Goal: Task Accomplishment & Management: Manage account settings

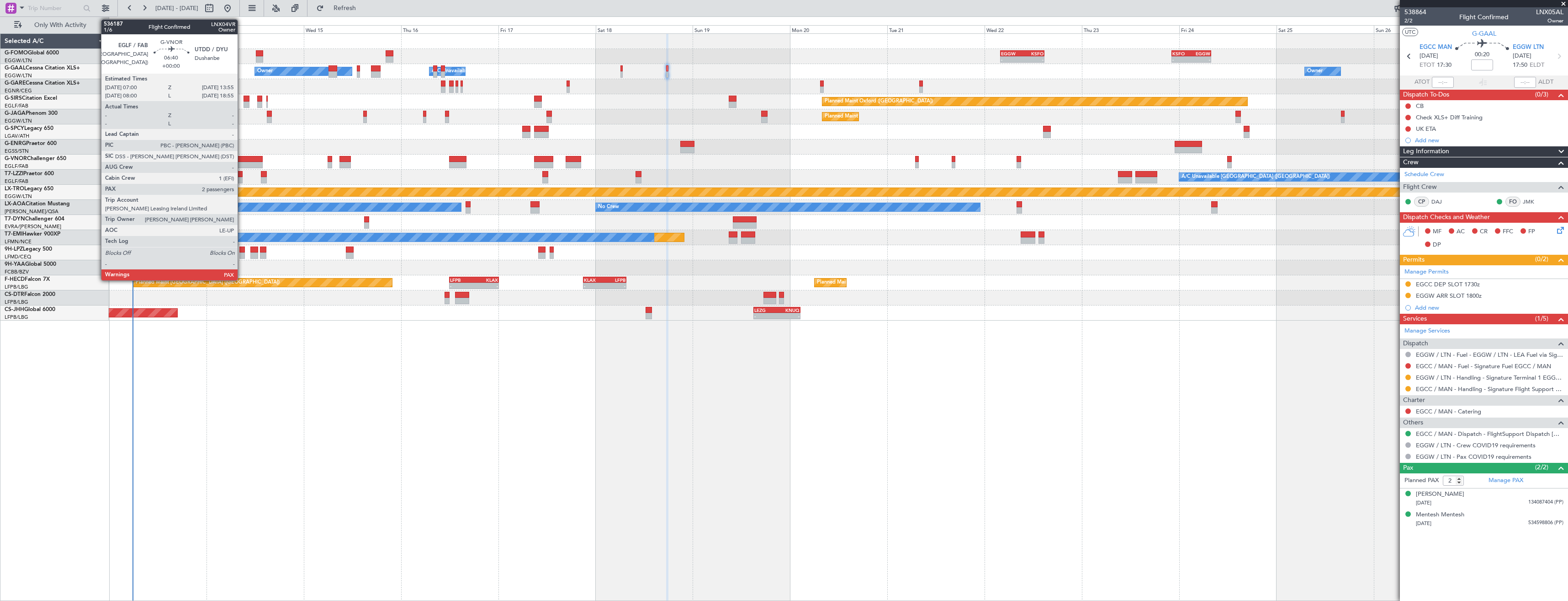
click at [242, 165] on div at bounding box center [248, 164] width 28 height 6
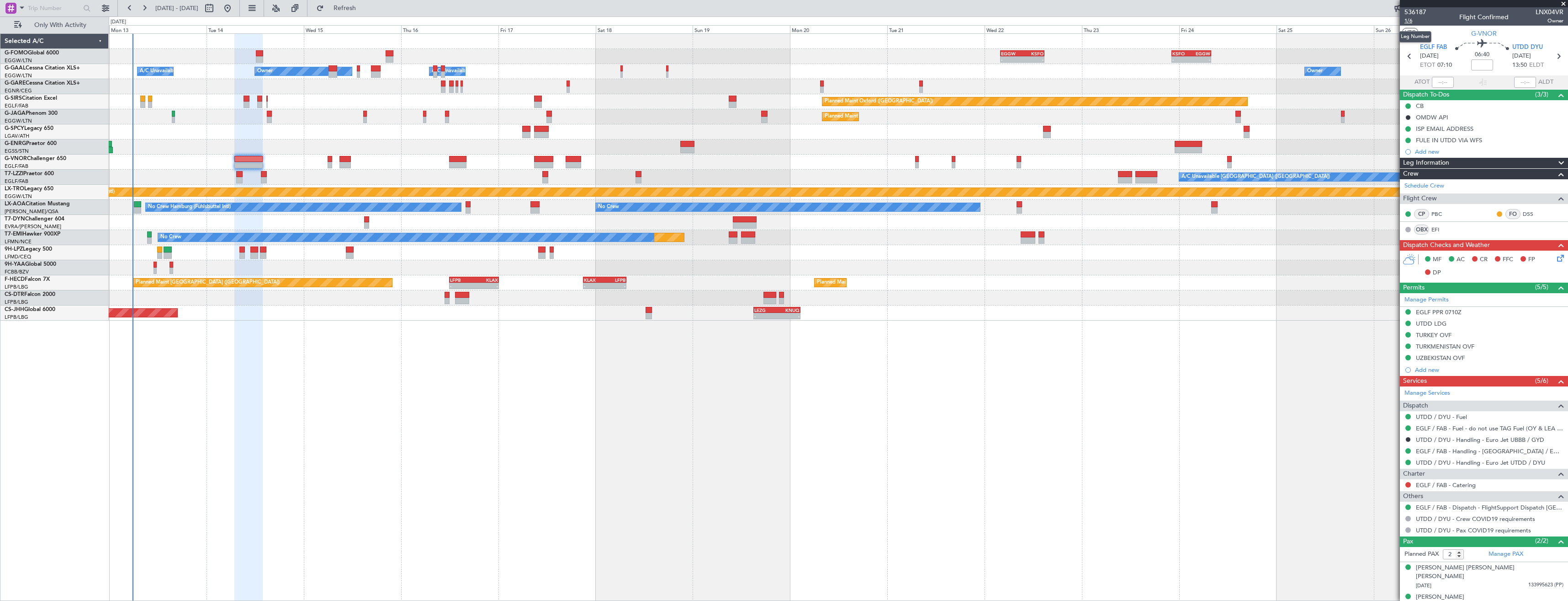
click at [1411, 22] on span "1/6" at bounding box center [1415, 21] width 22 height 8
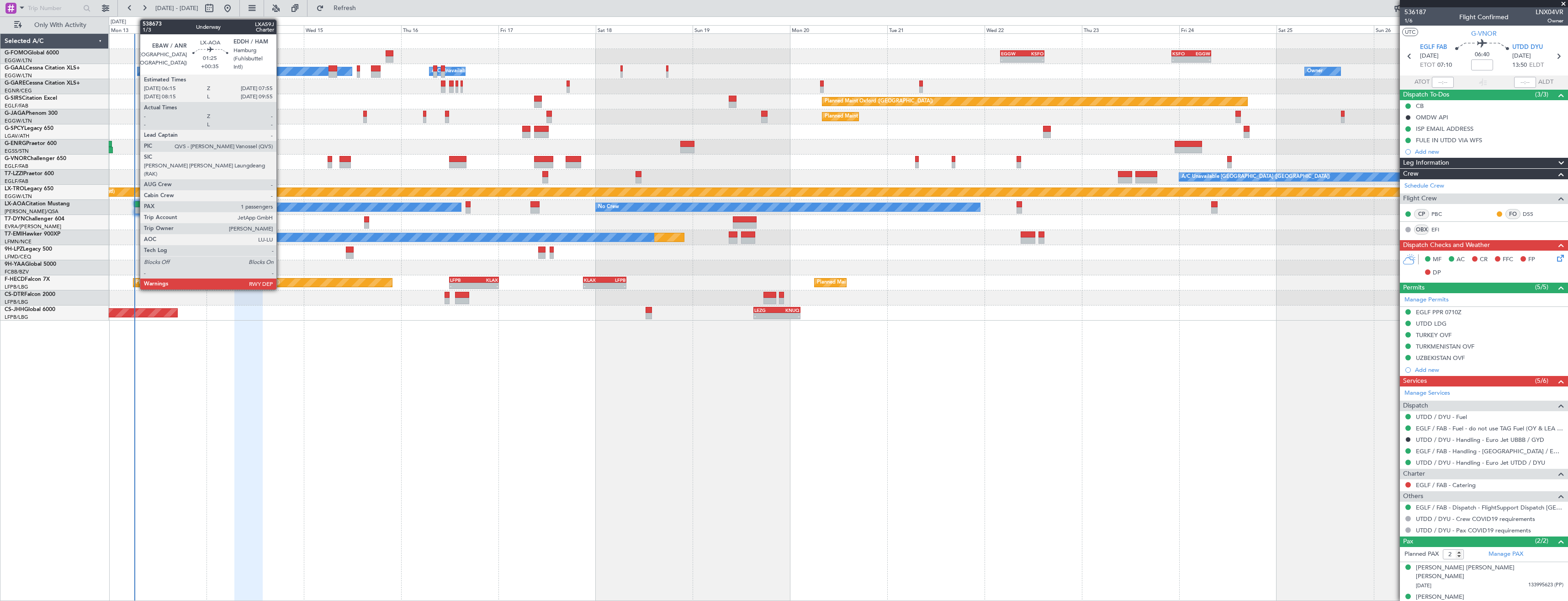
click at [135, 207] on div at bounding box center [138, 204] width 7 height 6
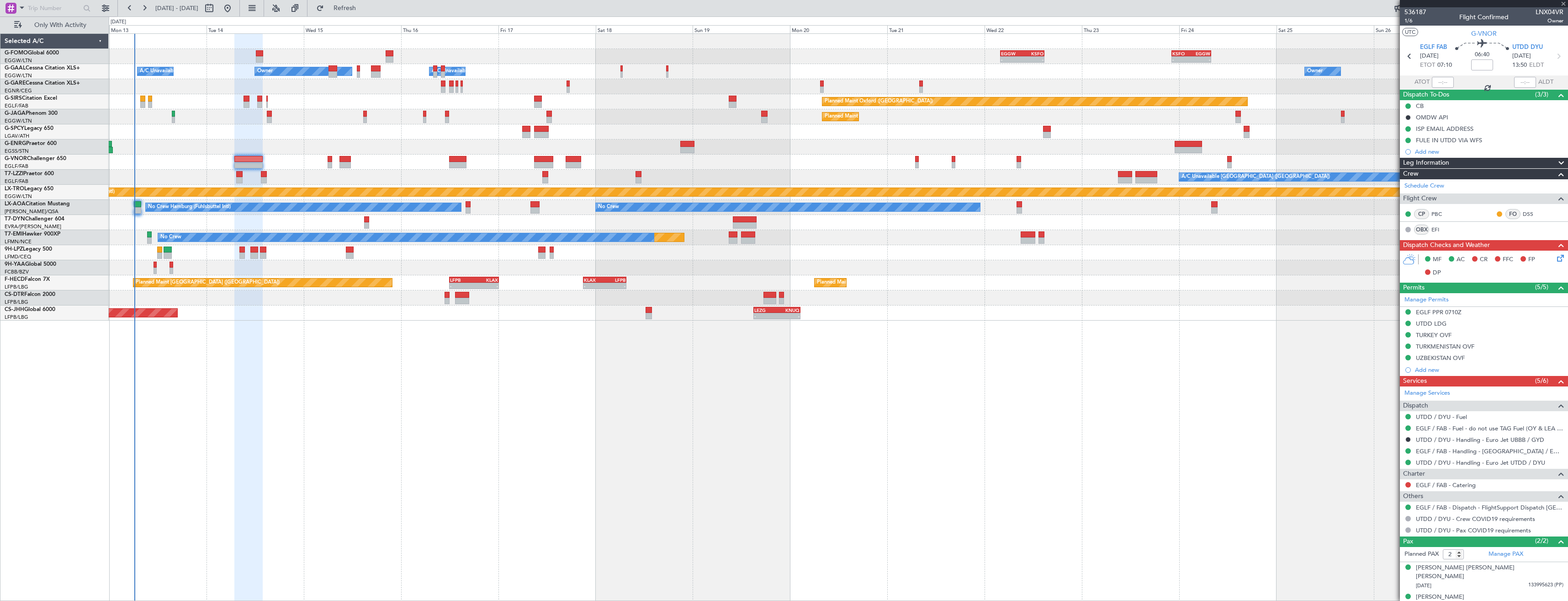
type input "+00:35"
type input "1"
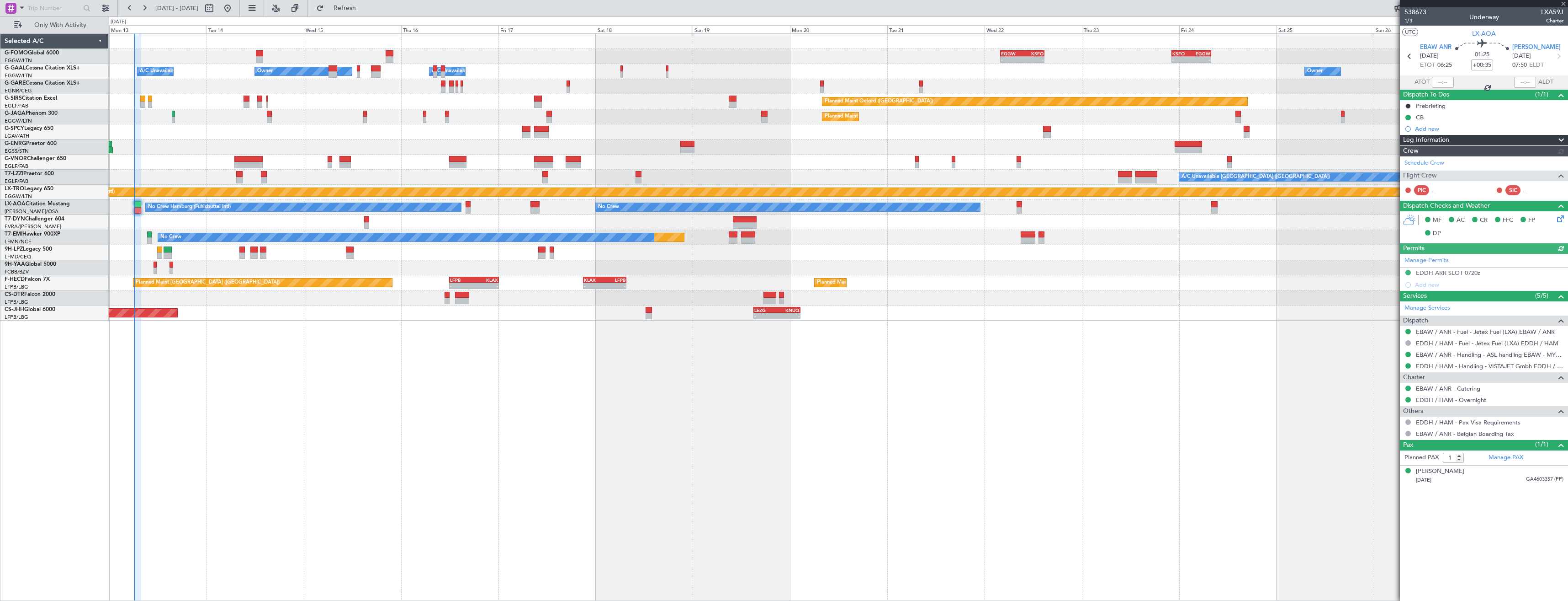
click at [1554, 13] on span "LXA59J" at bounding box center [1553, 11] width 22 height 9
copy span "LXA59J"
click at [1442, 84] on input "text" at bounding box center [1442, 82] width 22 height 11
type input "06:22"
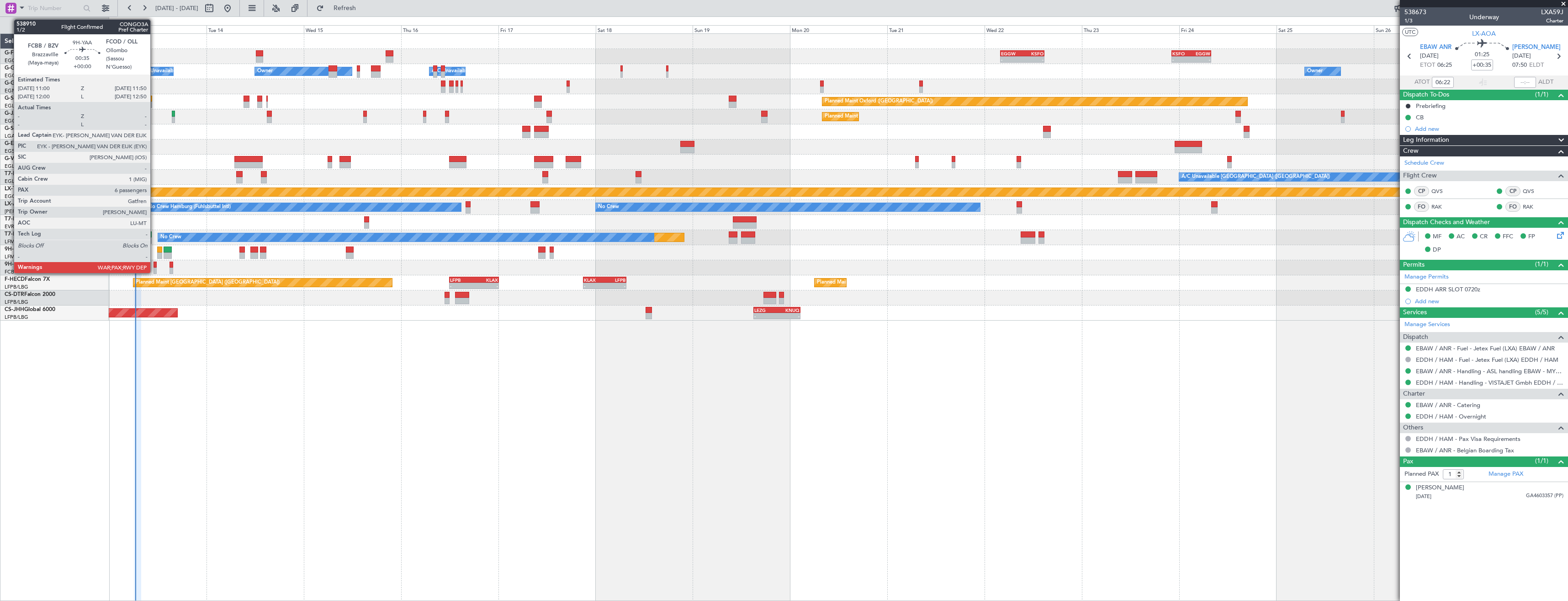
click at [154, 271] on div at bounding box center [155, 270] width 3 height 6
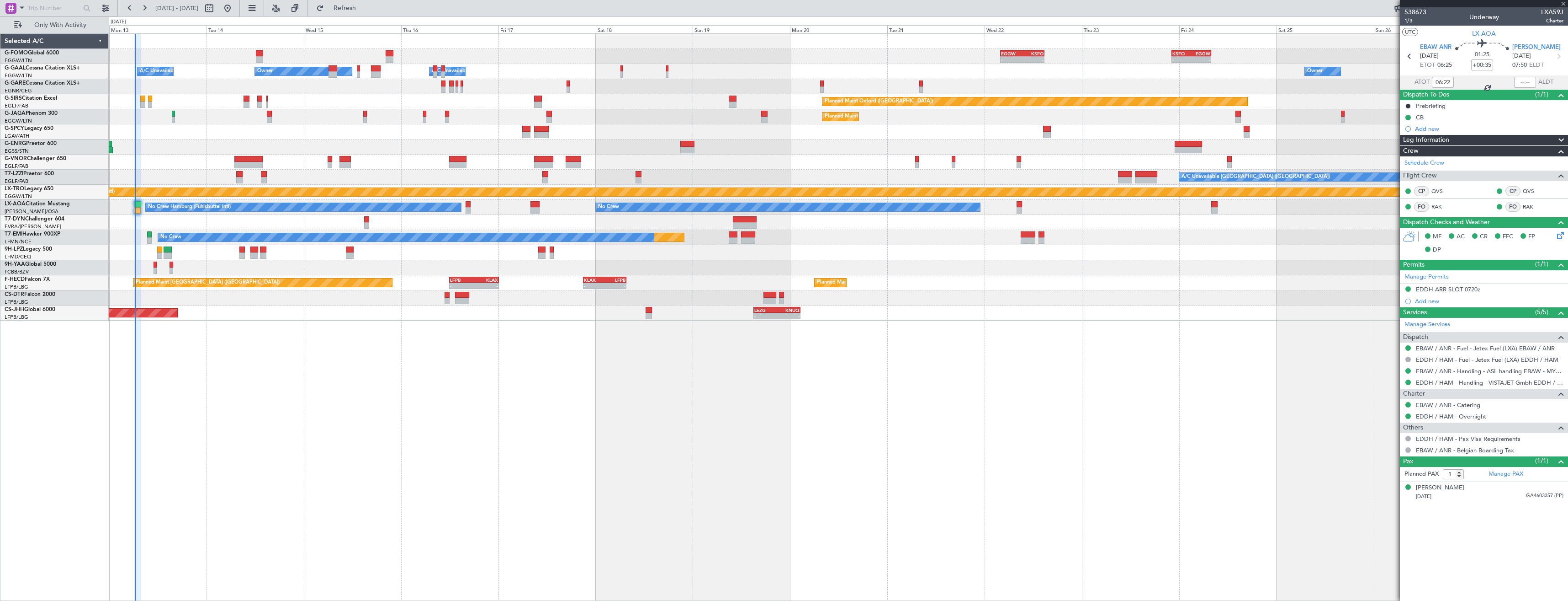
type input "6"
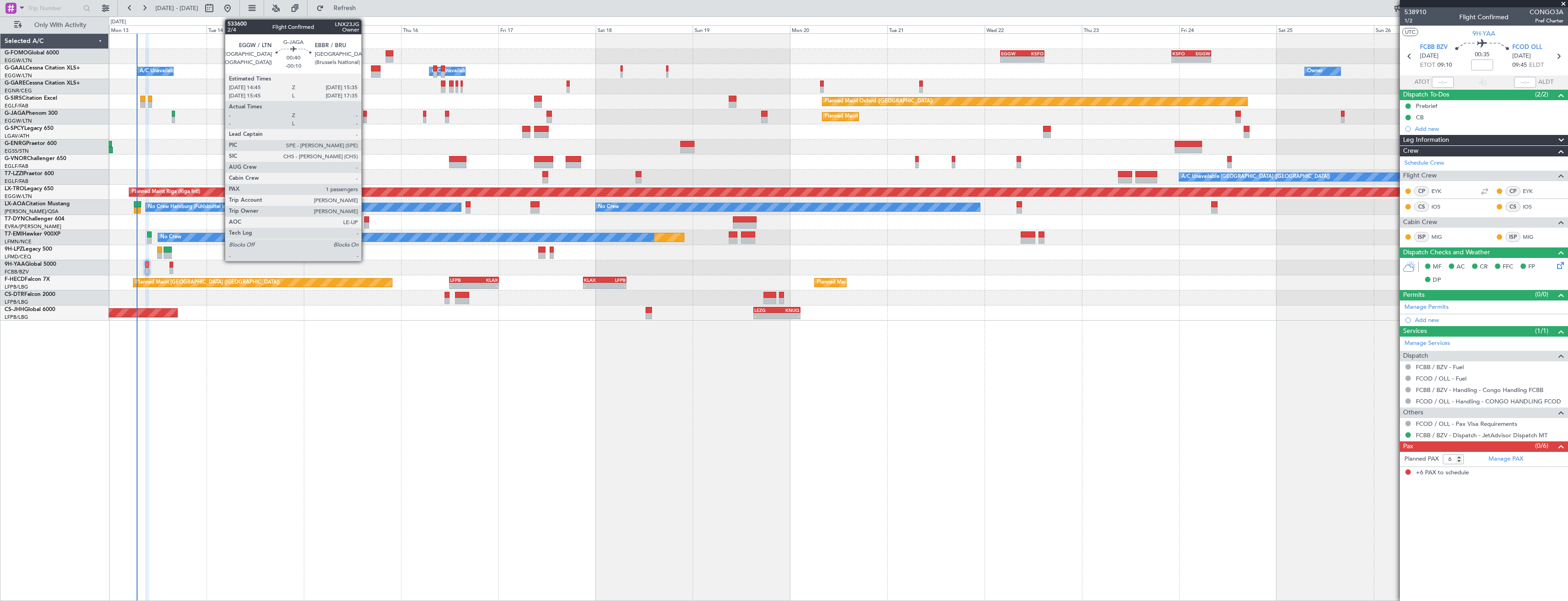
click at [366, 117] on div at bounding box center [365, 119] width 3 height 6
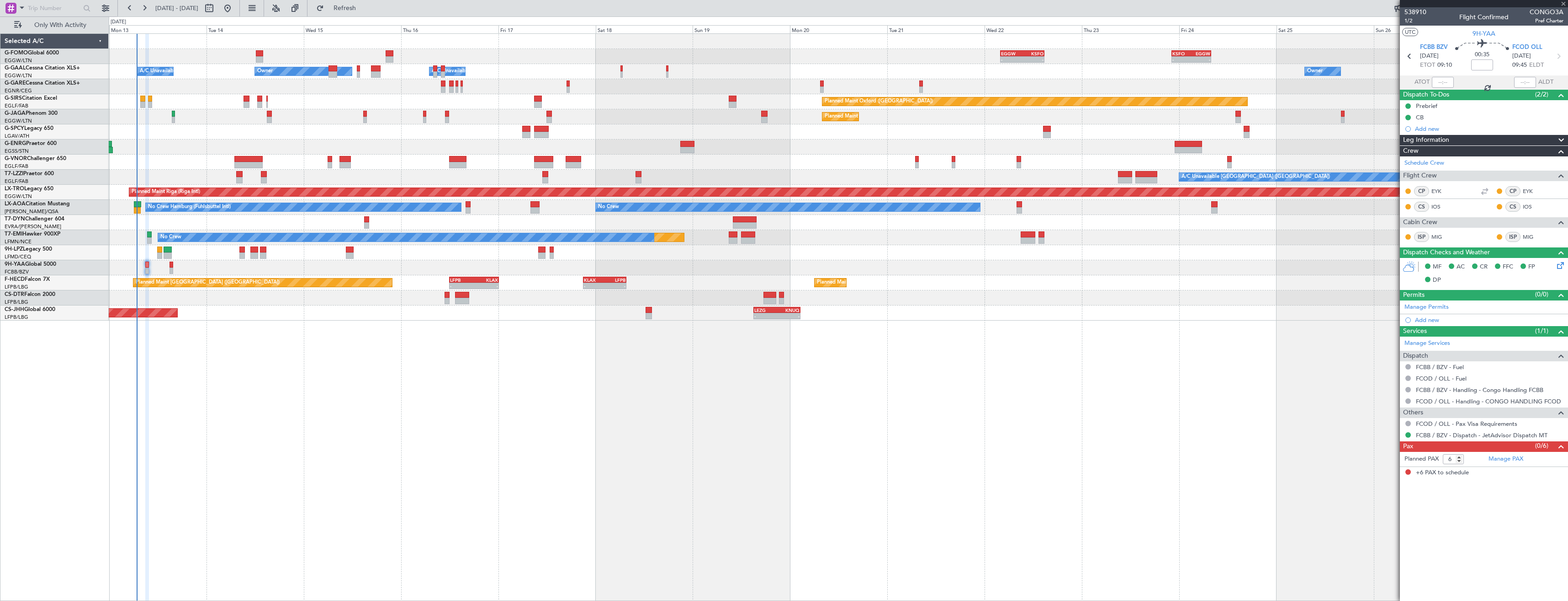
type input "-00:10"
type input "1"
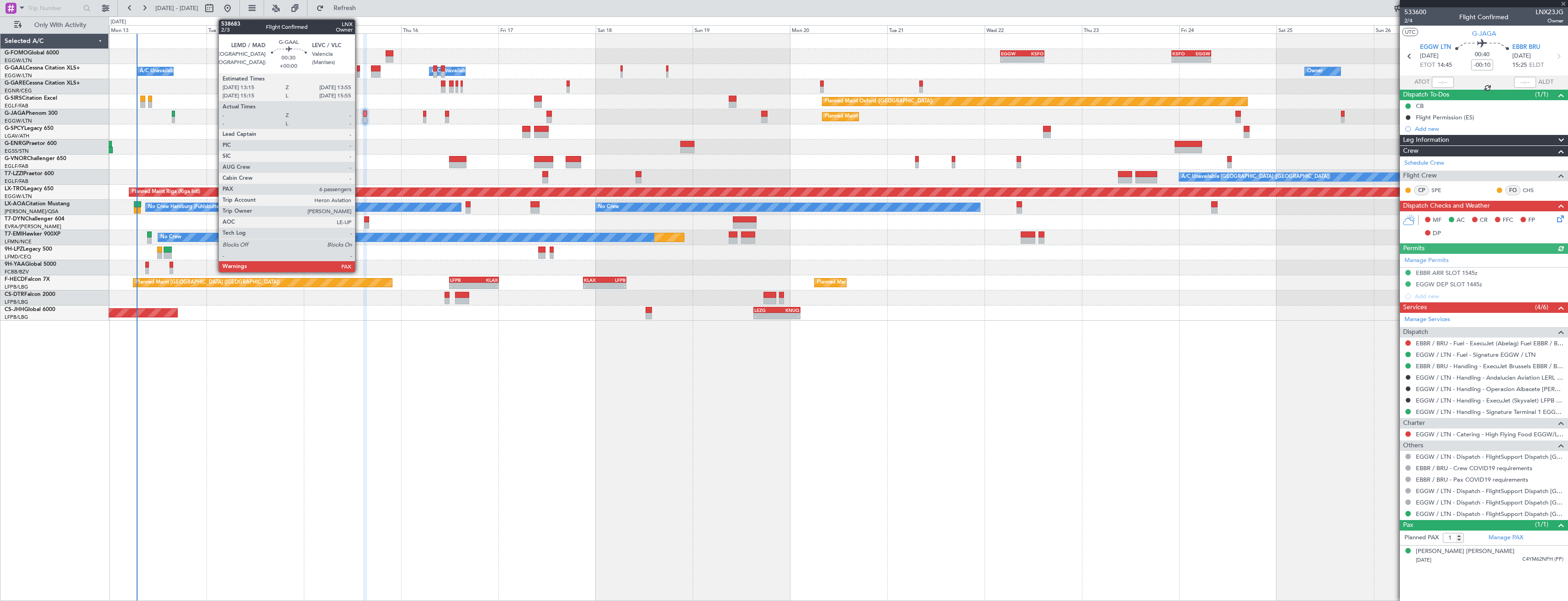
click at [359, 71] on div at bounding box center [358, 74] width 3 height 6
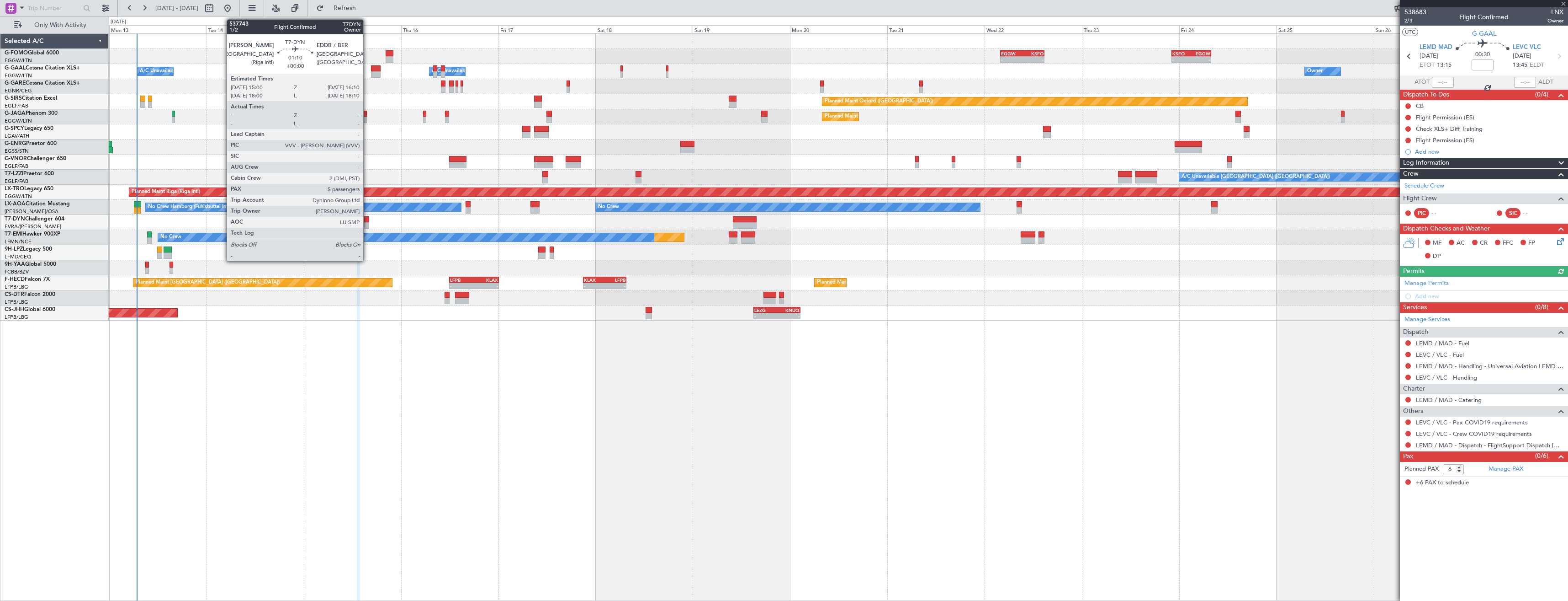
click at [367, 221] on div at bounding box center [367, 219] width 5 height 6
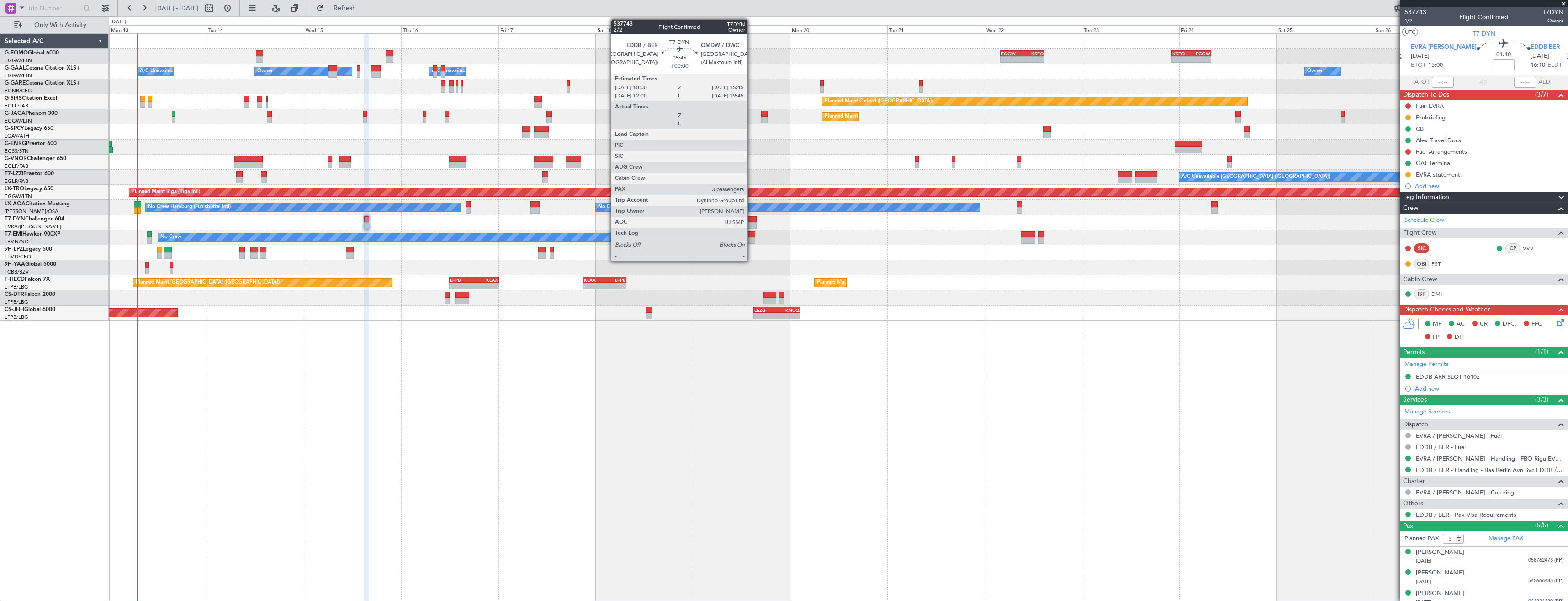
click at [751, 218] on div at bounding box center [745, 219] width 24 height 6
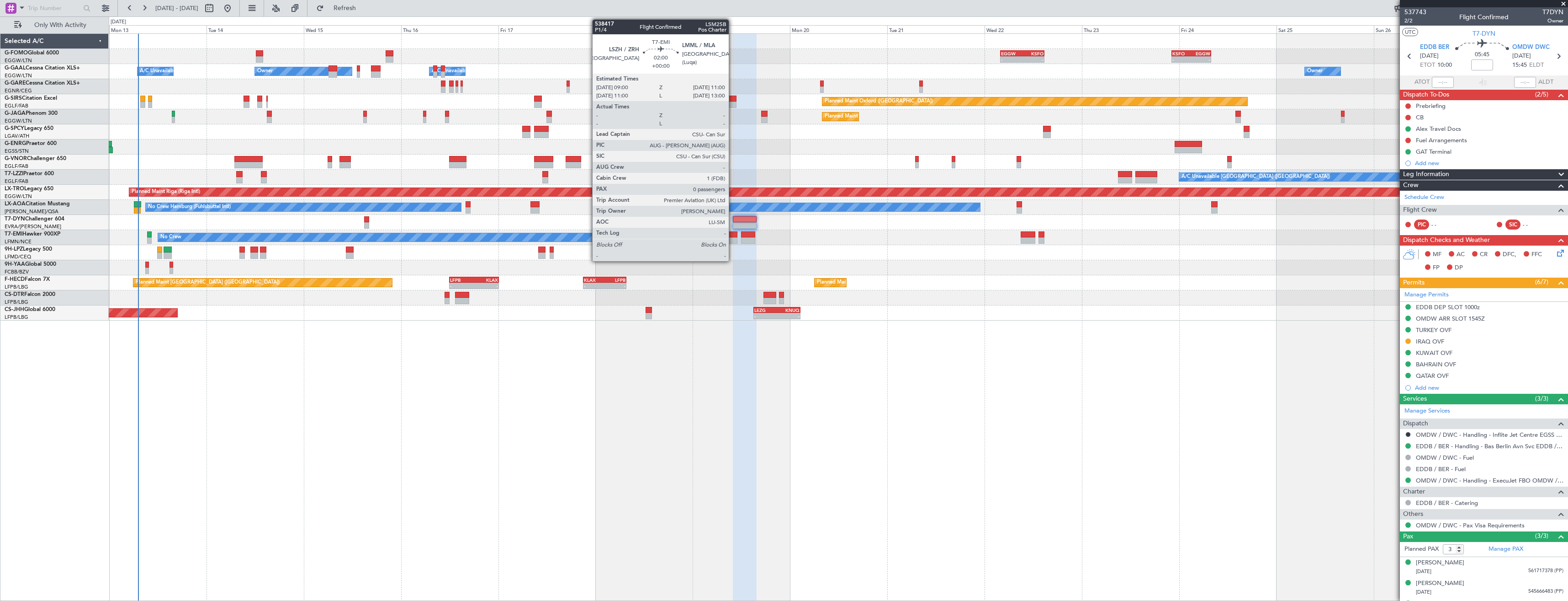
click at [733, 232] on div at bounding box center [733, 234] width 9 height 6
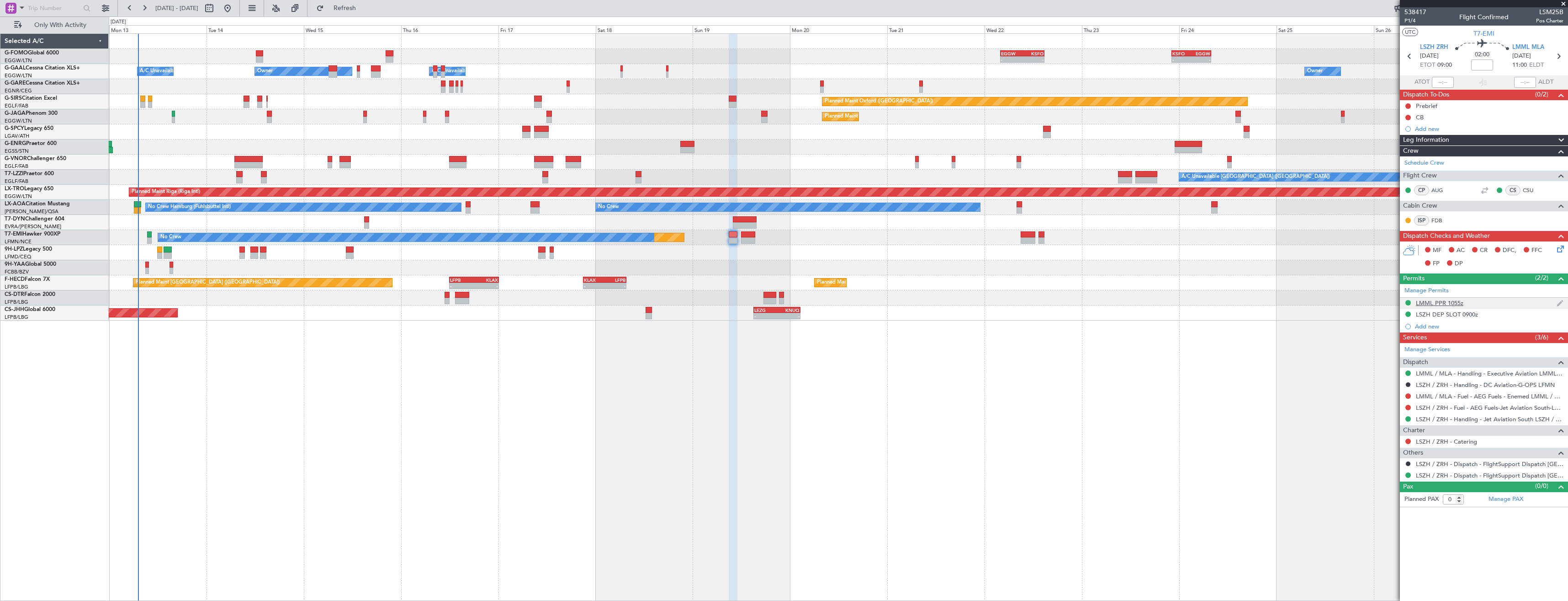
click at [1483, 301] on div "LMML PPR 1055z" at bounding box center [1484, 303] width 168 height 11
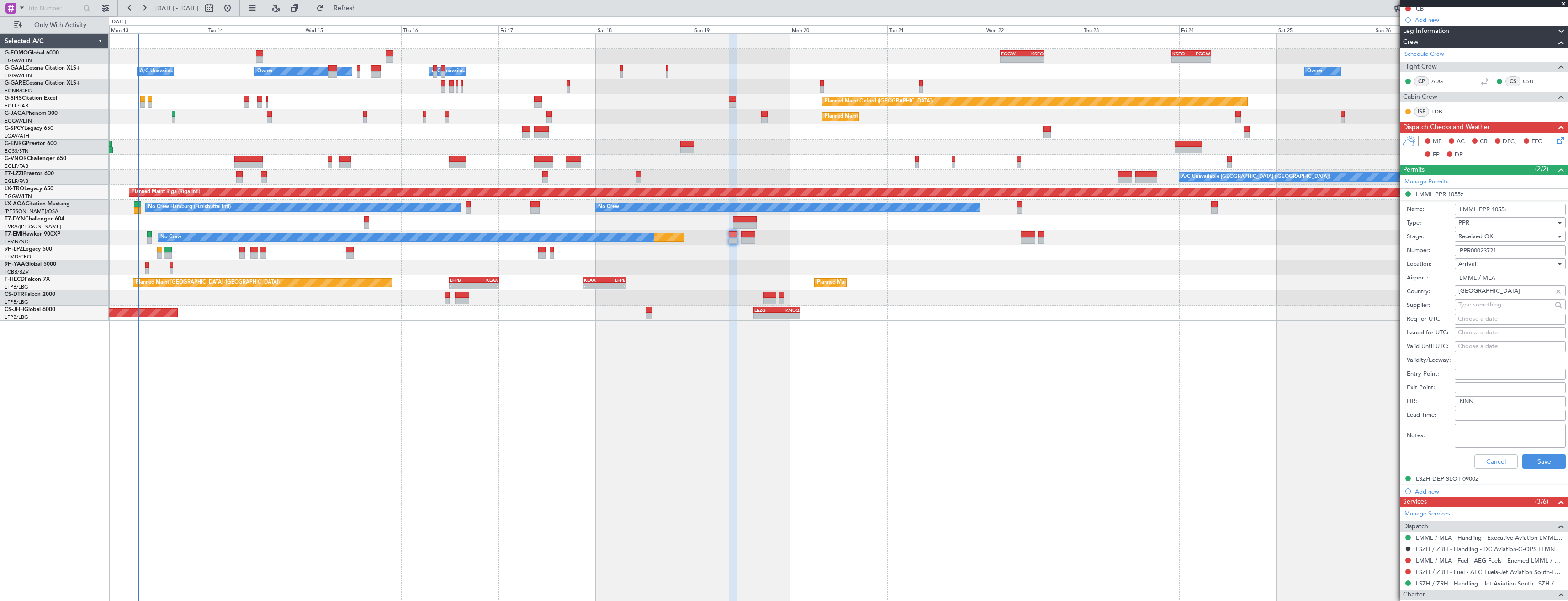
scroll to position [179, 0]
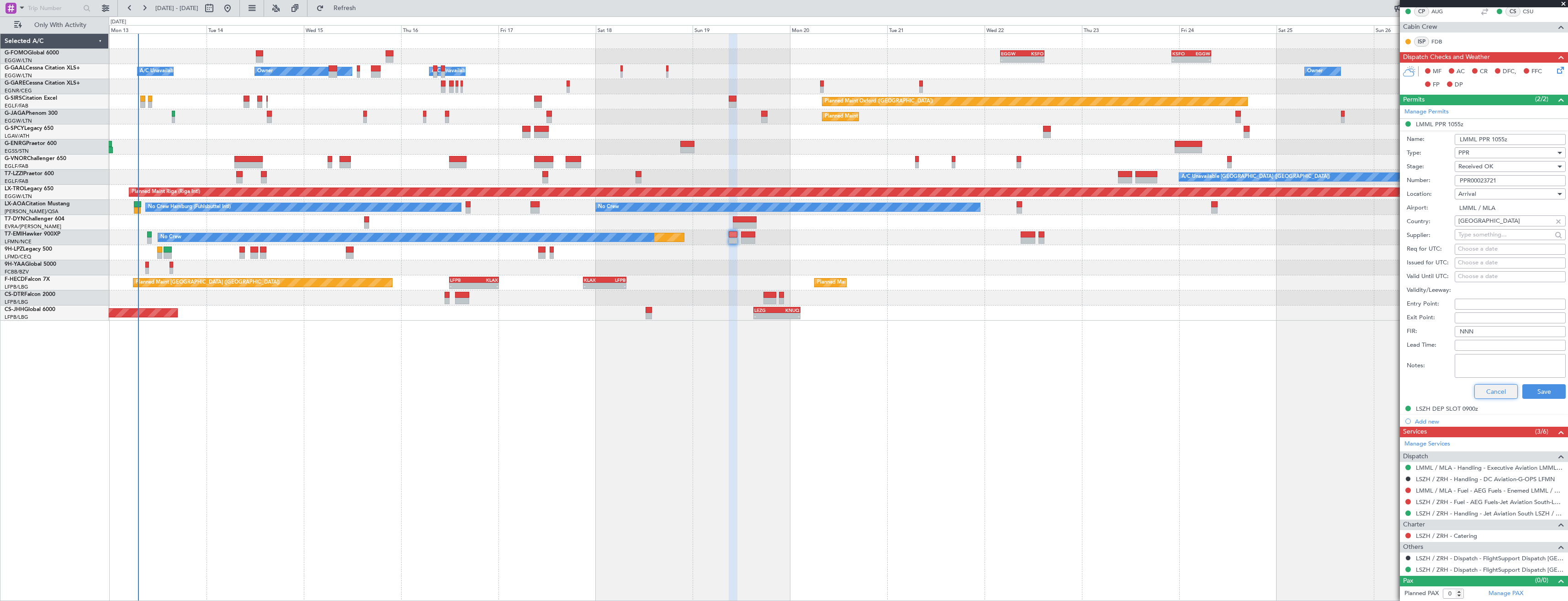
click at [1487, 389] on button "Cancel" at bounding box center [1496, 391] width 43 height 15
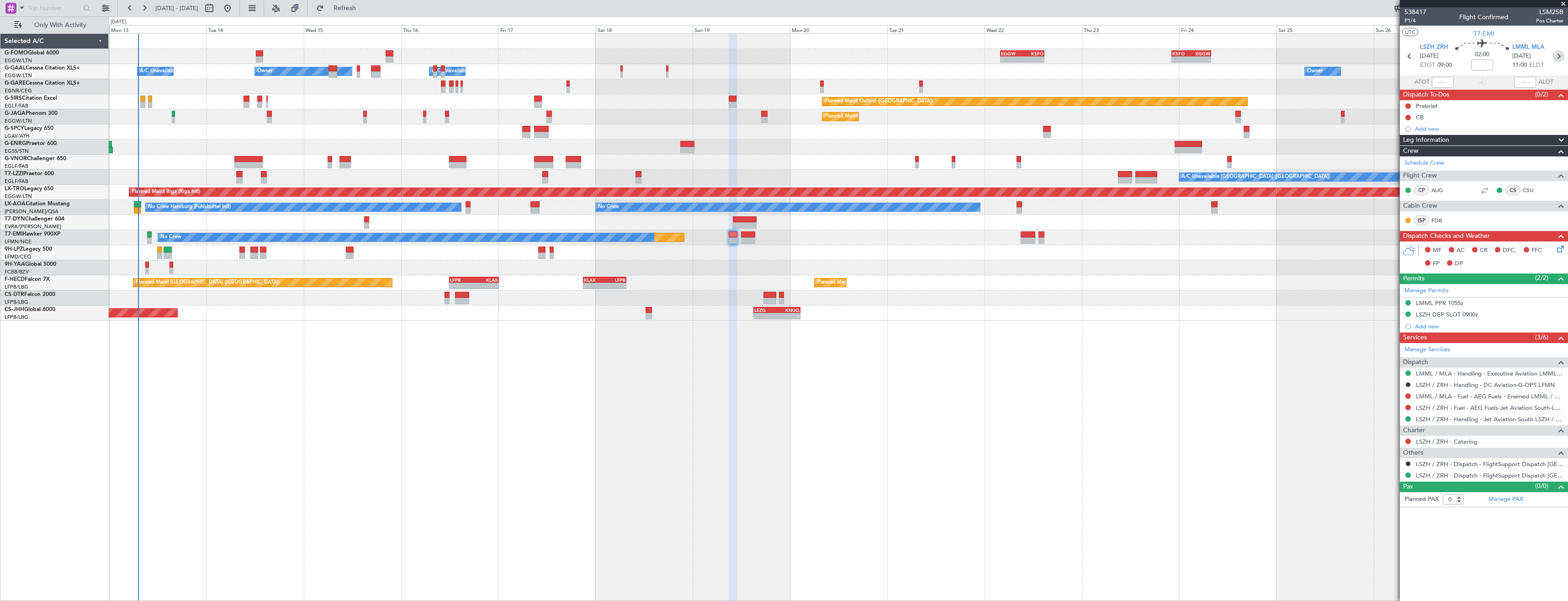
click at [1559, 51] on icon at bounding box center [1559, 56] width 12 height 12
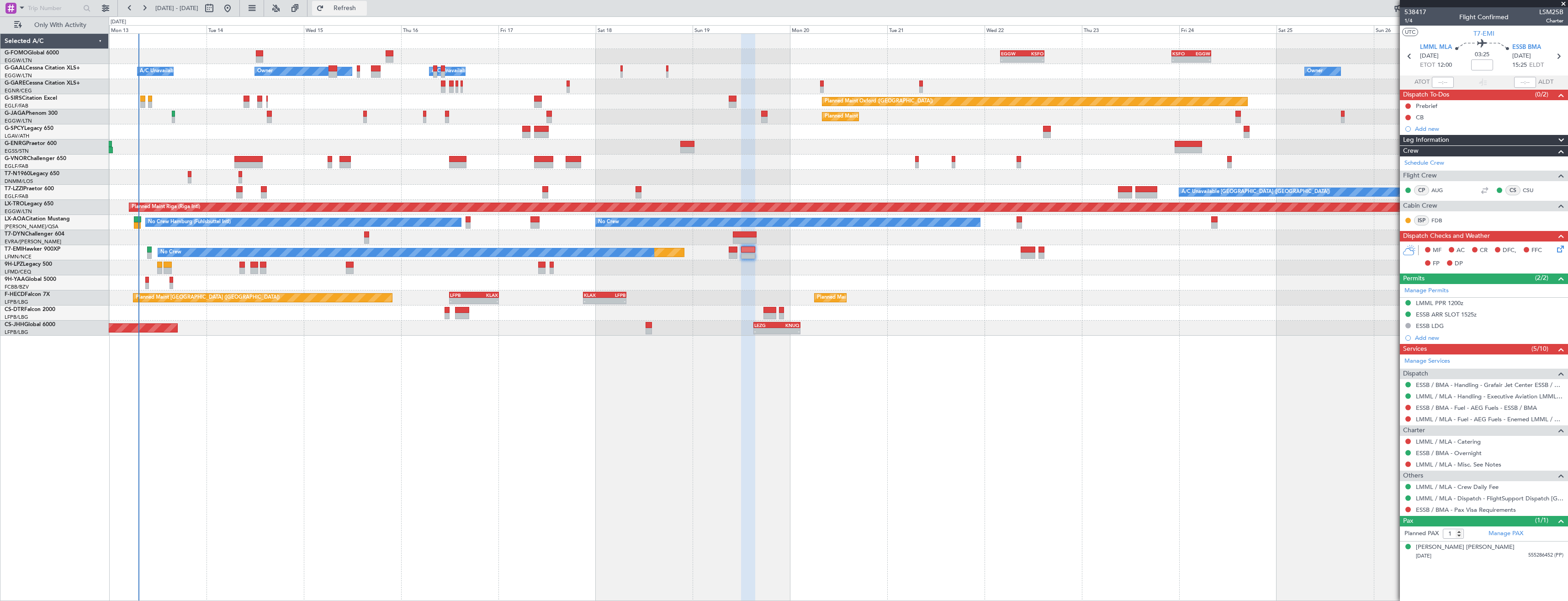
click at [364, 9] on span "Refresh" at bounding box center [345, 8] width 39 height 6
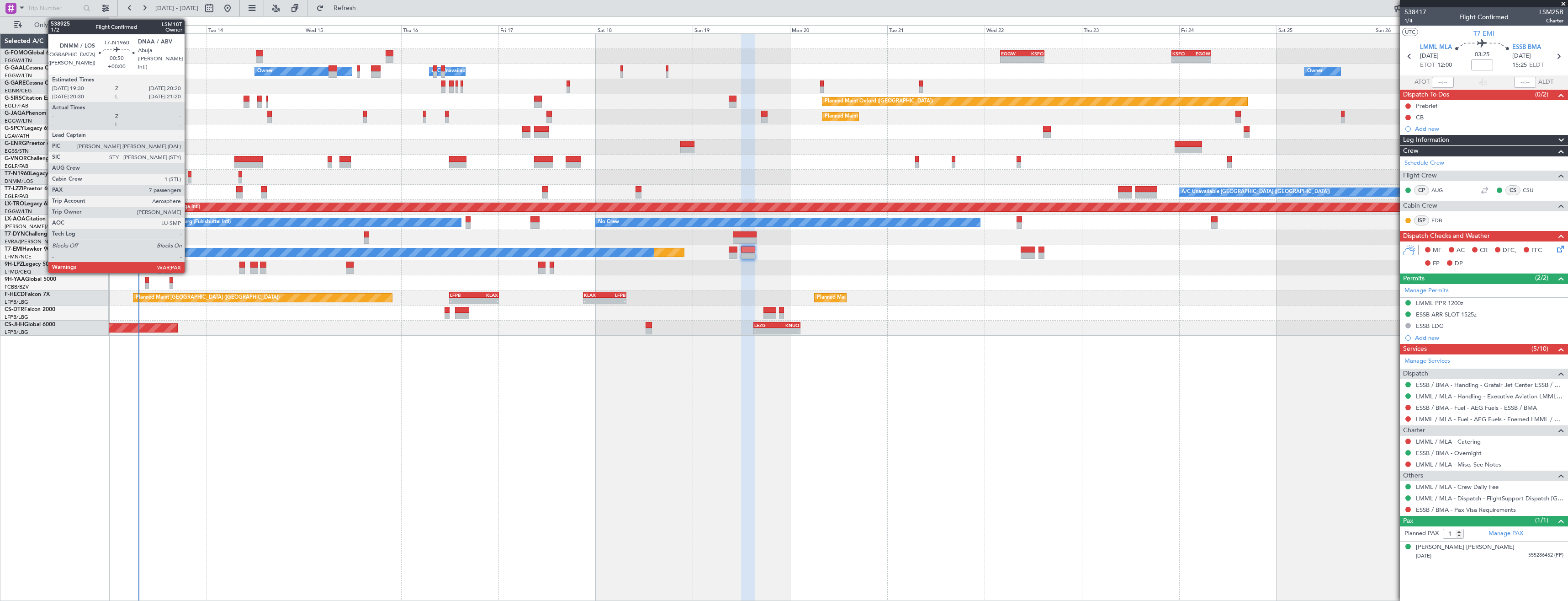
click at [188, 177] on div at bounding box center [189, 174] width 3 height 6
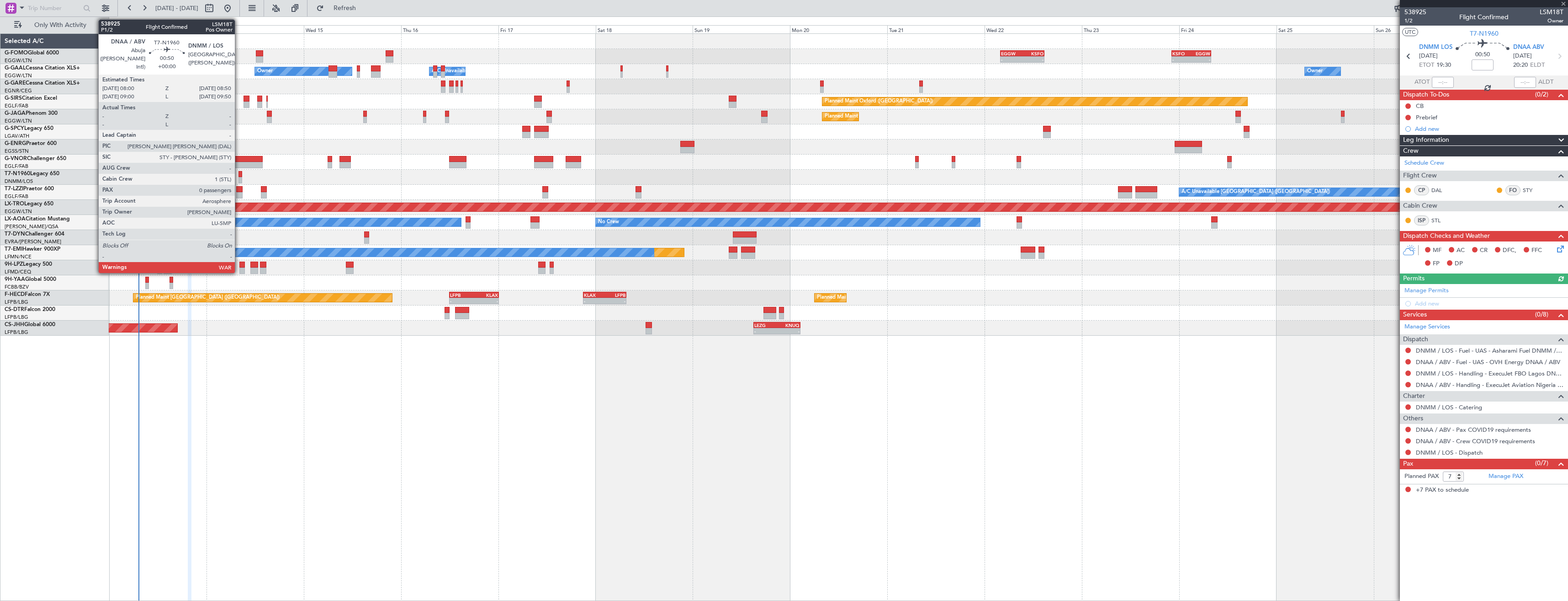
click at [239, 176] on div at bounding box center [240, 174] width 3 height 6
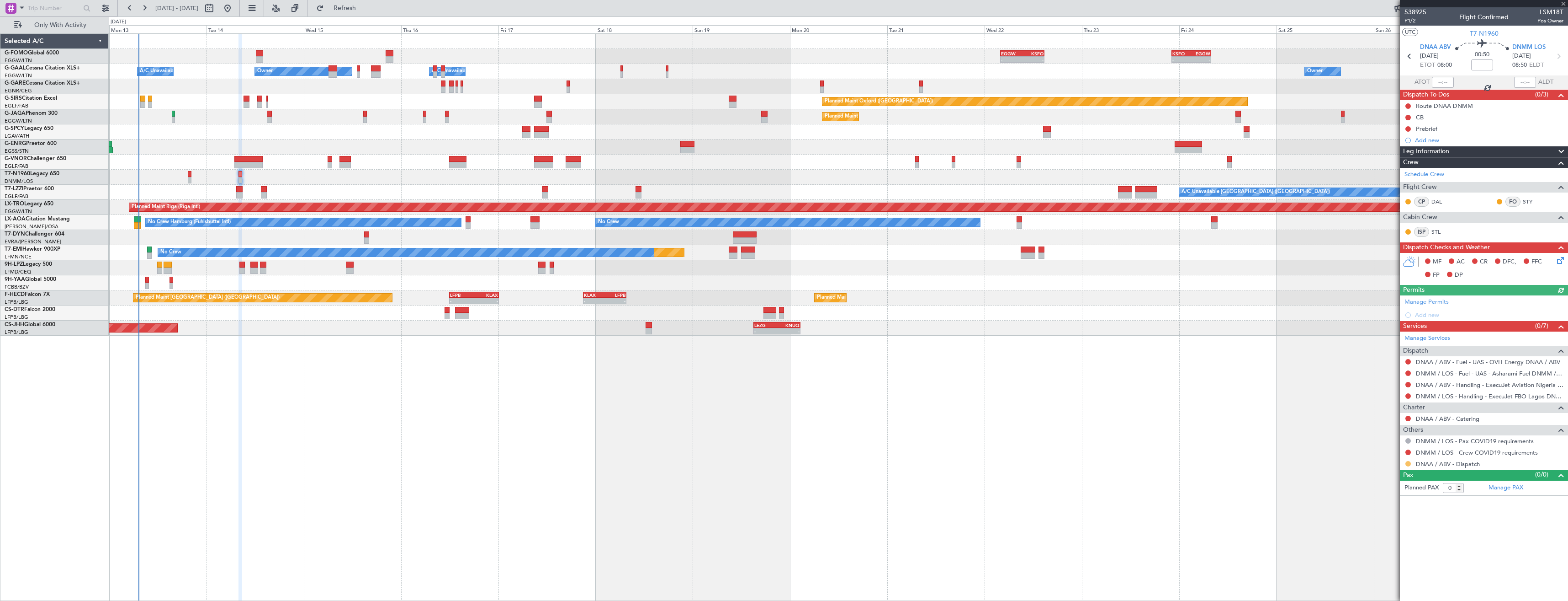
click at [1409, 464] on button at bounding box center [1408, 463] width 5 height 5
click at [1375, 567] on li "Confirmed" at bounding box center [1408, 573] width 106 height 14
click at [1408, 453] on button at bounding box center [1408, 452] width 5 height 5
click at [1370, 464] on span "Not Required" at bounding box center [1386, 465] width 36 height 9
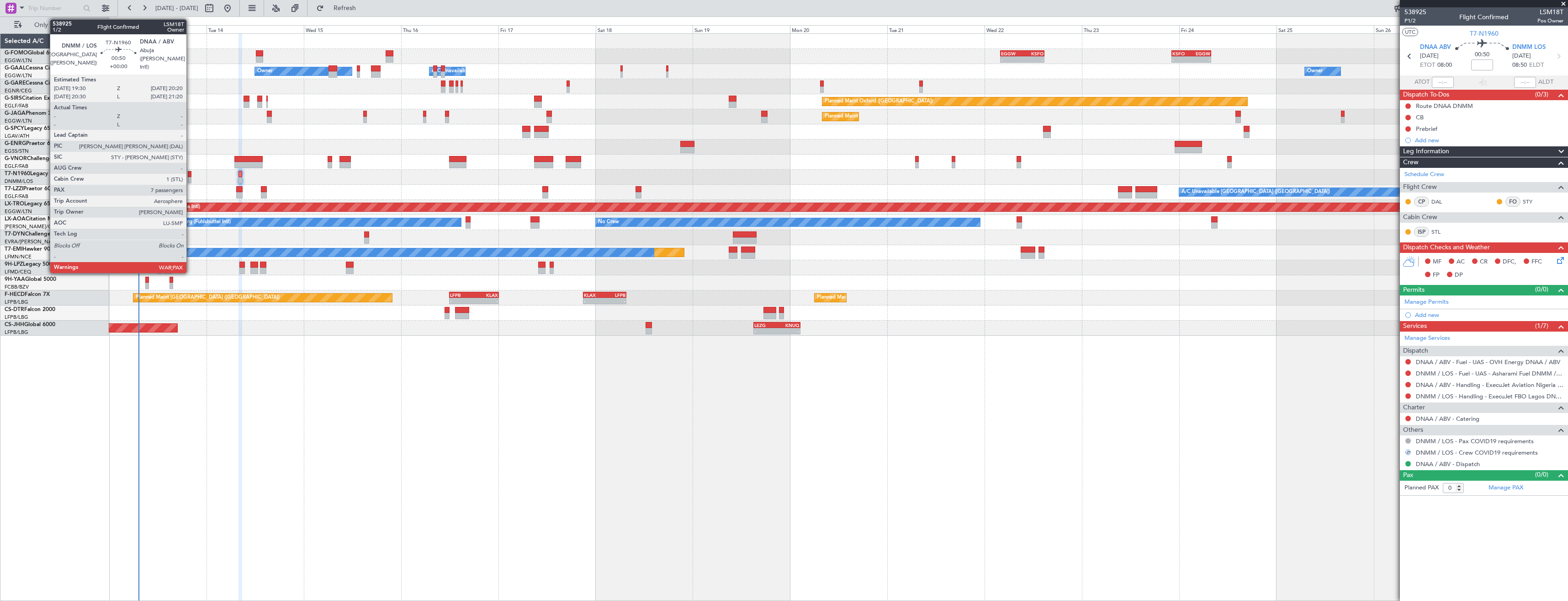
click at [190, 177] on div at bounding box center [189, 174] width 3 height 6
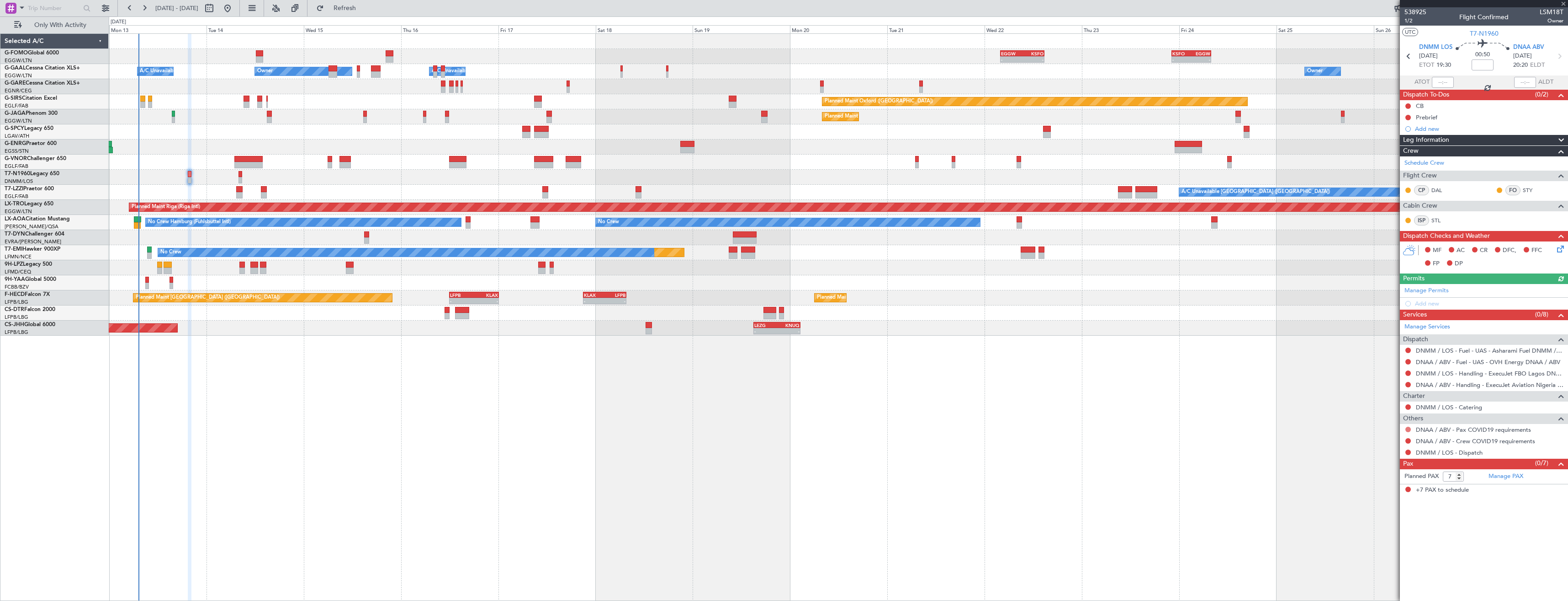
click at [1407, 426] on button at bounding box center [1408, 429] width 5 height 5
click at [1383, 440] on span "Not Required" at bounding box center [1386, 442] width 36 height 9
click at [1406, 441] on button at bounding box center [1408, 441] width 5 height 5
drag, startPoint x: 1380, startPoint y: 453, endPoint x: 1393, endPoint y: 452, distance: 13.0
click at [1380, 453] on span "Not Required" at bounding box center [1386, 453] width 36 height 9
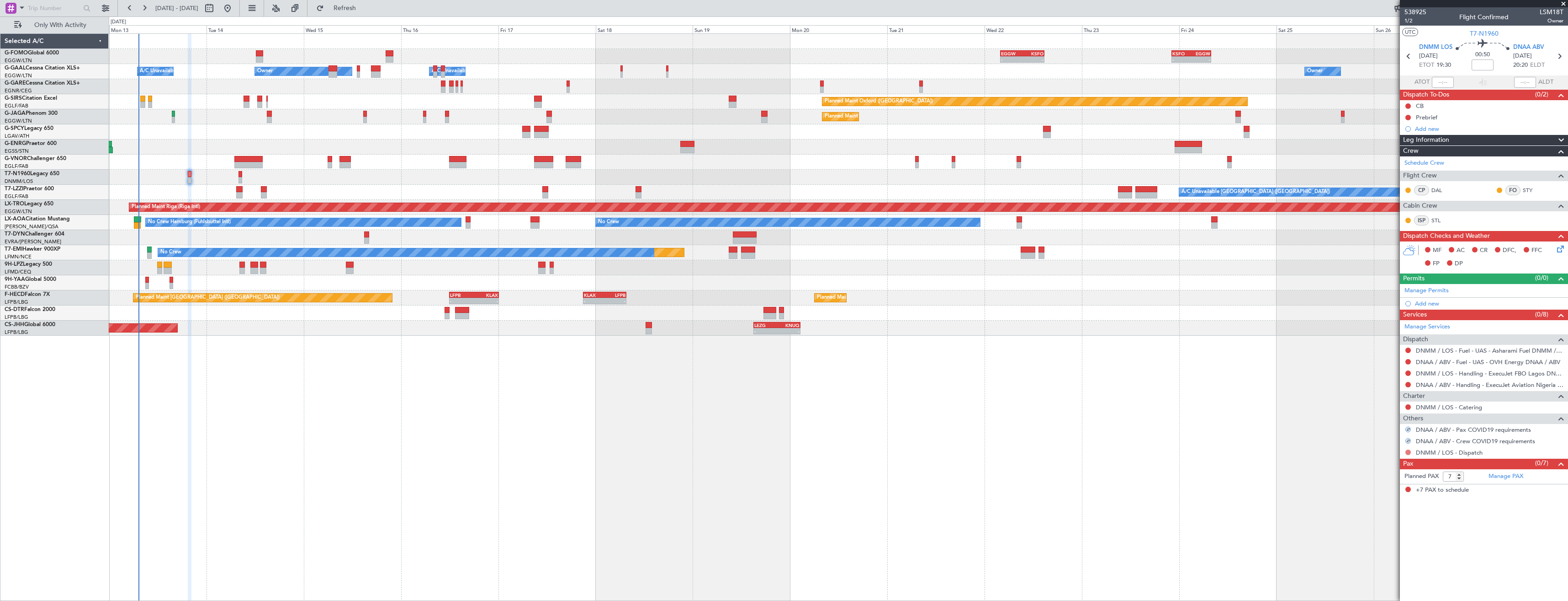
click at [1408, 453] on button at bounding box center [1408, 452] width 5 height 5
click at [1378, 561] on span "Confirmed" at bounding box center [1382, 561] width 28 height 9
click at [1404, 23] on div "538925 1/2 Flight Confirmed LSM18T Owner" at bounding box center [1484, 15] width 168 height 18
click at [1405, 22] on span "1/2" at bounding box center [1415, 21] width 22 height 8
click at [1489, 375] on link "DNMM / LOS - Handling - ExecuJet FBO Lagos DNMM / LOS" at bounding box center [1489, 373] width 147 height 8
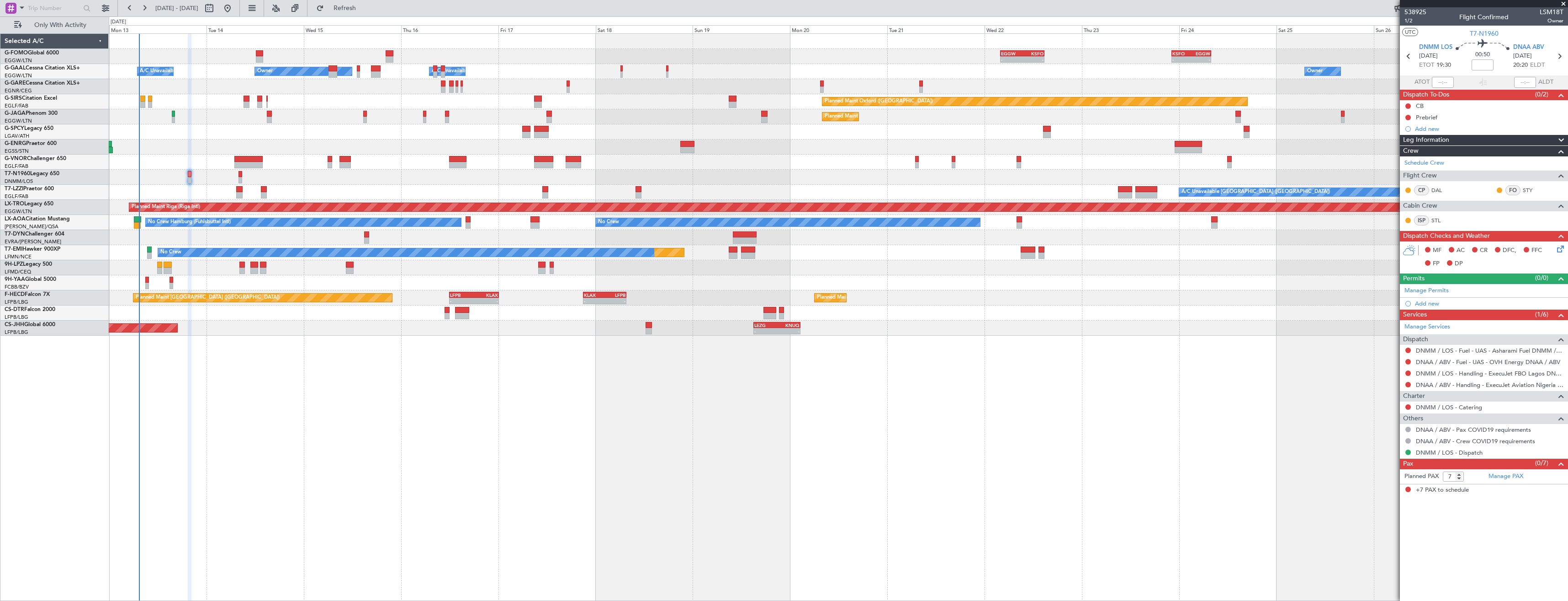
click at [1561, 249] on icon at bounding box center [1559, 247] width 7 height 7
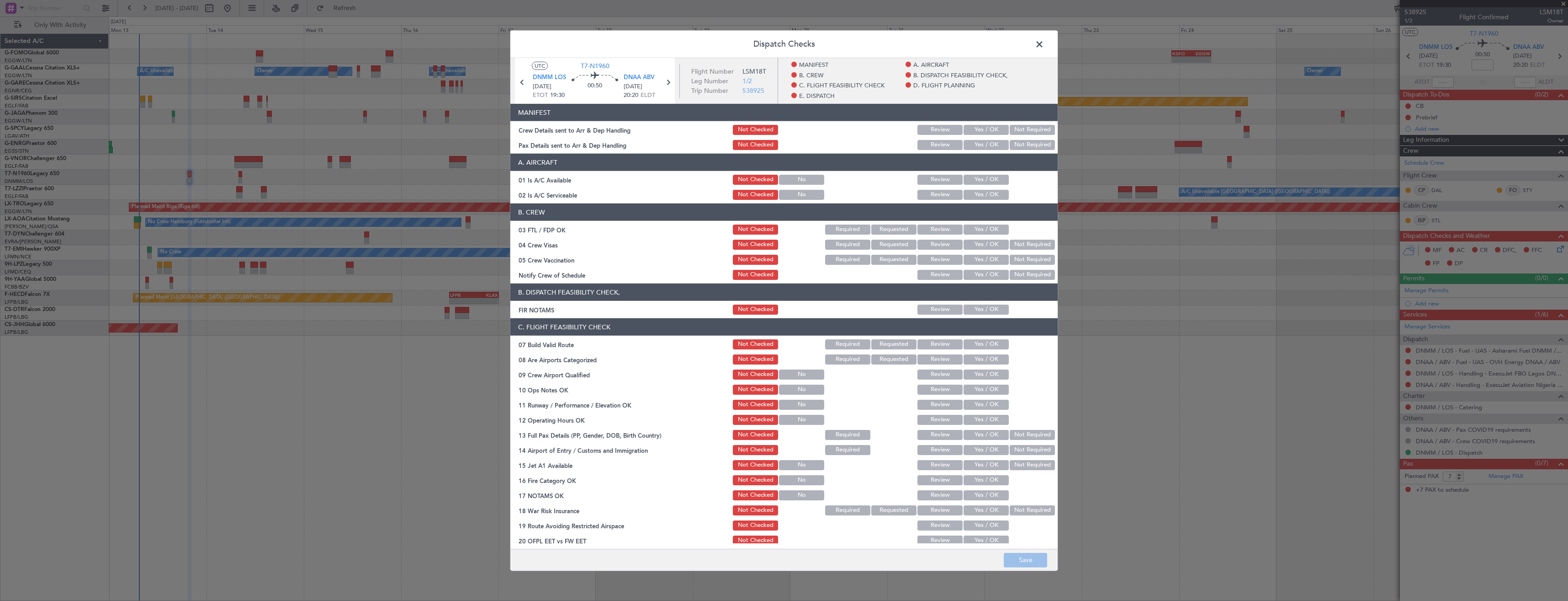
click at [969, 145] on button "Yes / OK" at bounding box center [986, 145] width 46 height 10
click at [970, 126] on button "Yes / OK" at bounding box center [986, 130] width 46 height 10
click at [1021, 562] on button "Save" at bounding box center [1025, 559] width 43 height 15
click at [1044, 45] on span at bounding box center [1044, 46] width 0 height 18
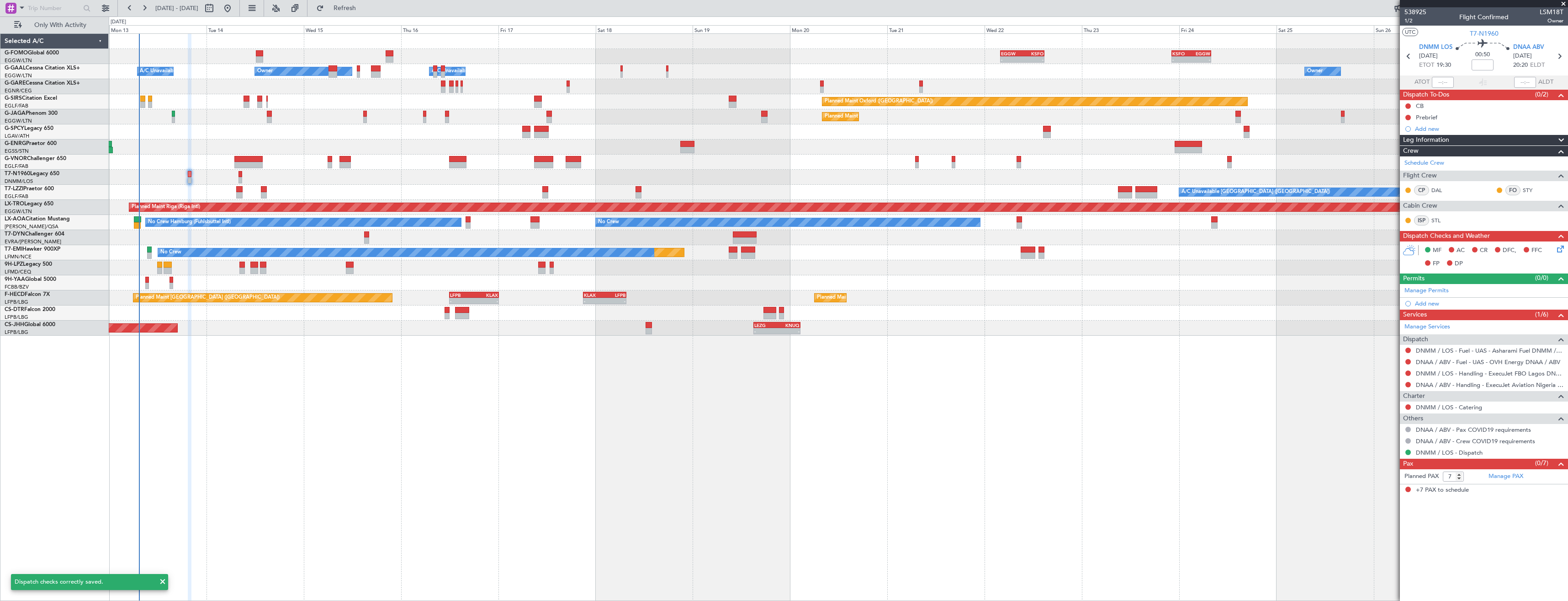
click at [1035, 35] on div at bounding box center [837, 41] width 1459 height 15
click at [1556, 54] on mat-tooltip-component "Abuja (Nnamdi Azikiwe Intl) Cat B" at bounding box center [1524, 67] width 84 height 32
click at [1559, 56] on mat-tooltip-component "Abuja (Nnamdi Azikiwe Intl) Cat B" at bounding box center [1524, 67] width 84 height 32
click at [1558, 59] on icon at bounding box center [1559, 56] width 12 height 12
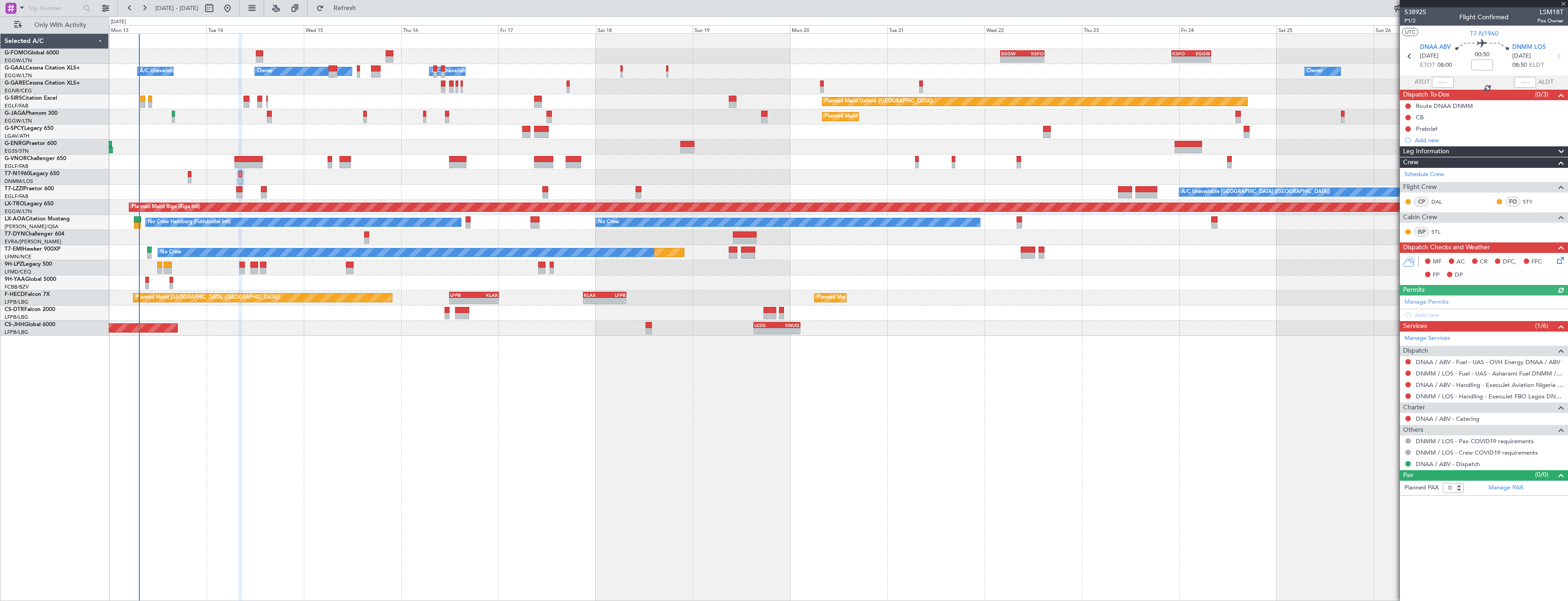
click at [1561, 260] on icon at bounding box center [1559, 258] width 7 height 7
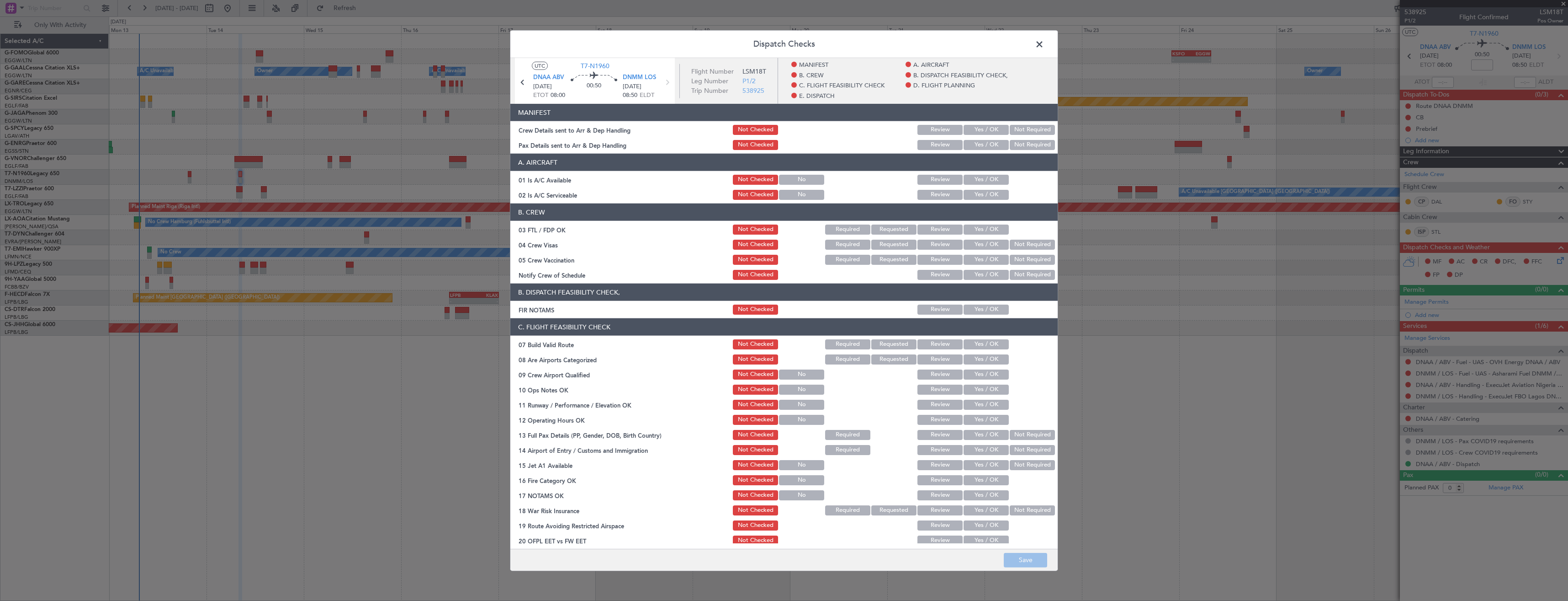
click at [978, 127] on button "Yes / OK" at bounding box center [986, 130] width 46 height 10
click at [977, 146] on button "Yes / OK" at bounding box center [986, 145] width 46 height 10
click at [1032, 559] on button "Save" at bounding box center [1025, 559] width 43 height 15
click at [1044, 43] on span at bounding box center [1044, 46] width 0 height 18
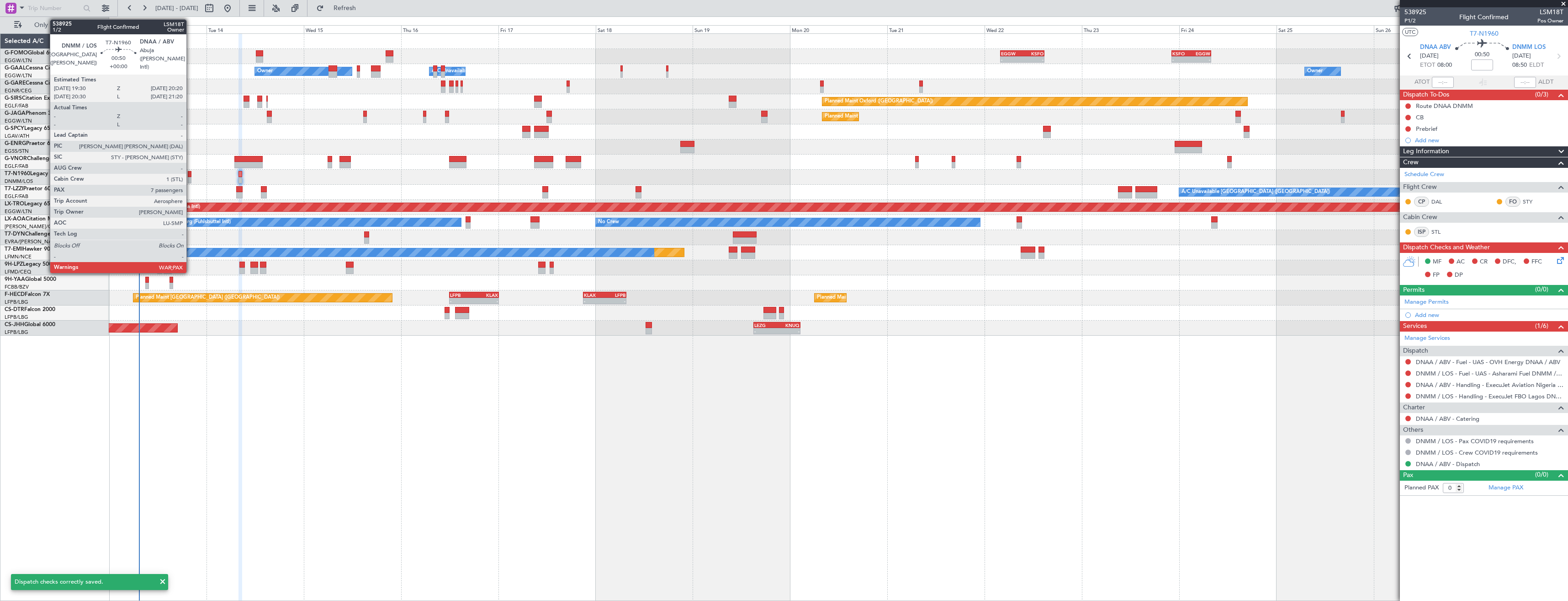
click at [190, 177] on div at bounding box center [189, 174] width 3 height 6
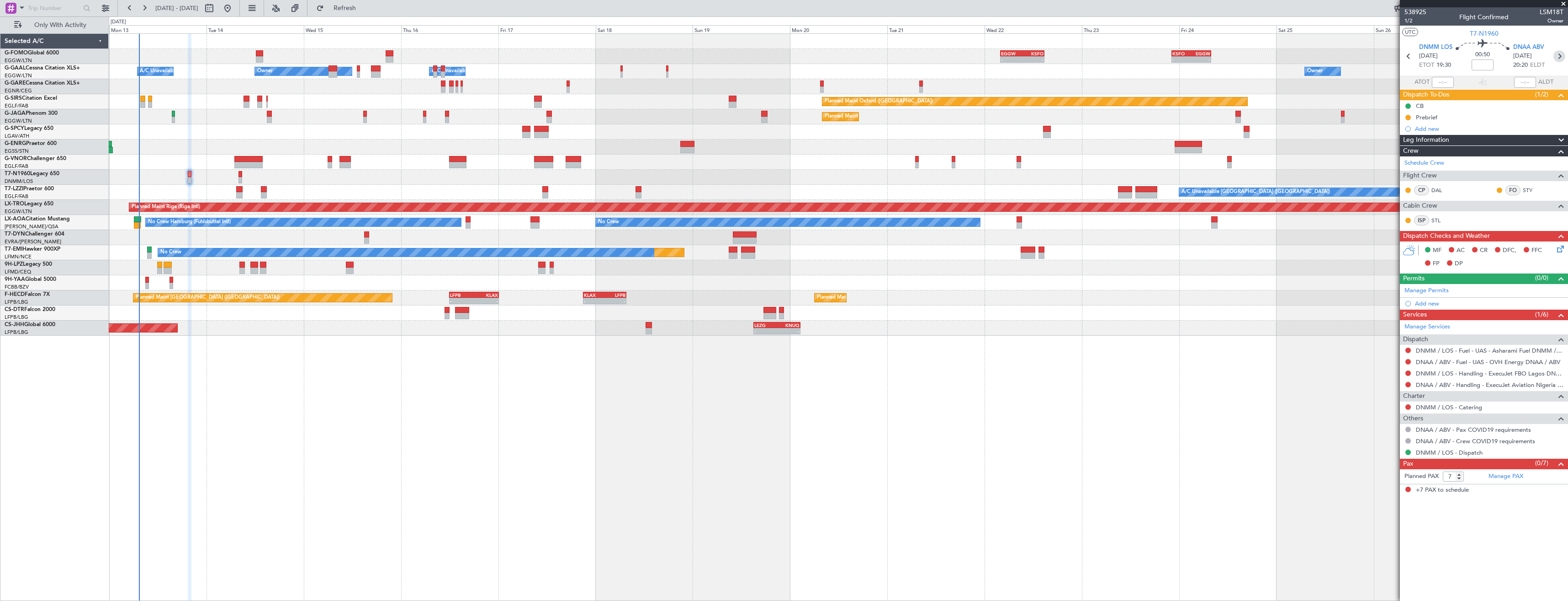
click at [1559, 57] on icon at bounding box center [1559, 56] width 12 height 12
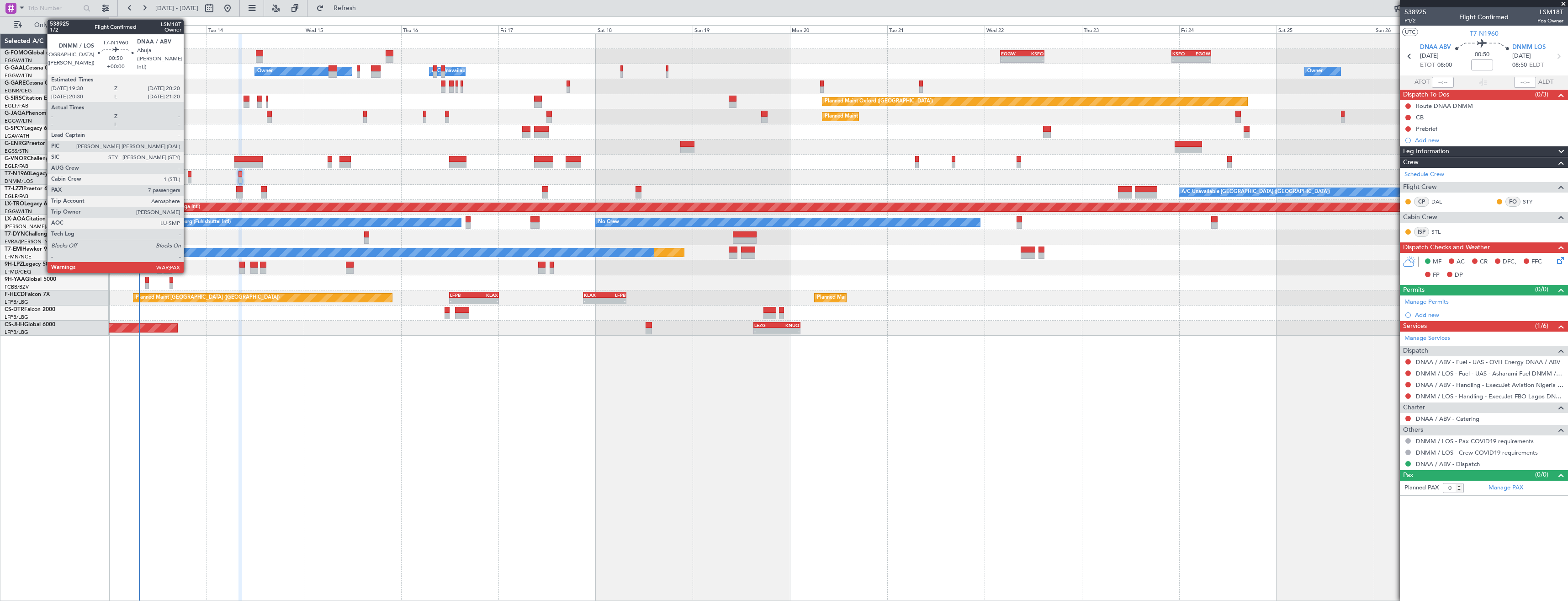
click at [188, 179] on div at bounding box center [189, 179] width 3 height 6
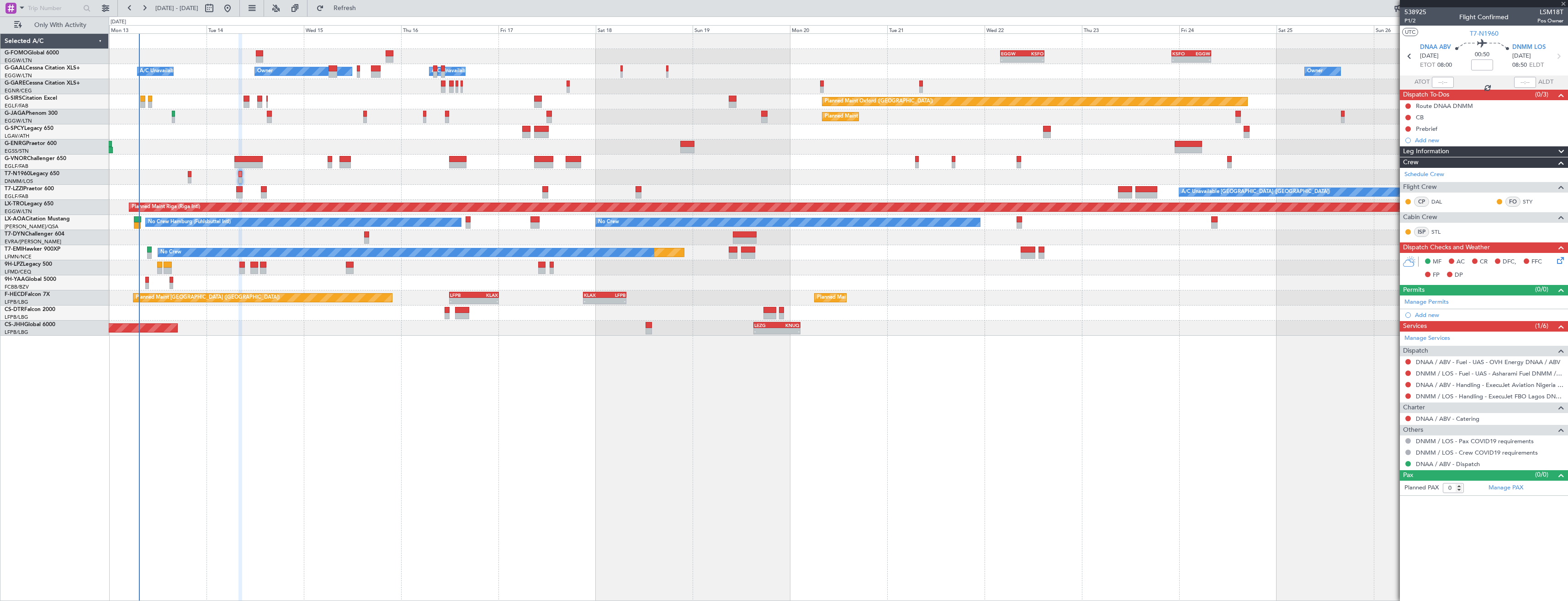
type input "7"
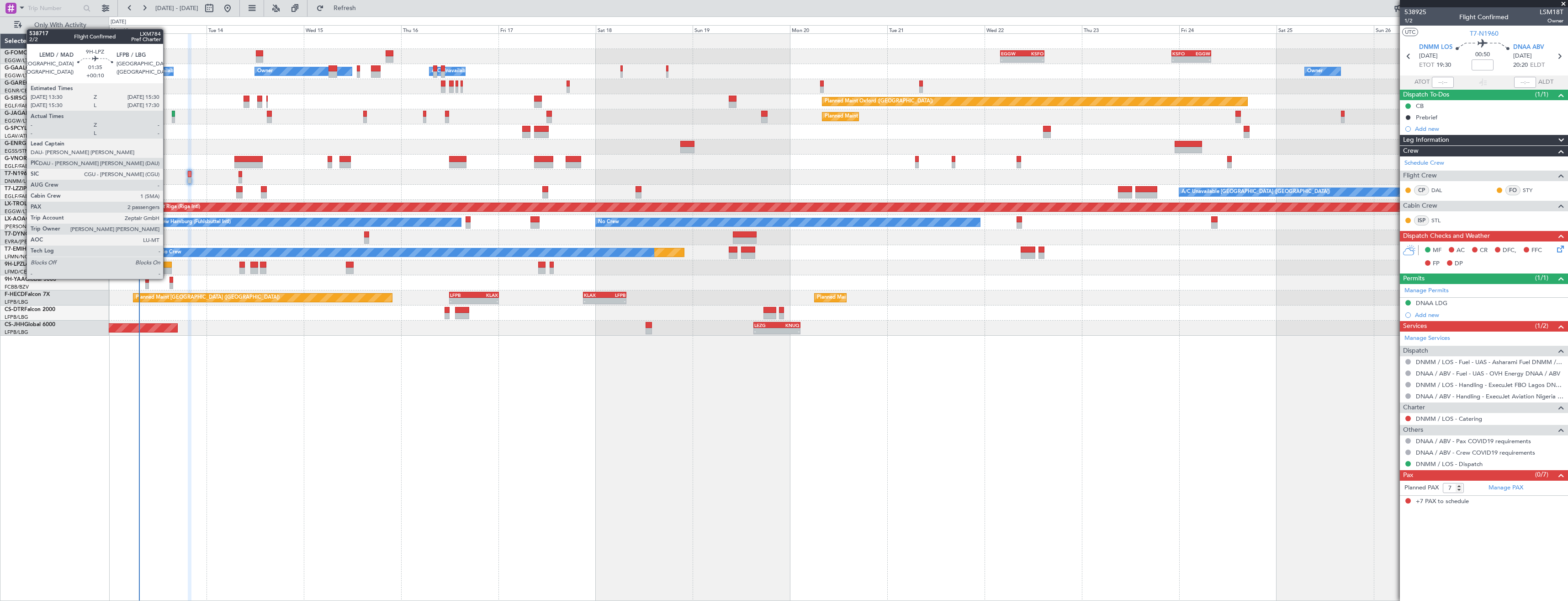
click at [167, 270] on div at bounding box center [168, 270] width 9 height 6
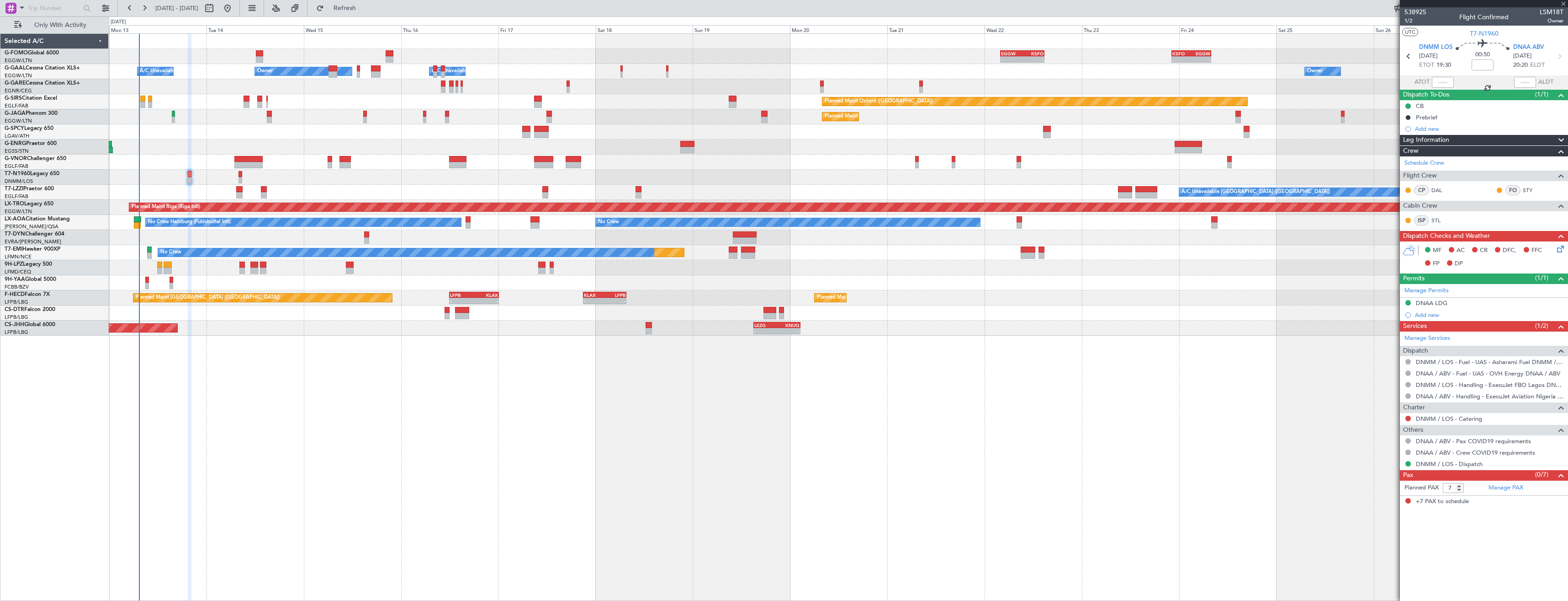
type input "+00:10"
type input "2"
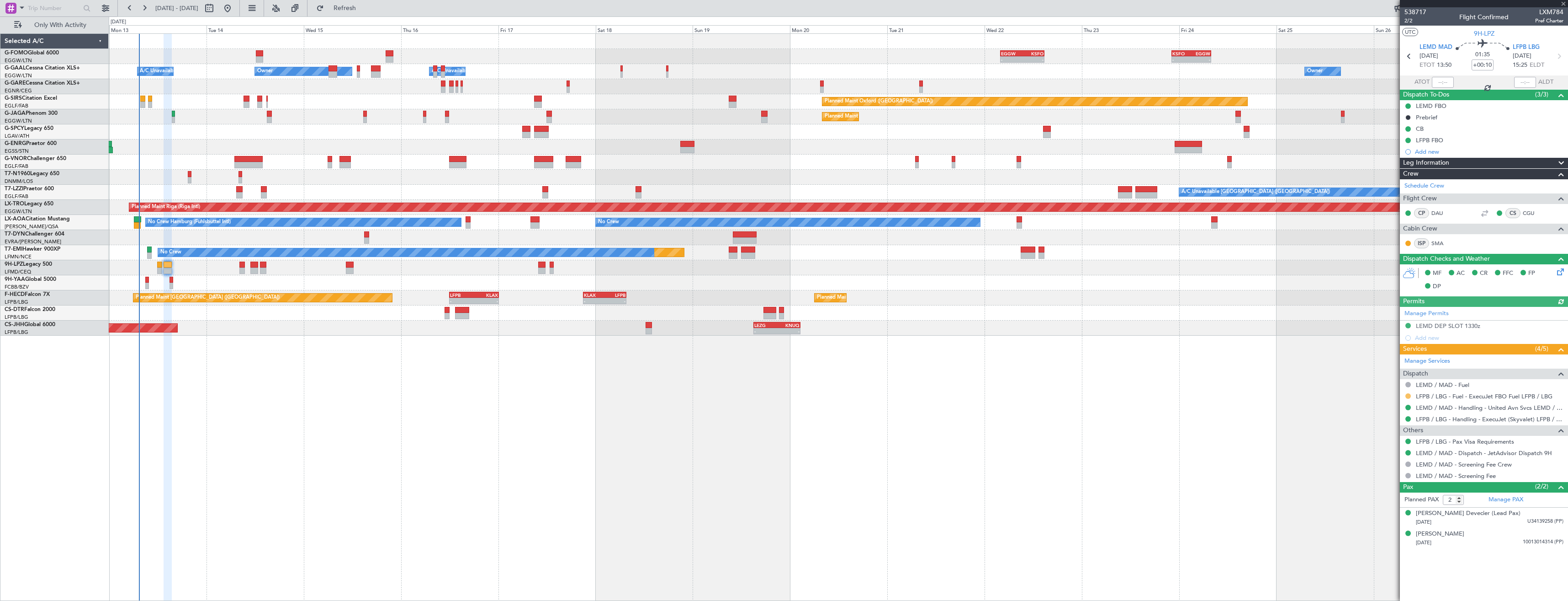
click at [1407, 395] on button at bounding box center [1408, 396] width 5 height 5
click at [1389, 501] on span "Confirmed" at bounding box center [1382, 505] width 28 height 9
click at [1559, 55] on icon at bounding box center [1559, 56] width 12 height 12
type input "-00:05"
type input "0"
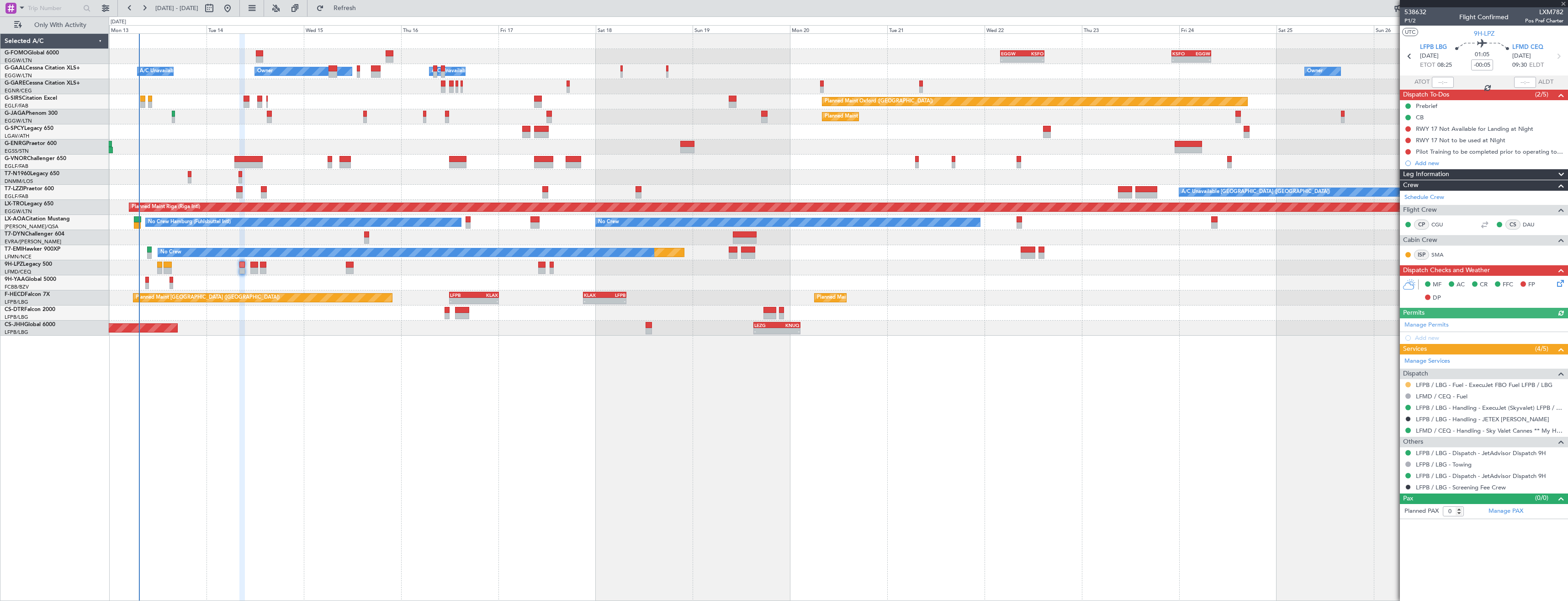
click at [1406, 385] on button at bounding box center [1408, 384] width 5 height 5
click at [1388, 493] on span "Confirmed" at bounding box center [1382, 493] width 28 height 9
drag, startPoint x: 1566, startPoint y: 3, endPoint x: 1559, endPoint y: 7, distance: 8.1
click at [1566, 3] on span at bounding box center [1564, 4] width 9 height 9
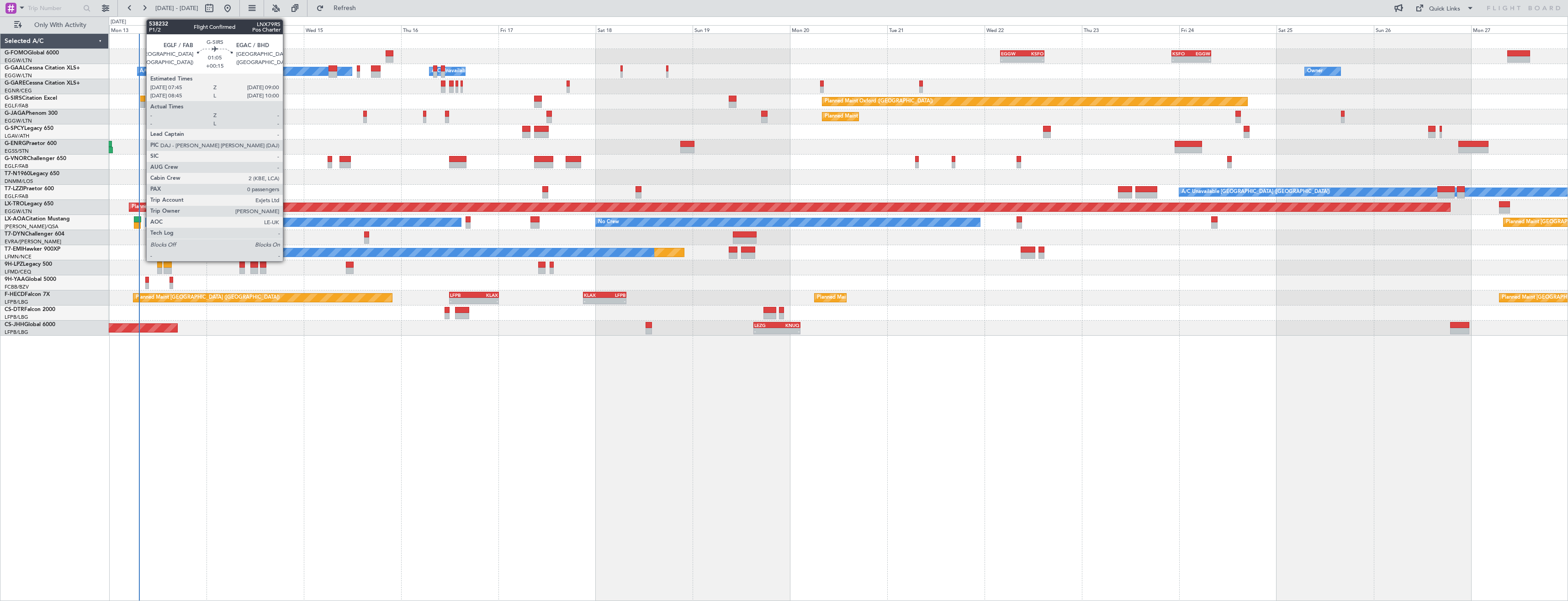
click at [142, 102] on div at bounding box center [143, 104] width 5 height 6
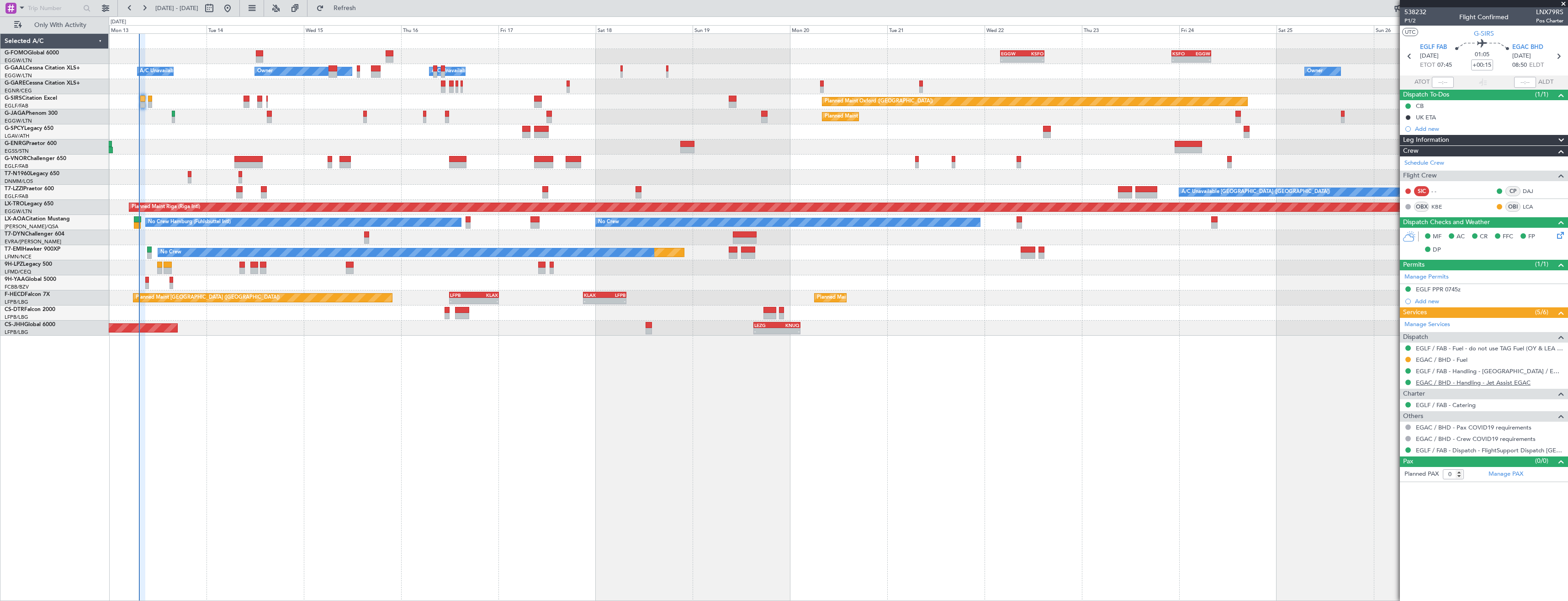
click at [1429, 382] on link "EGAC / BHD - Handling - Jet Assist EGAC" at bounding box center [1472, 382] width 114 height 8
click at [1430, 381] on link "EGAC / BHD - Handling - Jet Assist EGAC" at bounding box center [1472, 382] width 114 height 8
click at [1408, 360] on button at bounding box center [1408, 359] width 5 height 5
click at [1397, 371] on span "Not Required" at bounding box center [1386, 372] width 36 height 9
click at [1562, 58] on icon at bounding box center [1559, 56] width 12 height 12
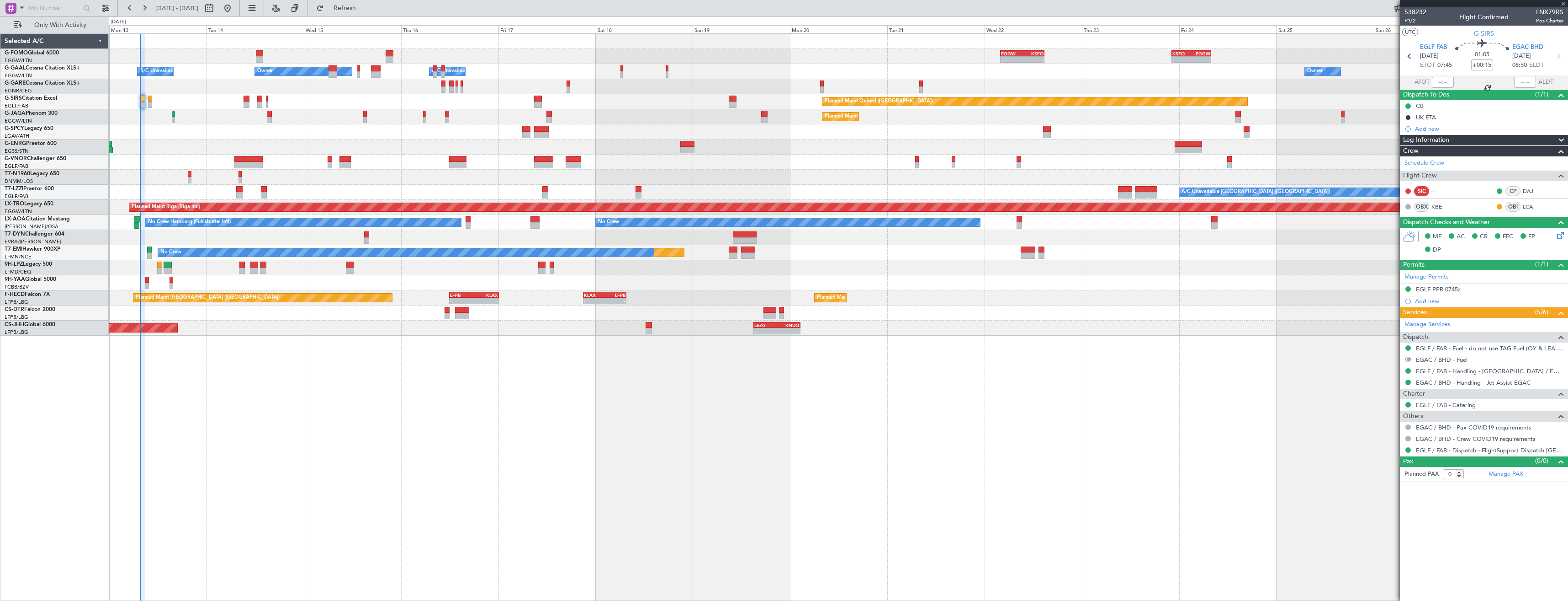
type input "1"
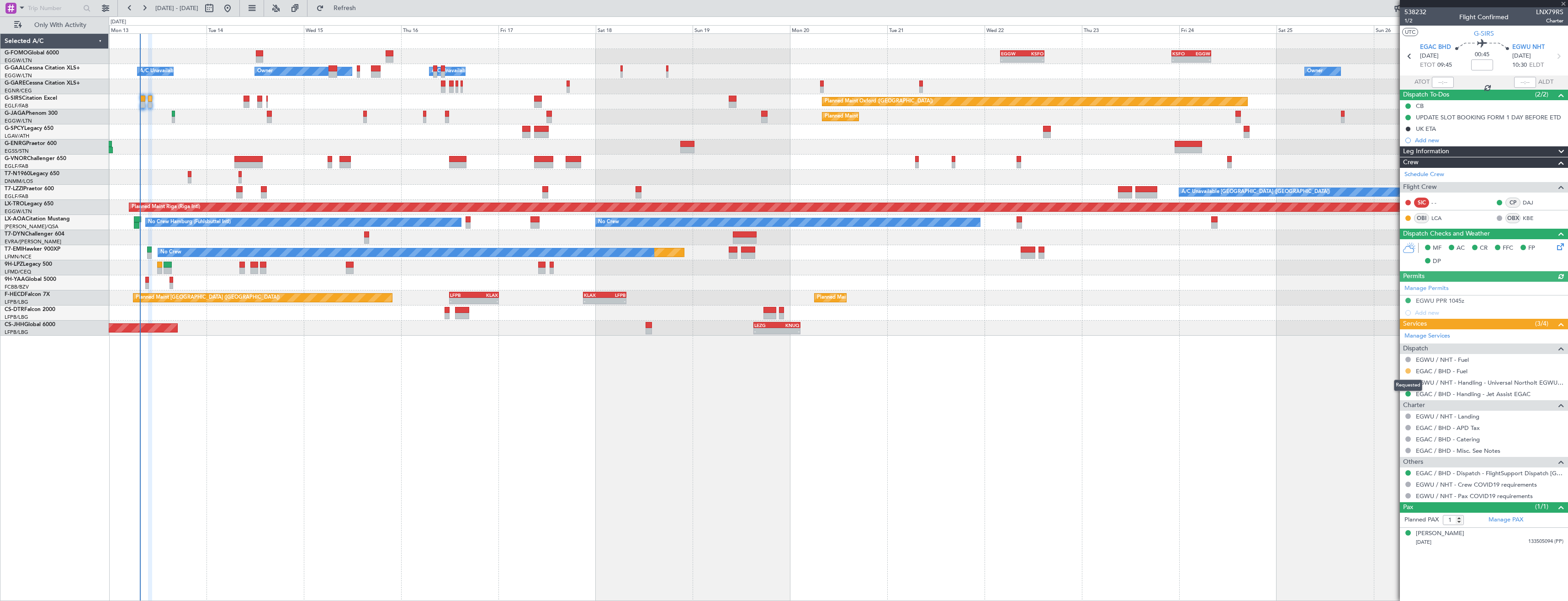
click at [1406, 369] on button at bounding box center [1408, 370] width 5 height 5
click at [1380, 383] on span "Not Required" at bounding box center [1386, 383] width 36 height 9
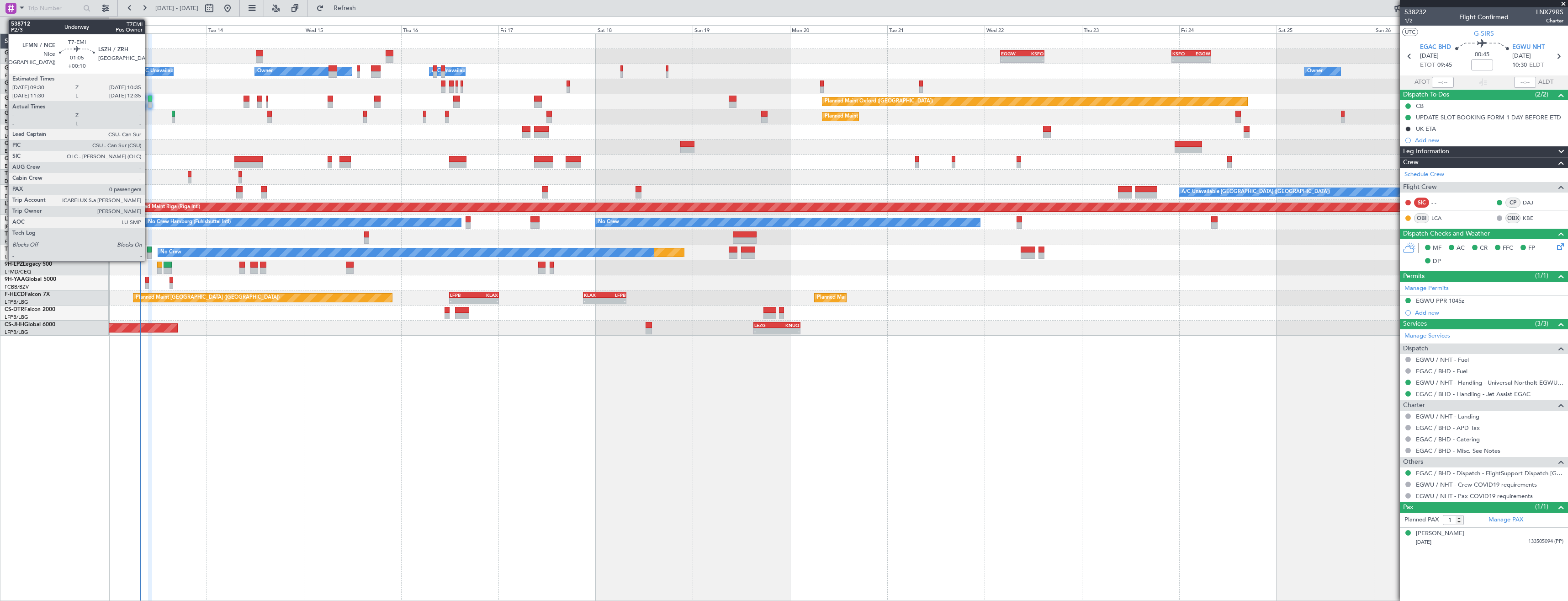
click at [149, 250] on div at bounding box center [149, 249] width 4 height 6
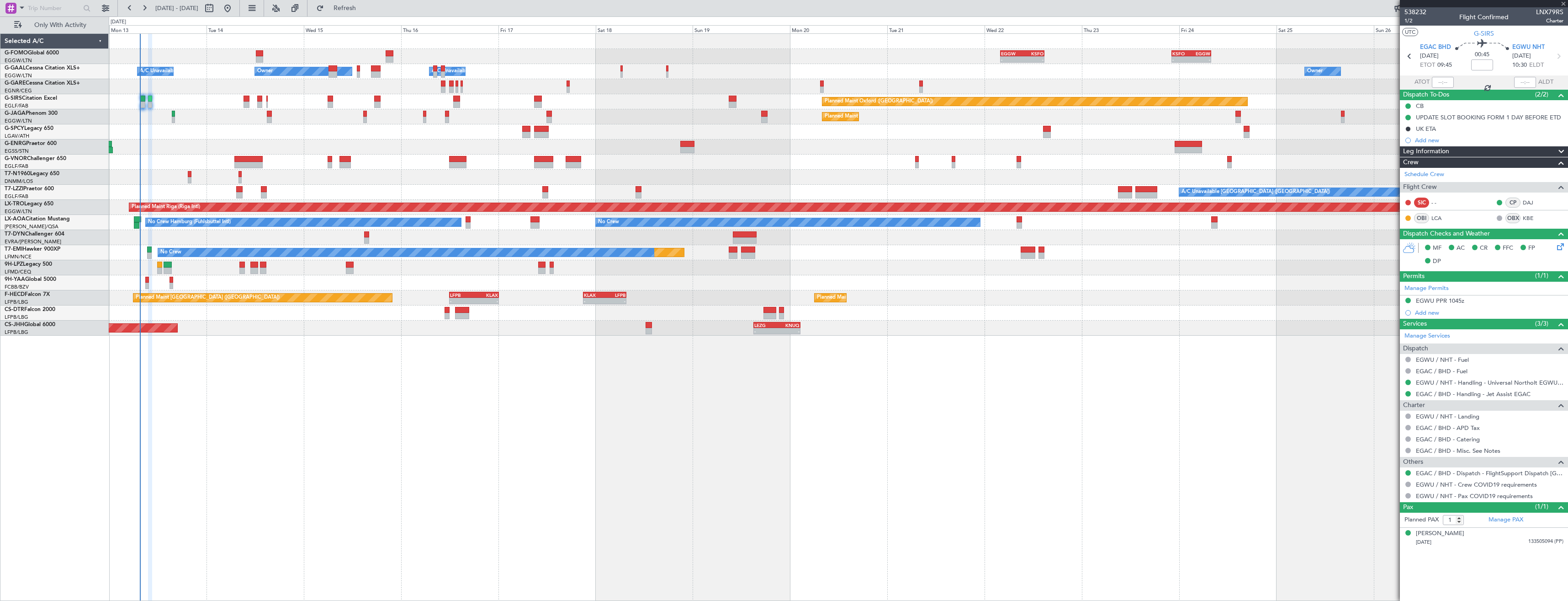
type input "+00:10"
type input "0"
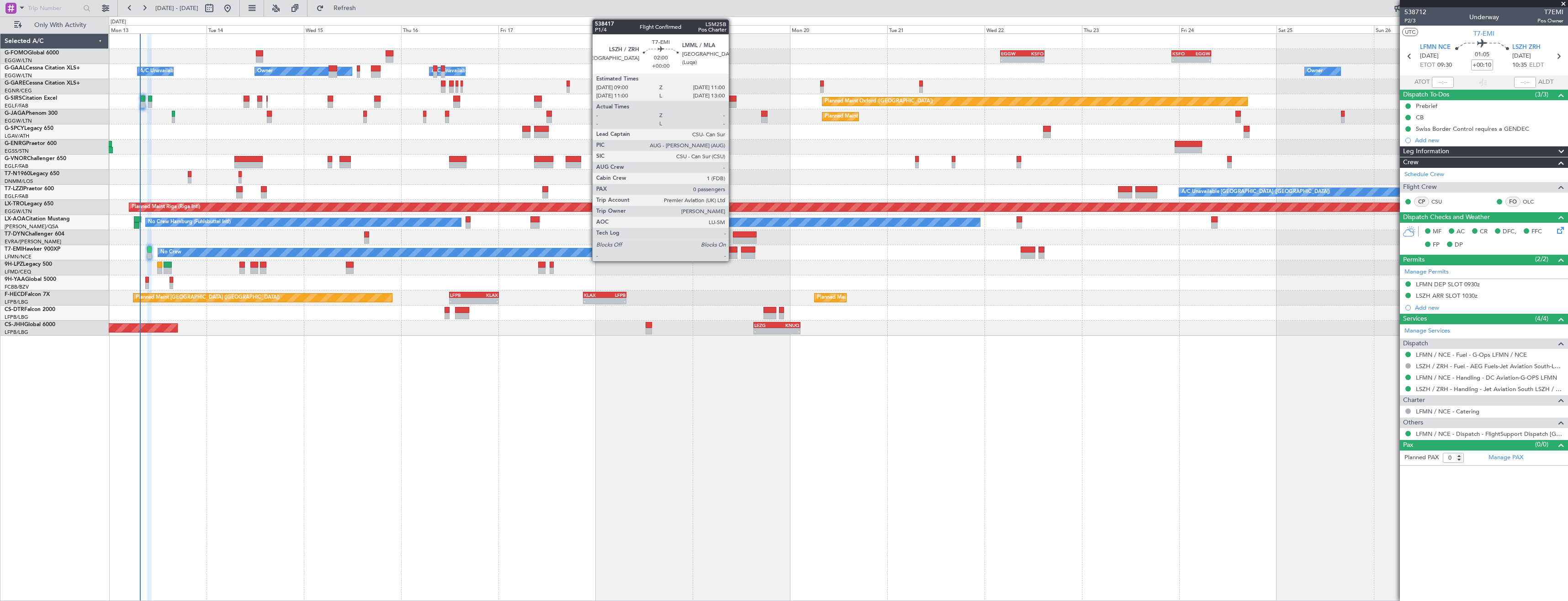
click at [733, 252] on div at bounding box center [733, 255] width 9 height 6
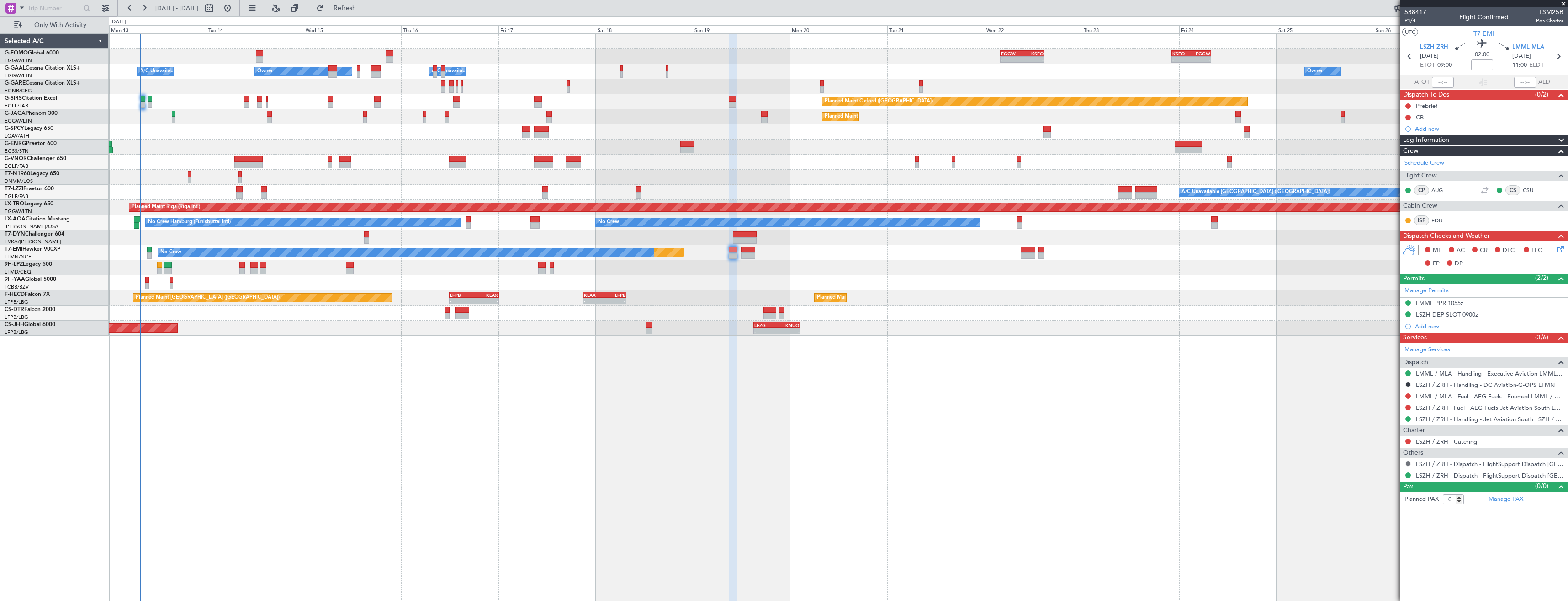
click at [1409, 464] on button at bounding box center [1408, 463] width 5 height 5
click at [1387, 574] on span "Confirmed" at bounding box center [1382, 572] width 28 height 9
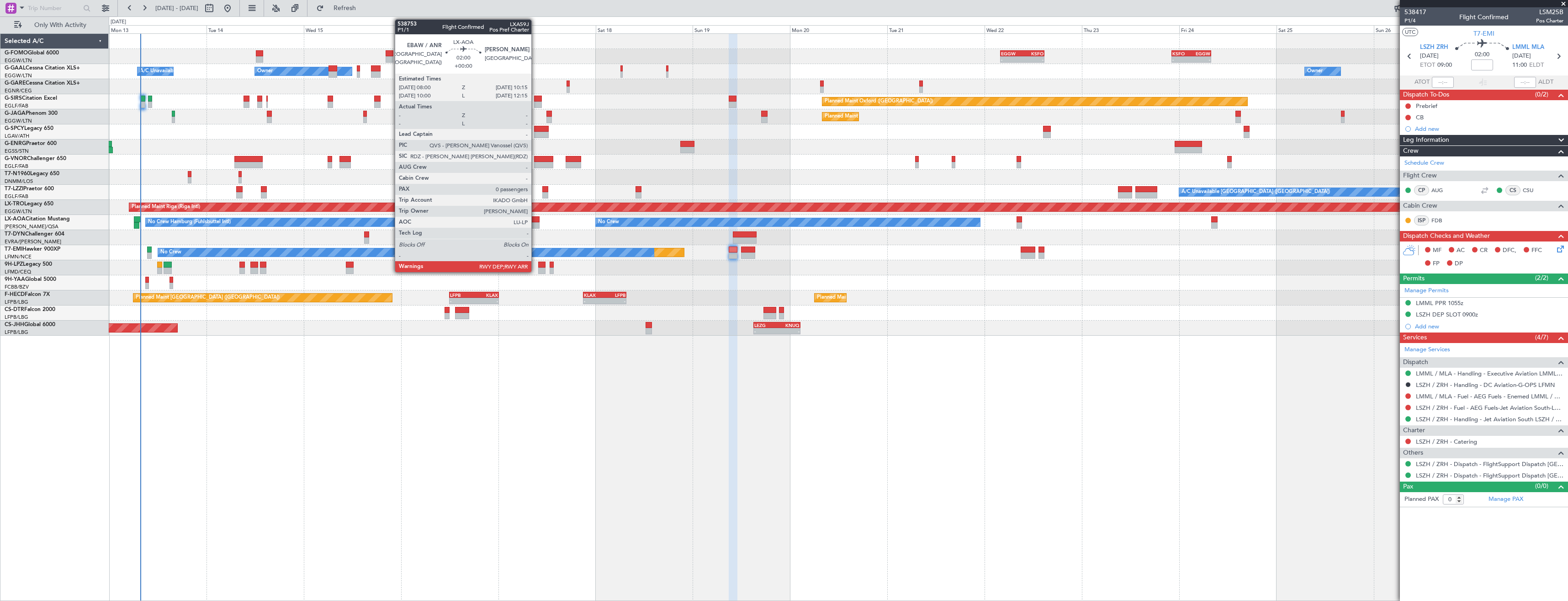
click at [535, 225] on div at bounding box center [534, 225] width 9 height 6
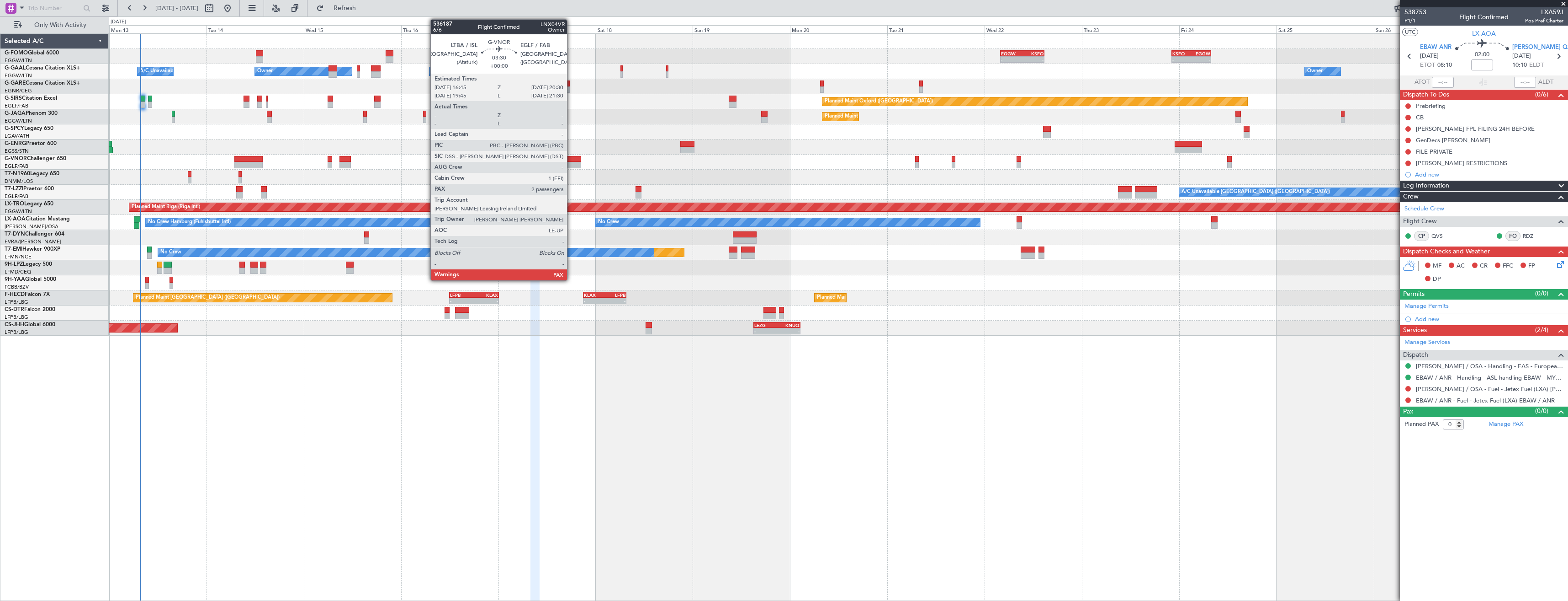
click at [571, 163] on div at bounding box center [573, 164] width 15 height 6
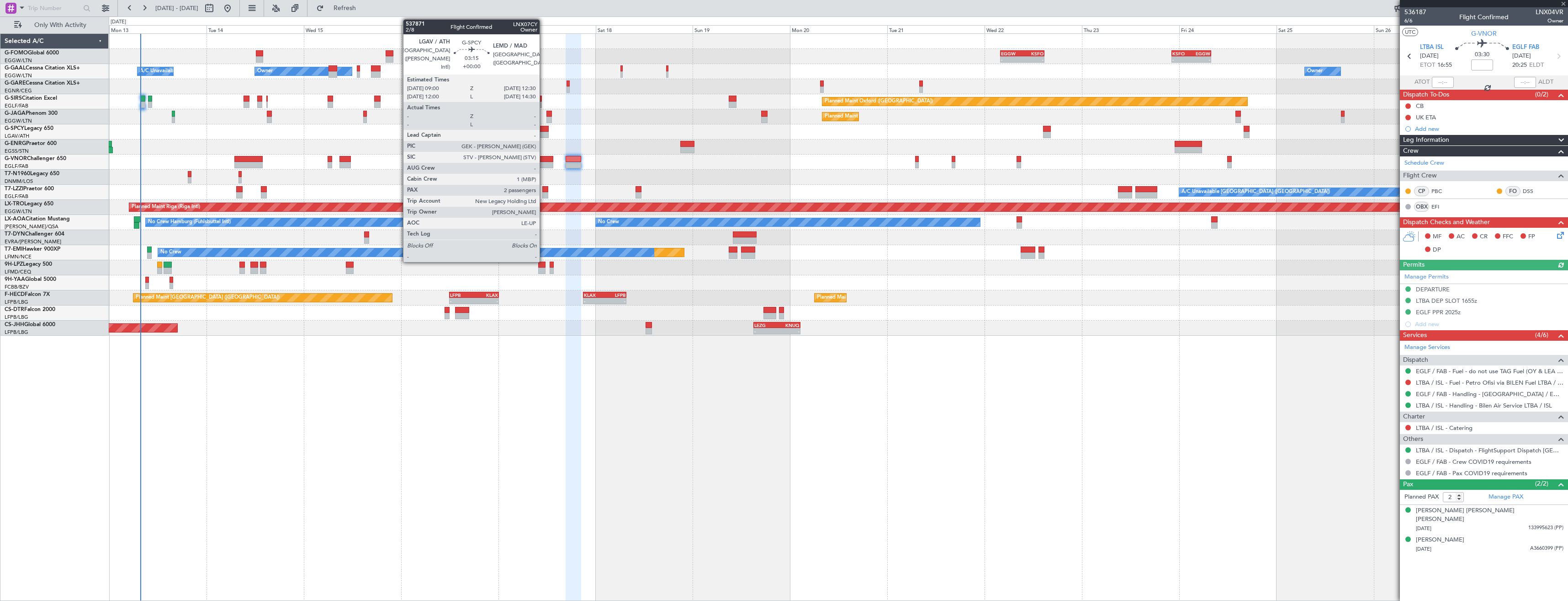
click at [544, 136] on div at bounding box center [541, 134] width 15 height 6
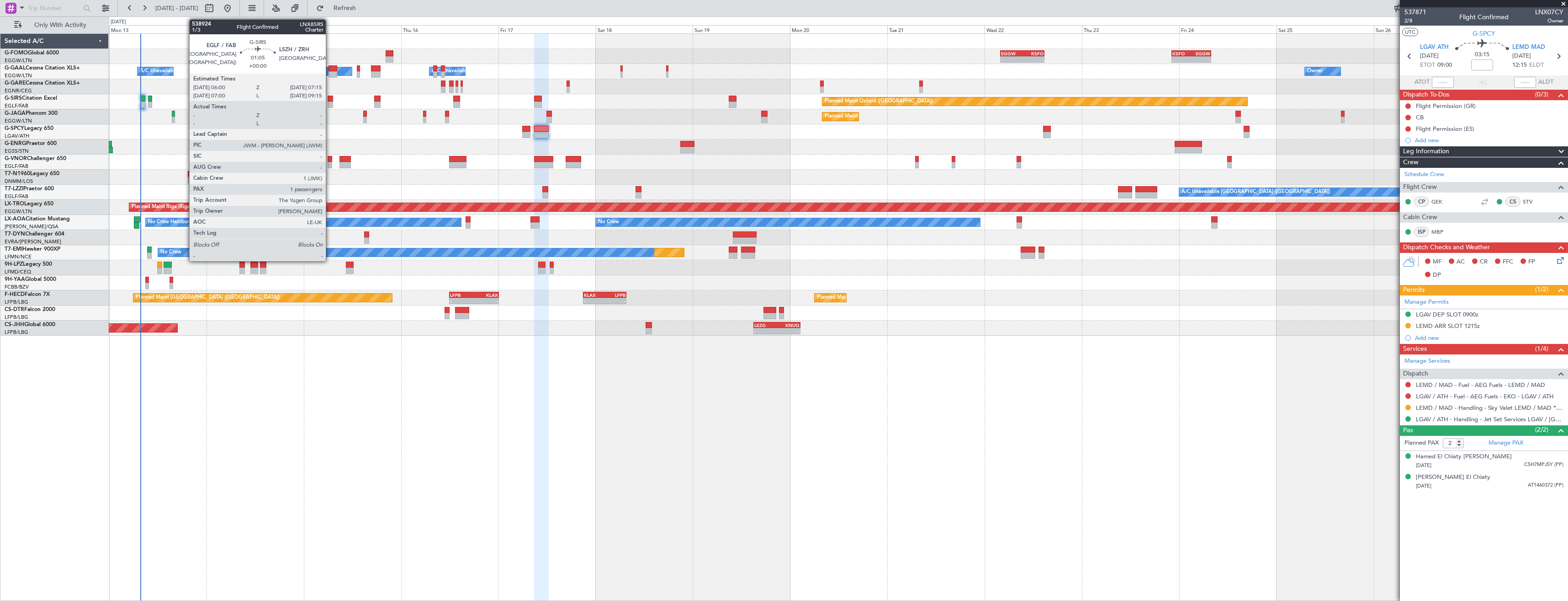
click at [330, 100] on div at bounding box center [330, 98] width 5 height 6
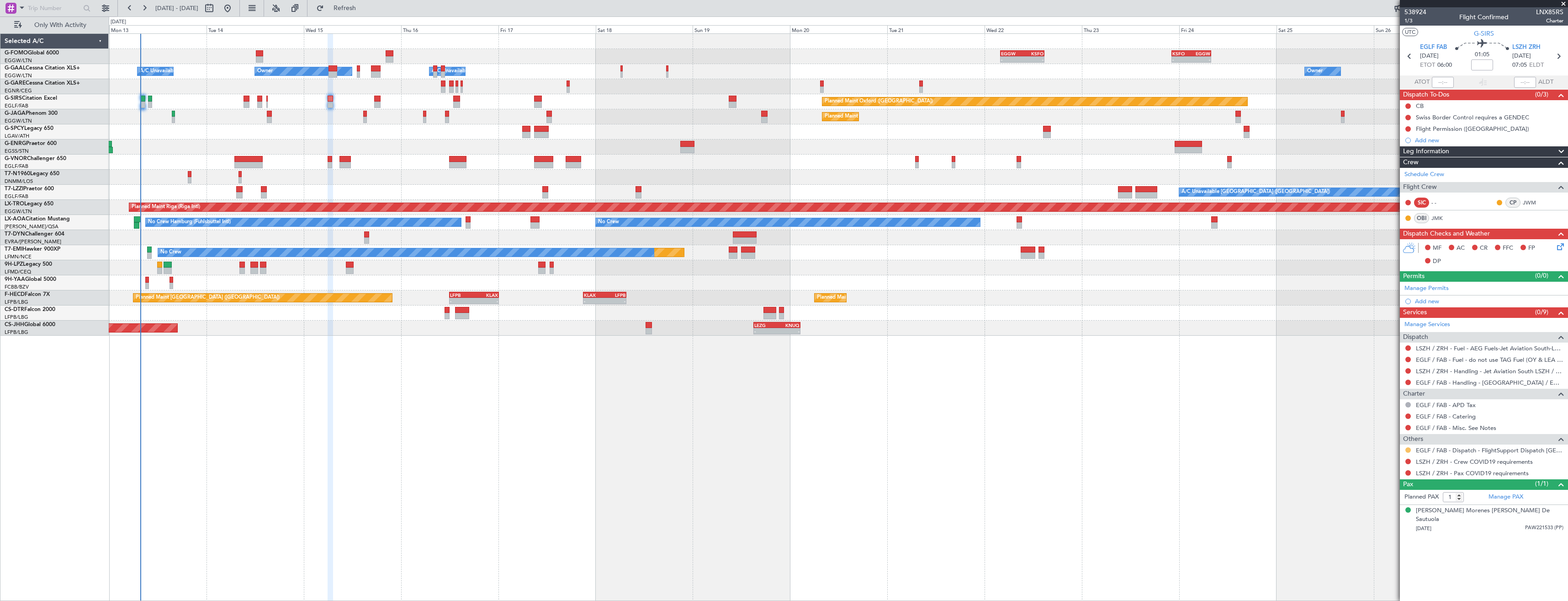
click at [1407, 449] on button at bounding box center [1408, 449] width 5 height 5
click at [1376, 556] on span "Confirmed" at bounding box center [1382, 559] width 28 height 9
click at [1409, 460] on button at bounding box center [1408, 462] width 5 height 5
click at [1374, 475] on span "Not Required" at bounding box center [1386, 474] width 36 height 9
click at [1407, 472] on button at bounding box center [1408, 473] width 5 height 5
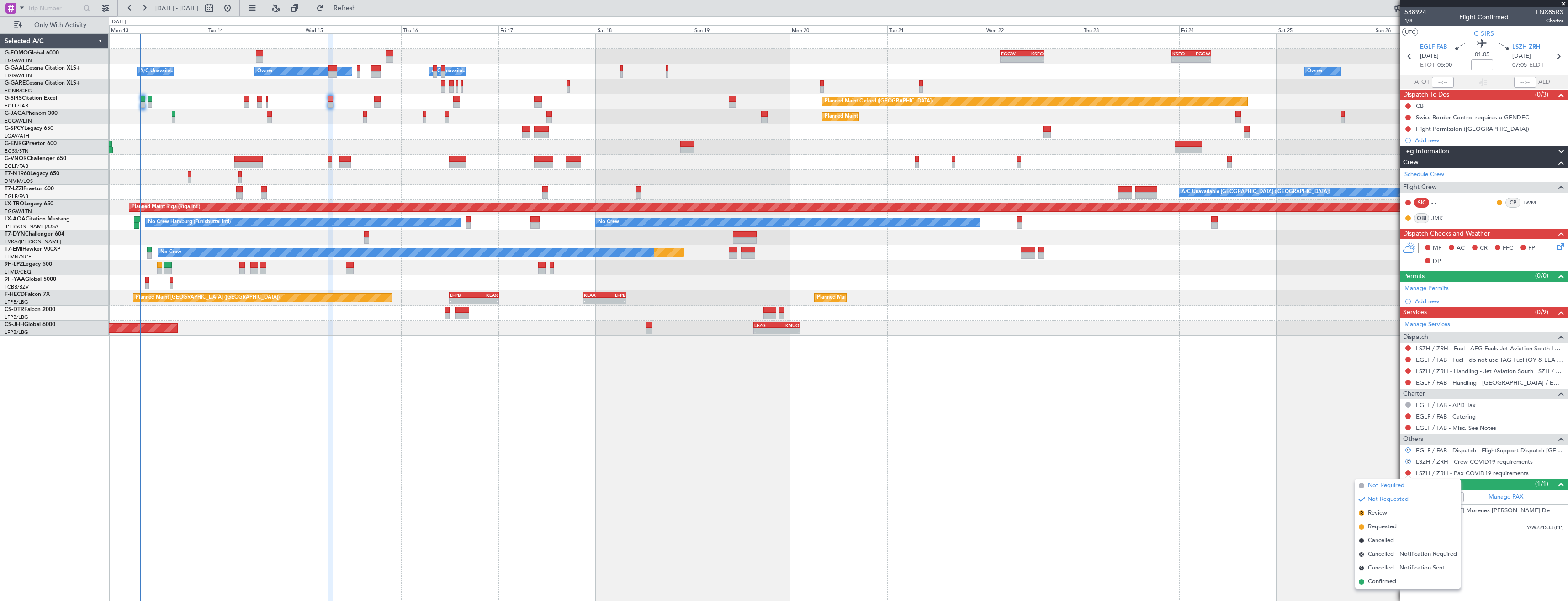
click at [1372, 485] on span "Not Required" at bounding box center [1386, 486] width 36 height 9
click at [1561, 51] on icon at bounding box center [1559, 56] width 12 height 12
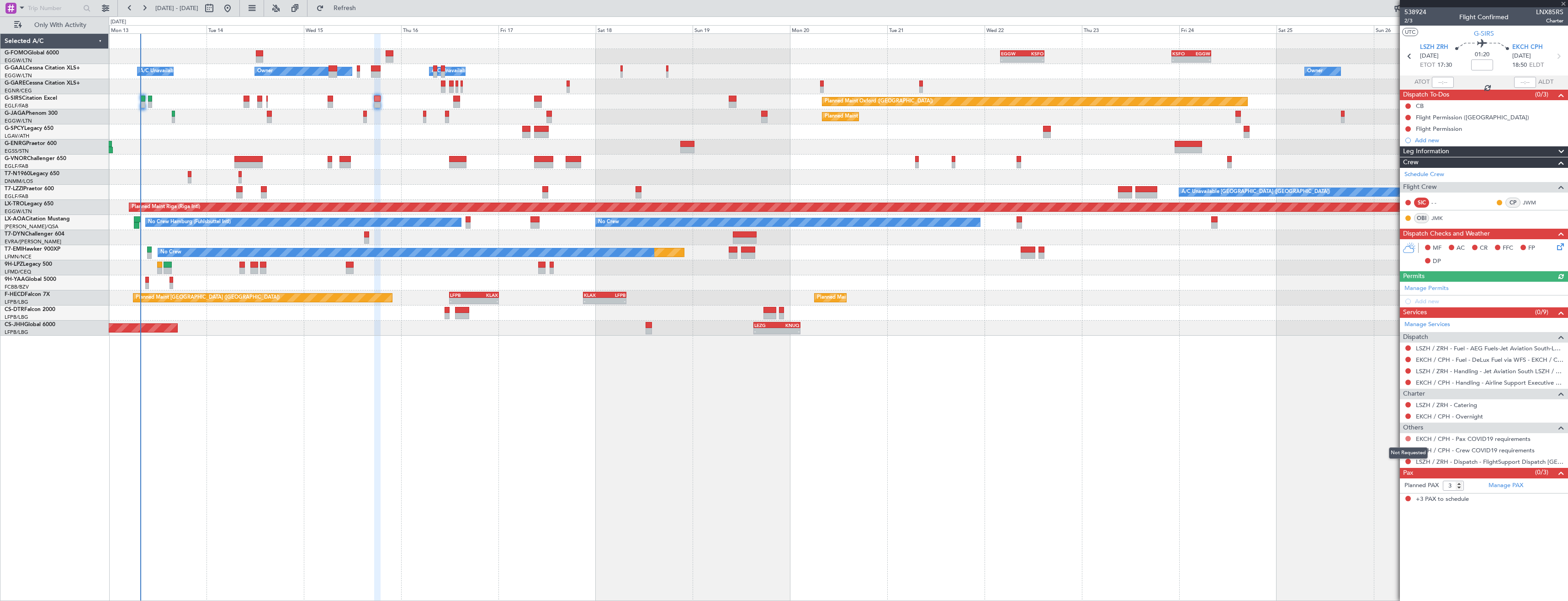
click at [1407, 437] on button at bounding box center [1408, 438] width 5 height 5
click at [1373, 449] on span "Not Required" at bounding box center [1386, 451] width 36 height 9
click at [1410, 447] on button at bounding box center [1408, 449] width 5 height 5
click at [1373, 461] on span "Not Required" at bounding box center [1386, 462] width 36 height 9
click at [1406, 461] on button at bounding box center [1408, 462] width 5 height 5
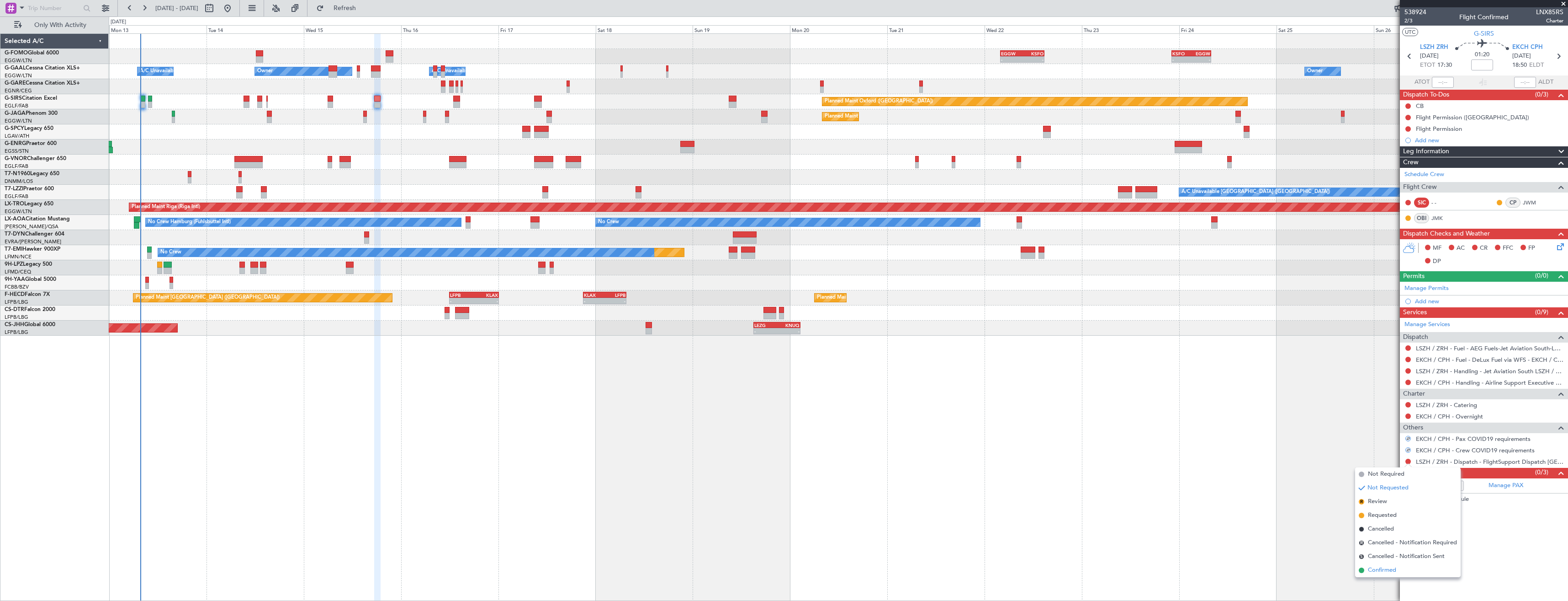
click at [1371, 569] on span "Confirmed" at bounding box center [1382, 570] width 28 height 9
click at [1559, 56] on icon at bounding box center [1559, 56] width 12 height 12
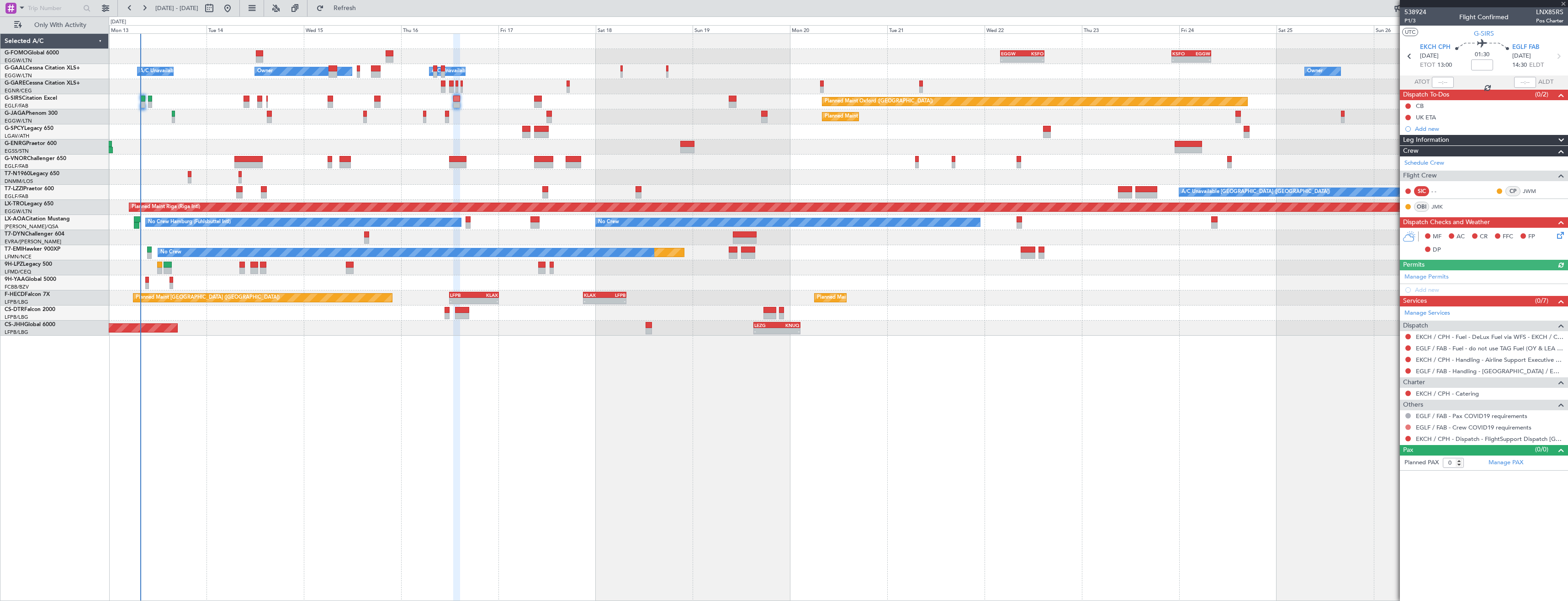
click at [1410, 426] on button at bounding box center [1408, 427] width 5 height 5
click at [1375, 440] on span "Not Required" at bounding box center [1386, 439] width 36 height 9
click at [1408, 438] on button at bounding box center [1408, 438] width 5 height 5
click at [1372, 545] on span "Confirmed" at bounding box center [1382, 547] width 28 height 9
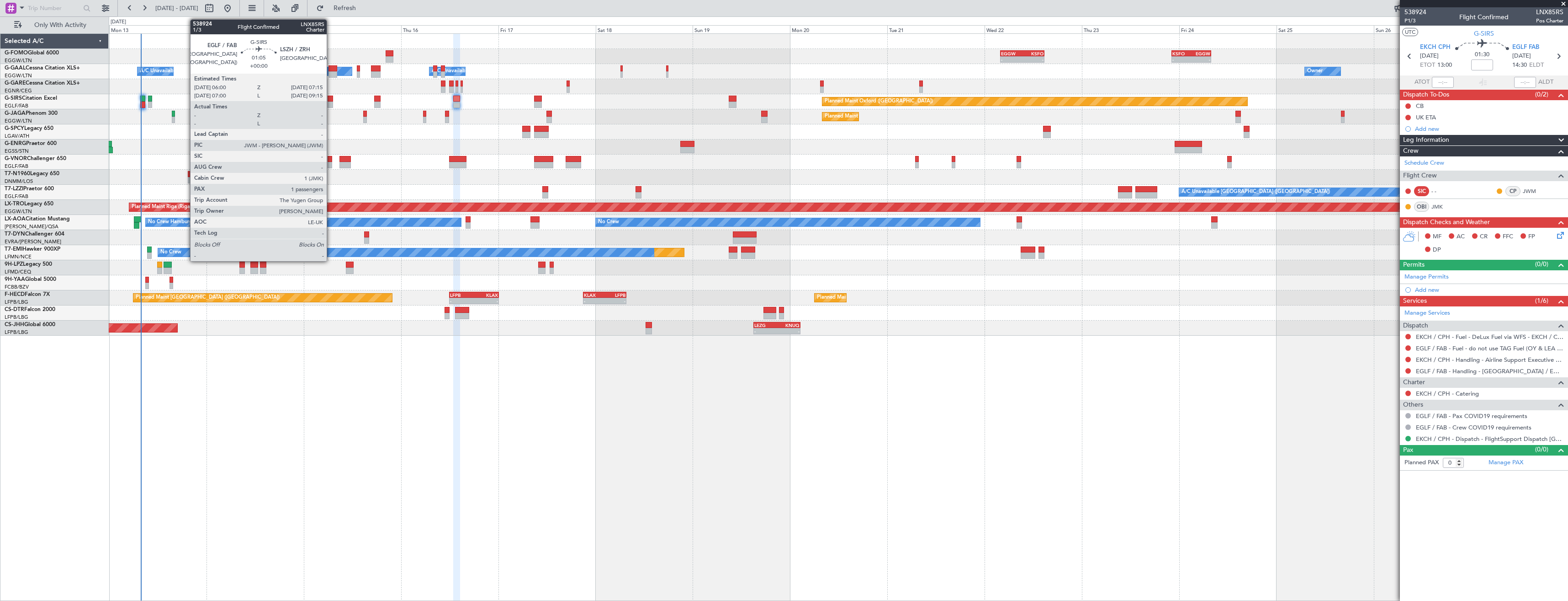
click at [330, 102] on div at bounding box center [330, 104] width 5 height 6
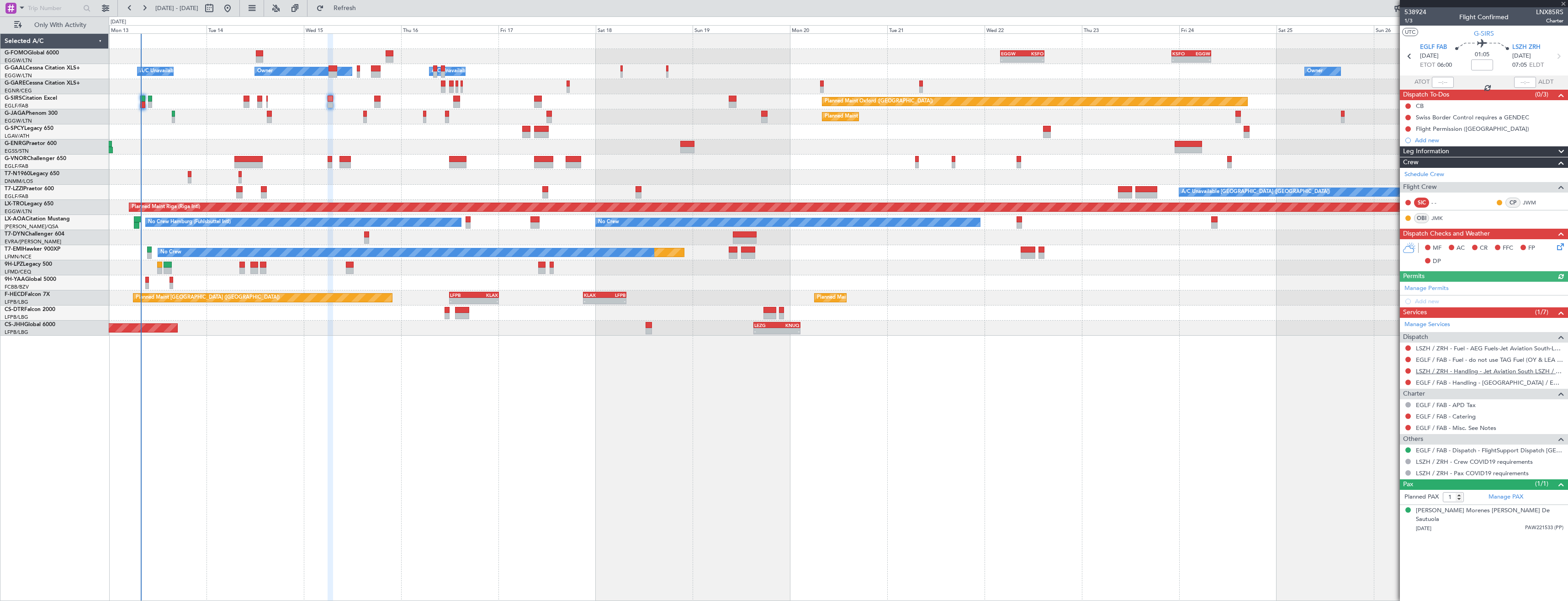
click at [1455, 369] on link "LSZH / ZRH - Handling - Jet Aviation South LSZH / ZRH" at bounding box center [1489, 370] width 147 height 8
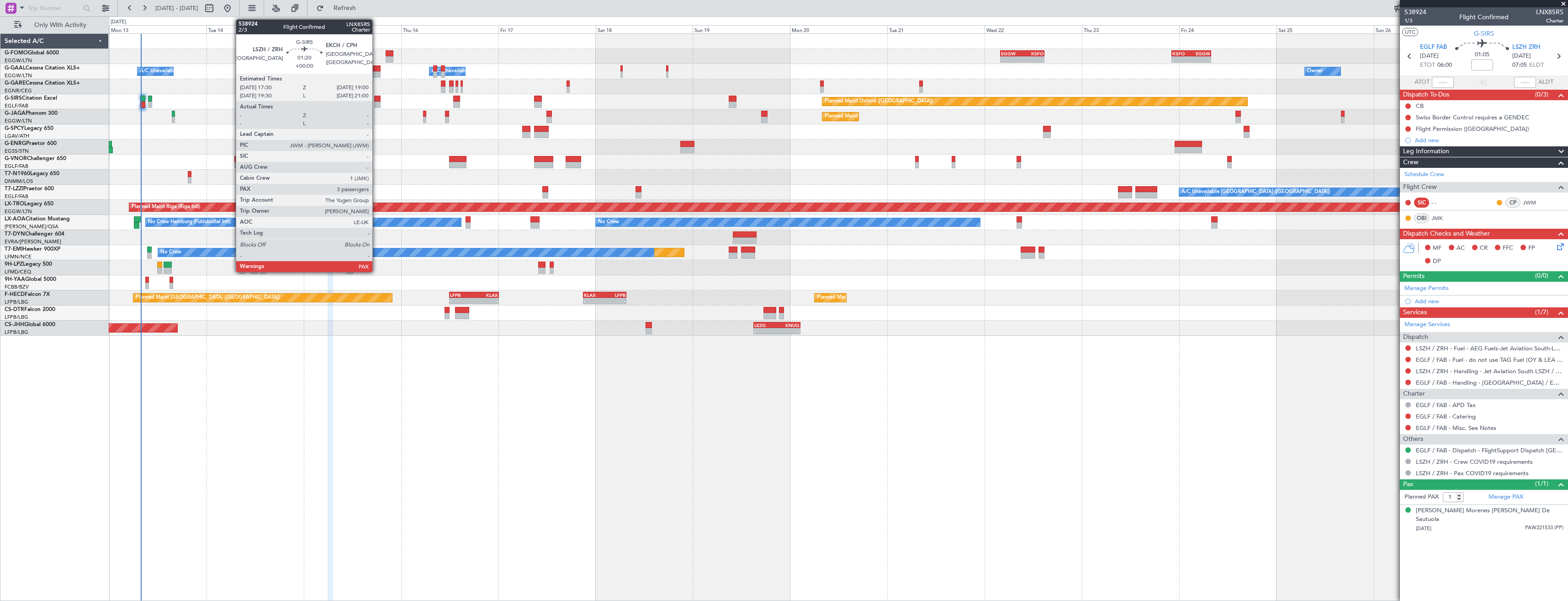
click at [377, 101] on div at bounding box center [377, 98] width 6 height 6
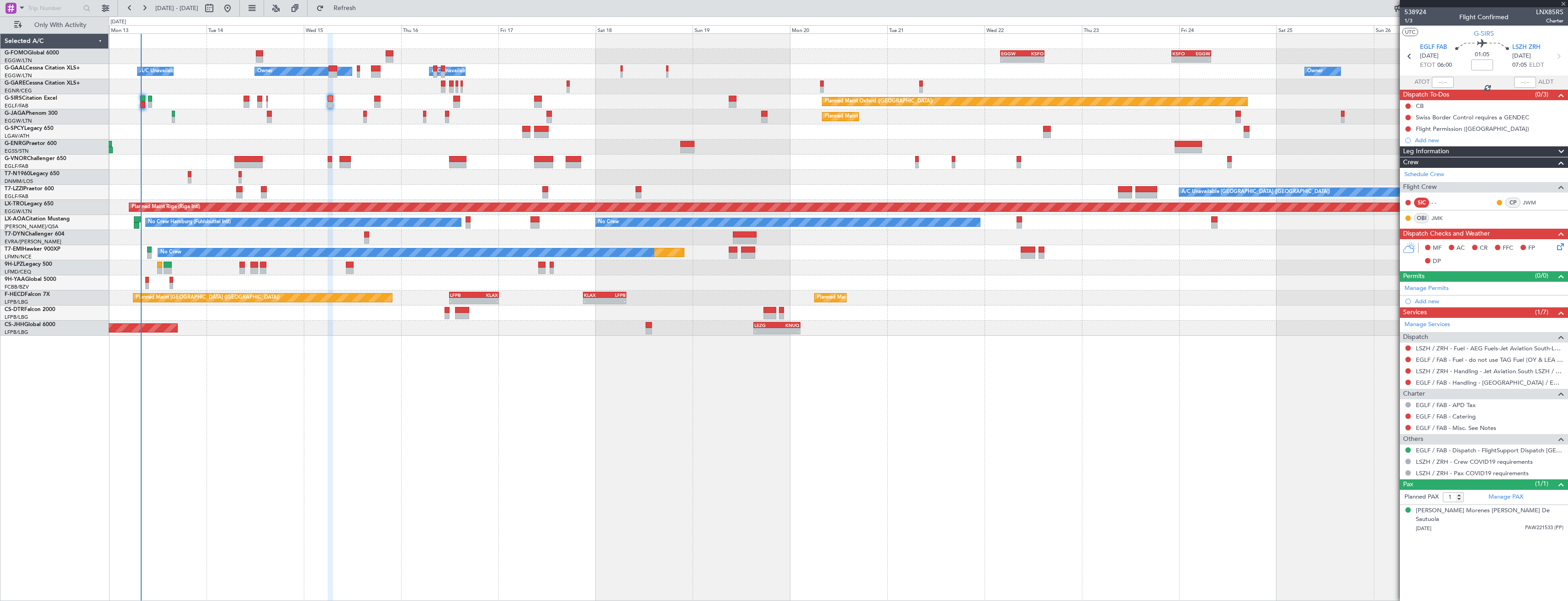
type input "3"
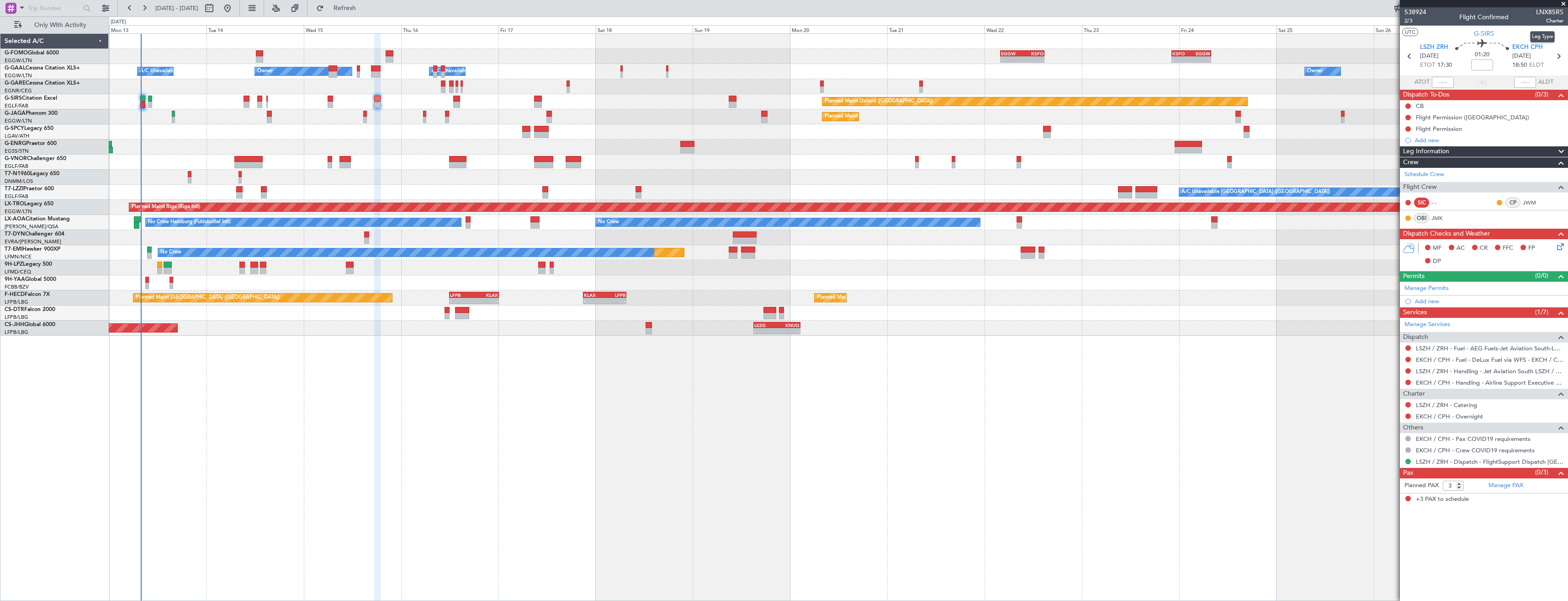
click at [1546, 17] on span "Charter" at bounding box center [1550, 21] width 28 height 8
click at [1546, 13] on span "LNX85RS" at bounding box center [1550, 11] width 28 height 9
copy span "LNX85RS"
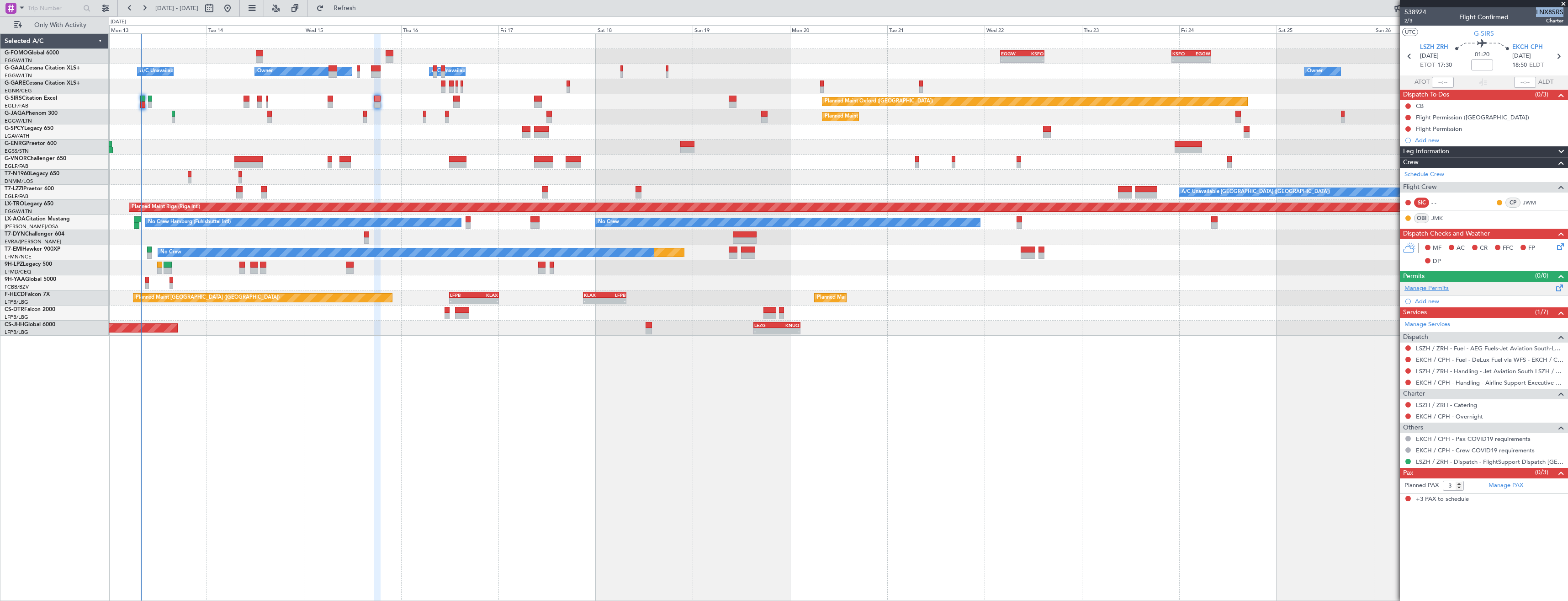
click at [1428, 286] on link "Manage Permits" at bounding box center [1427, 288] width 45 height 9
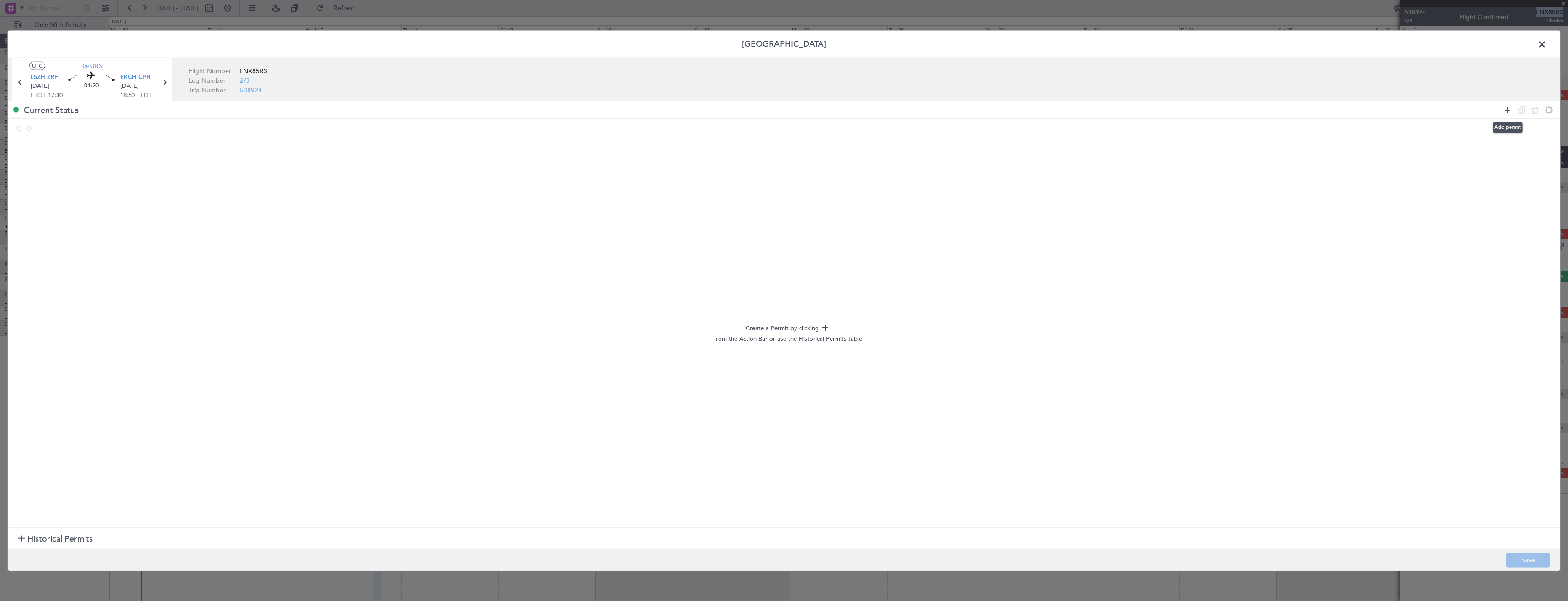
click at [1509, 112] on icon at bounding box center [1508, 109] width 11 height 11
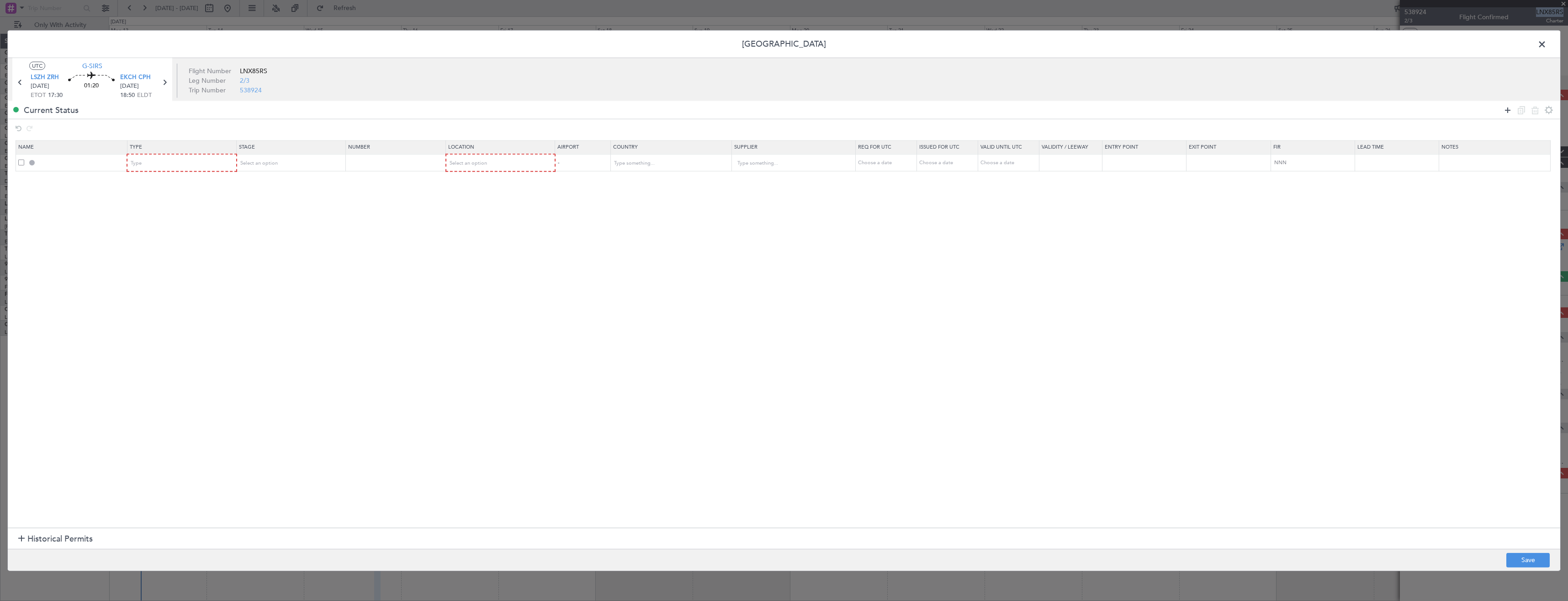
click at [1507, 111] on icon at bounding box center [1508, 109] width 11 height 11
click at [154, 166] on div "Type" at bounding box center [178, 164] width 96 height 14
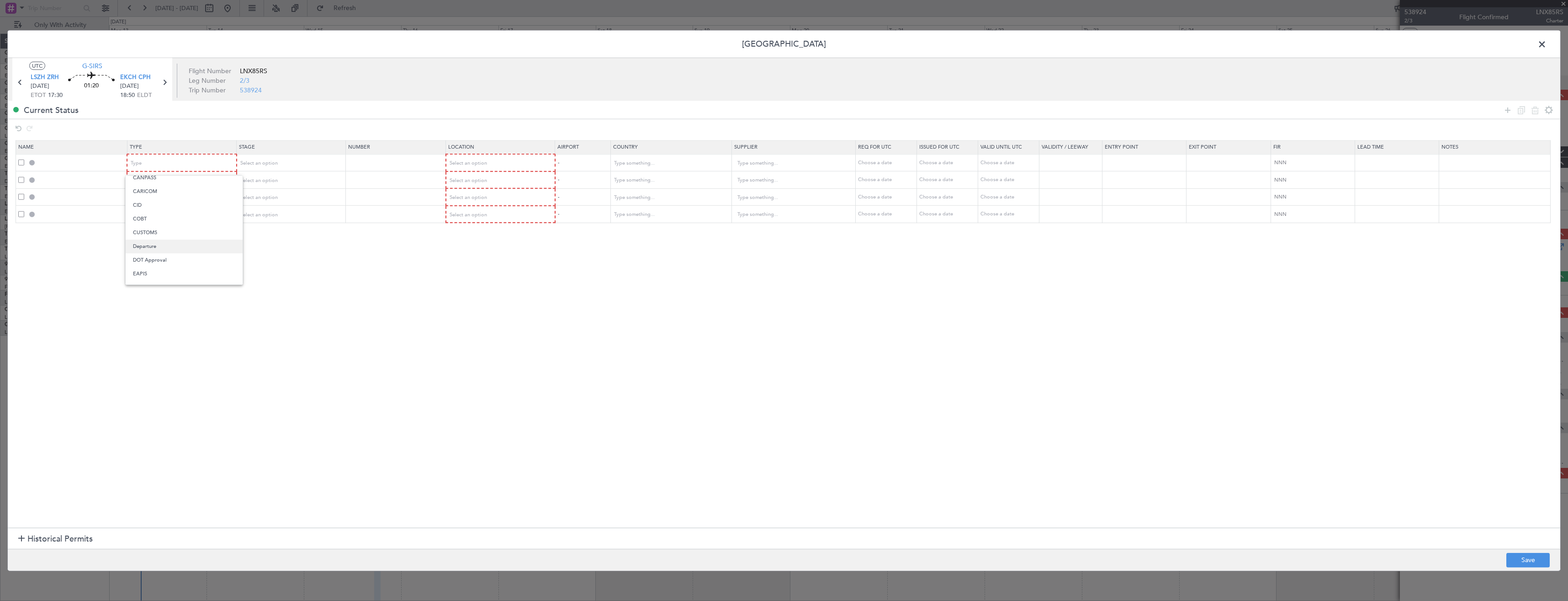
click at [167, 250] on span "Departure" at bounding box center [184, 246] width 102 height 14
click at [160, 183] on div "Type" at bounding box center [178, 180] width 96 height 14
click at [155, 226] on span "PPR" at bounding box center [184, 226] width 102 height 14
click at [151, 196] on div "Type" at bounding box center [178, 197] width 96 height 14
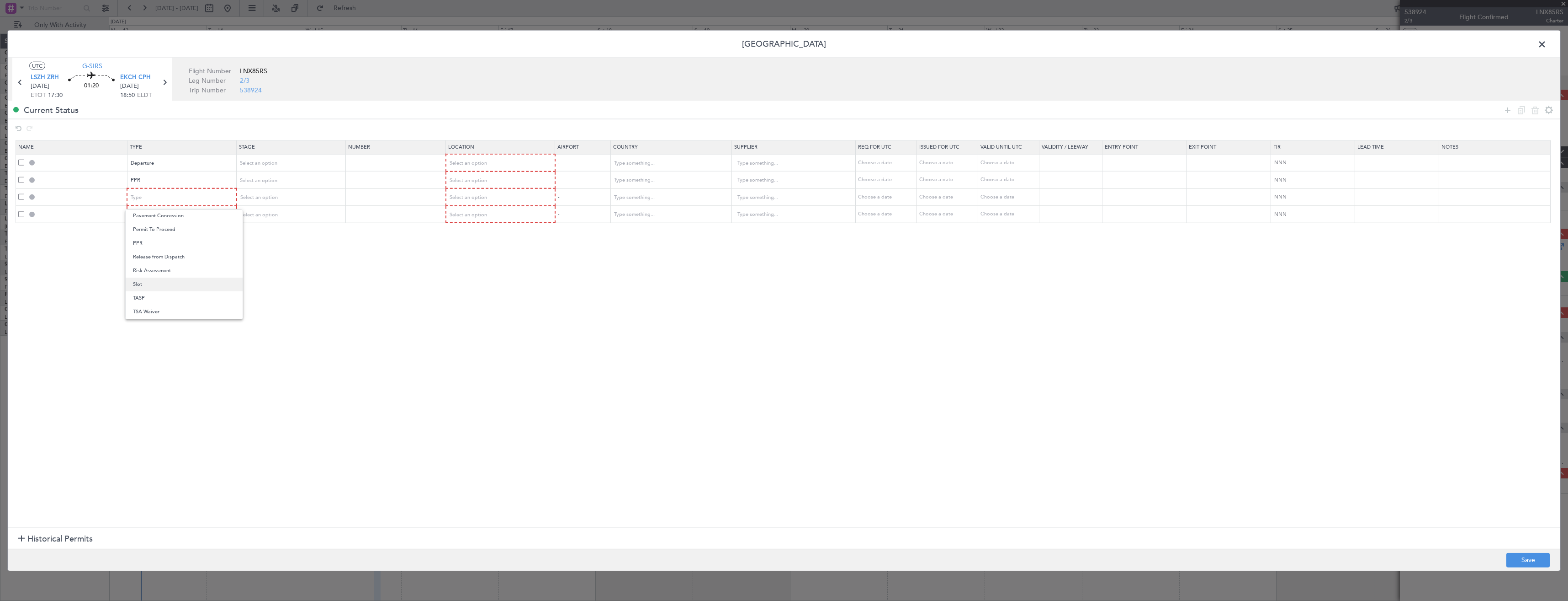
click at [164, 278] on span "Slot" at bounding box center [184, 284] width 102 height 14
click at [150, 216] on div "Type" at bounding box center [178, 214] width 96 height 14
click at [157, 271] on span "Landing" at bounding box center [184, 270] width 102 height 14
click at [485, 162] on span "Select an option" at bounding box center [468, 163] width 38 height 7
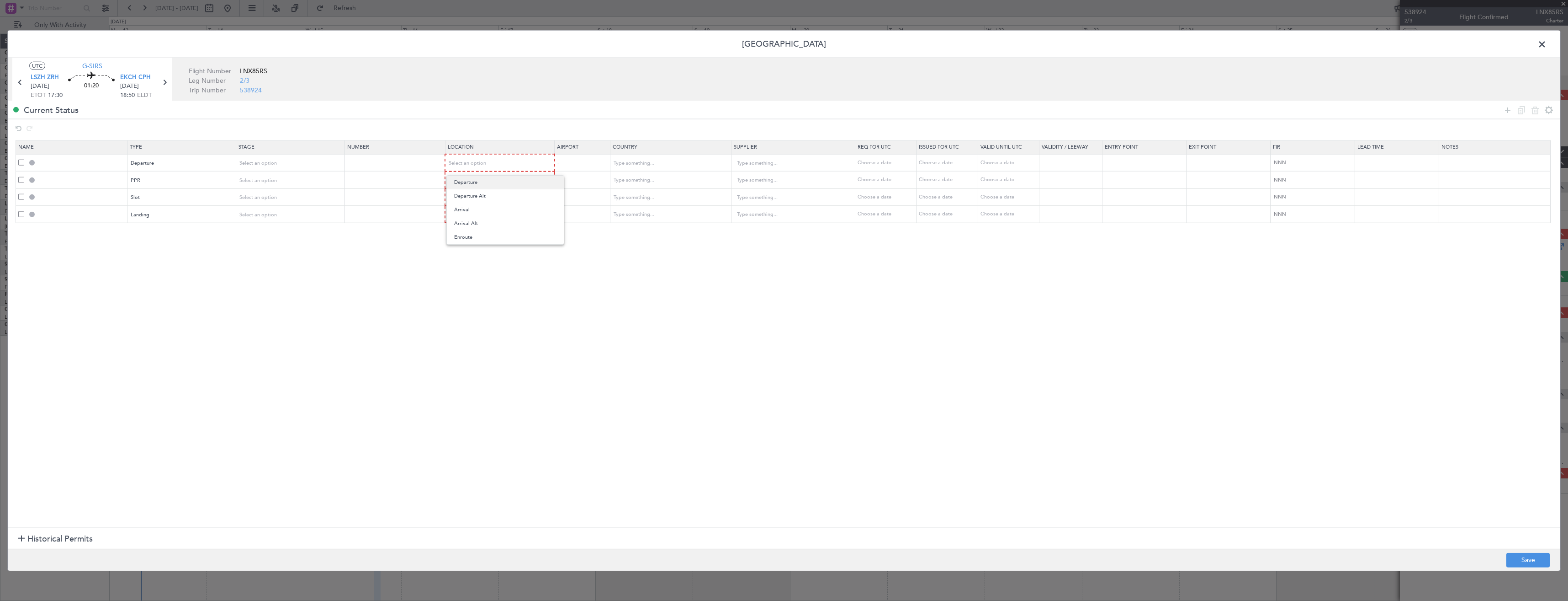
click at [485, 178] on span "Departure" at bounding box center [505, 183] width 102 height 14
click at [482, 175] on div "Select an option" at bounding box center [497, 180] width 96 height 14
click at [478, 195] on span "Departure" at bounding box center [505, 200] width 102 height 14
click at [478, 196] on span "Select an option" at bounding box center [468, 196] width 38 height 7
click at [472, 242] on span "Arrival" at bounding box center [505, 244] width 102 height 14
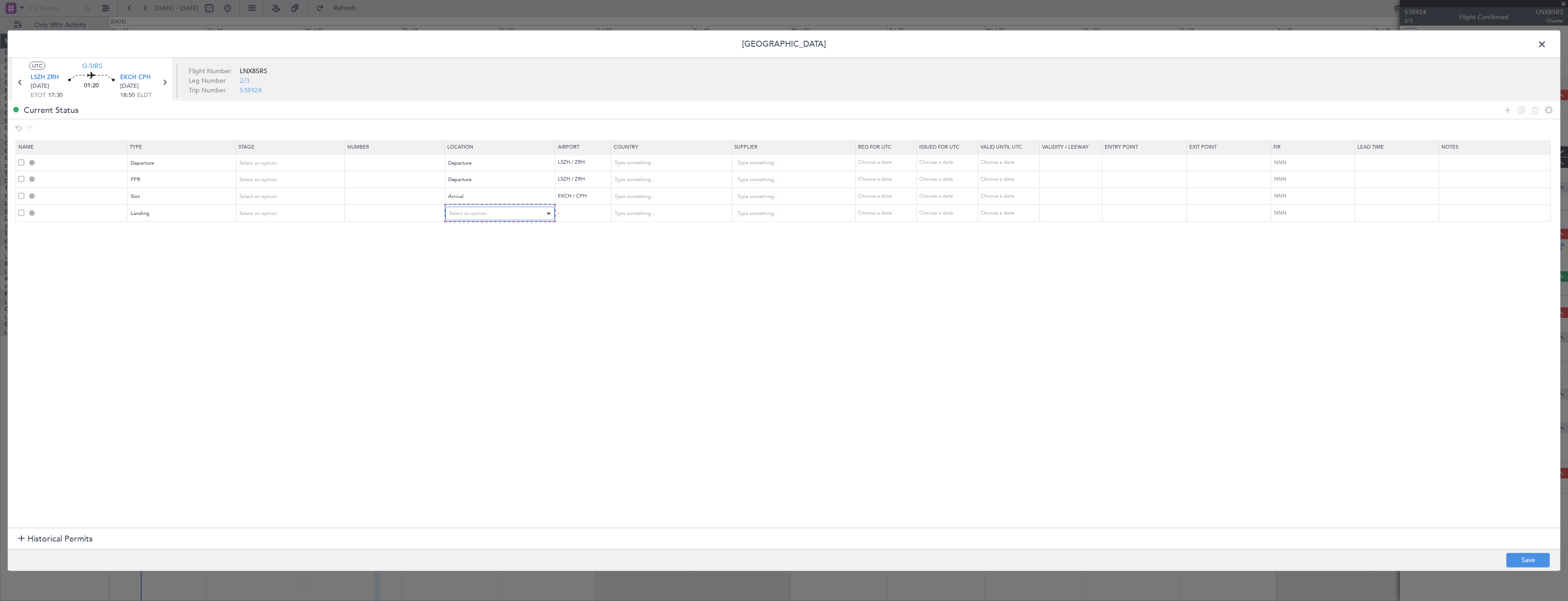
click at [472, 215] on span "Select an option" at bounding box center [468, 214] width 38 height 7
click at [485, 263] on span "Arrival" at bounding box center [505, 260] width 102 height 14
drag, startPoint x: 1522, startPoint y: 555, endPoint x: 1516, endPoint y: 550, distance: 7.8
click at [1521, 552] on footer "Save" at bounding box center [784, 559] width 1553 height 22
click at [1522, 559] on button "Save" at bounding box center [1528, 559] width 43 height 15
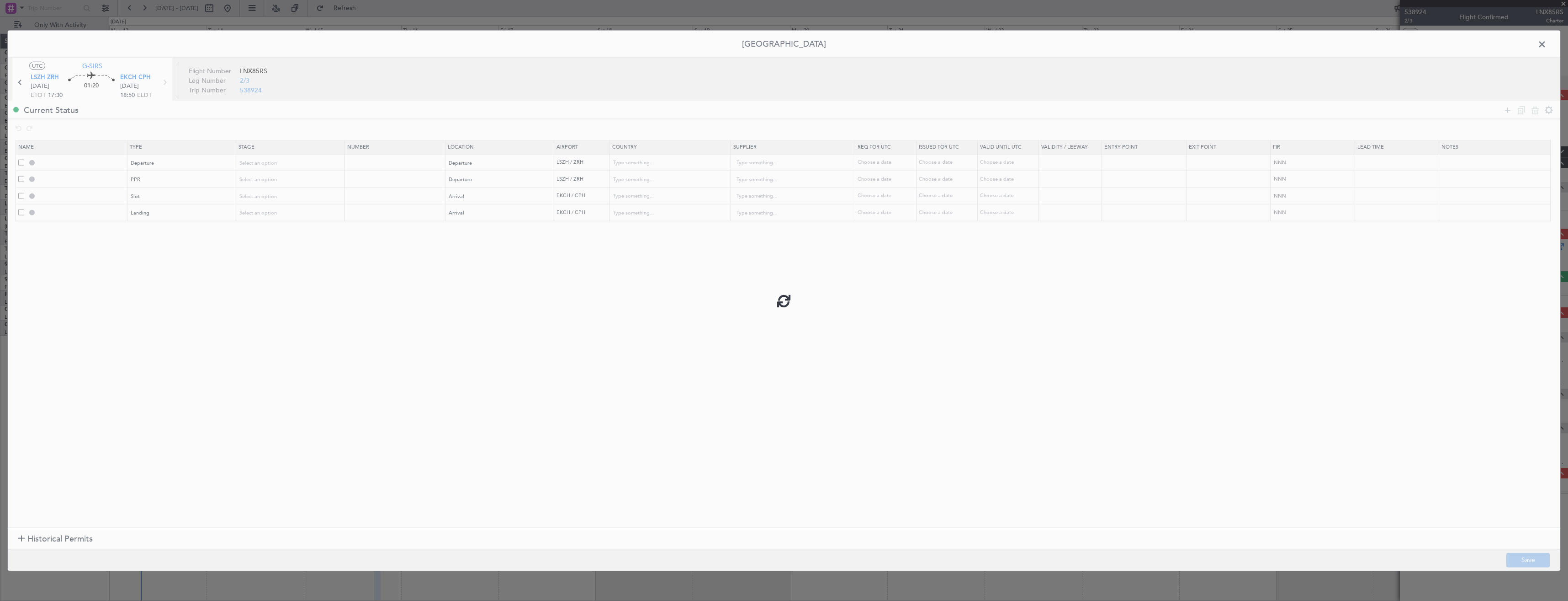
type input "DEPARTURE"
type input "Switzerland"
type input "NNN"
type input "LSZH PPR"
type input "Switzerland"
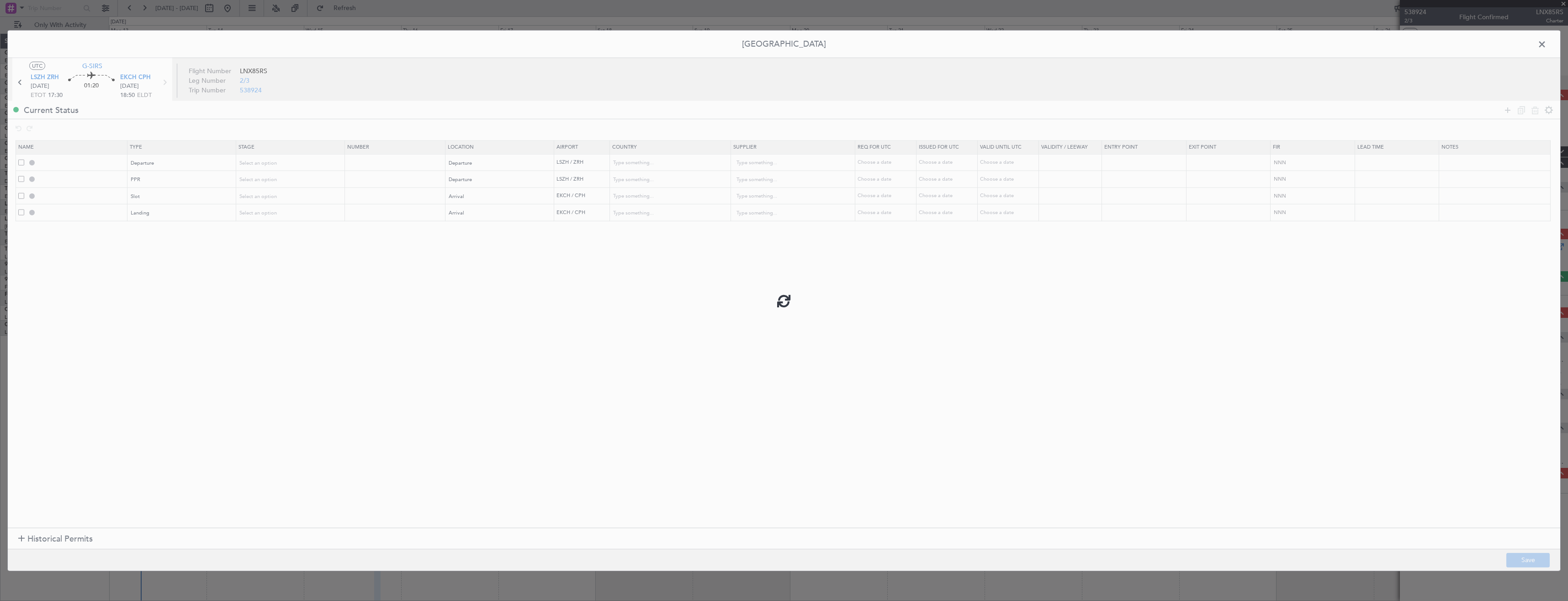
type input "NNN"
type input "EKCH ARR SLOT"
type input "Denmark"
type input "NNN"
type input "EKCH LDG"
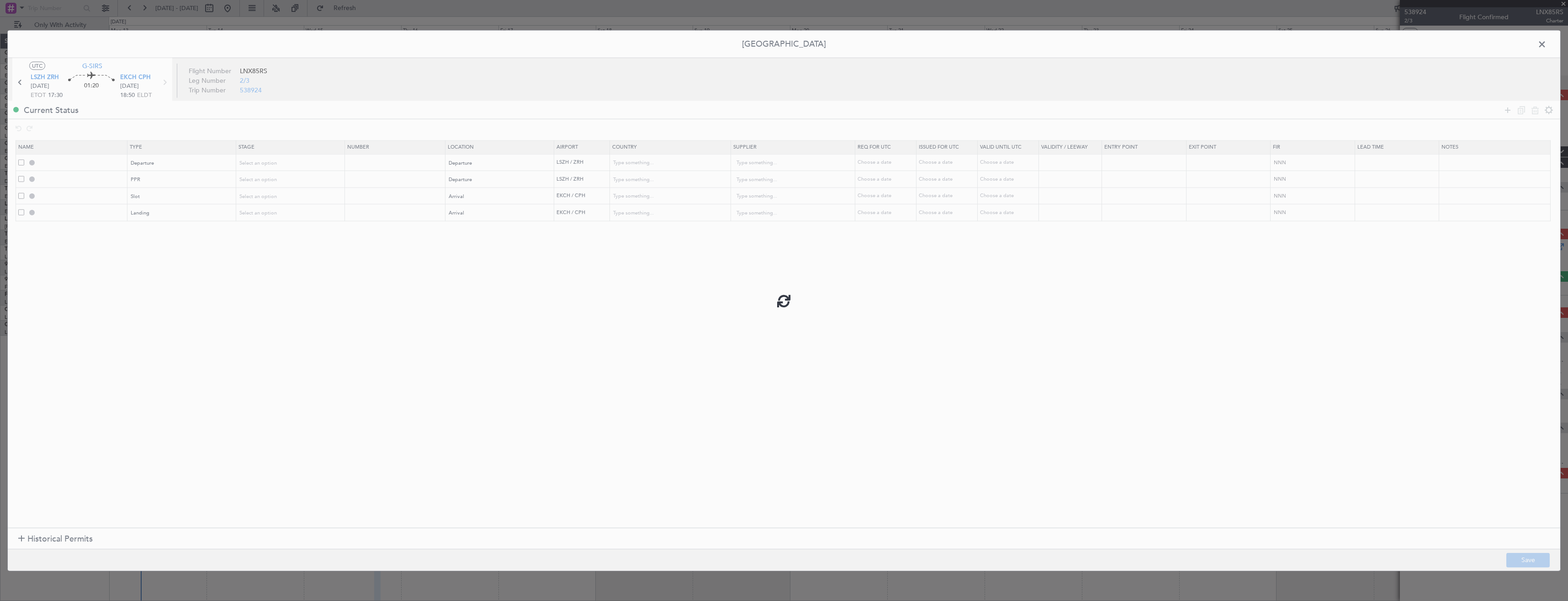
type input "Denmark"
type input "NNN"
click at [1546, 43] on span at bounding box center [1546, 46] width 0 height 18
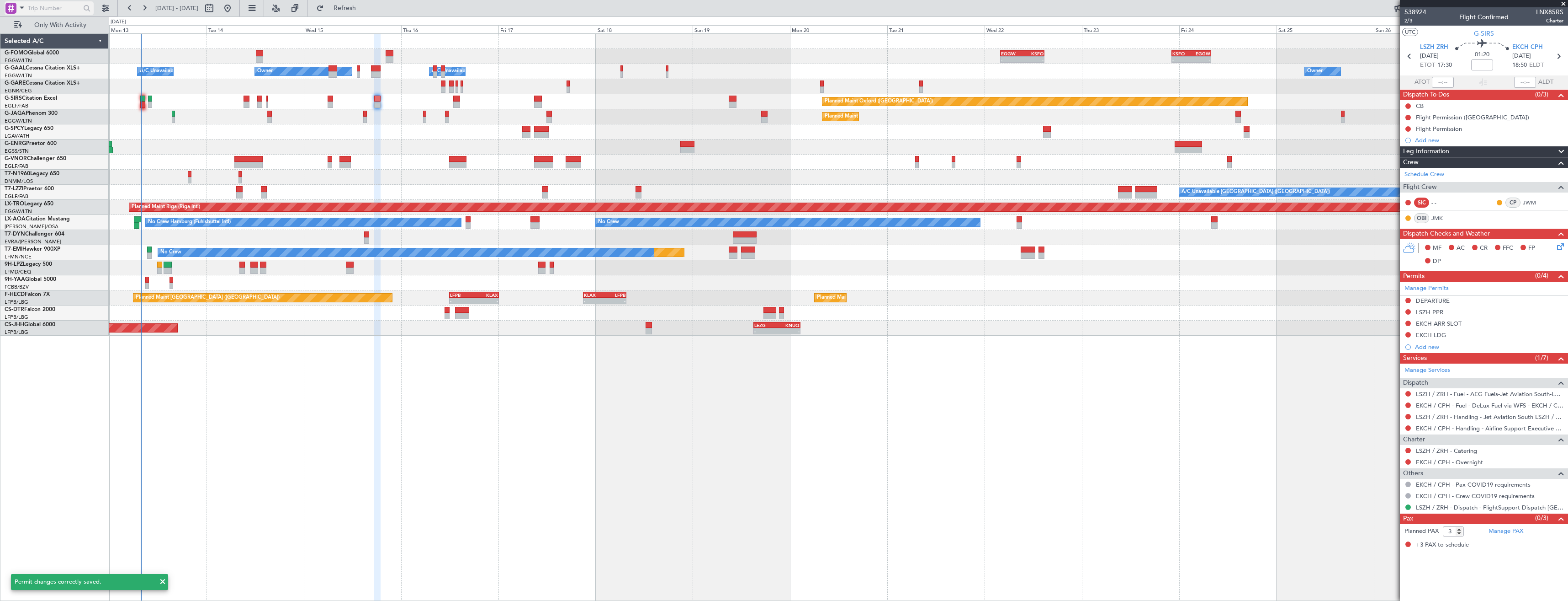
click at [40, 10] on input "text" at bounding box center [53, 9] width 52 height 14
type input "LSZH"
click at [10, 7] on div at bounding box center [10, 8] width 11 height 11
click at [22, 71] on span "Airport" at bounding box center [30, 73] width 20 height 9
click at [32, 10] on input "text" at bounding box center [53, 9] width 52 height 14
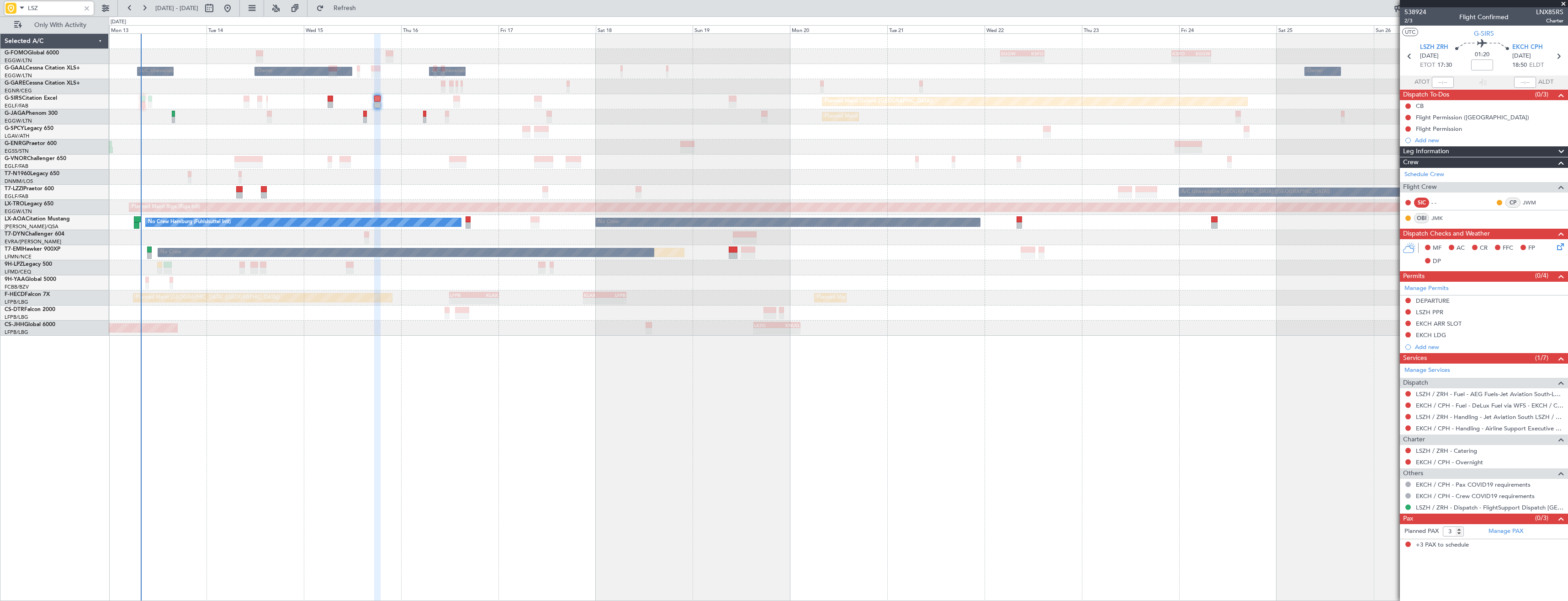
type input "LSZH"
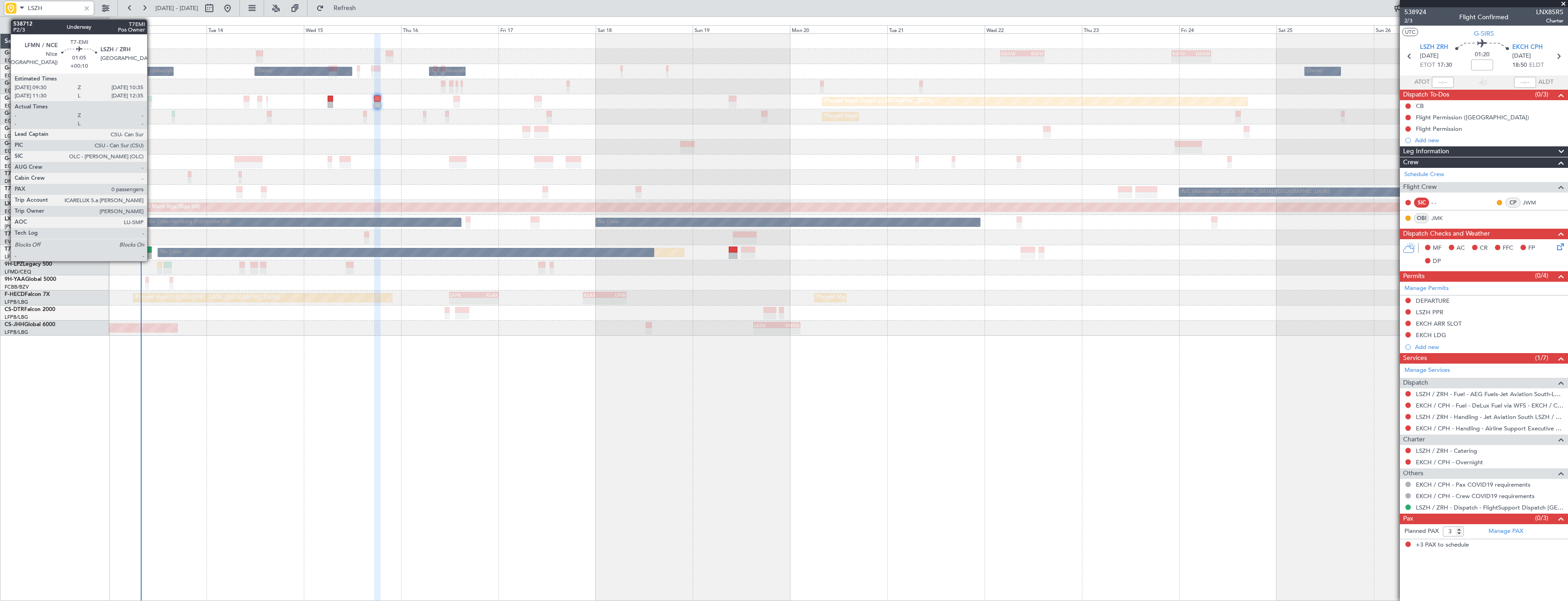
click at [151, 254] on div at bounding box center [149, 255] width 4 height 6
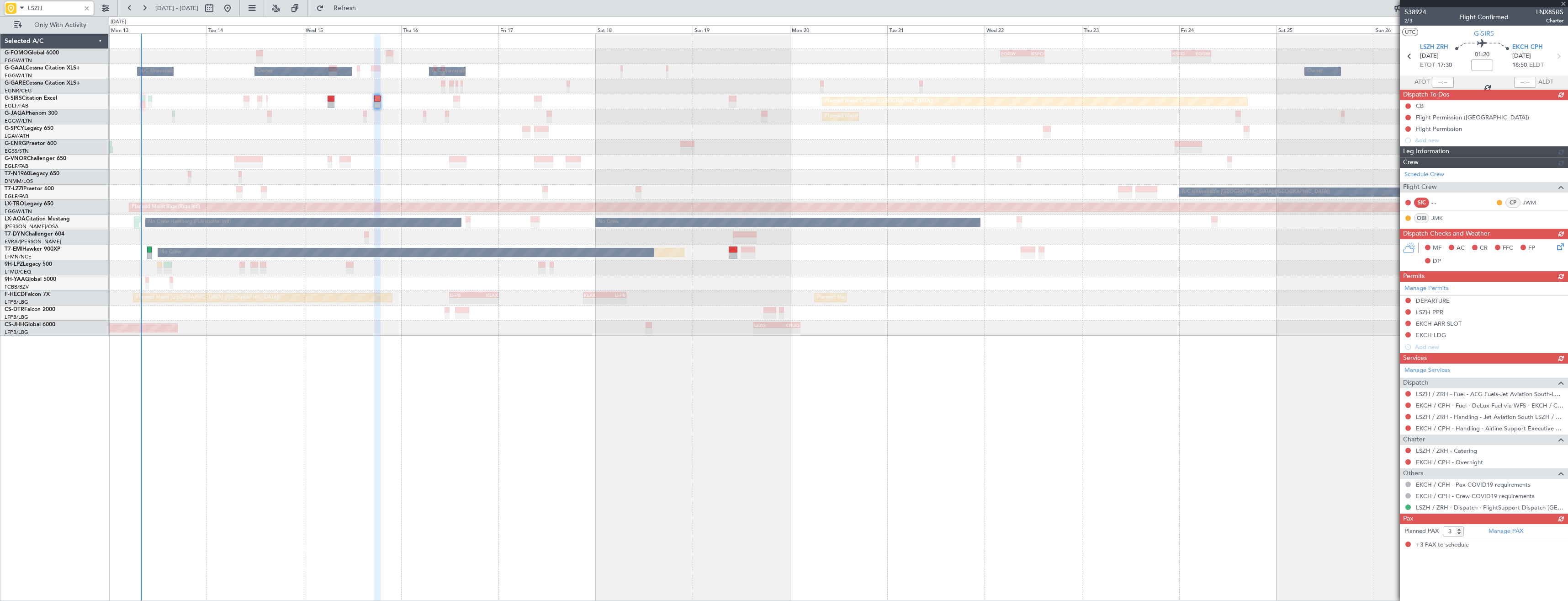
type input "+00:10"
type input "0"
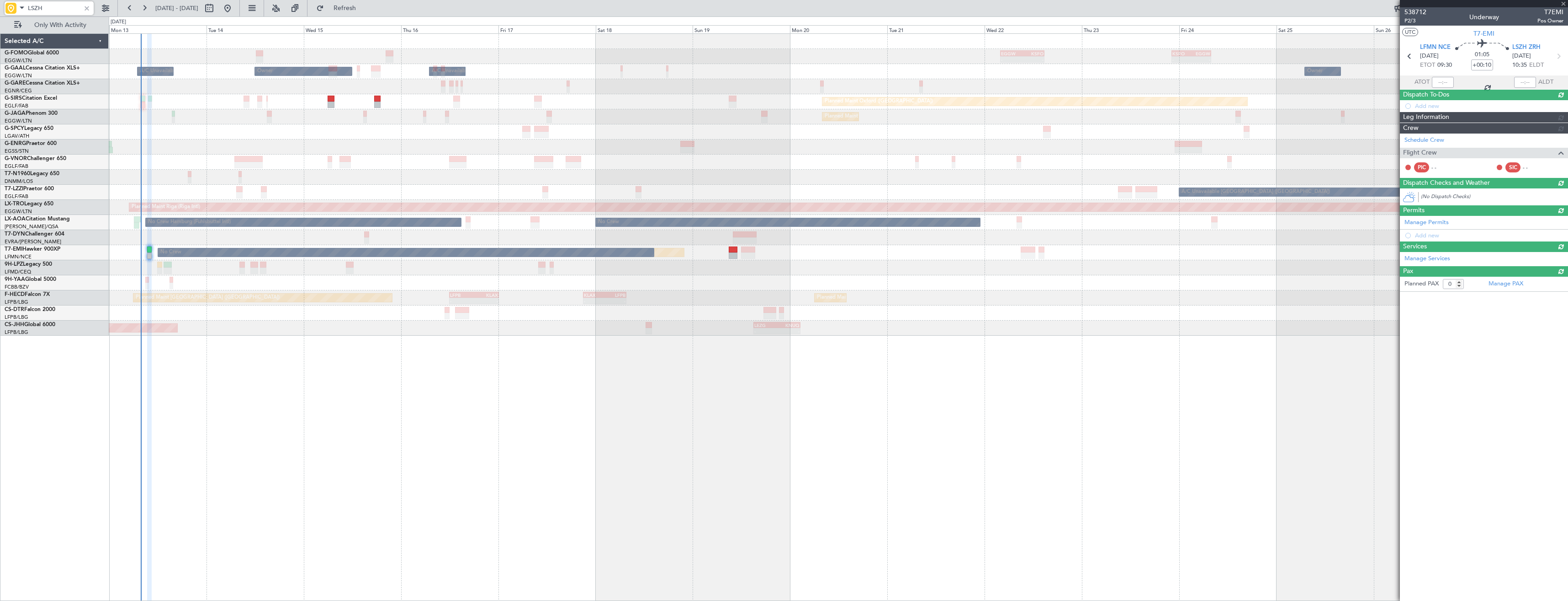
type input "LSZH"
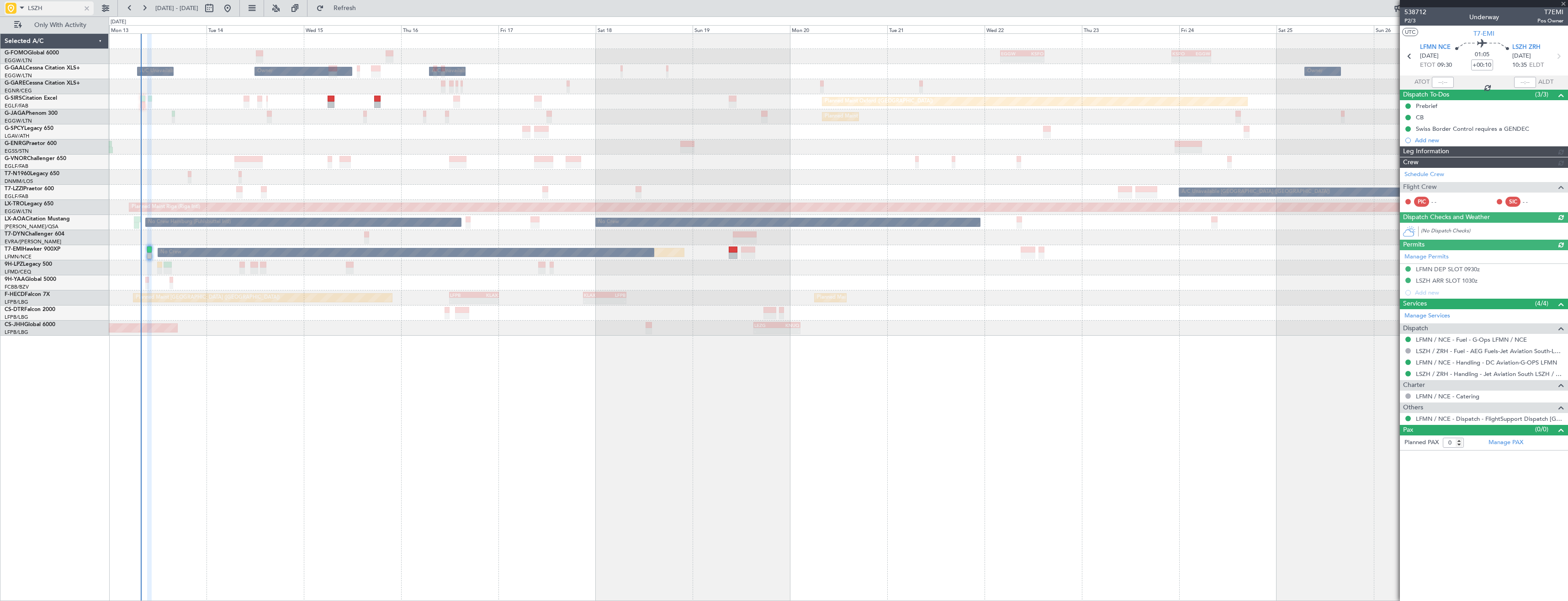
click at [85, 9] on div at bounding box center [87, 9] width 10 height 10
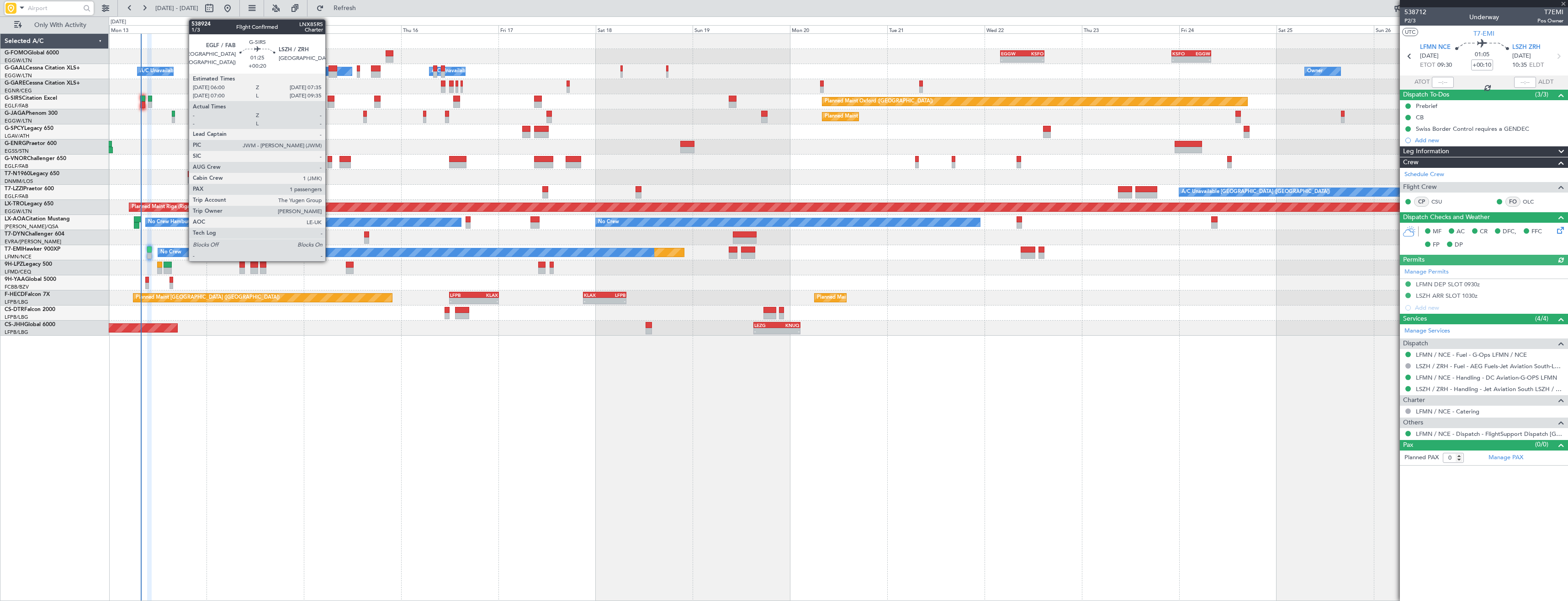
click at [330, 100] on div at bounding box center [331, 98] width 7 height 6
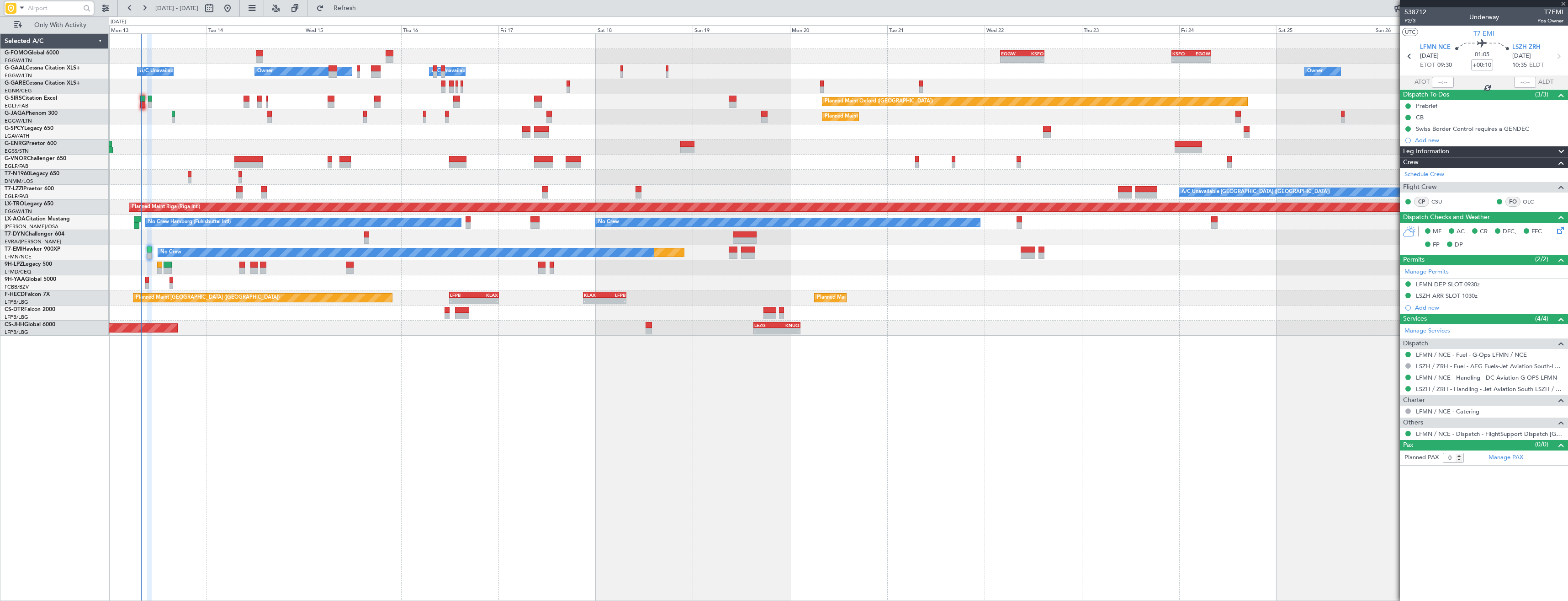
type input "+00:20"
type input "1"
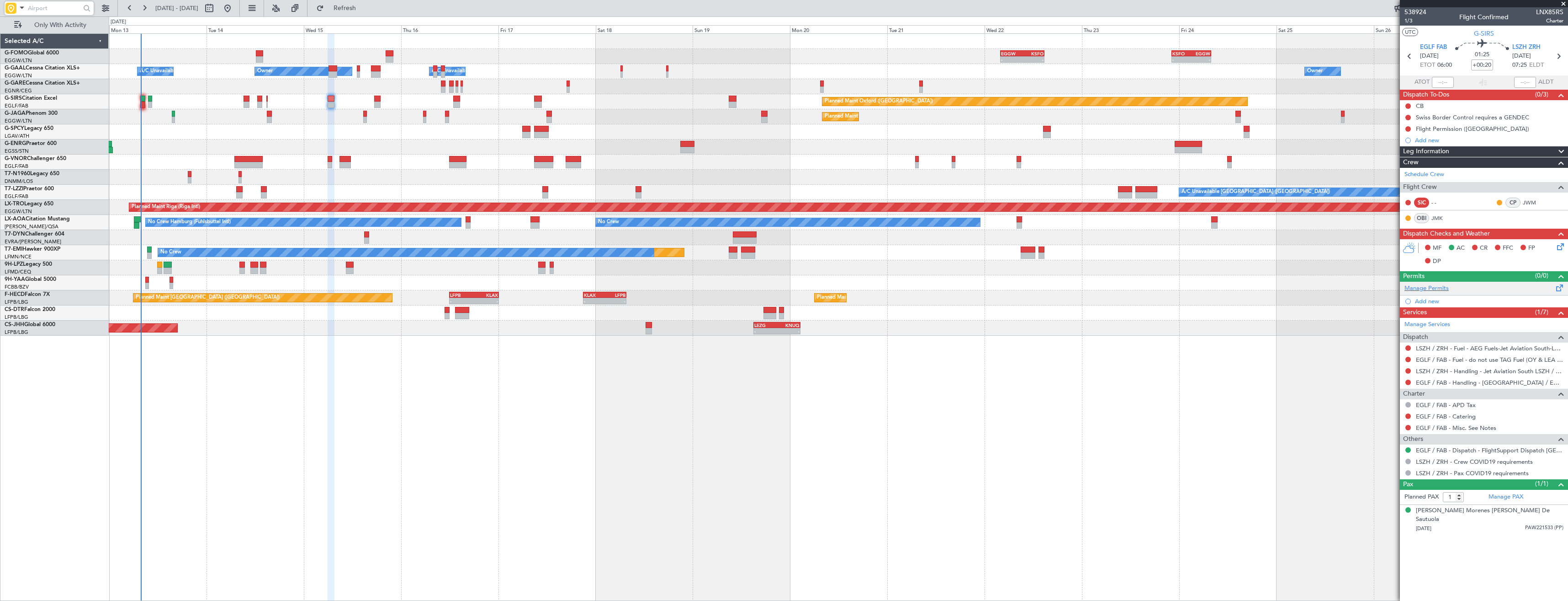
click at [1448, 287] on div "Manage Permits" at bounding box center [1484, 288] width 168 height 14
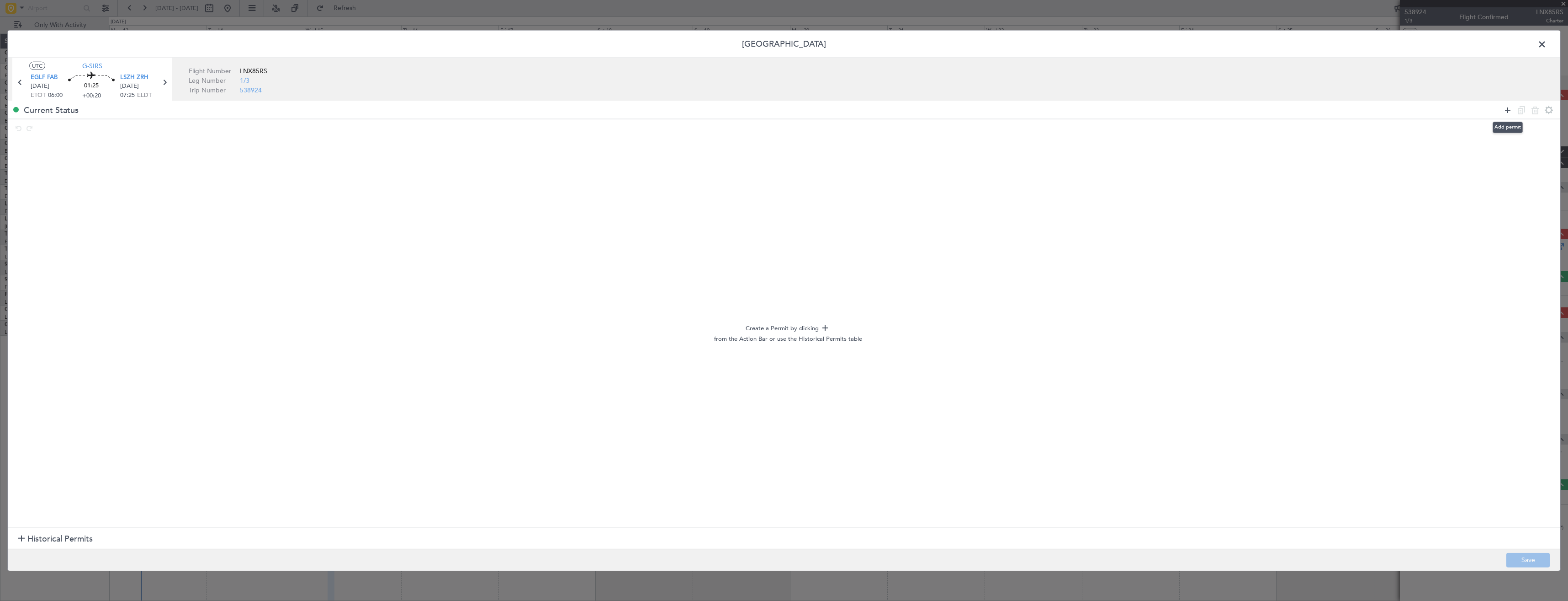
click at [1505, 109] on icon at bounding box center [1508, 109] width 11 height 11
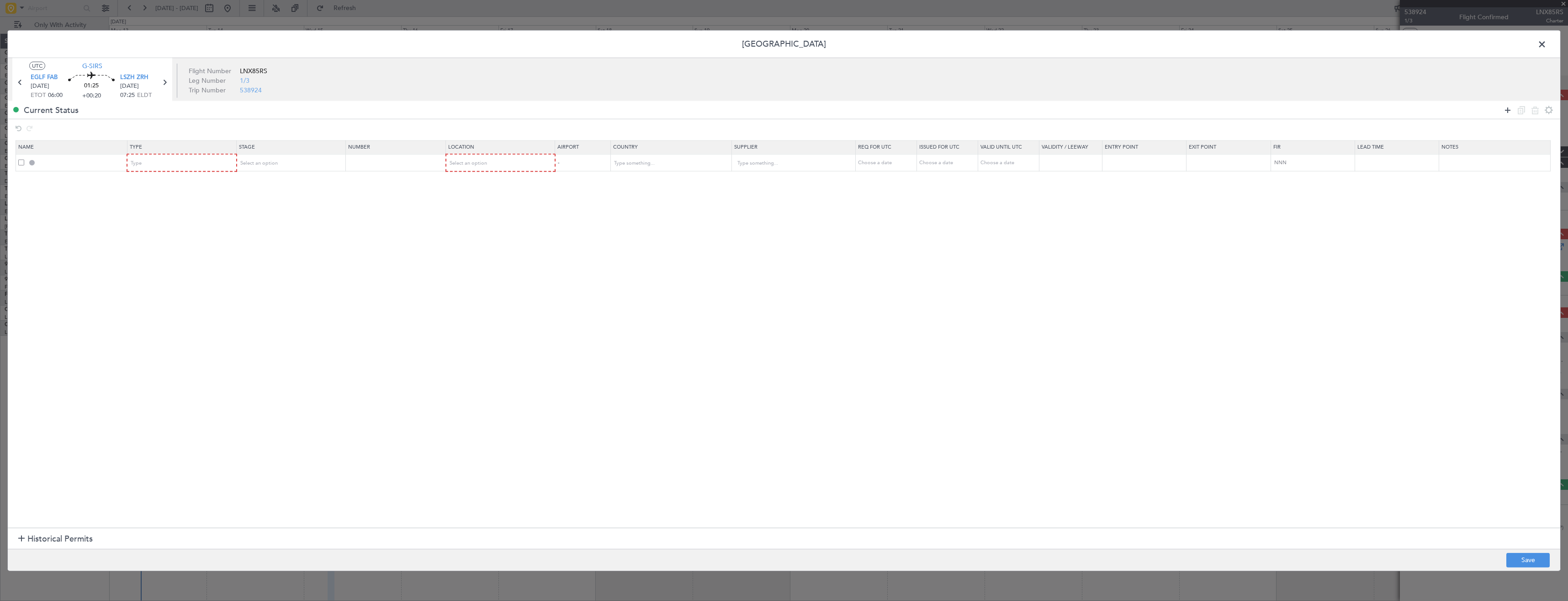
click at [1505, 109] on icon at bounding box center [1508, 109] width 11 height 11
click at [164, 160] on div "Type" at bounding box center [178, 164] width 96 height 14
click at [169, 253] on span "Slot" at bounding box center [184, 251] width 102 height 14
click at [156, 177] on div "Type" at bounding box center [178, 180] width 96 height 14
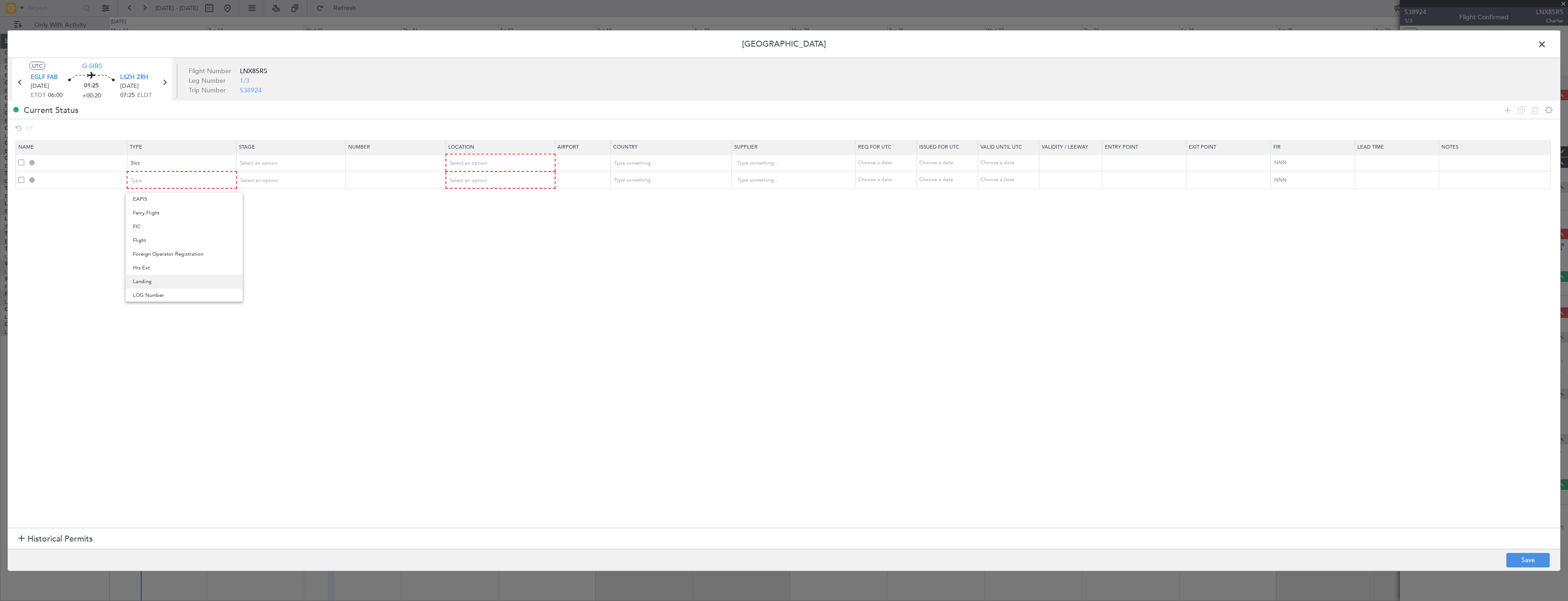
click at [162, 277] on span "Landing" at bounding box center [184, 282] width 102 height 14
click at [485, 166] on span "Select an option" at bounding box center [468, 163] width 38 height 7
click at [482, 180] on span "Departure" at bounding box center [505, 183] width 102 height 14
click at [481, 180] on span "Select an option" at bounding box center [468, 180] width 38 height 7
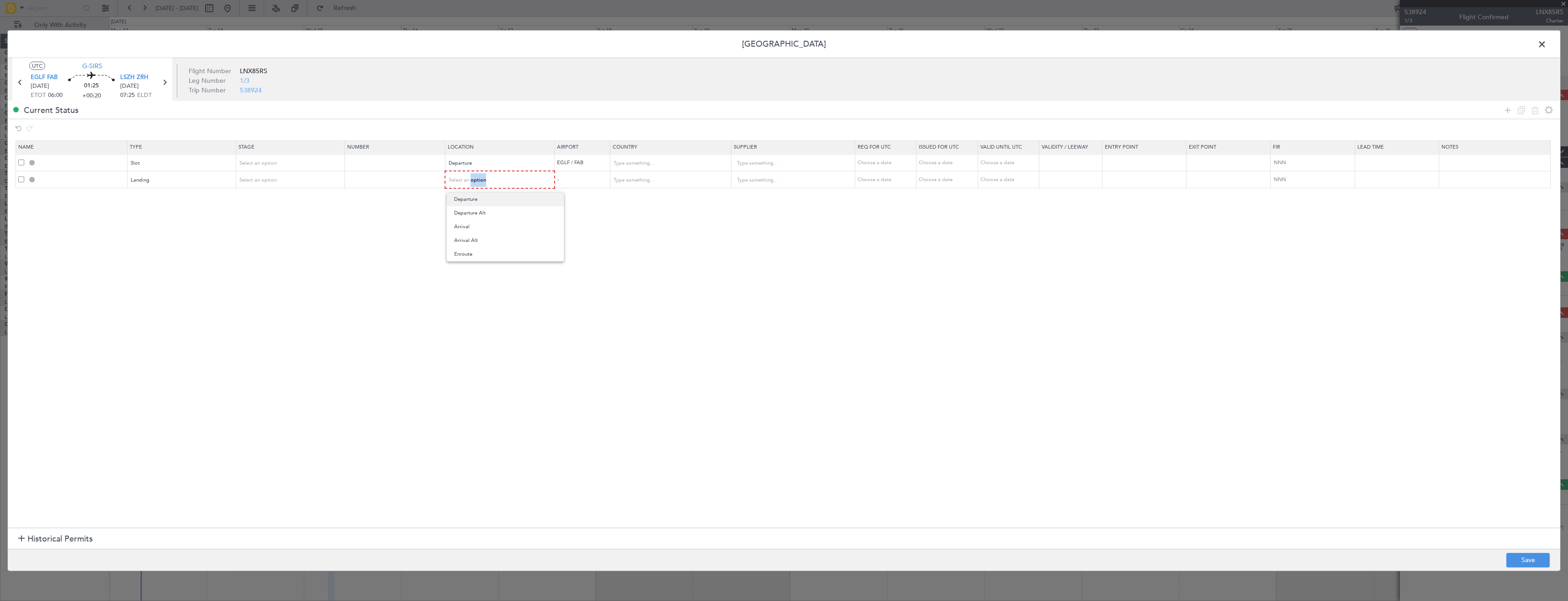
click at [479, 196] on span "Departure" at bounding box center [505, 200] width 102 height 14
click at [1538, 557] on button "Save" at bounding box center [1528, 559] width 43 height 15
type input "EGLF DEP SLOT"
type input "United Kingdom"
type input "NNN"
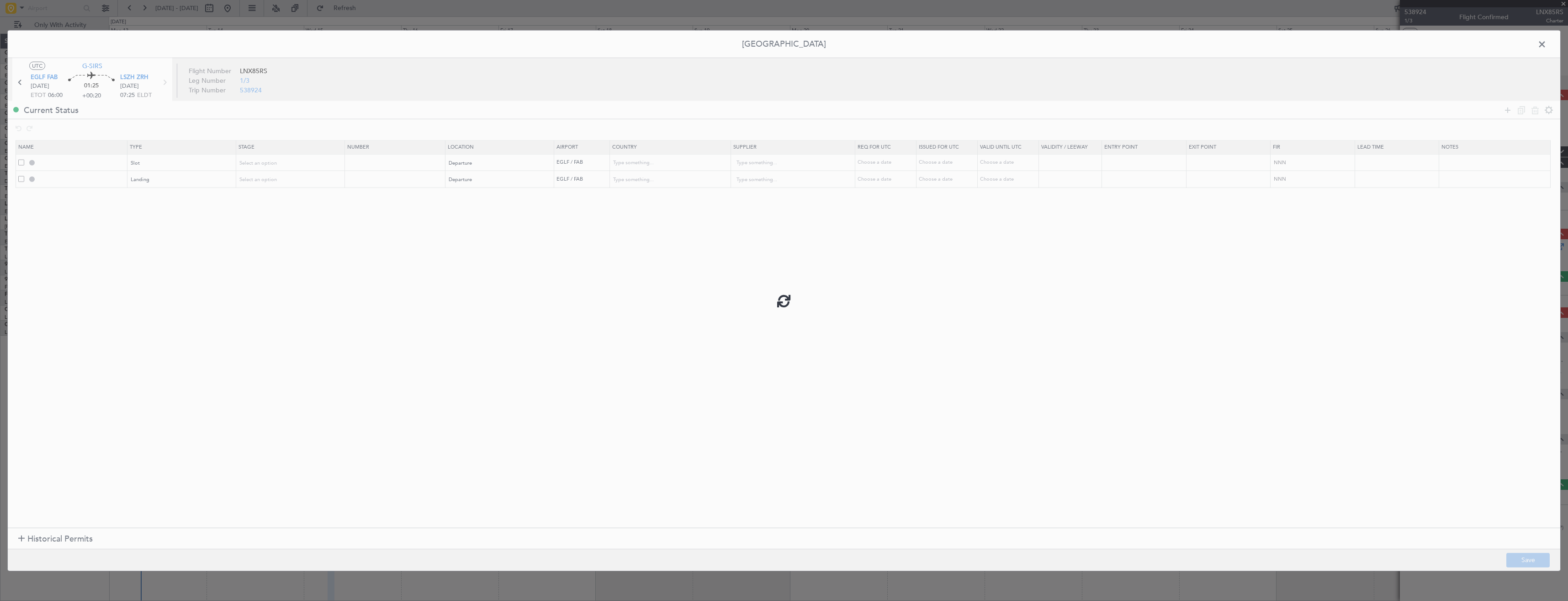
type input "2"
type input "EGLF LDG"
type input "United Kingdom"
type input "NNN"
type input "2"
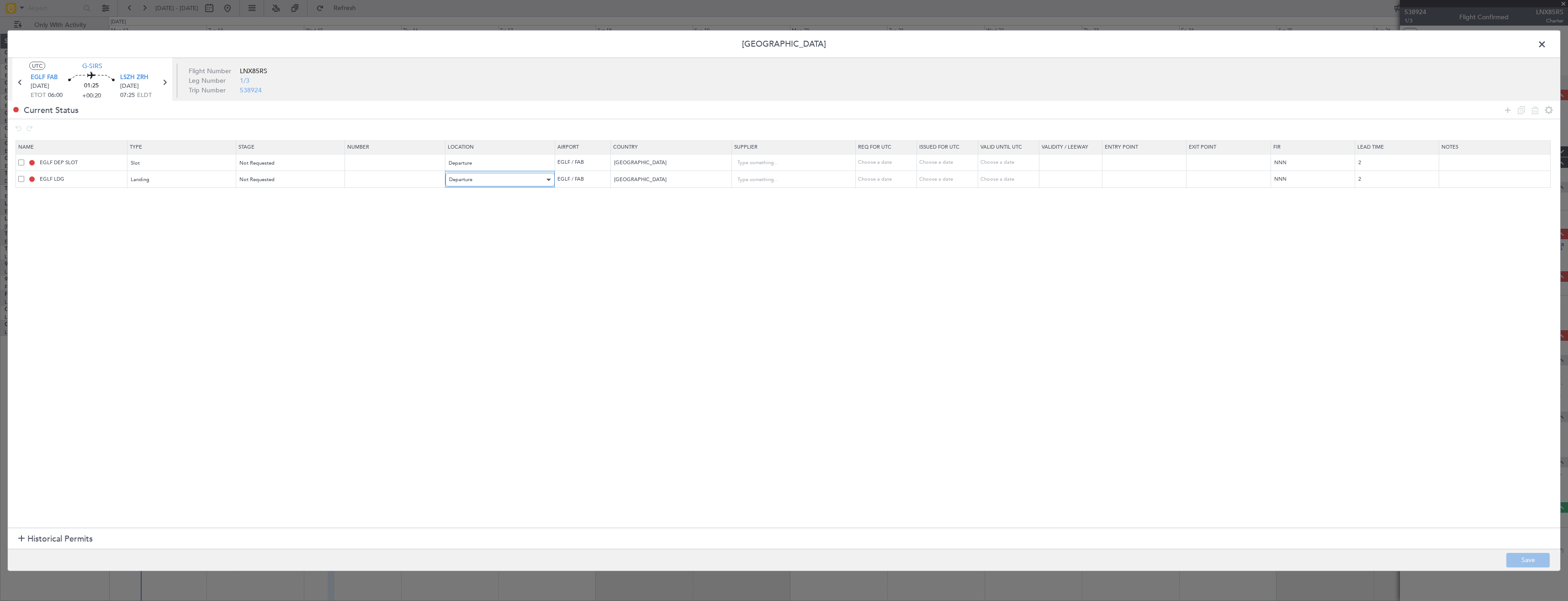
click at [478, 181] on div "Departure" at bounding box center [497, 180] width 96 height 14
click at [475, 226] on span "Arrival" at bounding box center [505, 226] width 102 height 14
click at [1516, 561] on button "Save" at bounding box center [1528, 559] width 43 height 15
type input "LSZH LDG"
type input "Switzerland"
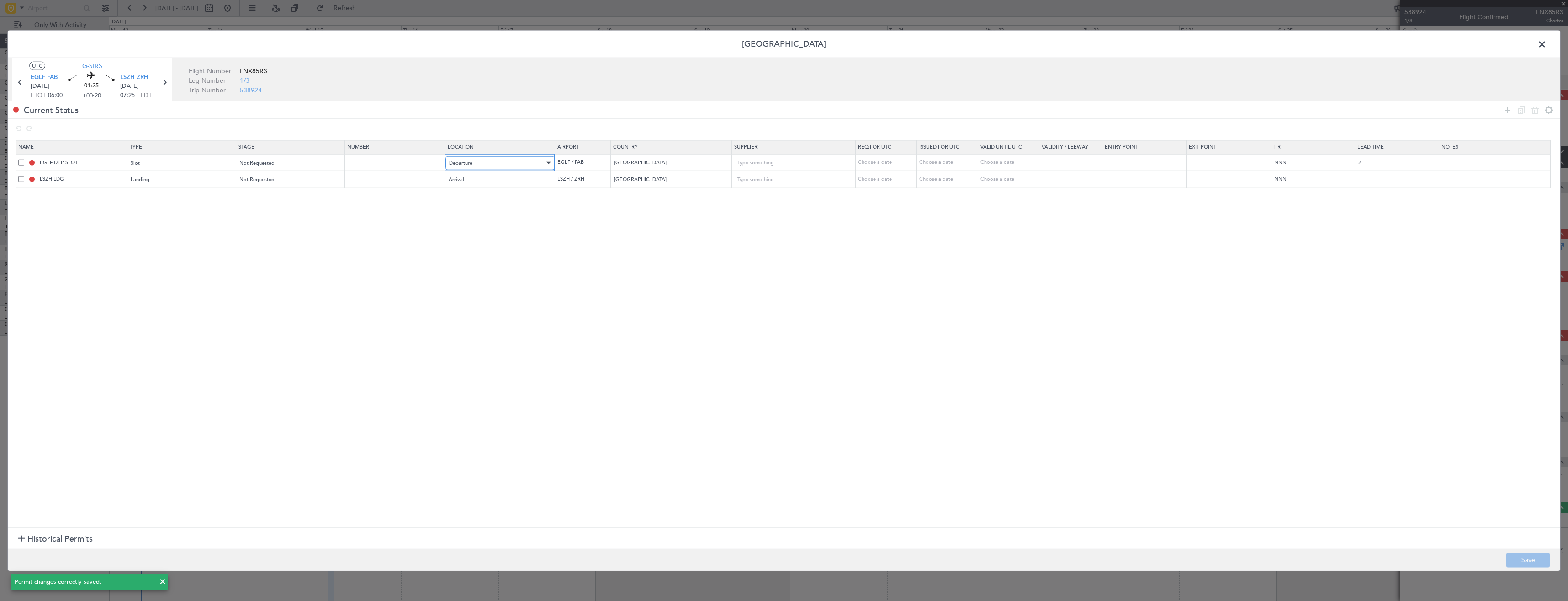
click at [472, 163] on span "Departure" at bounding box center [460, 163] width 23 height 7
drag, startPoint x: 479, startPoint y: 181, endPoint x: 729, endPoint y: 299, distance: 276.4
click at [480, 181] on span "Departure" at bounding box center [505, 182] width 102 height 14
click at [497, 162] on div "Departure" at bounding box center [497, 163] width 96 height 14
click at [485, 205] on span "Arrival" at bounding box center [505, 209] width 102 height 14
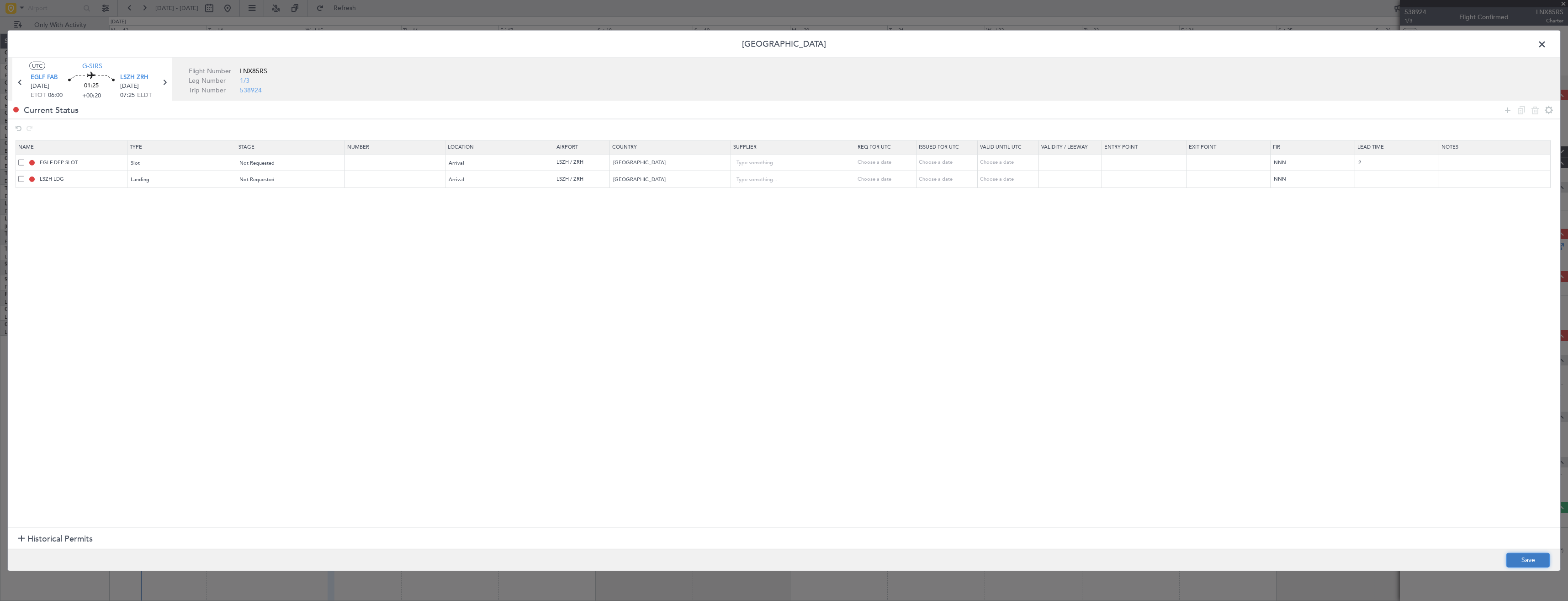
click at [1523, 559] on button "Save" at bounding box center [1528, 559] width 43 height 15
type input "LSZH ARR SLOT"
type input "Switzerland"
click at [1507, 110] on icon at bounding box center [1508, 109] width 11 height 11
click at [231, 196] on div at bounding box center [231, 196] width 4 height 3
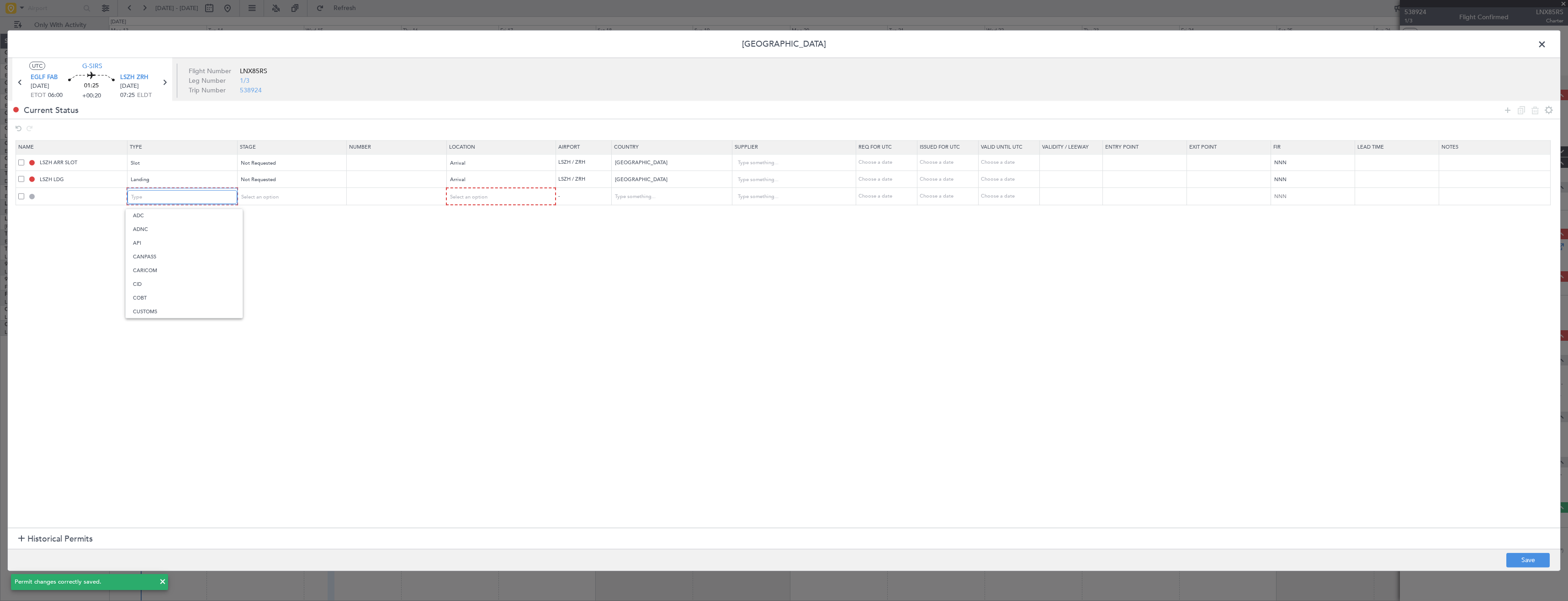
scroll to position [275, 0]
click at [145, 239] on span "PPR" at bounding box center [184, 244] width 102 height 14
click at [489, 203] on div "Select an option" at bounding box center [497, 196] width 96 height 14
click at [469, 214] on span "Departure" at bounding box center [505, 216] width 102 height 14
click at [1511, 558] on button "Save" at bounding box center [1528, 559] width 43 height 15
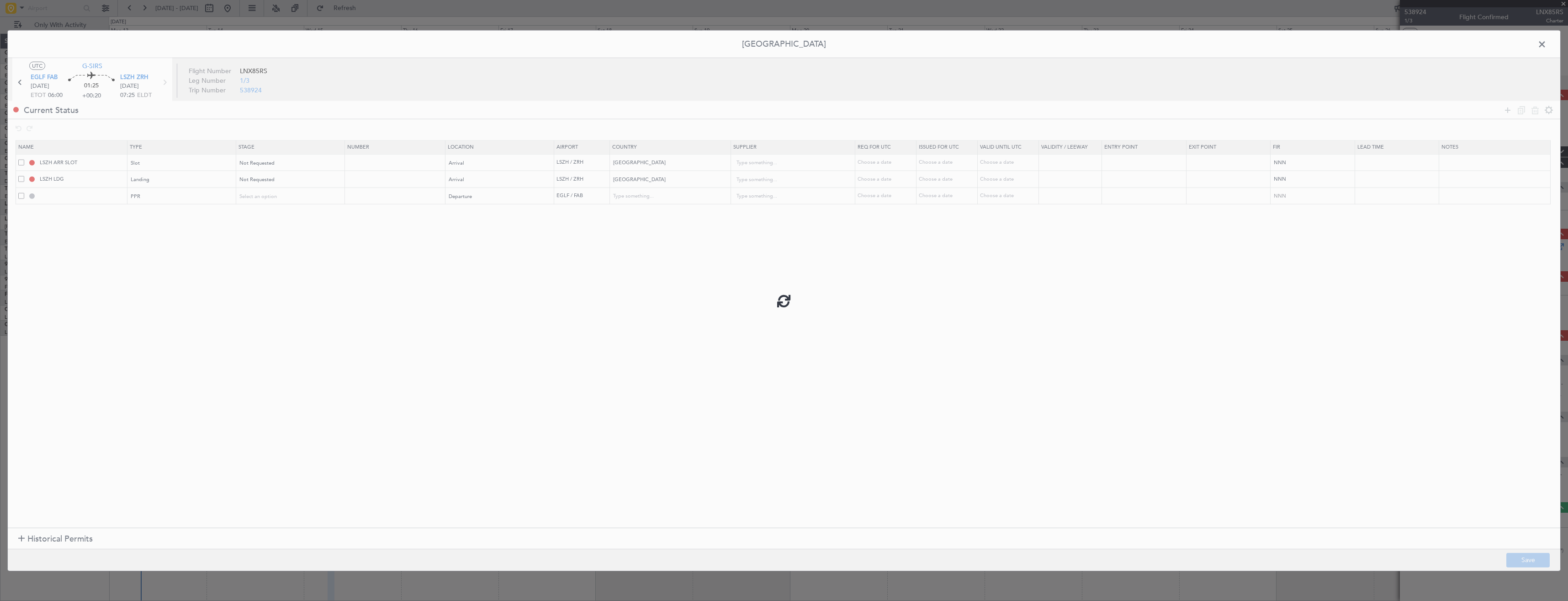
type input "EGLF PPR"
type input "United Kingdom"
type input "NNN"
type input "2"
click at [96, 195] on input "EGLF PPR" at bounding box center [82, 195] width 89 height 8
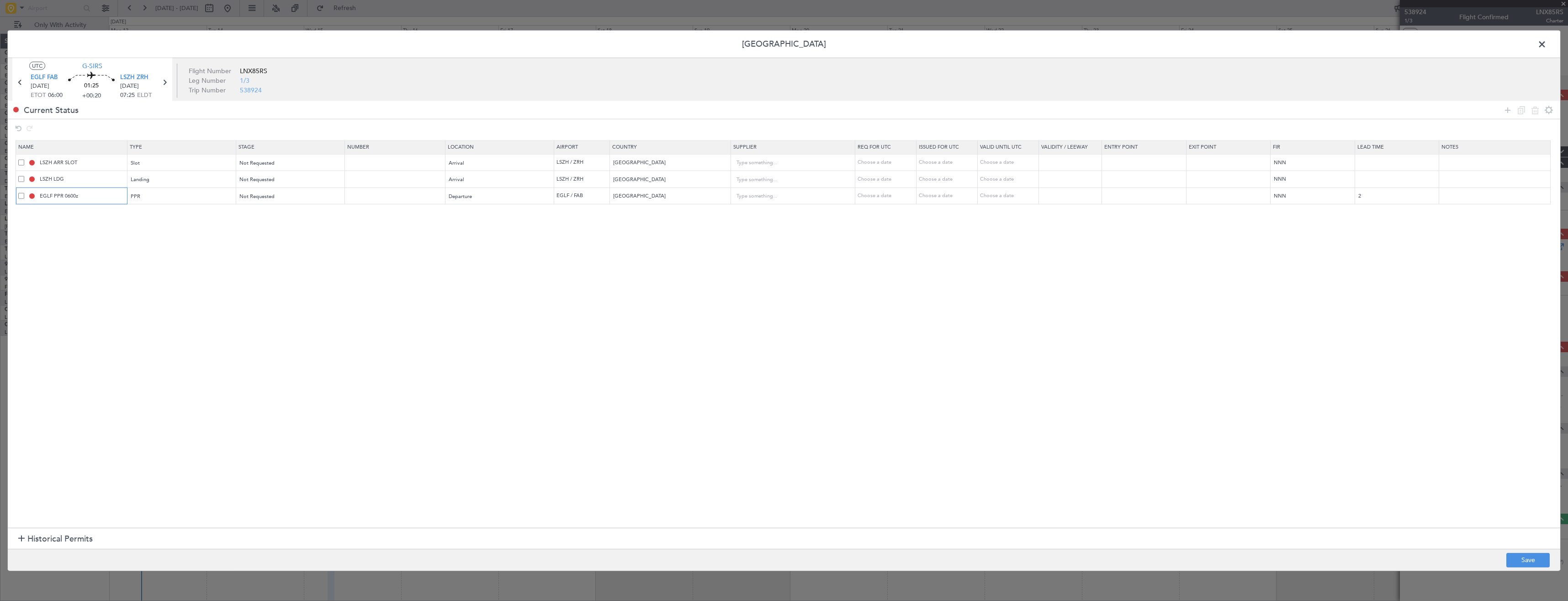
type input "EGLF PPR 0600z"
click at [104, 159] on input "LSZH ARR SLOT" at bounding box center [82, 162] width 89 height 8
type input "LSZH ARR SLOT 0725z"
click at [1526, 561] on button "Save" at bounding box center [1528, 559] width 43 height 15
click at [1546, 43] on span at bounding box center [1546, 46] width 0 height 18
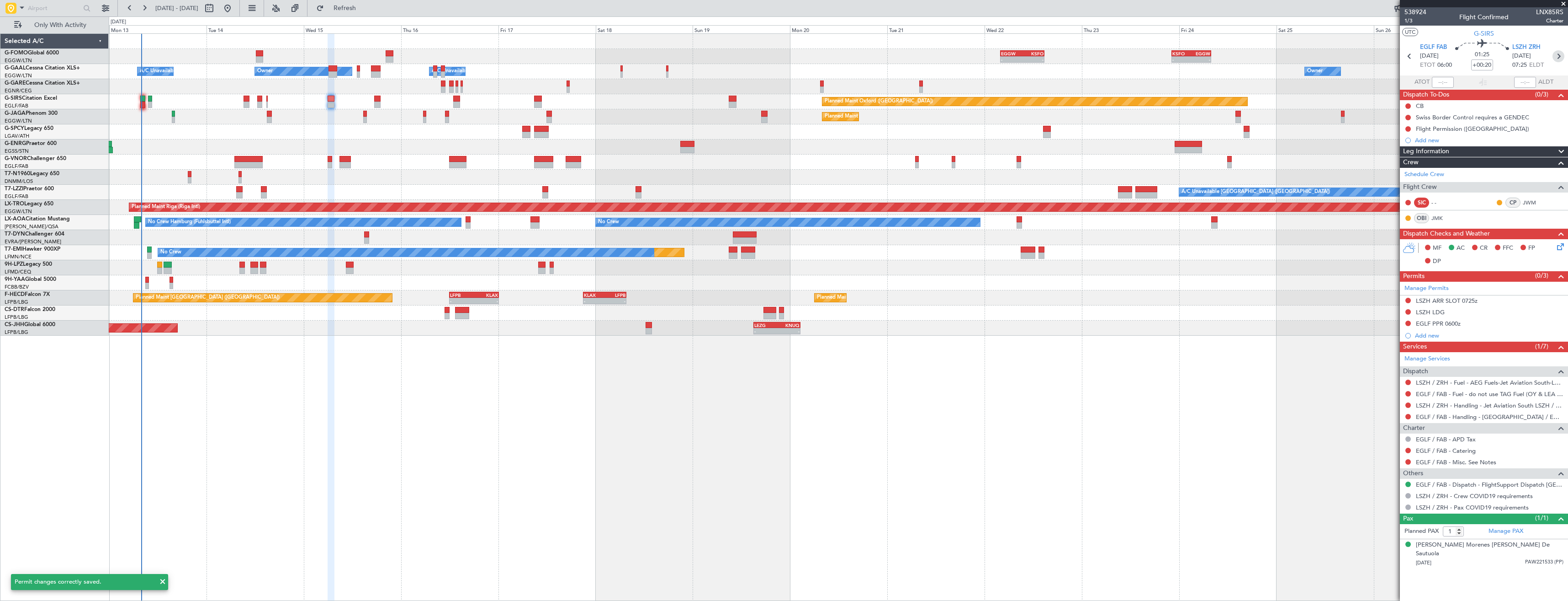
click at [1561, 59] on icon at bounding box center [1559, 56] width 12 height 12
type input "3"
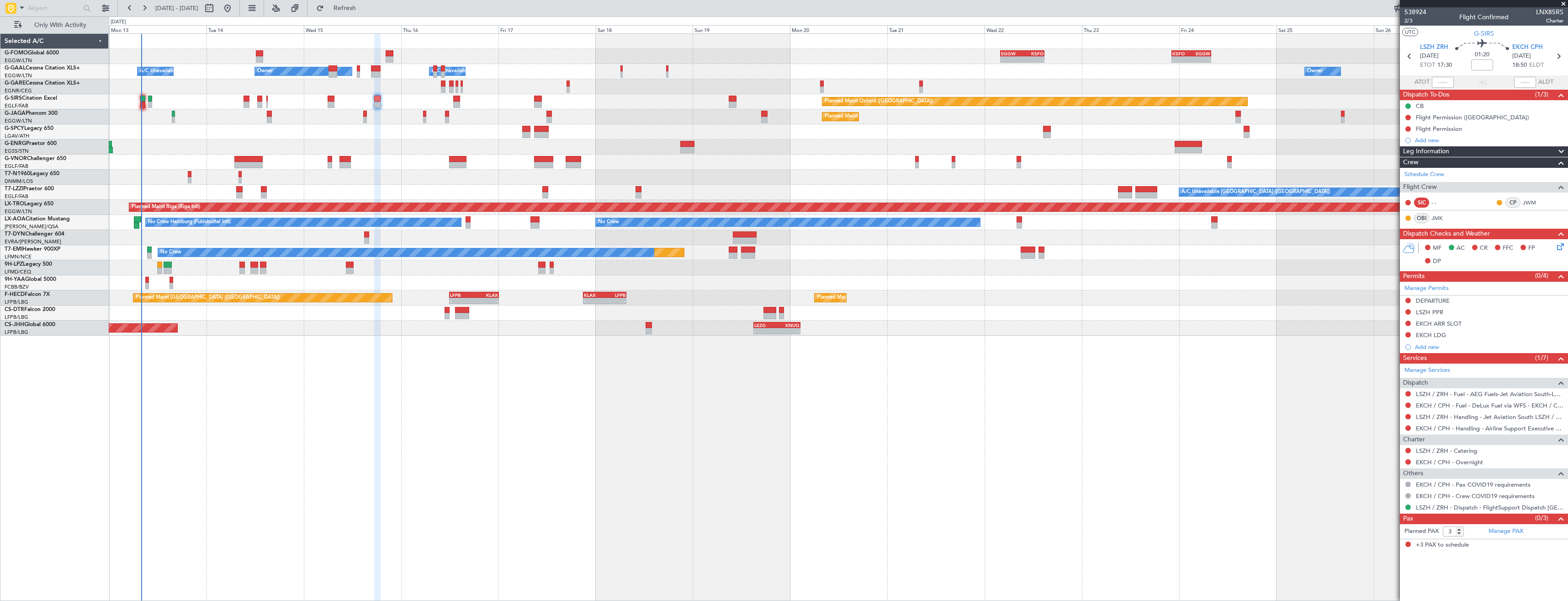
click at [1427, 287] on link "Manage Permits" at bounding box center [1427, 288] width 45 height 9
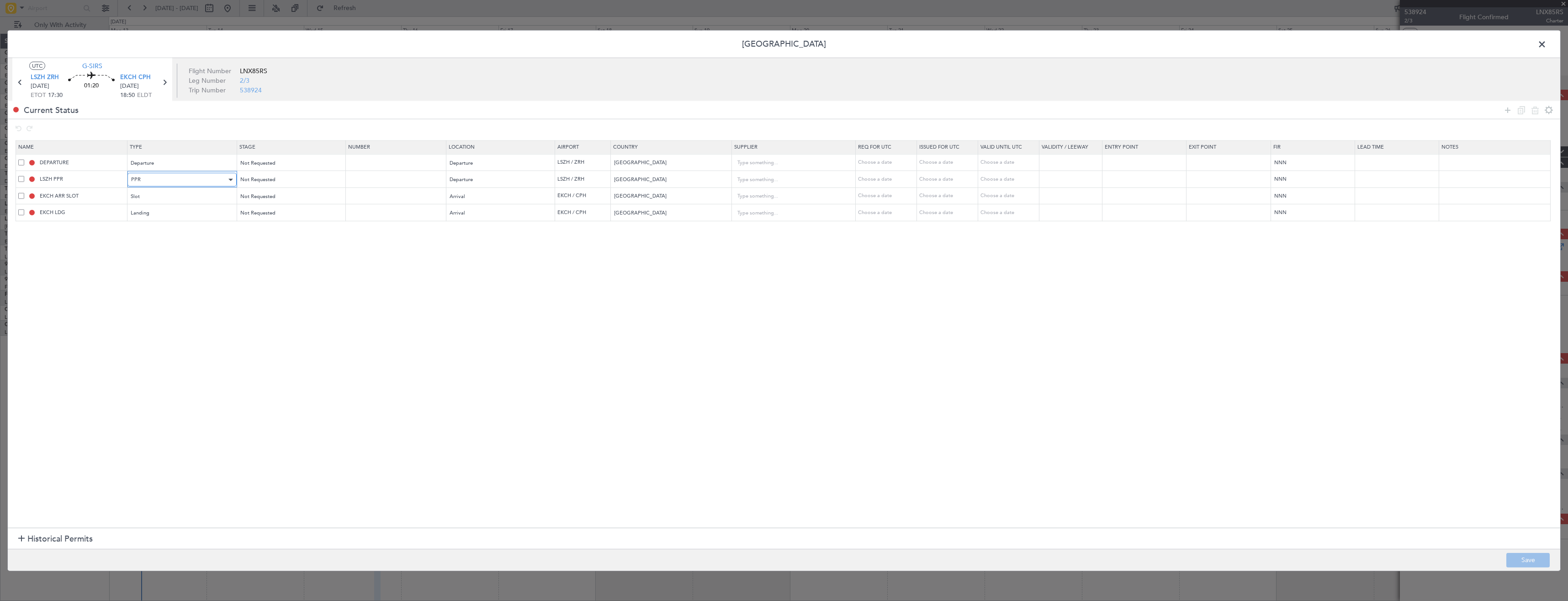
click at [169, 177] on div "PPR" at bounding box center [178, 180] width 96 height 14
click at [159, 264] on span "Slot" at bounding box center [184, 267] width 102 height 14
click at [1537, 560] on button "Save" at bounding box center [1528, 559] width 43 height 15
type input "LSZH DEP SLOT"
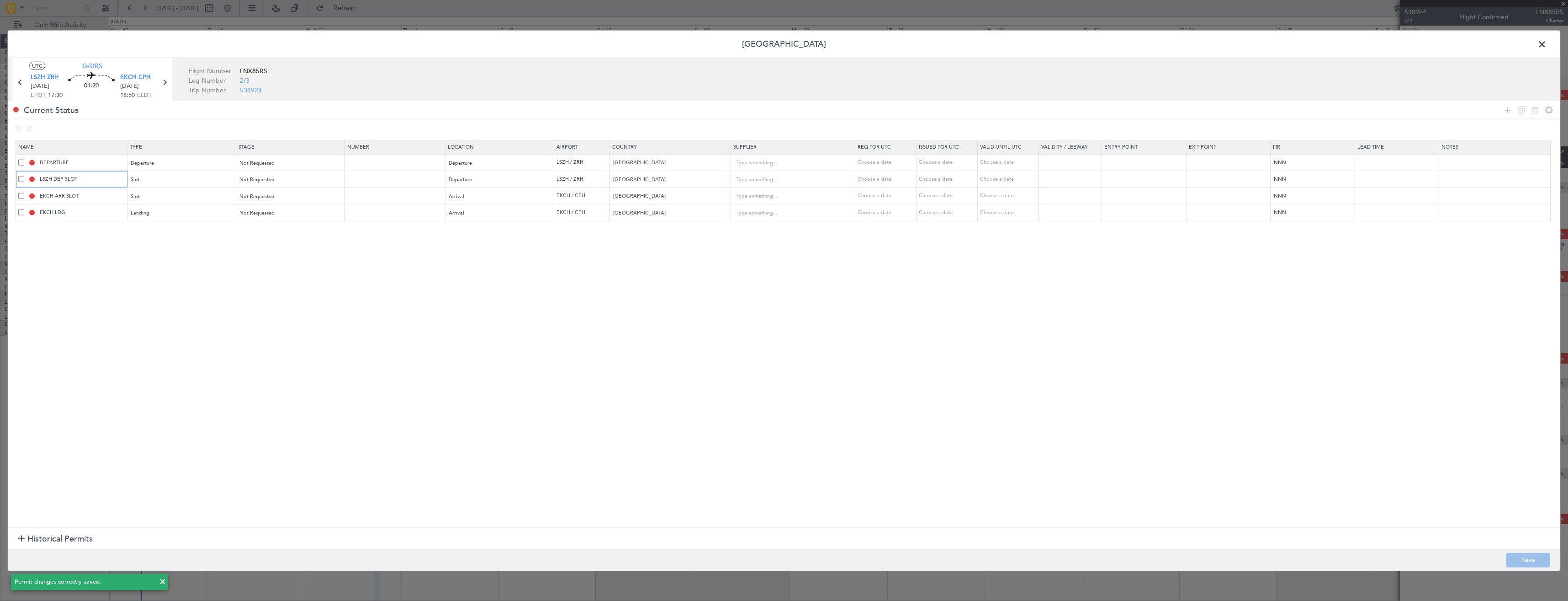
click at [94, 181] on input "LSZH DEP SLOT" at bounding box center [82, 178] width 89 height 8
type input "+00:20"
click at [94, 181] on input "LSZH DEP SLOT" at bounding box center [82, 178] width 89 height 8
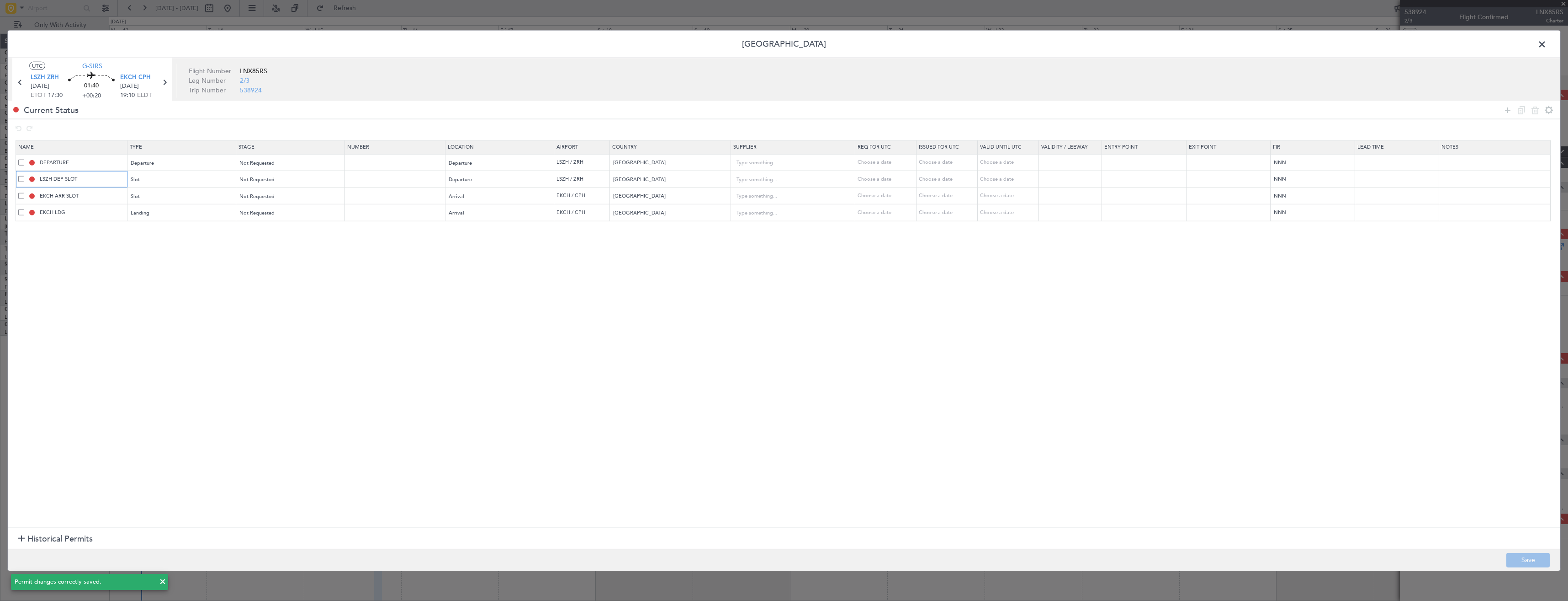
click at [94, 181] on input "LSZH DEP SLOT" at bounding box center [82, 178] width 89 height 8
type input "LSZH DEP SLOT 1730z"
click at [96, 198] on body "13 Oct 2025 - 27 Oct 2025 Refresh Quick Links Only With Activity - - EGGW 03:55…" at bounding box center [784, 300] width 1568 height 601
click at [96, 195] on input "EKCH ARR SLOT" at bounding box center [82, 195] width 89 height 8
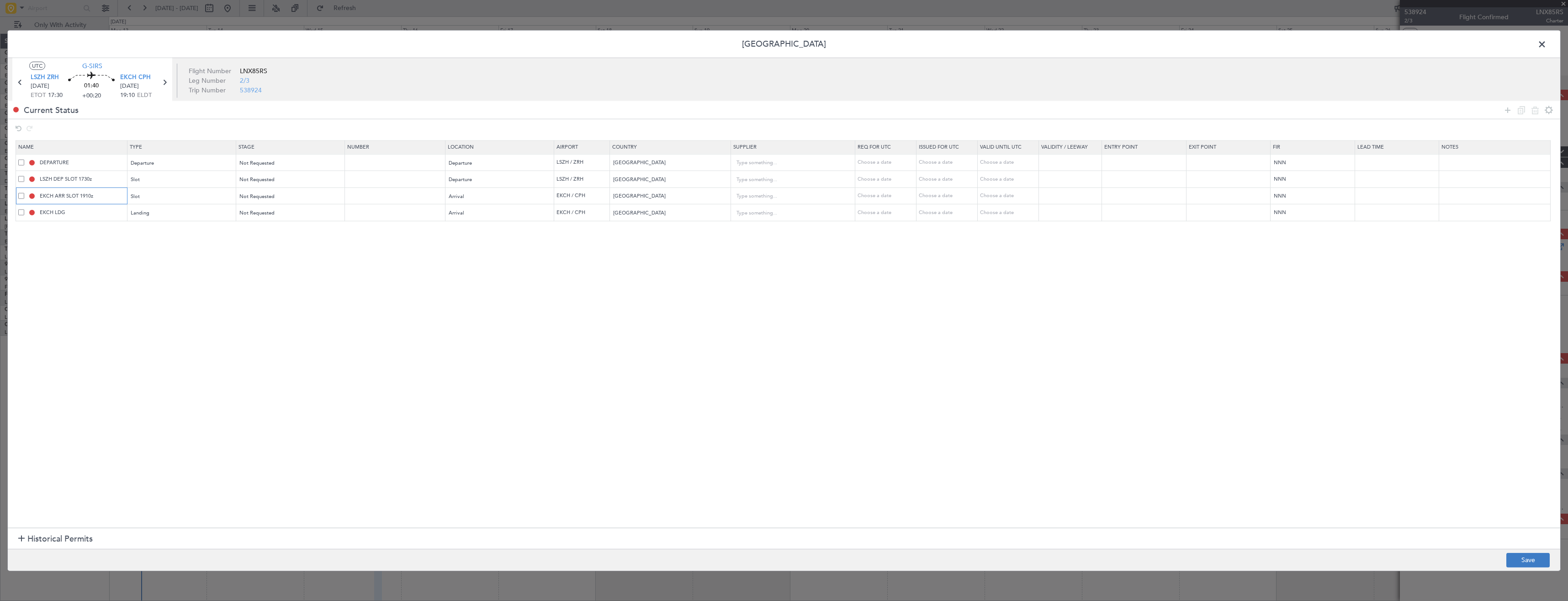
type input "EKCH ARR SLOT 1910z"
click at [1511, 558] on button "Save" at bounding box center [1528, 559] width 43 height 15
click at [1546, 45] on span at bounding box center [1546, 46] width 0 height 18
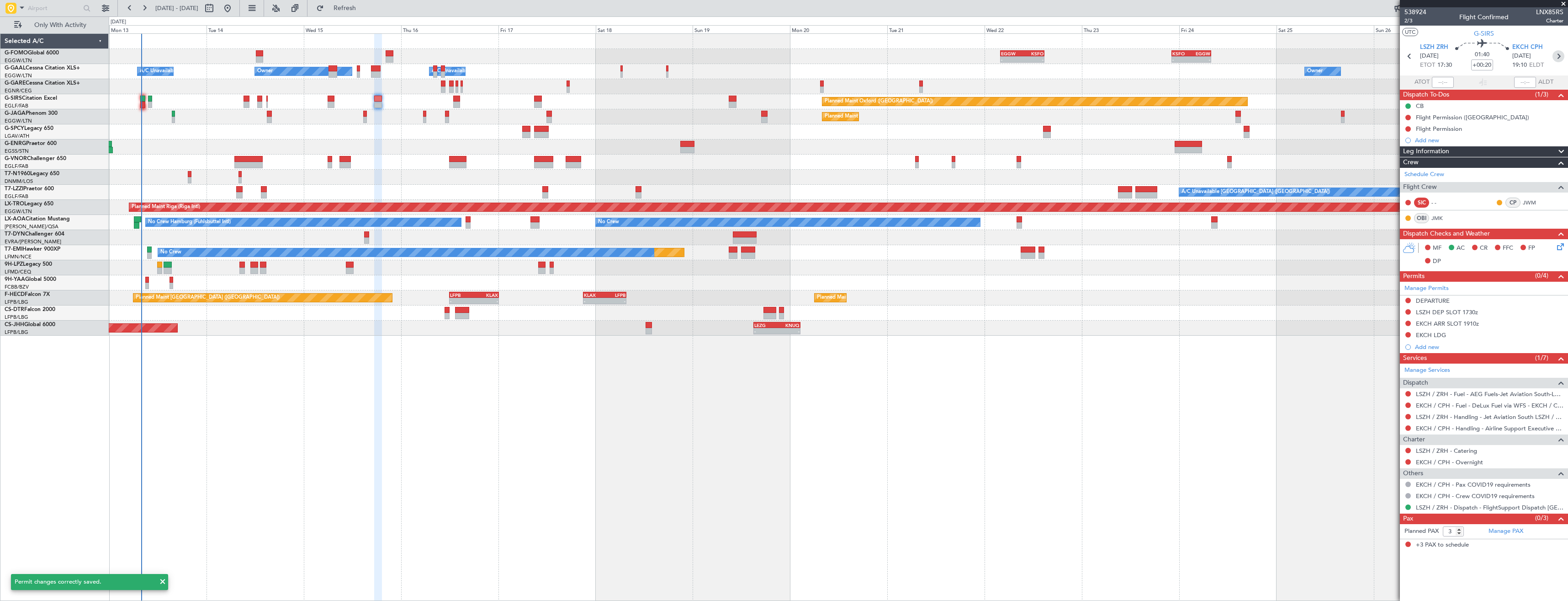
click at [1555, 53] on icon at bounding box center [1559, 56] width 12 height 12
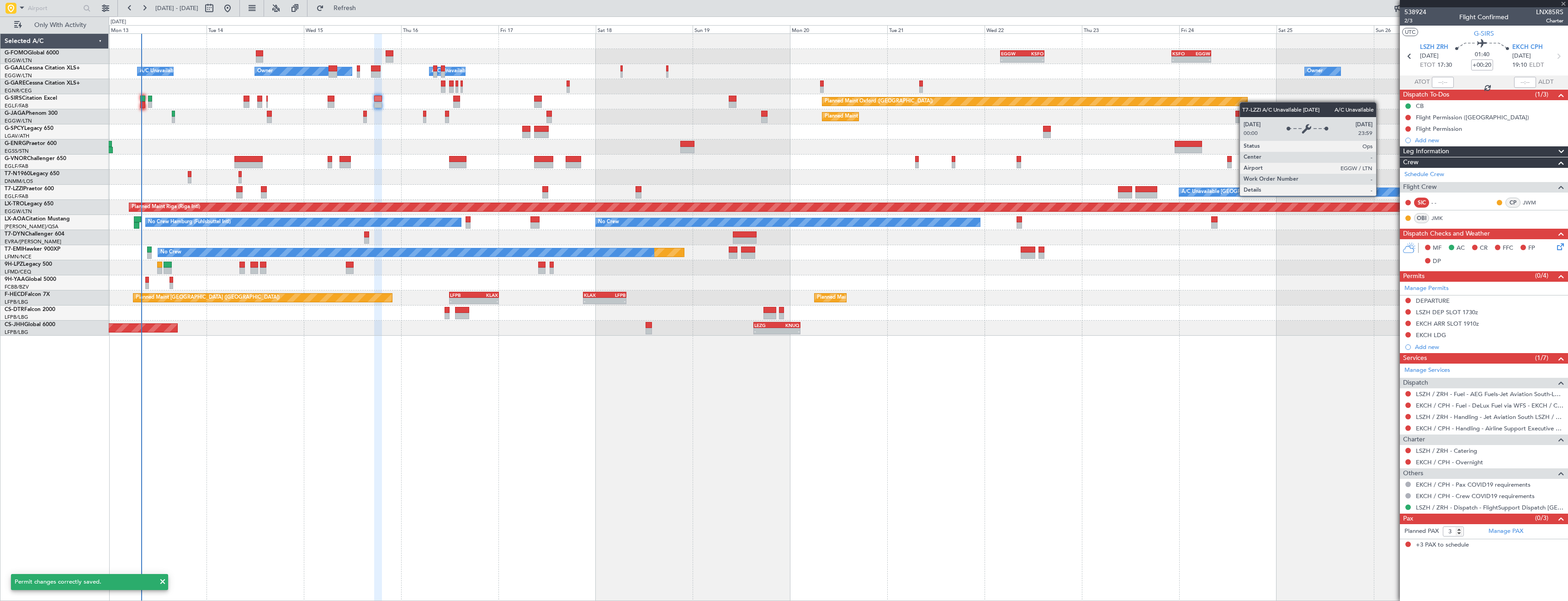
type input "0"
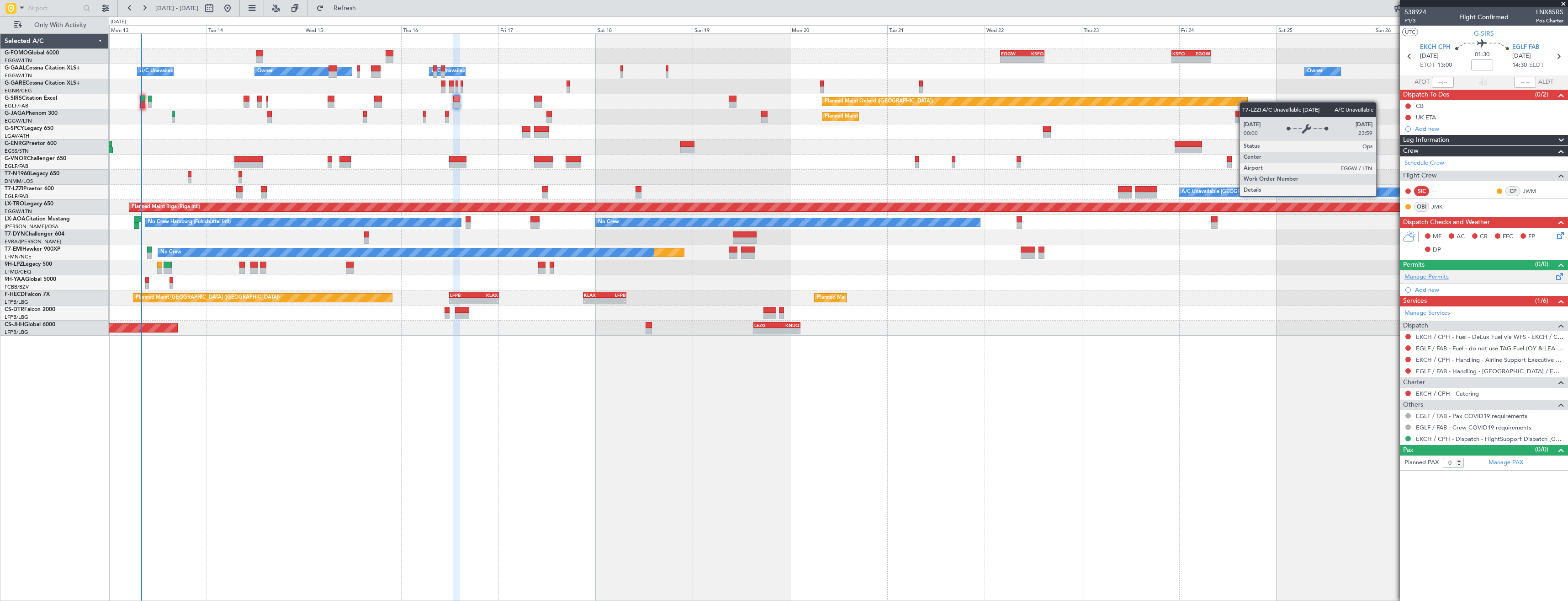
click at [1429, 276] on link "Manage Permits" at bounding box center [1427, 276] width 45 height 9
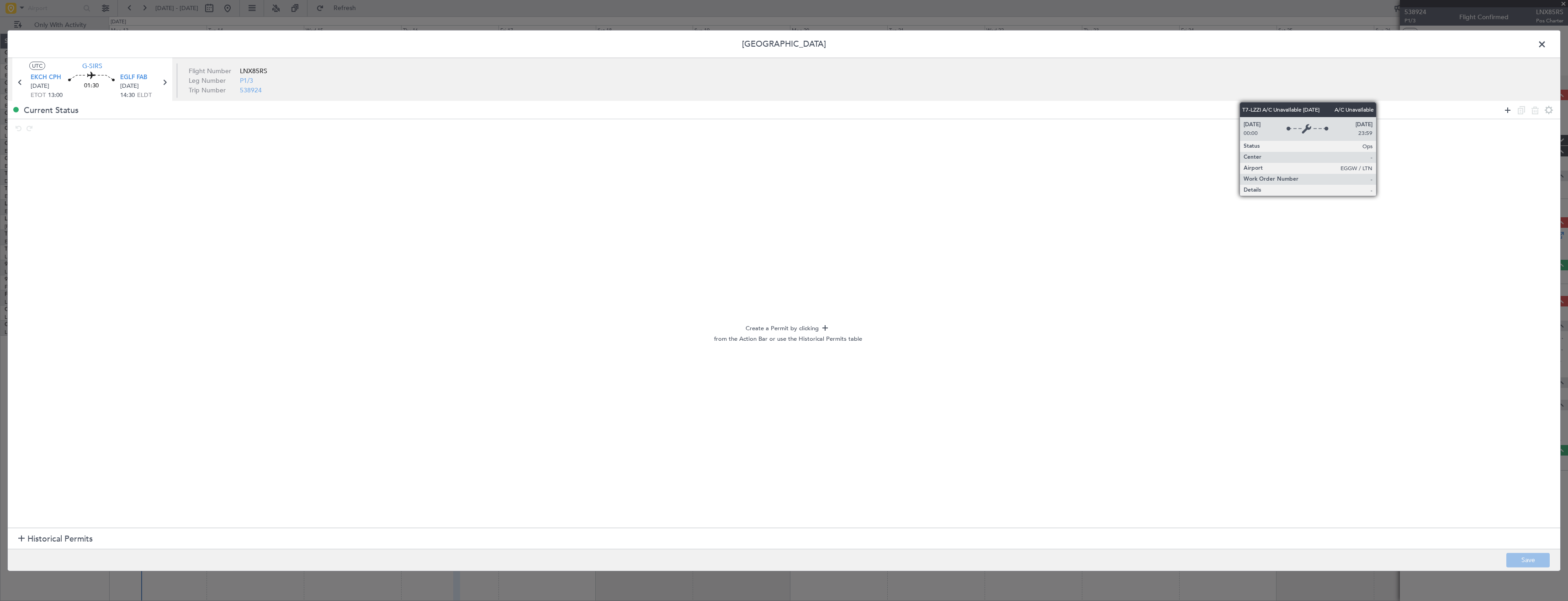
click at [1509, 108] on icon at bounding box center [1508, 109] width 11 height 11
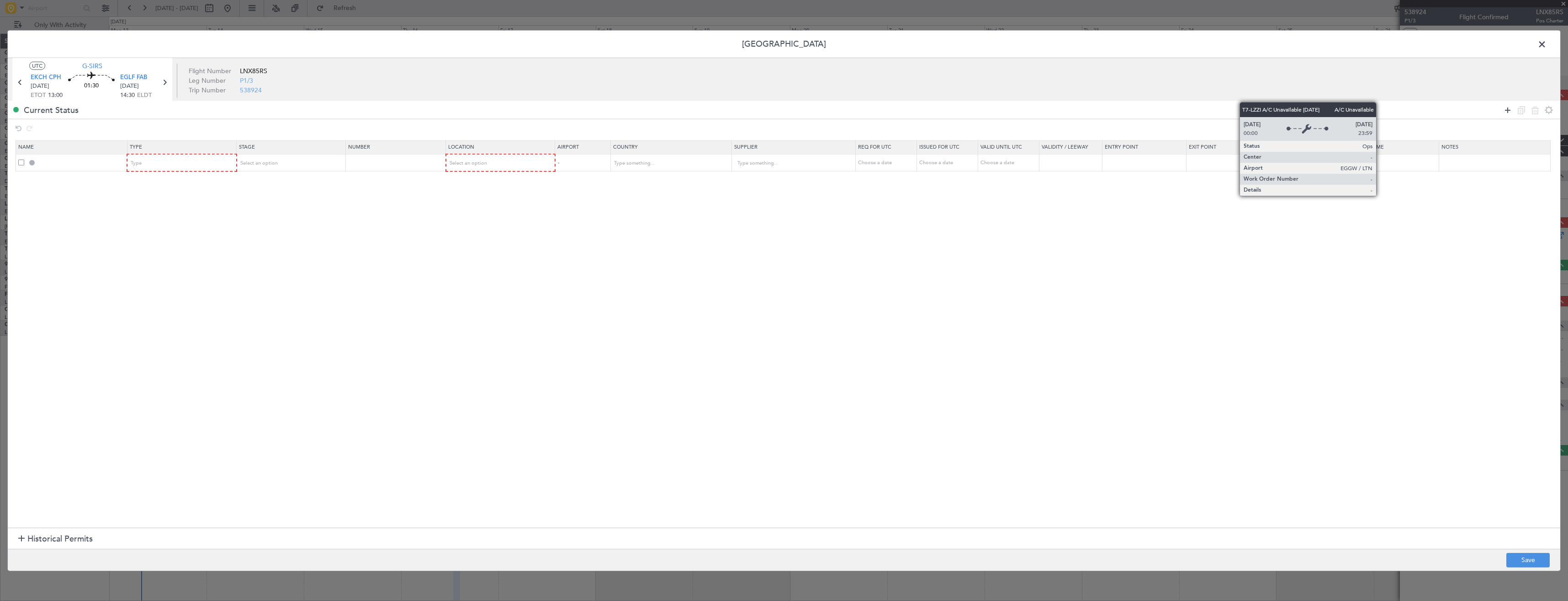
click at [1509, 108] on icon at bounding box center [1508, 109] width 11 height 11
click at [154, 166] on div "Type" at bounding box center [178, 164] width 96 height 14
click at [152, 200] on span "Departure" at bounding box center [184, 201] width 102 height 14
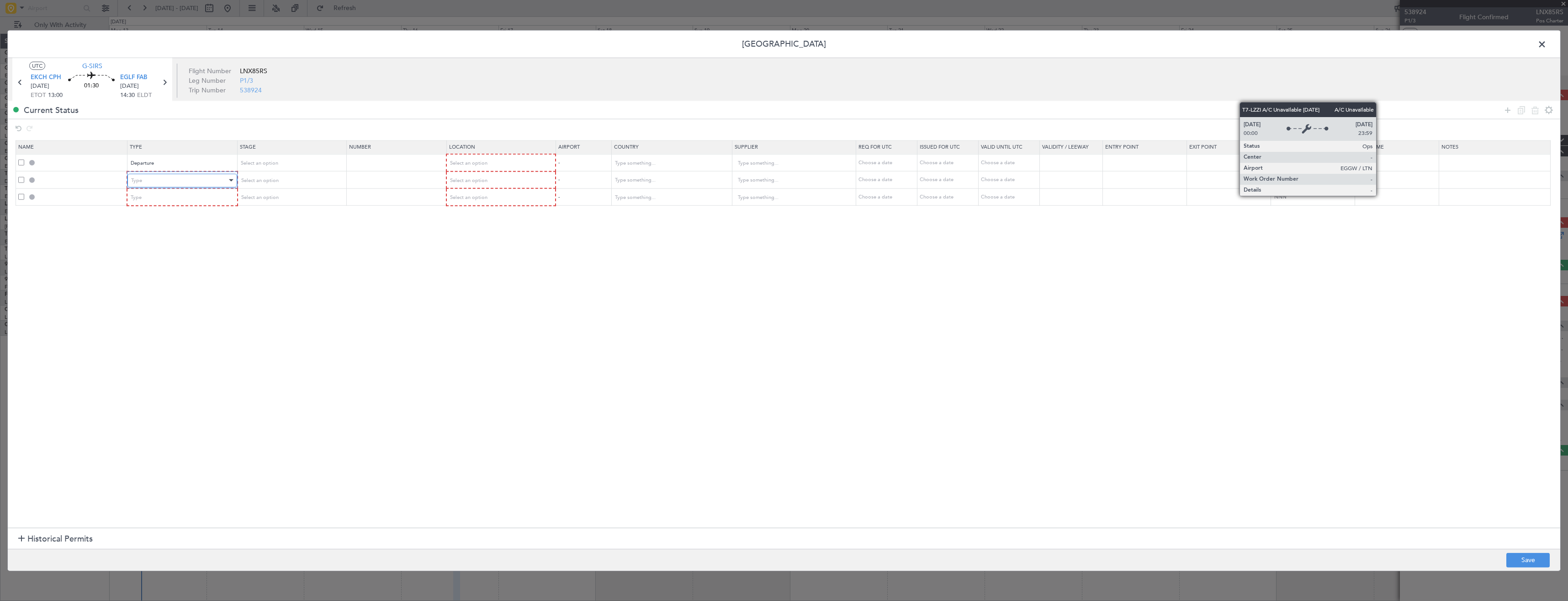
click at [150, 185] on div "Type" at bounding box center [178, 180] width 96 height 14
click at [152, 265] on span "Slot" at bounding box center [184, 268] width 102 height 14
click at [145, 200] on div "Type" at bounding box center [178, 197] width 96 height 14
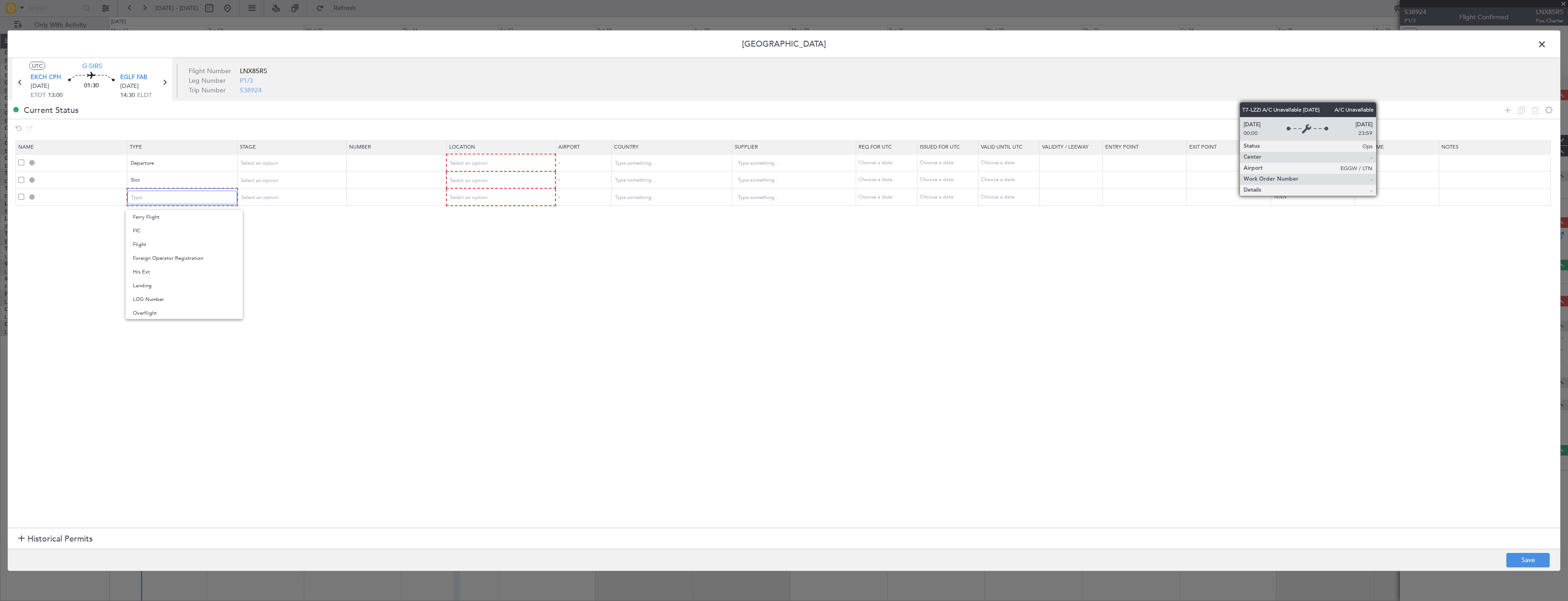
scroll to position [275, 0]
click at [146, 244] on span "PPR" at bounding box center [184, 245] width 102 height 14
click at [515, 158] on div "Select an option" at bounding box center [497, 164] width 96 height 14
click at [499, 183] on span "Departure" at bounding box center [505, 183] width 102 height 14
click at [486, 178] on span "Select an option" at bounding box center [468, 180] width 38 height 7
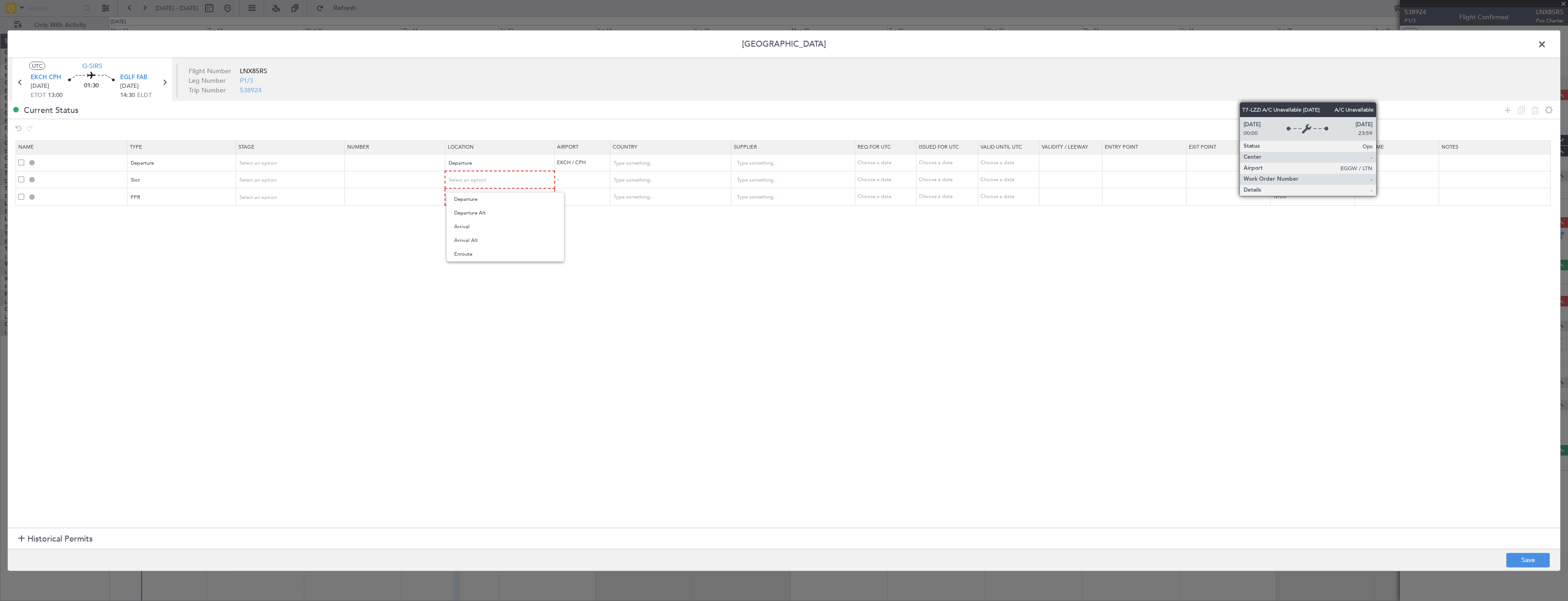
click at [482, 197] on span "Departure" at bounding box center [505, 200] width 102 height 14
click at [480, 199] on span "Select an option" at bounding box center [468, 196] width 38 height 7
click at [473, 240] on span "Arrival" at bounding box center [505, 244] width 102 height 14
click at [1528, 555] on button "Save" at bounding box center [1528, 559] width 43 height 15
type input "DEPARTURE"
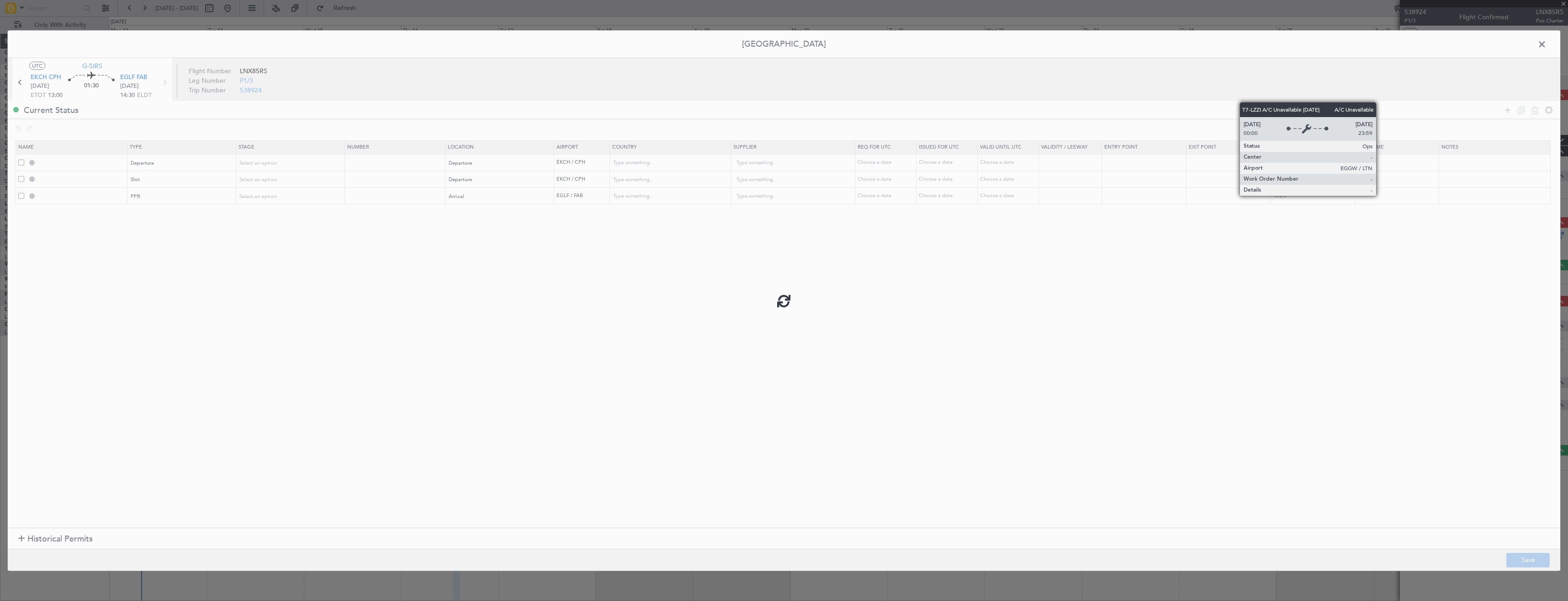
type input "Denmark"
type input "NNN"
type input "EKCH DEP SLOT"
type input "Denmark"
type input "NNN"
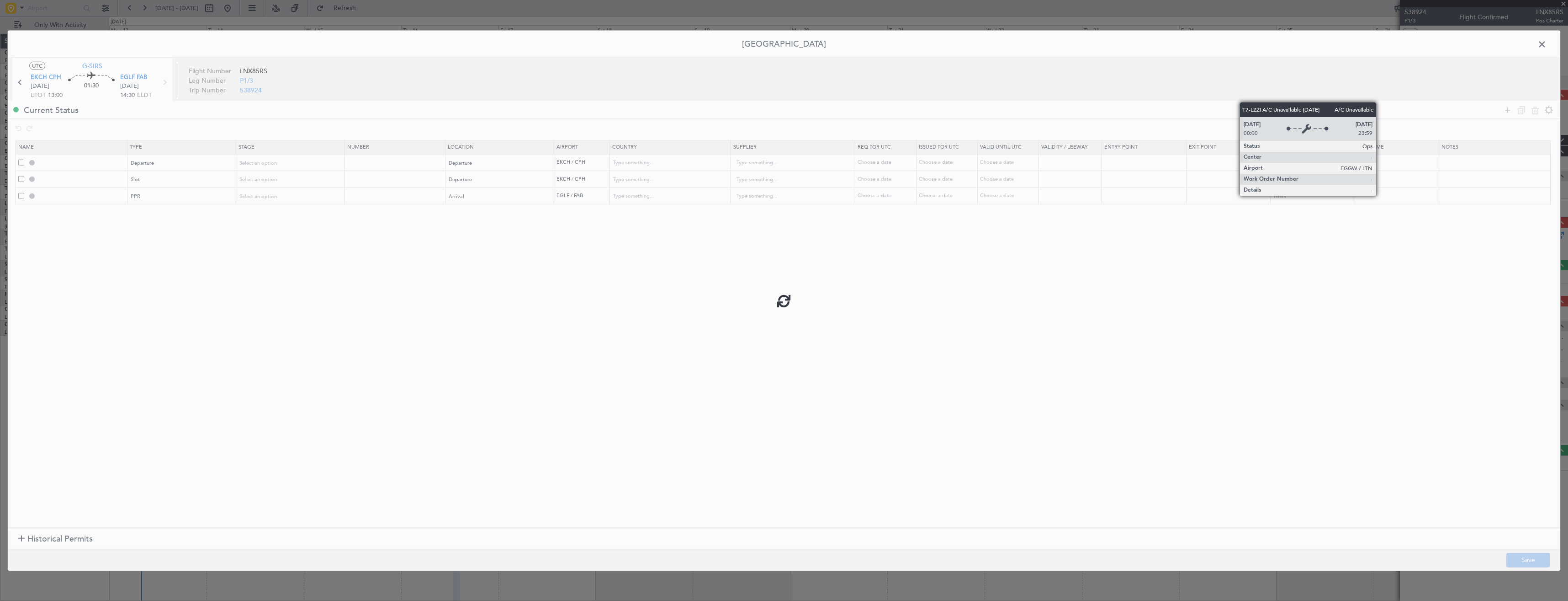
type input "EGLF PPR"
type input "United Kingdom"
type input "NNN"
type input "2"
click at [88, 180] on input "EKCH DEP SLOT" at bounding box center [82, 178] width 89 height 8
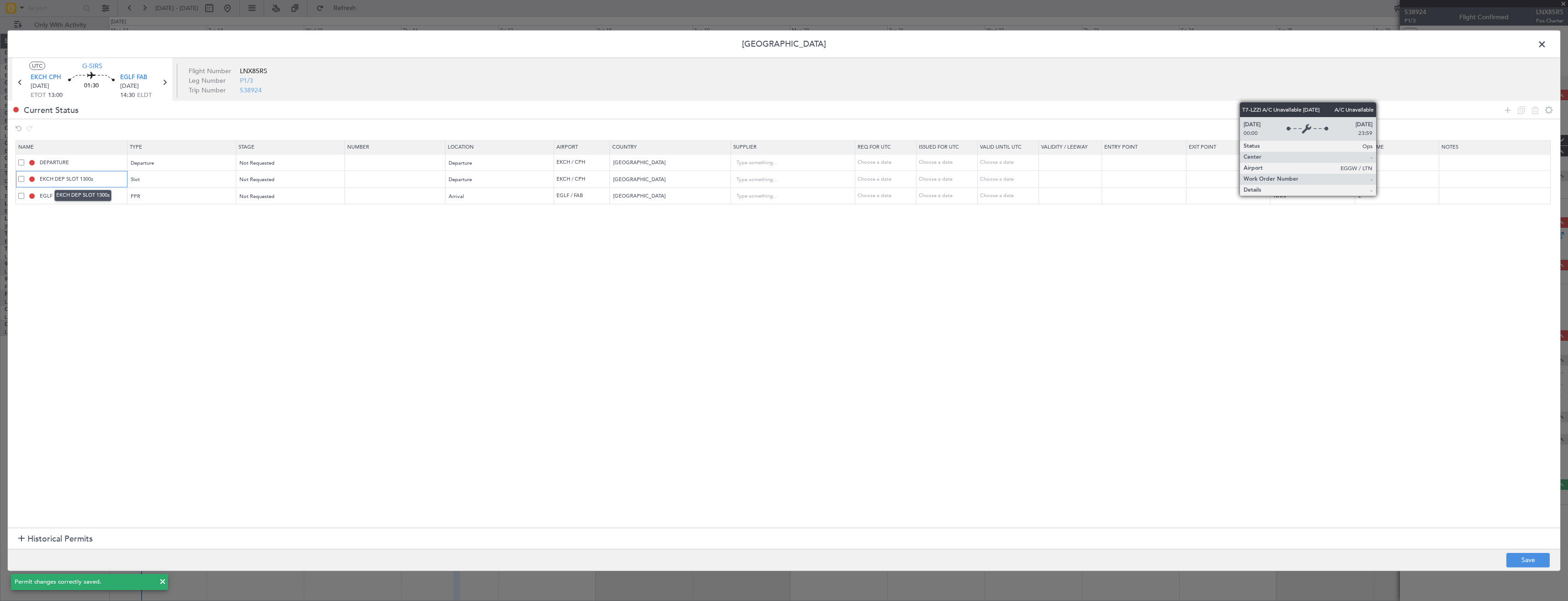
type input "EKCH DEP SLOT 1300z"
click at [97, 226] on section "Name Type Stage Number Location Airport Country Supplier Req For Utc Issued For…" at bounding box center [784, 332] width 1553 height 390
click at [93, 195] on input "EGLF PPR" at bounding box center [82, 195] width 89 height 8
type input "EGLF PPR 1430z"
click at [1518, 559] on button "Save" at bounding box center [1528, 559] width 43 height 15
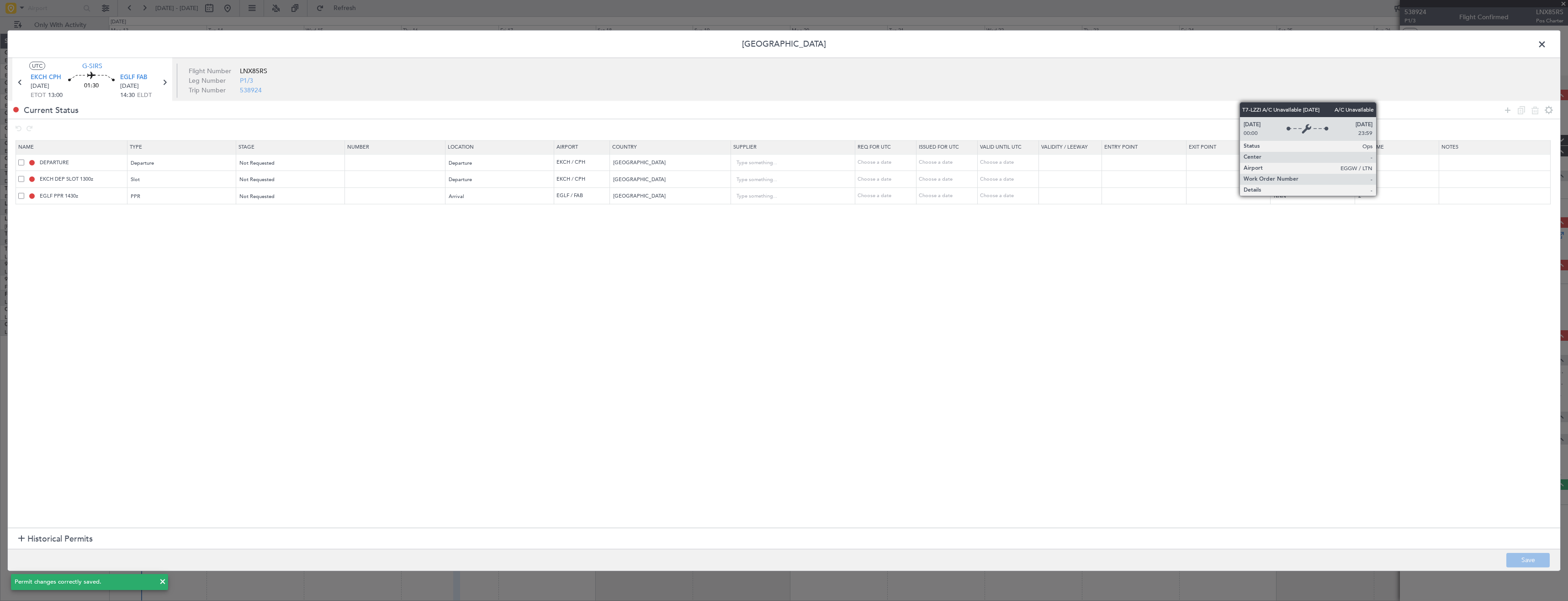
click at [1546, 45] on span at bounding box center [1546, 46] width 0 height 18
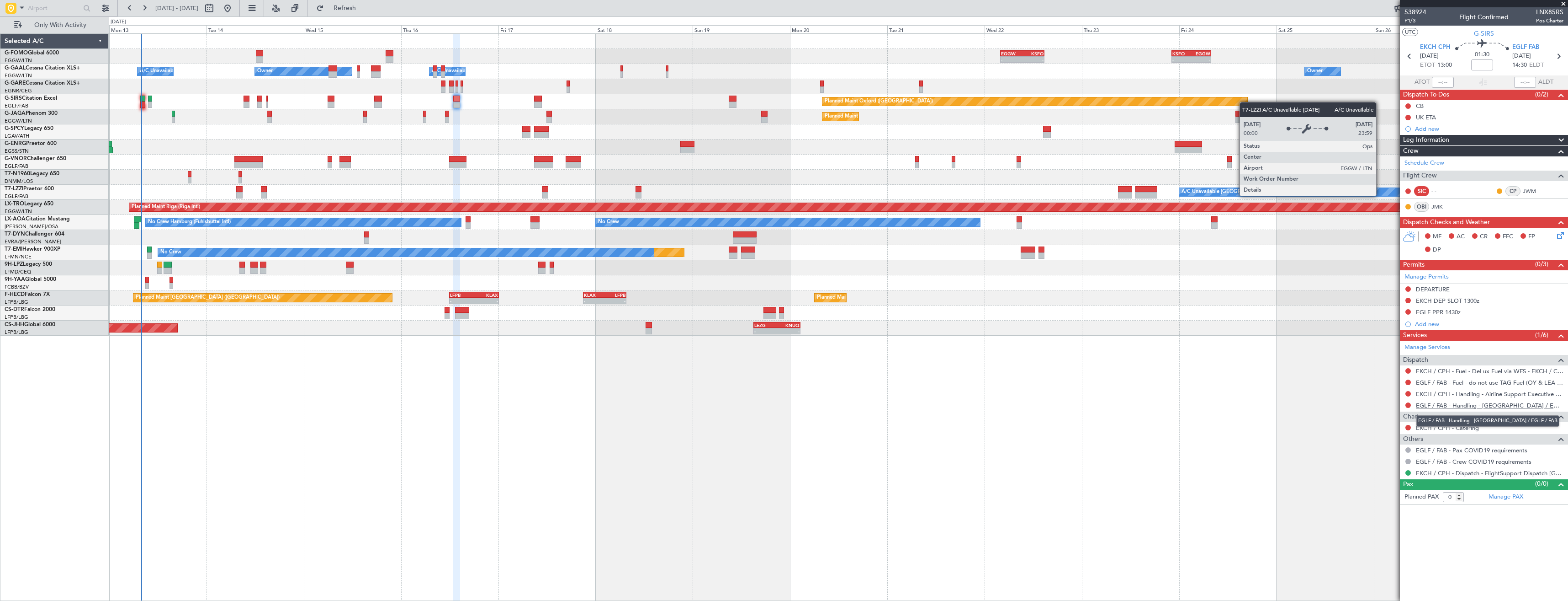
click at [1460, 407] on link "EGLF / FAB - Handling - Farnborough Airport / EGLF / FAB" at bounding box center [1489, 405] width 147 height 8
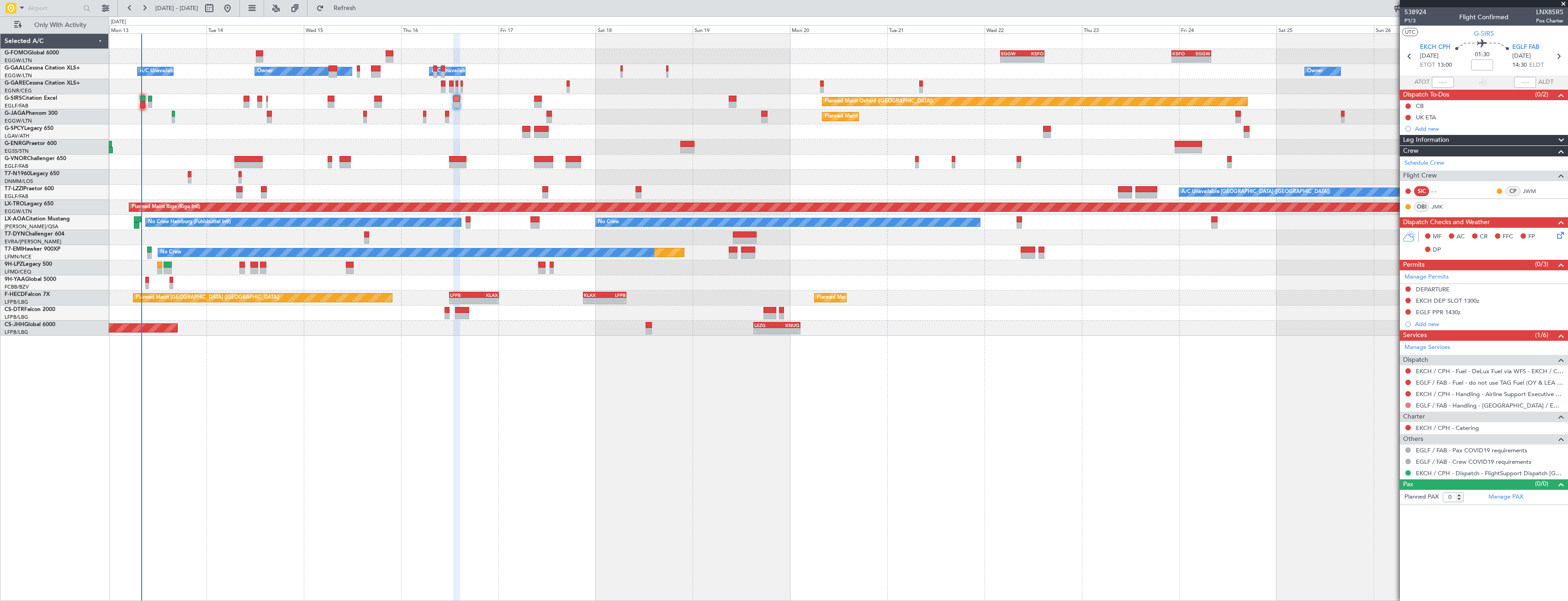
click at [1406, 406] on button at bounding box center [1408, 405] width 5 height 5
click at [1380, 458] on span "Requested" at bounding box center [1382, 459] width 28 height 9
click at [1409, 381] on button at bounding box center [1408, 382] width 5 height 5
click at [1394, 488] on span "Confirmed" at bounding box center [1382, 491] width 28 height 9
click at [1438, 394] on link "EKCH / CPH - Handling - Airline Support Executive EKCH / CPH" at bounding box center [1489, 393] width 147 height 8
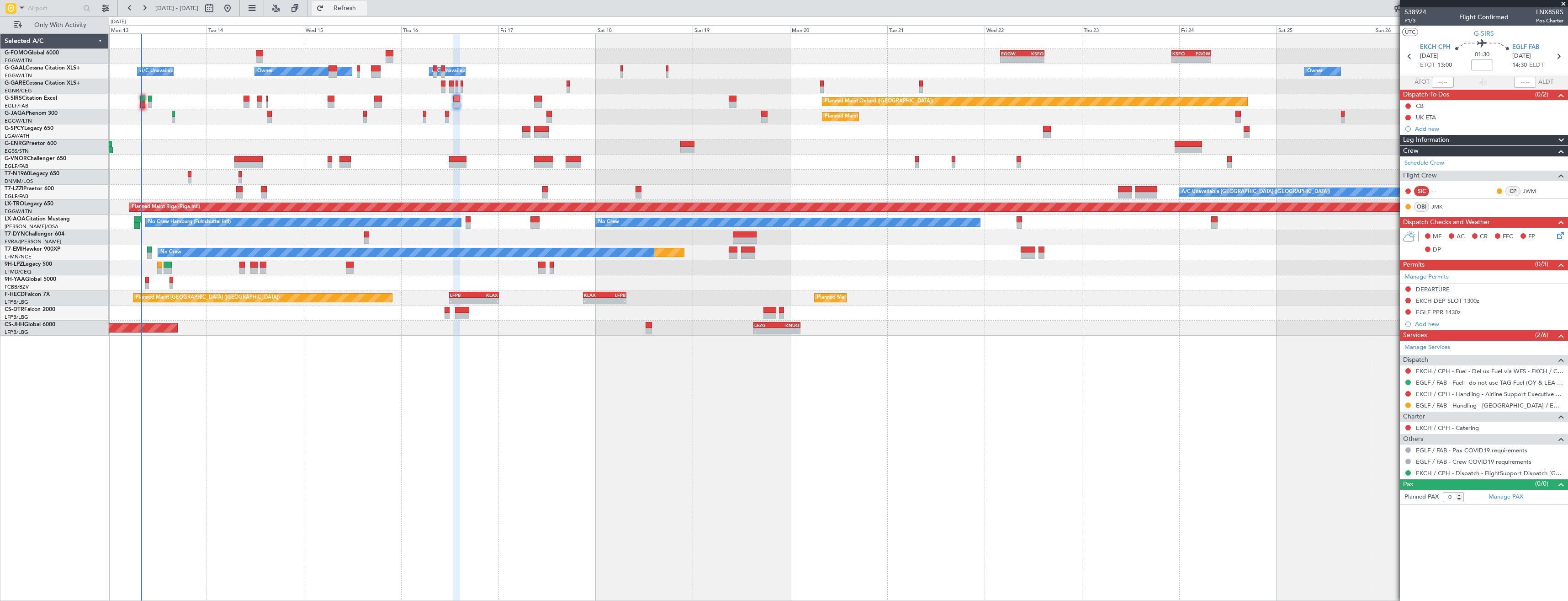
click at [364, 9] on span "Refresh" at bounding box center [345, 8] width 39 height 6
click at [1407, 300] on div "Manage Permits DEPARTURE EKCH DEP SLOT 1300z EGLF PPR 1430z Add new" at bounding box center [1484, 300] width 168 height 60
click at [1407, 300] on button at bounding box center [1408, 300] width 5 height 5
click at [1379, 338] on span "Requested" at bounding box center [1382, 340] width 28 height 9
click at [1408, 309] on button at bounding box center [1408, 312] width 5 height 5
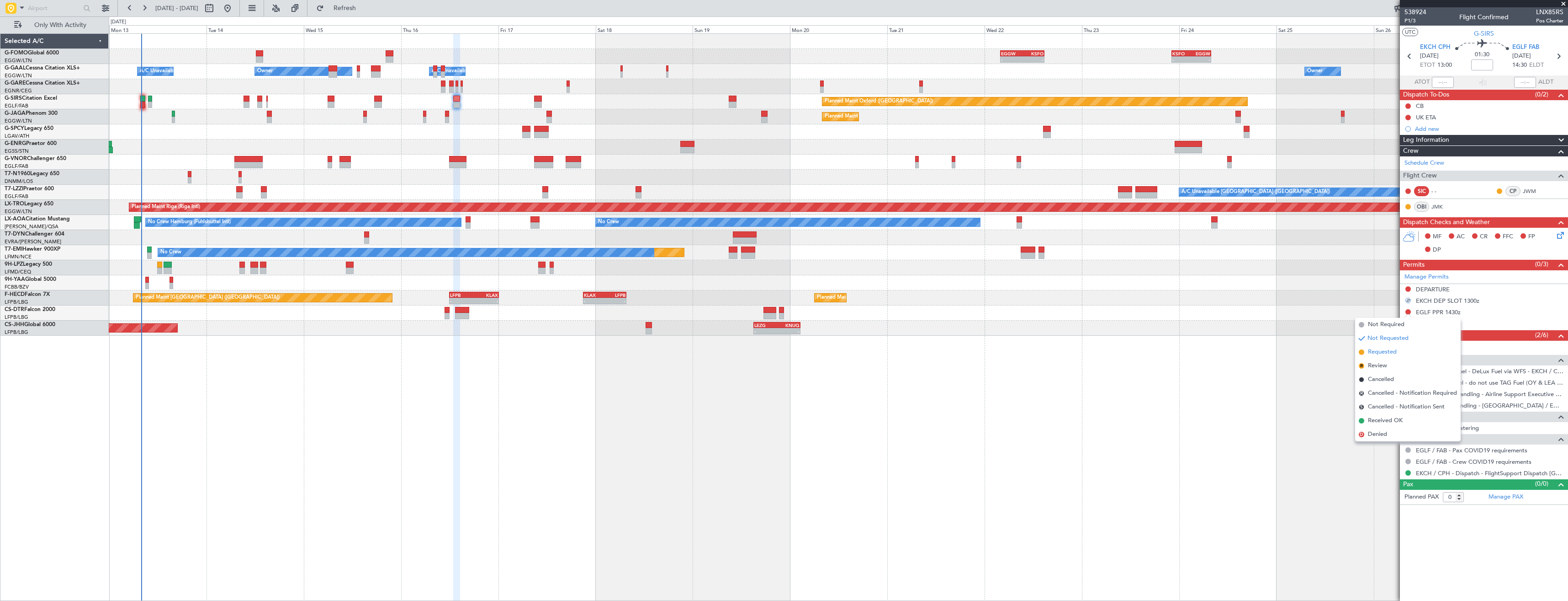
click at [1385, 345] on li "Requested" at bounding box center [1408, 352] width 106 height 14
click at [1413, 57] on icon at bounding box center [1410, 56] width 12 height 12
type input "+00:20"
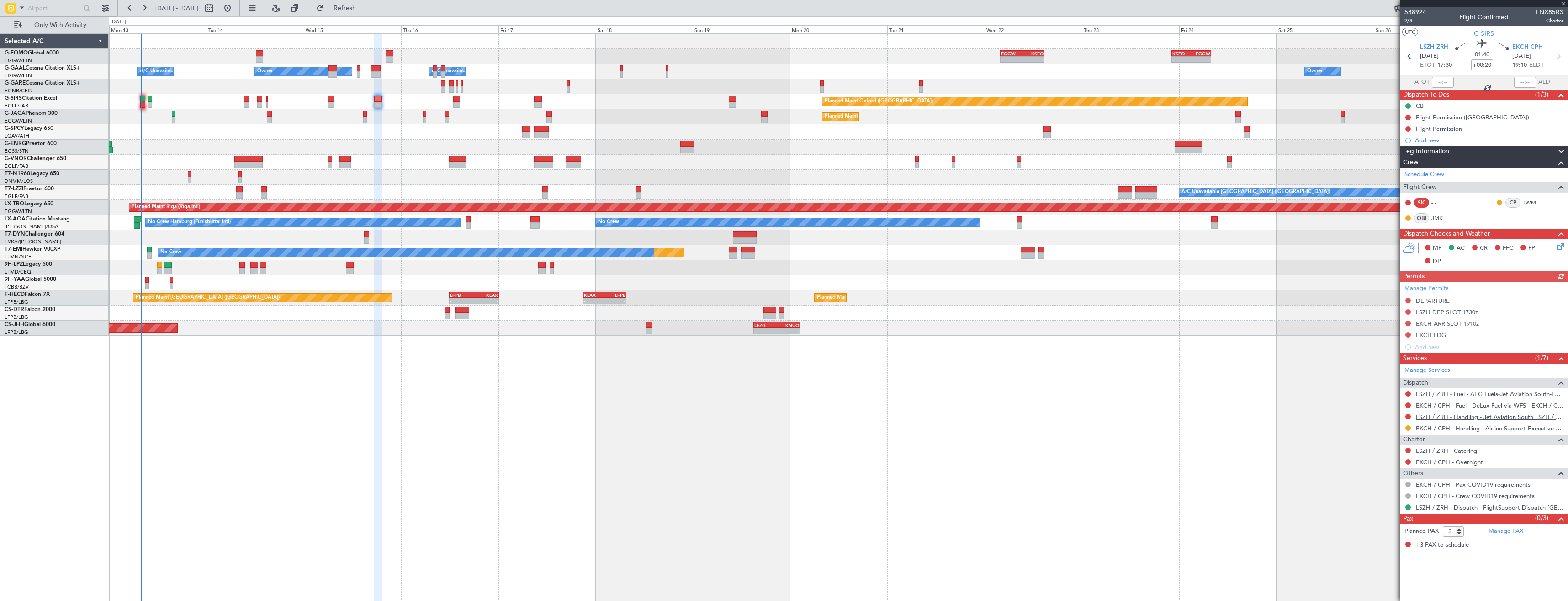
click at [1457, 409] on link "EKCH / CPH - Fuel - DeLux Fuel via WFS - EKCH / CPH" at bounding box center [1489, 405] width 147 height 8
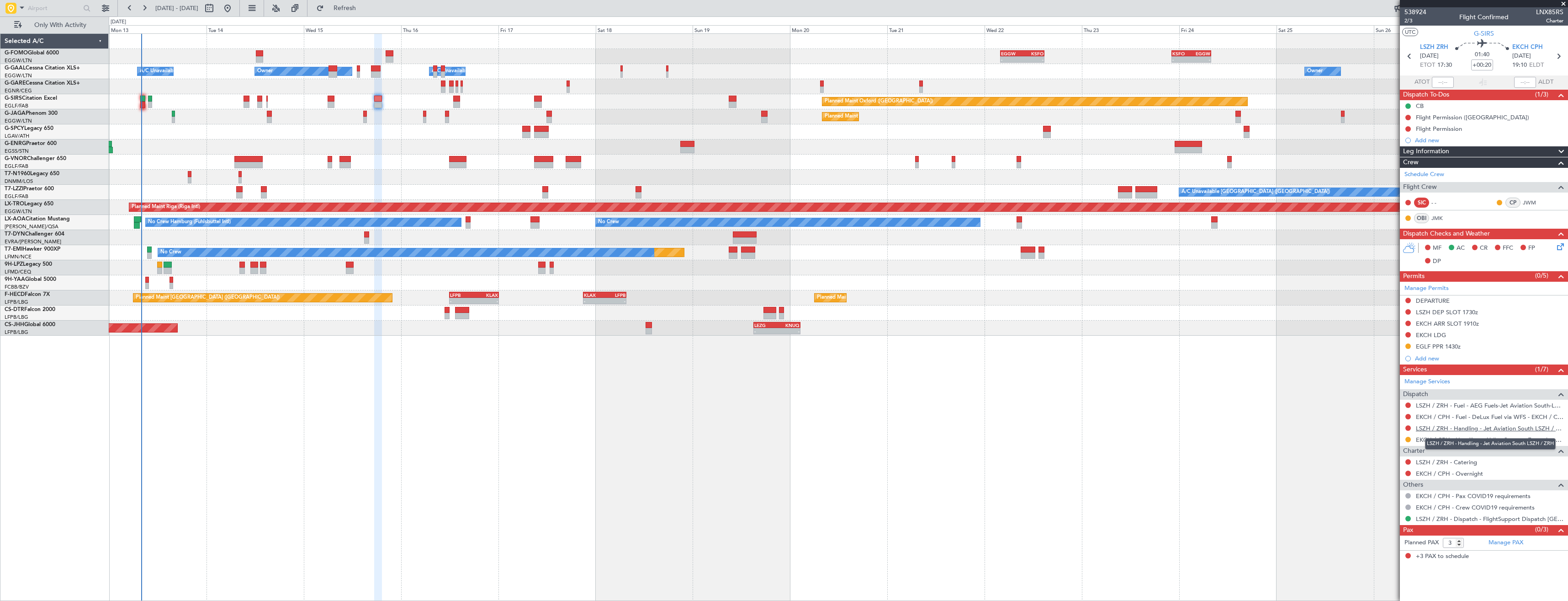
click at [1460, 430] on link "LSZH / ZRH - Handling - Jet Aviation South LSZH / ZRH" at bounding box center [1489, 428] width 147 height 8
click at [350, 10] on button "Refresh" at bounding box center [340, 8] width 55 height 15
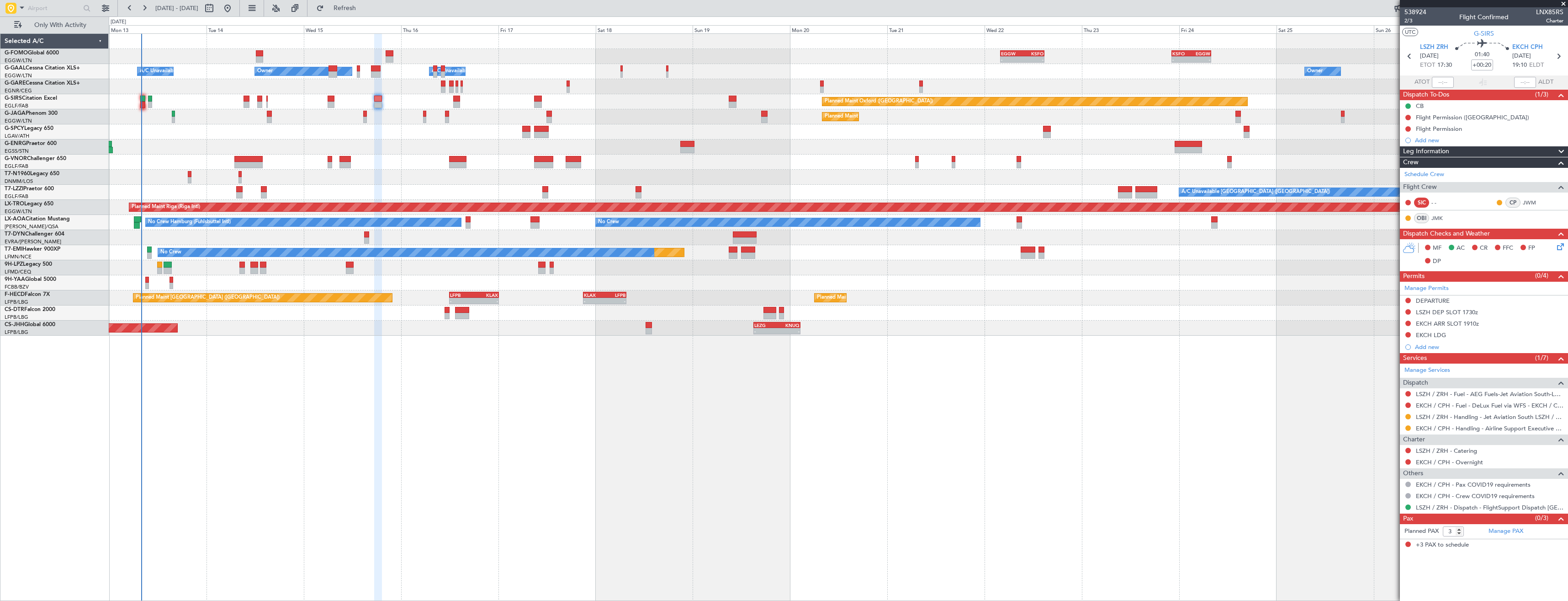
drag, startPoint x: 1408, startPoint y: 311, endPoint x: 1411, endPoint y: 321, distance: 10.4
click at [1411, 311] on button at bounding box center [1408, 312] width 5 height 5
drag, startPoint x: 1390, startPoint y: 352, endPoint x: 1392, endPoint y: 347, distance: 5.4
click at [1390, 351] on span "Requested" at bounding box center [1382, 352] width 28 height 9
click at [1406, 325] on button at bounding box center [1408, 323] width 5 height 5
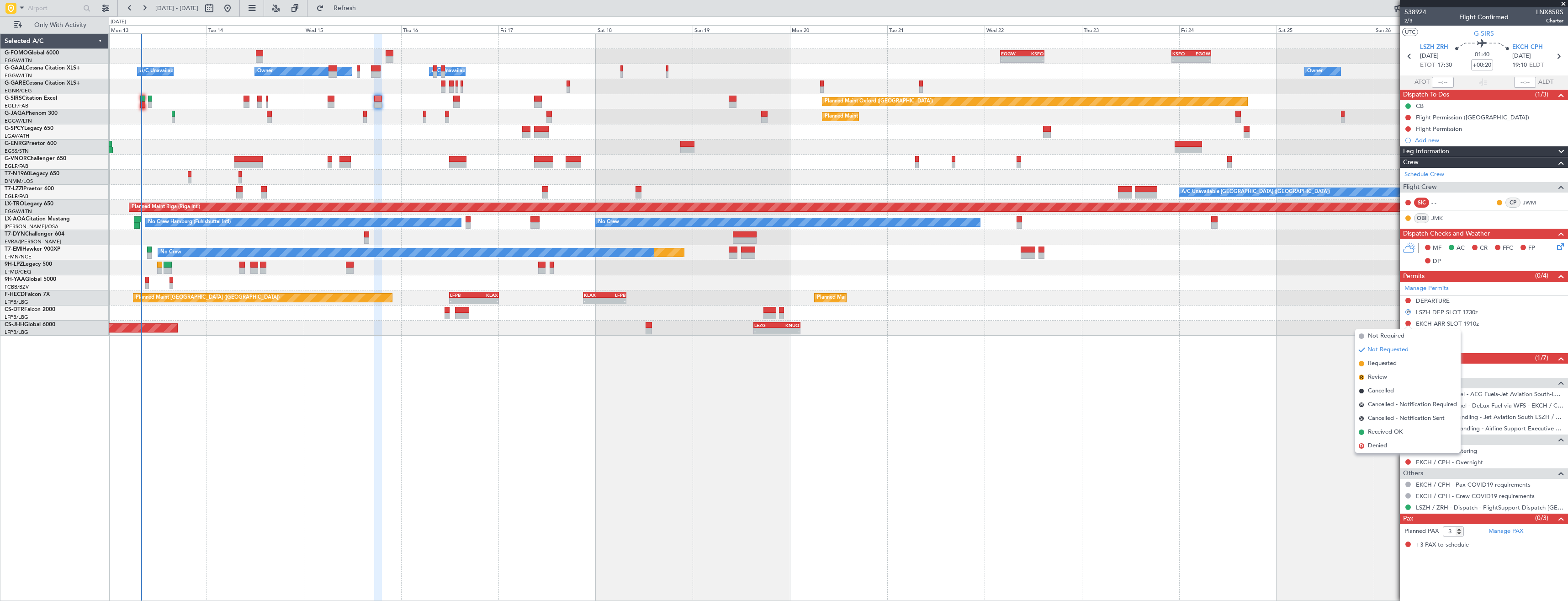
drag, startPoint x: 1390, startPoint y: 359, endPoint x: 1396, endPoint y: 341, distance: 19.0
click at [1390, 359] on span "Requested" at bounding box center [1382, 363] width 28 height 9
click at [1408, 55] on icon at bounding box center [1410, 56] width 12 height 12
type input "1"
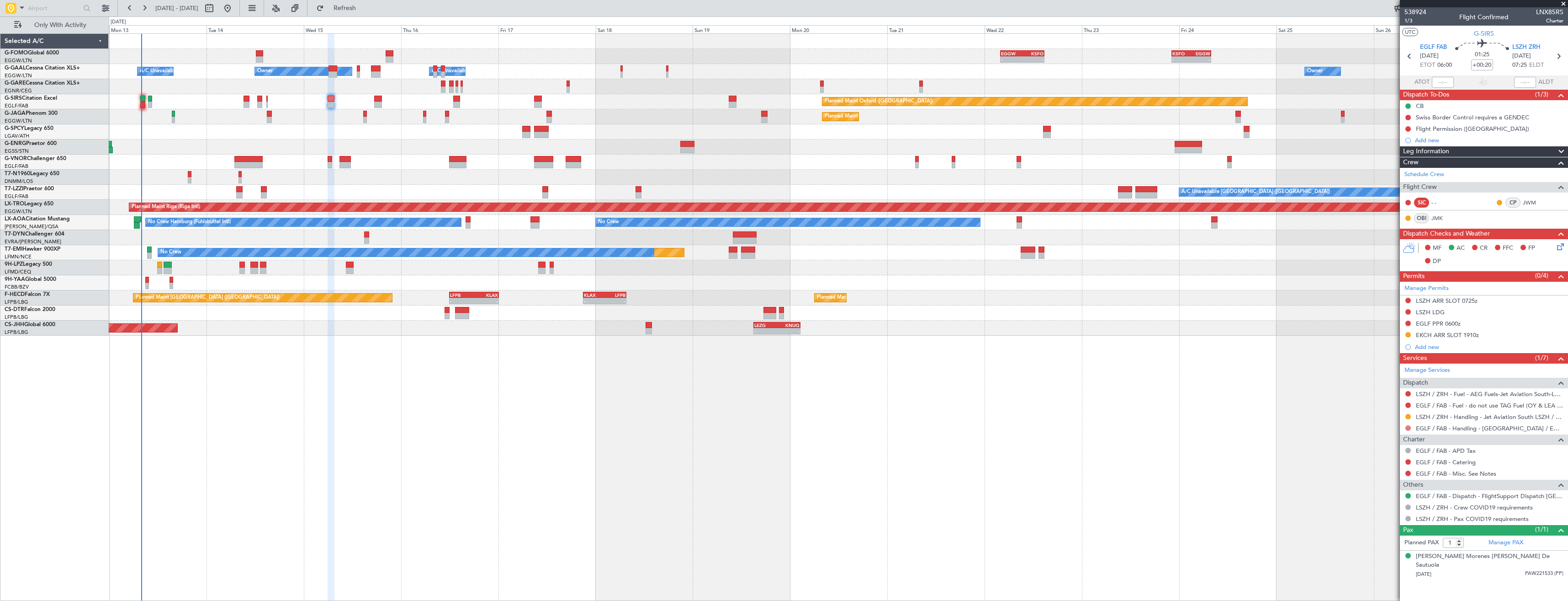
click at [1406, 429] on button at bounding box center [1408, 428] width 5 height 5
click at [1383, 478] on span "Requested" at bounding box center [1382, 481] width 28 height 9
click at [1408, 404] on button at bounding box center [1408, 405] width 5 height 5
click at [1379, 513] on span "Confirmed" at bounding box center [1382, 513] width 28 height 9
click at [1407, 323] on button at bounding box center [1408, 323] width 5 height 5
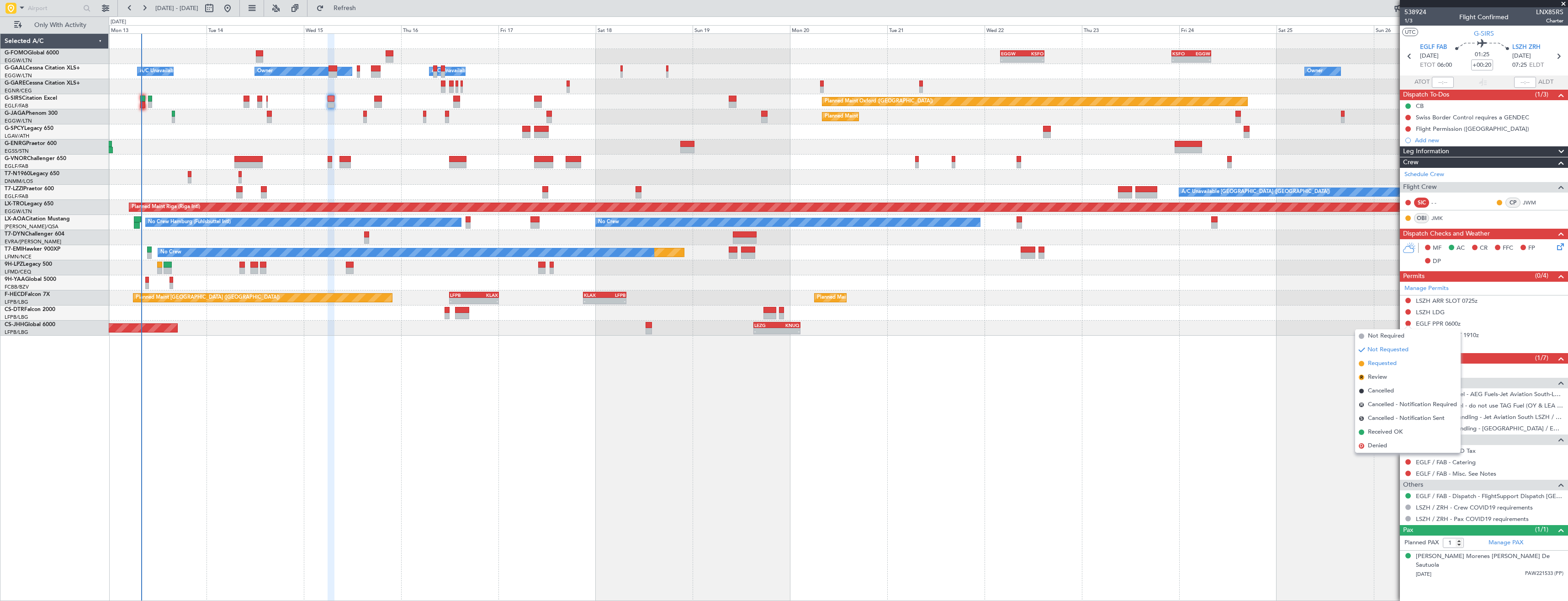
click at [1382, 360] on span "Requested" at bounding box center [1382, 363] width 28 height 9
click at [1404, 300] on div at bounding box center [1408, 300] width 7 height 7
click at [1407, 301] on button at bounding box center [1408, 300] width 5 height 5
click at [1388, 338] on span "Requested" at bounding box center [1382, 340] width 28 height 9
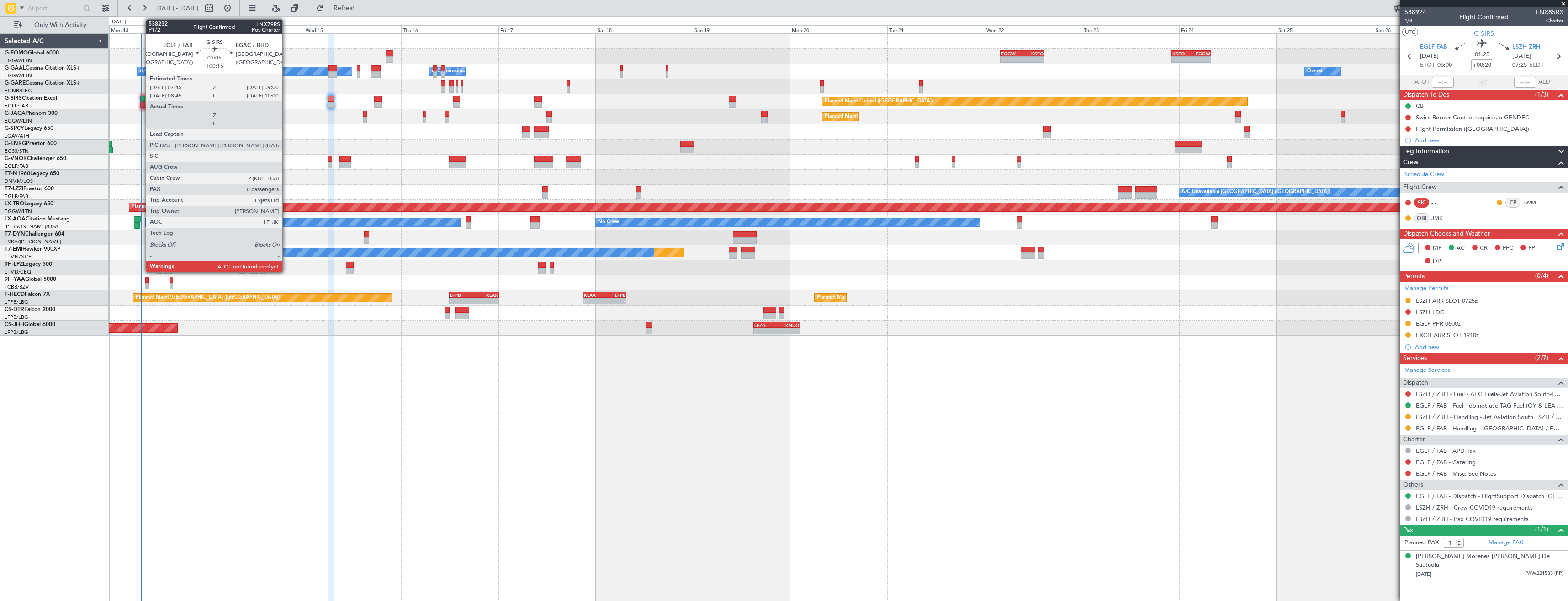
click at [141, 102] on div at bounding box center [143, 104] width 5 height 6
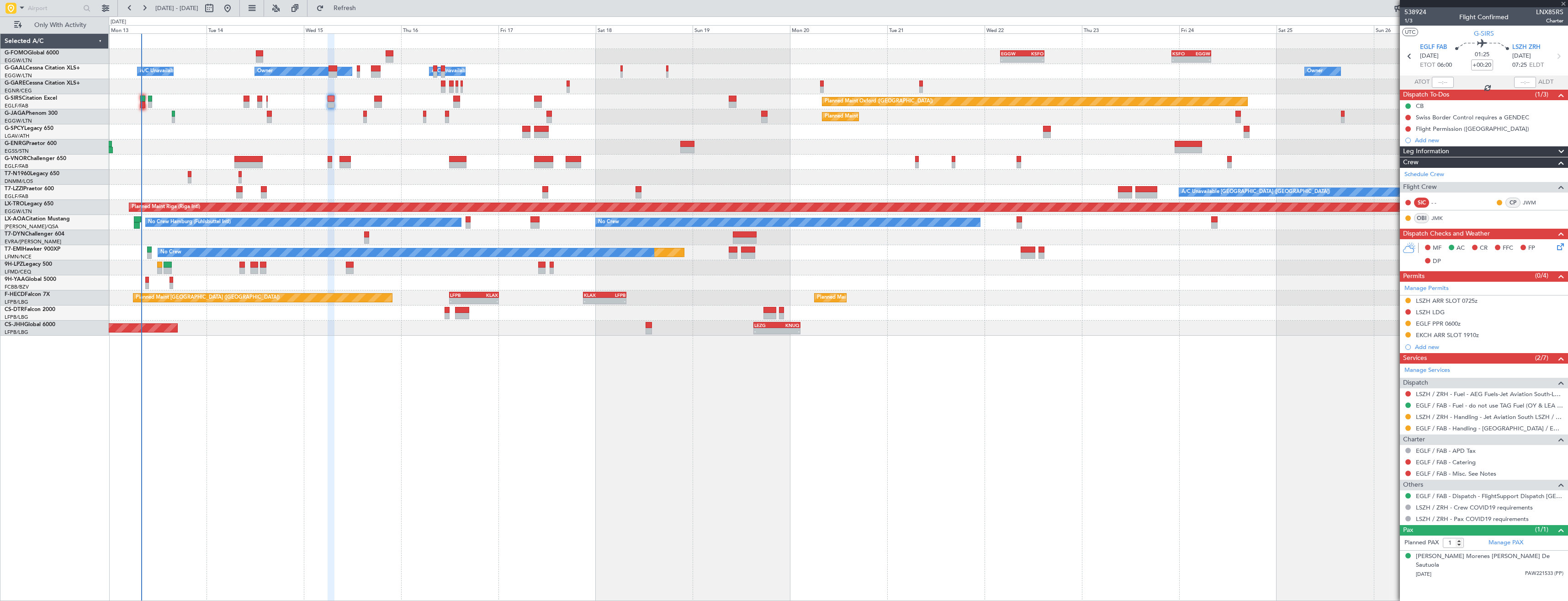
type input "+00:15"
type input "0"
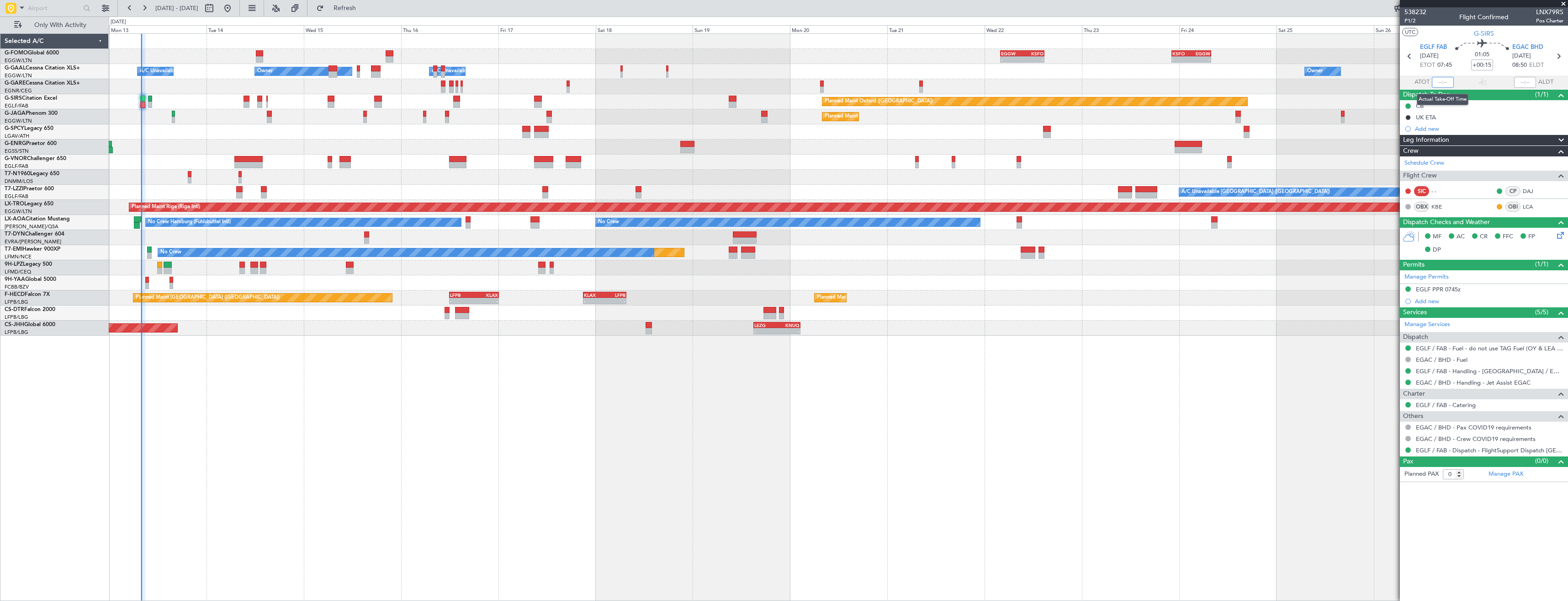
click at [1442, 80] on input "text" at bounding box center [1442, 82] width 22 height 11
type input "07:55"
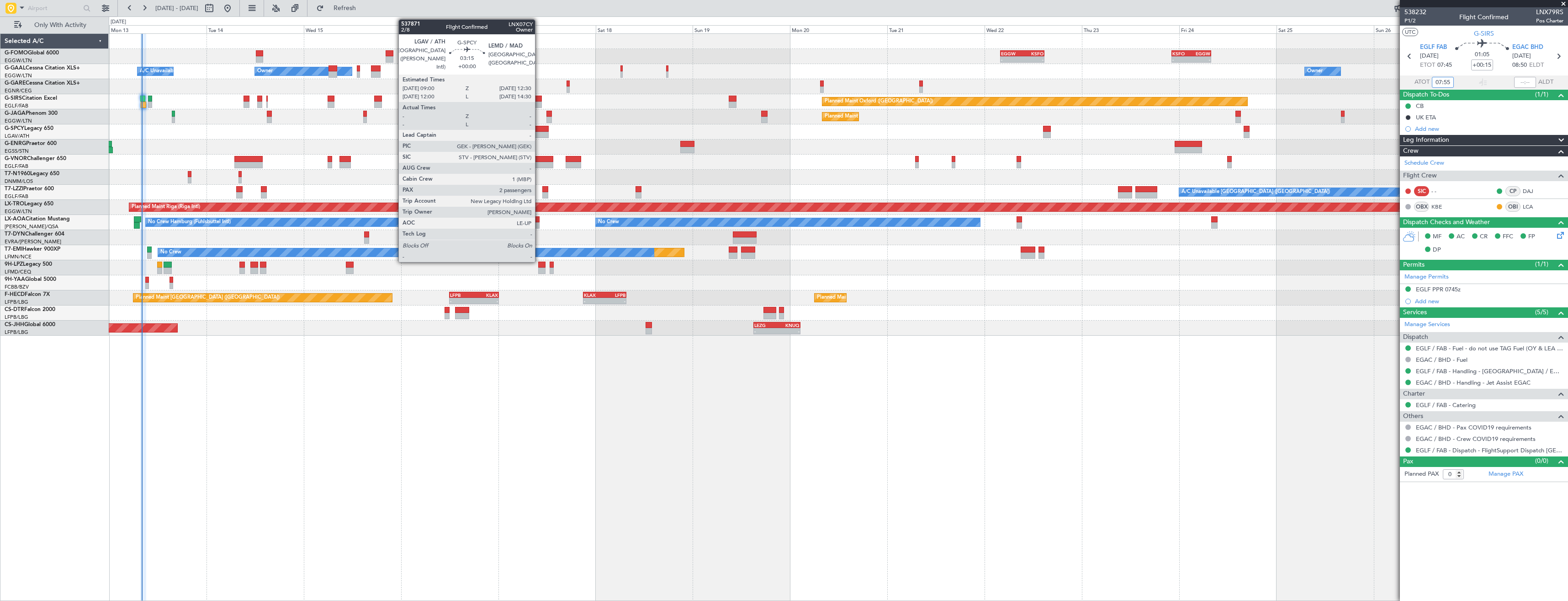
click at [540, 135] on div at bounding box center [541, 134] width 15 height 6
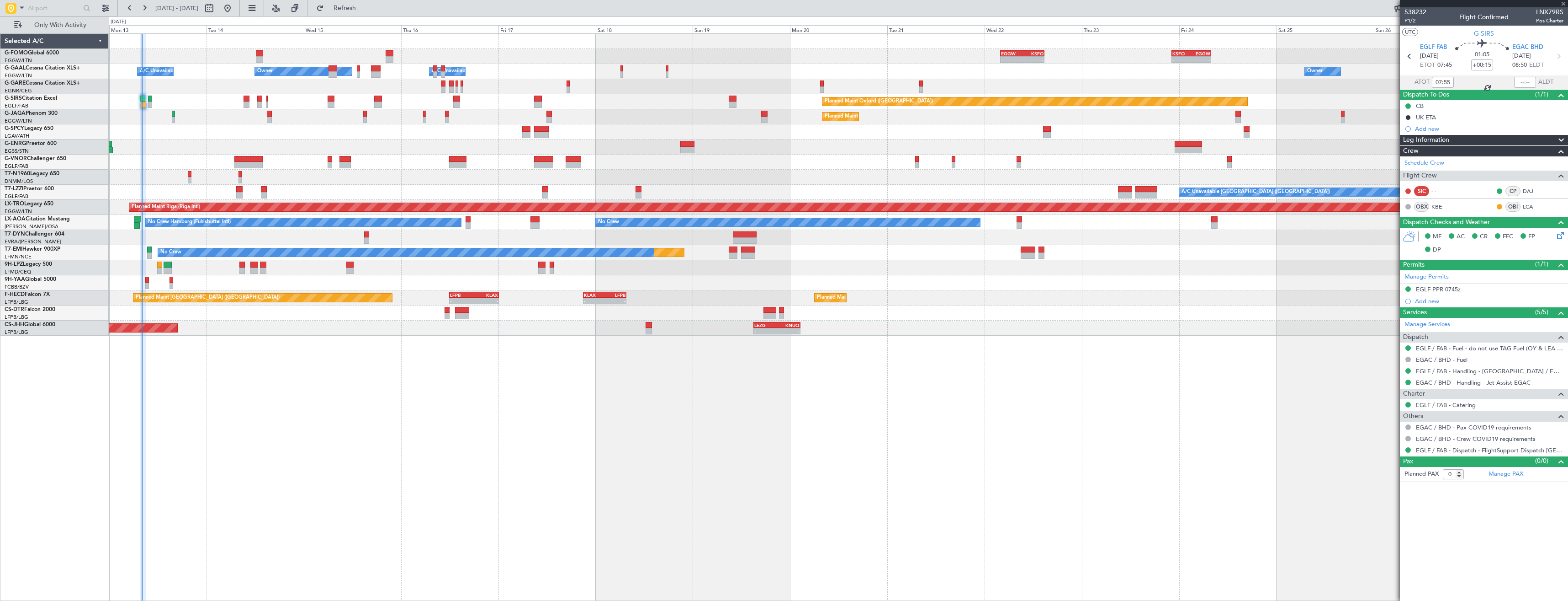
type input "2"
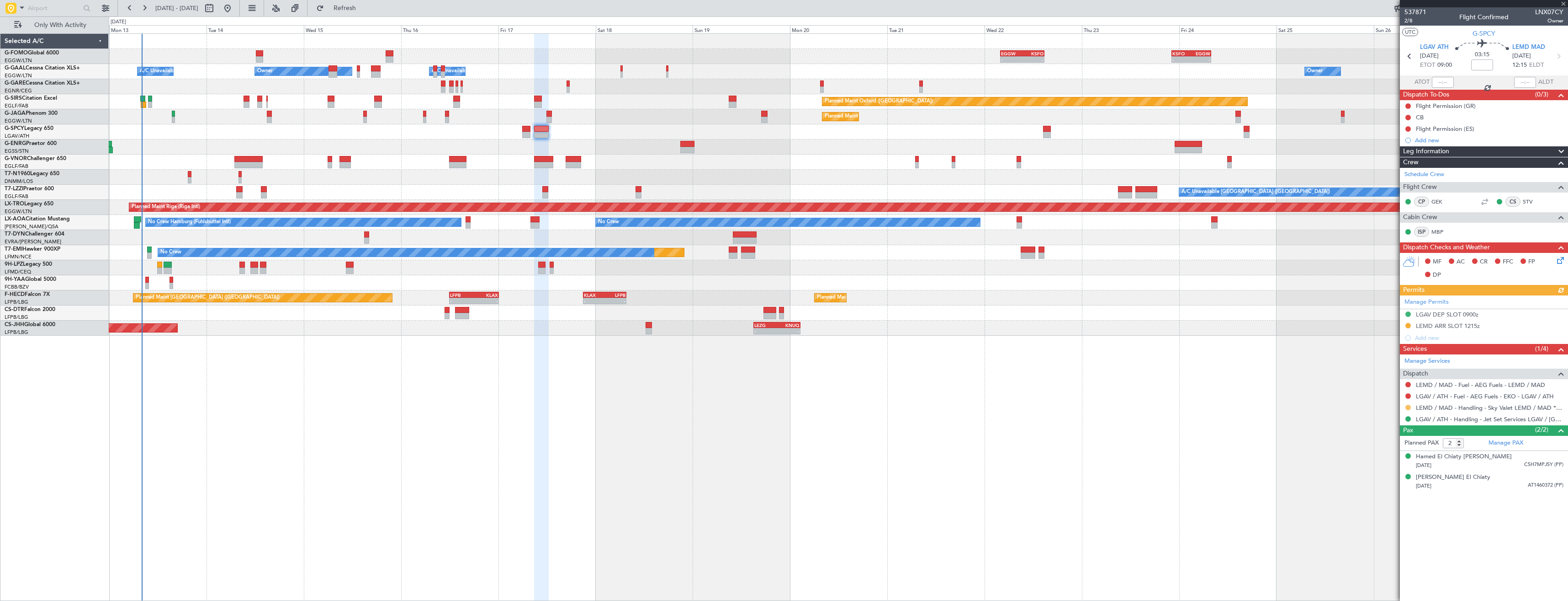
click at [1408, 407] on button at bounding box center [1408, 407] width 5 height 5
click at [1387, 519] on span "Confirmed" at bounding box center [1382, 516] width 28 height 9
click at [1406, 324] on button at bounding box center [1408, 325] width 5 height 5
click at [1365, 490] on div "- - EGGW 03:55 Z KSFO 14:45 Z - - KSFO 22:15 Z EGGW 08:00 Z Owner Owner Owner A…" at bounding box center [838, 317] width 1460 height 567
click at [1238, 387] on div "- - EGGW 03:55 Z KSFO 14:45 Z - - KSFO 22:15 Z EGGW 08:00 Z Owner Owner Owner A…" at bounding box center [838, 317] width 1460 height 567
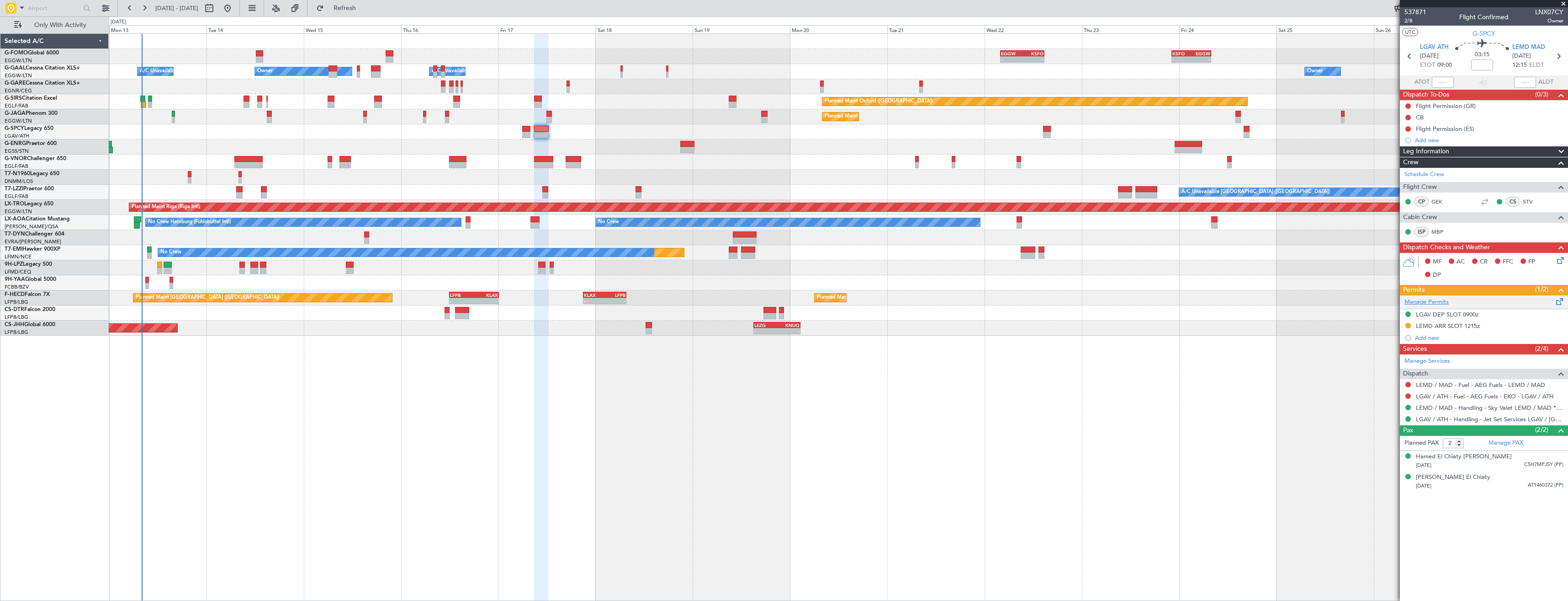
click at [1441, 299] on link "Manage Permits" at bounding box center [1427, 302] width 45 height 9
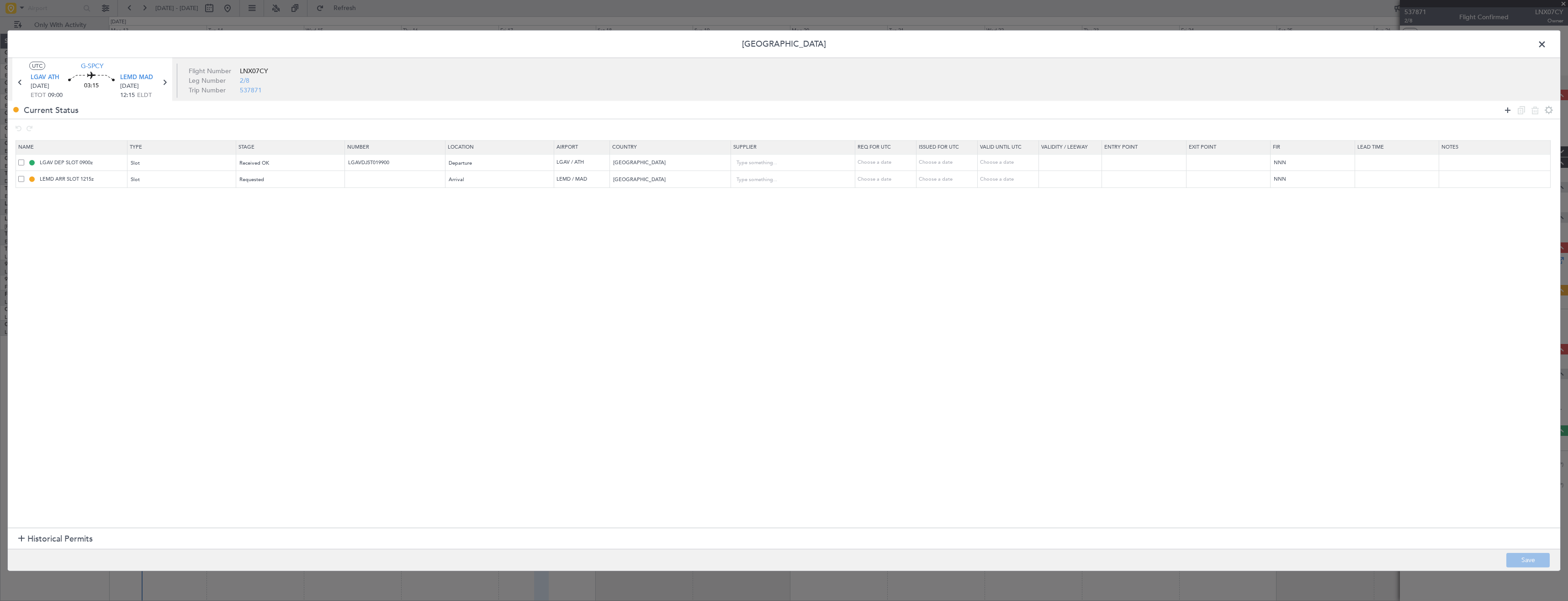
click at [1512, 106] on icon at bounding box center [1508, 109] width 11 height 11
click at [236, 201] on div "Type" at bounding box center [182, 197] width 108 height 14
click at [156, 282] on span "Slot" at bounding box center [184, 284] width 102 height 14
click at [248, 180] on span "Requested" at bounding box center [252, 179] width 25 height 7
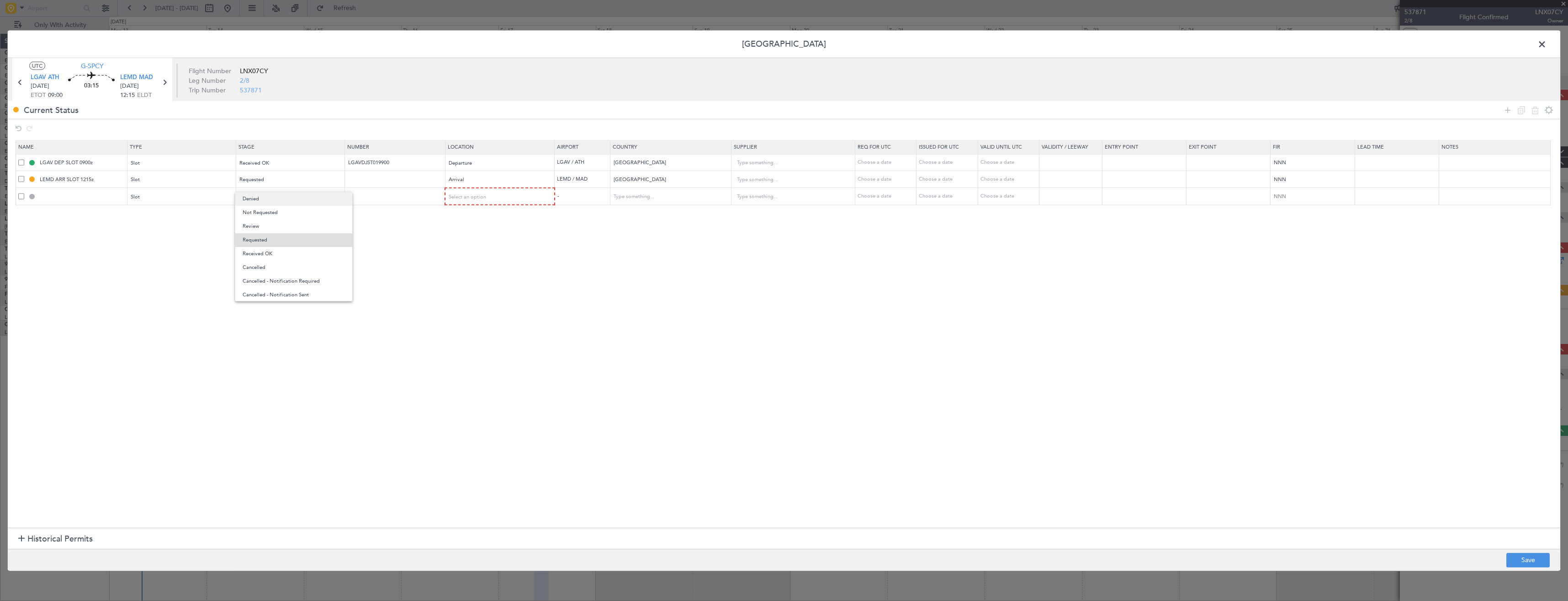
click at [260, 202] on span "Denied" at bounding box center [293, 199] width 102 height 14
click at [483, 194] on span "Select an option" at bounding box center [468, 196] width 38 height 7
click at [467, 244] on span "Arrival" at bounding box center [505, 244] width 102 height 14
click at [259, 197] on span "Select an option" at bounding box center [259, 196] width 38 height 7
click at [270, 270] on span "Received OK" at bounding box center [293, 270] width 102 height 14
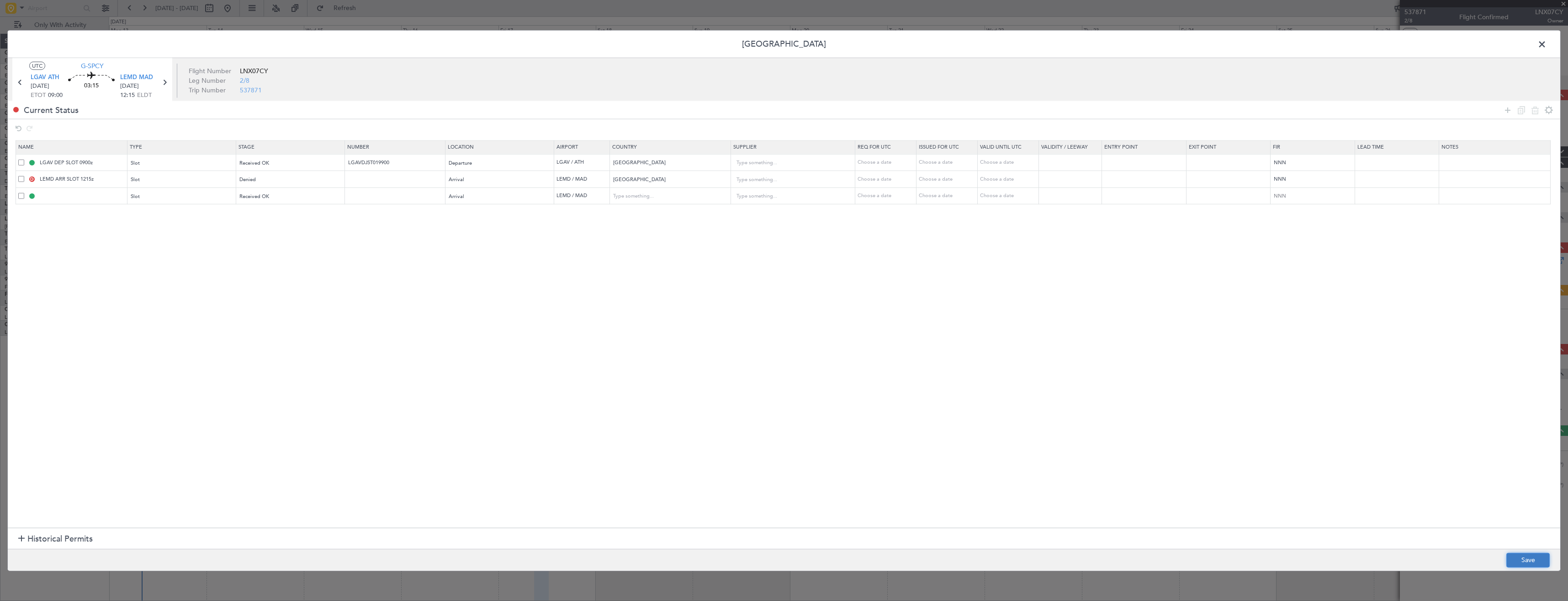
click at [1528, 555] on button "Save" at bounding box center [1528, 559] width 43 height 15
type input "LEMD ARR SLOT"
type input "Spain"
type input "NNN"
click at [96, 198] on input "LEMD ARR SLOT" at bounding box center [82, 195] width 89 height 8
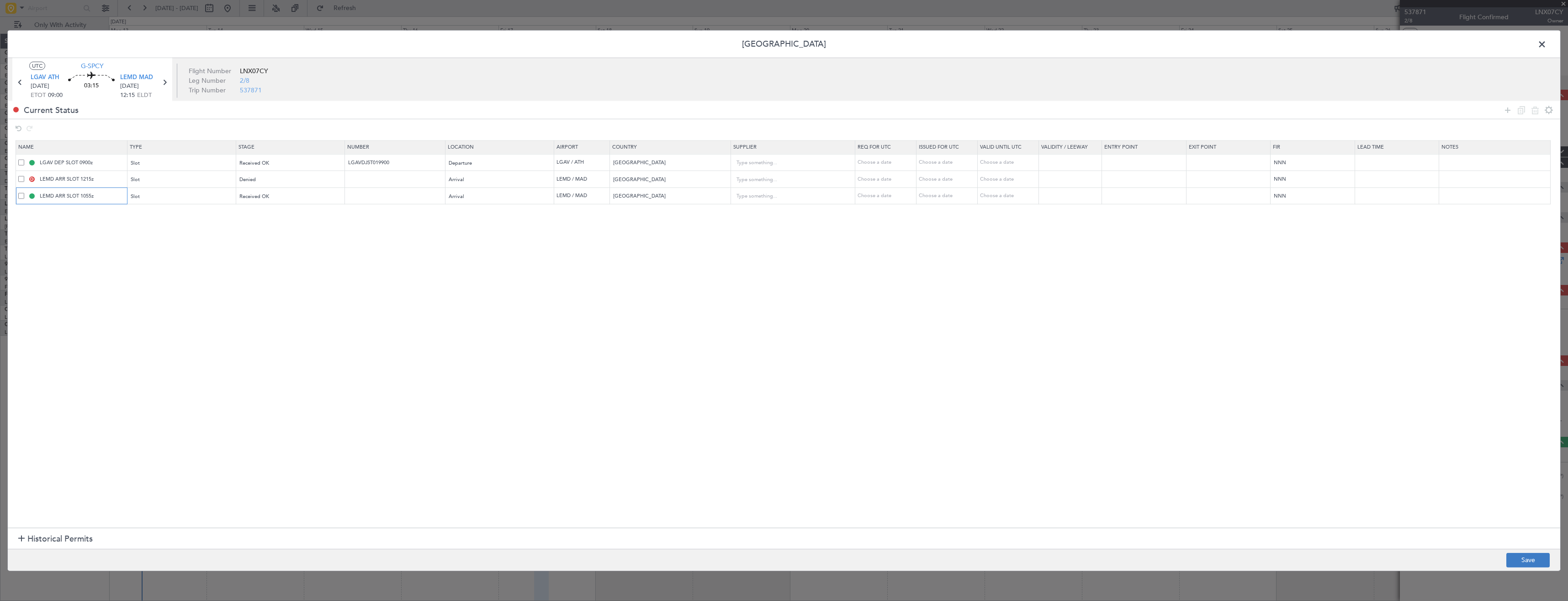
type input "LEMD ARR SLOT 1055z"
click at [1515, 562] on button "Save" at bounding box center [1528, 559] width 43 height 15
click at [1546, 48] on span at bounding box center [1546, 46] width 0 height 18
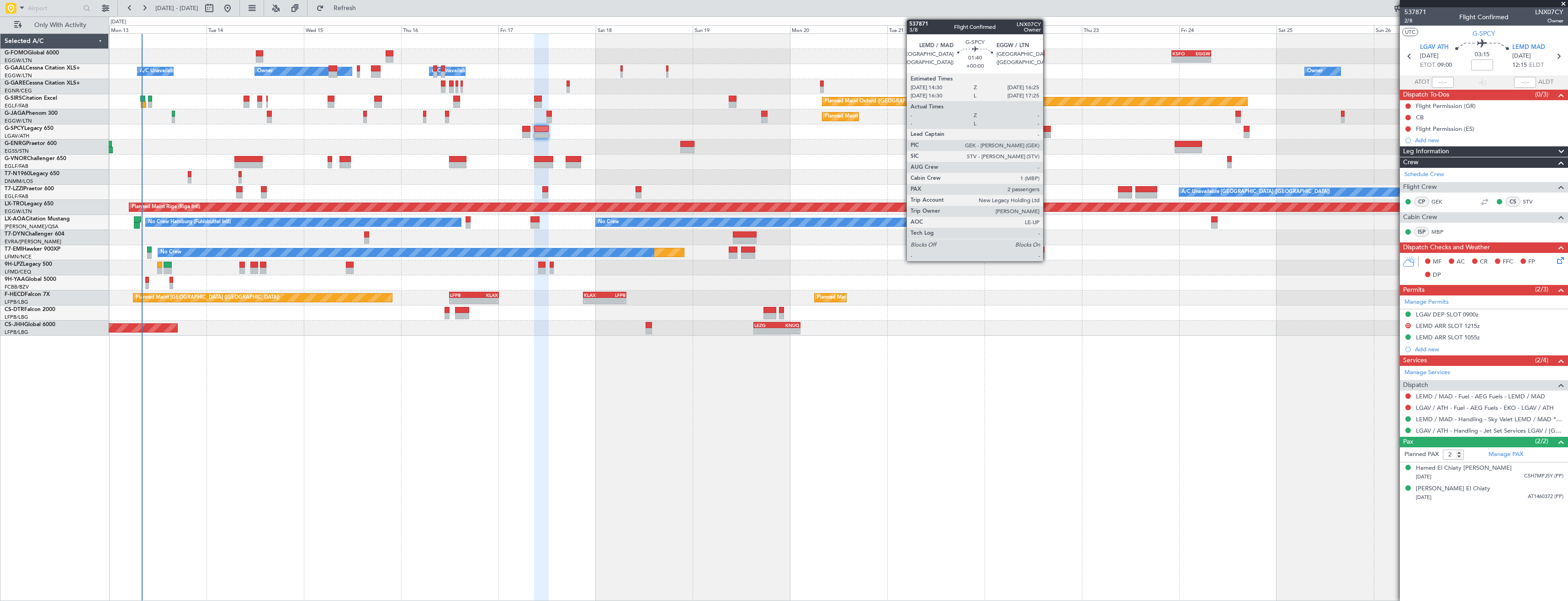
click at [1047, 133] on div at bounding box center [1047, 134] width 9 height 6
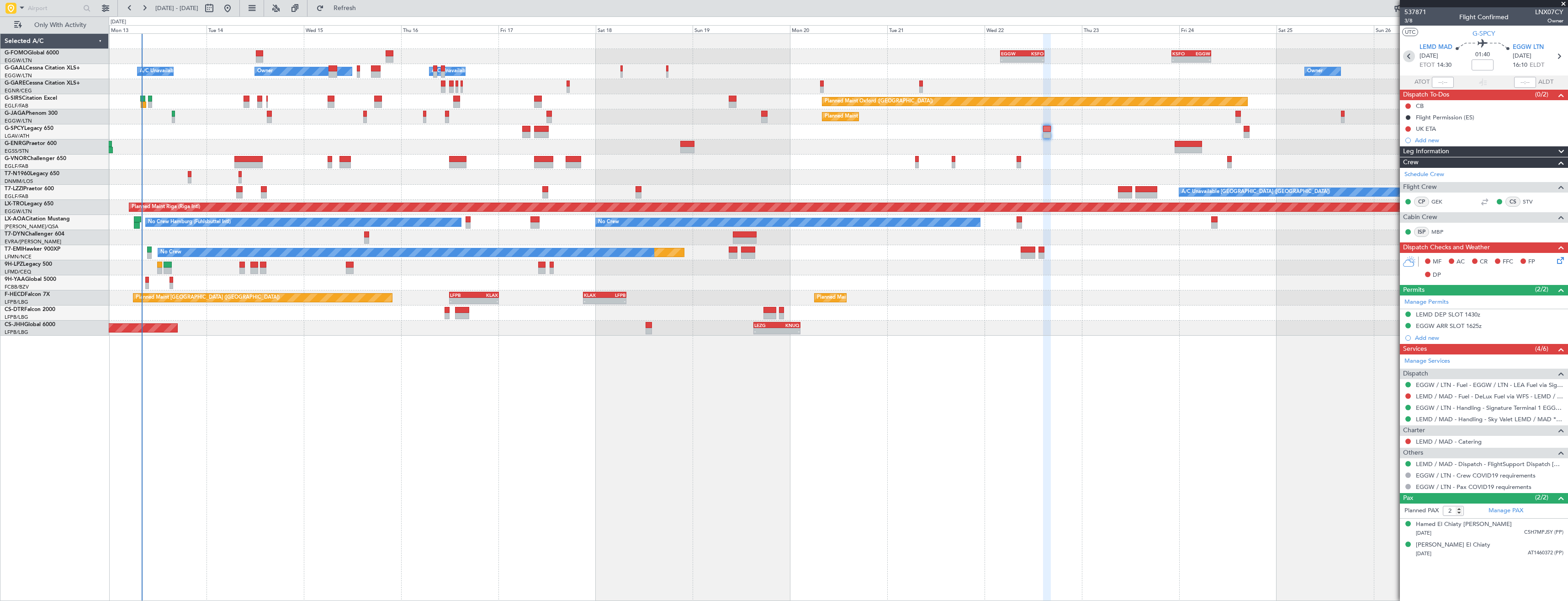
click at [1408, 58] on icon at bounding box center [1410, 56] width 12 height 12
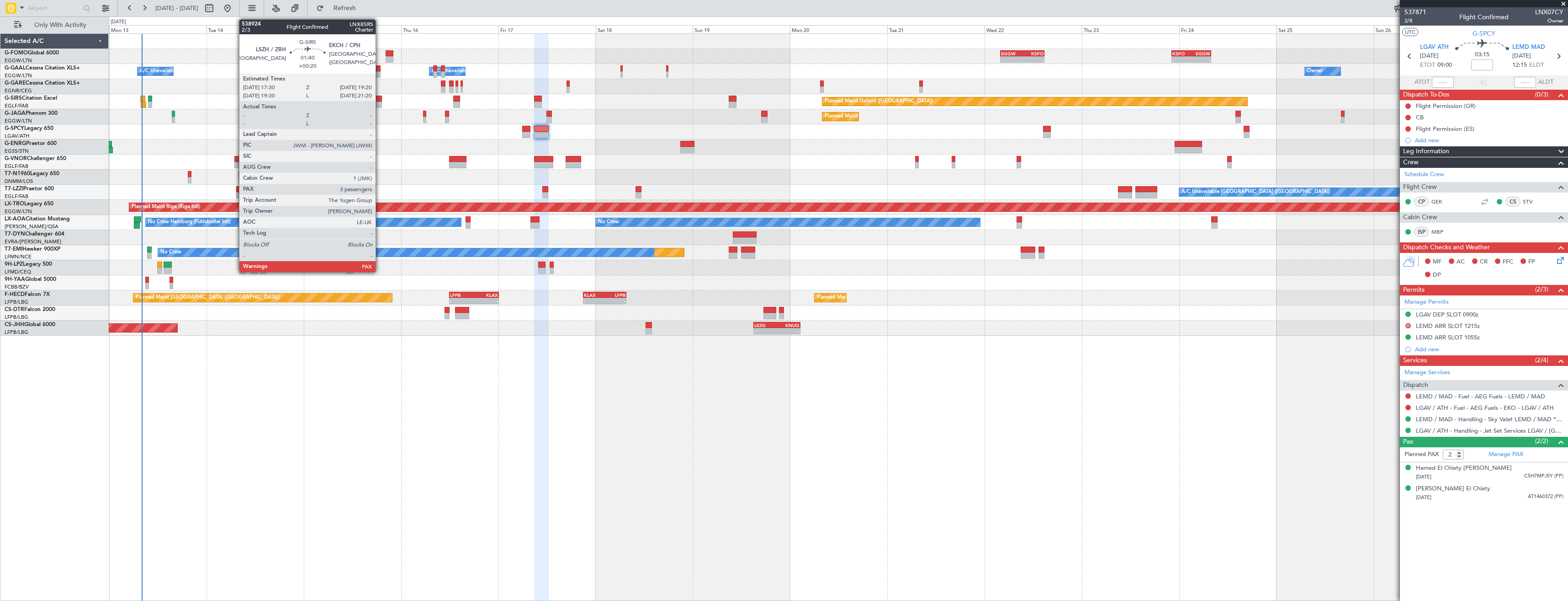
click at [380, 100] on div at bounding box center [378, 98] width 8 height 6
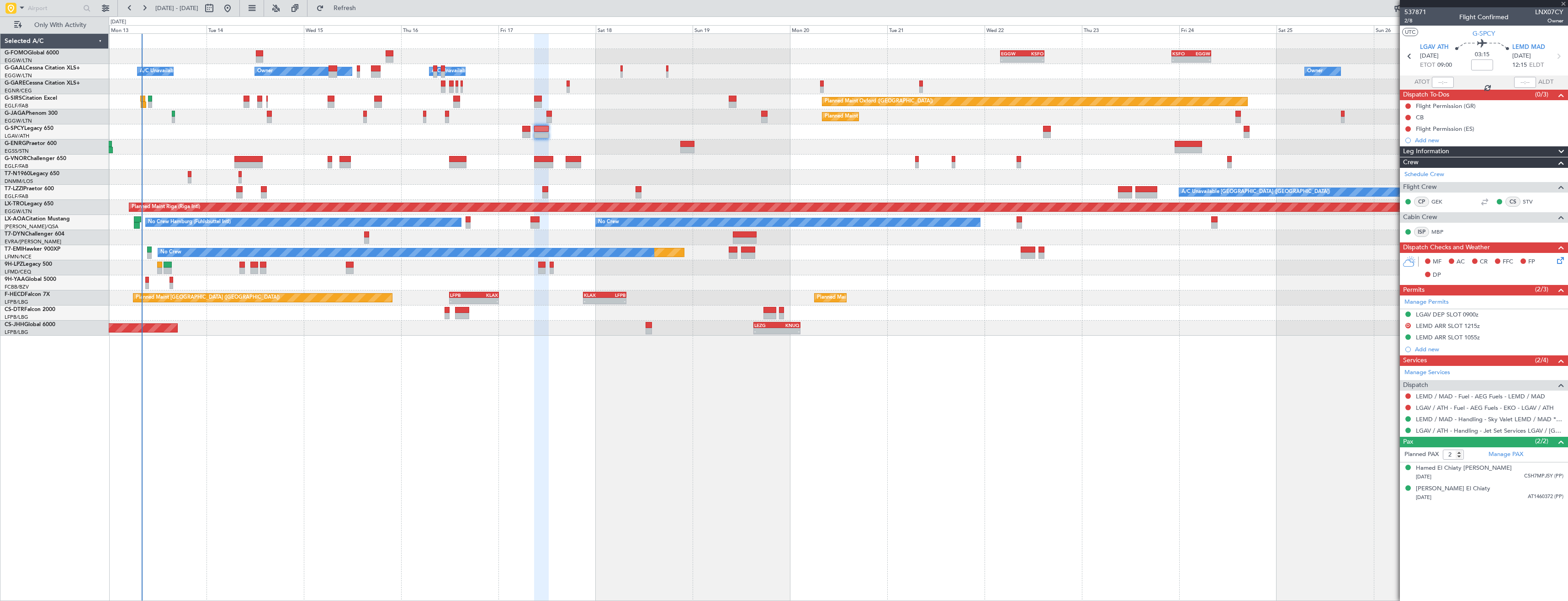
type input "+00:20"
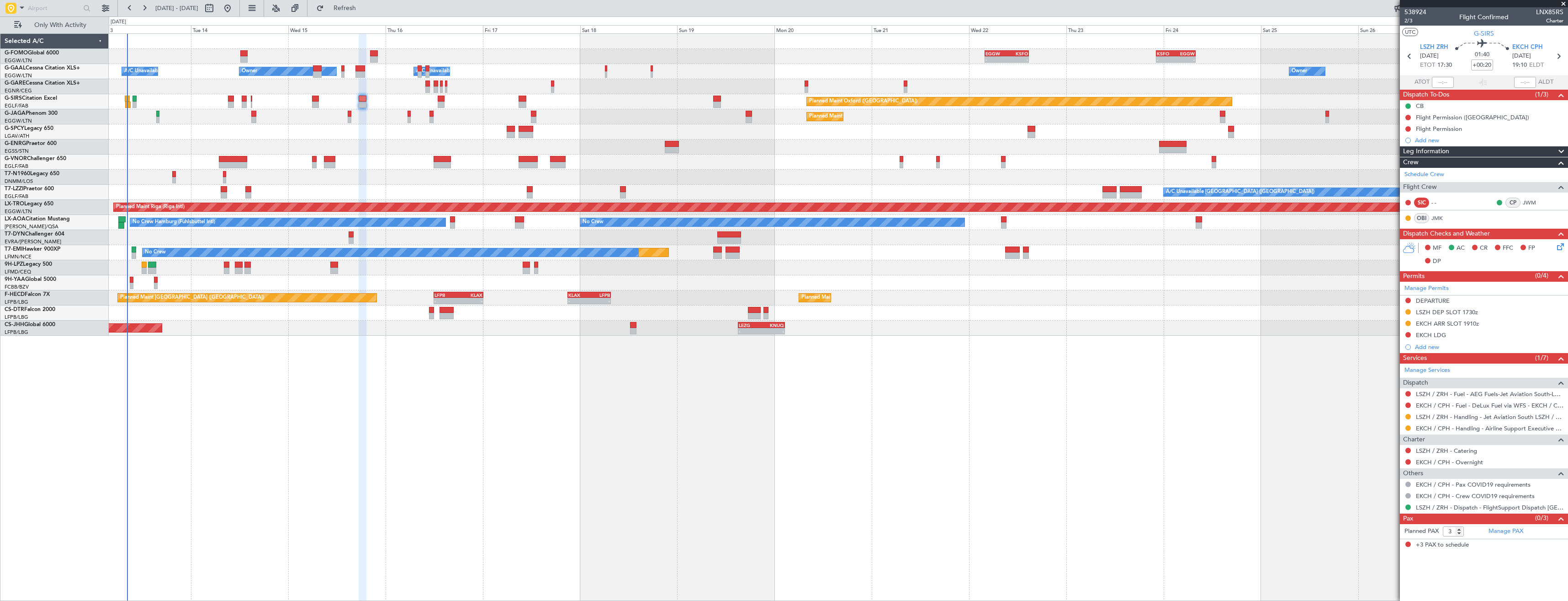
click at [265, 142] on div at bounding box center [837, 147] width 1459 height 15
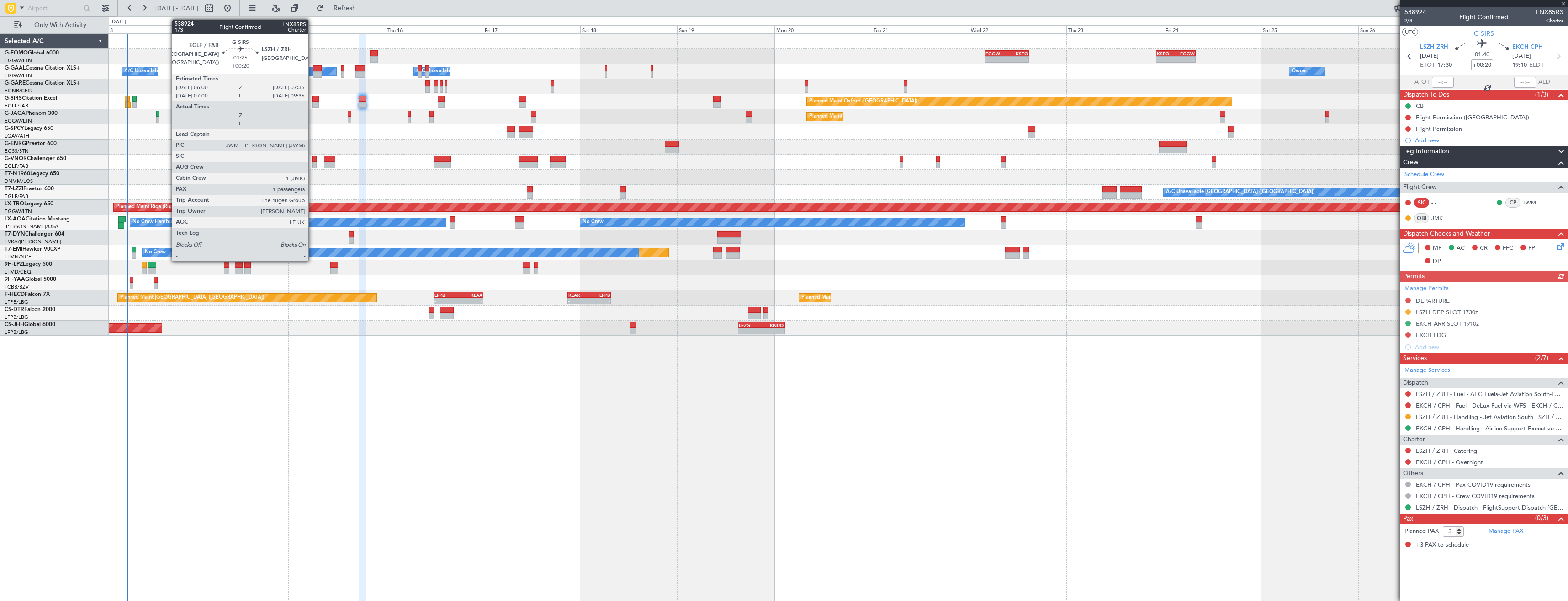
click at [312, 102] on div at bounding box center [316, 104] width 7 height 6
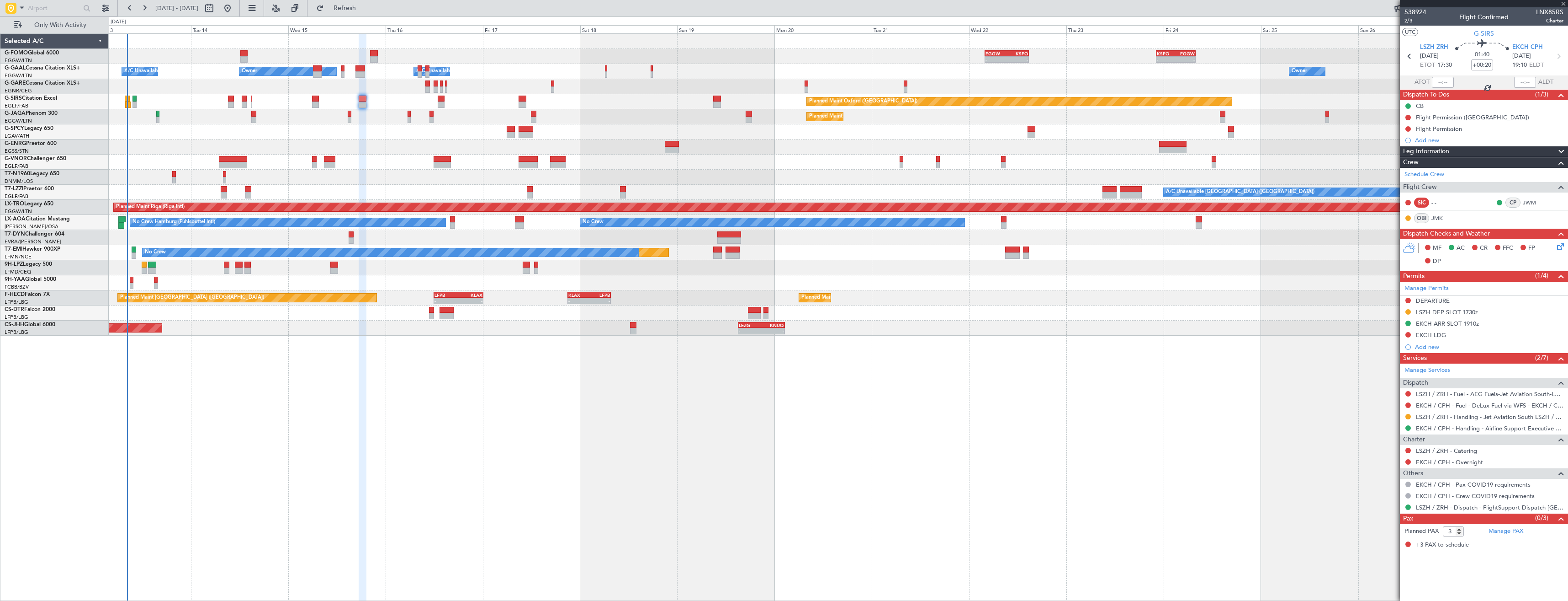
type input "1"
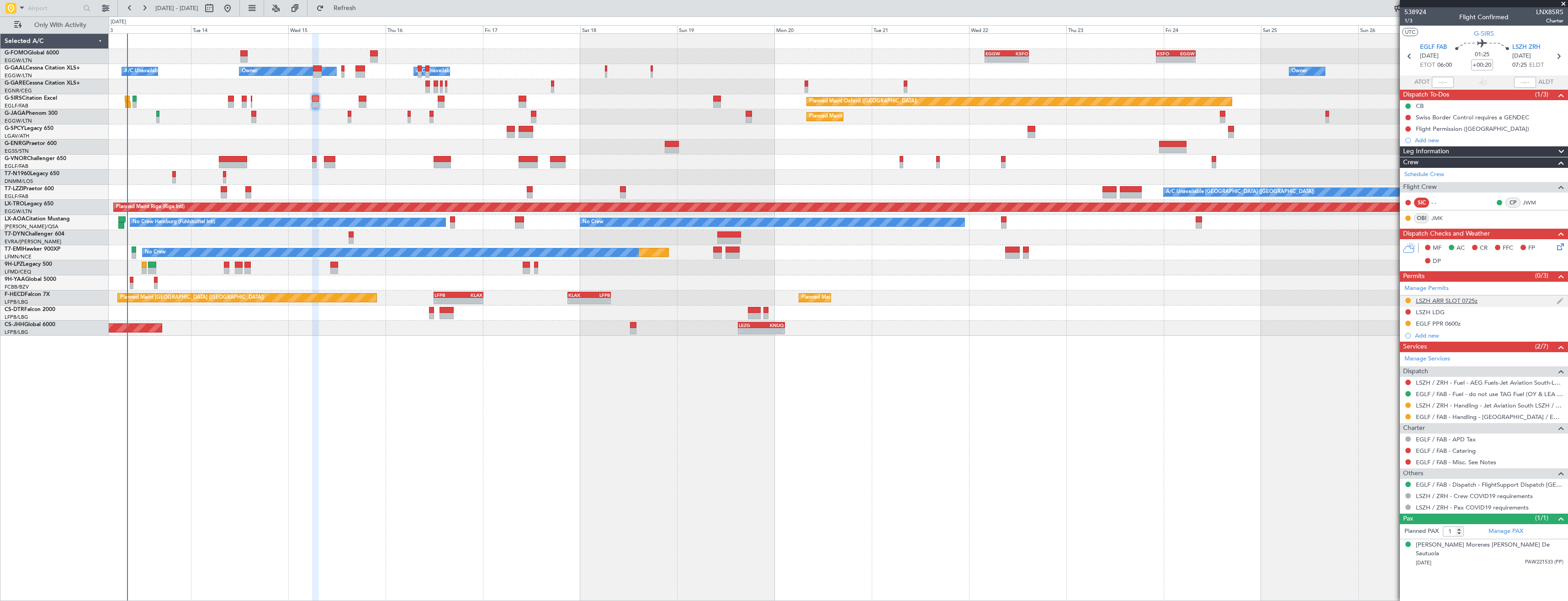
click at [1487, 300] on div "LSZH ARR SLOT 0725z" at bounding box center [1484, 300] width 168 height 11
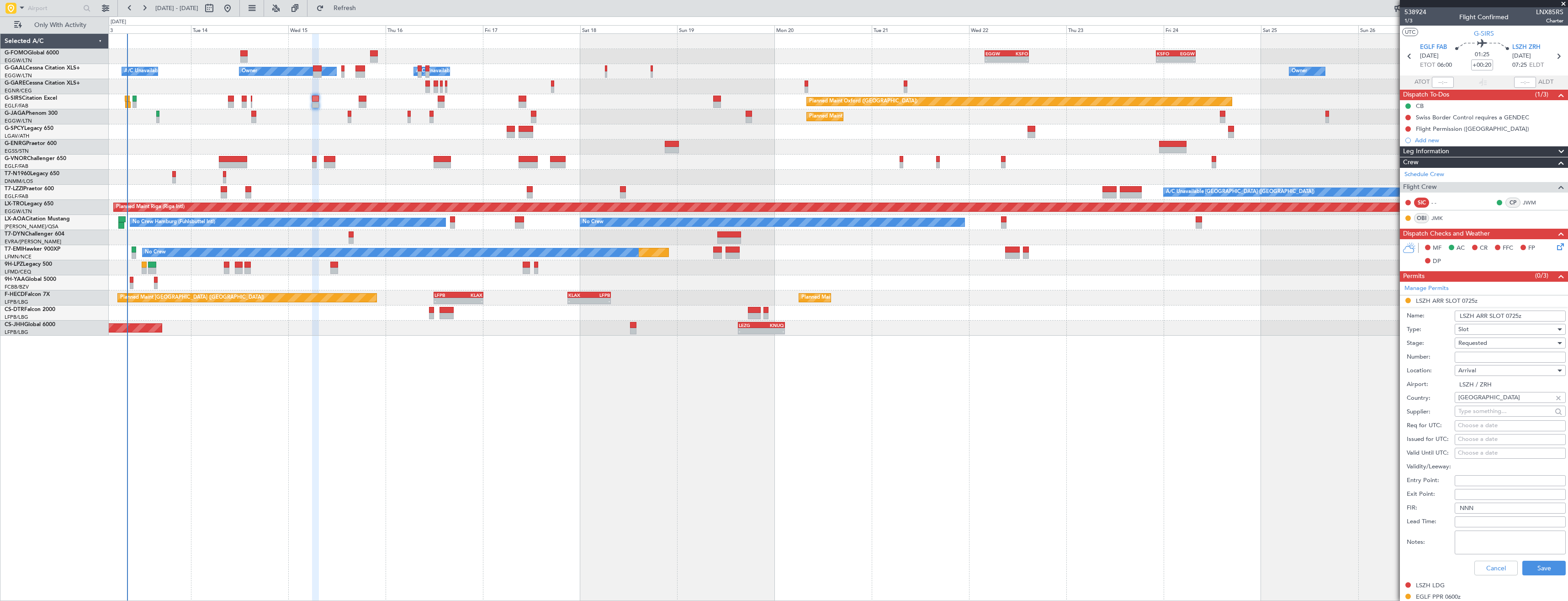
click at [1486, 357] on input "Number:" at bounding box center [1510, 356] width 111 height 11
paste input "LSZHAXXE073500"
type input "LSZHAXXE073500"
click at [1482, 344] on span "Requested" at bounding box center [1472, 343] width 28 height 9
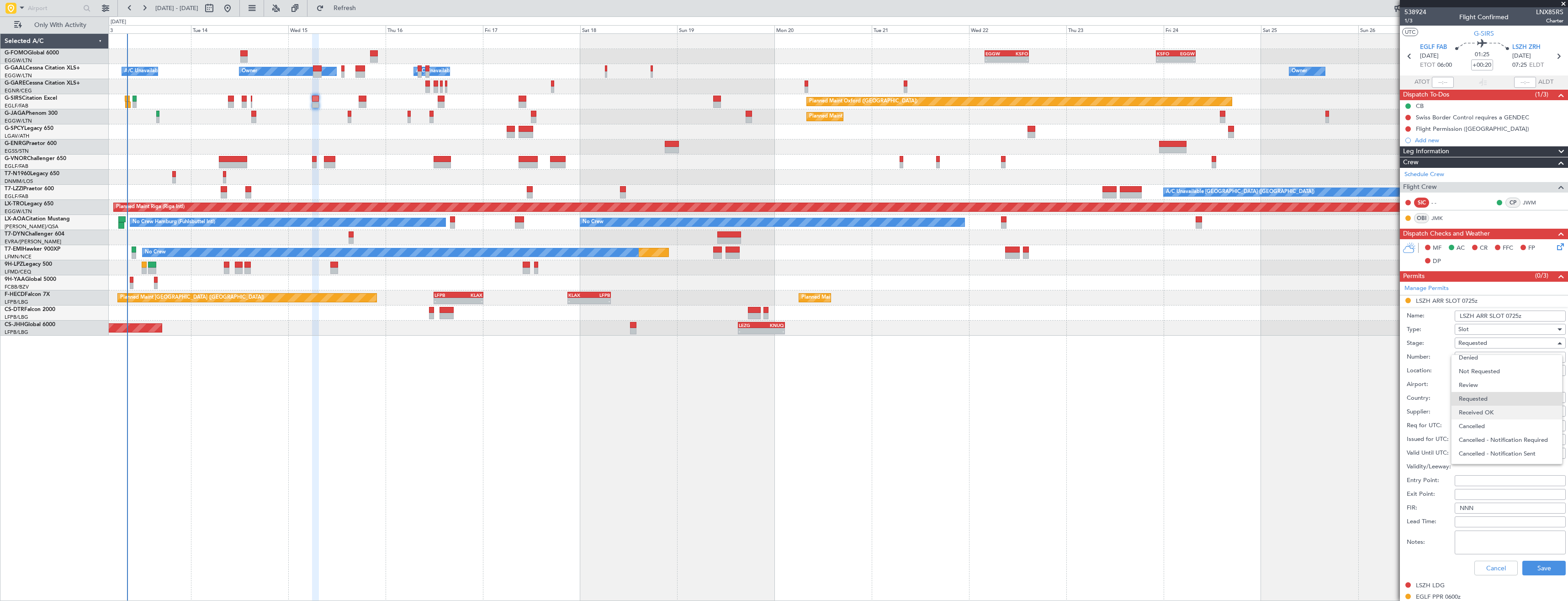
click at [1496, 409] on span "Received OK" at bounding box center [1506, 412] width 96 height 14
click at [1515, 316] on input "LSZH ARR SLOT 0725z" at bounding box center [1510, 316] width 111 height 11
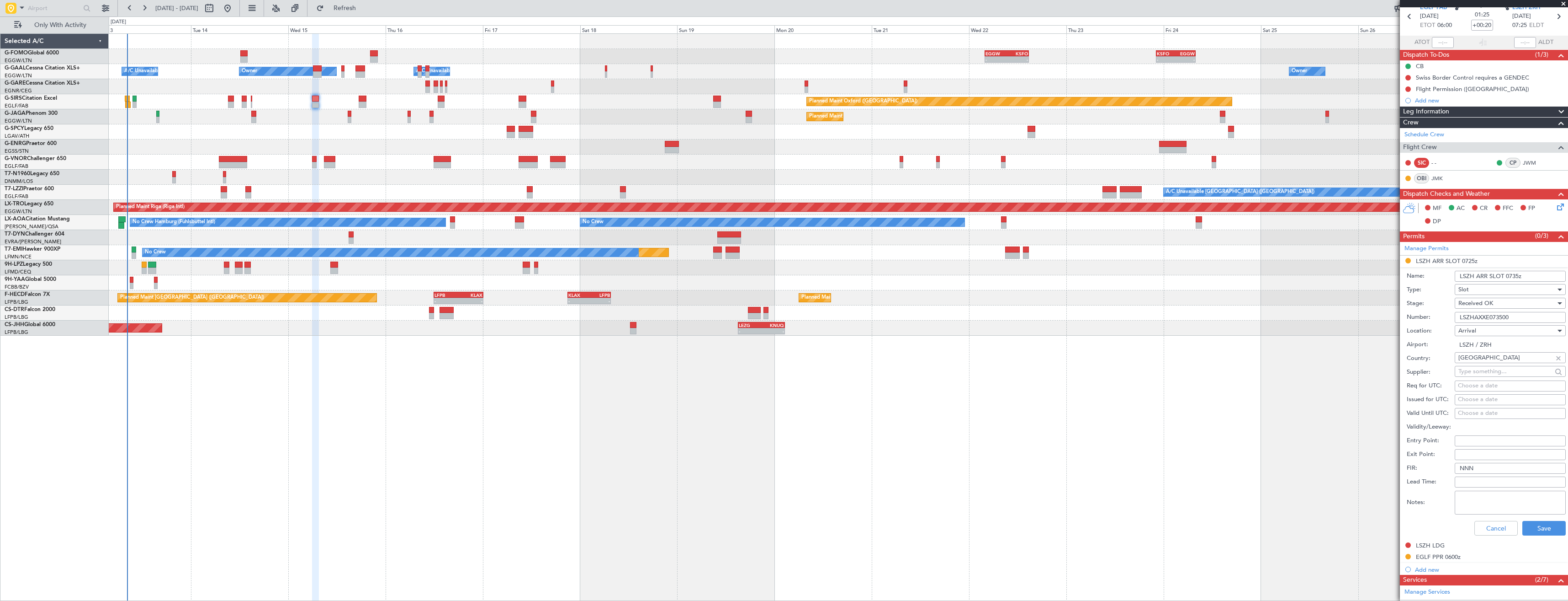
scroll to position [91, 0]
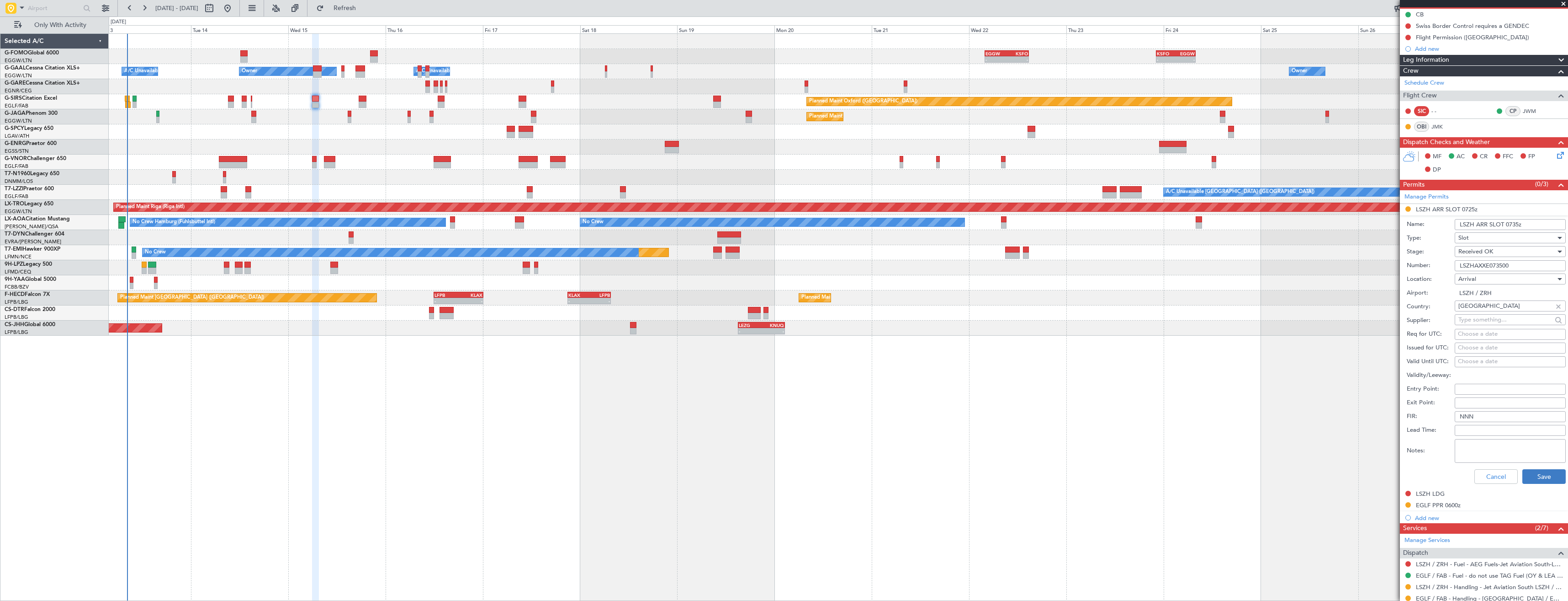
type input "LSZH ARR SLOT 0735z"
click at [1537, 478] on button "Save" at bounding box center [1544, 476] width 43 height 15
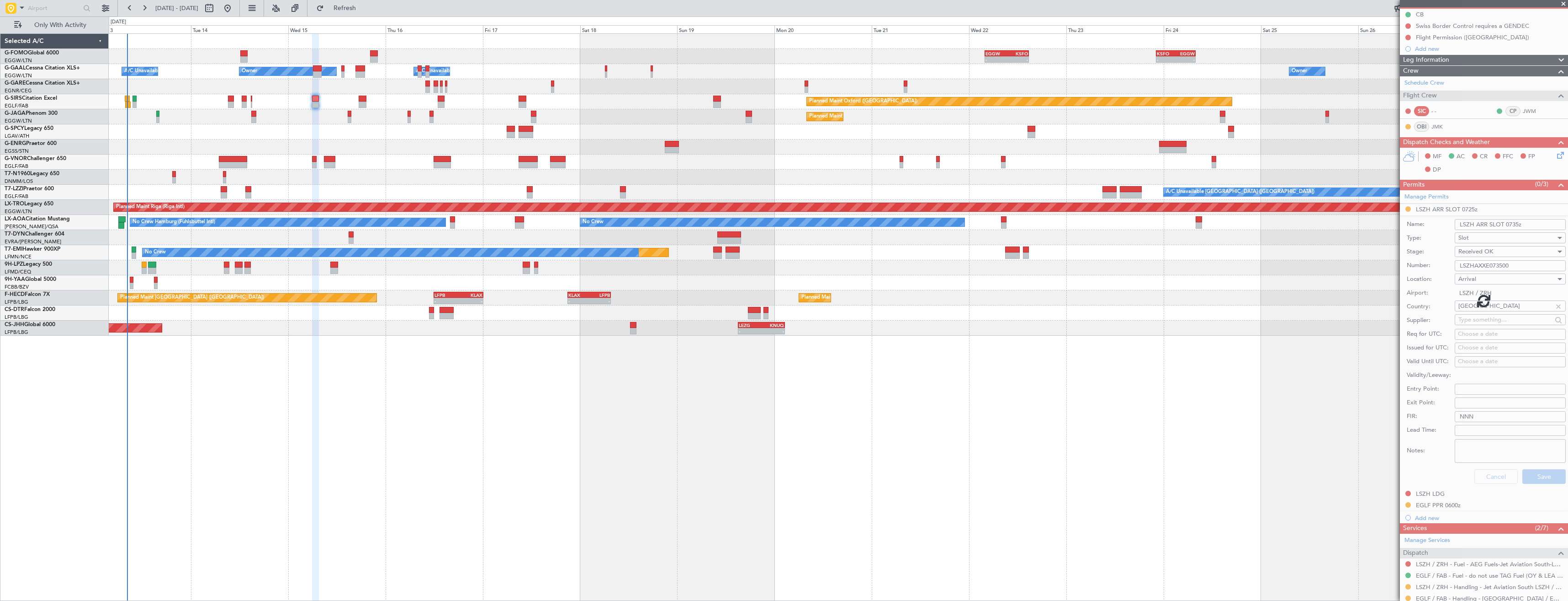
scroll to position [0, 0]
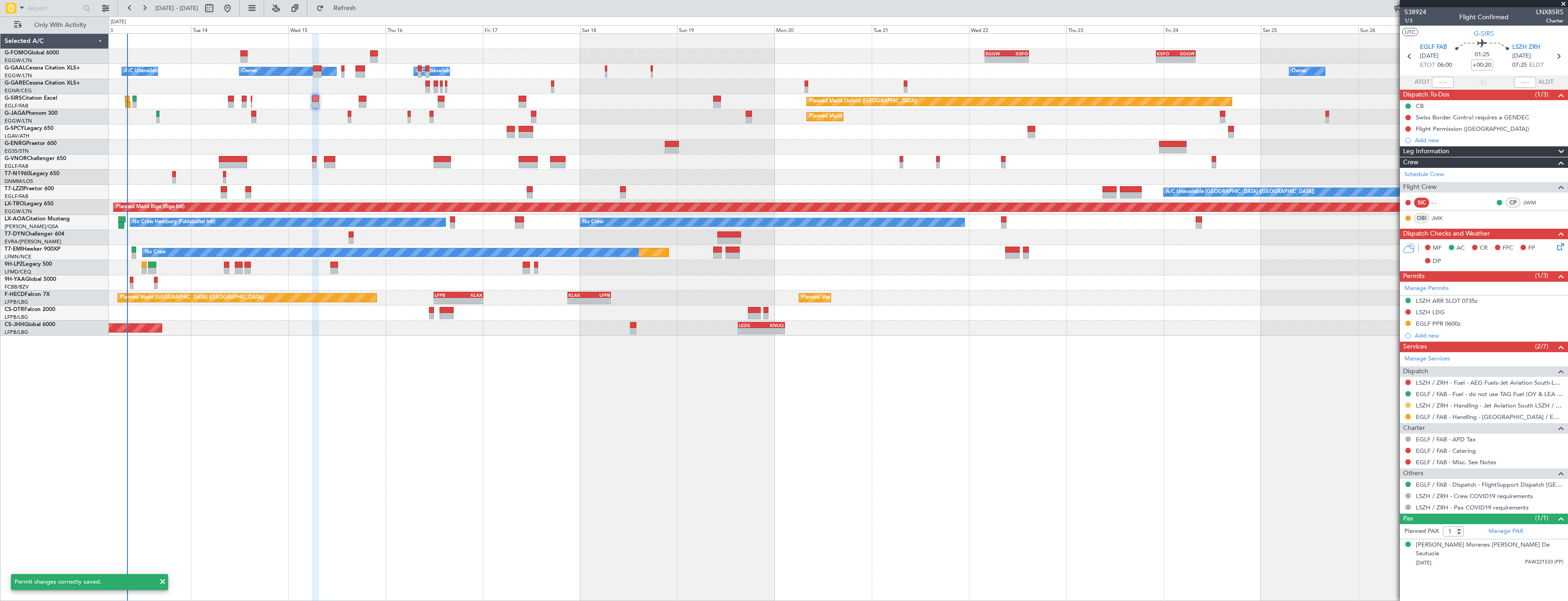
click at [1407, 406] on button at bounding box center [1408, 405] width 5 height 5
drag, startPoint x: 1389, startPoint y: 512, endPoint x: 1393, endPoint y: 449, distance: 63.1
click at [1389, 510] on span "Confirmed" at bounding box center [1382, 513] width 28 height 9
click at [1556, 57] on icon at bounding box center [1559, 56] width 12 height 12
type input "3"
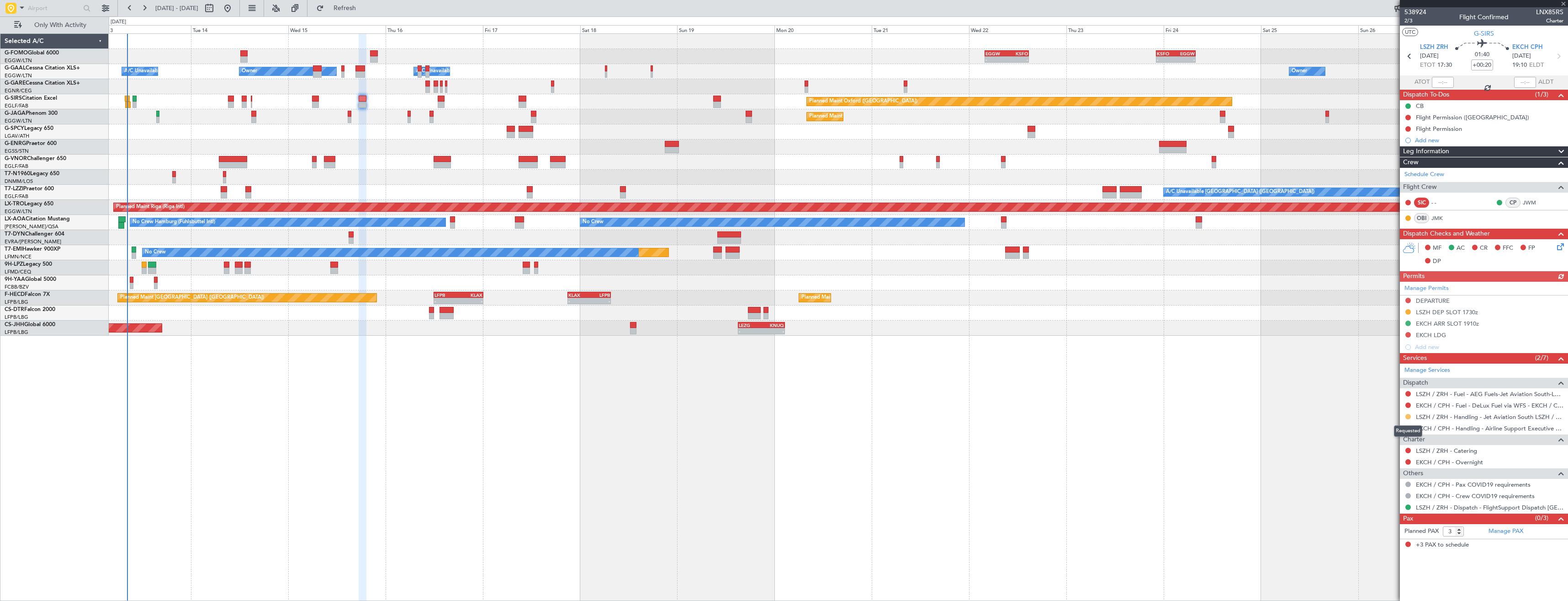
click at [1408, 417] on button at bounding box center [1408, 417] width 5 height 5
click at [1383, 529] on span "Confirmed" at bounding box center [1382, 525] width 28 height 9
click at [1494, 314] on div "LSZH DEP SLOT 1730z" at bounding box center [1484, 312] width 168 height 11
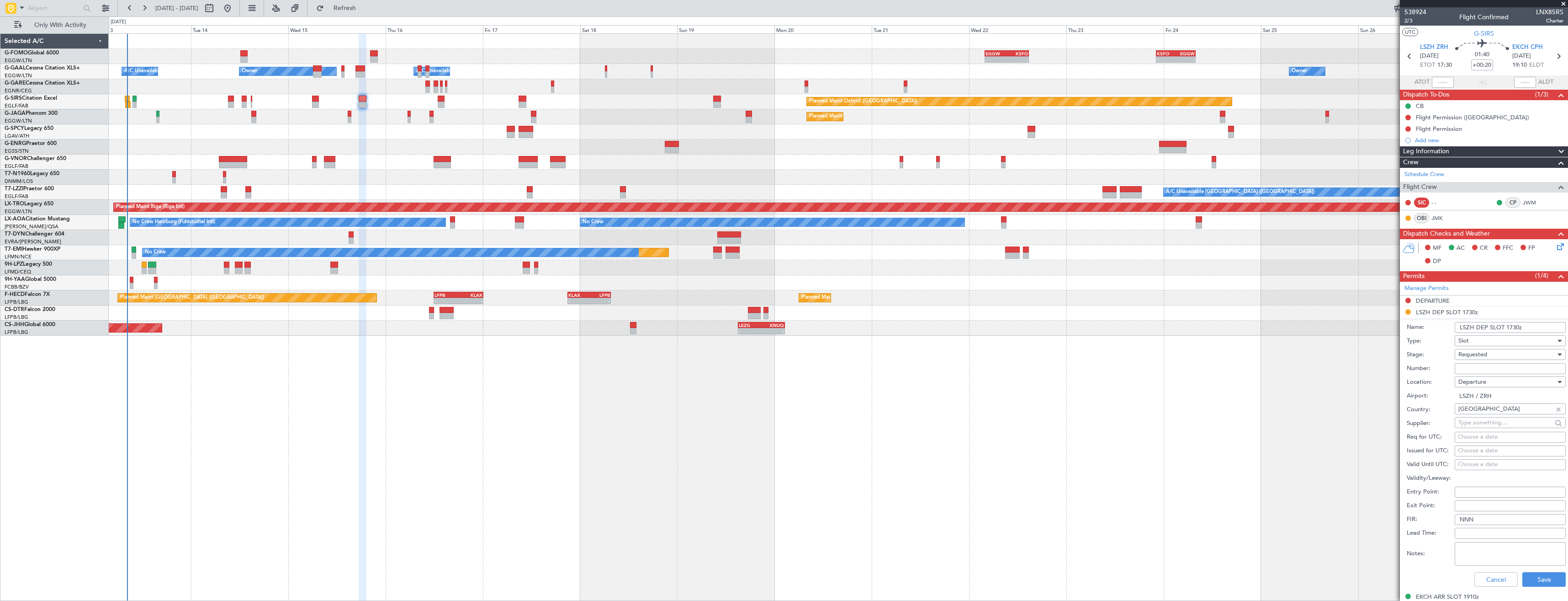
click at [1486, 372] on input "Number:" at bounding box center [1510, 369] width 111 height 11
paste input "LSZHDXXE173000"
type input "LSZHDXXE173000"
click at [1472, 352] on span "Requested" at bounding box center [1472, 355] width 28 height 9
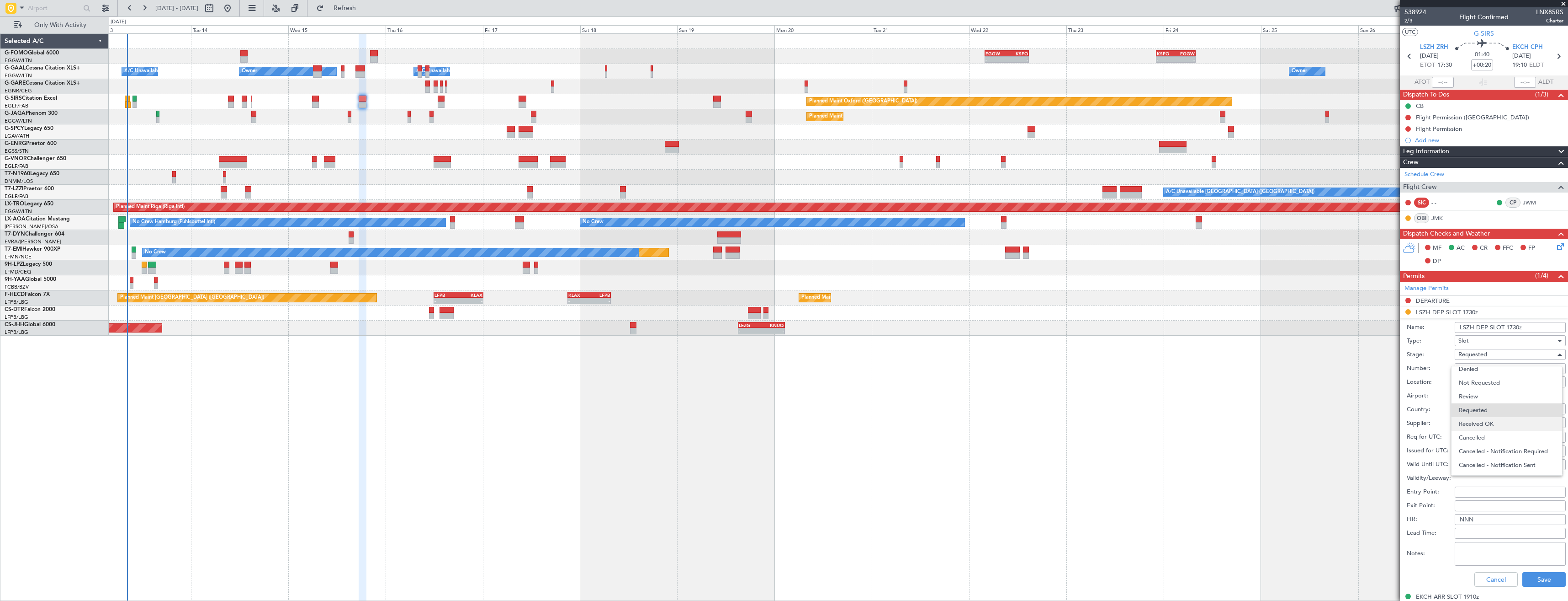
click at [1485, 422] on span "Received OK" at bounding box center [1506, 424] width 96 height 14
click at [1533, 575] on button "Save" at bounding box center [1544, 579] width 43 height 15
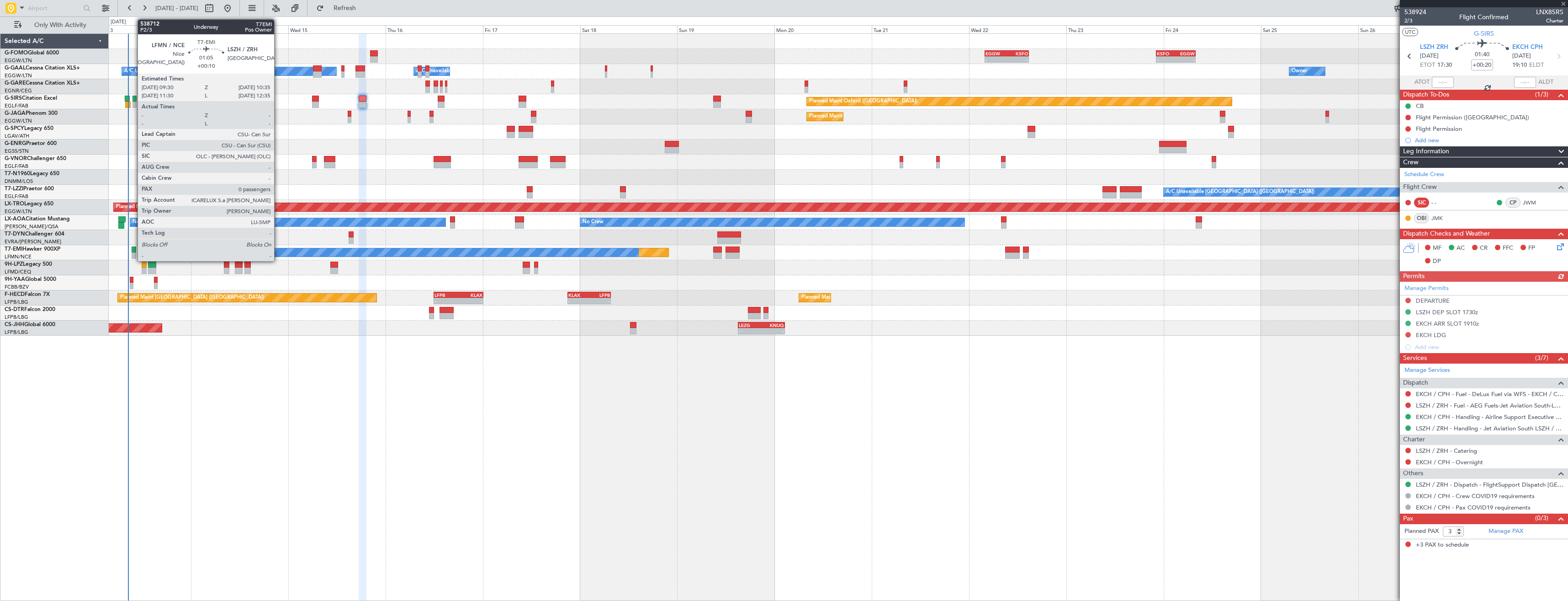
click at [133, 253] on div at bounding box center [133, 255] width 4 height 6
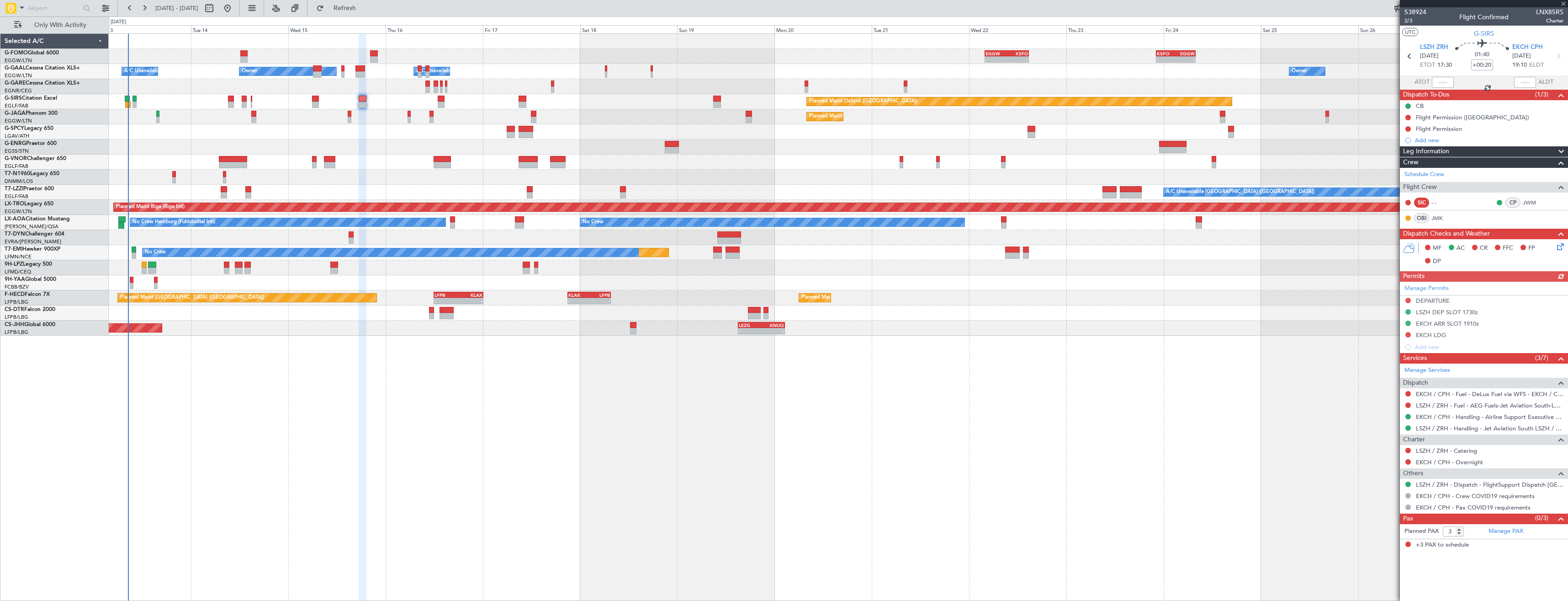
type input "+00:10"
type input "0"
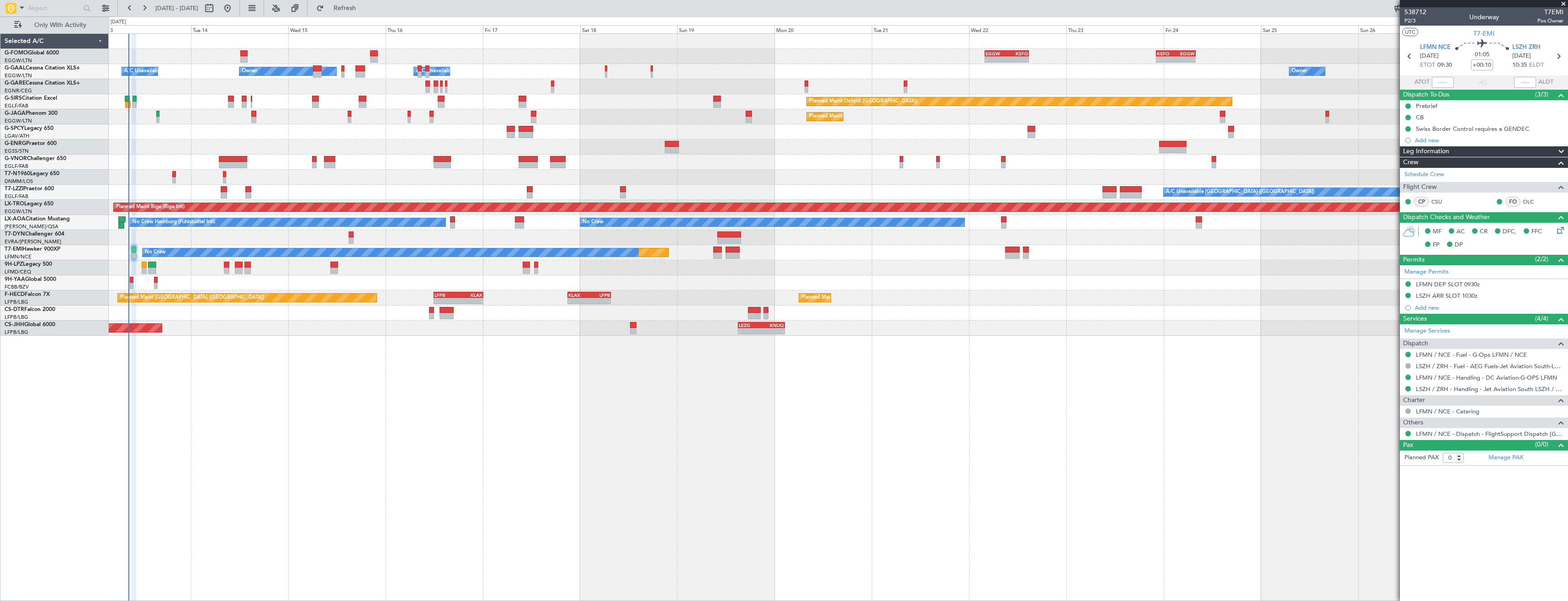
click at [755, 104] on div "Planned Maint Oxford (Kidlington) A/C Unavailable" at bounding box center [837, 102] width 1459 height 15
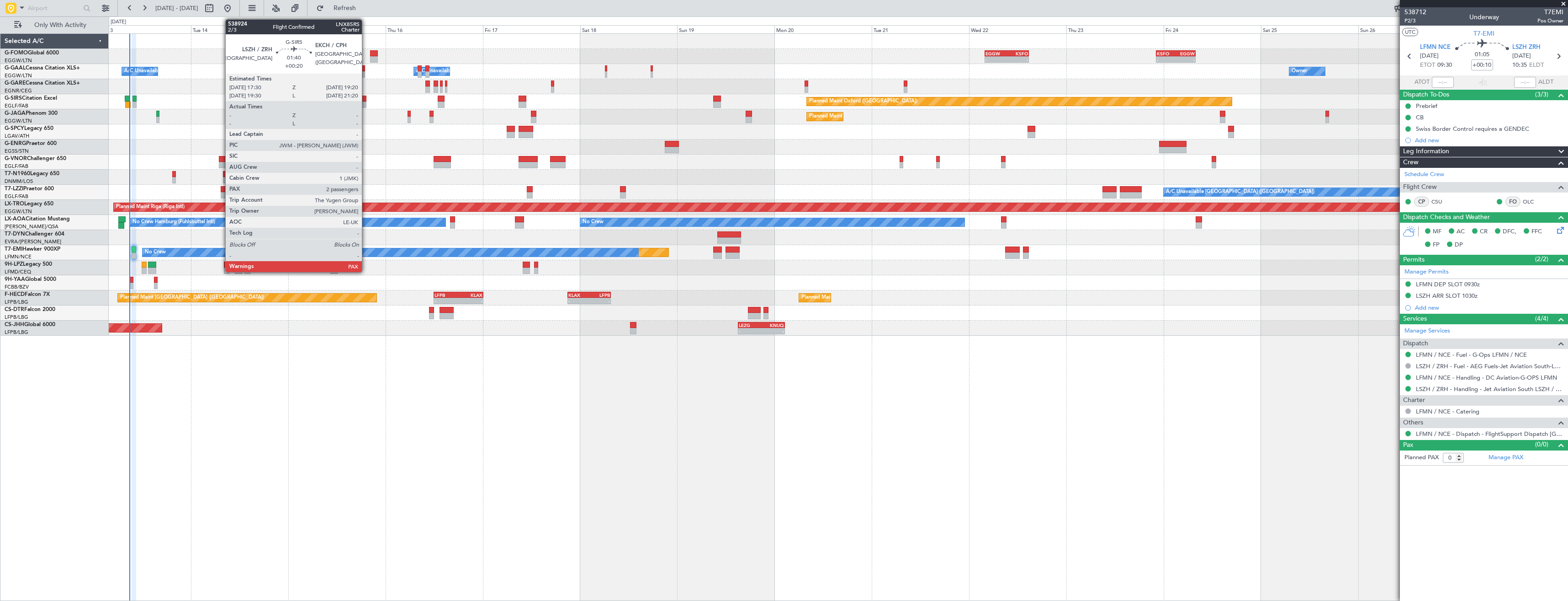
click at [366, 99] on div at bounding box center [362, 98] width 8 height 6
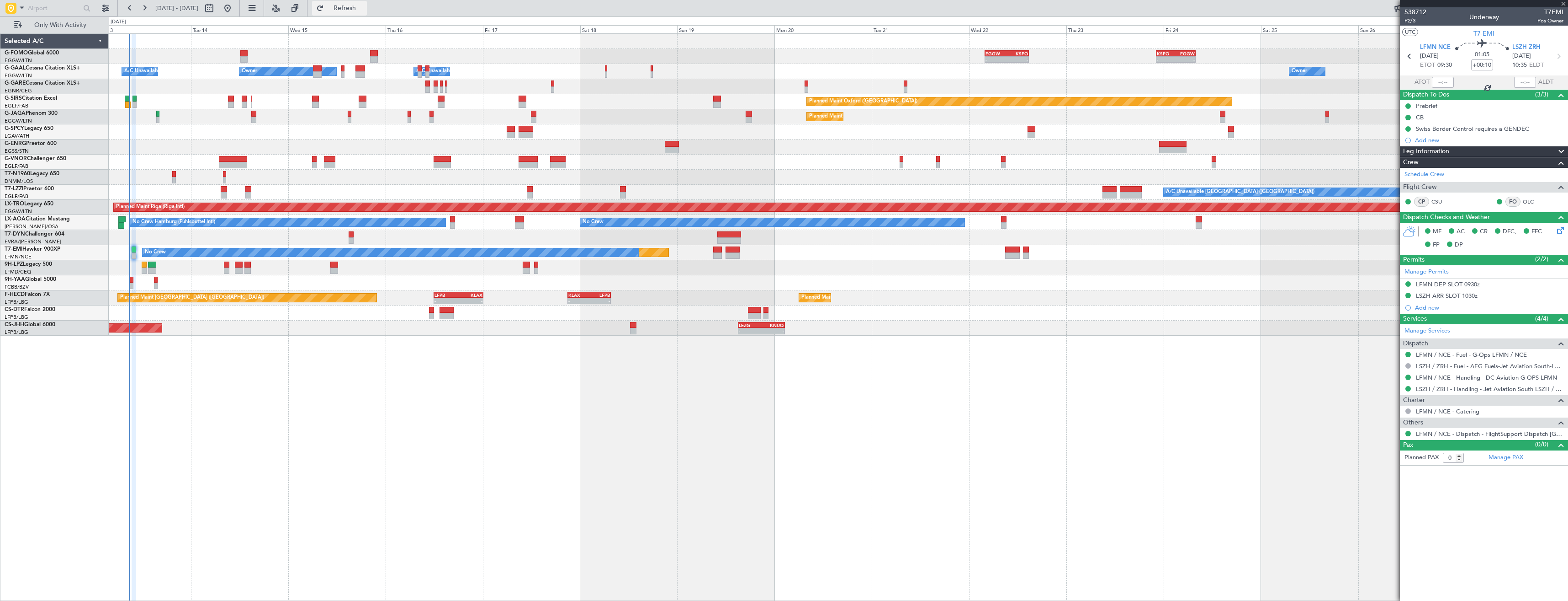
type input "+00:20"
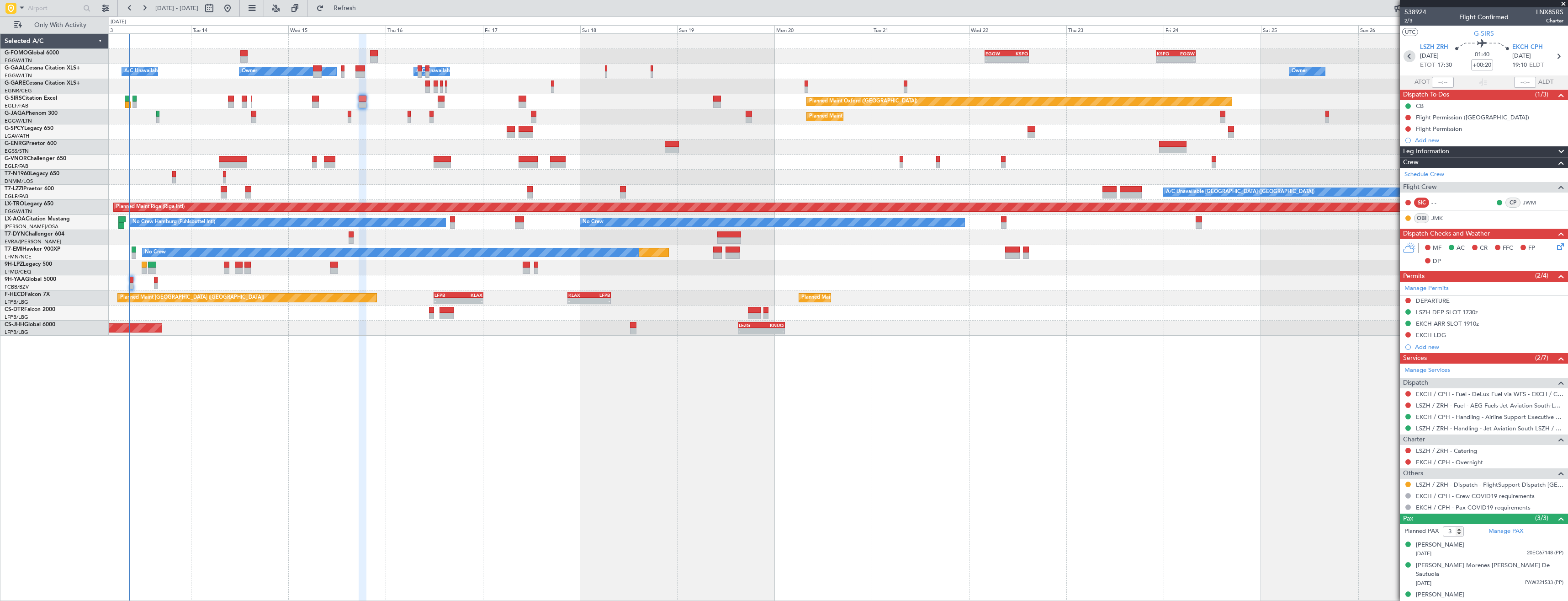
click at [1411, 59] on icon at bounding box center [1410, 56] width 12 height 12
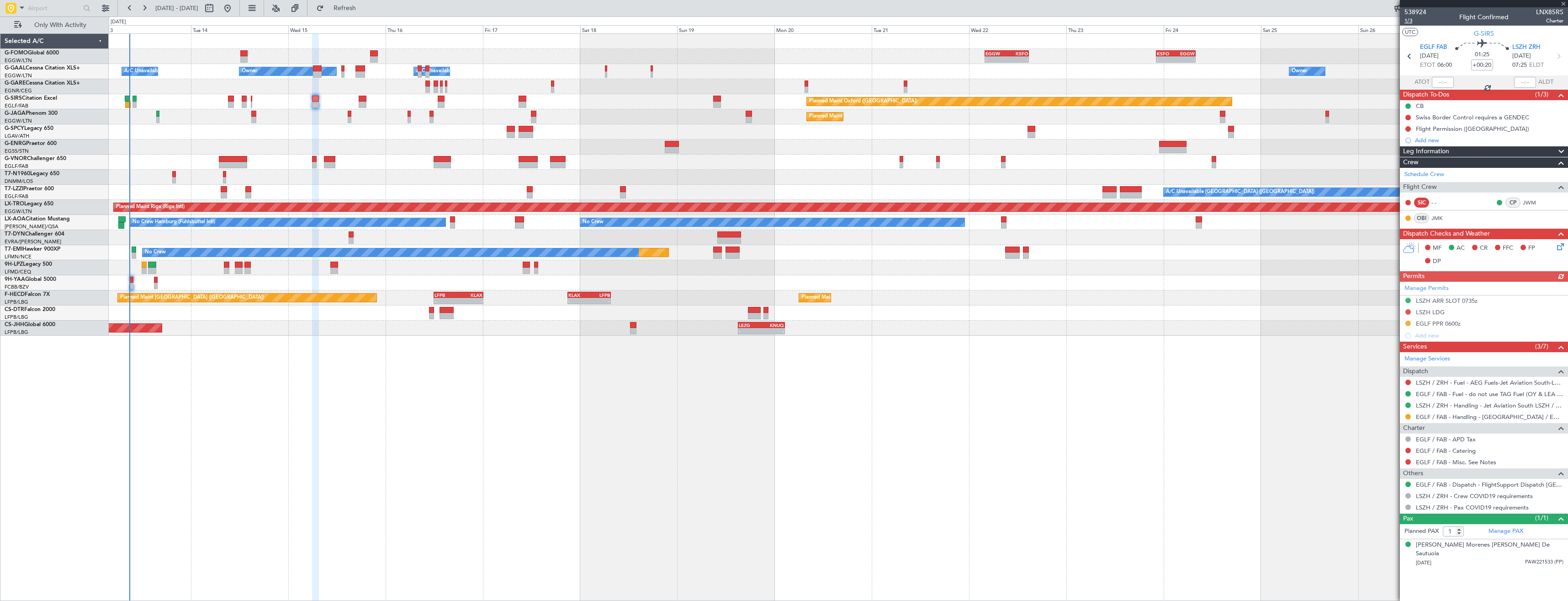
click at [1407, 21] on span "1/3" at bounding box center [1415, 21] width 22 height 8
click at [1407, 312] on button at bounding box center [1408, 312] width 5 height 5
click at [1383, 348] on span "Requested" at bounding box center [1382, 352] width 28 height 9
click at [1560, 57] on icon at bounding box center [1559, 56] width 12 height 12
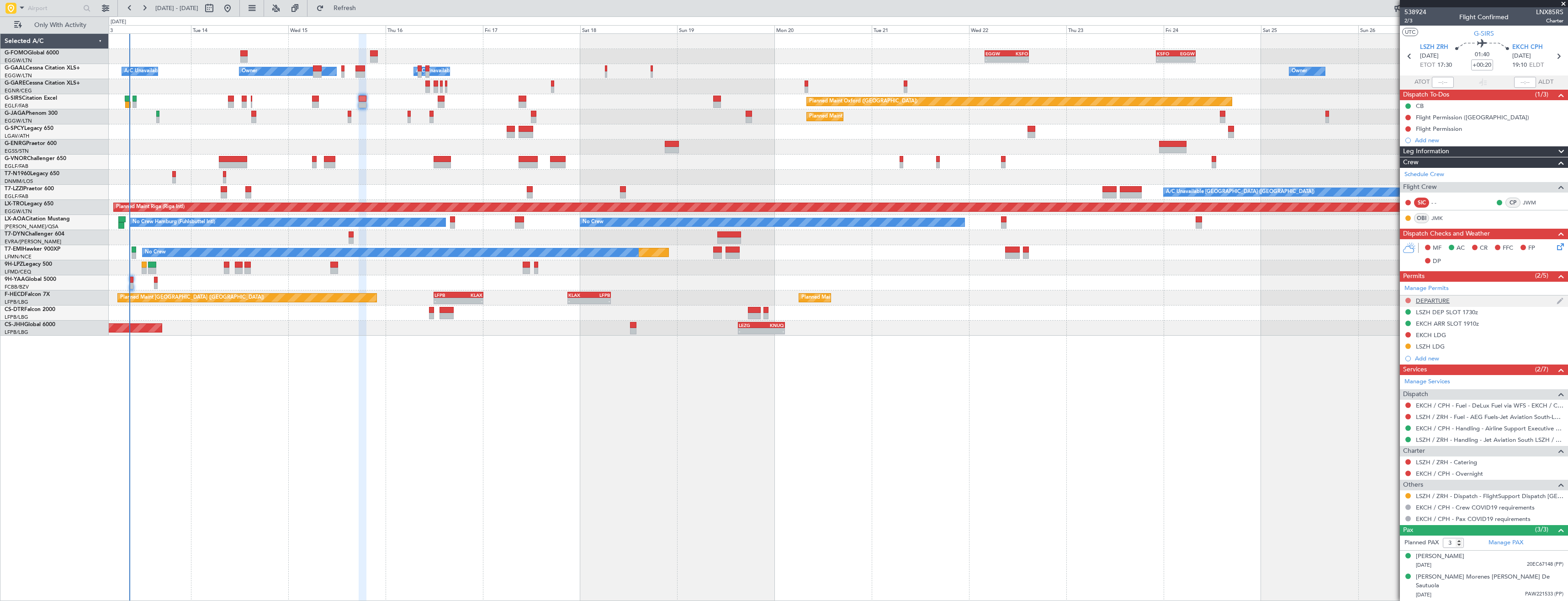
click at [1407, 300] on button at bounding box center [1408, 300] width 5 height 5
click at [1385, 337] on span "Requested" at bounding box center [1382, 340] width 28 height 9
click at [356, 14] on button "Refresh" at bounding box center [340, 8] width 55 height 15
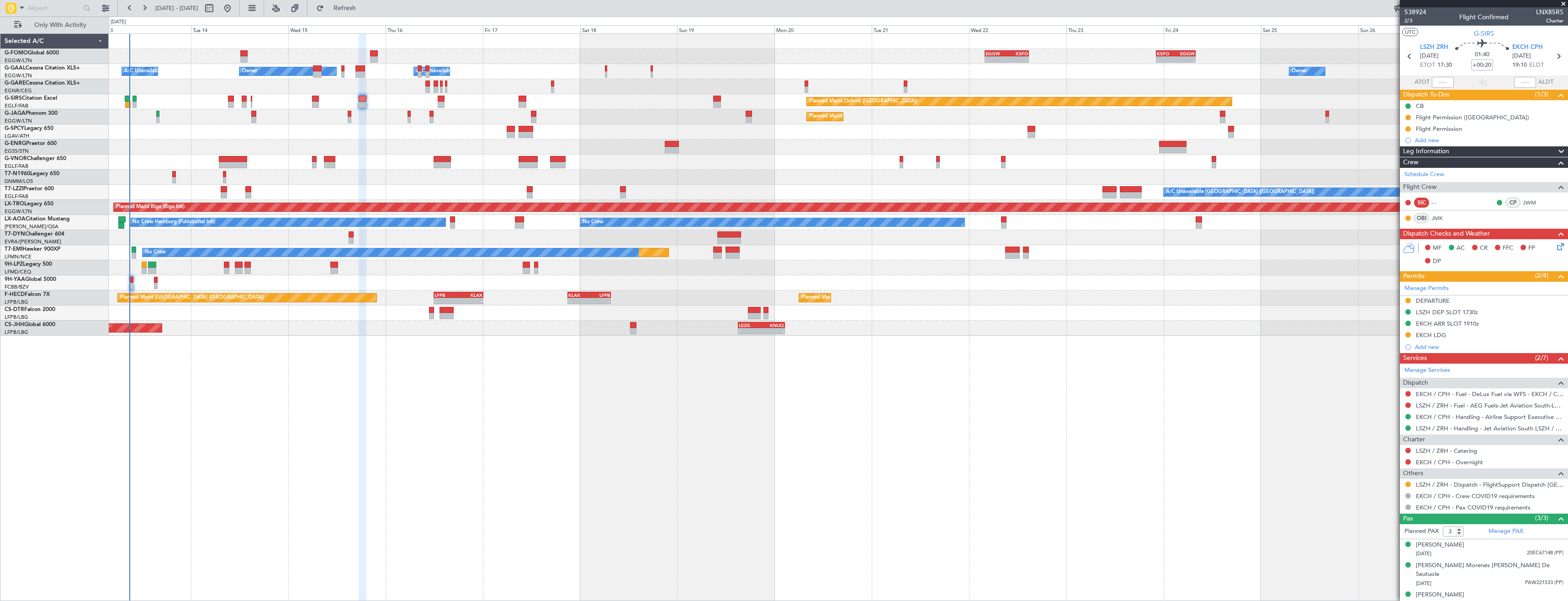
click at [1564, 3] on span at bounding box center [1564, 4] width 9 height 9
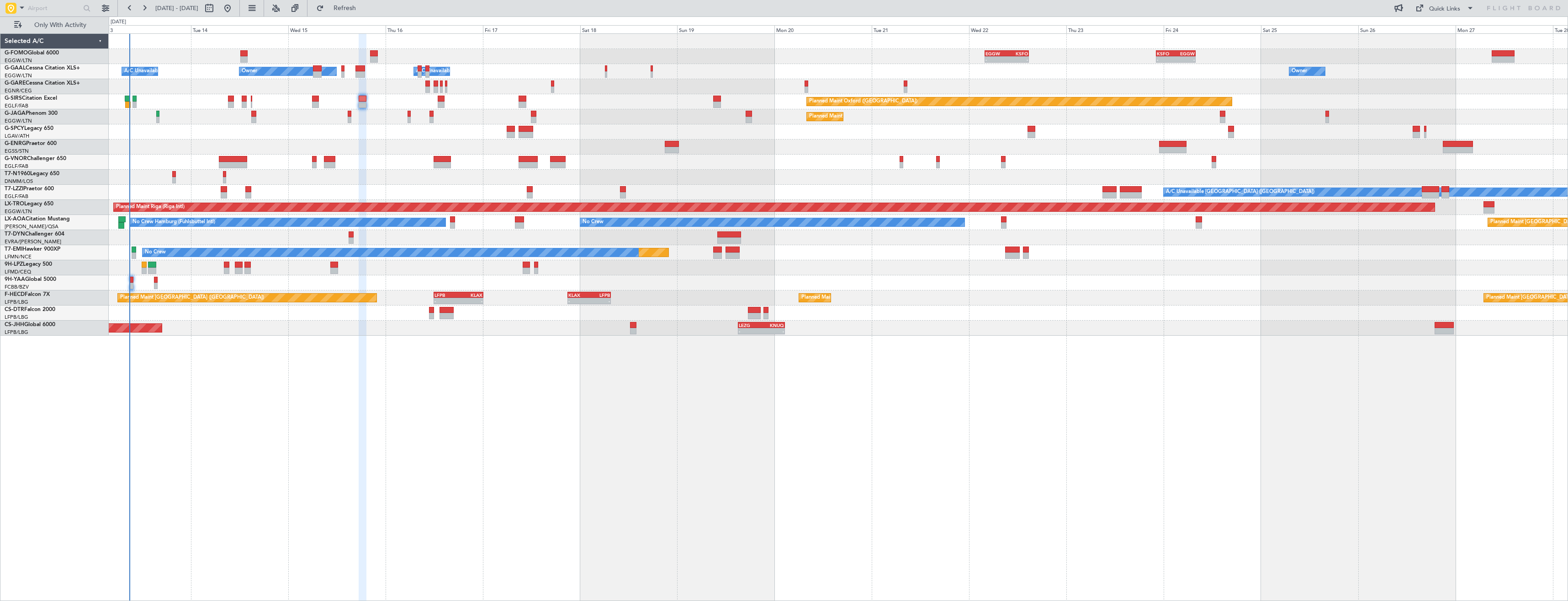
type input "0"
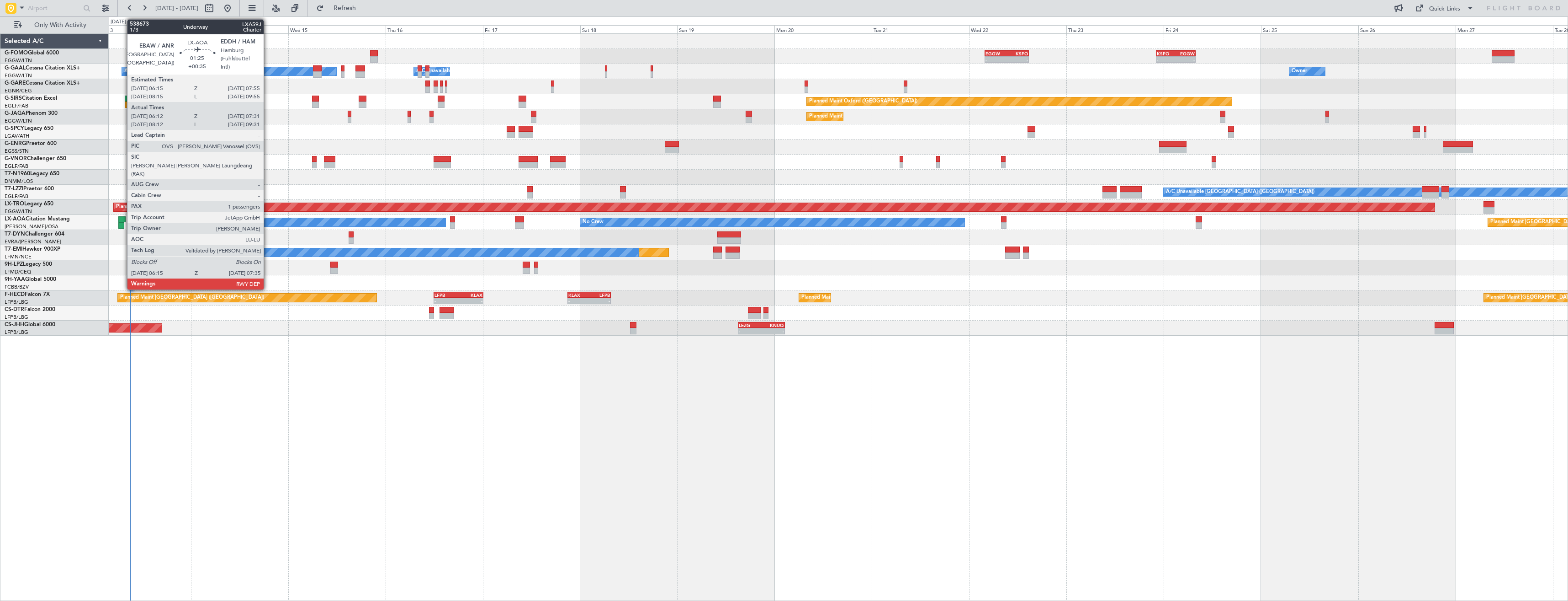
click at [122, 220] on div at bounding box center [122, 219] width 7 height 6
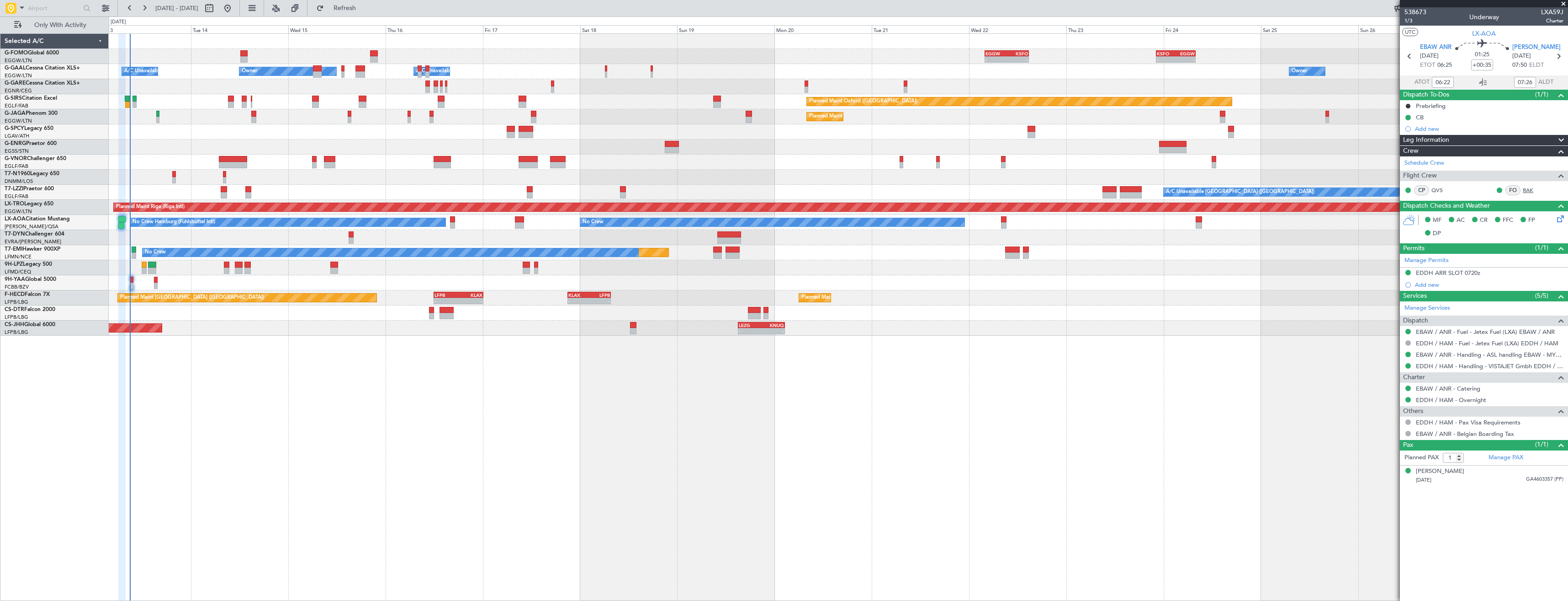
click at [1529, 193] on link "RAK" at bounding box center [1534, 190] width 21 height 9
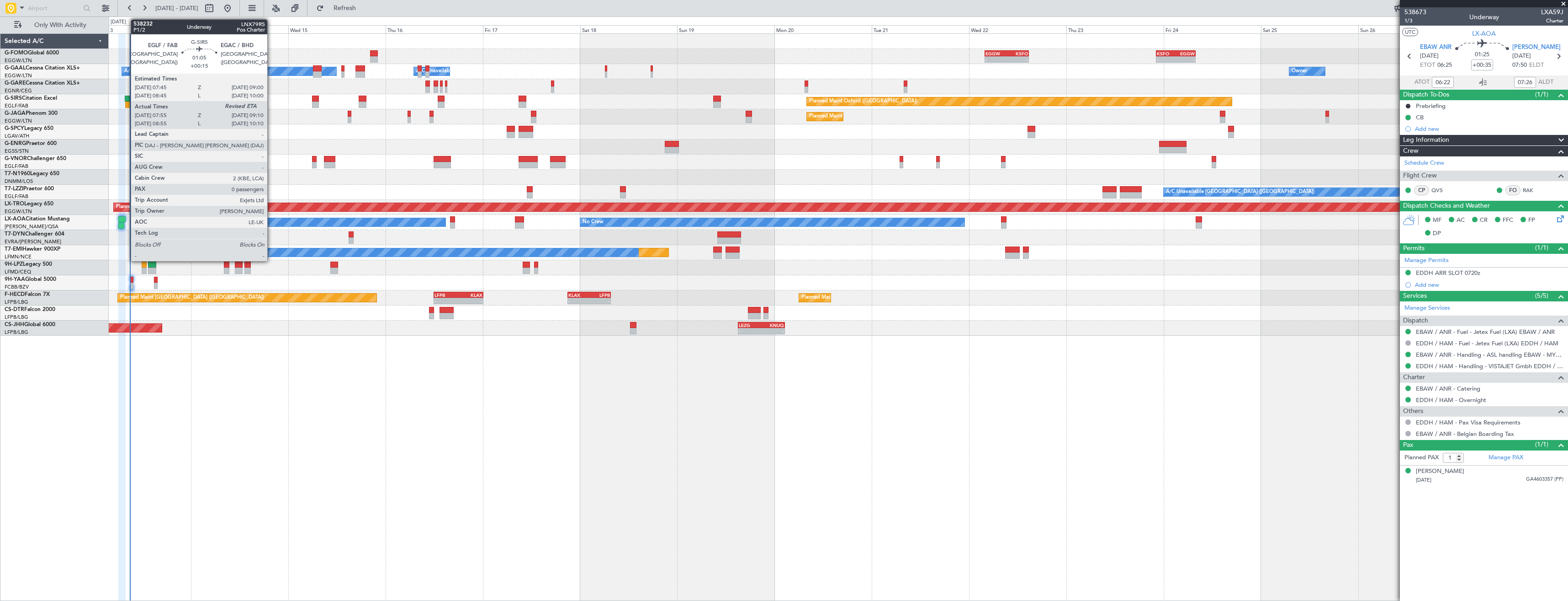
click at [127, 104] on div at bounding box center [127, 104] width 5 height 6
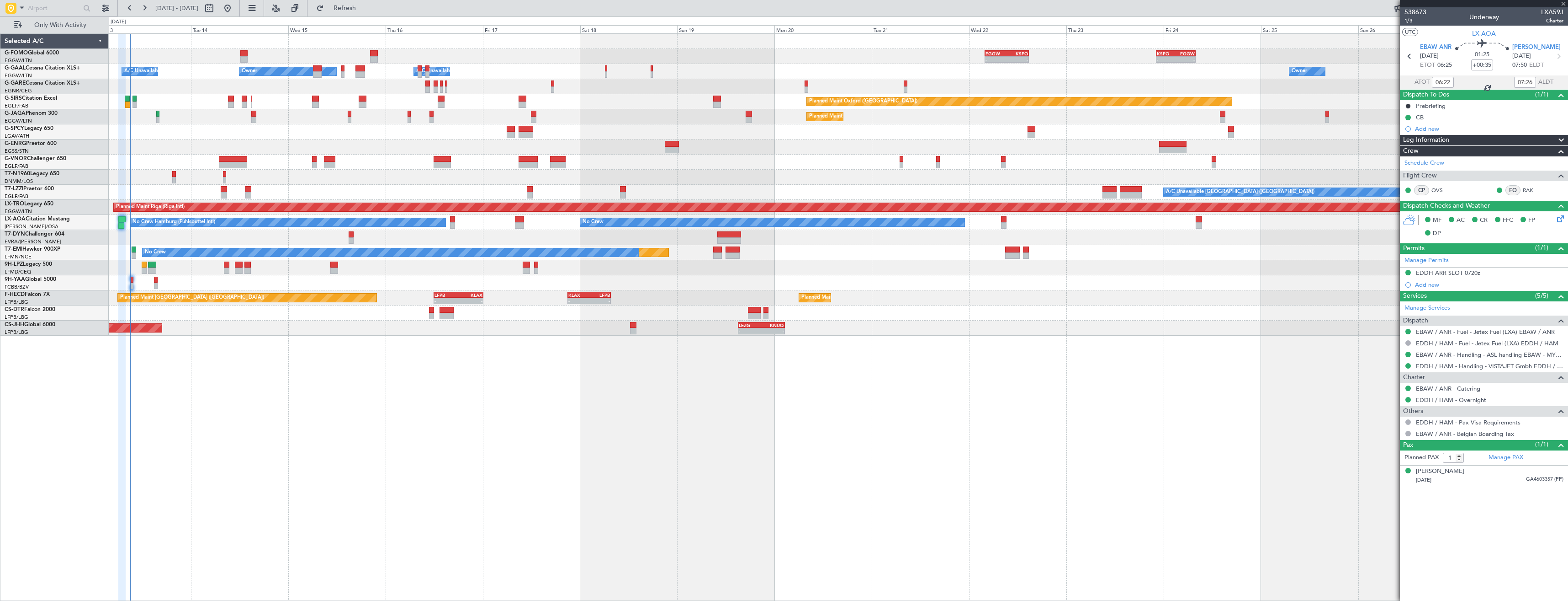
type input "+00:15"
type input "07:55"
type input "0"
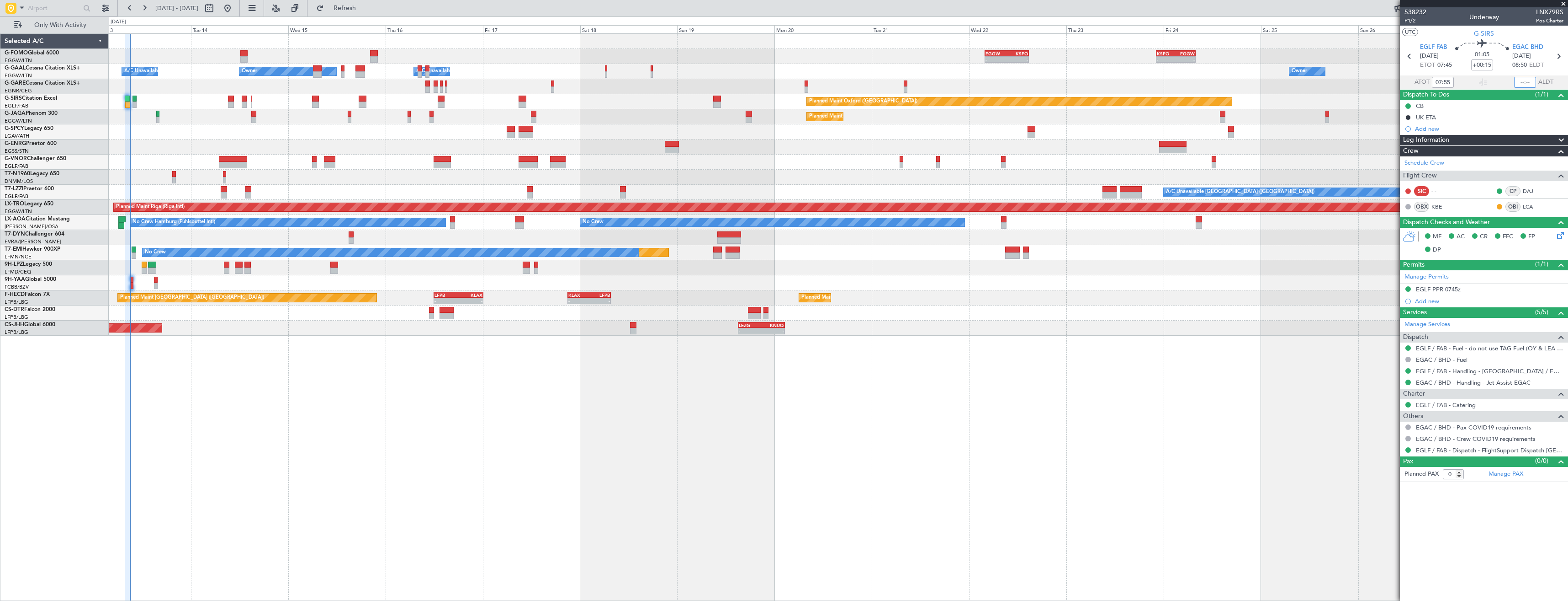
click at [1522, 80] on input "text" at bounding box center [1525, 82] width 22 height 11
type input "08:59"
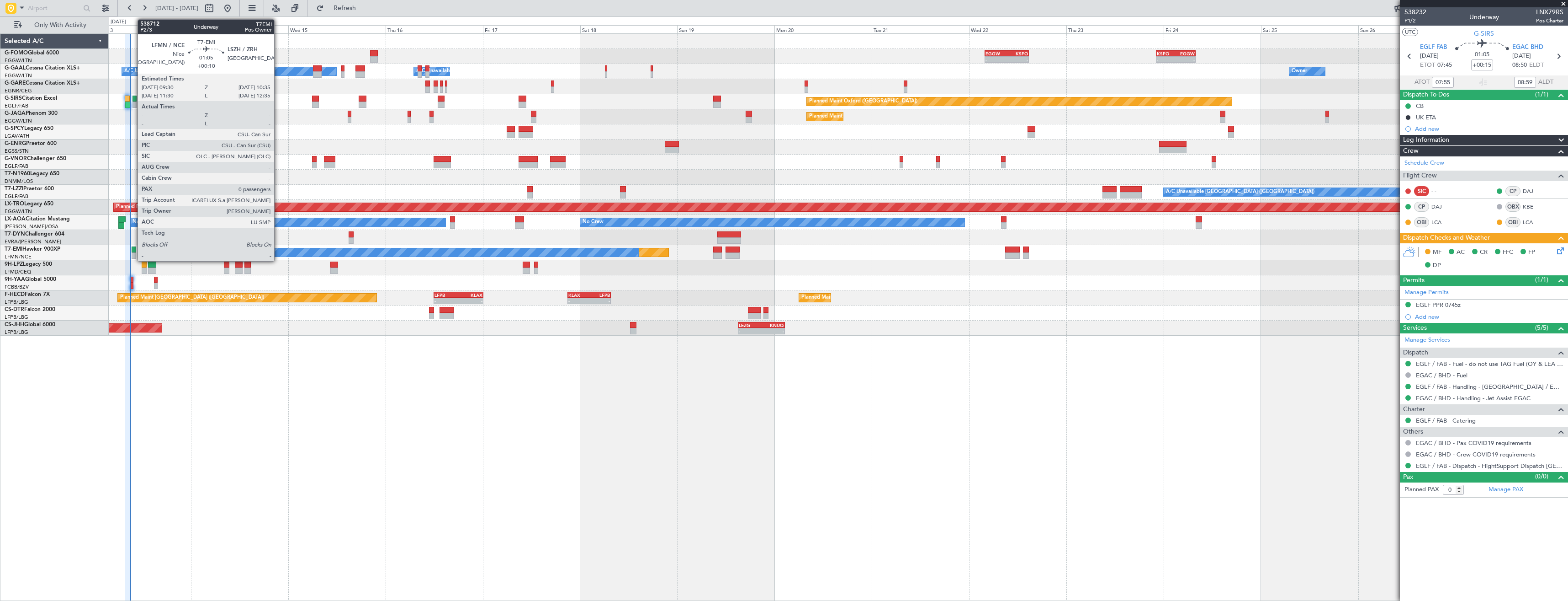
click at [133, 257] on div at bounding box center [133, 255] width 4 height 6
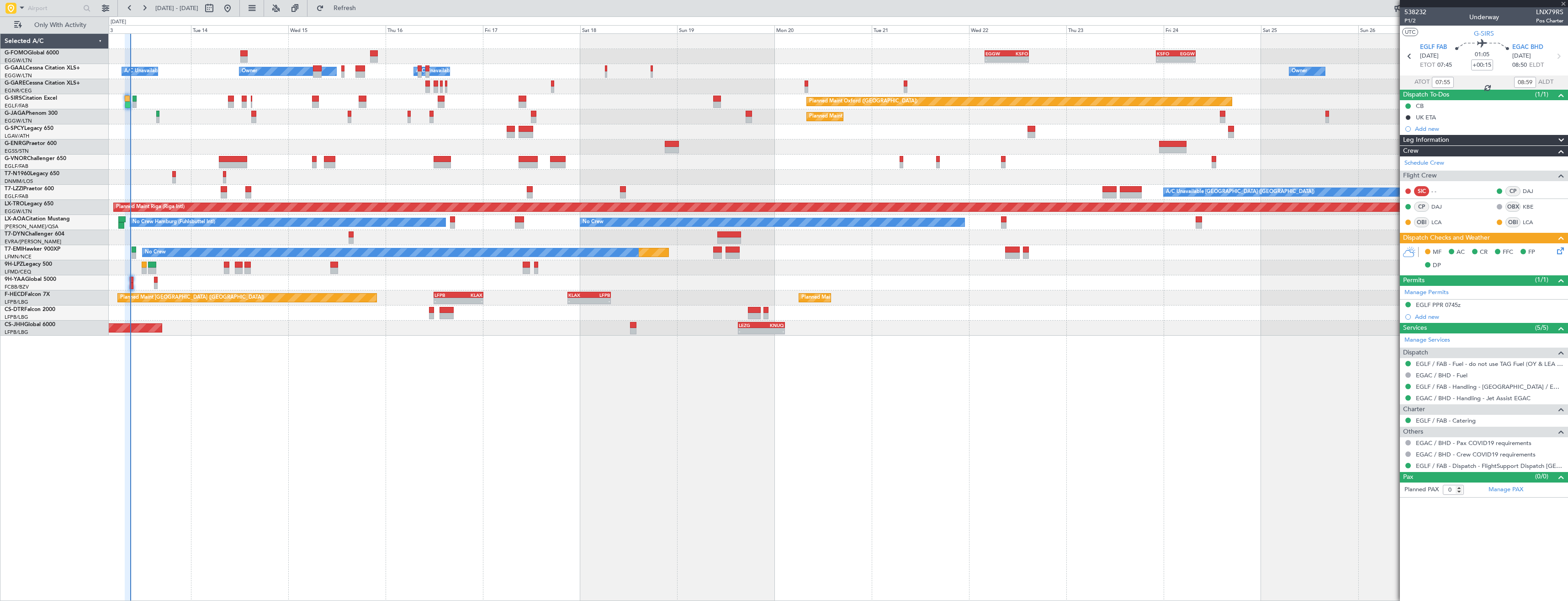
type input "+00:10"
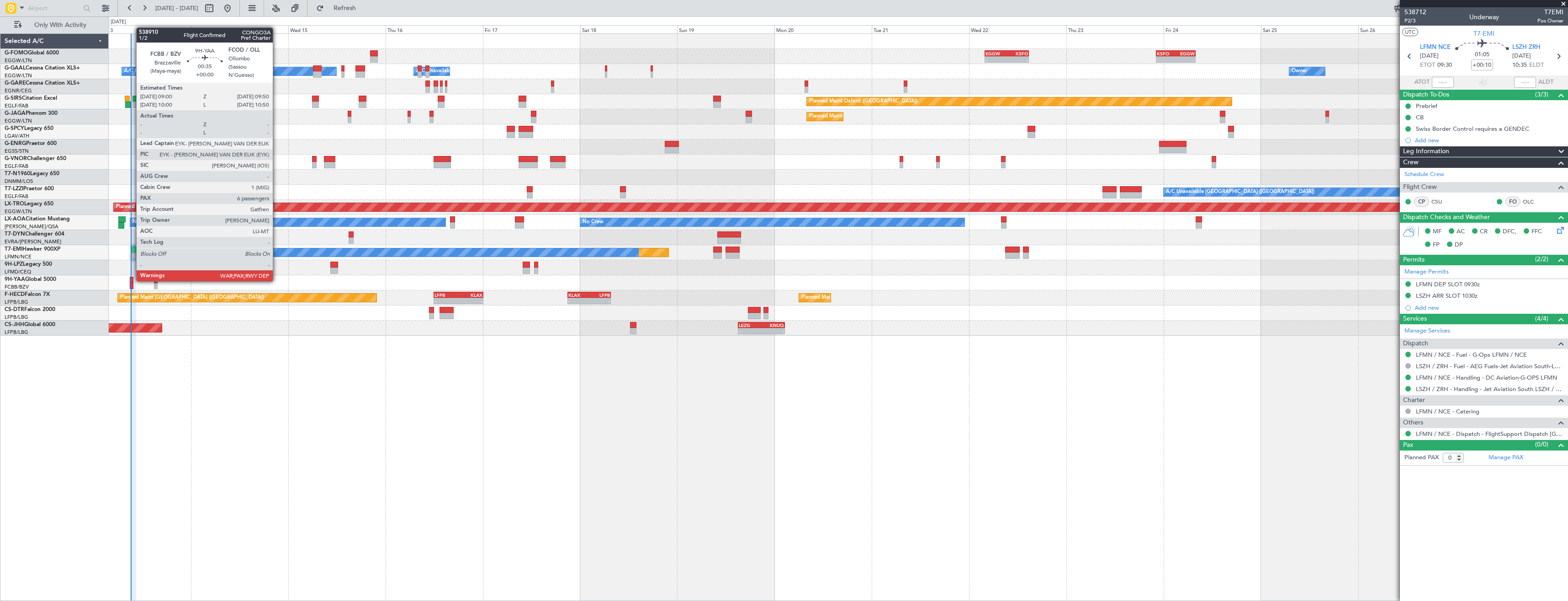
click at [132, 280] on div at bounding box center [132, 279] width 3 height 6
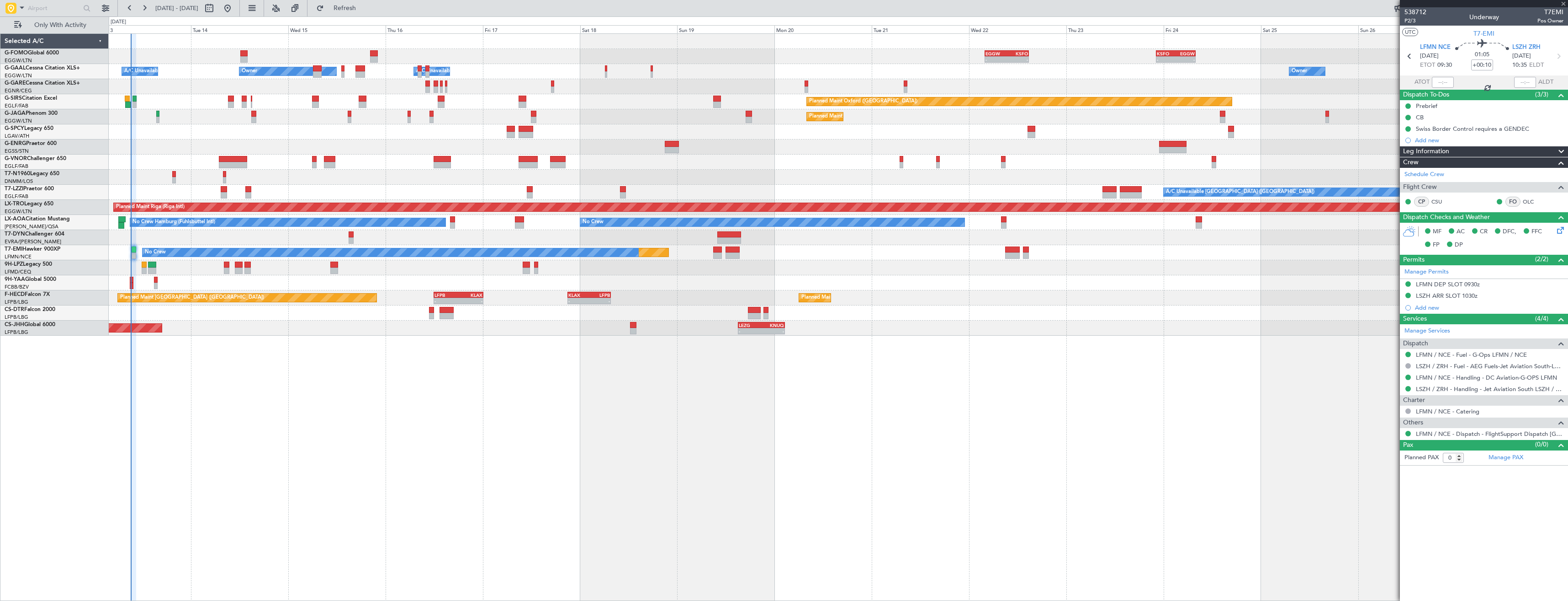
type input "6"
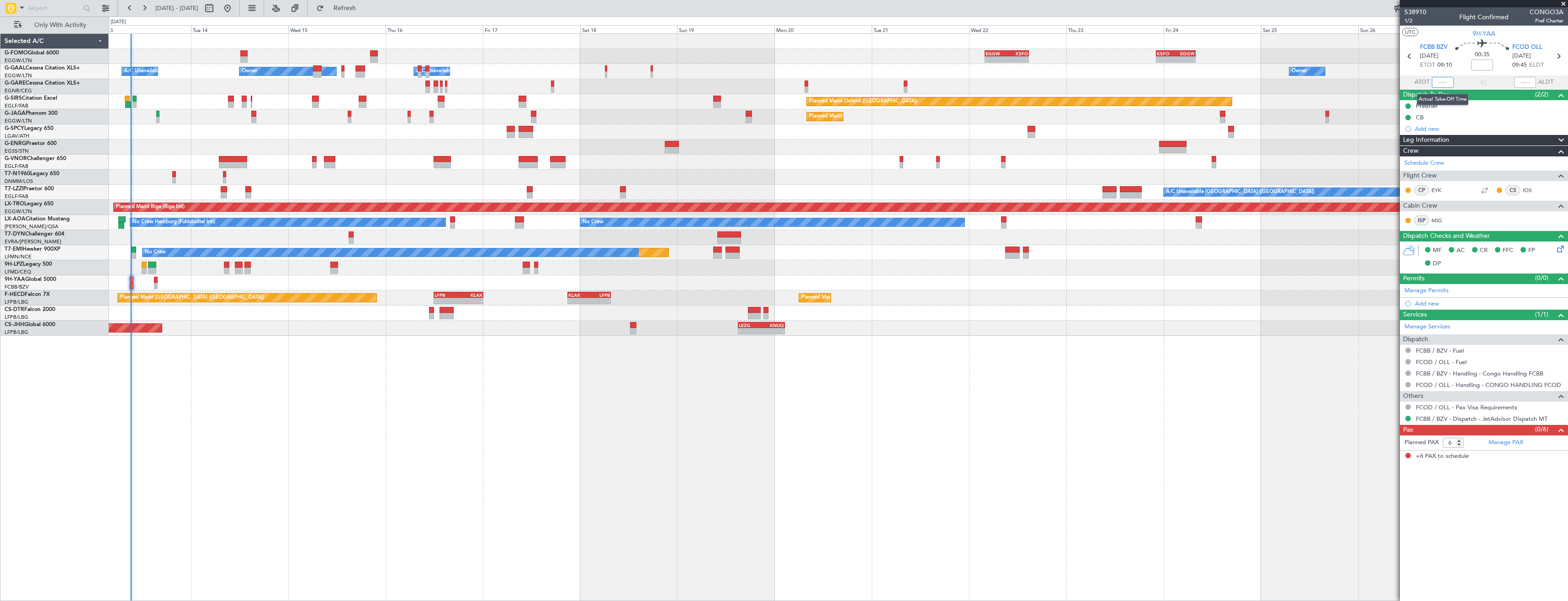
click at [1442, 80] on input "text" at bounding box center [1442, 82] width 22 height 11
type input "09:11"
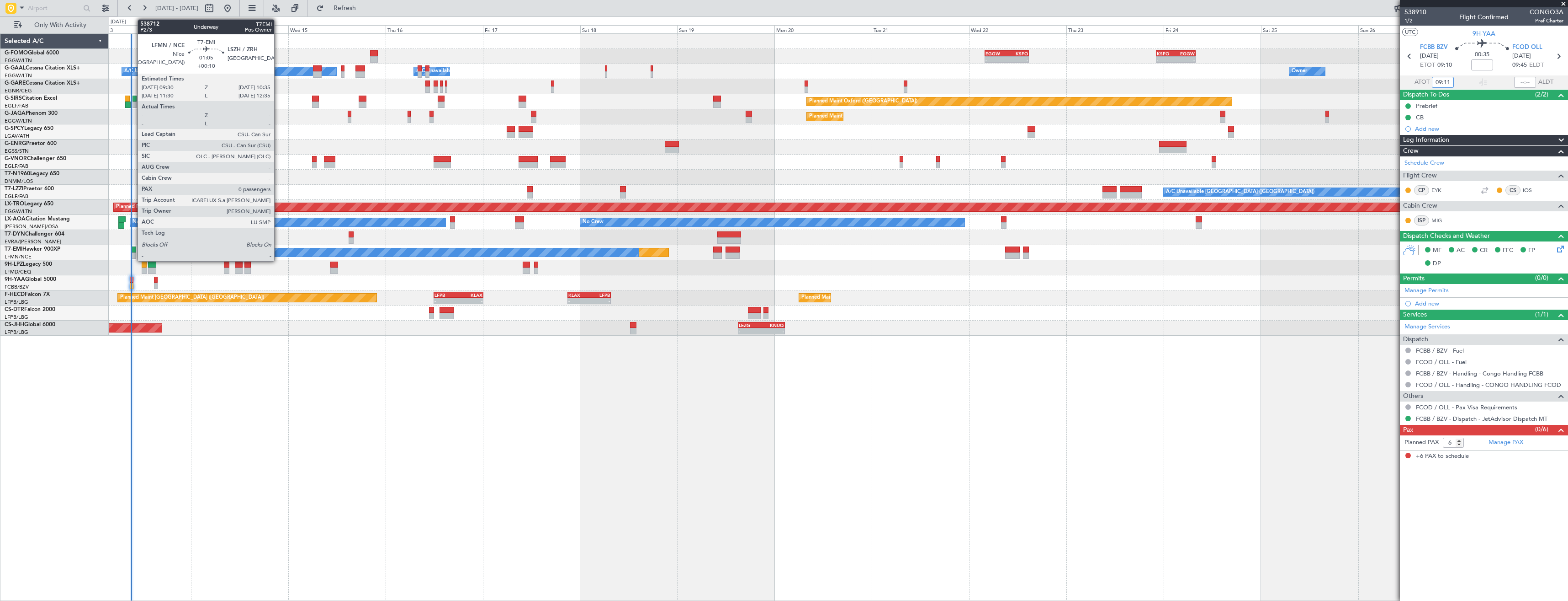
click at [133, 255] on div at bounding box center [133, 255] width 4 height 6
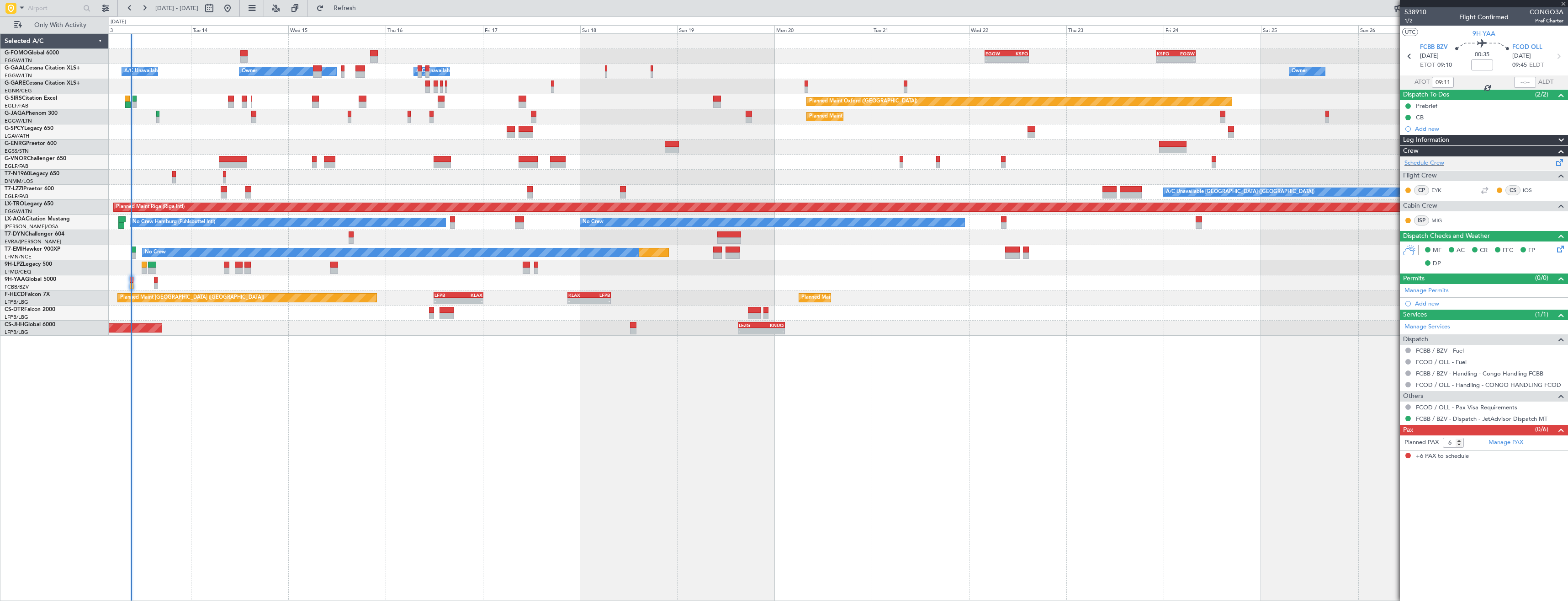
type input "+00:10"
type input "0"
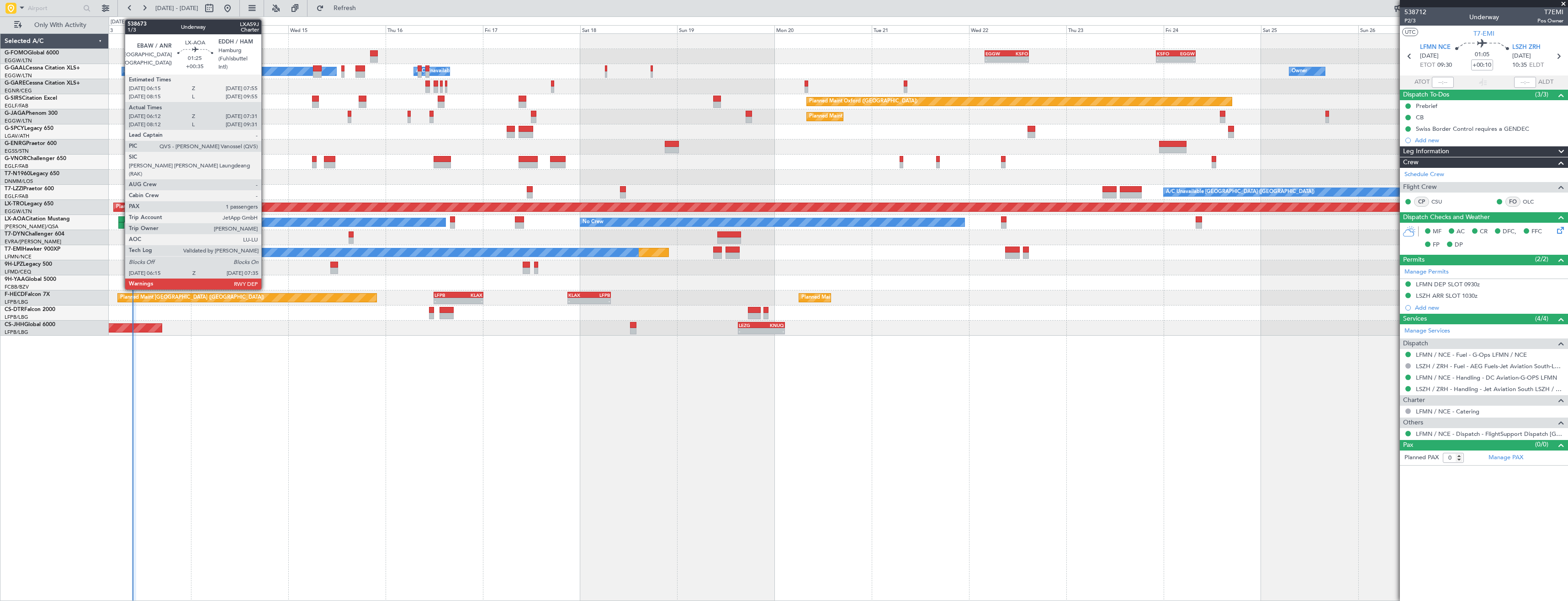
click at [120, 222] on div at bounding box center [122, 219] width 7 height 6
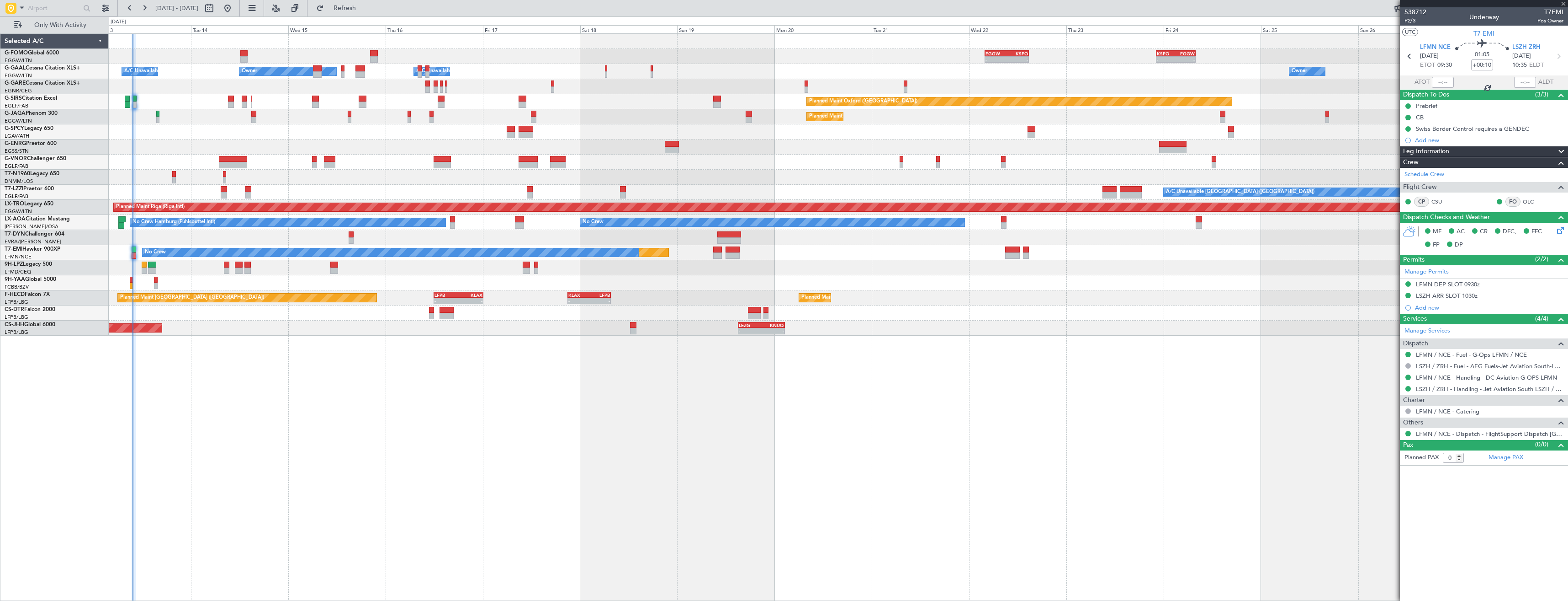
type input "+00:35"
type input "06:22"
type input "07:26"
type input "1"
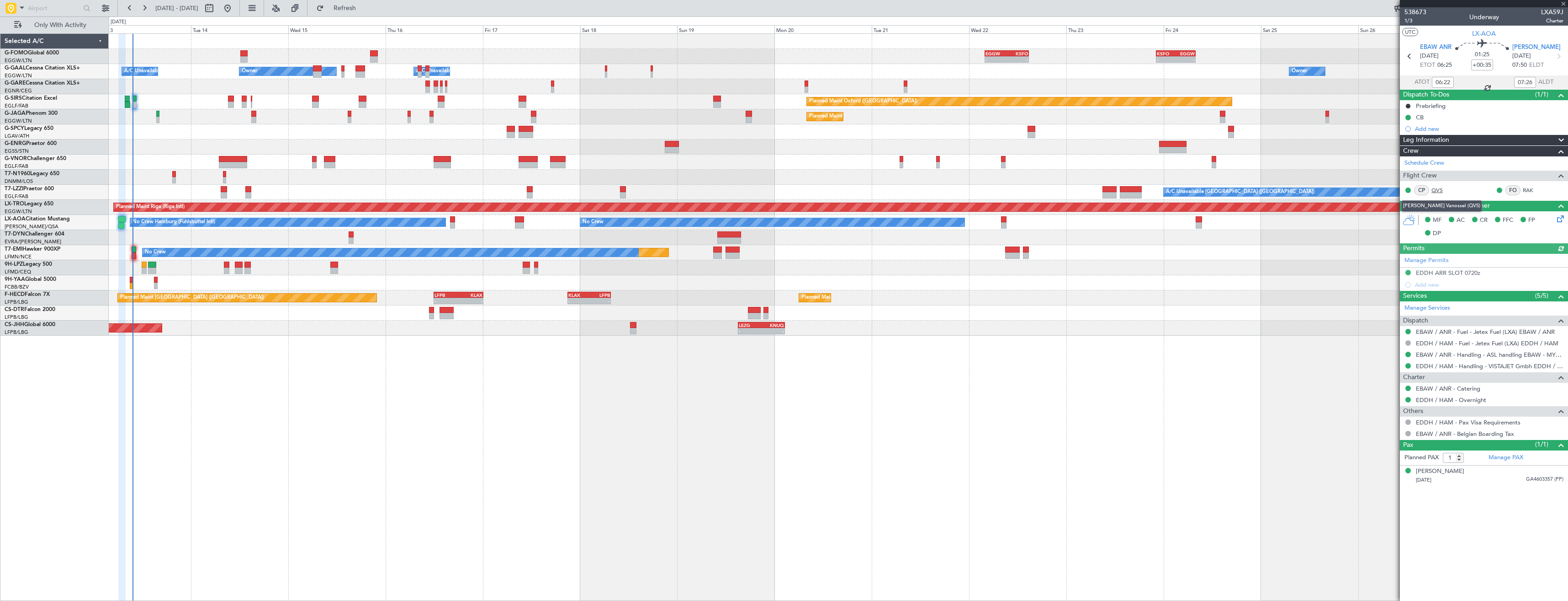
click at [1435, 188] on link "QVS" at bounding box center [1441, 190] width 21 height 9
click at [1530, 189] on link "RAK" at bounding box center [1534, 190] width 21 height 9
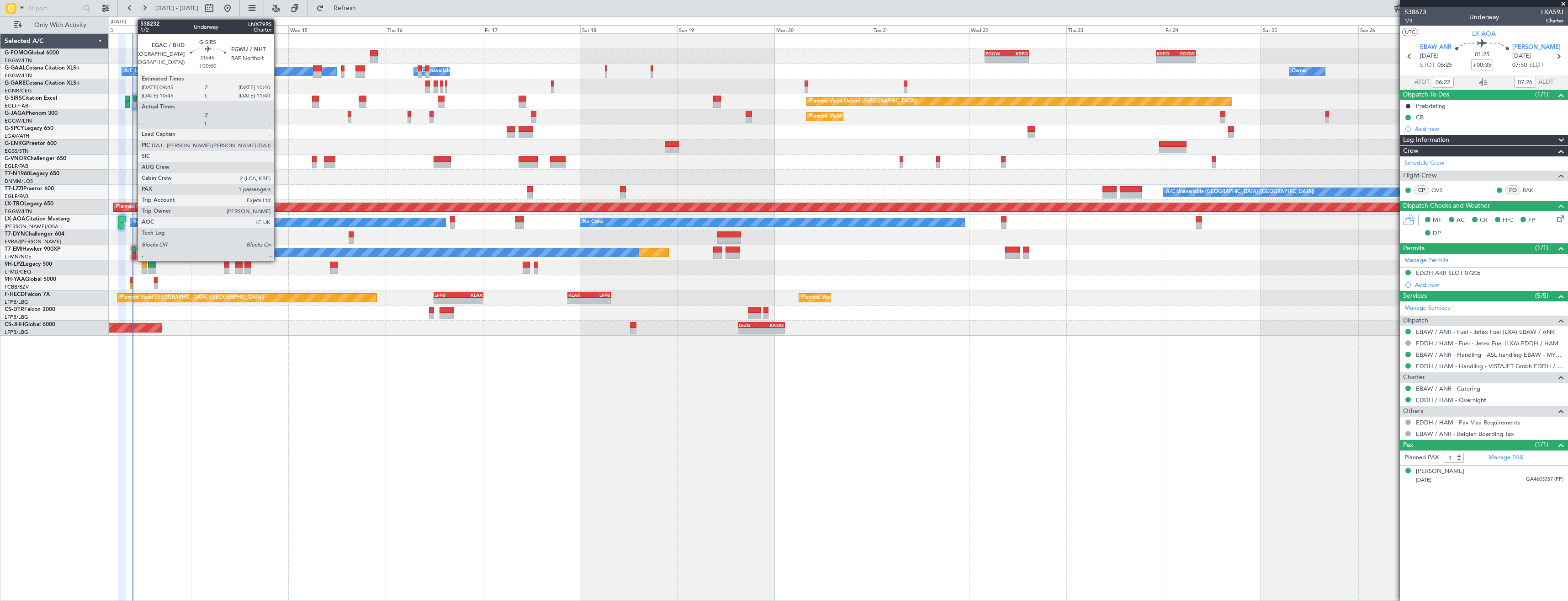
click at [133, 100] on div at bounding box center [134, 98] width 4 height 6
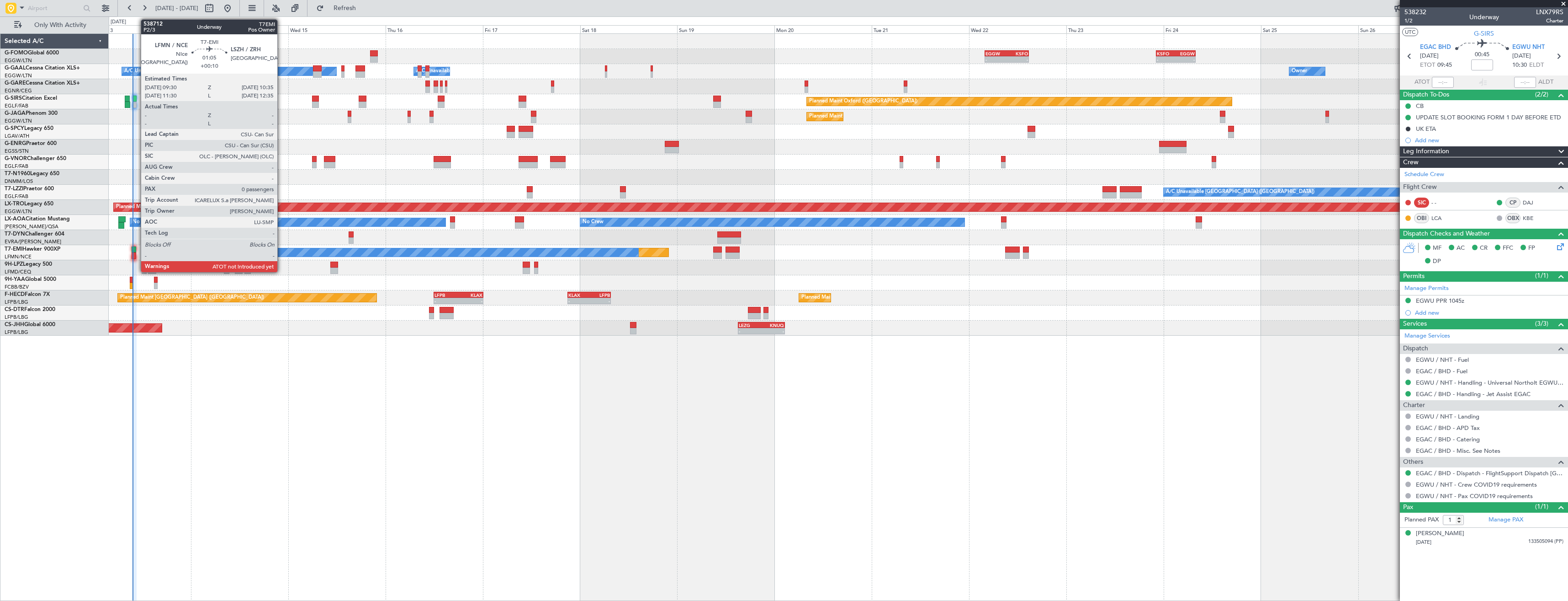
click at [136, 253] on div at bounding box center [133, 255] width 4 height 6
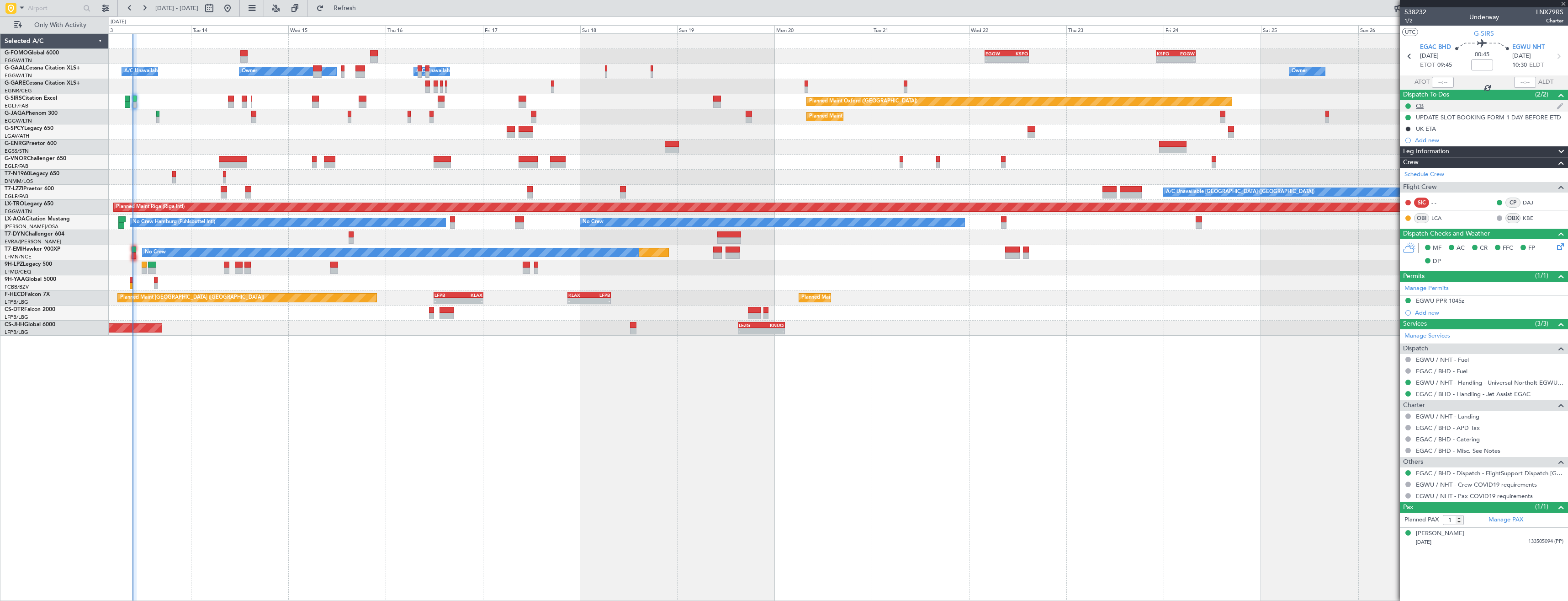
type input "+00:10"
type input "0"
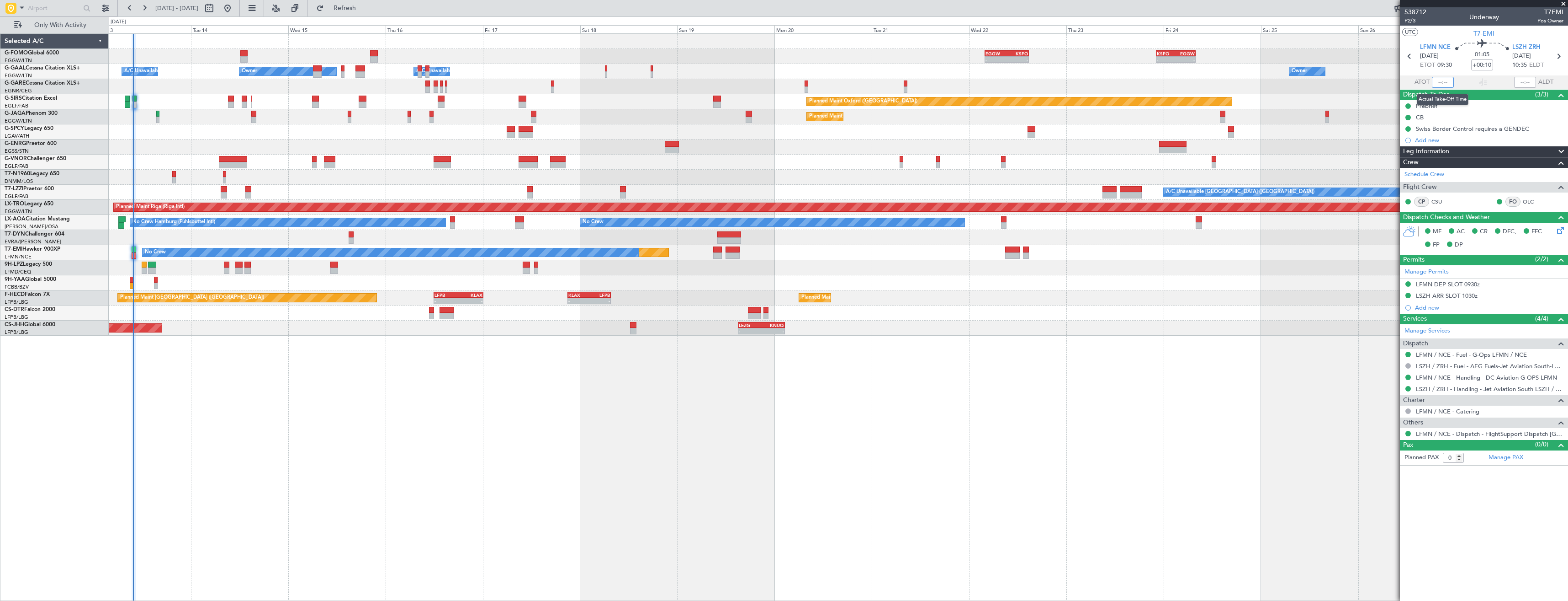
click at [1443, 79] on input "text" at bounding box center [1442, 82] width 22 height 11
type input "09:35"
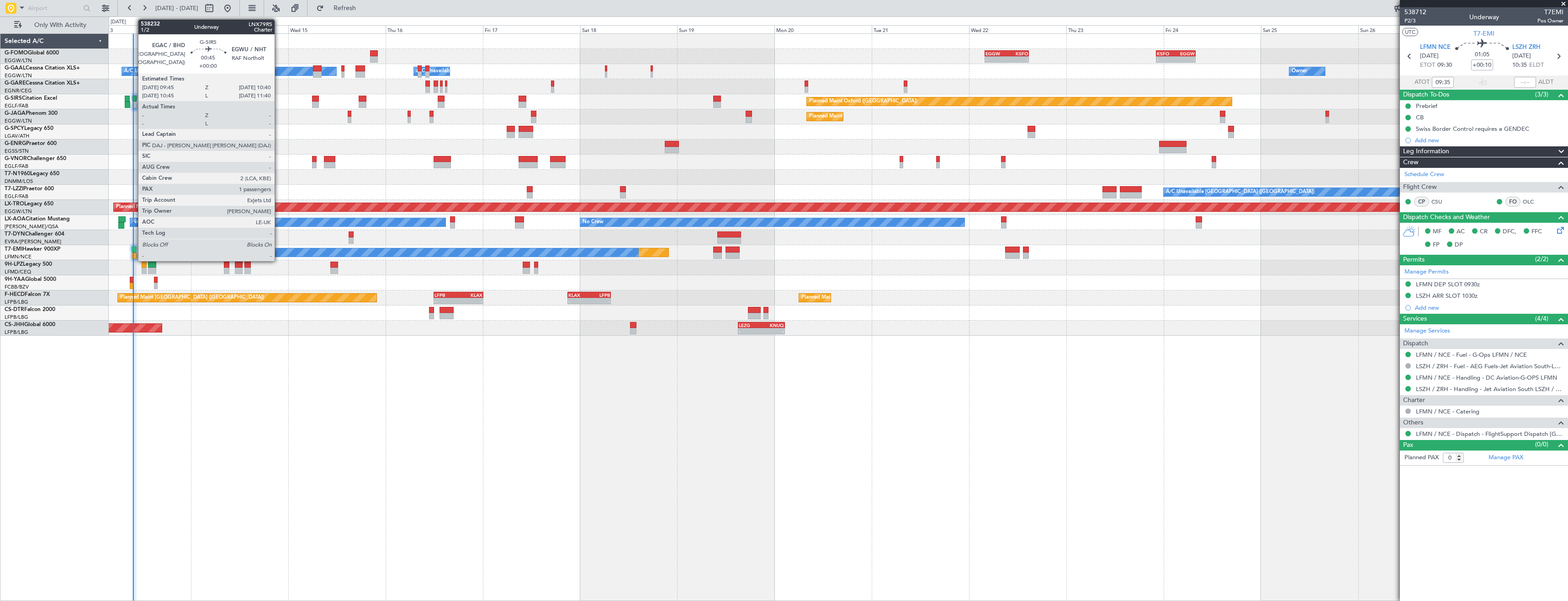
click at [133, 97] on div at bounding box center [134, 98] width 4 height 6
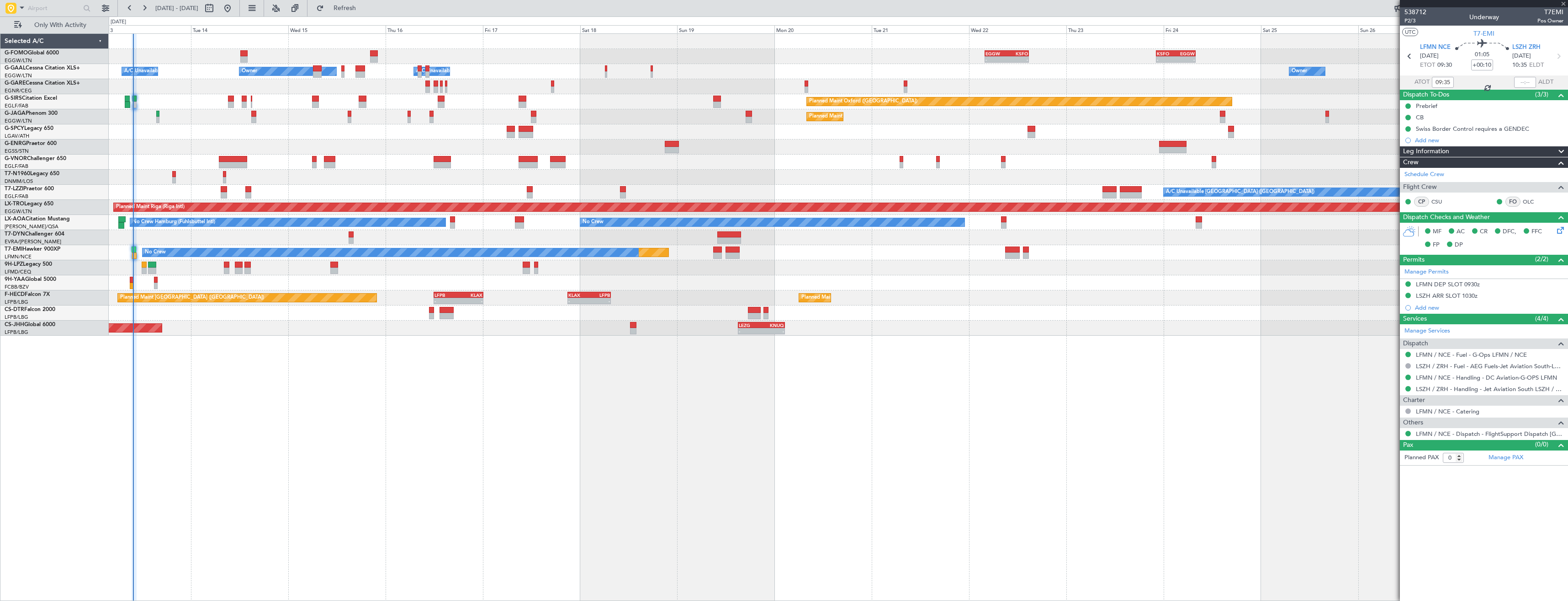
type input "1"
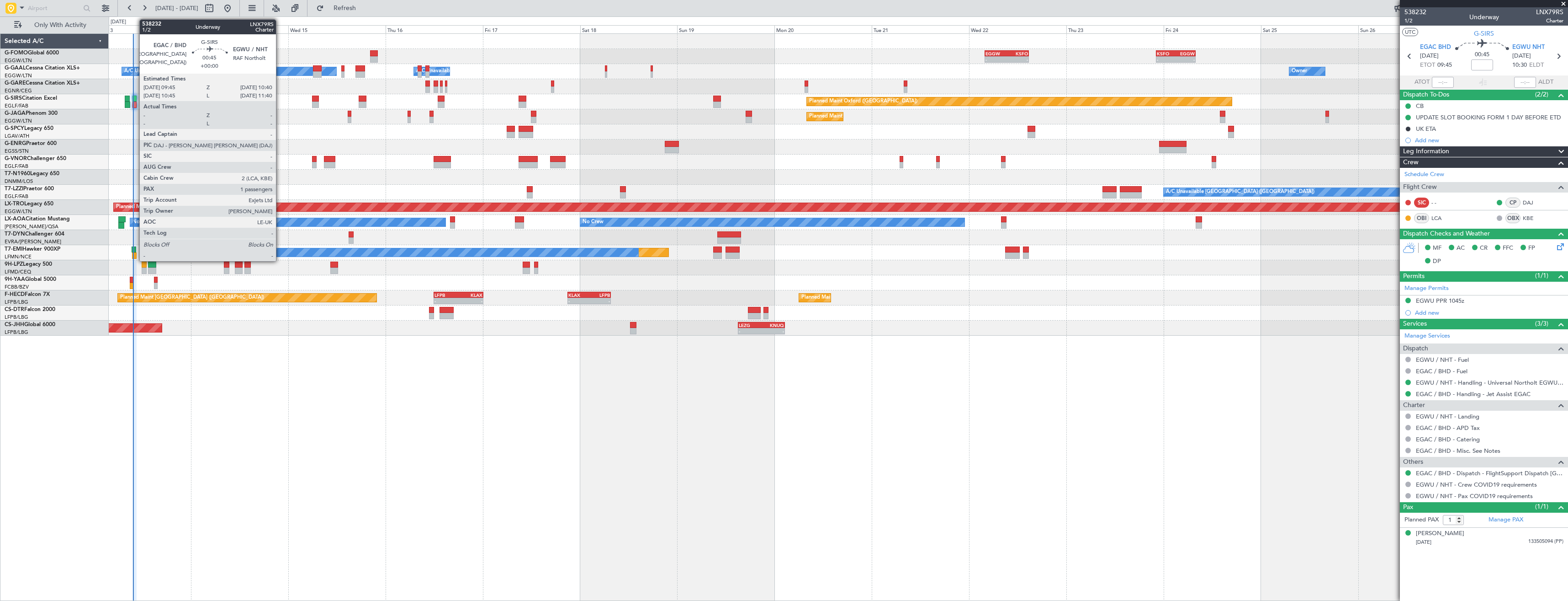
click at [135, 102] on div at bounding box center [134, 104] width 4 height 6
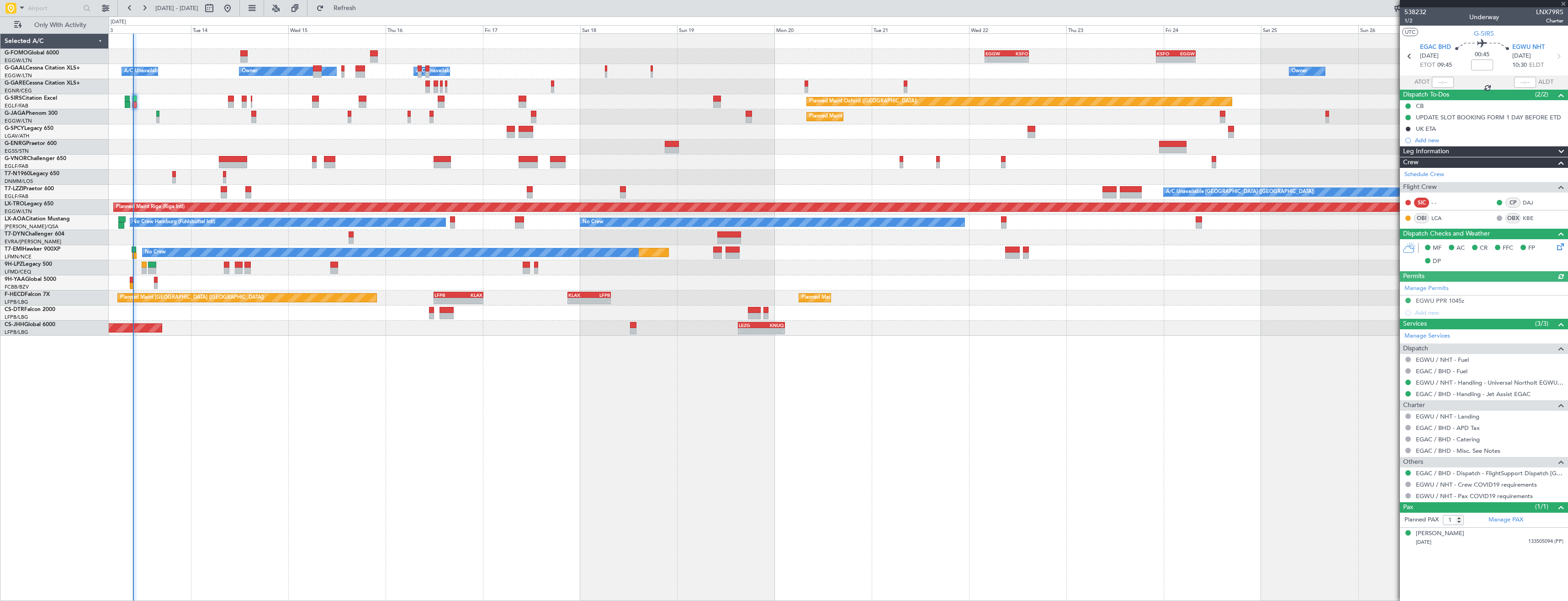
click at [1441, 79] on div at bounding box center [1442, 82] width 22 height 11
click at [1434, 84] on input "text" at bounding box center [1442, 82] width 22 height 11
type input "09:47"
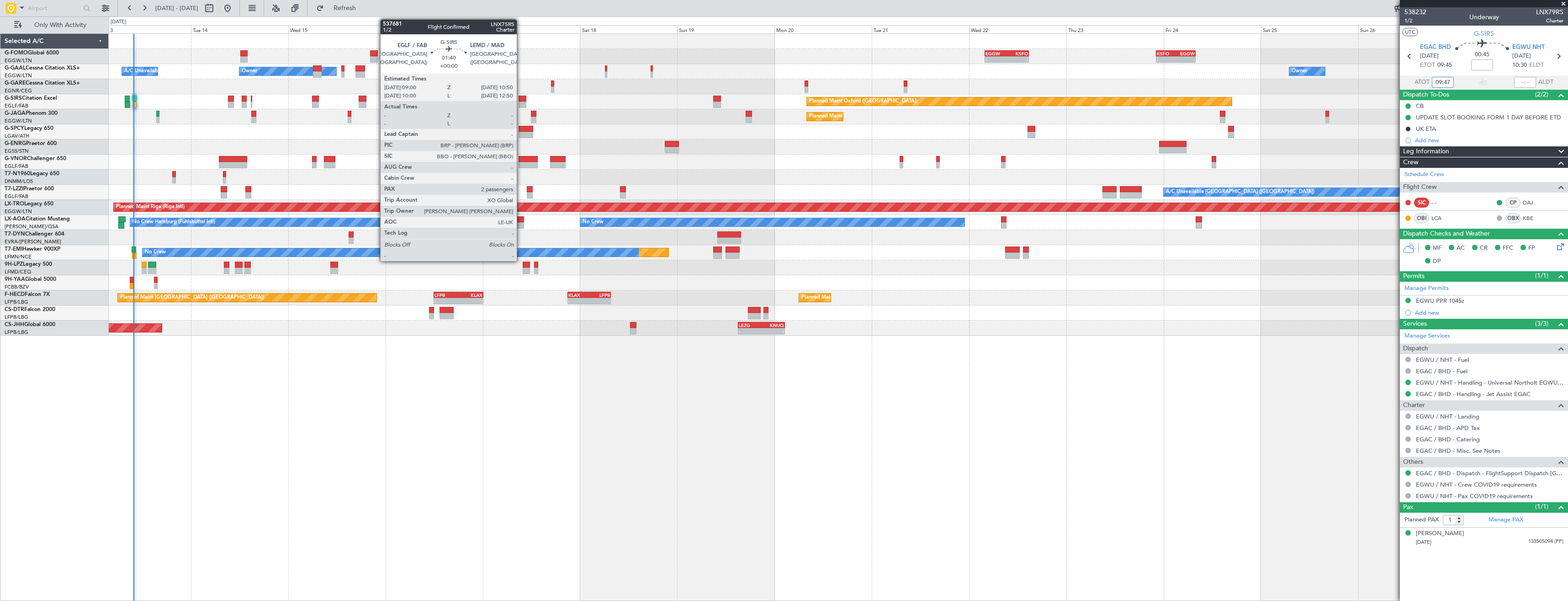
click at [521, 102] on div at bounding box center [522, 104] width 8 height 6
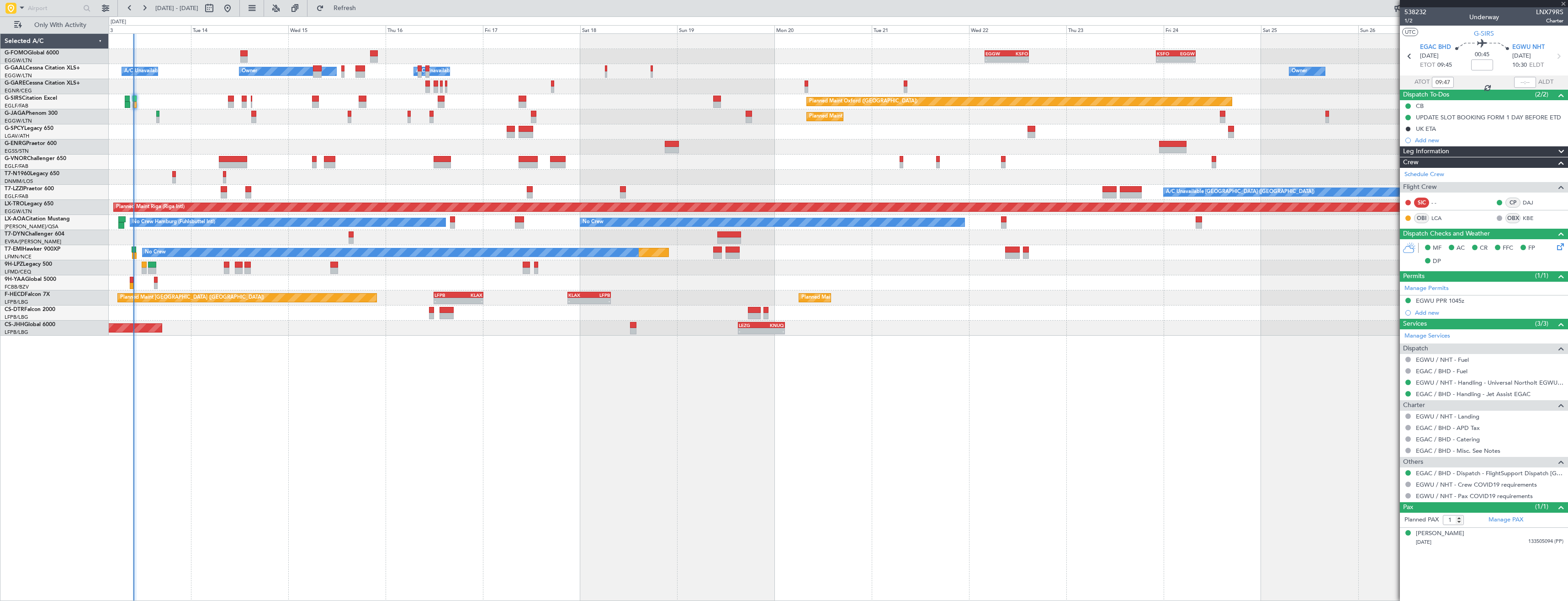
type input "2"
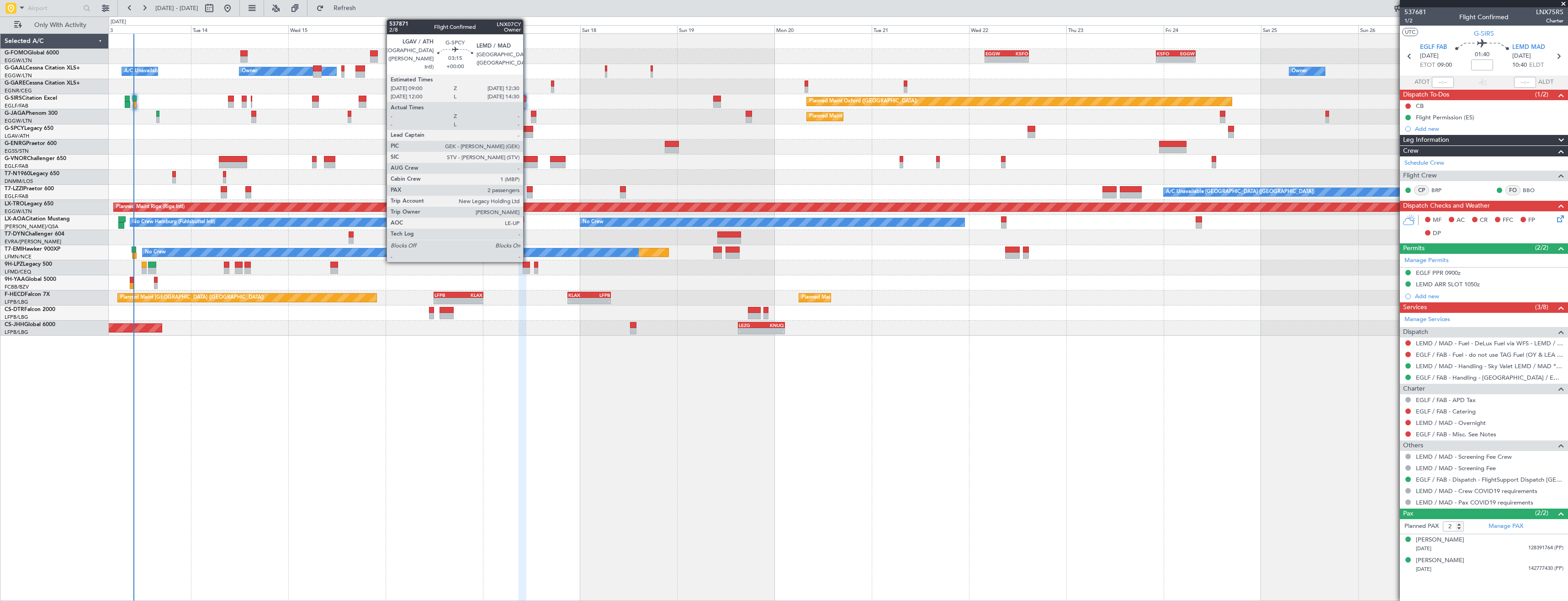
click at [528, 129] on div at bounding box center [526, 128] width 15 height 6
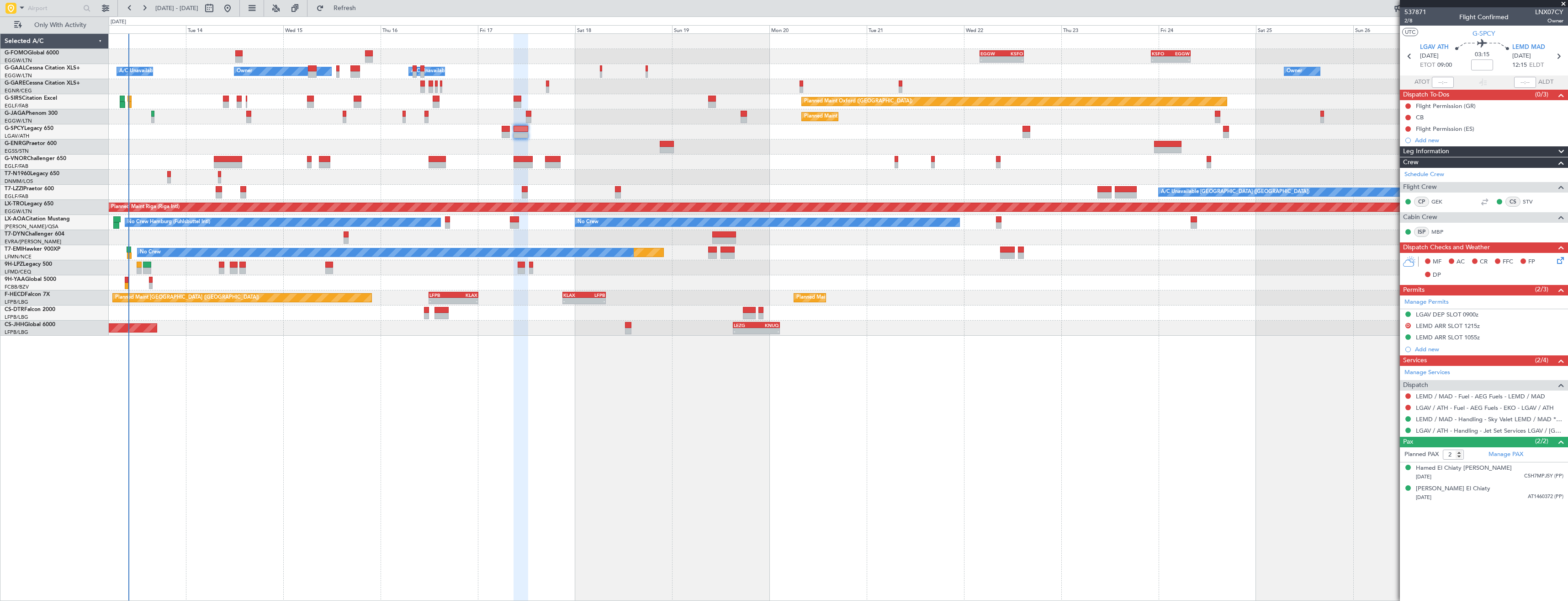
click at [188, 139] on div "- - EGGW 03:55 Z KSFO 14:45 Z - - KSFO 22:15 Z EGGW 08:00 Z Owner A/C Unavailab…" at bounding box center [837, 184] width 1459 height 301
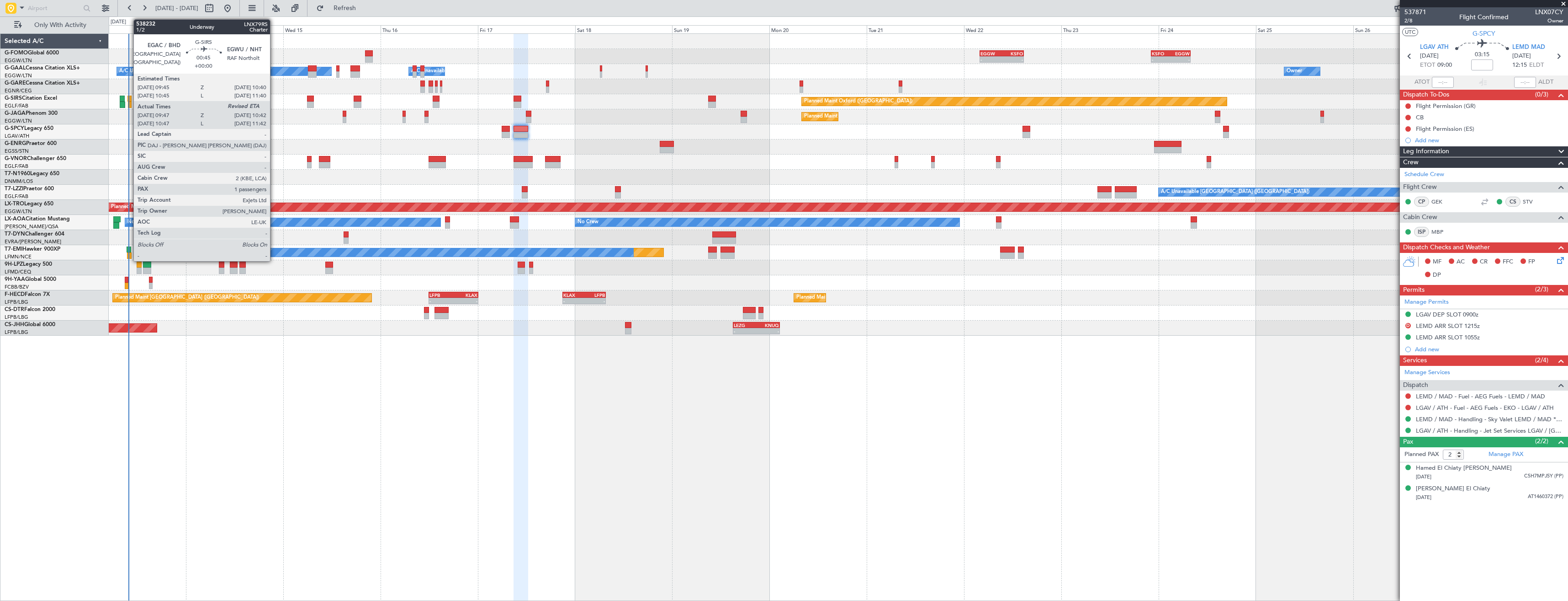
click at [129, 102] on div at bounding box center [130, 104] width 4 height 6
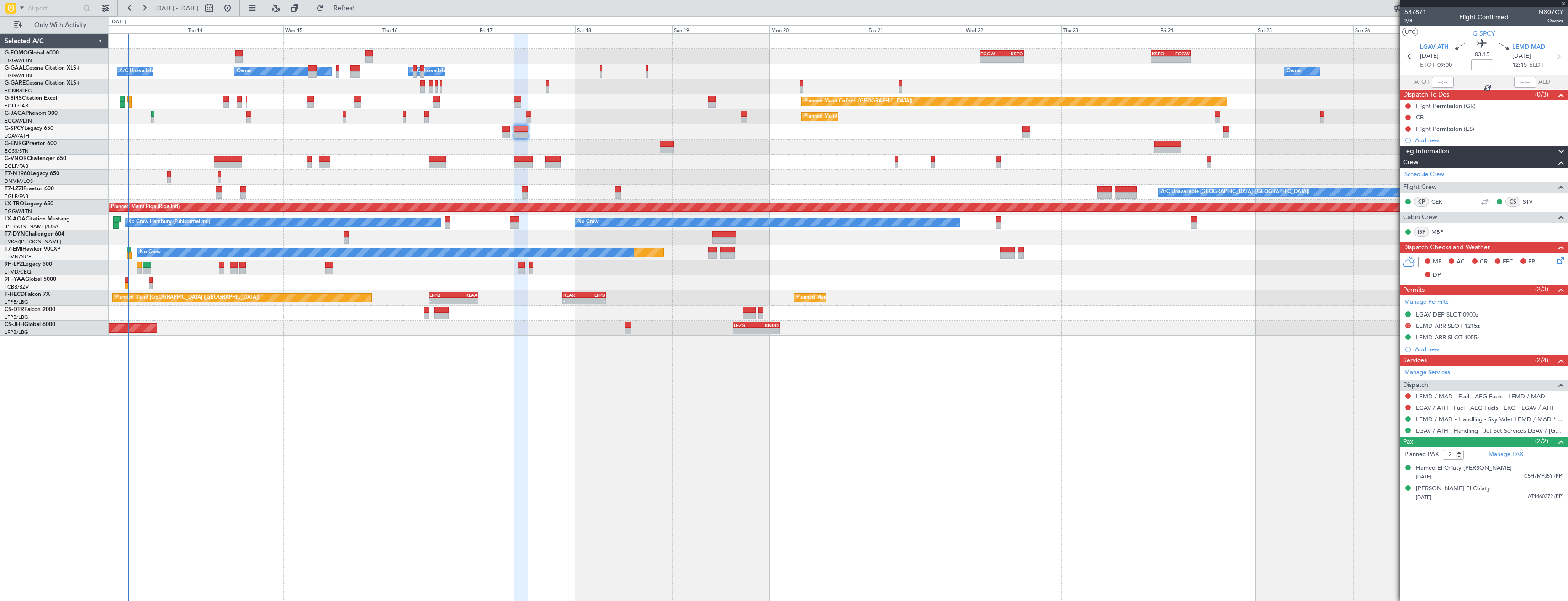
type input "09:47"
type input "1"
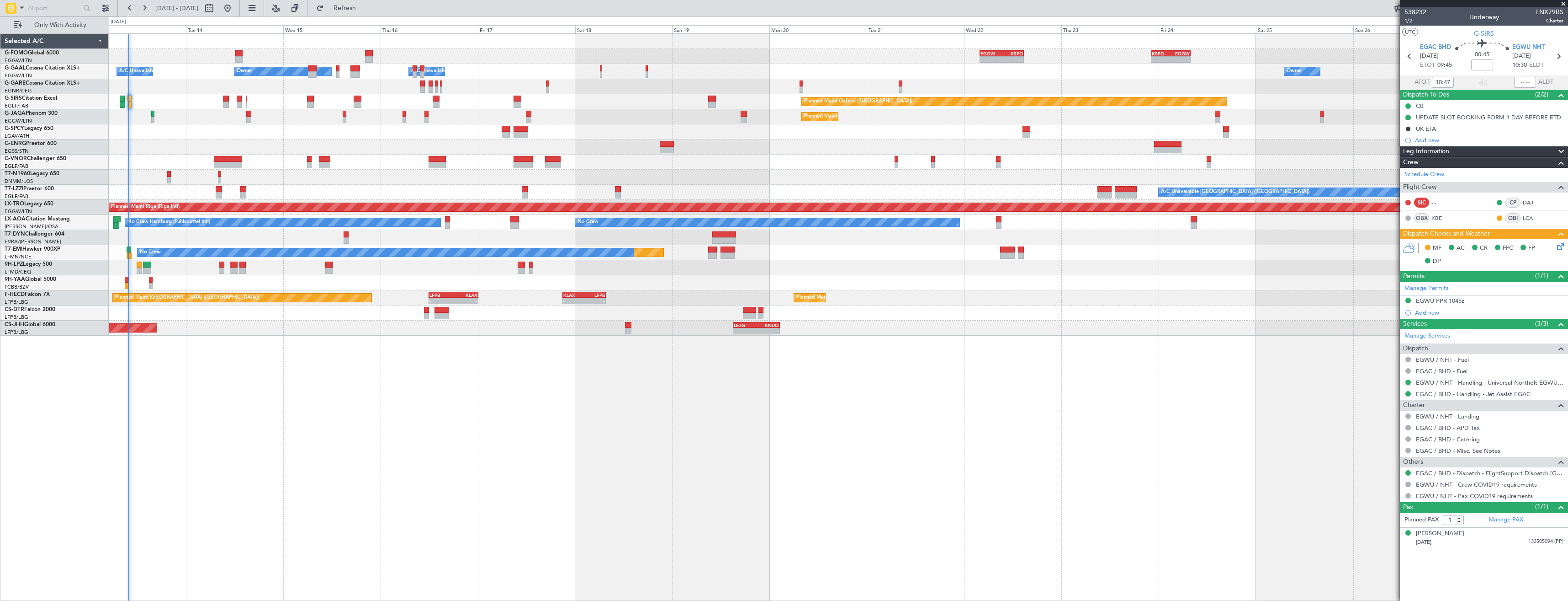
type input "09:47"
click at [1566, 3] on span at bounding box center [1564, 4] width 9 height 9
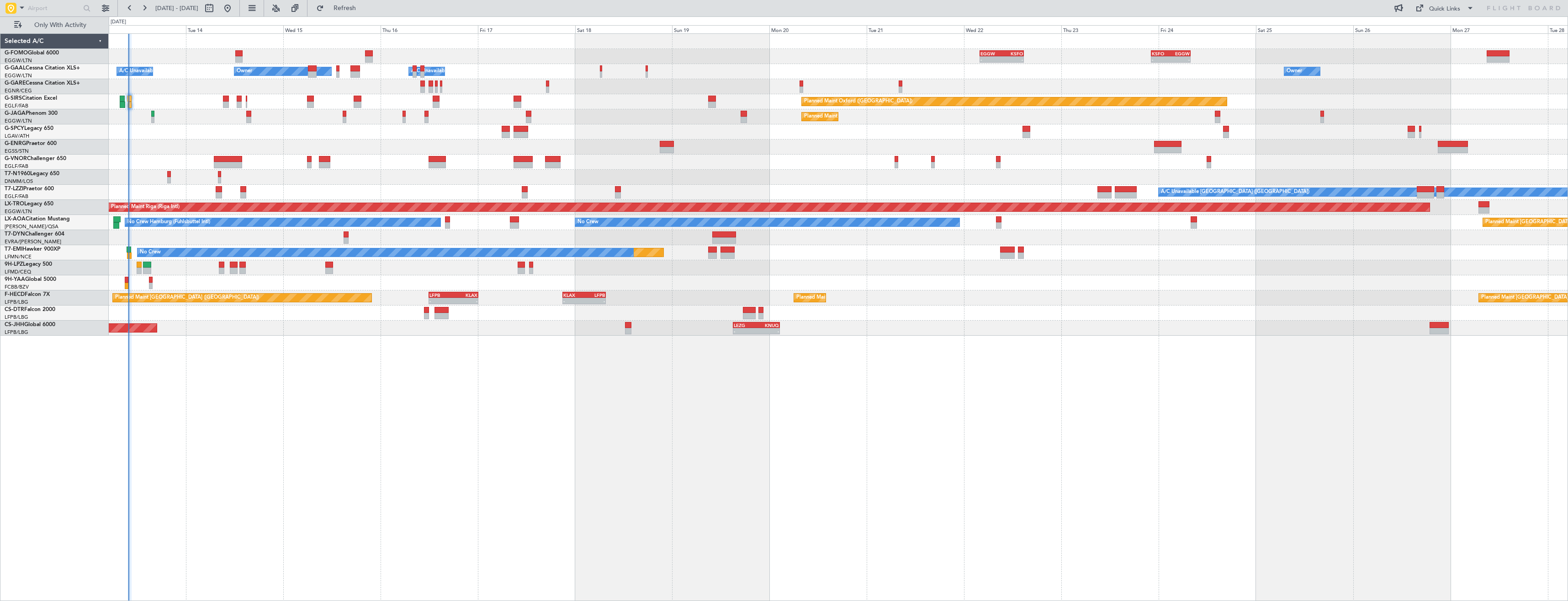
type input "0"
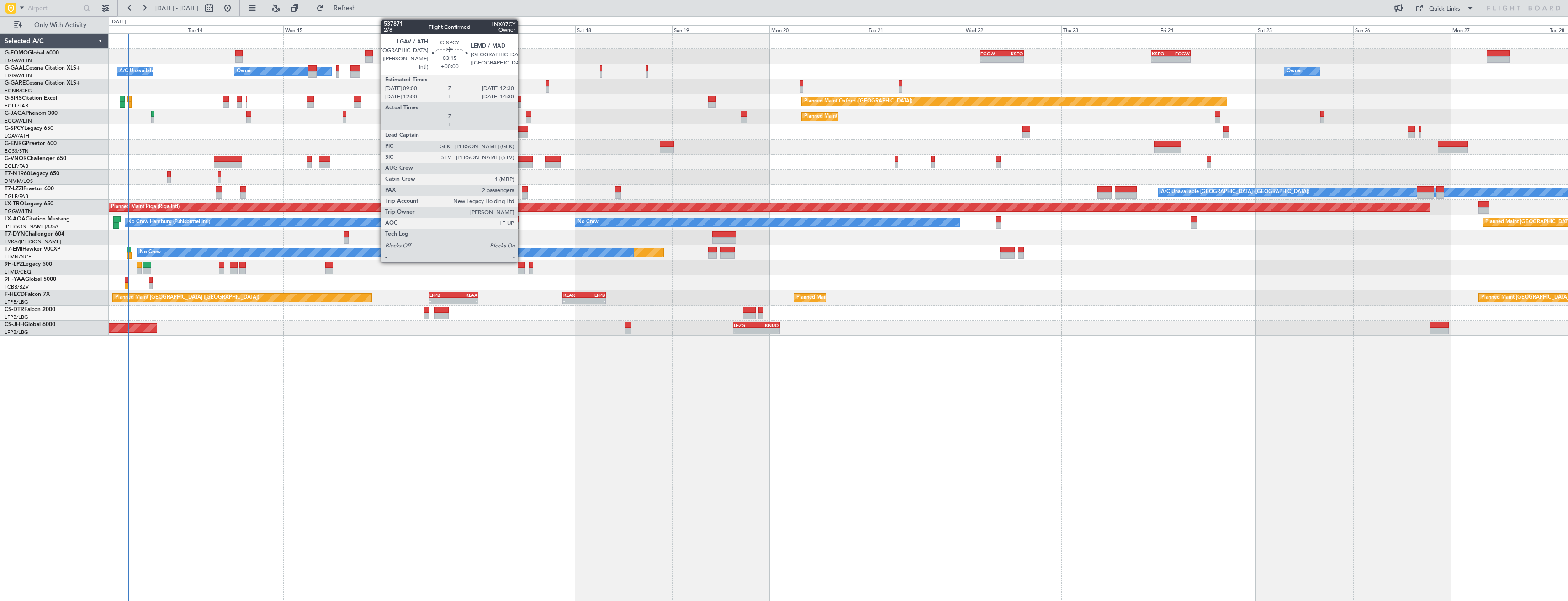
click at [522, 132] on div at bounding box center [521, 134] width 15 height 6
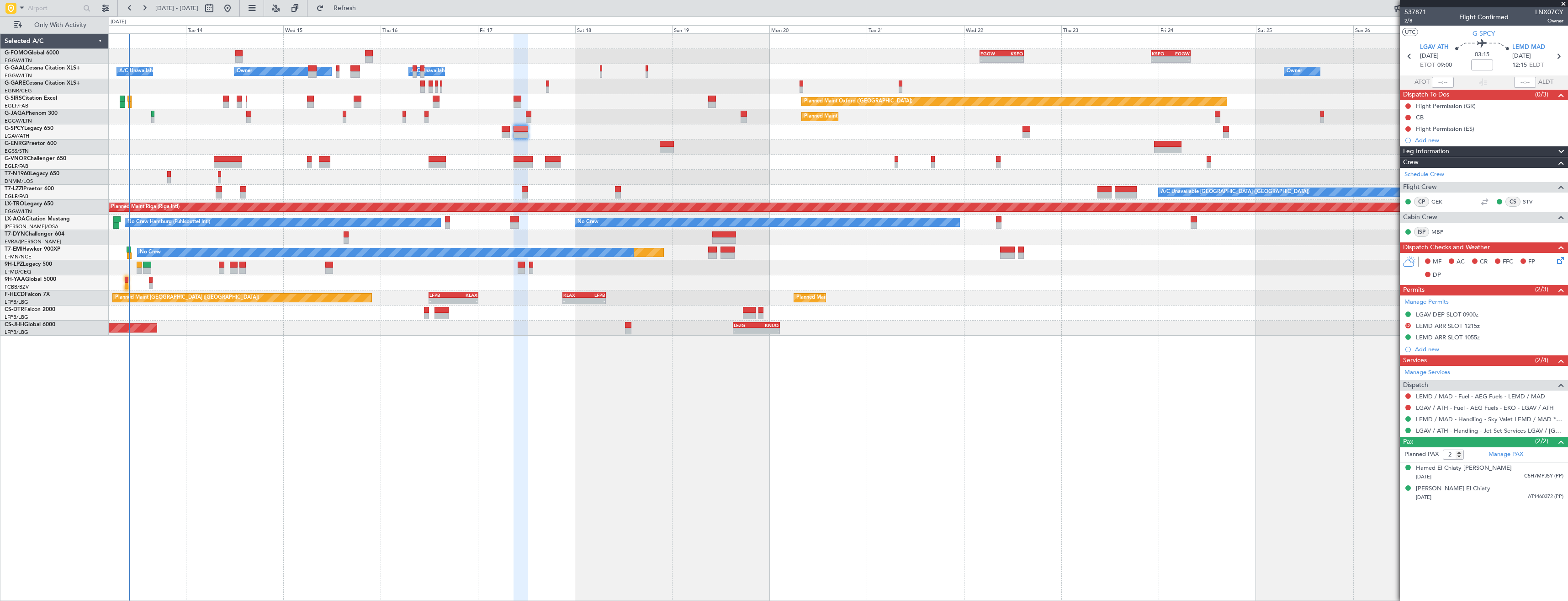
click at [1296, 305] on div "Planned Maint [GEOGRAPHIC_DATA] ([GEOGRAPHIC_DATA]) Planned Maint [GEOGRAPHIC_D…" at bounding box center [837, 298] width 1459 height 15
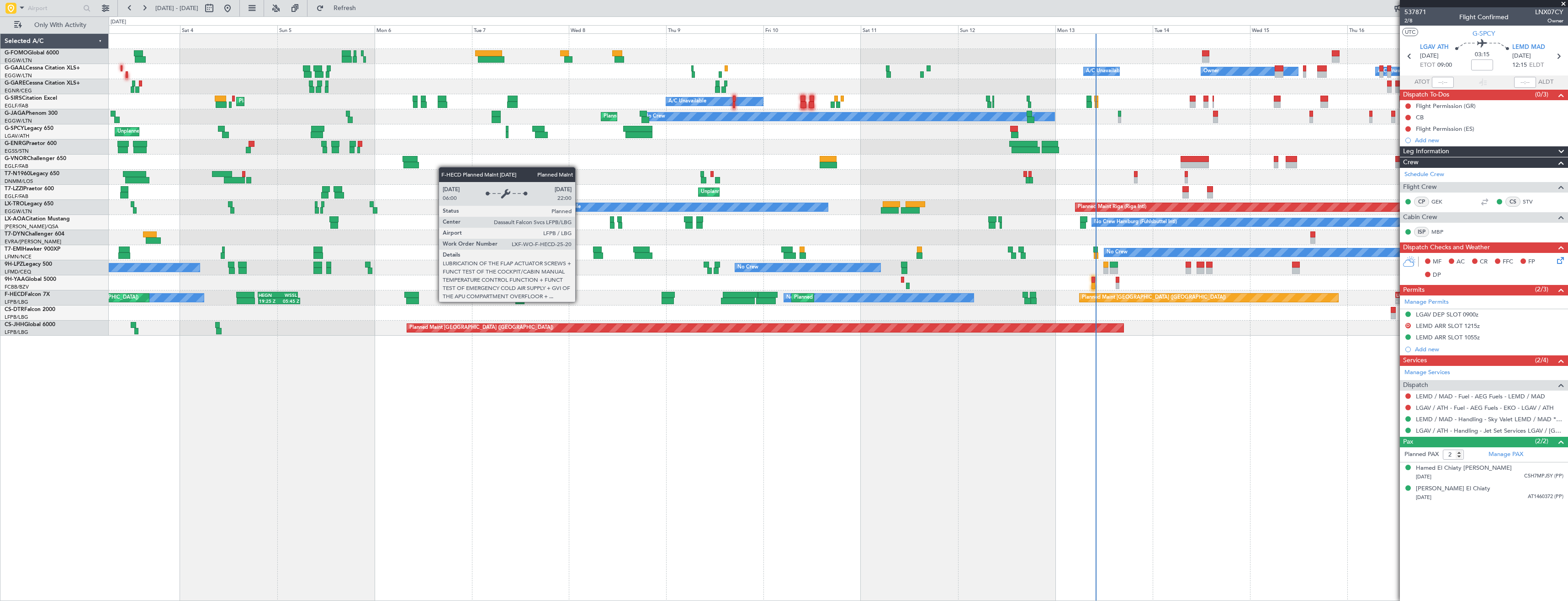
click at [998, 296] on div "Planned Maint [GEOGRAPHIC_DATA] ([GEOGRAPHIC_DATA]) - - LFPB 12:00 Z KLAX 00:15…" at bounding box center [837, 298] width 1459 height 15
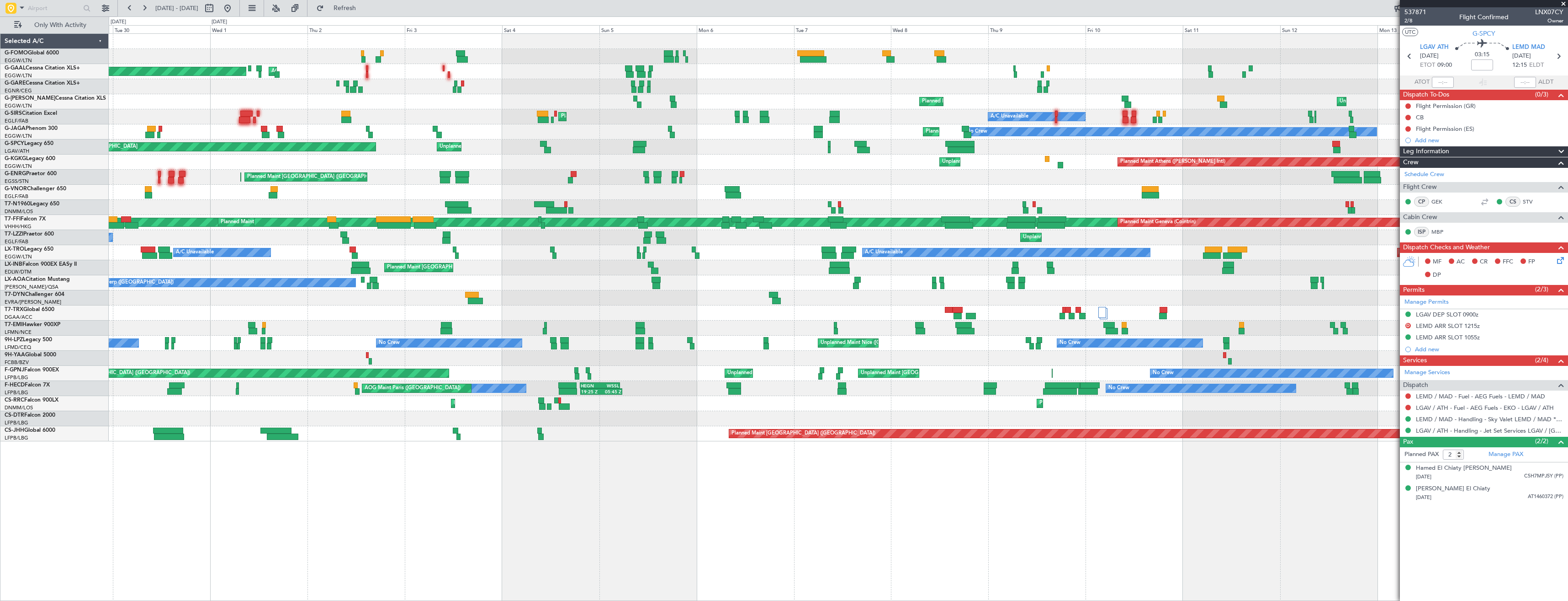
click at [664, 180] on div "Owner A/C Unavailable AOG Maint [GEOGRAPHIC_DATA] Planned [GEOGRAPHIC_DATA] Own…" at bounding box center [837, 237] width 1459 height 407
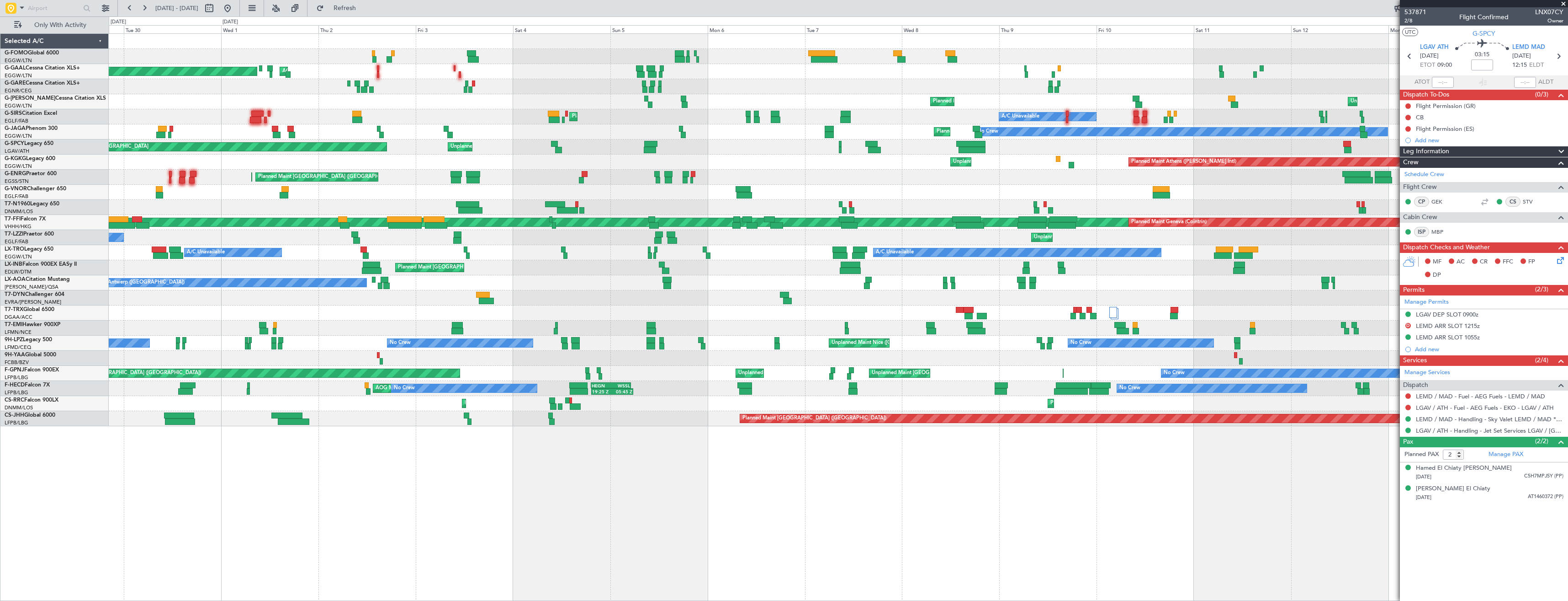
click at [806, 186] on div "Planned Maint Dusseldorf AOG Maint [GEOGRAPHIC_DATA] Owner A/C Unavailable Owne…" at bounding box center [837, 230] width 1459 height 393
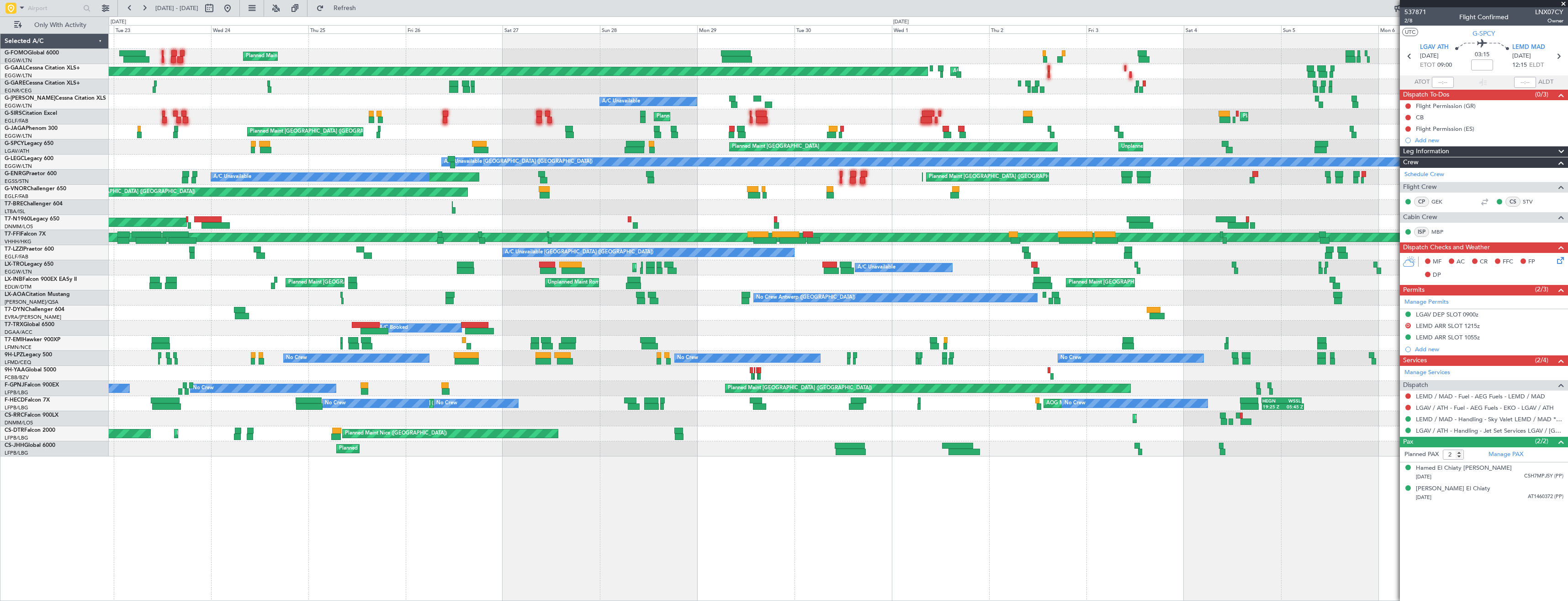
click at [725, 359] on div "Planned Maint [GEOGRAPHIC_DATA] ([GEOGRAPHIC_DATA]) Planned [GEOGRAPHIC_DATA] A…" at bounding box center [837, 245] width 1459 height 423
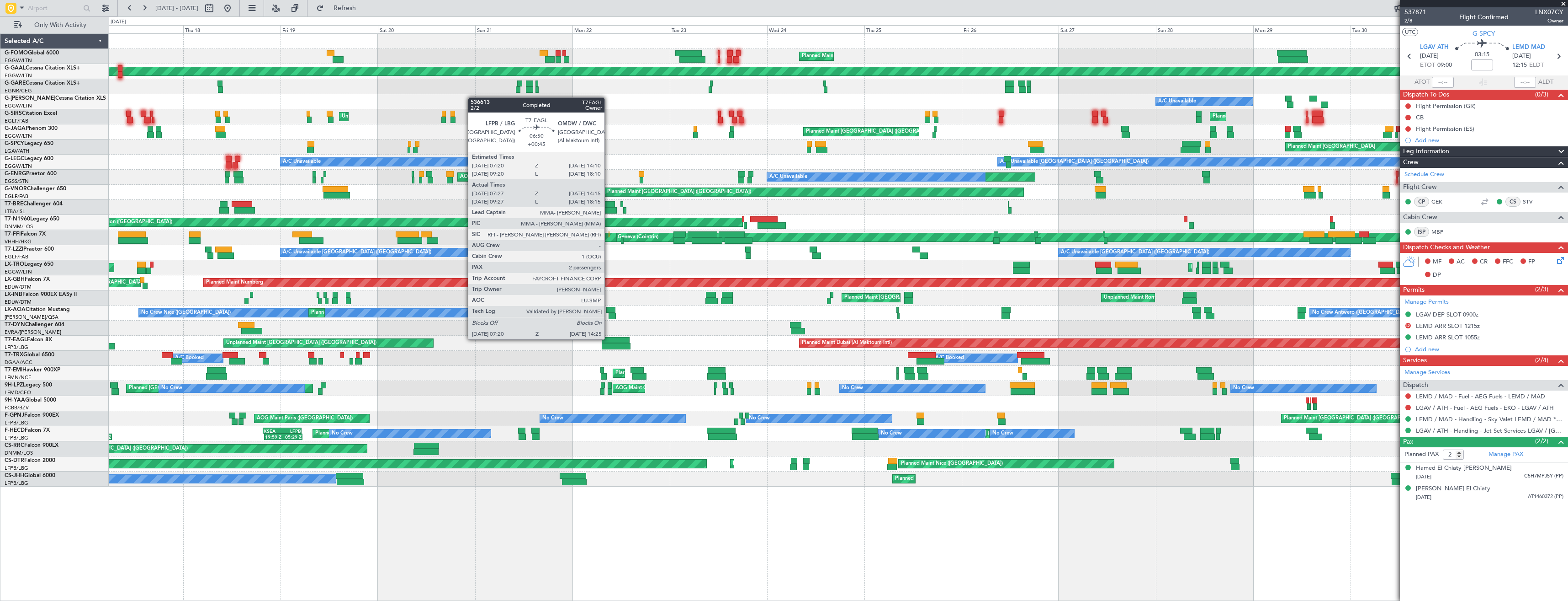
click at [608, 338] on div at bounding box center [615, 339] width 28 height 6
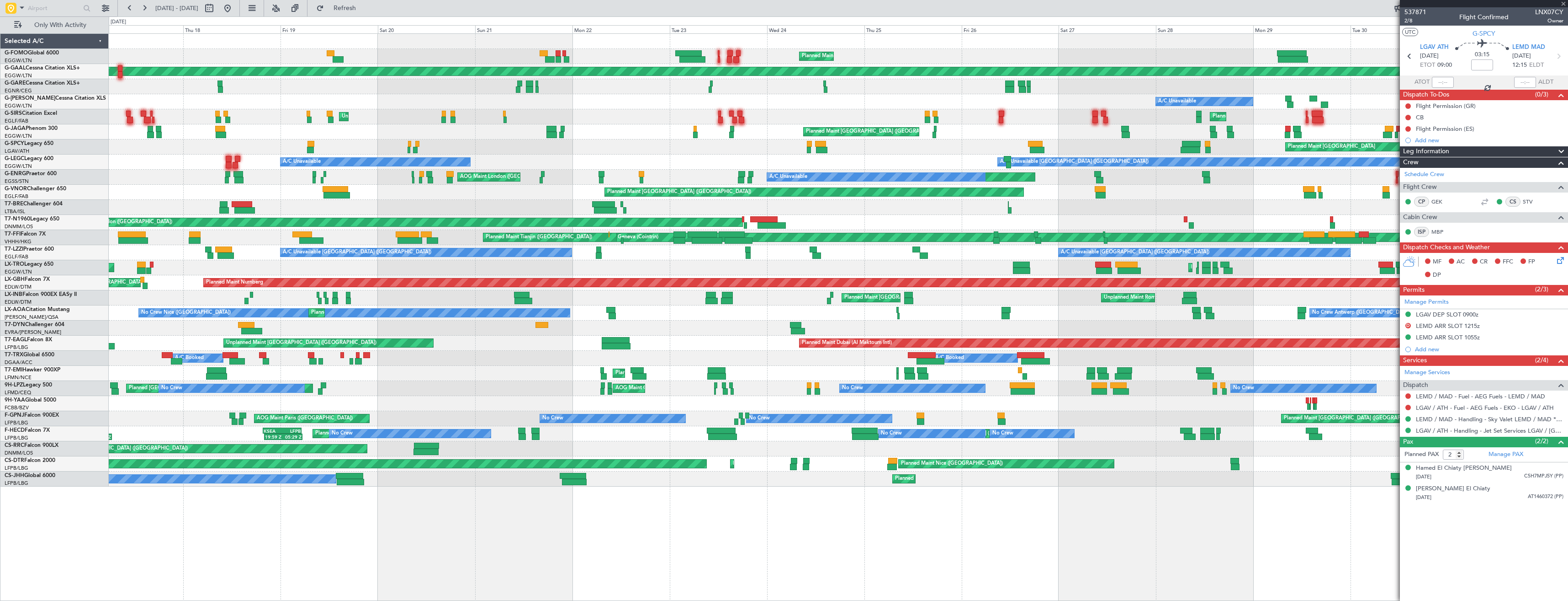
type input "+00:45"
type input "07:27"
type input "14:15"
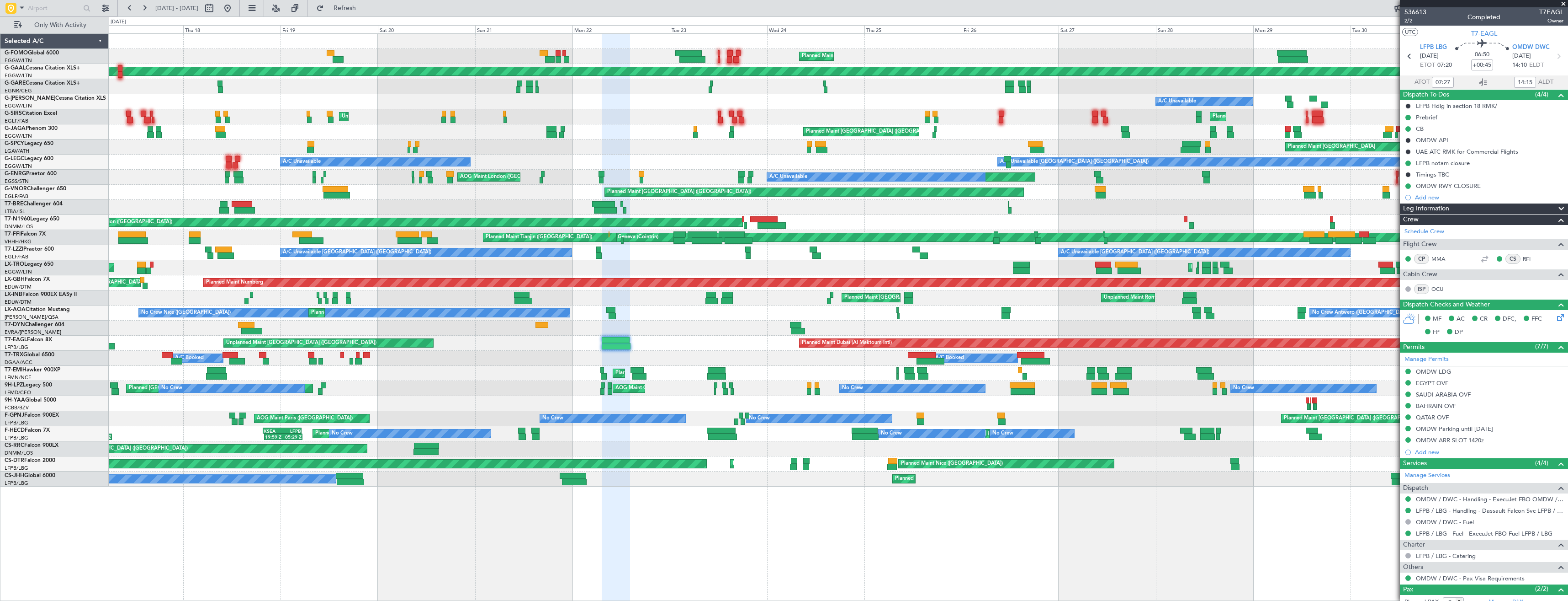
drag, startPoint x: 1563, startPoint y: 4, endPoint x: 1540, endPoint y: 32, distance: 36.2
click at [1563, 4] on span at bounding box center [1564, 4] width 9 height 9
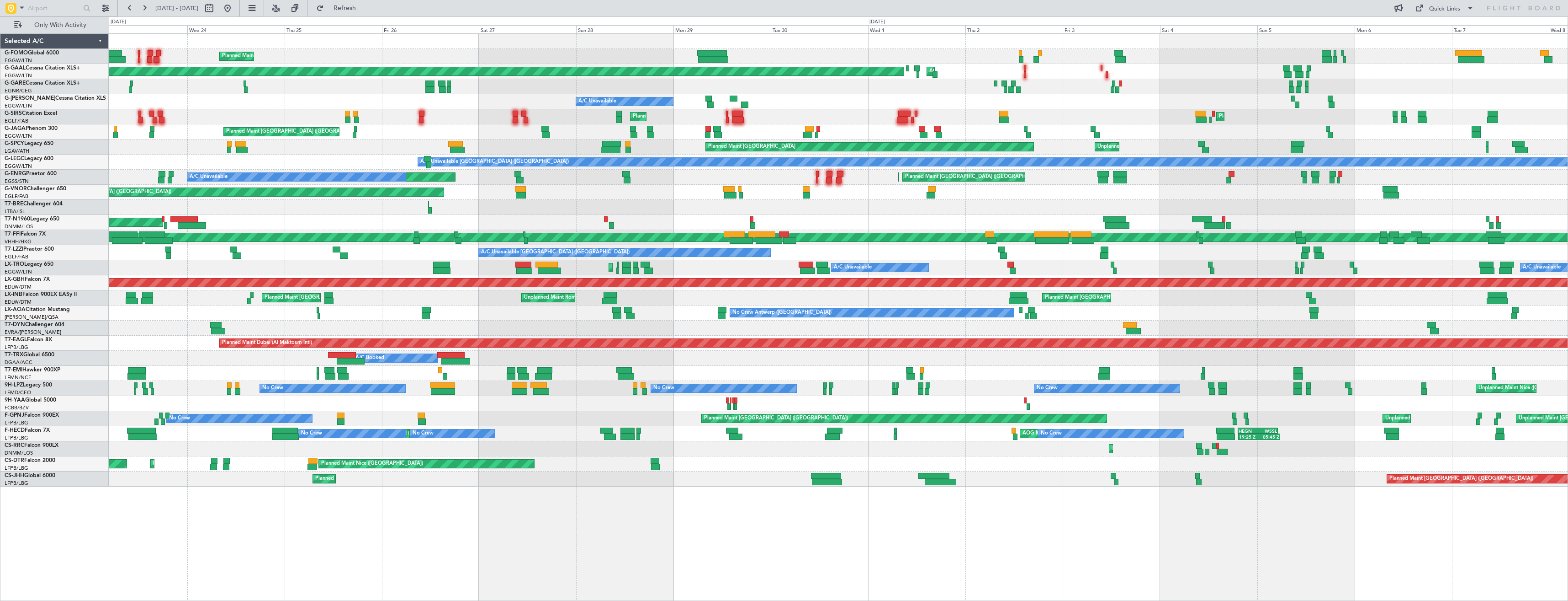
click at [753, 180] on div "Planned Maint [GEOGRAPHIC_DATA] ([GEOGRAPHIC_DATA]) Planned [GEOGRAPHIC_DATA] A…" at bounding box center [837, 260] width 1459 height 453
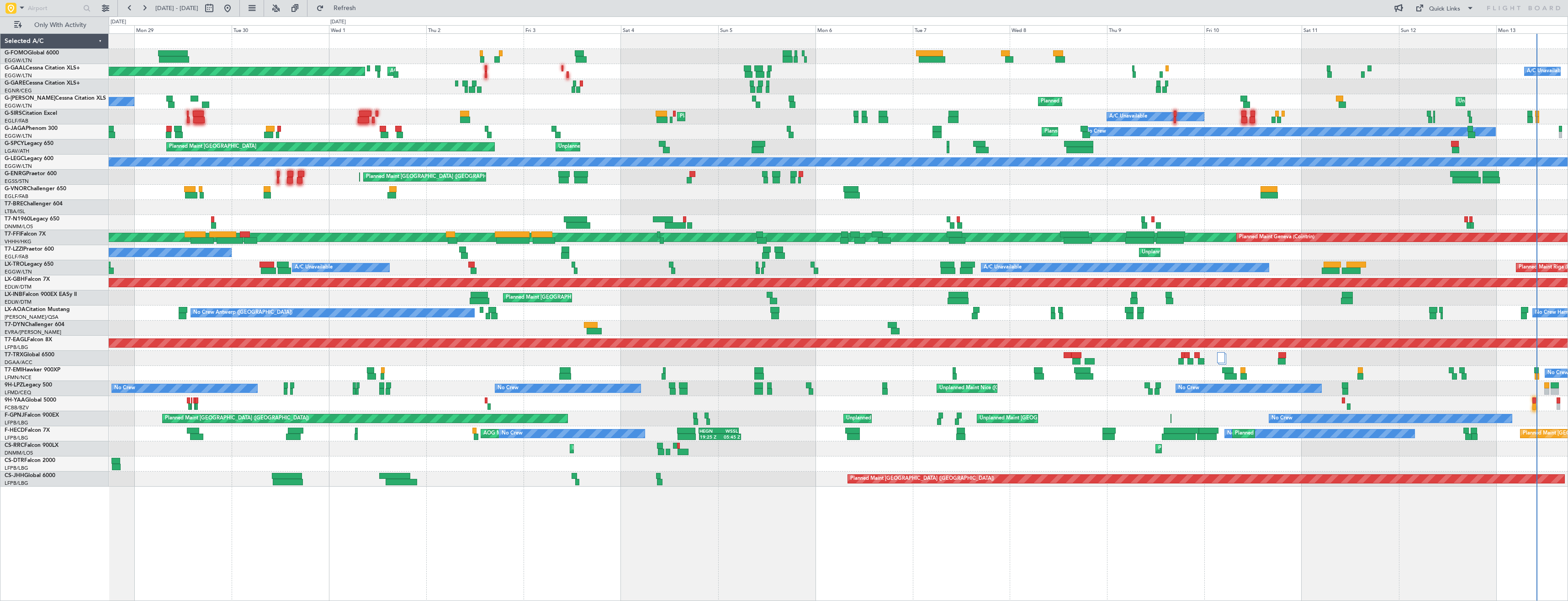
click at [323, 213] on div "Planned Maint Dusseldorf AOG Maint [GEOGRAPHIC_DATA] A/C Unavailable Owner Owne…" at bounding box center [837, 260] width 1459 height 453
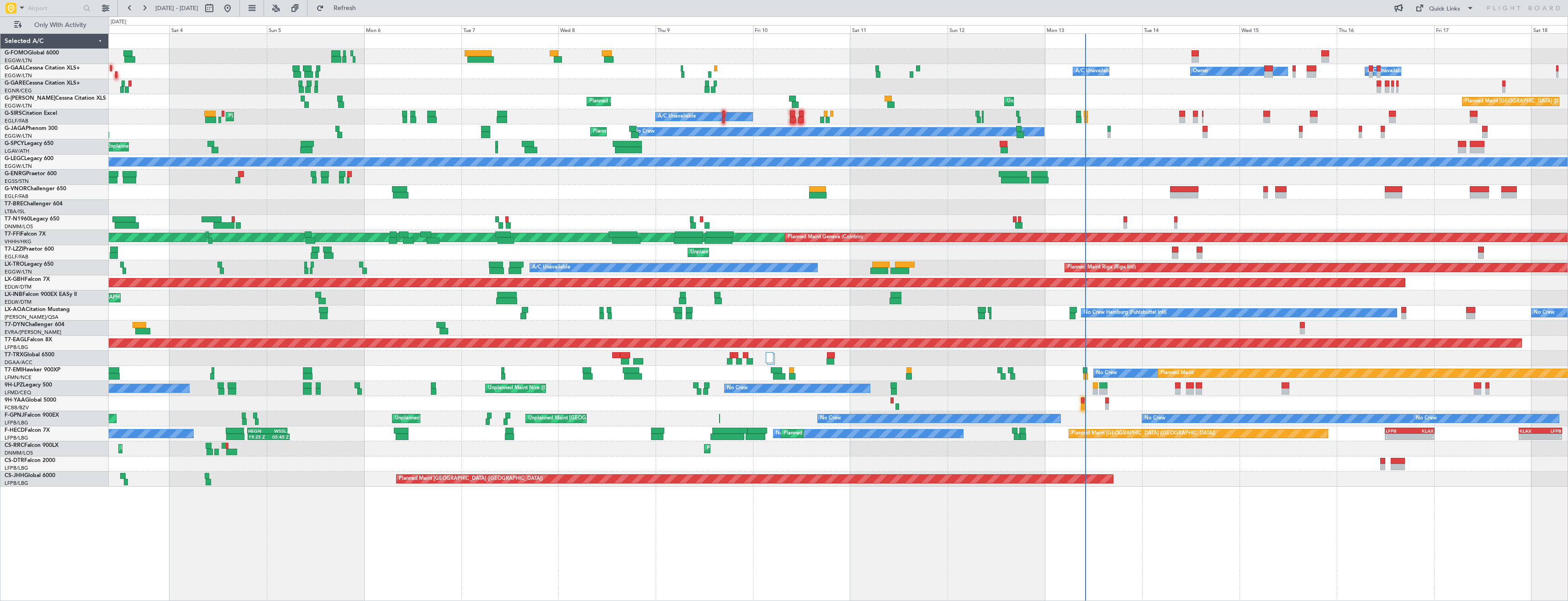
click at [204, 235] on div "A/C Unavailable Owner Owner A/C Unavailable AOG Maint [GEOGRAPHIC_DATA] Planned…" at bounding box center [837, 260] width 1459 height 453
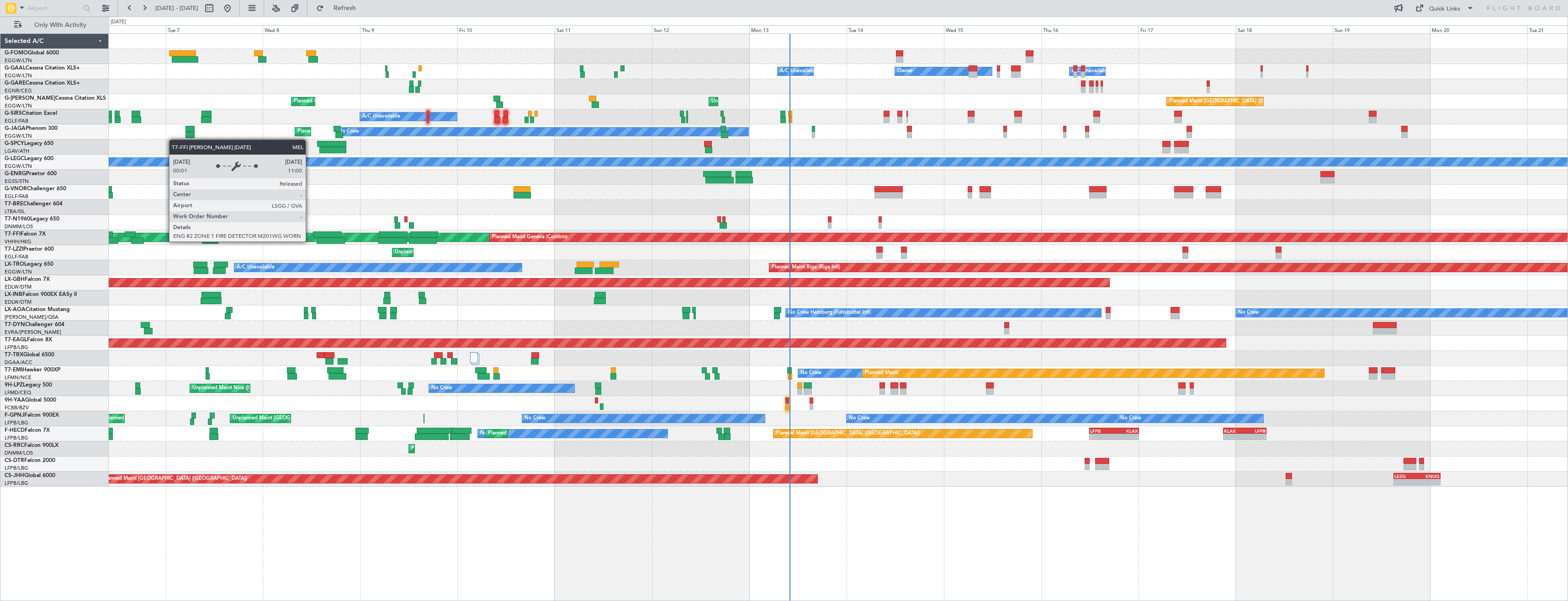
click at [104, 257] on div "A/C Unavailable Owner Owner A/C Unavailable Planned Maint [GEOGRAPHIC_DATA] ([G…" at bounding box center [784, 308] width 1568 height 585
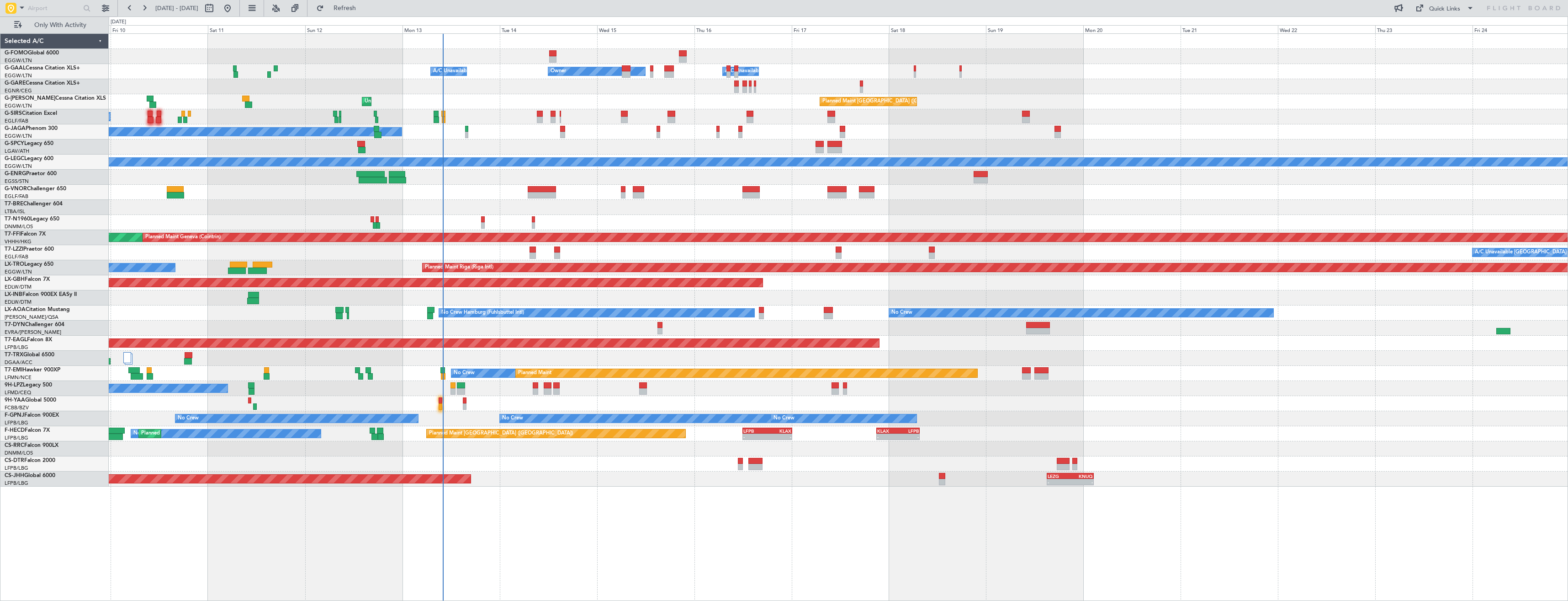
click at [0, 270] on html "[DATE] - [DATE] Refresh Quick Links Only With Activity A/C Unavailable Owner Ow…" at bounding box center [784, 300] width 1568 height 601
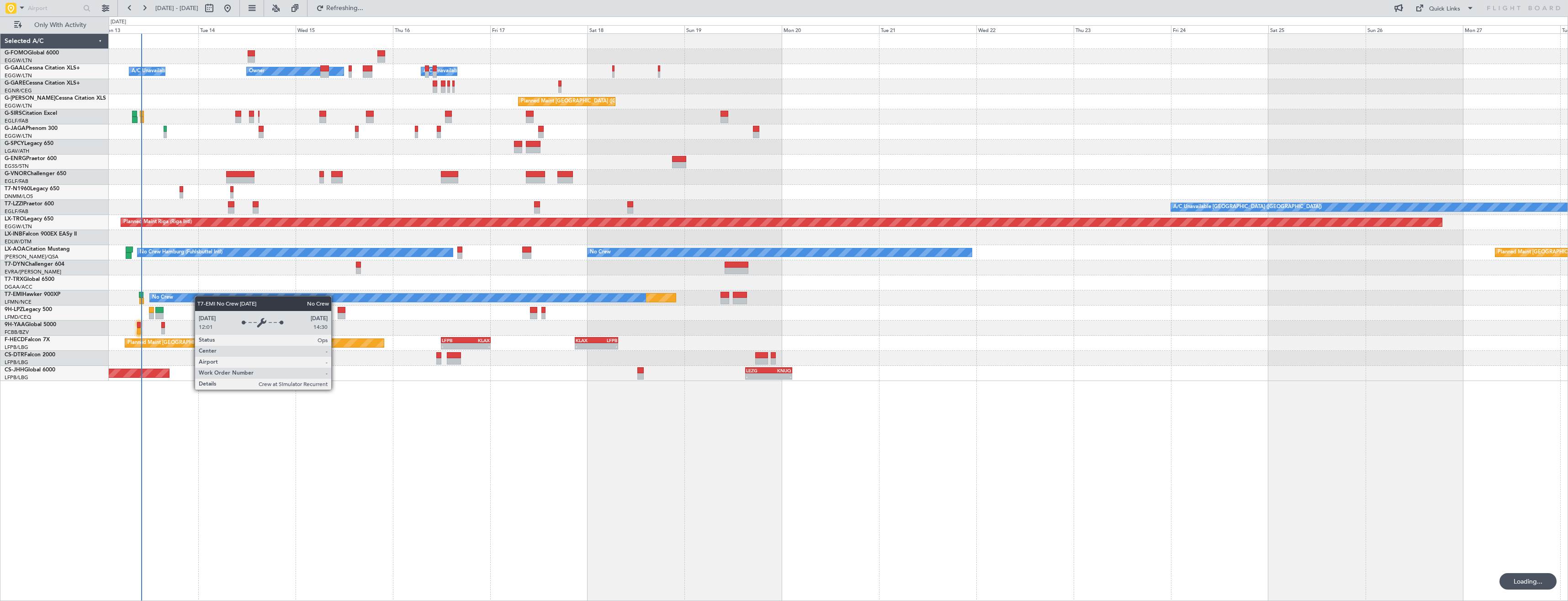
click at [183, 294] on div "Owner Owner A/C Unavailable A/C Unavailable Planned Maint [GEOGRAPHIC_DATA] ([G…" at bounding box center [837, 207] width 1459 height 347
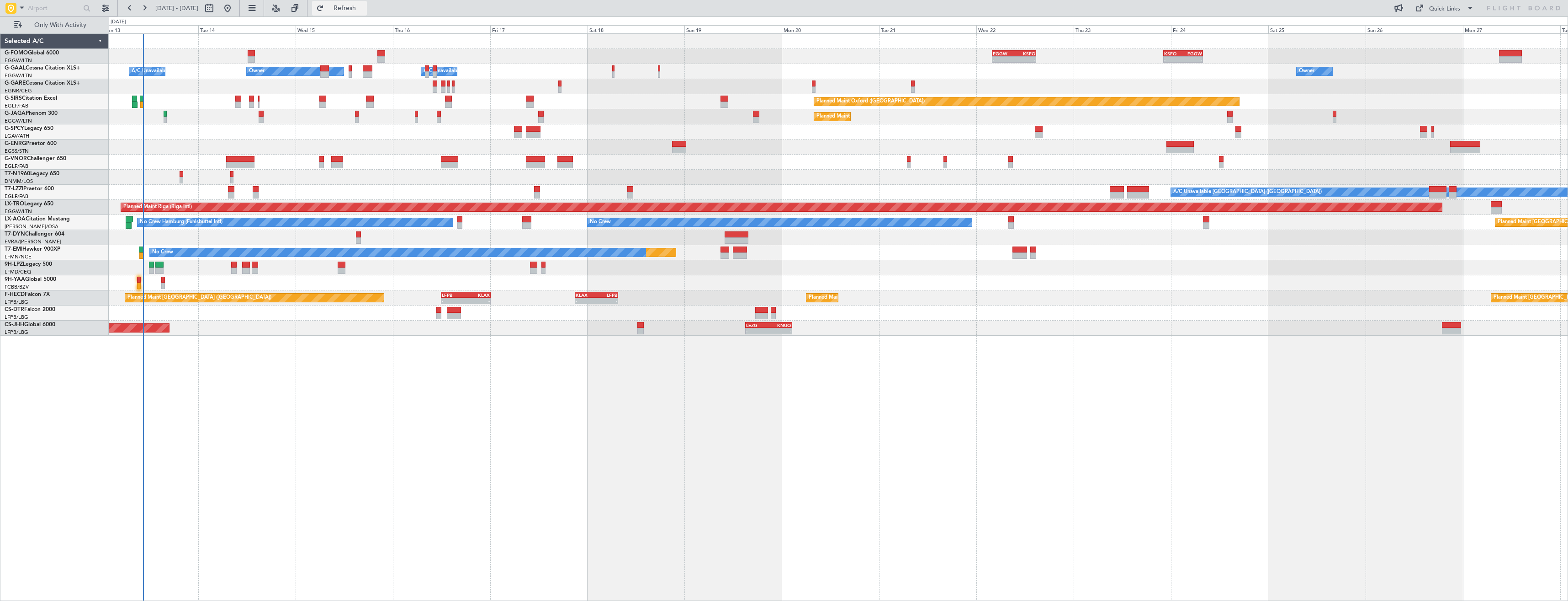
click at [364, 11] on span "Refresh" at bounding box center [345, 8] width 39 height 6
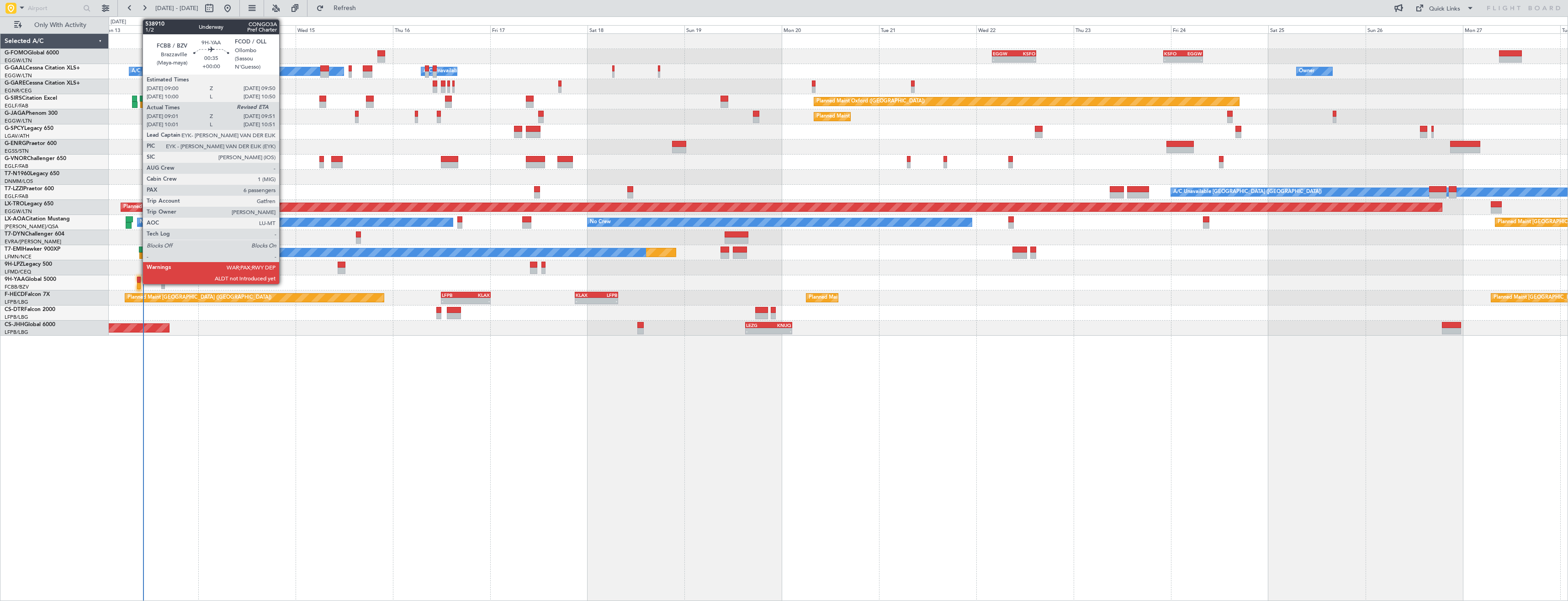
click at [138, 282] on div at bounding box center [139, 279] width 3 height 6
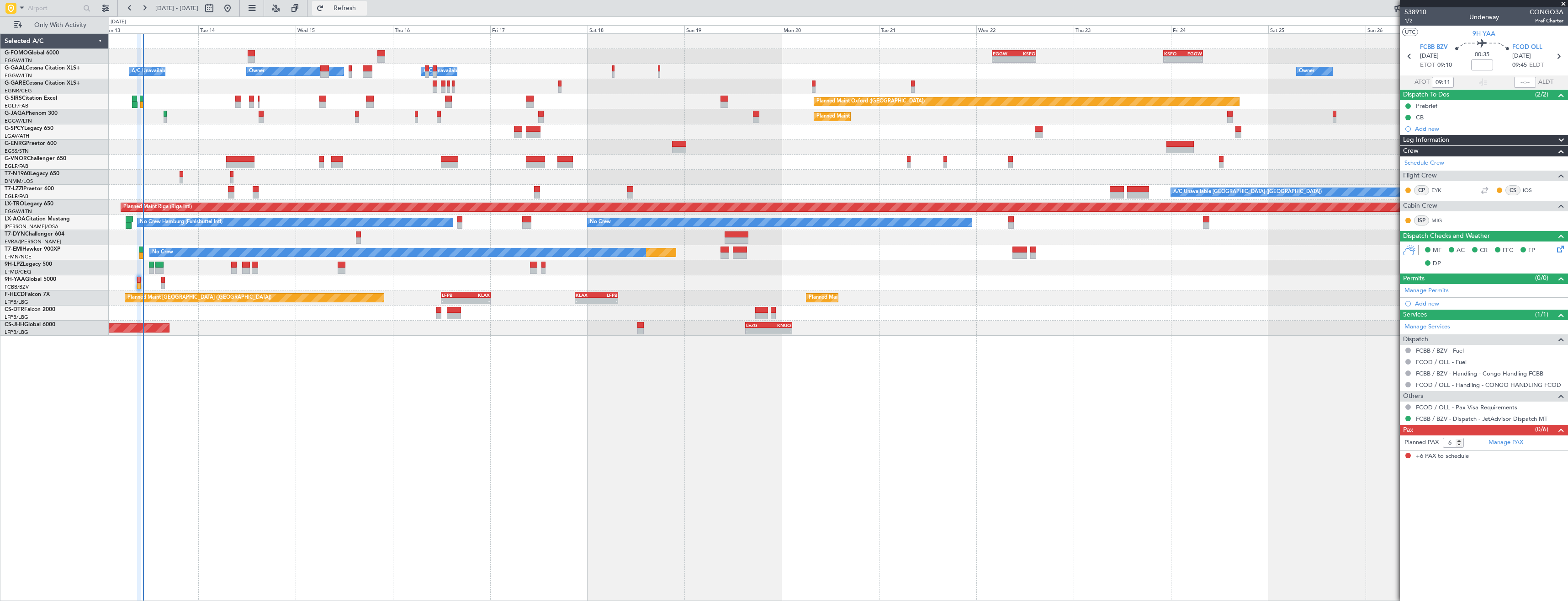
click at [356, 12] on button "Refresh" at bounding box center [340, 8] width 55 height 15
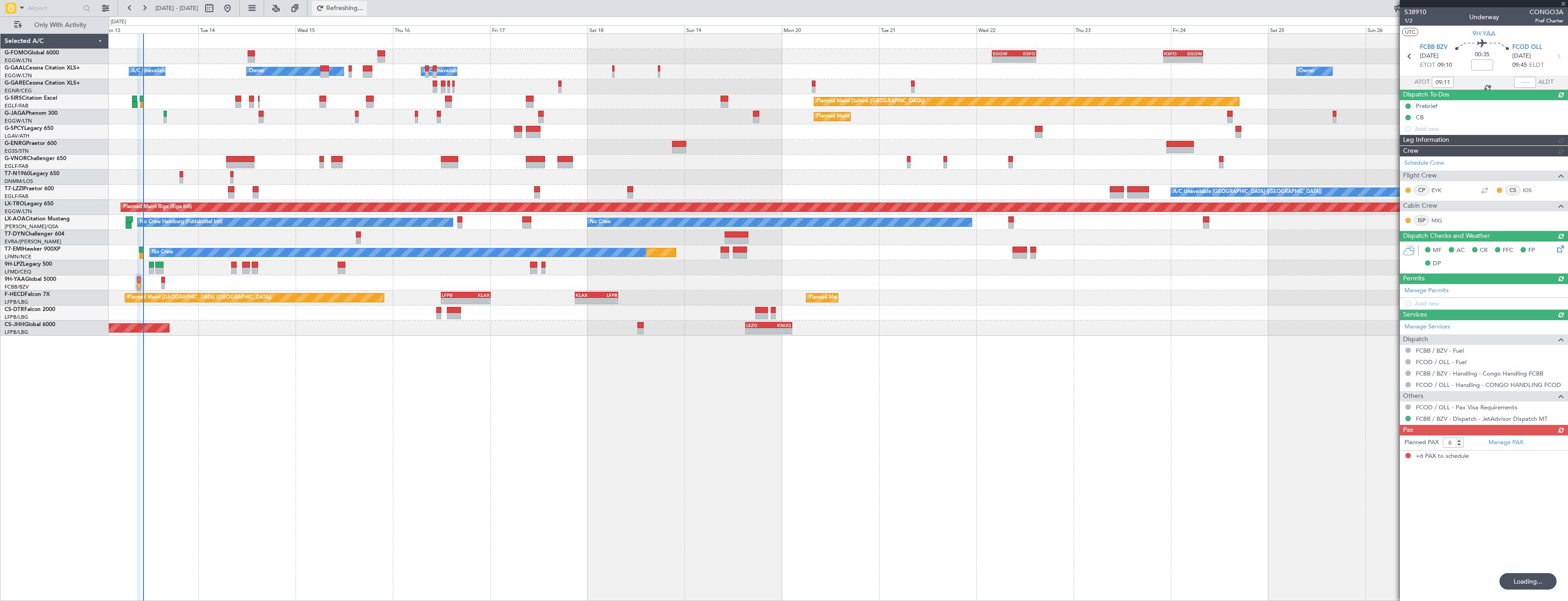
type input "09:47"
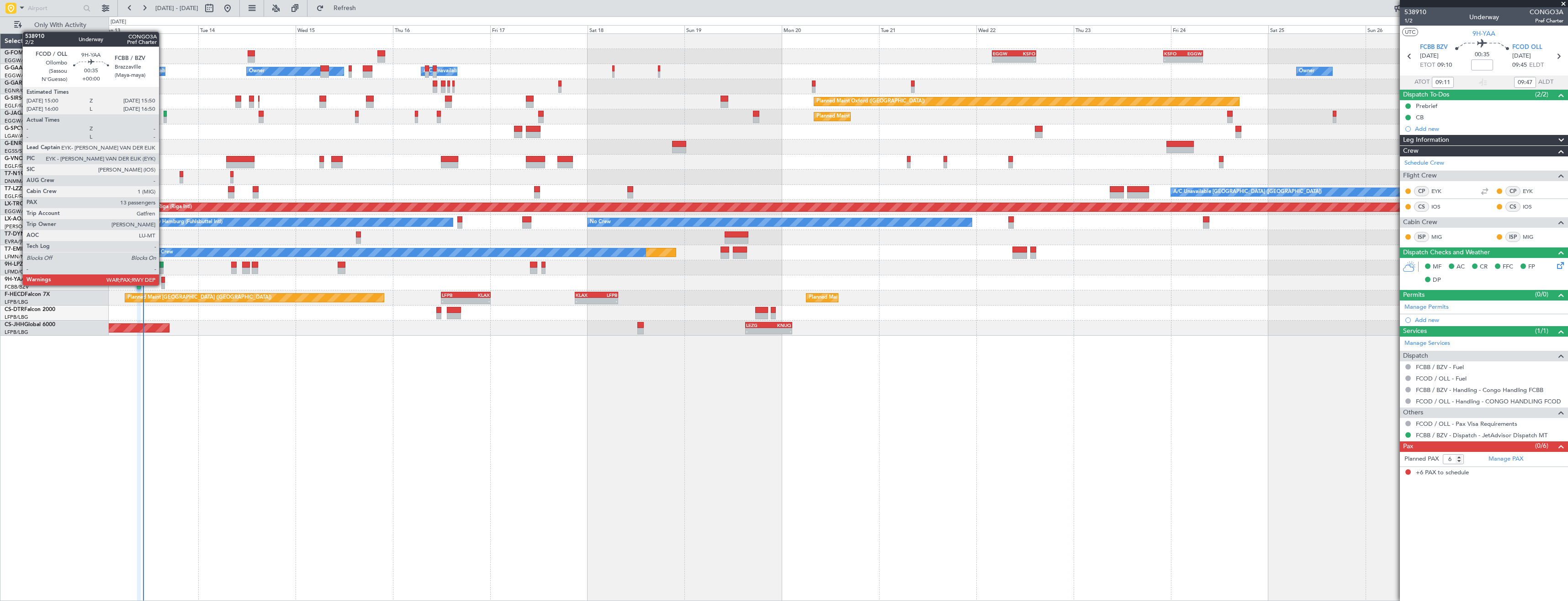
click at [164, 284] on div at bounding box center [163, 285] width 3 height 6
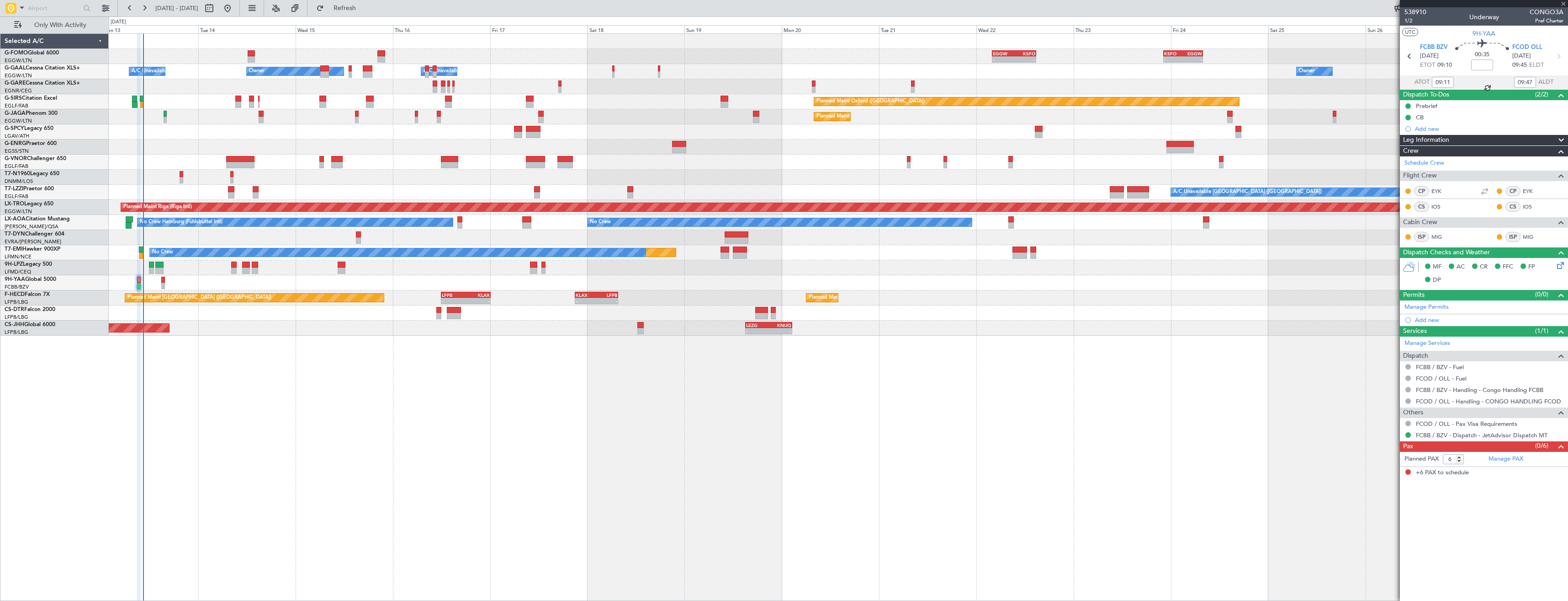
type input "13"
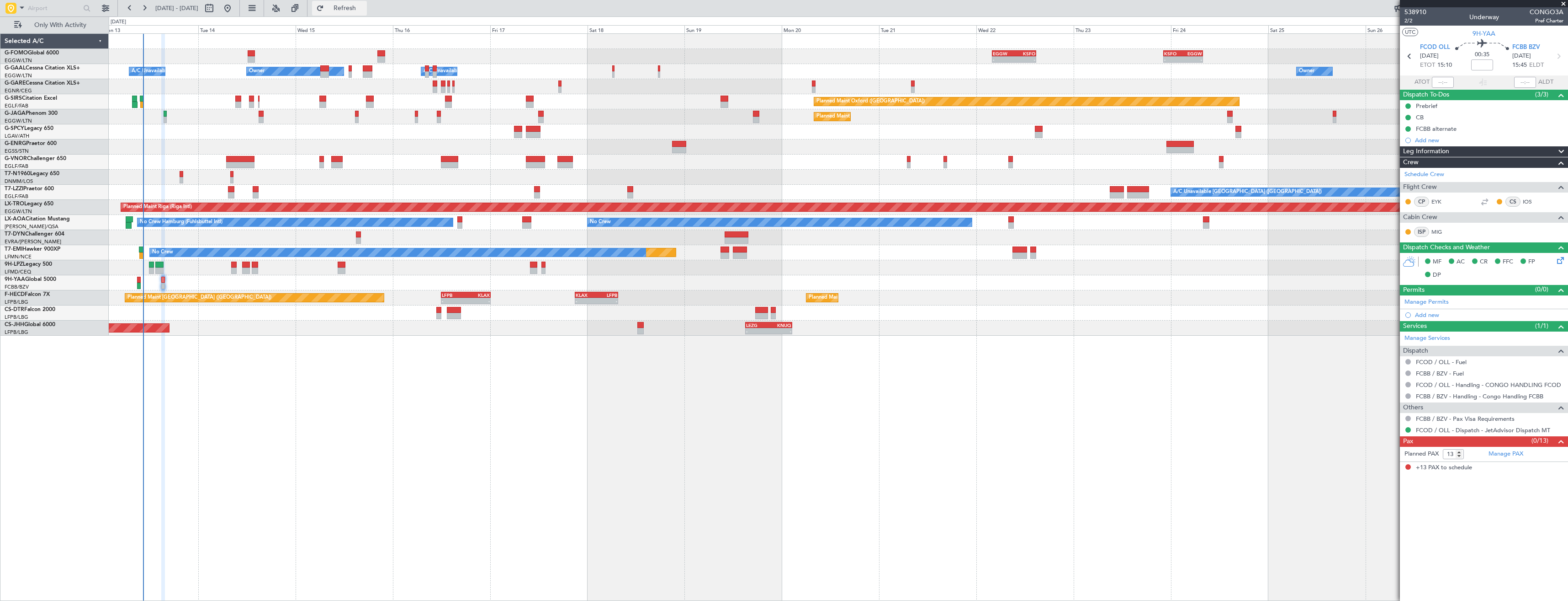
click at [364, 8] on span "Refresh" at bounding box center [345, 8] width 39 height 6
type input "10:22"
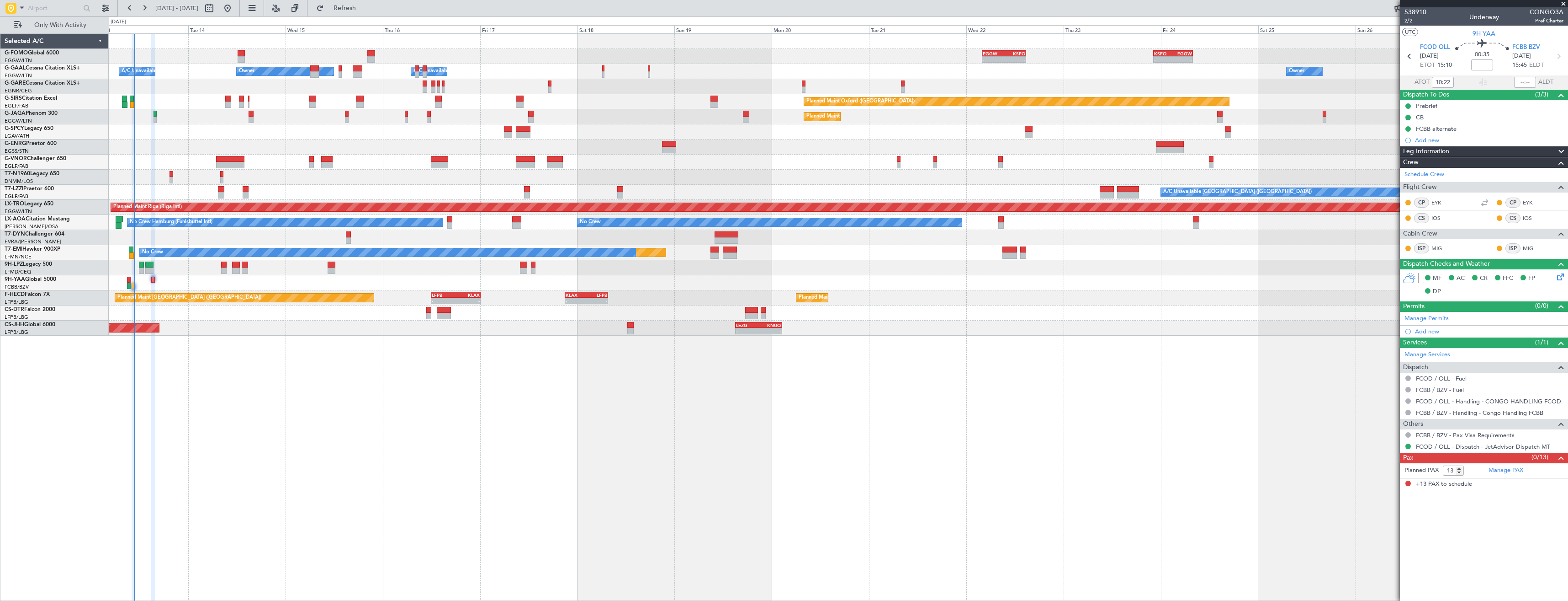
click at [170, 138] on div at bounding box center [837, 132] width 1459 height 15
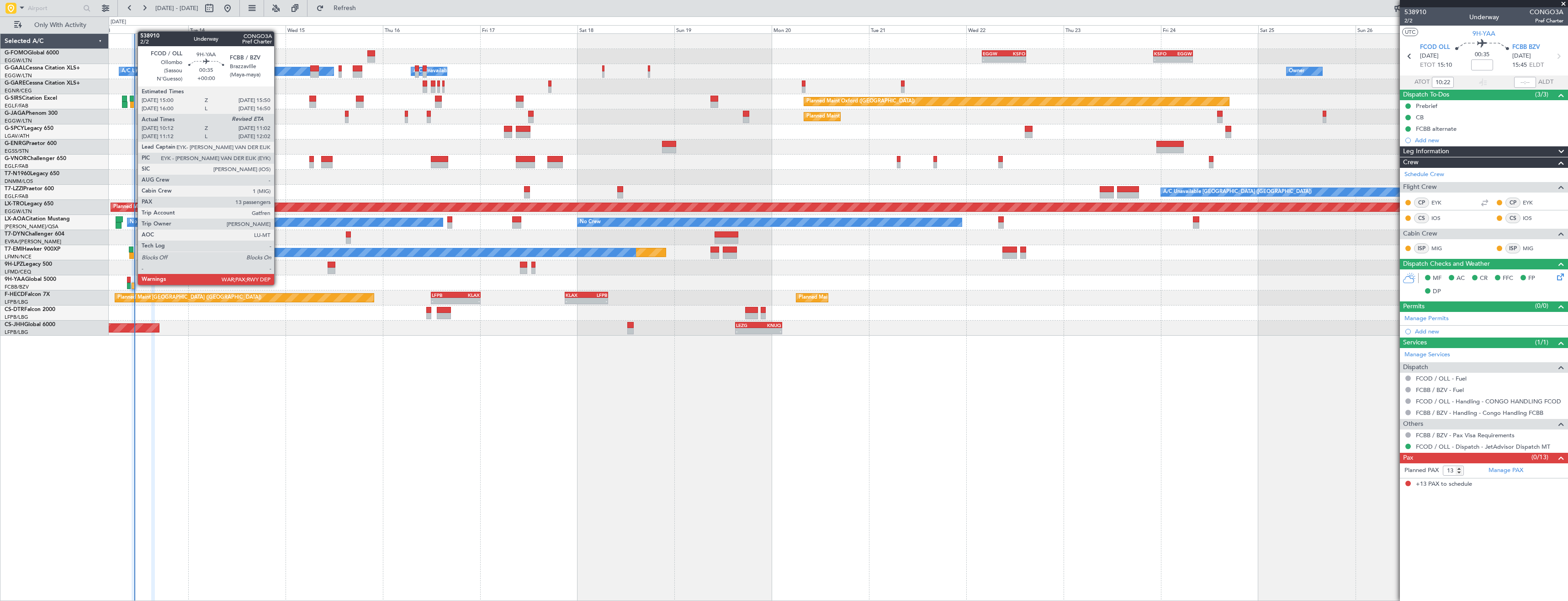
click at [133, 284] on div at bounding box center [133, 285] width 3 height 6
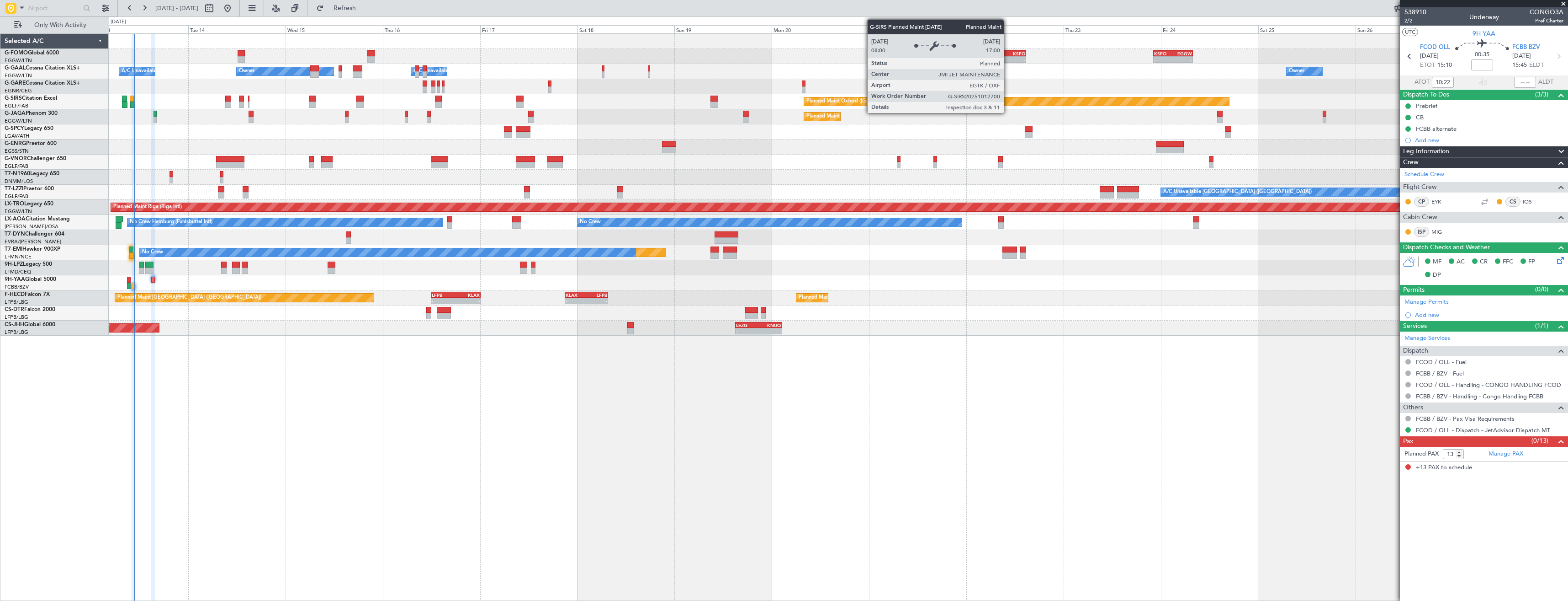
click at [591, 105] on div "- - EGGW 03:55 Z KSFO 14:45 Z - - KSFO 22:15 Z EGGW 08:00 Z Owner Owner Owner A…" at bounding box center [837, 184] width 1459 height 301
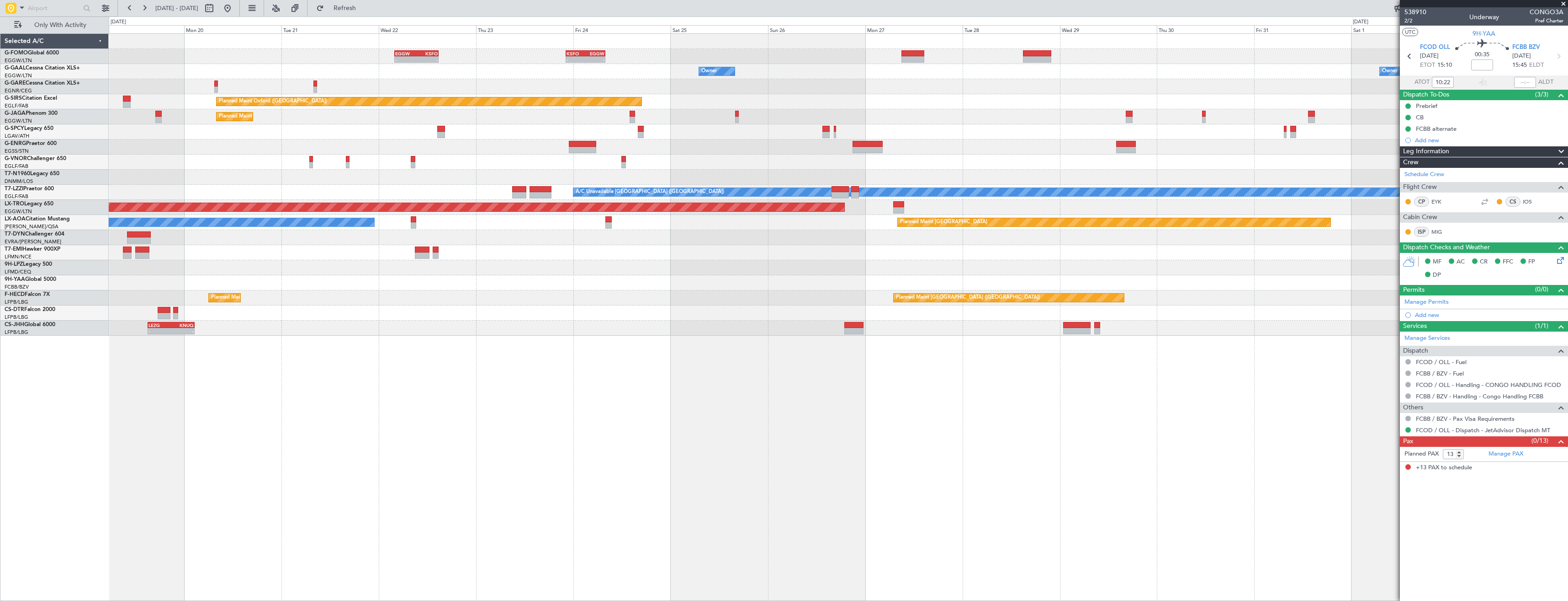
click at [479, 97] on div "- - EGGW 03:55 Z KSFO 14:45 Z - - KSFO 22:15 Z EGGW 08:00 Z Owner Owner Owner A…" at bounding box center [837, 184] width 1459 height 301
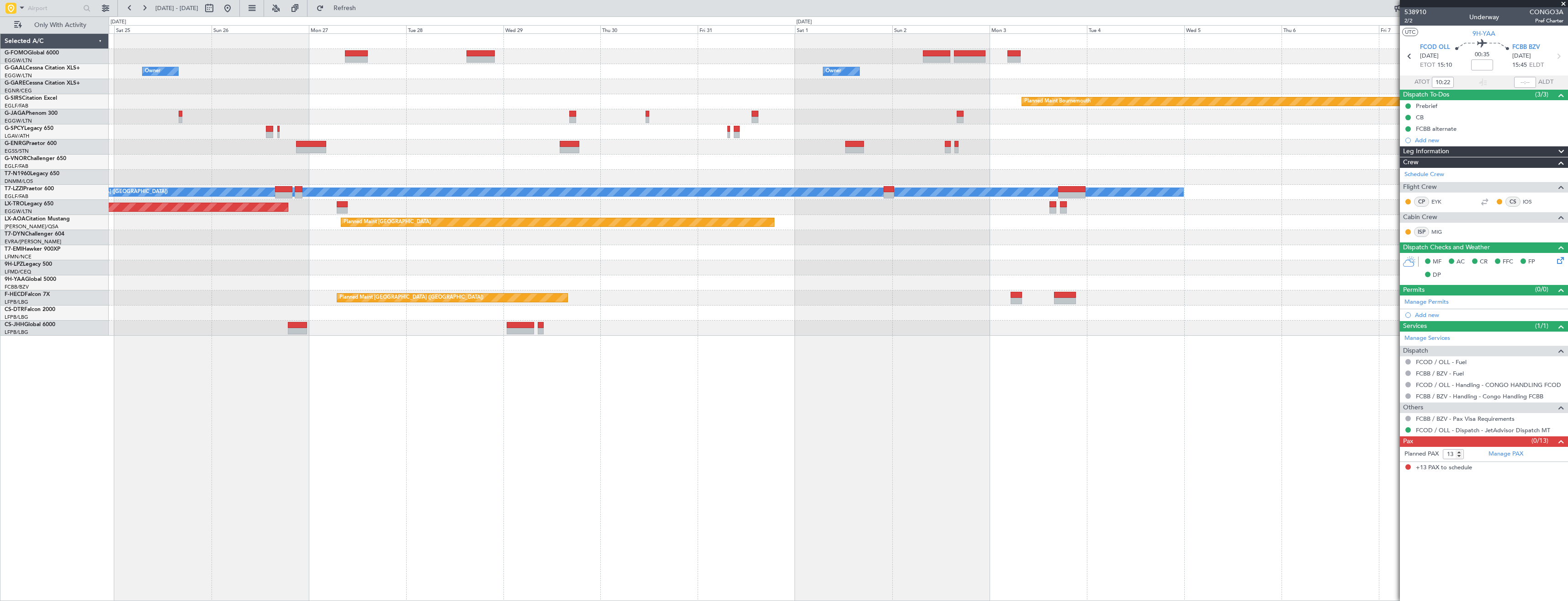
click at [411, 96] on div "Planned Maint Bournemouth Planned Maint [GEOGRAPHIC_DATA] Planned Maint [GEOGRA…" at bounding box center [837, 102] width 1459 height 15
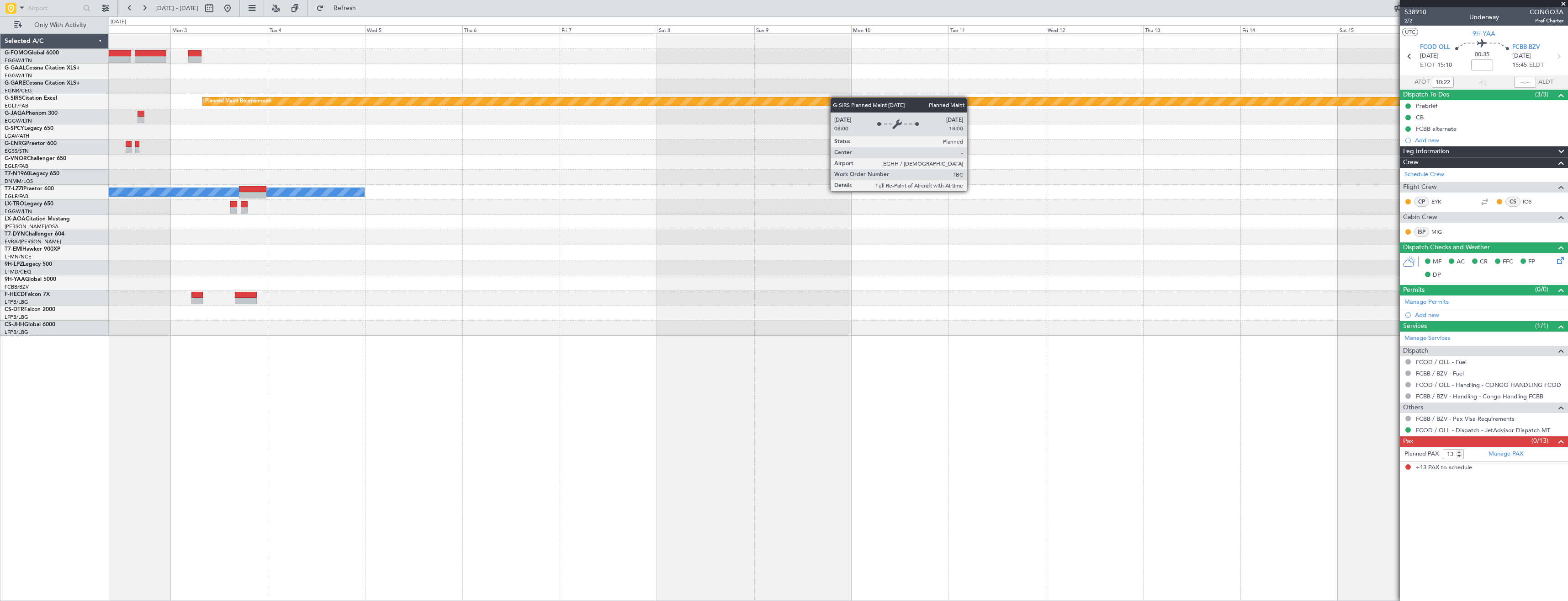
click at [386, 96] on div "Owner Planned Maint [GEOGRAPHIC_DATA] Planned Maint [GEOGRAPHIC_DATA] A/C Unava…" at bounding box center [837, 184] width 1459 height 301
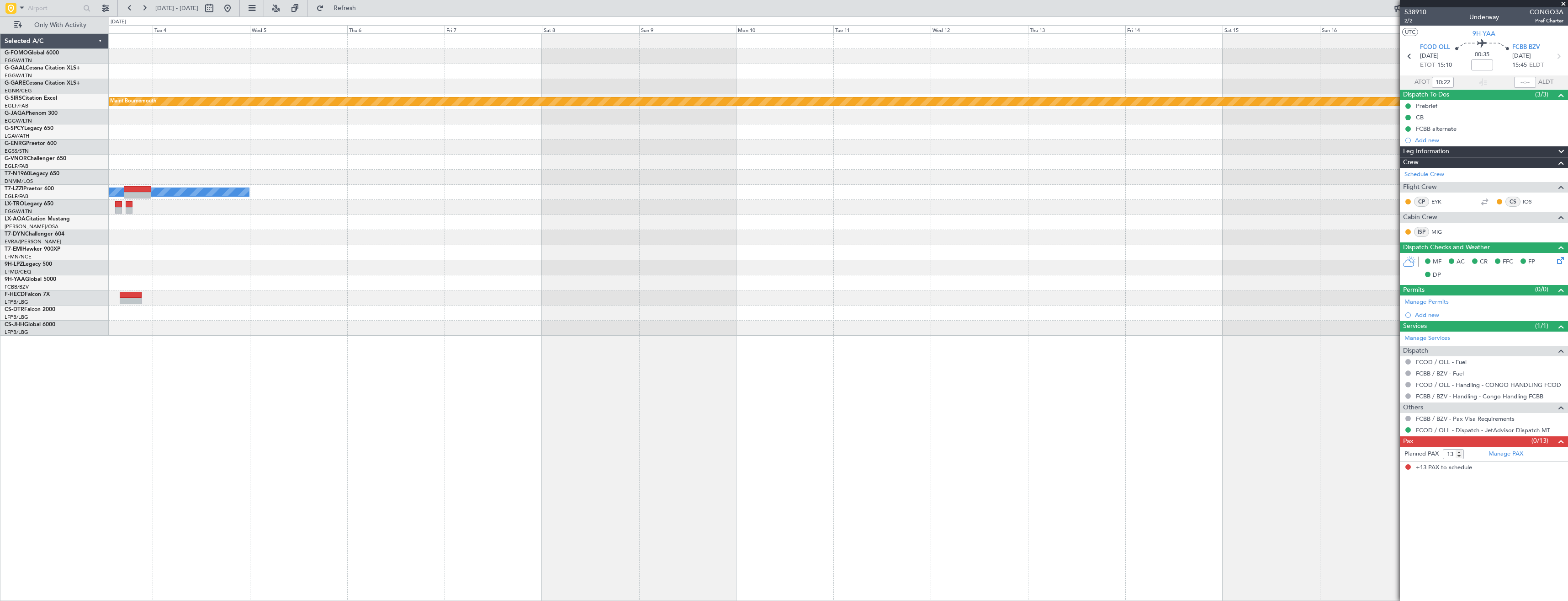
click at [459, 101] on div "Owner Planned Maint [GEOGRAPHIC_DATA] Planned Maint [GEOGRAPHIC_DATA] A/C Unava…" at bounding box center [837, 184] width 1459 height 301
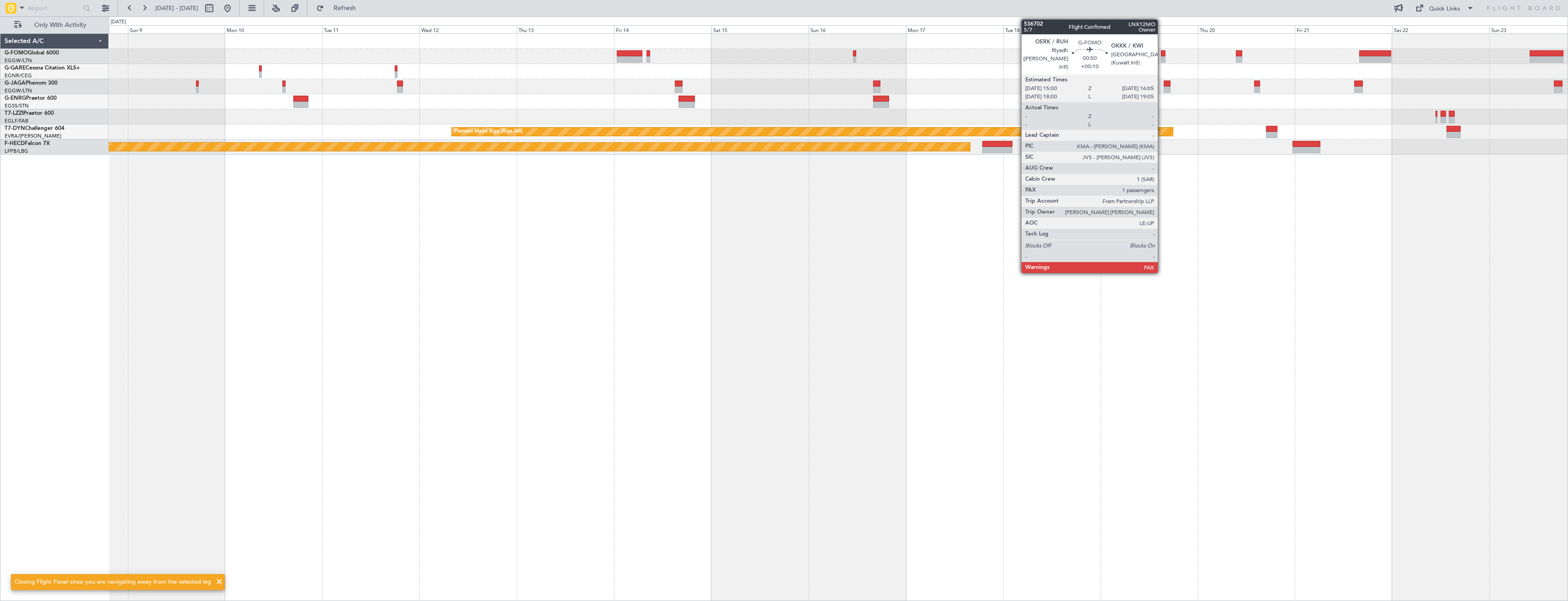
click at [1162, 59] on div at bounding box center [1163, 59] width 4 height 6
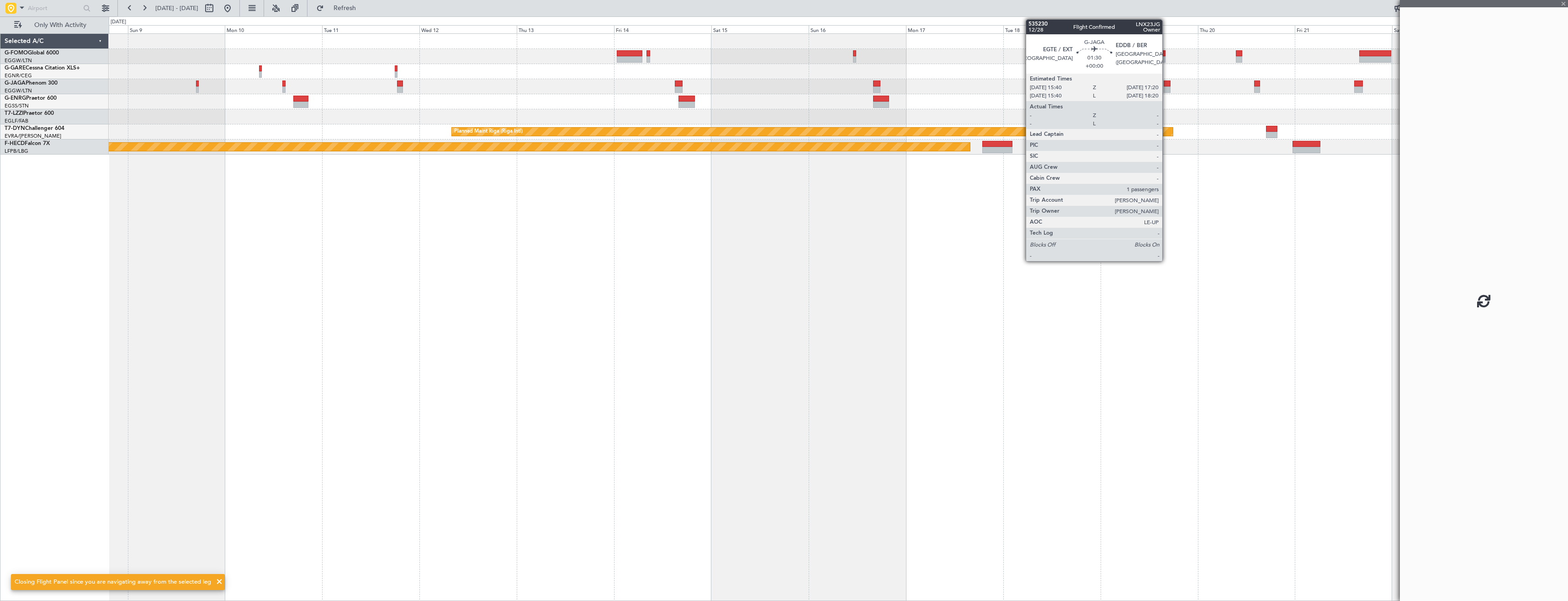
click at [1167, 91] on div at bounding box center [1167, 89] width 7 height 6
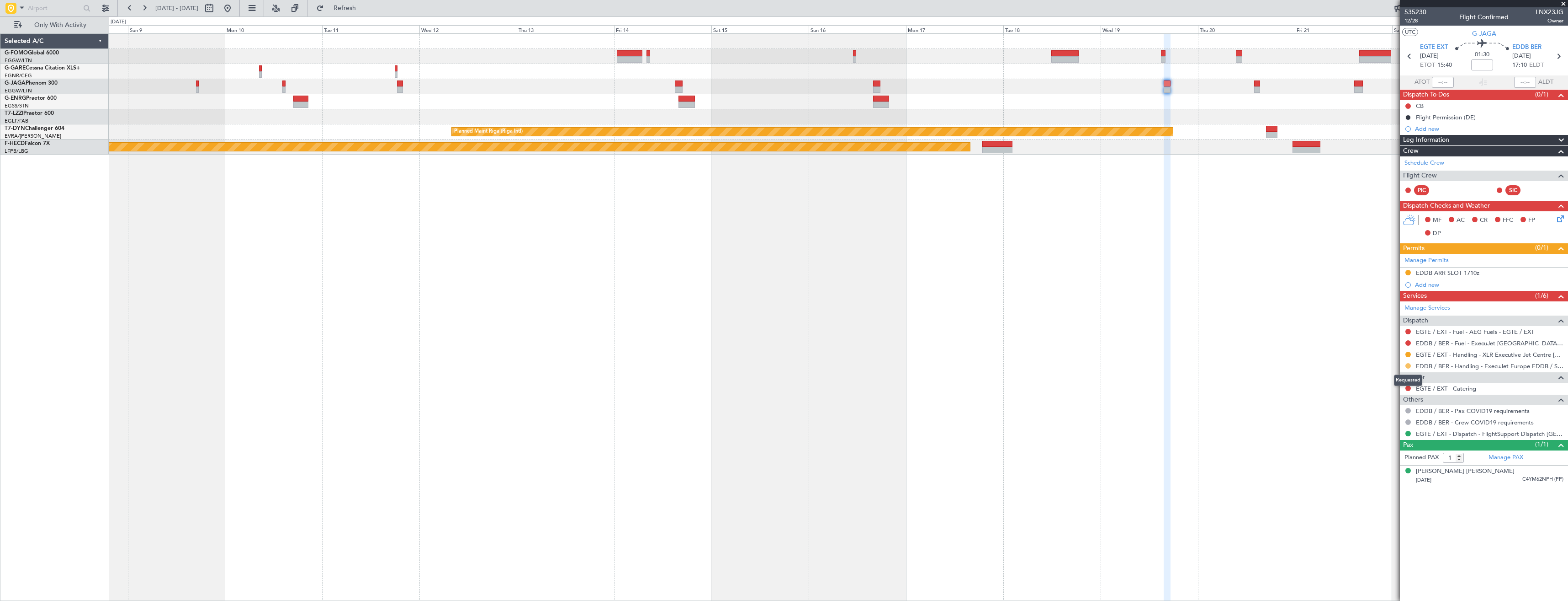
click at [1409, 367] on button at bounding box center [1408, 366] width 5 height 5
click at [1367, 474] on li "Confirmed" at bounding box center [1408, 474] width 106 height 14
click at [1492, 275] on div "EDDB ARR SLOT 1710z" at bounding box center [1484, 273] width 168 height 11
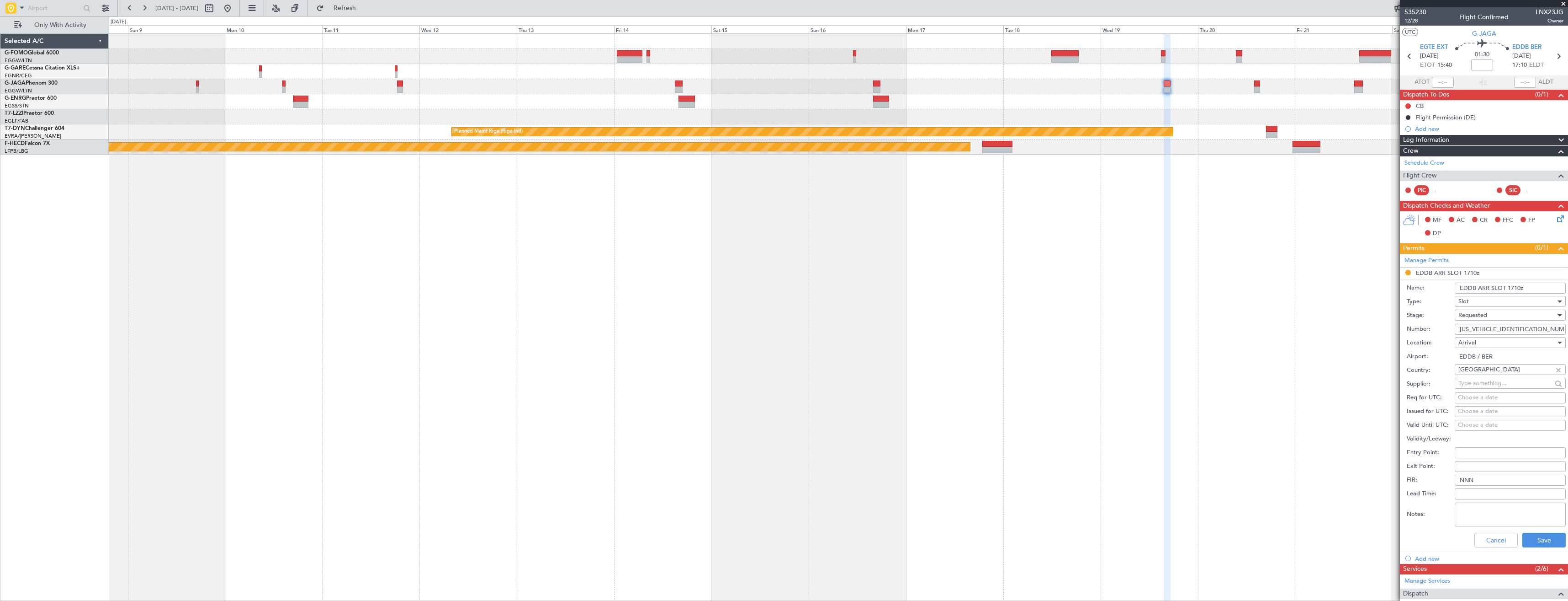
click at [1534, 330] on input "[US_VEHICLE_IDENTIFICATION_NUMBER]" at bounding box center [1510, 329] width 111 height 11
click at [1510, 315] on div "Requested" at bounding box center [1507, 315] width 97 height 14
click at [1509, 386] on span "Received OK" at bounding box center [1506, 385] width 96 height 14
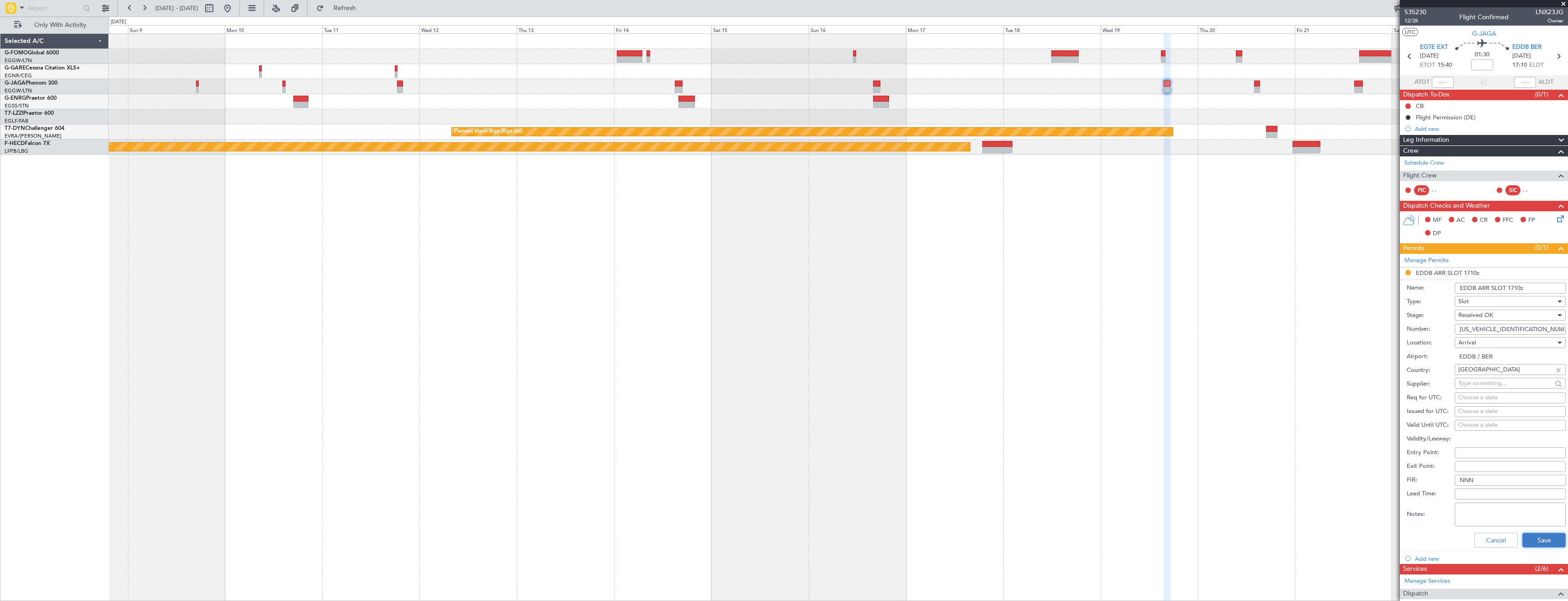
click at [1529, 544] on button "Save" at bounding box center [1544, 540] width 43 height 15
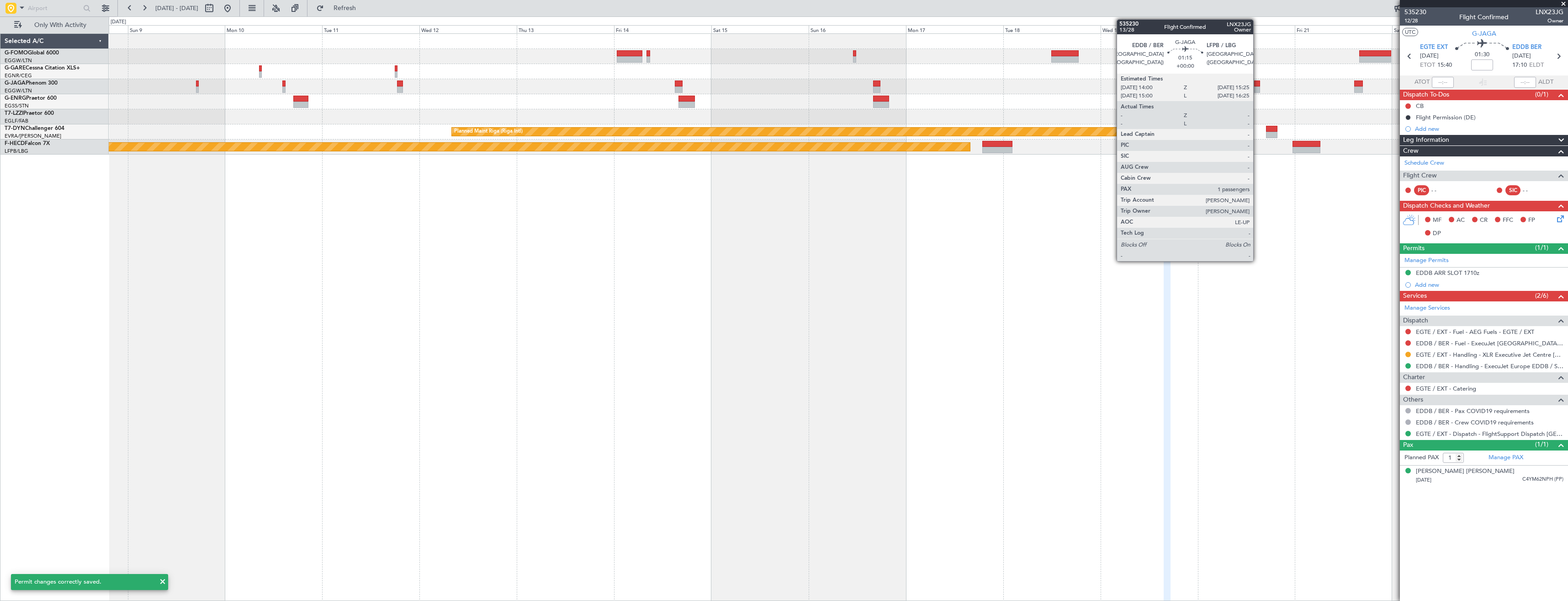
click at [1257, 88] on div at bounding box center [1256, 89] width 6 height 6
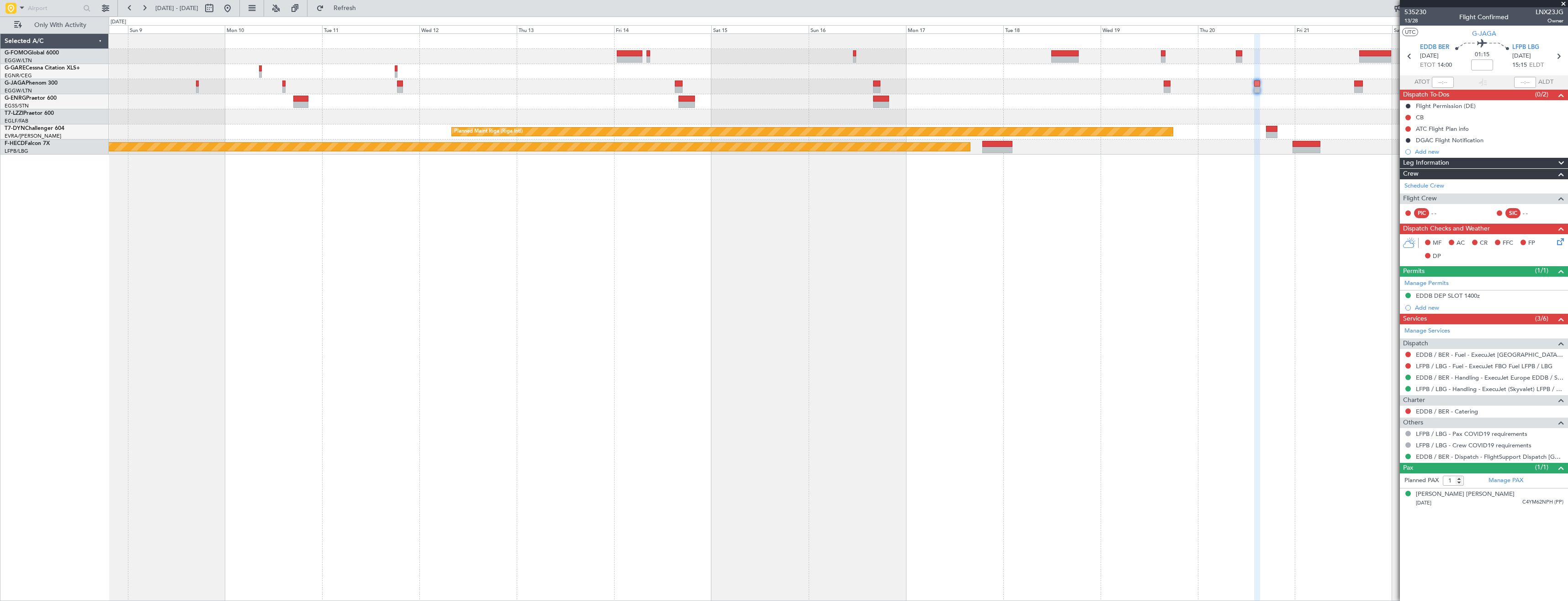
click at [1561, 3] on span at bounding box center [1564, 4] width 9 height 9
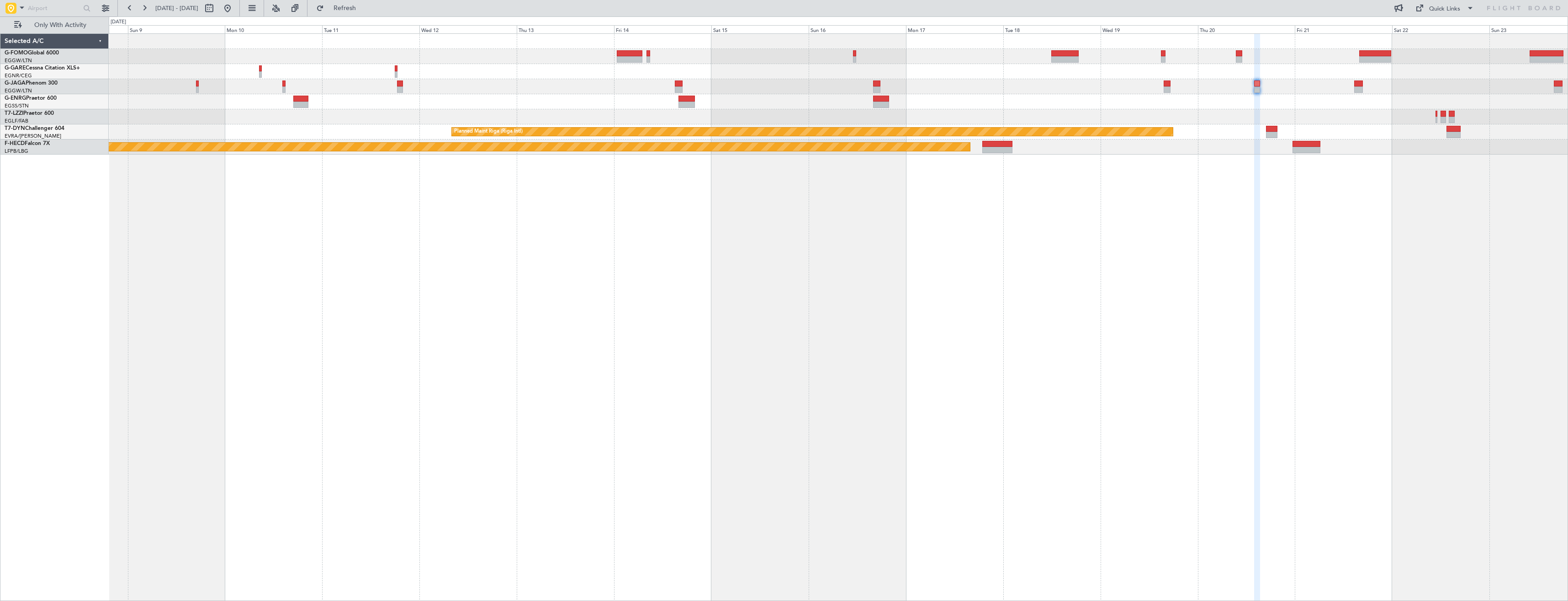
type input "0"
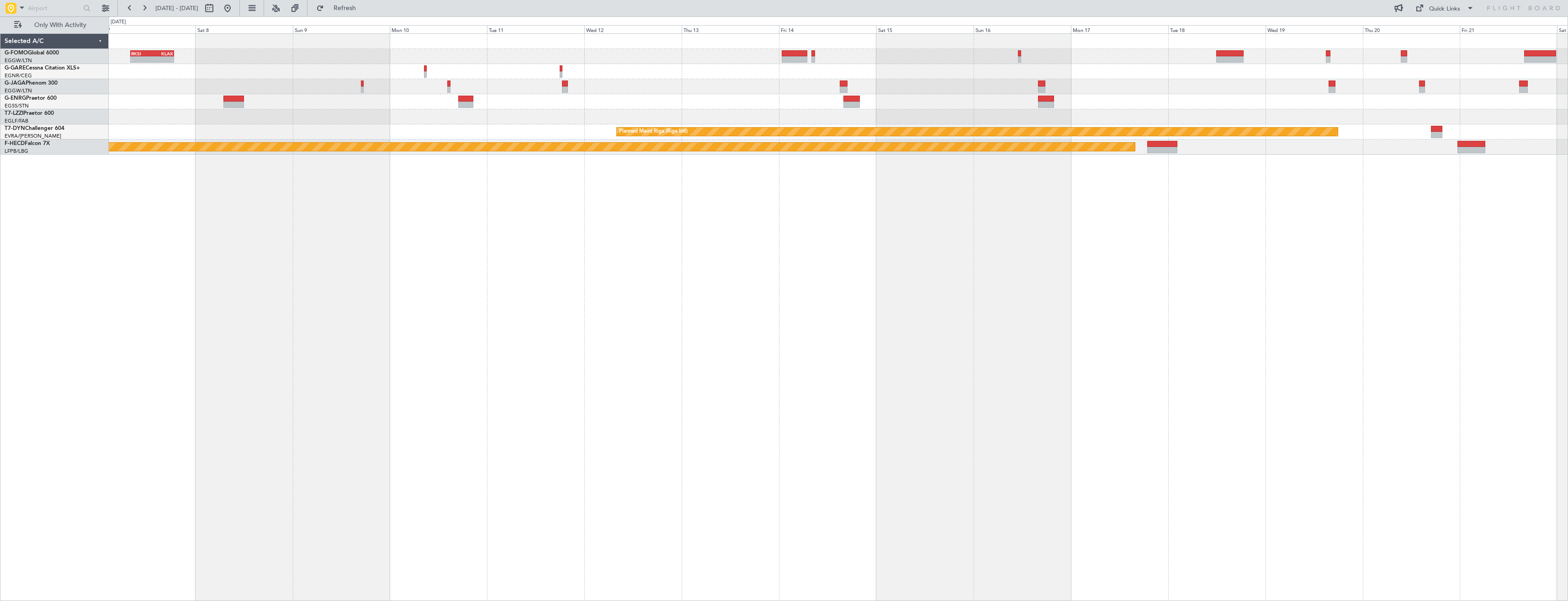
click at [1251, 179] on div "- - RKSI 08:00 Z KLAX 18:50 Z A/C Unavailable [GEOGRAPHIC_DATA] ([GEOGRAPHIC_DA…" at bounding box center [838, 317] width 1460 height 567
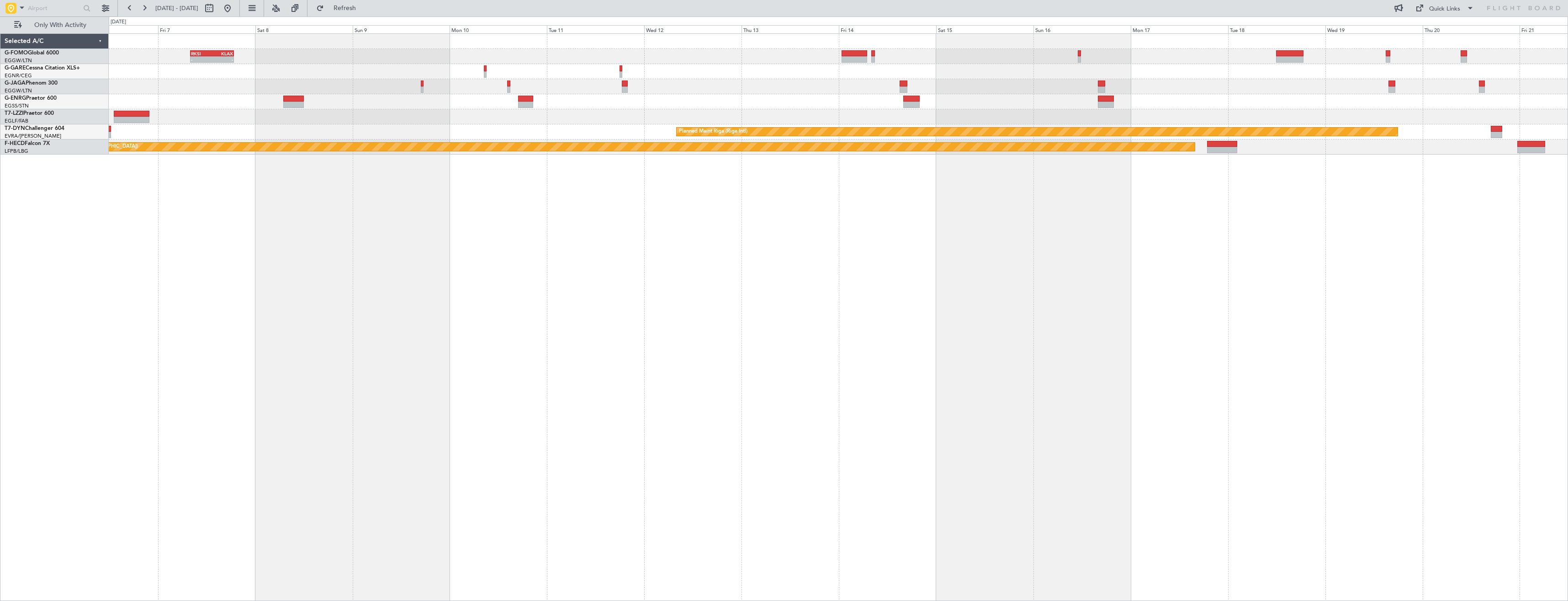
click at [1185, 210] on div "- - RKSI 08:00 Z KLAX 18:50 Z A/C Unavailable [GEOGRAPHIC_DATA] ([GEOGRAPHIC_DA…" at bounding box center [838, 317] width 1460 height 567
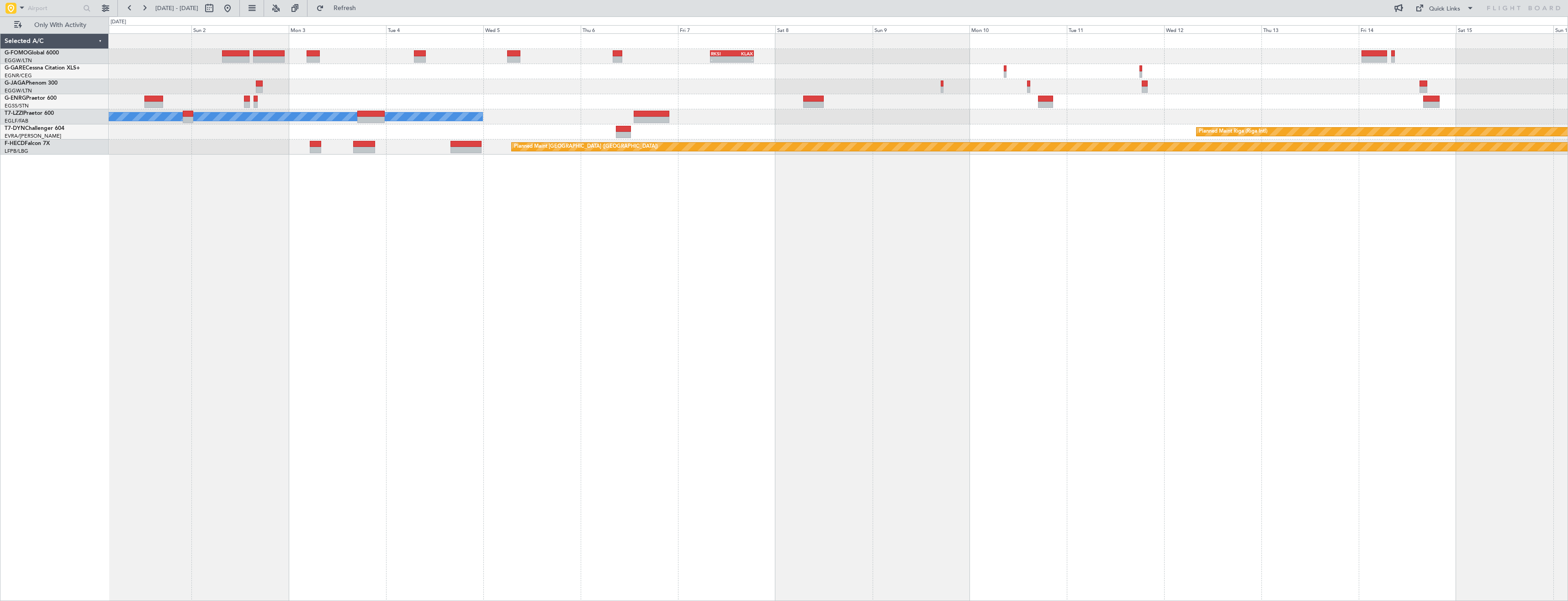
click at [1125, 241] on div "- - RKSI 08:00 Z KLAX 18:50 Z A/C Unavailable [GEOGRAPHIC_DATA] ([GEOGRAPHIC_DA…" at bounding box center [838, 317] width 1460 height 567
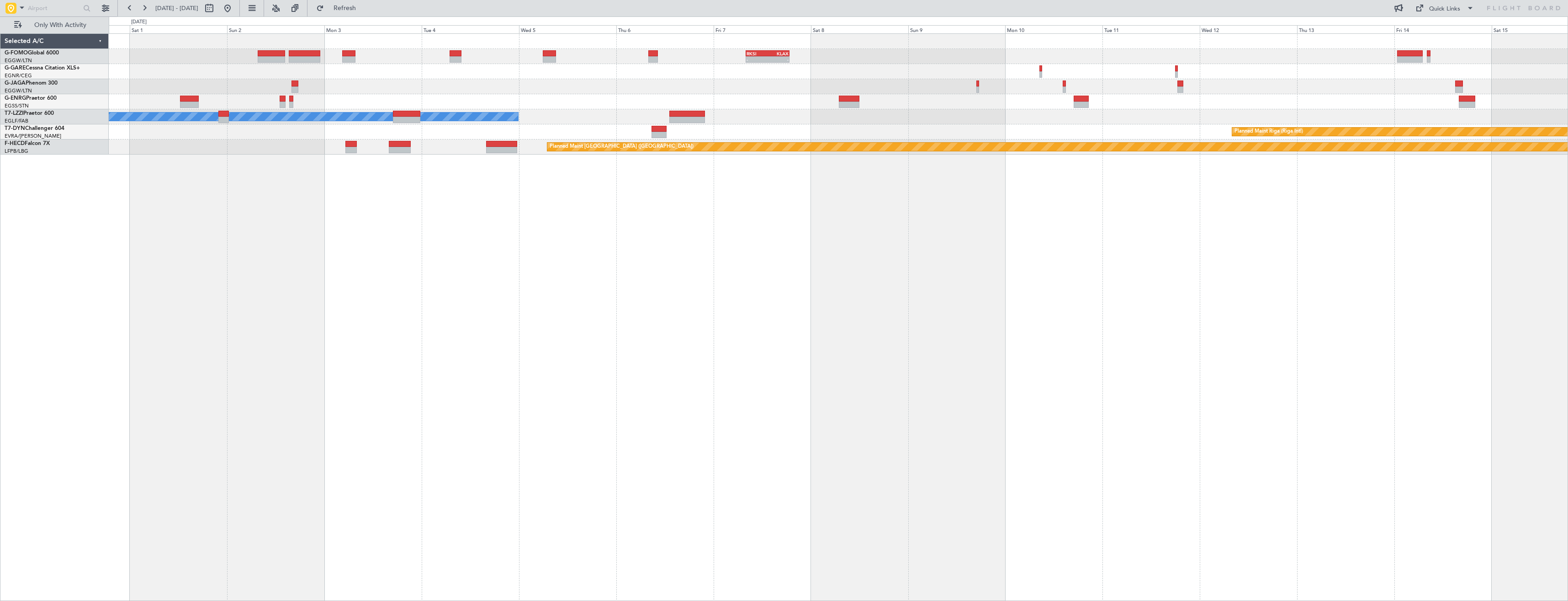
click at [1153, 239] on div "- - RKSI 08:00 Z KLAX 18:50 Z A/C Unavailable [GEOGRAPHIC_DATA] ([GEOGRAPHIC_DA…" at bounding box center [838, 317] width 1460 height 567
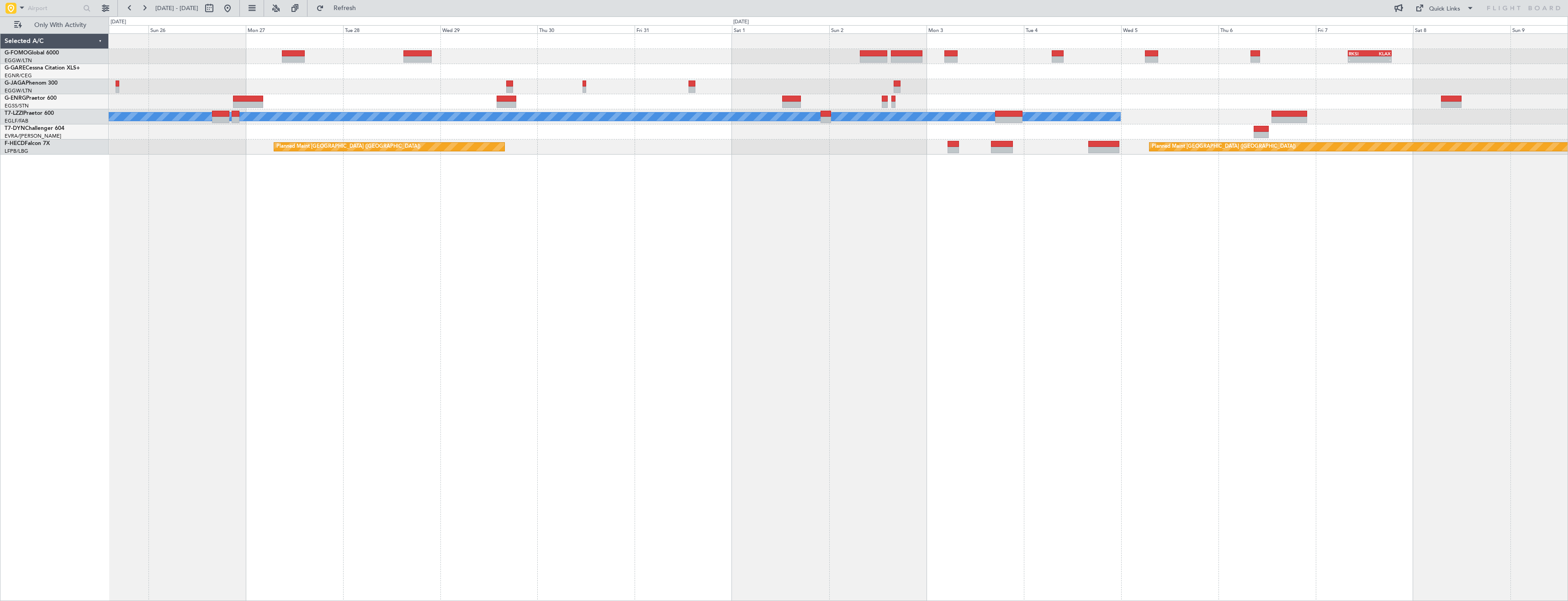
click at [1251, 238] on div "- - RKSI 08:00 Z KLAX 18:50 Z A/C Unavailable [GEOGRAPHIC_DATA] ([GEOGRAPHIC_DA…" at bounding box center [838, 317] width 1460 height 567
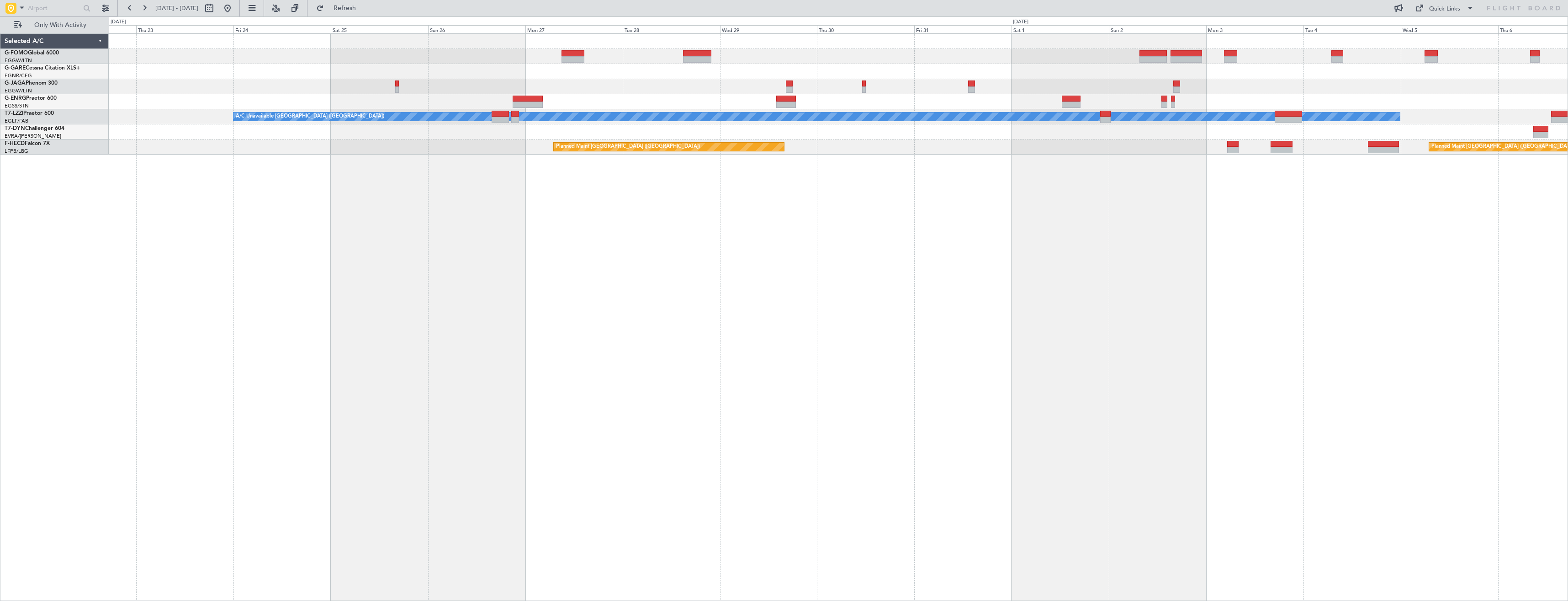
click at [928, 257] on div "- - RKSI 08:00 Z KLAX 18:50 Z A/C Unavailable [GEOGRAPHIC_DATA] ([GEOGRAPHIC_DA…" at bounding box center [838, 317] width 1460 height 567
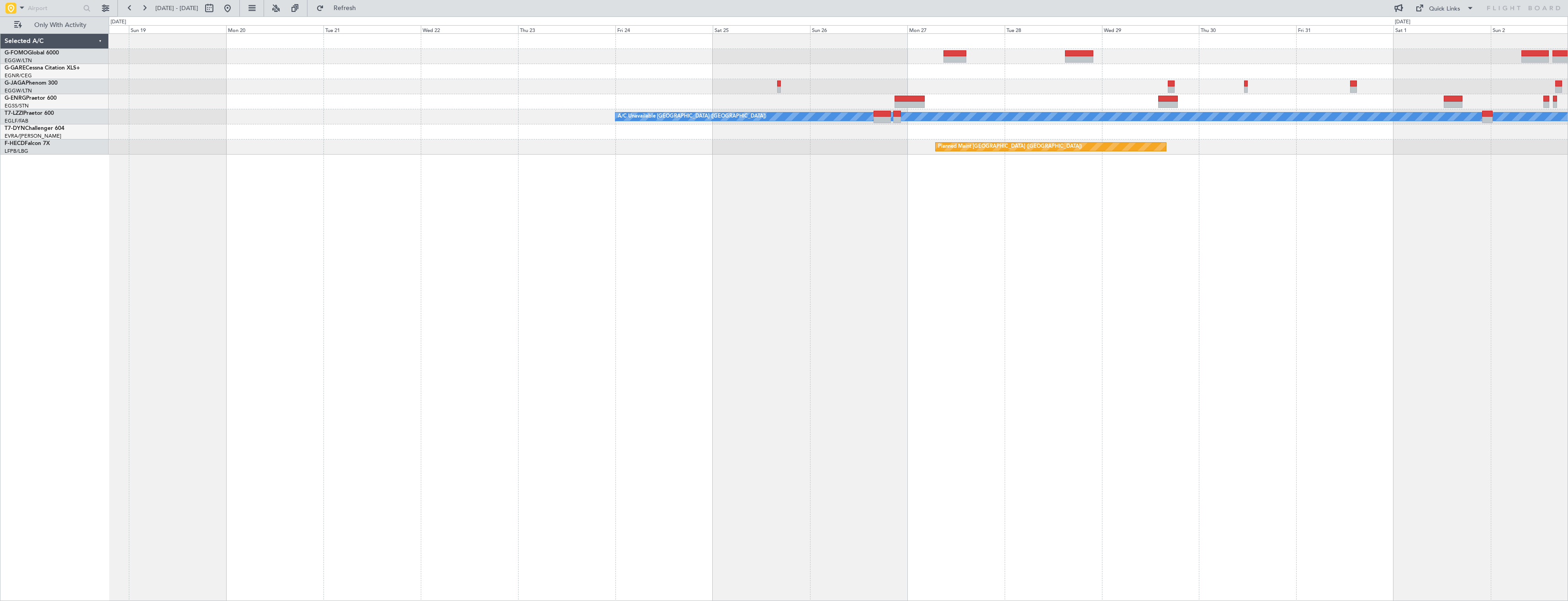
click at [1018, 257] on div "A/C Unavailable [GEOGRAPHIC_DATA] ([GEOGRAPHIC_DATA]) Planned Maint [GEOGRAPHIC…" at bounding box center [838, 317] width 1460 height 567
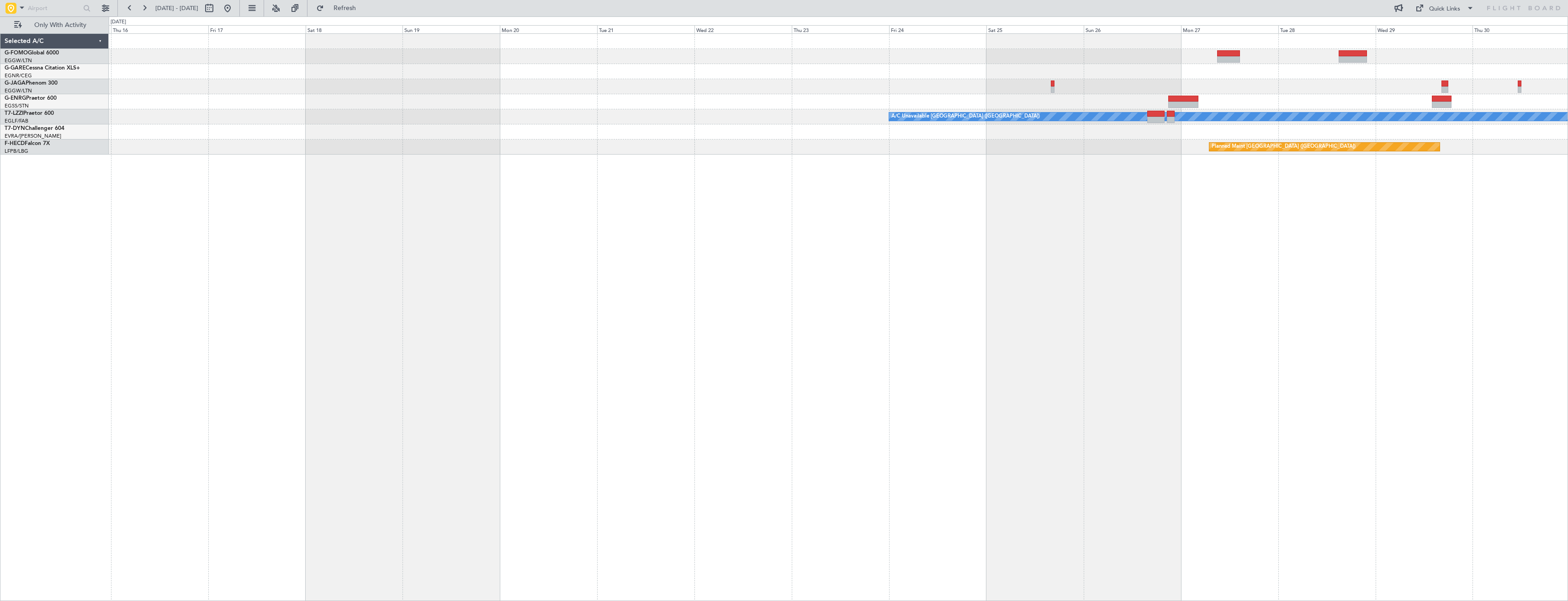
click at [1184, 243] on div "No Crew A/C Unavailable [GEOGRAPHIC_DATA] ([GEOGRAPHIC_DATA]) Planned Maint [GE…" at bounding box center [838, 317] width 1460 height 567
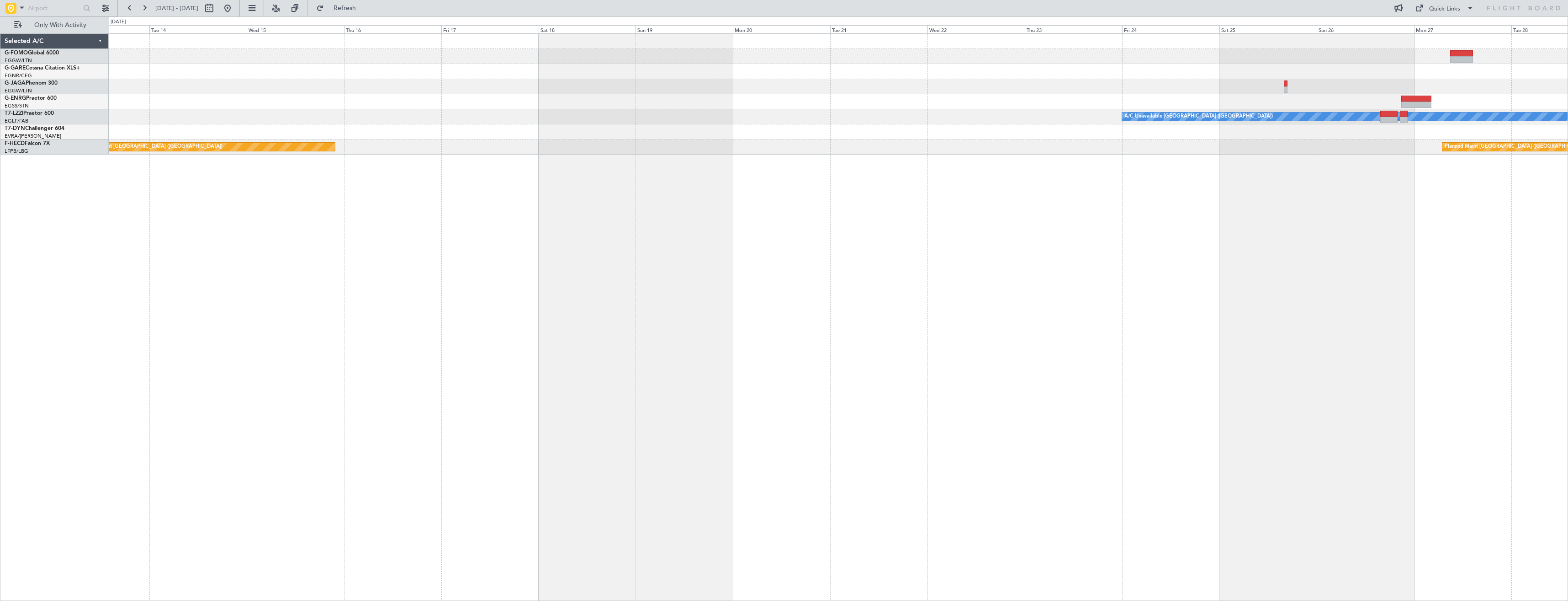
click at [1198, 228] on div "No Crew A/C Unavailable [GEOGRAPHIC_DATA] ([GEOGRAPHIC_DATA]) Planned Maint [GE…" at bounding box center [838, 317] width 1460 height 567
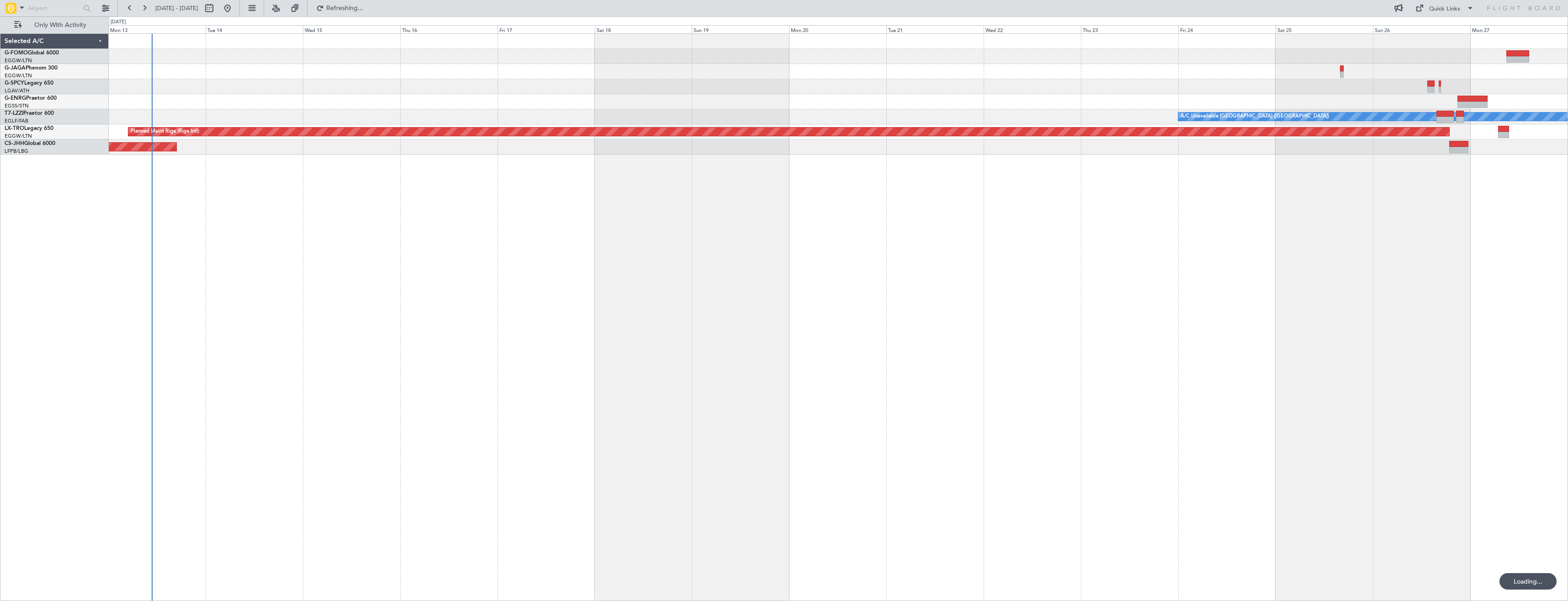
click at [931, 258] on div "No Crew A/C Unavailable [GEOGRAPHIC_DATA] ([GEOGRAPHIC_DATA]) Planned Maint [GE…" at bounding box center [838, 317] width 1460 height 567
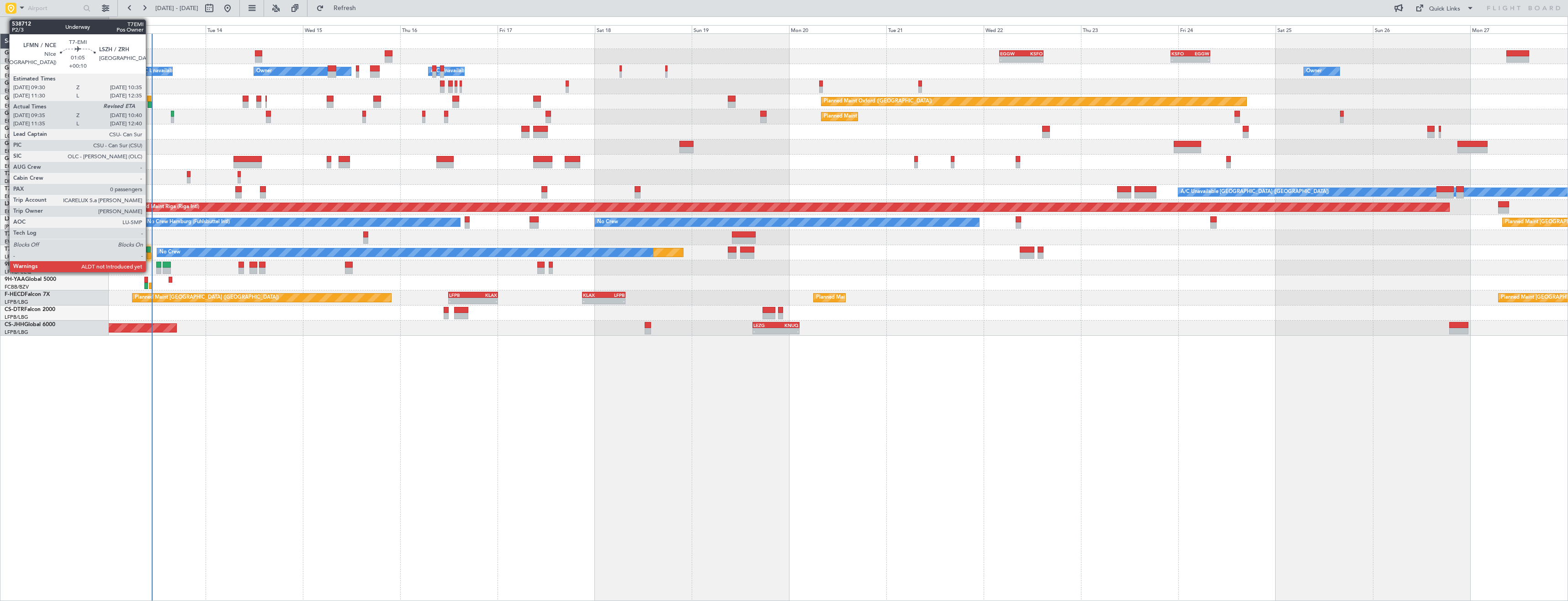
click at [150, 257] on div at bounding box center [148, 255] width 4 height 6
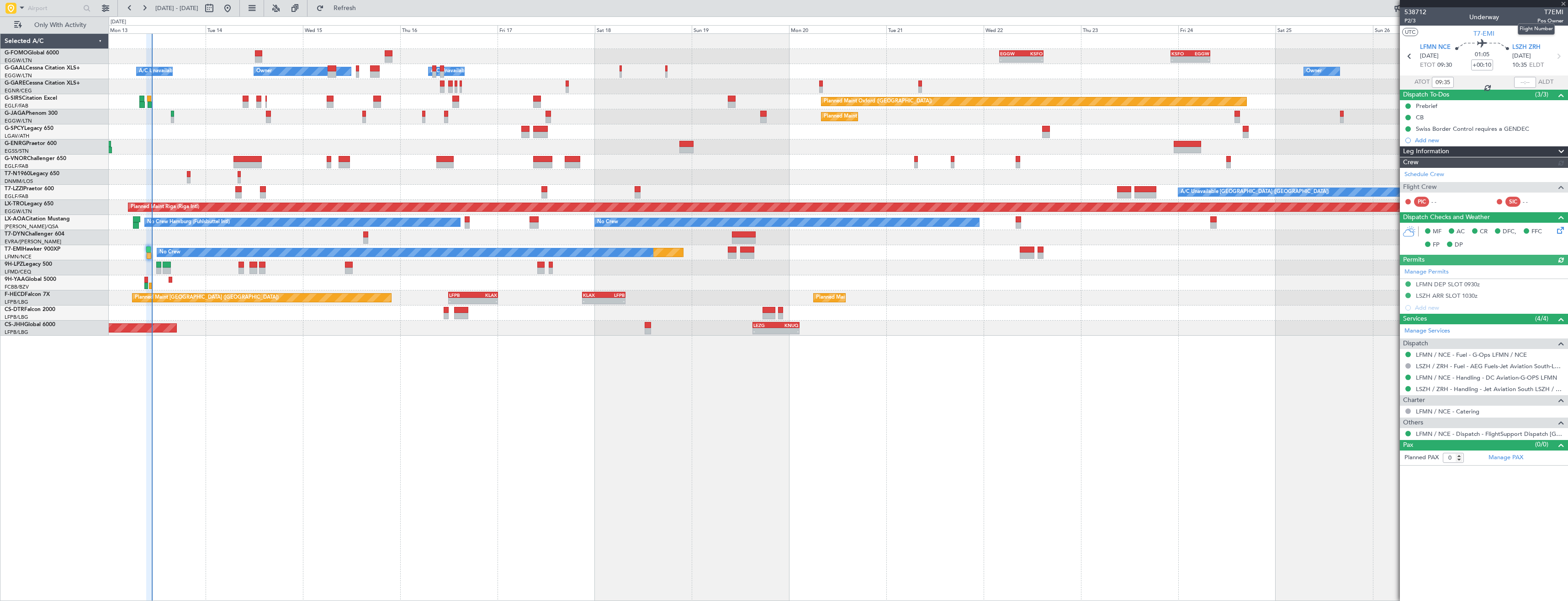
click at [1550, 13] on span "T7EMI" at bounding box center [1551, 11] width 26 height 9
copy span "T7EMI"
click at [1527, 80] on input "text" at bounding box center [1525, 82] width 22 height 11
type input "10:24"
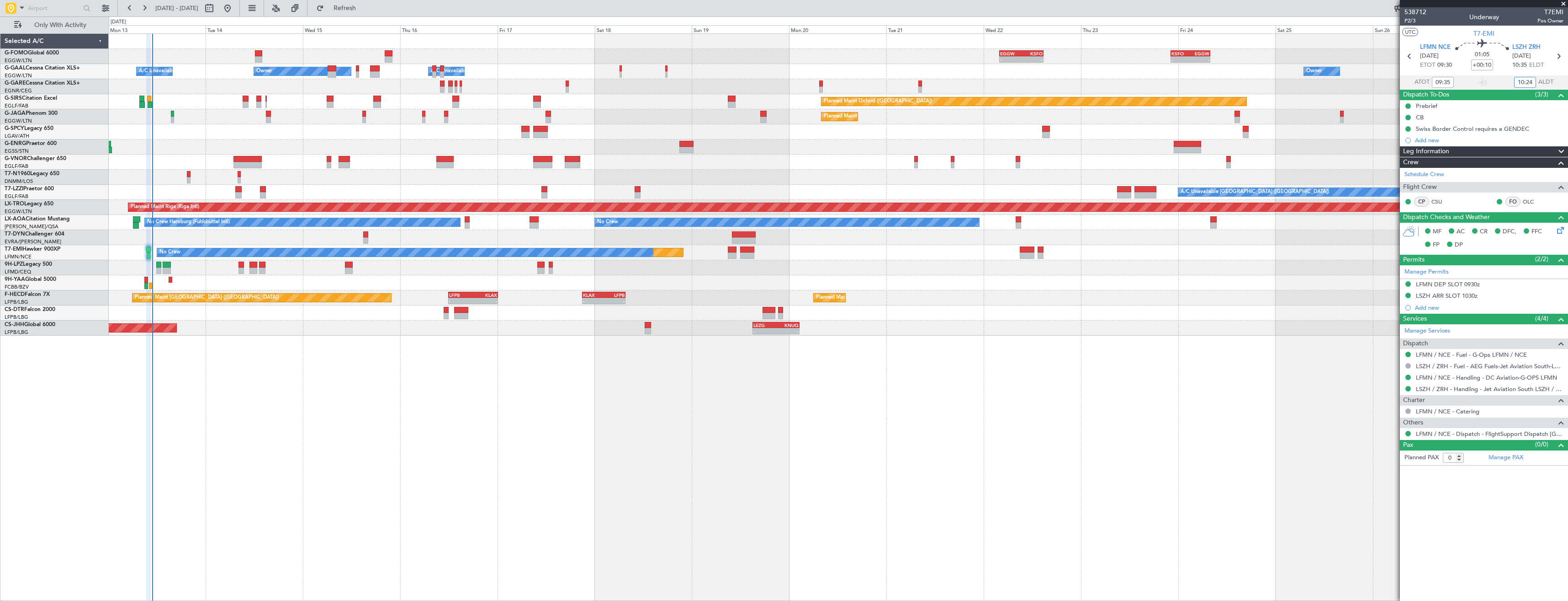
click at [1134, 507] on div "- - EGGW 03:55 Z KSFO 14:45 Z - - KSFO 22:15 Z EGGW 08:00 Z Owner Owner Owner A…" at bounding box center [838, 317] width 1460 height 567
click at [1565, 3] on span at bounding box center [1564, 4] width 9 height 9
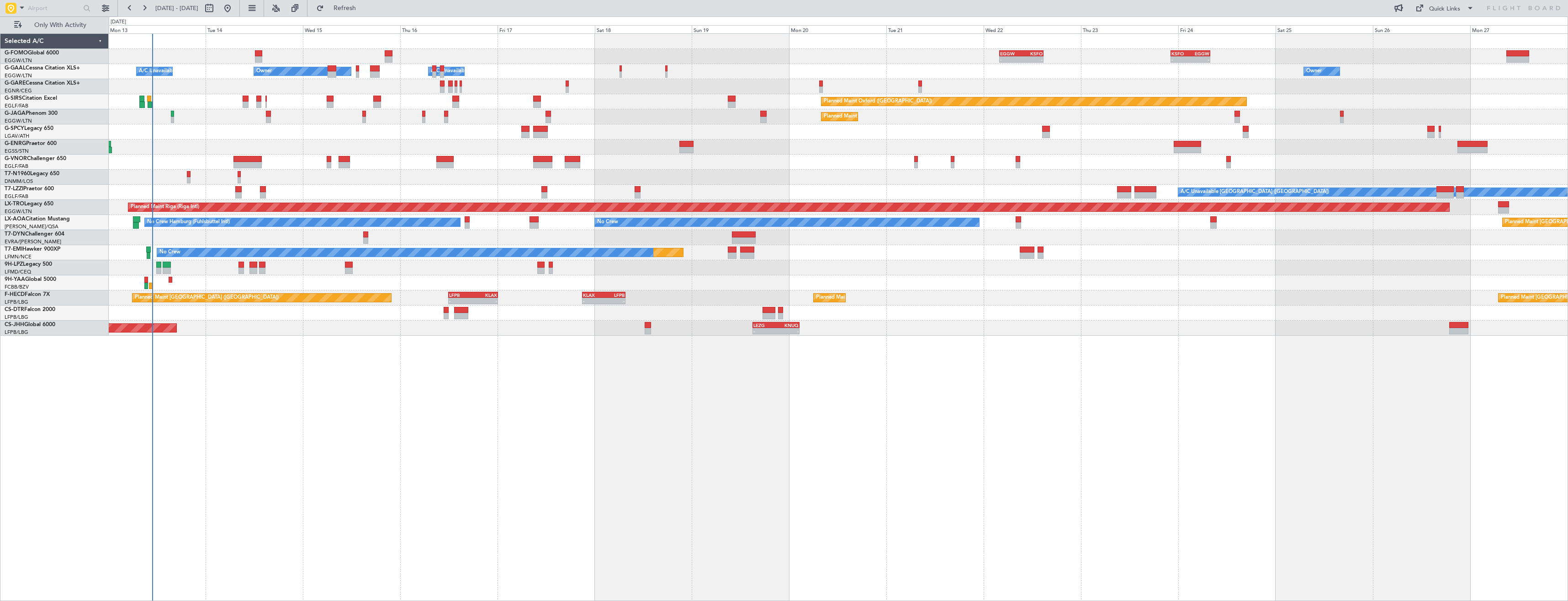
click at [761, 367] on div "- - EGGW 03:55 Z KSFO 14:45 Z - - KSFO 22:15 Z EGGW 08:00 Z Owner Owner Owner A…" at bounding box center [838, 317] width 1460 height 567
click at [814, 128] on div at bounding box center [837, 132] width 1459 height 15
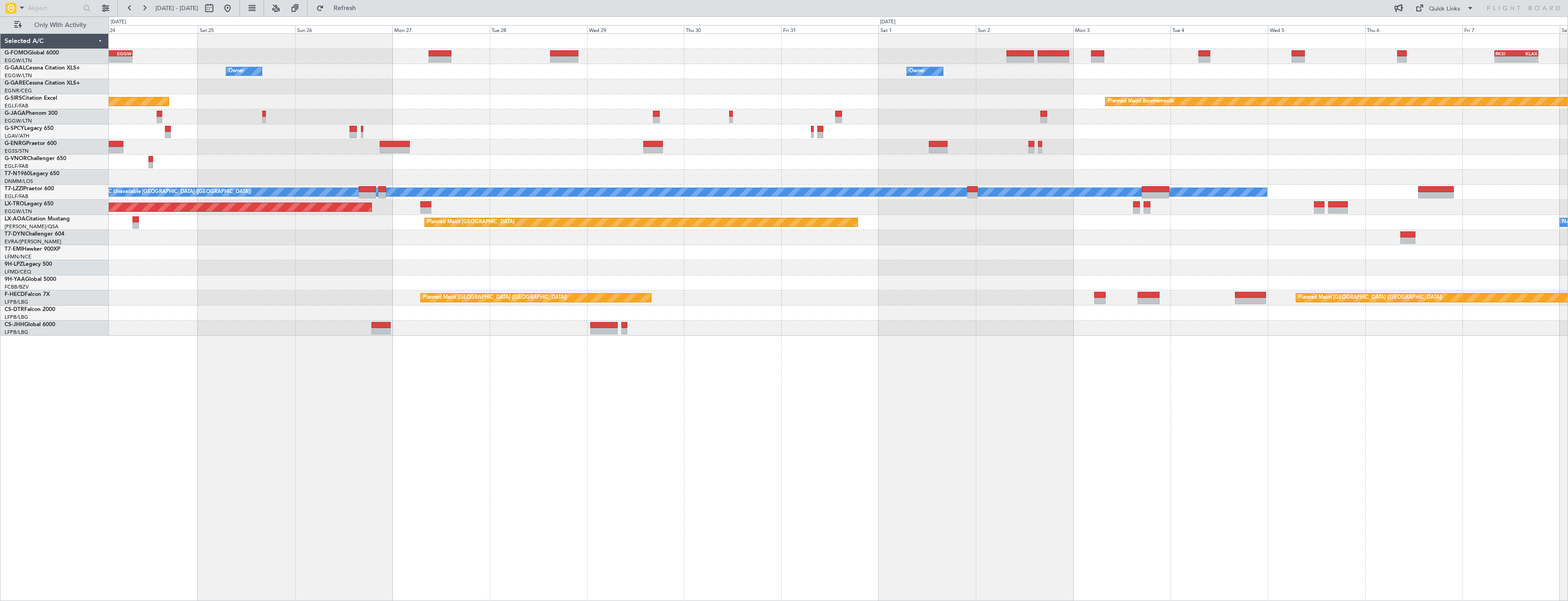
click at [607, 121] on div "Planned Maint [GEOGRAPHIC_DATA] ([GEOGRAPHIC_DATA])" at bounding box center [837, 117] width 1459 height 15
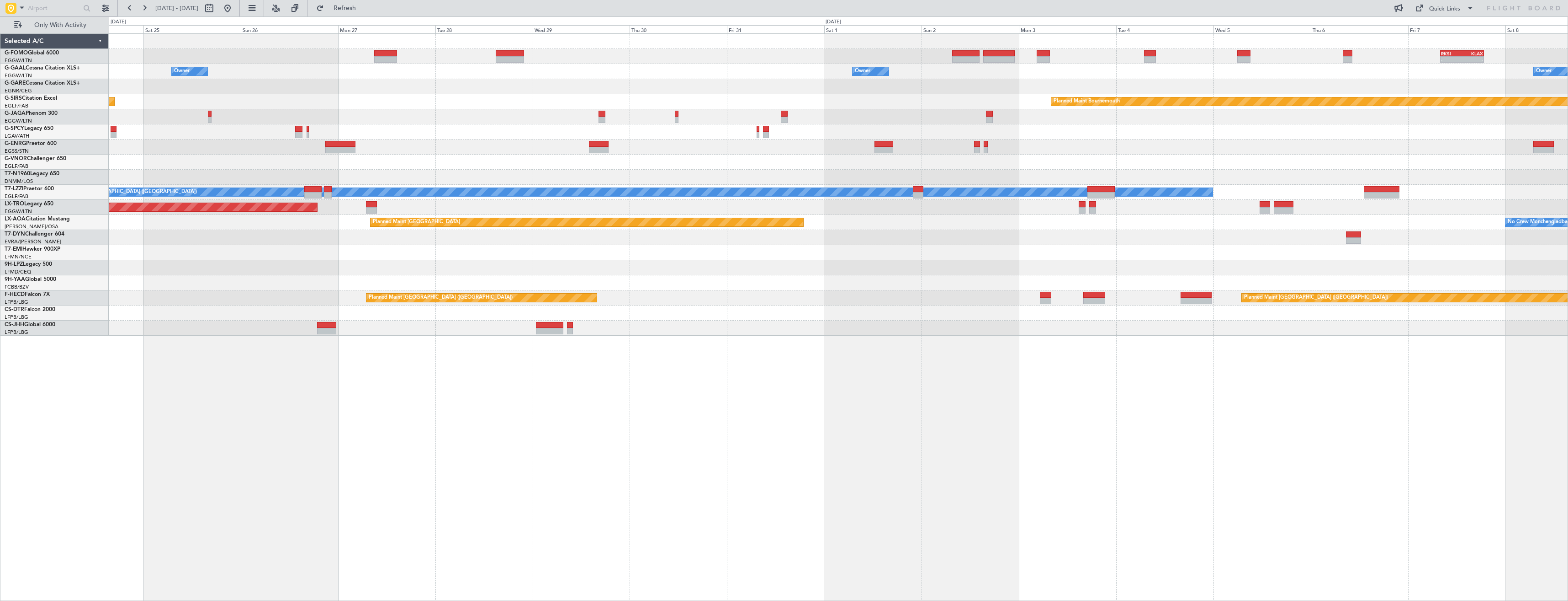
click at [491, 135] on div "- - RKSI 08:00 Z KLAX 18:50 Z KSFO 22:15 Z EGGW 08:00 Z - - EGGW 03:55 Z KSFO 1…" at bounding box center [837, 184] width 1459 height 301
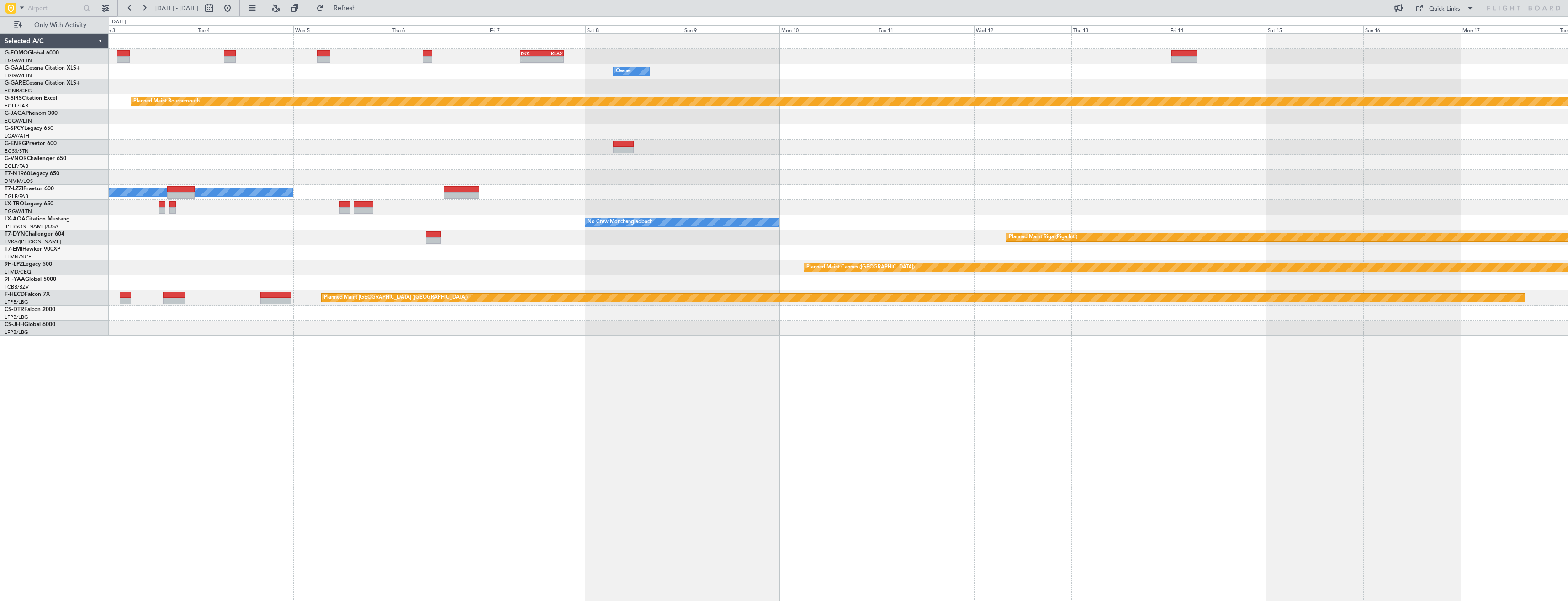
click at [436, 143] on div "- - RKSI 08:00 Z KLAX 18:50 Z Owner Owner Planned Maint [GEOGRAPHIC_DATA] Plann…" at bounding box center [837, 184] width 1459 height 301
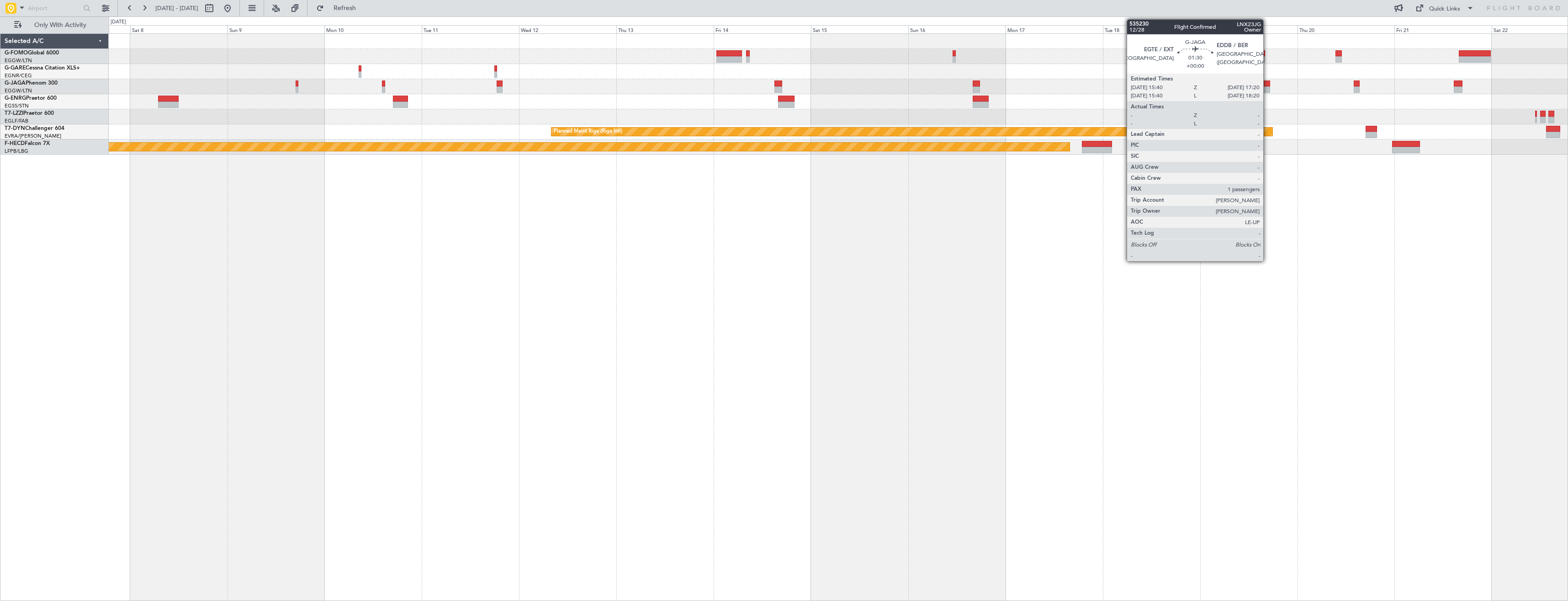
click at [1268, 91] on div at bounding box center [1267, 89] width 7 height 6
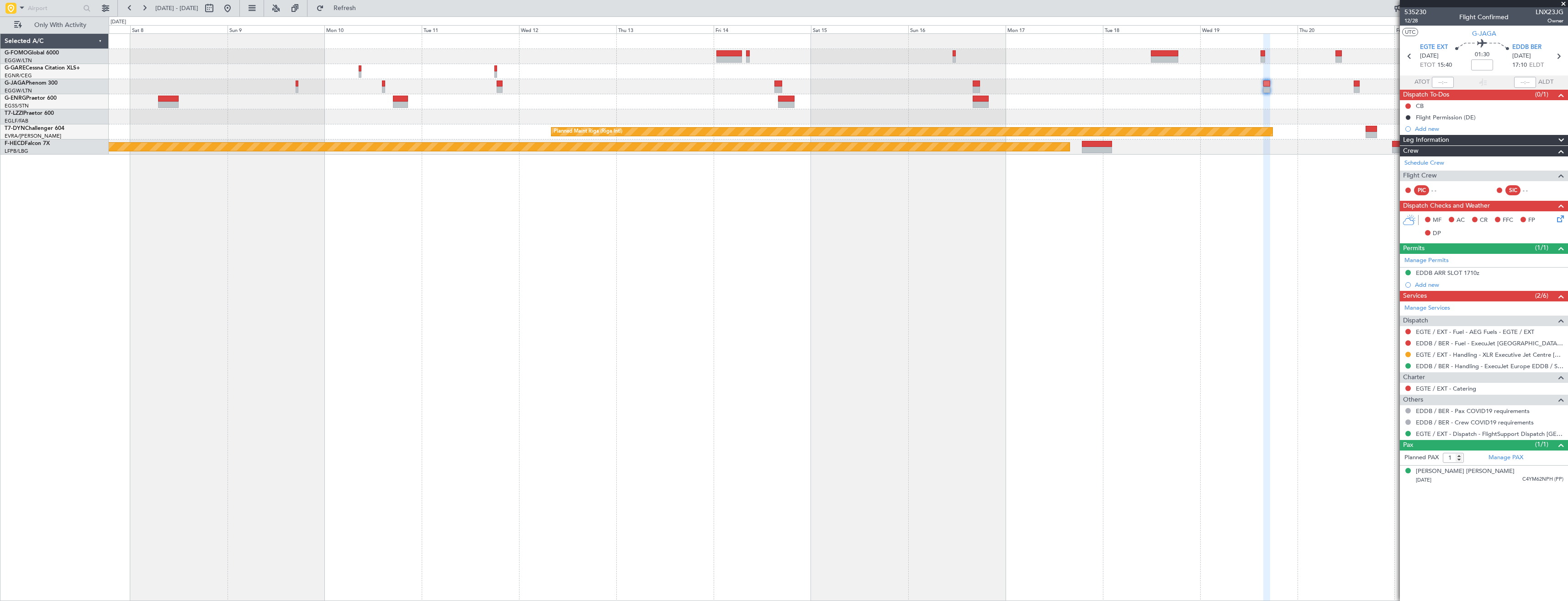
click at [1443, 263] on fb-app "[DATE] - [DATE] Refresh Quick Links Only With Activity - - RKSI 08:00 Z KLAX 18…" at bounding box center [784, 304] width 1568 height 594
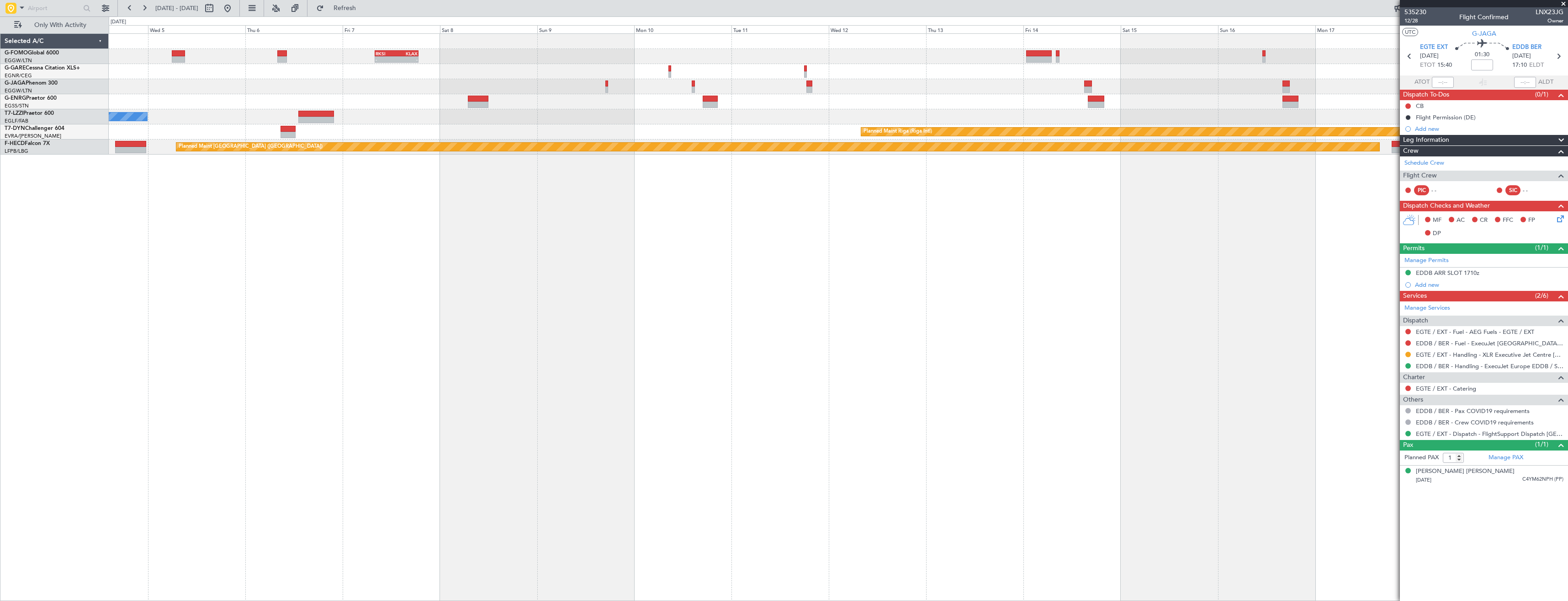
click at [1365, 239] on div "- - RKSI 08:00 Z KLAX 18:50 Z A/C Unavailable [GEOGRAPHIC_DATA] ([GEOGRAPHIC_DA…" at bounding box center [838, 317] width 1460 height 567
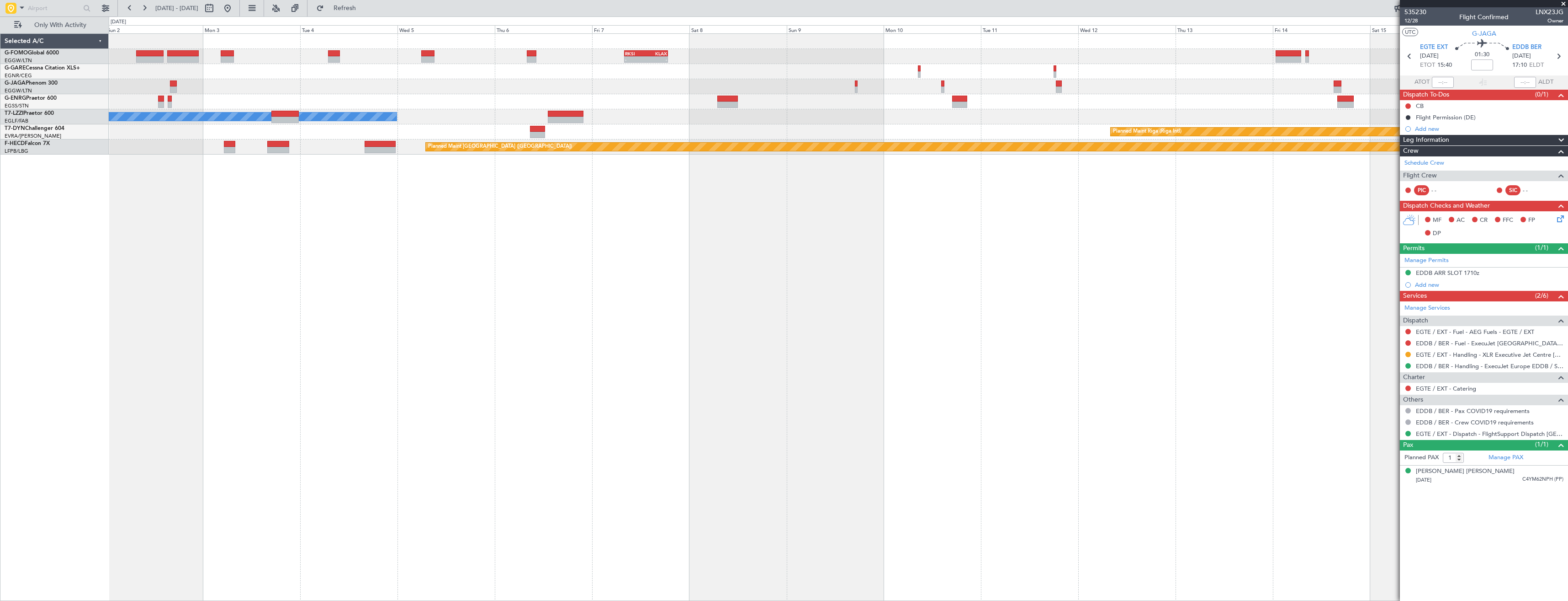
click at [1263, 285] on div "- - RKSI 08:00 Z KLAX 18:50 Z A/C Unavailable [GEOGRAPHIC_DATA] ([GEOGRAPHIC_DA…" at bounding box center [838, 317] width 1460 height 567
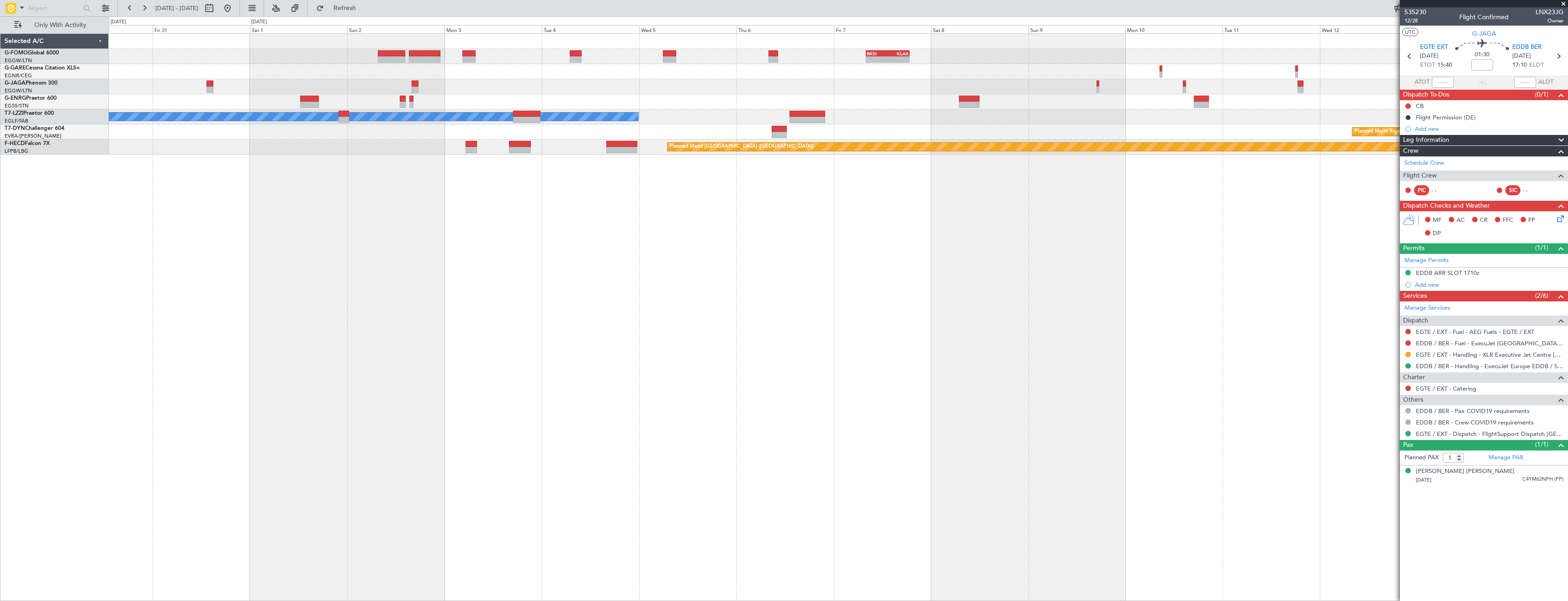
click at [1256, 285] on div "- - RKSI 08:00 Z KLAX 18:50 Z A/C Unavailable [GEOGRAPHIC_DATA] ([GEOGRAPHIC_DA…" at bounding box center [838, 317] width 1460 height 567
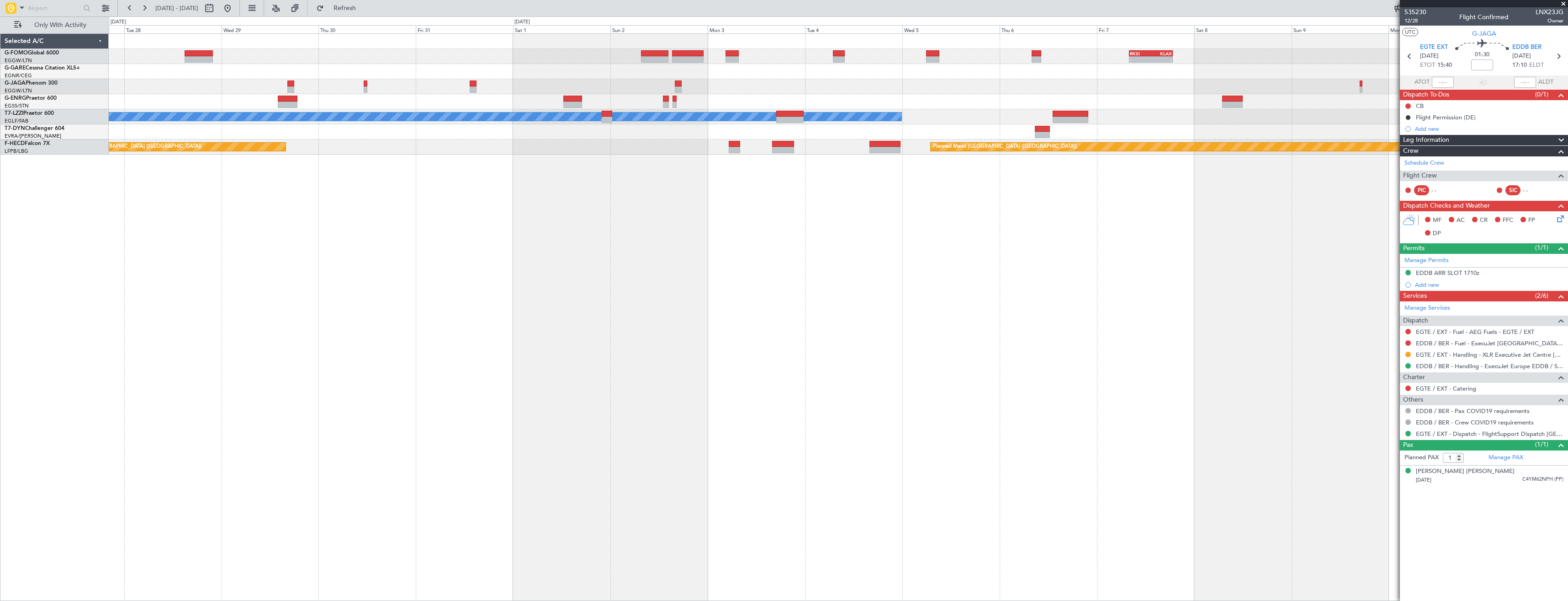
click at [1182, 260] on div "- - RKSI 08:00 Z KLAX 18:50 Z KSFO 22:15 Z EGGW 08:00 Z - - A/C Unavailable [GE…" at bounding box center [838, 317] width 1460 height 567
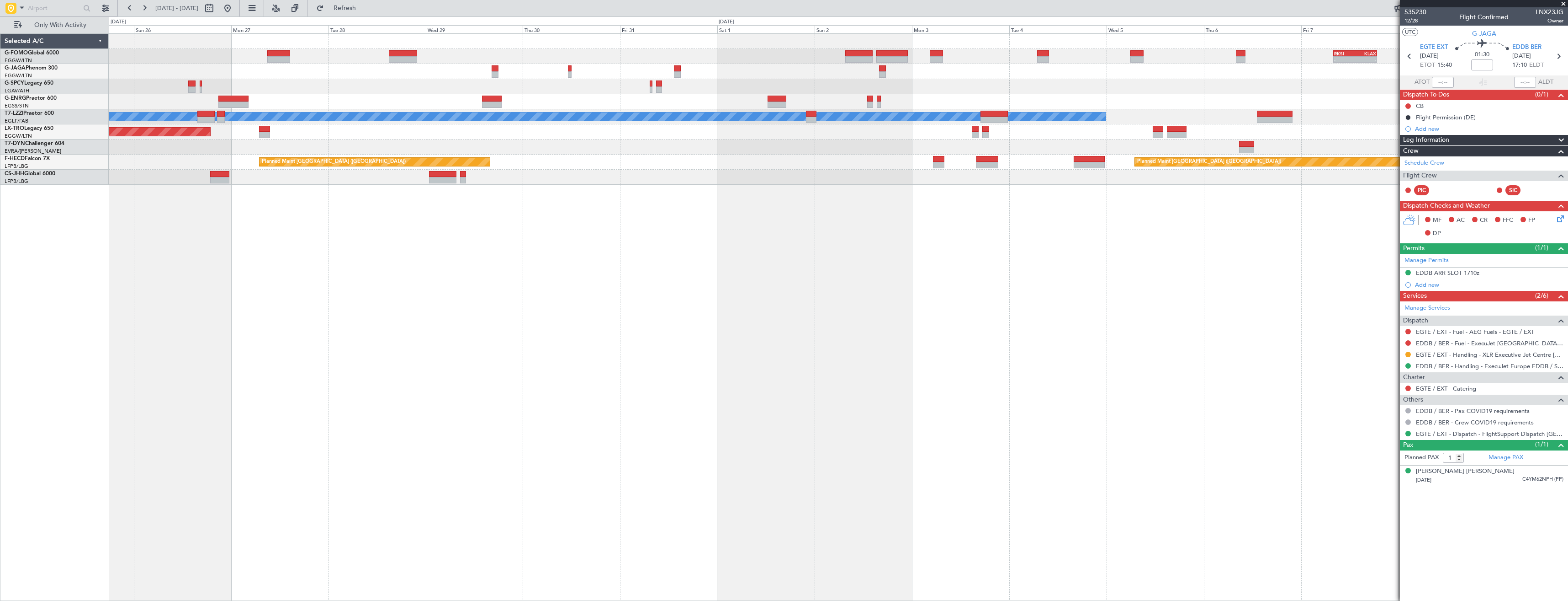
click at [1563, 3] on span at bounding box center [1564, 4] width 9 height 9
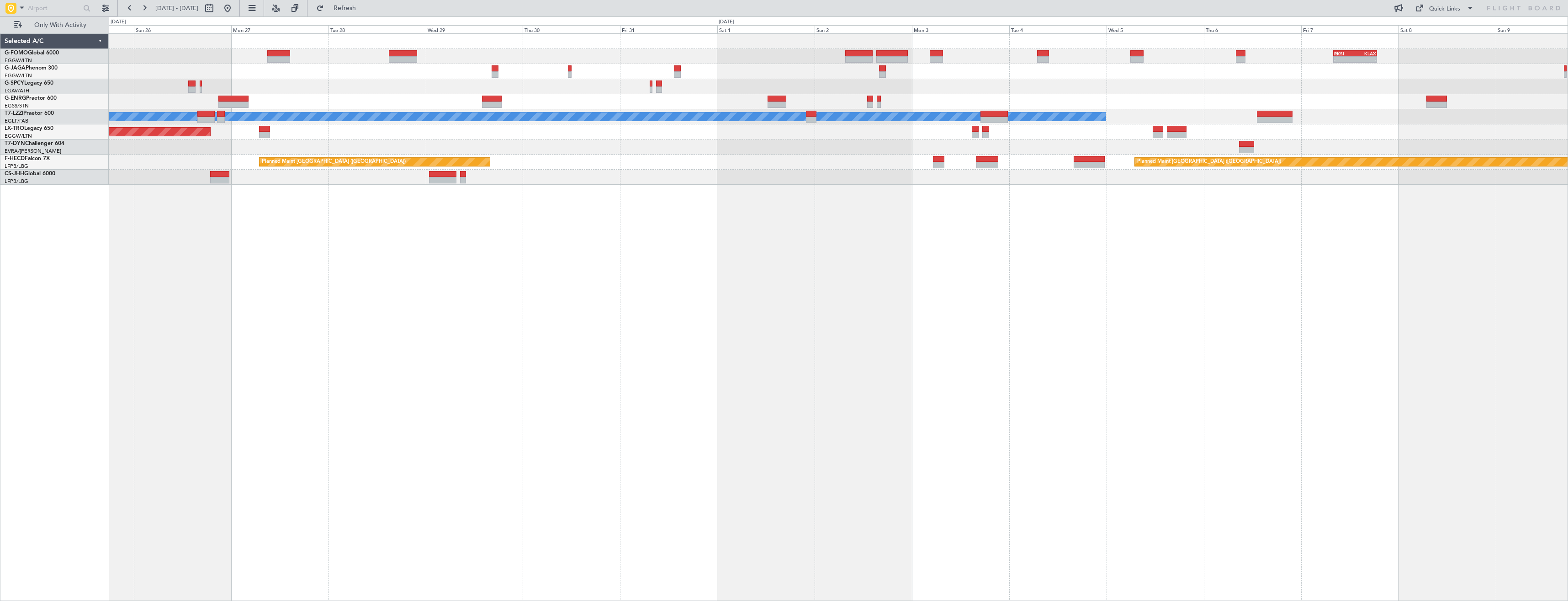
type input "0"
click at [1266, 344] on div "- - RKSI 08:00 Z KLAX 18:50 Z KSFO 22:15 Z EGGW 08:00 Z - - EGGW 03:55 Z KSFO 1…" at bounding box center [838, 317] width 1460 height 567
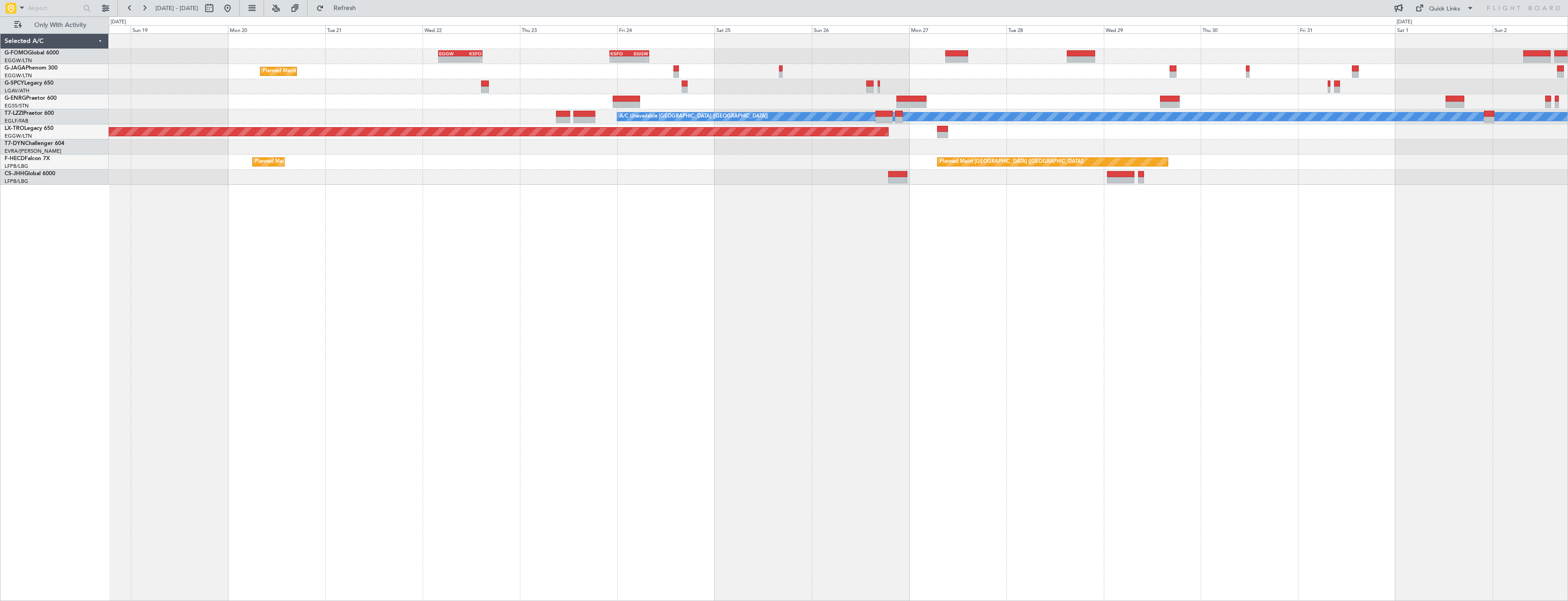
click at [1183, 333] on div "KSFO 22:15 Z EGGW 08:00 Z - - EGGW 03:55 Z KSFO 14:45 Z - - Planned Maint [GEOG…" at bounding box center [838, 317] width 1460 height 567
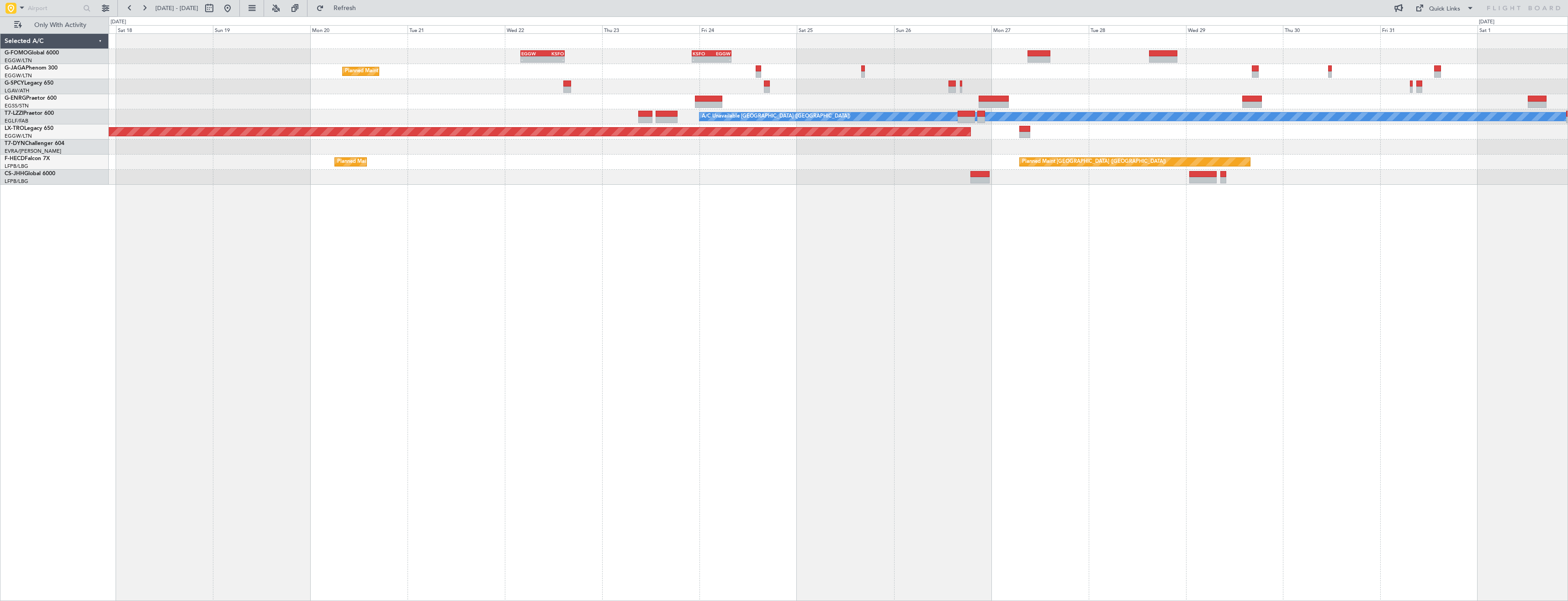
click at [1195, 326] on div "KSFO 22:15 Z EGGW 08:00 Z - - EGGW 03:55 Z KSFO 14:45 Z - - Planned Maint [GEOG…" at bounding box center [838, 317] width 1460 height 567
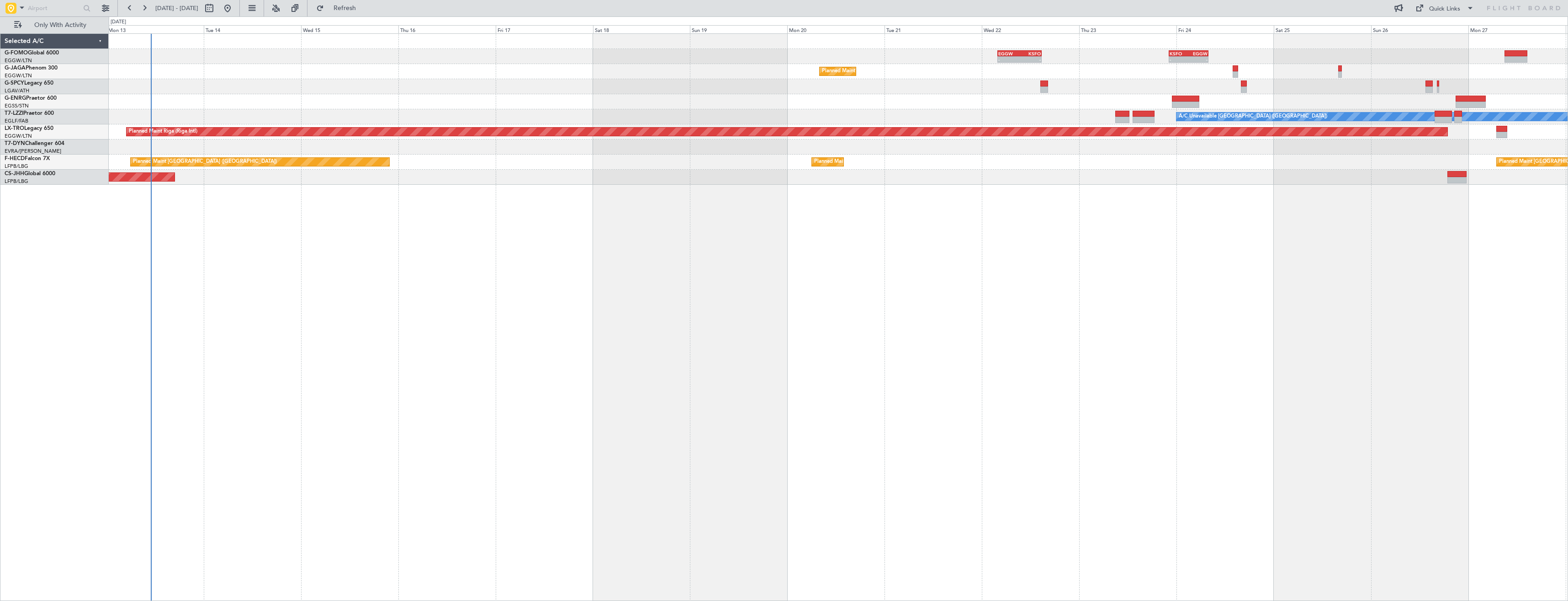
click at [909, 359] on div "KSFO 22:15 Z EGGW 08:00 Z - - EGGW 03:55 Z KSFO 14:45 Z - - Planned Maint [GEOG…" at bounding box center [838, 317] width 1460 height 567
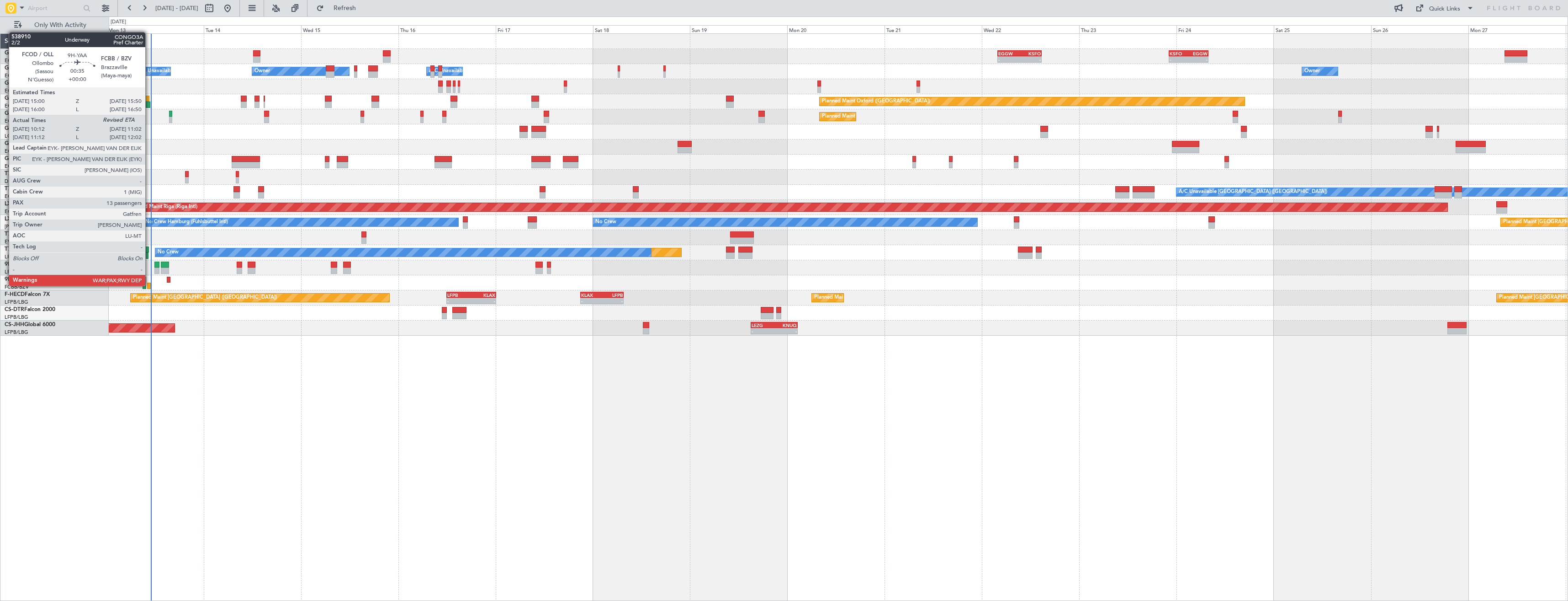
click at [150, 285] on div at bounding box center [149, 285] width 3 height 6
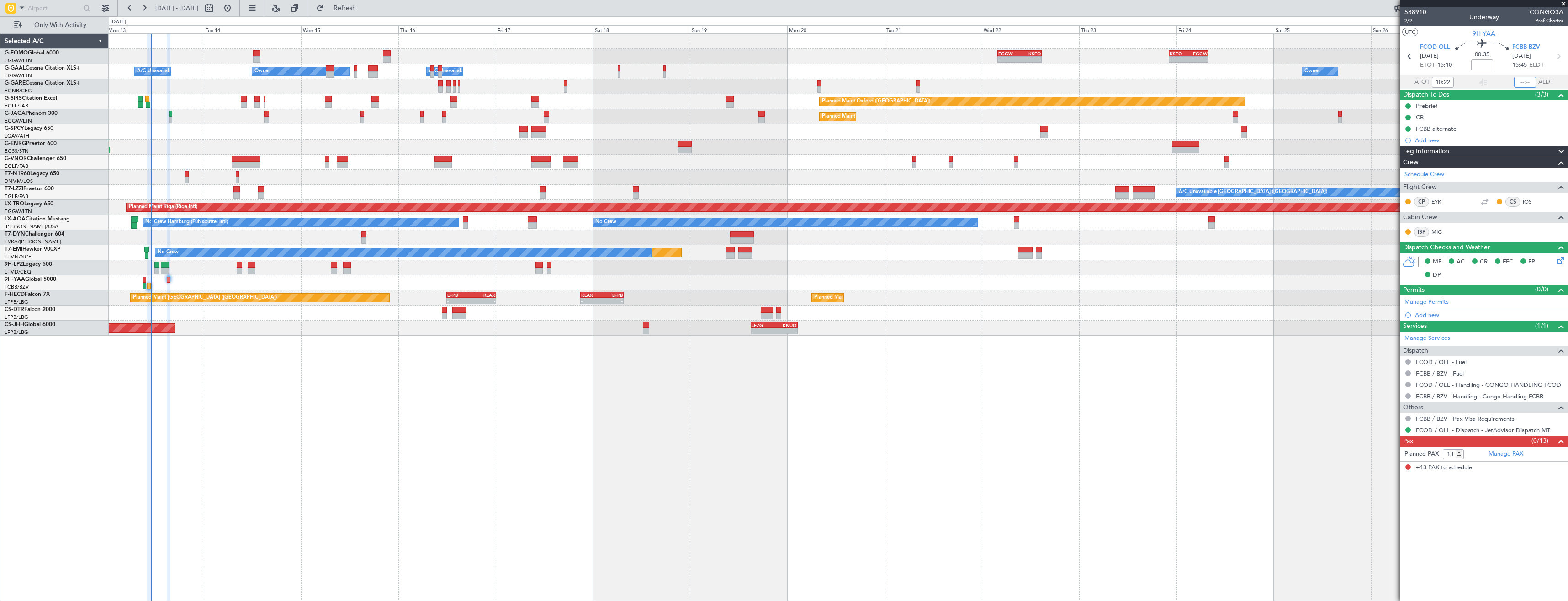
click at [1522, 82] on input "text" at bounding box center [1525, 82] width 22 height 11
type input "11:01"
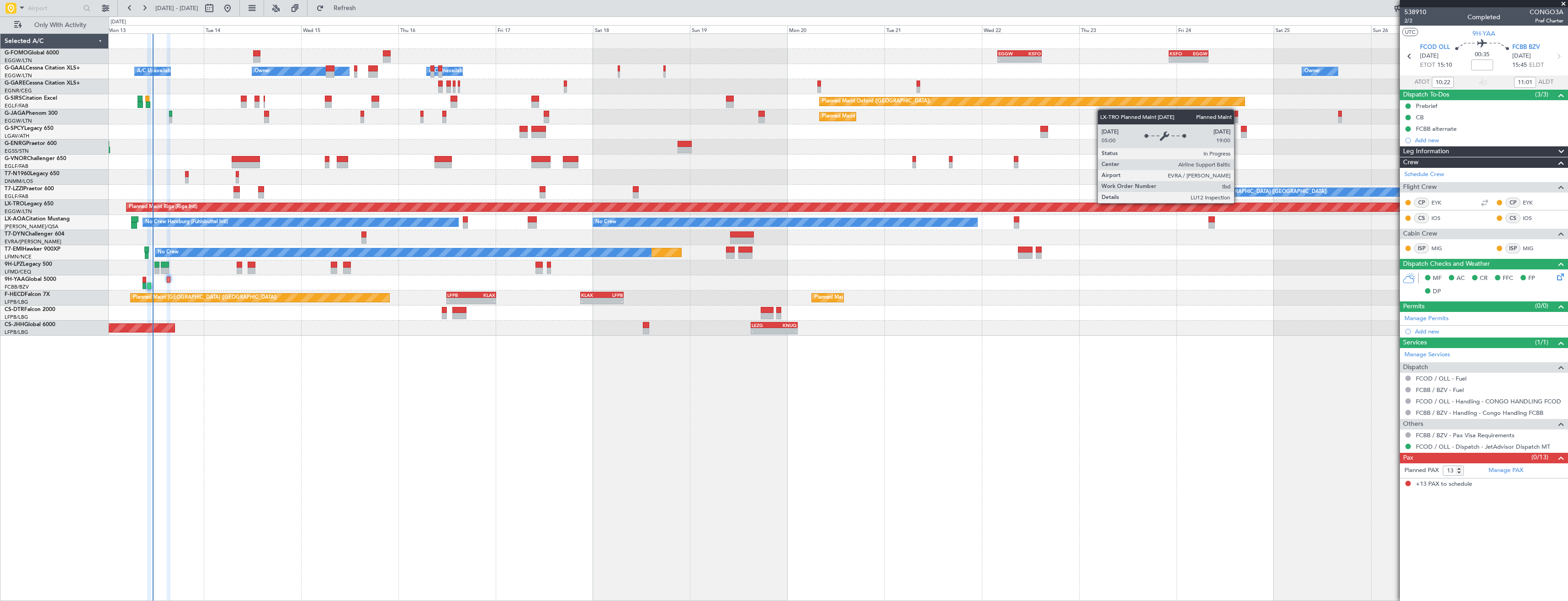
click at [924, 248] on div "- - EGGW 03:55 Z KSFO 14:45 Z - - KSFO 22:15 Z EGGW 08:00 Z Owner Owner Owner A…" at bounding box center [837, 184] width 1459 height 301
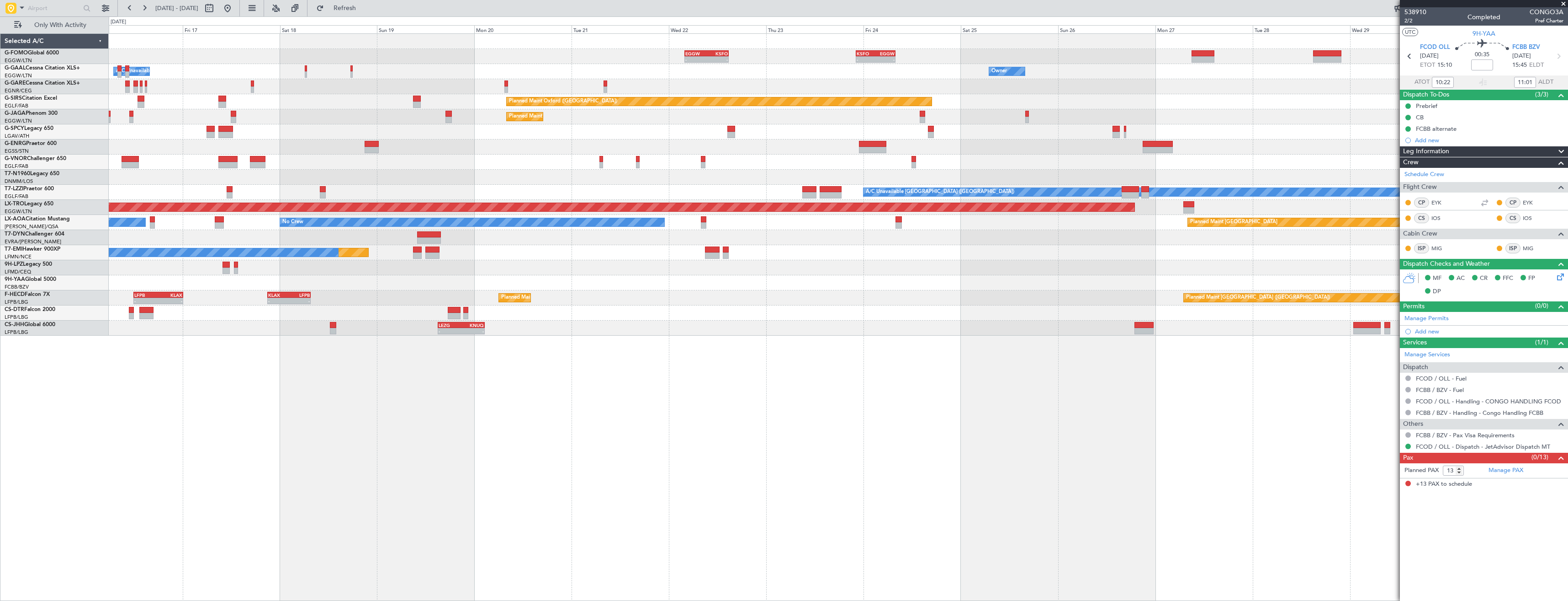
click at [762, 252] on div "- - EGGW 03:55 Z KSFO 14:45 Z - - KSFO 22:15 Z EGGW 08:00 Z Owner Owner A/C Una…" at bounding box center [837, 184] width 1459 height 301
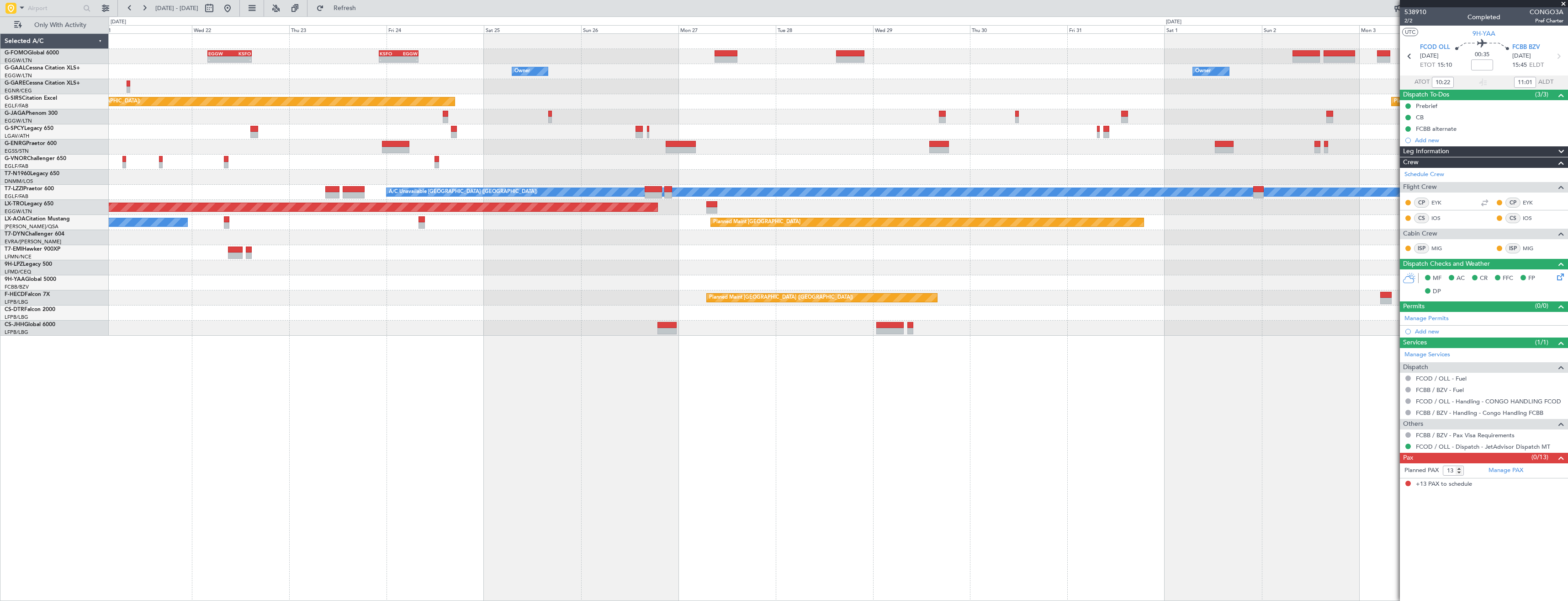
click at [697, 241] on div "- - EGGW 03:55 Z KSFO 14:45 Z - - KSFO 22:15 Z EGGW 08:00 Z - - RKSI 08:00 Z KL…" at bounding box center [837, 184] width 1459 height 301
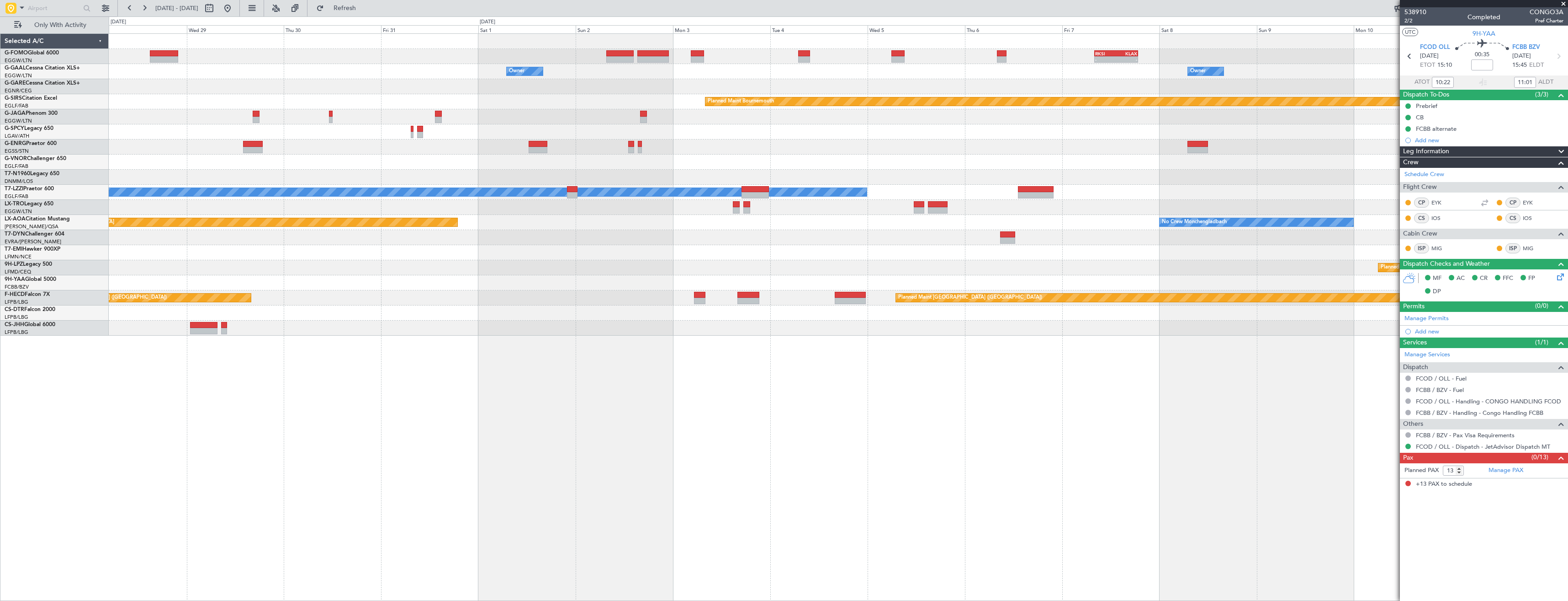
click at [624, 228] on div "- - RKSI 08:00 Z KLAX 18:50 Z Owner Owner Owner Planned Maint [GEOGRAPHIC_DATA]…" at bounding box center [837, 184] width 1459 height 301
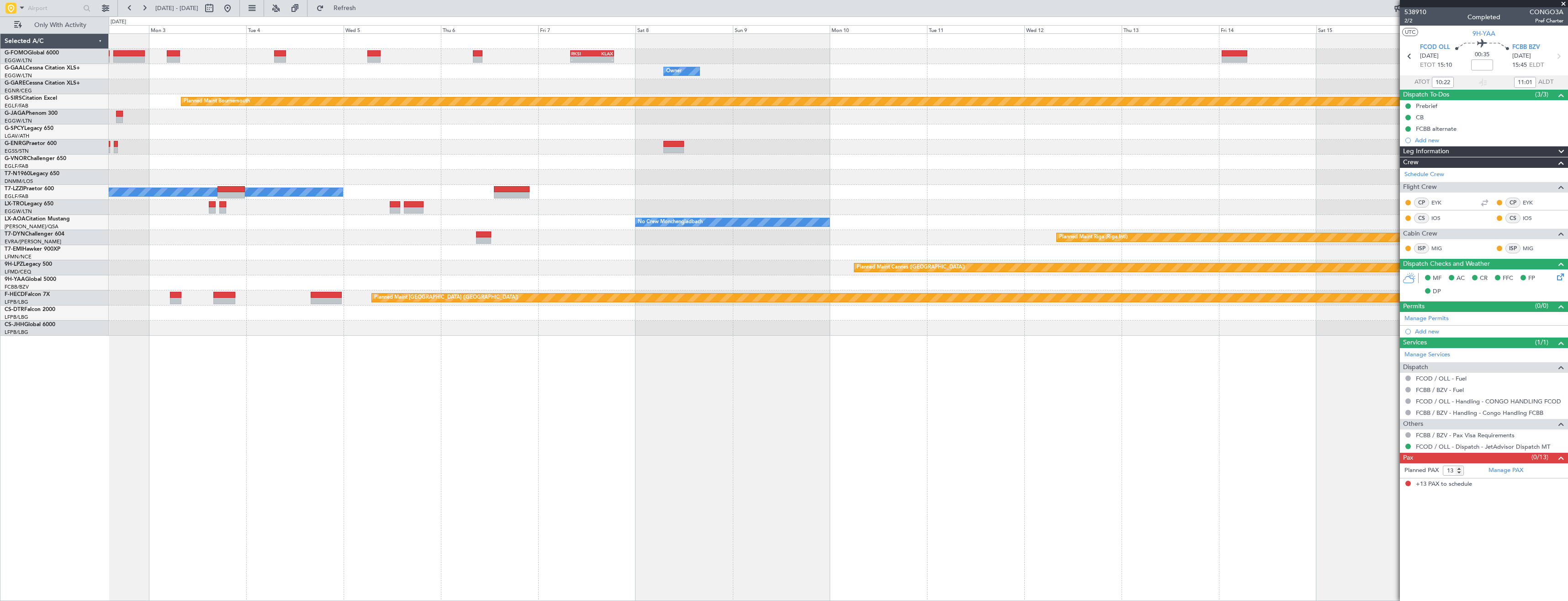
click at [618, 156] on div "- - RKSI 08:00 Z KLAX 18:50 Z Owner Owner Planned Maint [GEOGRAPHIC_DATA] Plann…" at bounding box center [837, 184] width 1459 height 301
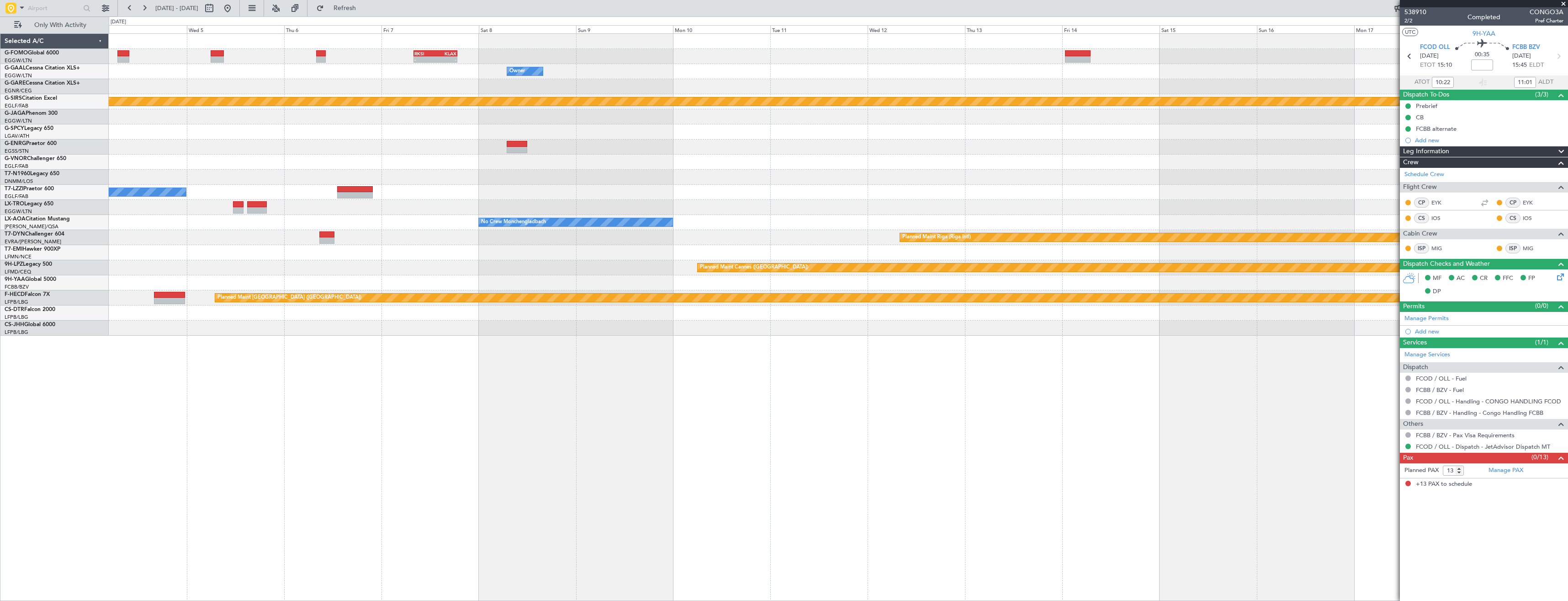
click at [484, 184] on div "- - RKSI 08:00 Z KLAX 18:50 Z Owner Owner Planned Maint [GEOGRAPHIC_DATA] Plann…" at bounding box center [837, 184] width 1459 height 301
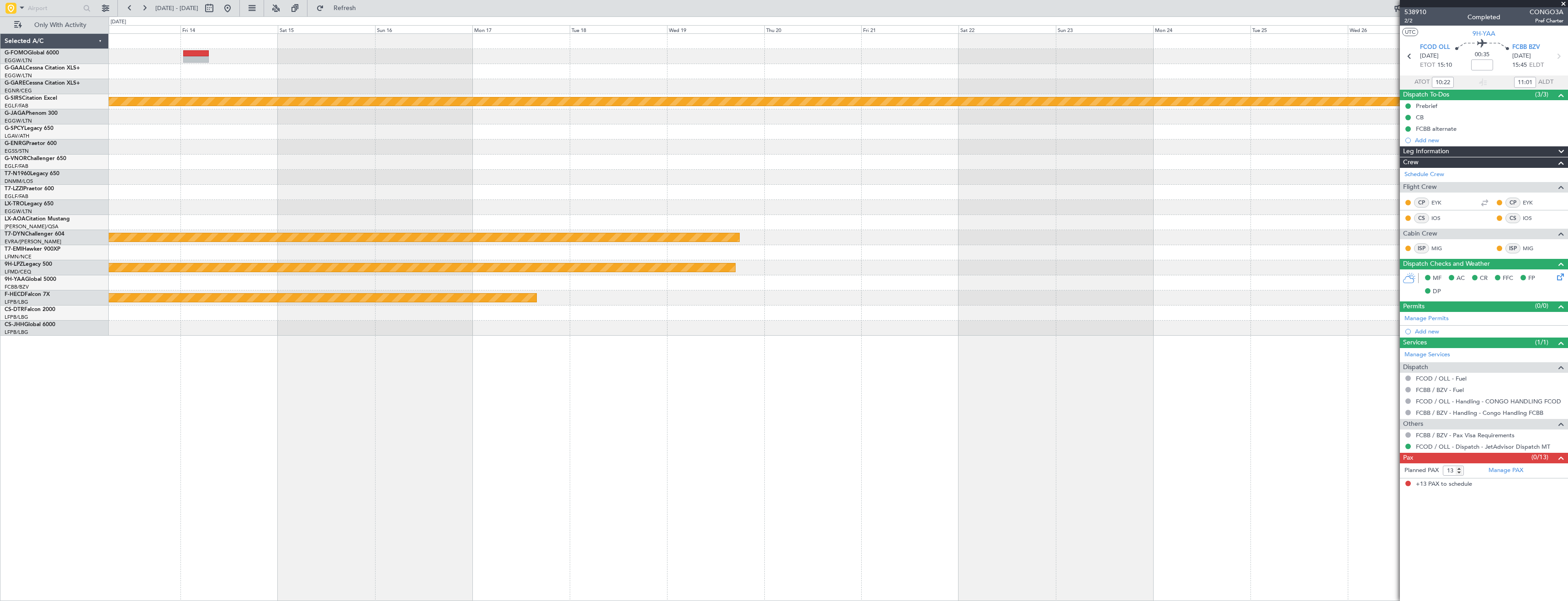
click at [638, 206] on div "Owner Planned Maint [GEOGRAPHIC_DATA] Planned Maint [GEOGRAPHIC_DATA] No Crew S…" at bounding box center [837, 184] width 1459 height 301
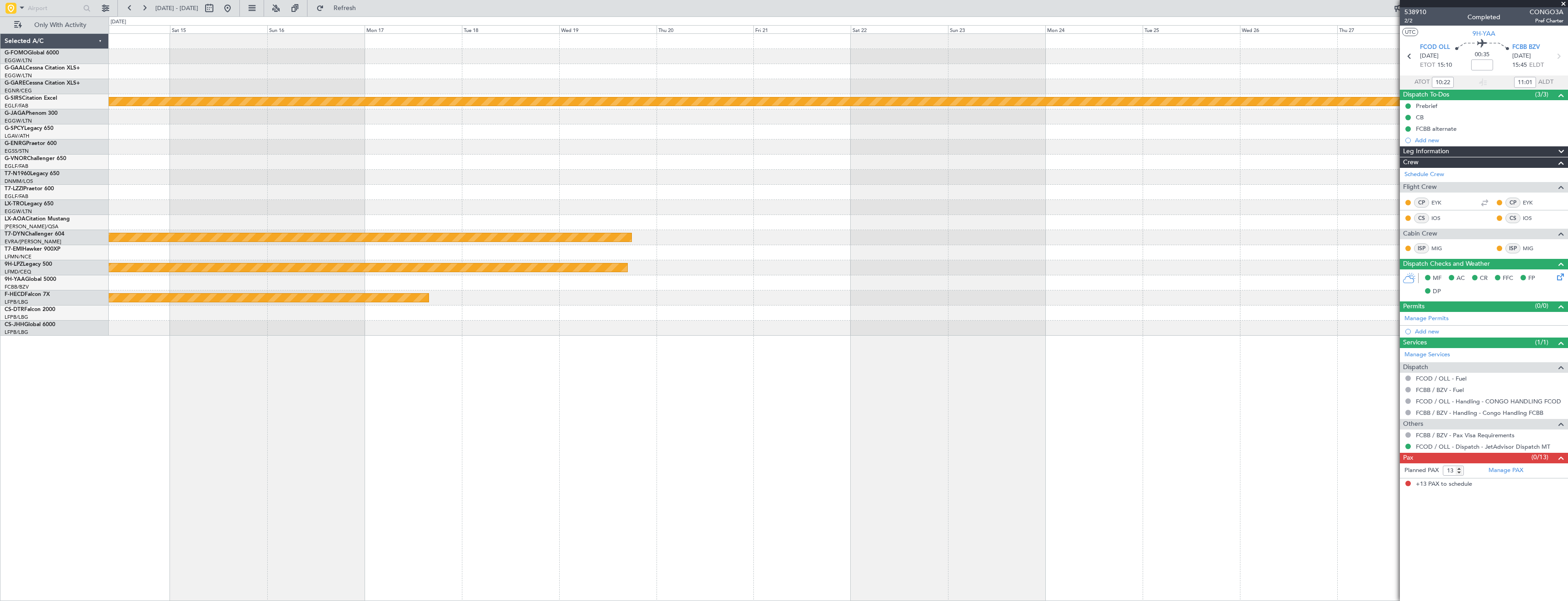
click at [618, 205] on div "Owner Planned Maint [GEOGRAPHIC_DATA] Planned Maint [GEOGRAPHIC_DATA] No Crew S…" at bounding box center [837, 184] width 1459 height 301
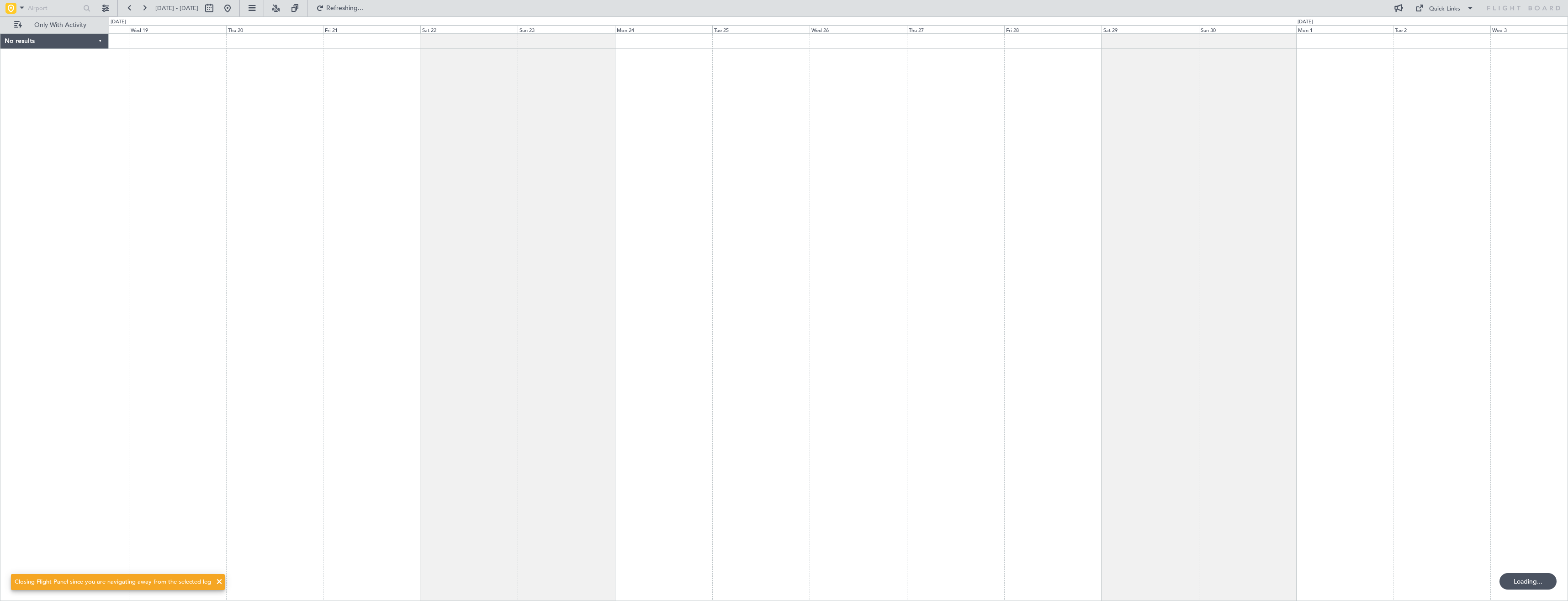
click at [573, 188] on div at bounding box center [838, 317] width 1460 height 567
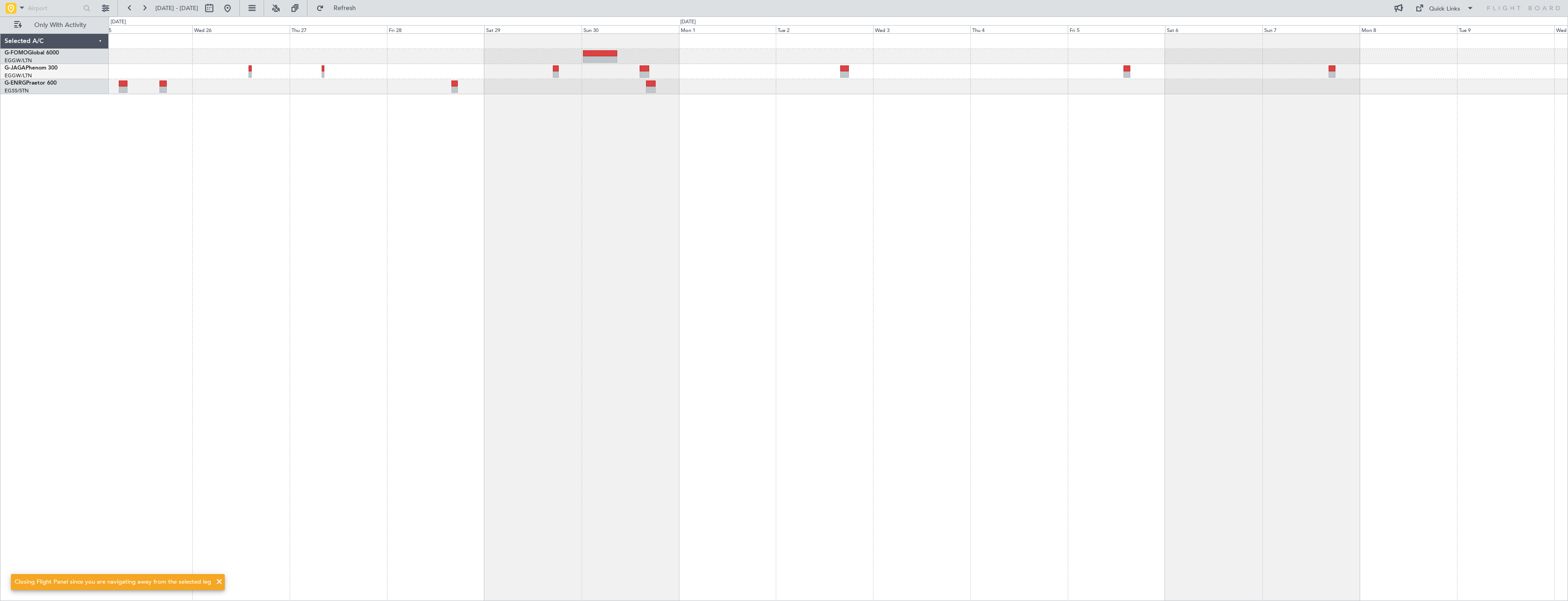
click at [1119, 152] on div at bounding box center [838, 317] width 1460 height 567
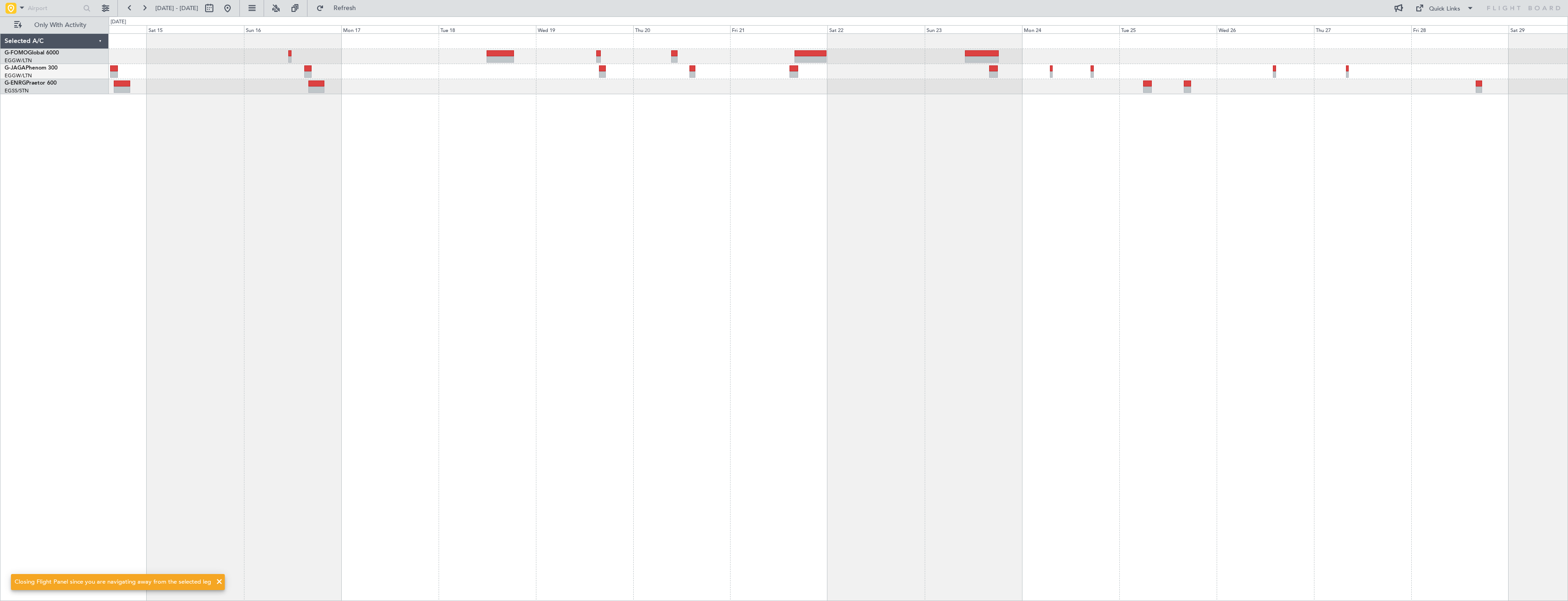
click at [1092, 152] on div at bounding box center [838, 317] width 1460 height 567
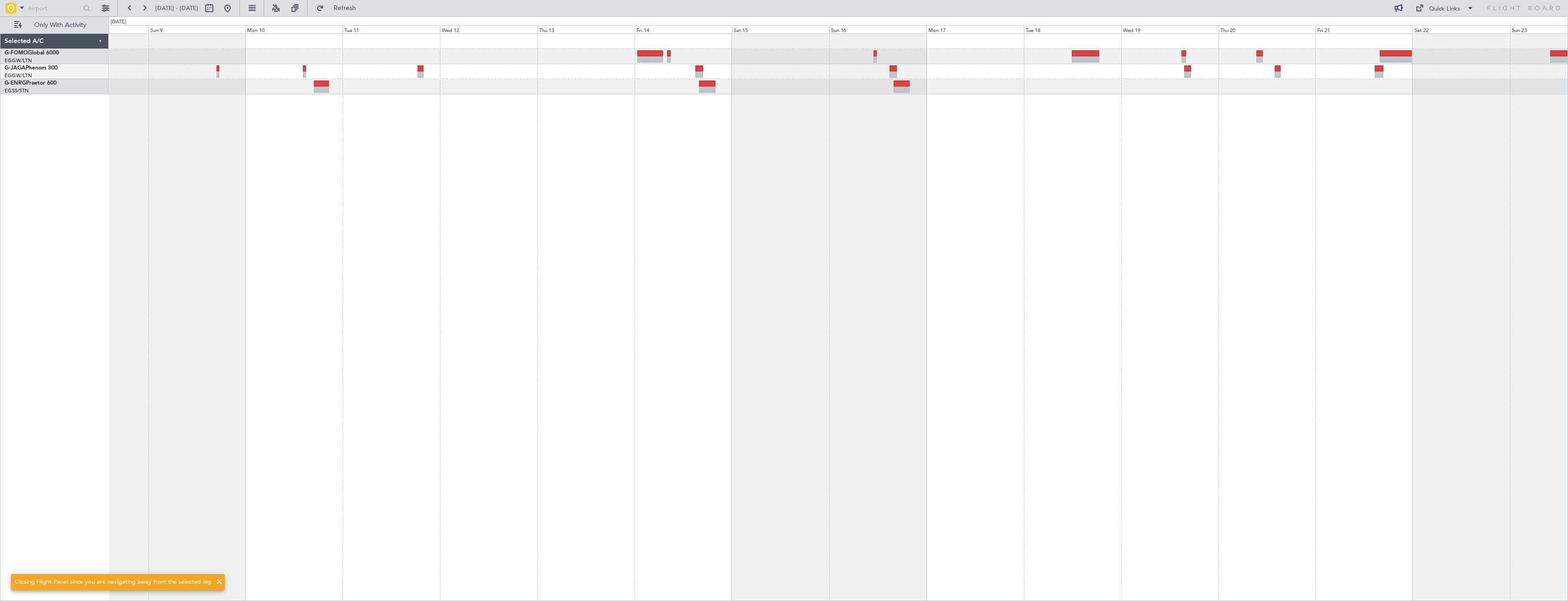
click at [609, 158] on div "RKSI 08:00 Z KLAX 18:50 Z - -" at bounding box center [838, 317] width 1460 height 567
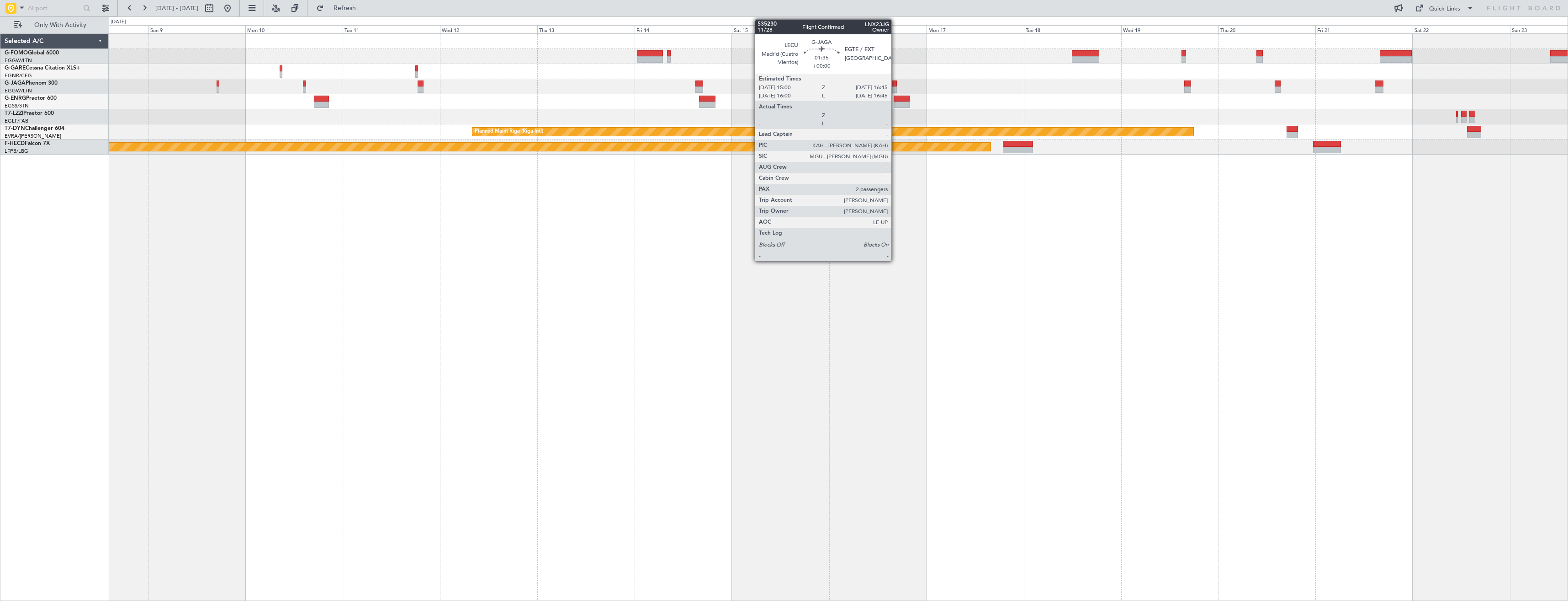
click at [896, 85] on div at bounding box center [893, 83] width 7 height 6
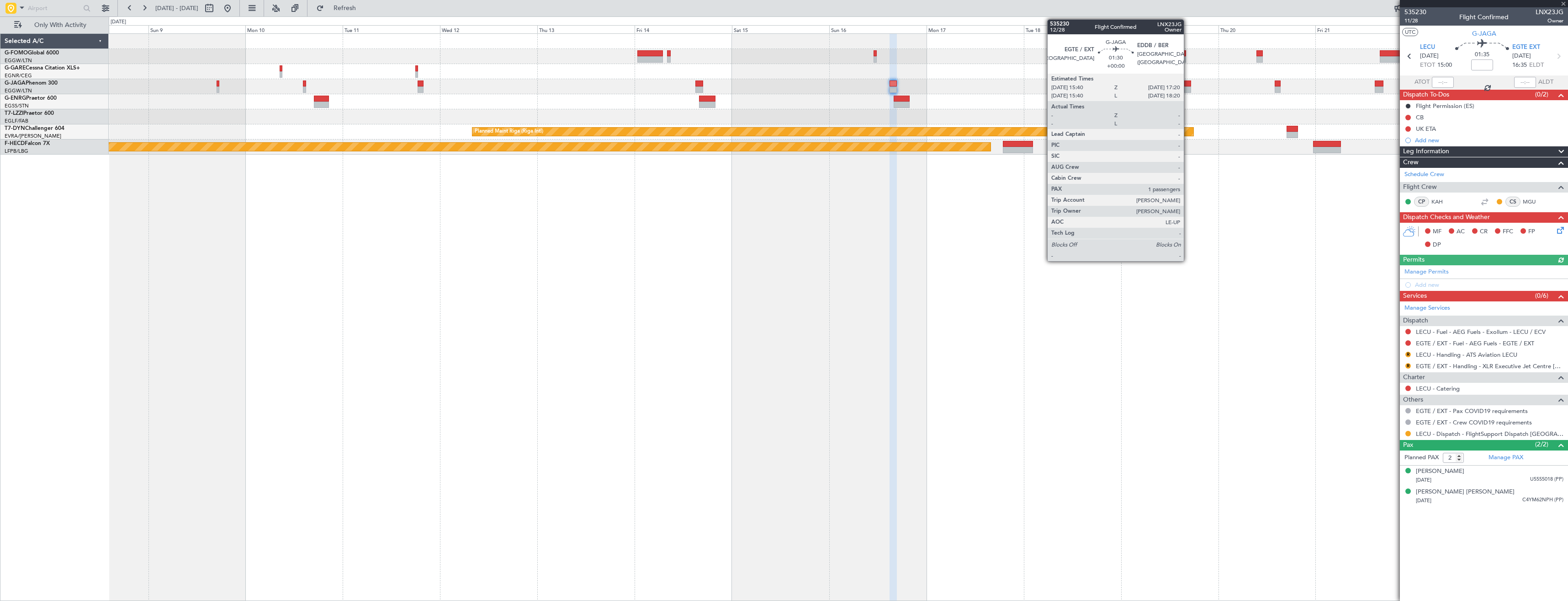
click at [1188, 84] on div at bounding box center [1188, 83] width 7 height 6
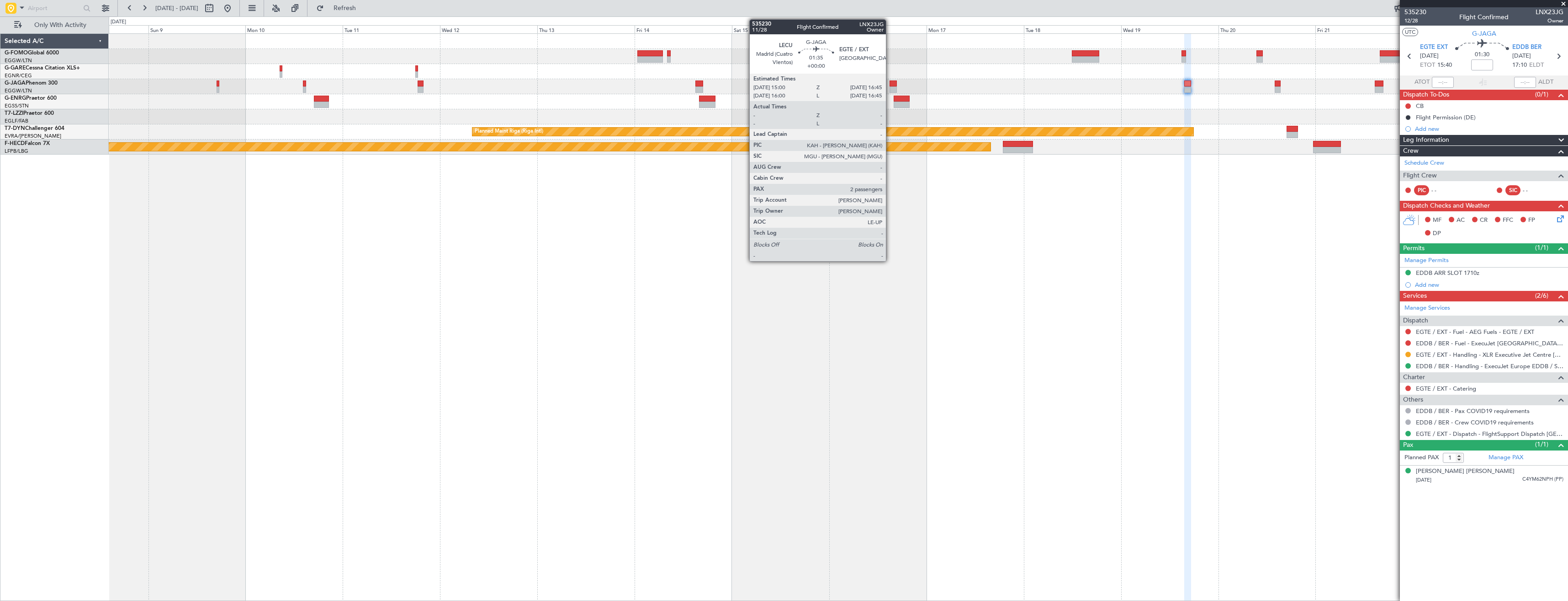
click at [890, 87] on div at bounding box center [893, 89] width 7 height 6
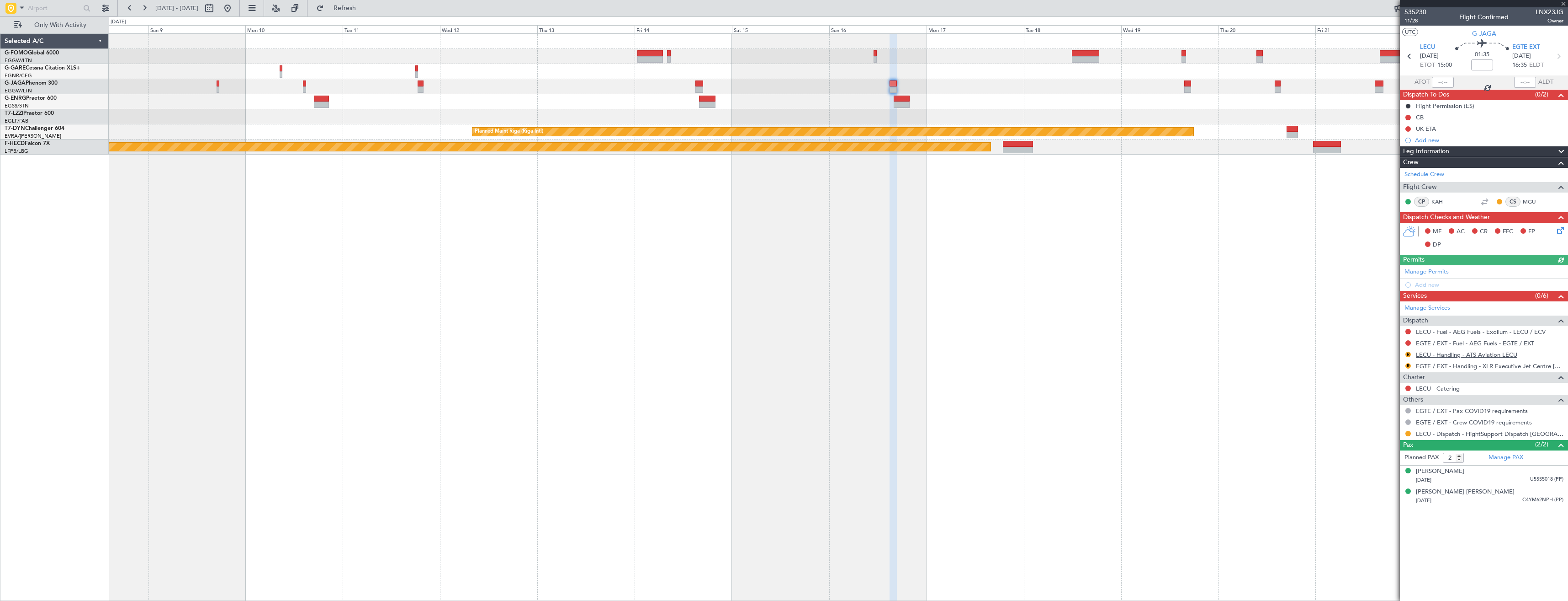
click at [1441, 357] on link "LECU - Handling - ATS Aviation LECU" at bounding box center [1466, 354] width 102 height 8
click at [364, 9] on span "Refresh" at bounding box center [345, 8] width 39 height 6
click at [1442, 365] on link "EGTE / EXT - Handling - XLR Executive Jet Centre [GEOGRAPHIC_DATA] EGTE / EXT" at bounding box center [1489, 366] width 147 height 8
click at [346, 8] on button "Refresh" at bounding box center [340, 8] width 55 height 15
click at [1406, 432] on button at bounding box center [1408, 433] width 5 height 5
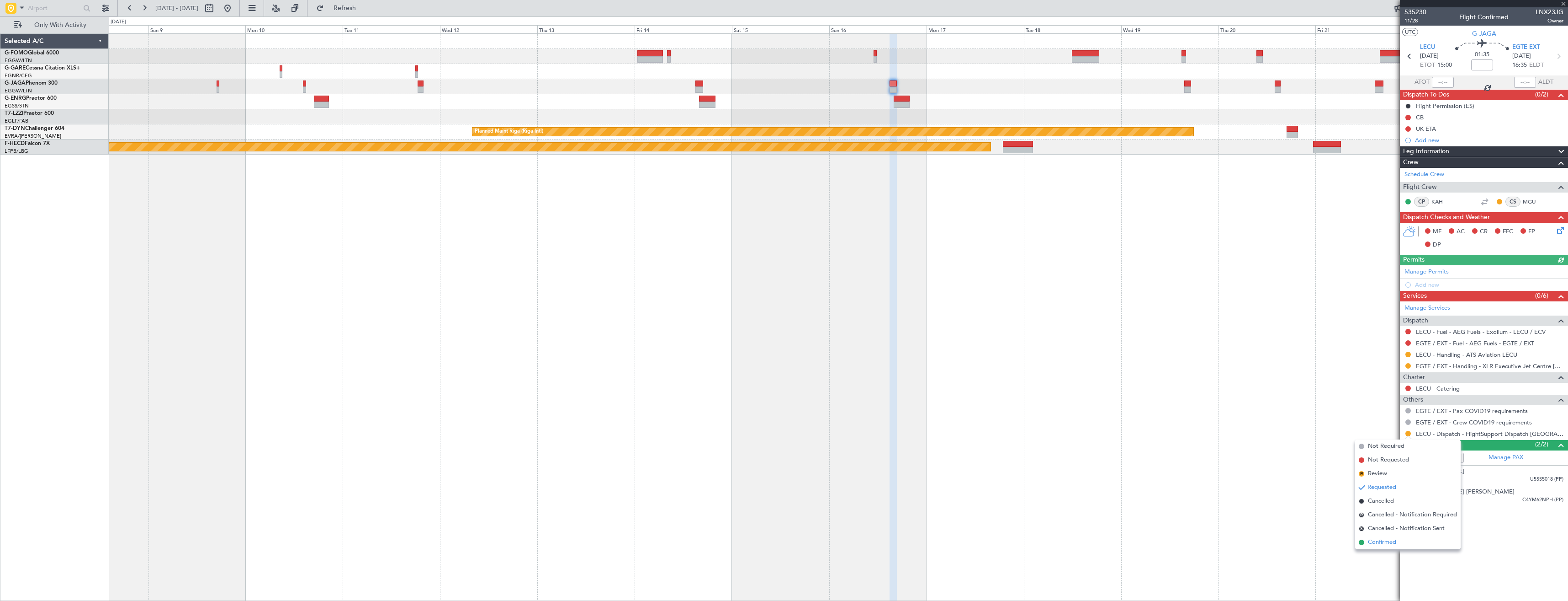
click at [1386, 543] on span "Confirmed" at bounding box center [1382, 542] width 28 height 9
click at [1113, 311] on div "RKSI 08:00 Z KLAX 18:50 Z - - A/C Unavailable [GEOGRAPHIC_DATA] ([GEOGRAPHIC_DA…" at bounding box center [838, 317] width 1460 height 567
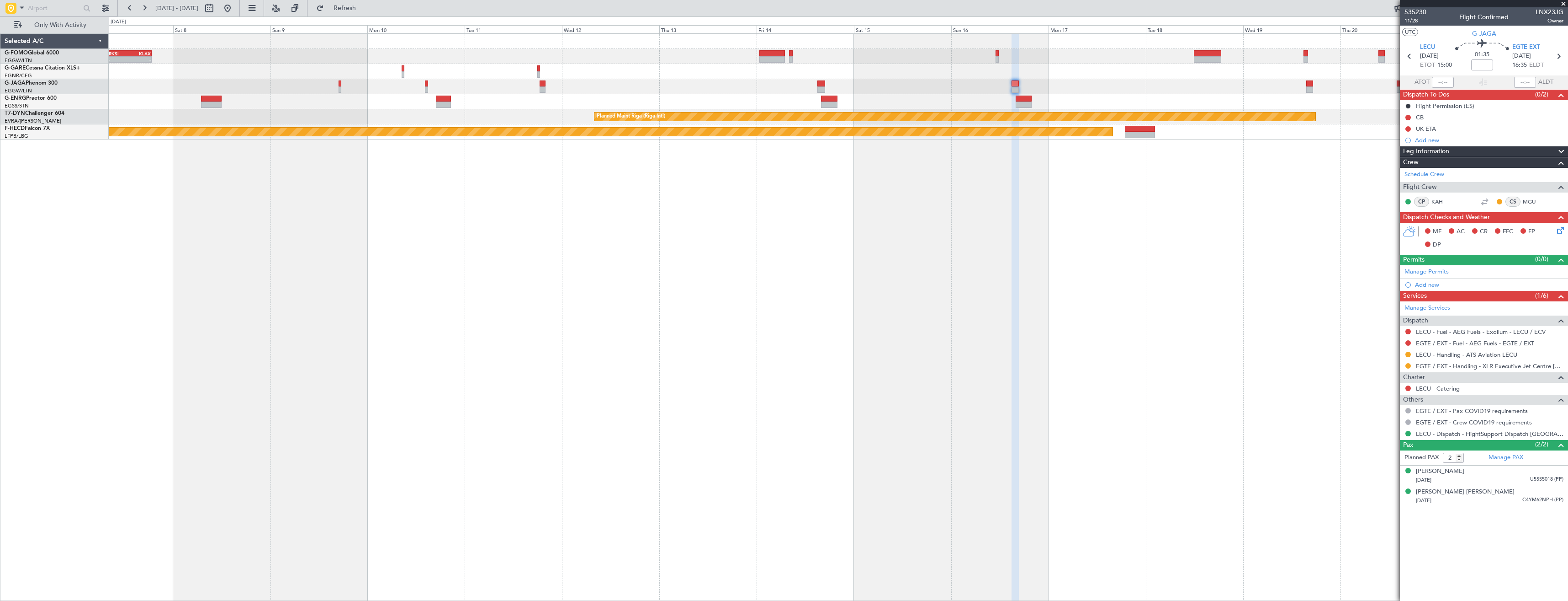
drag, startPoint x: 1564, startPoint y: 3, endPoint x: 1517, endPoint y: 3, distance: 47.0
click at [1563, 3] on span at bounding box center [1564, 4] width 9 height 9
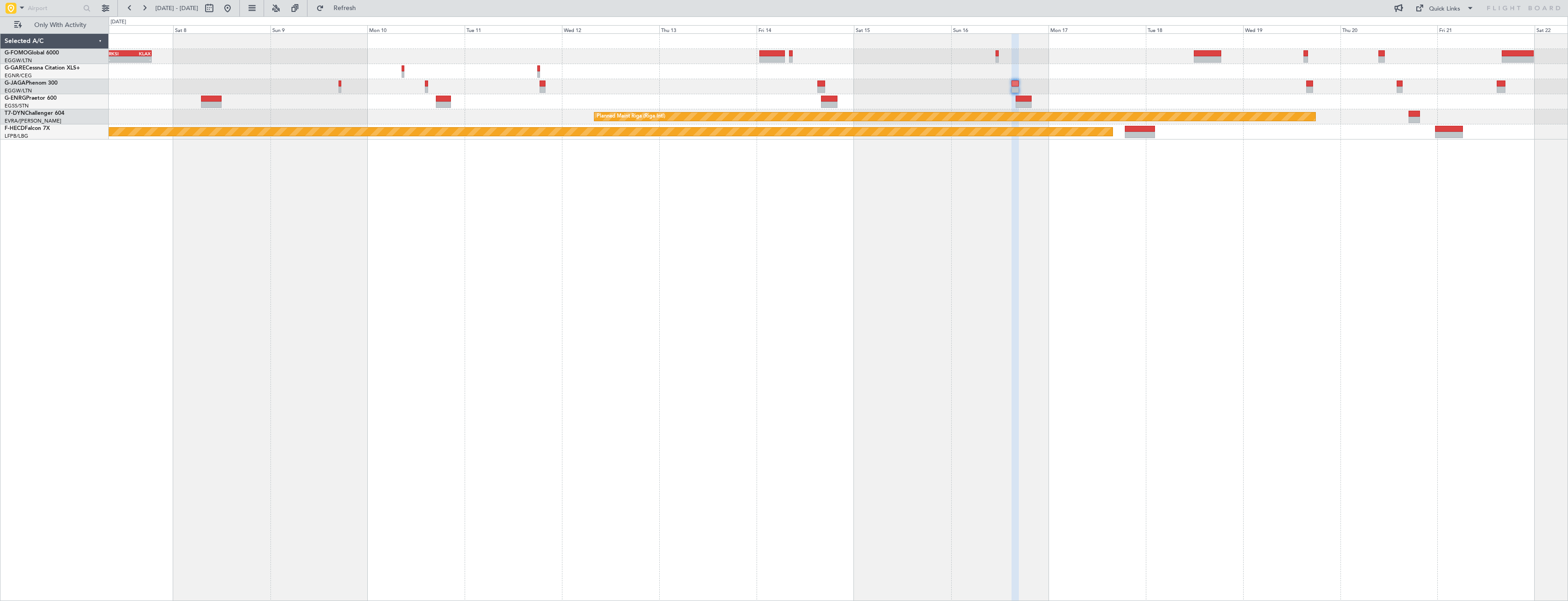
type input "0"
click at [235, 8] on button at bounding box center [227, 8] width 15 height 15
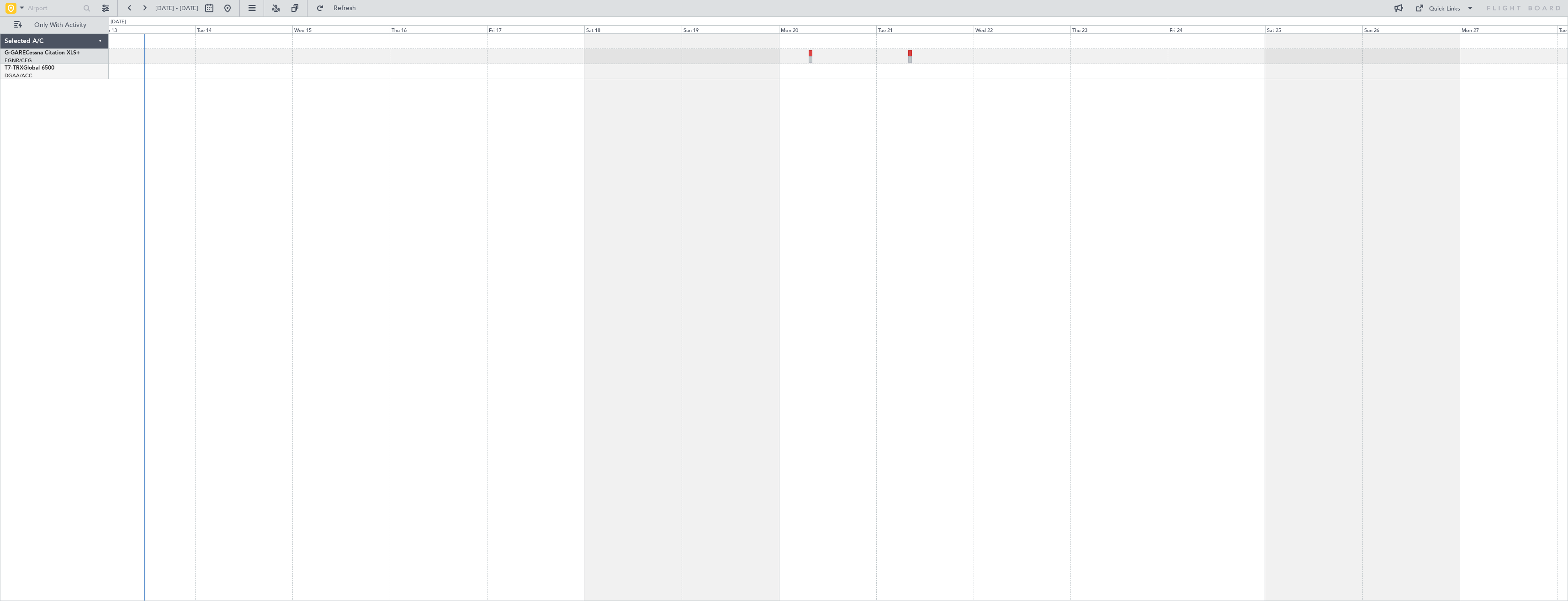
click at [489, 213] on div at bounding box center [838, 317] width 1460 height 567
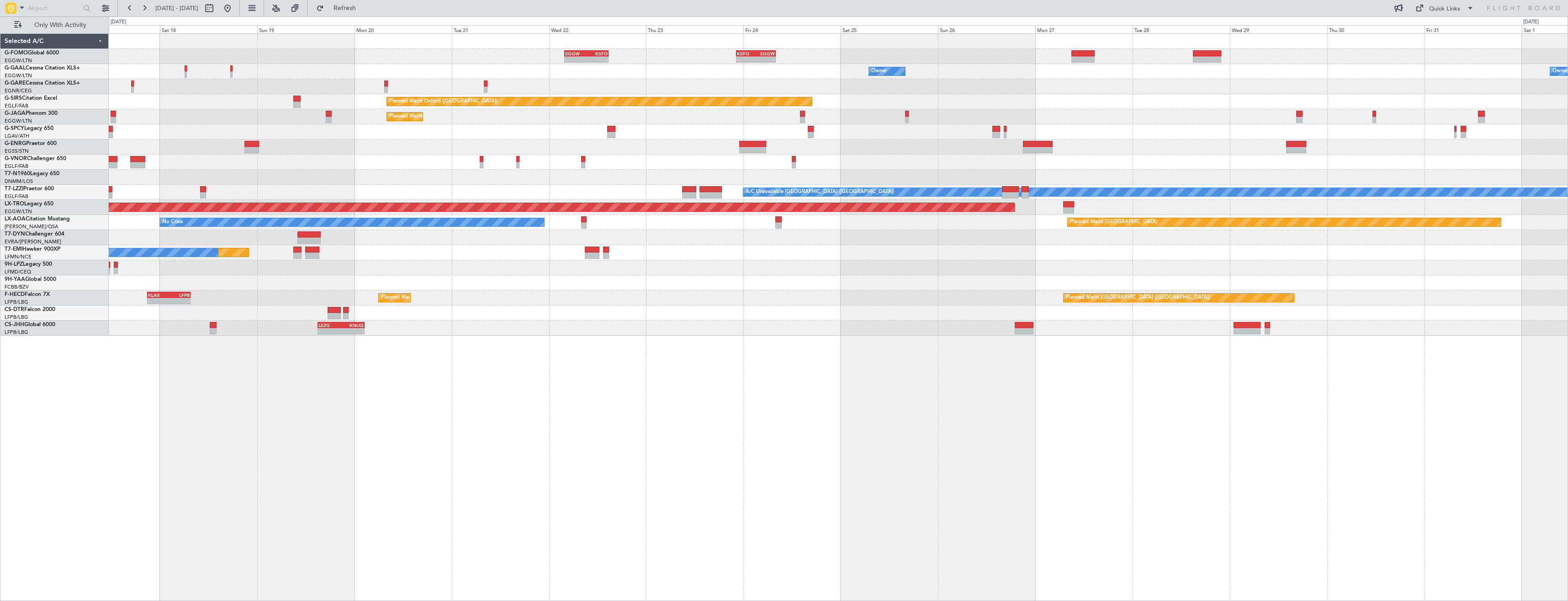
click at [891, 263] on div "- - EGGW 03:55 Z KSFO 14:45 Z - - KSFO 22:15 Z EGGW 08:00 Z Owner Owner Owner O…" at bounding box center [837, 184] width 1459 height 301
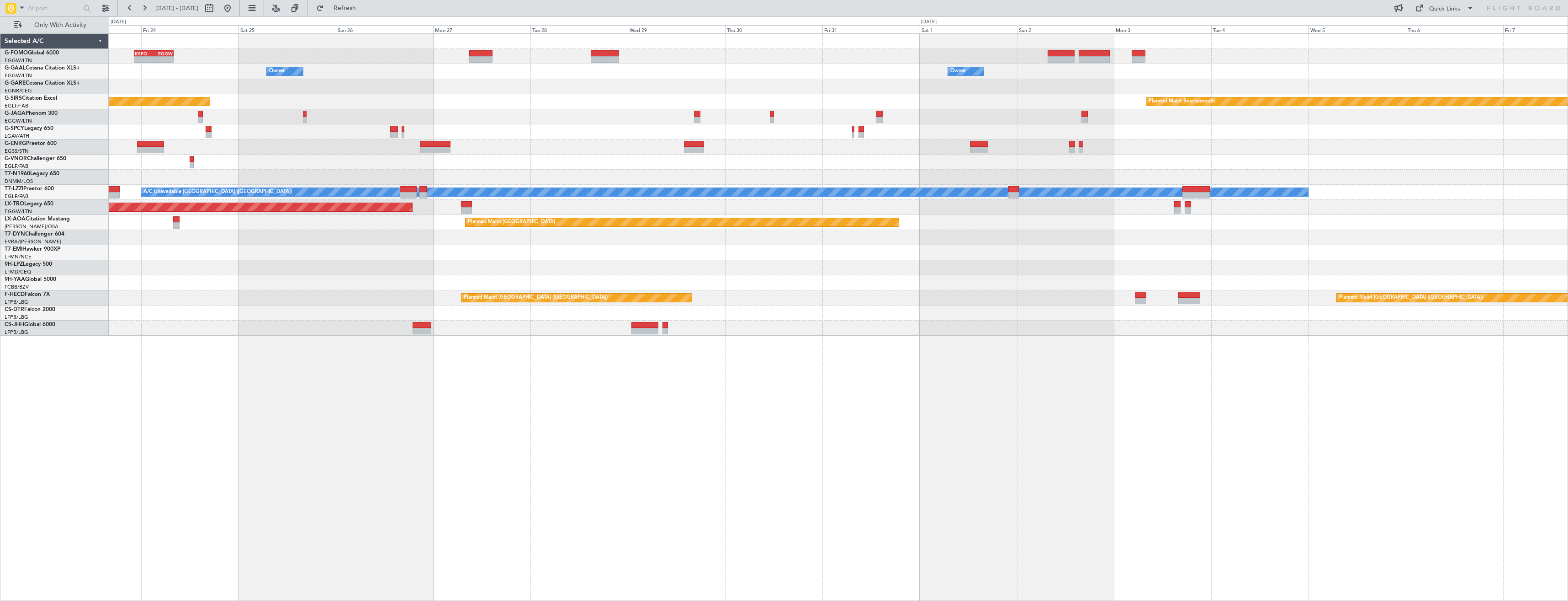
click at [621, 280] on div "- - KSFO 22:15 Z EGGW 08:00 Z EGGW 03:55 Z KSFO 14:45 Z - - Owner Owner Planned…" at bounding box center [837, 184] width 1459 height 301
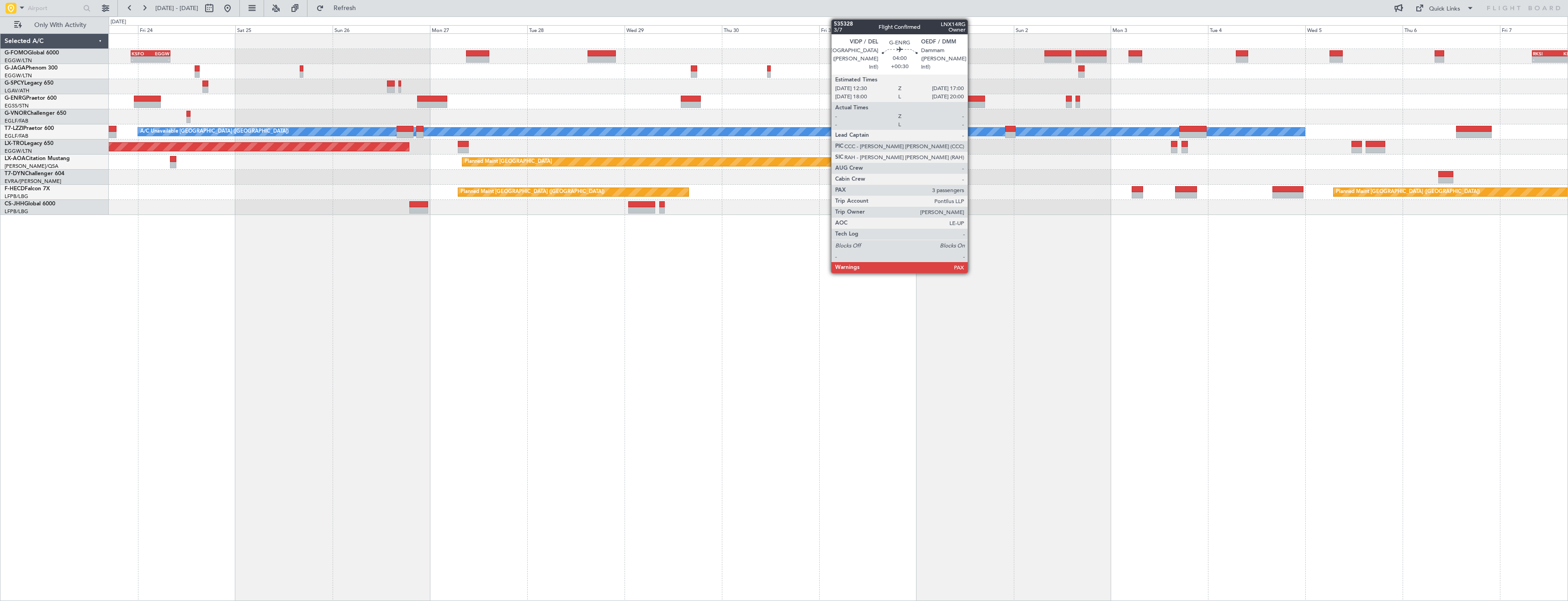
click at [972, 99] on div at bounding box center [975, 98] width 18 height 6
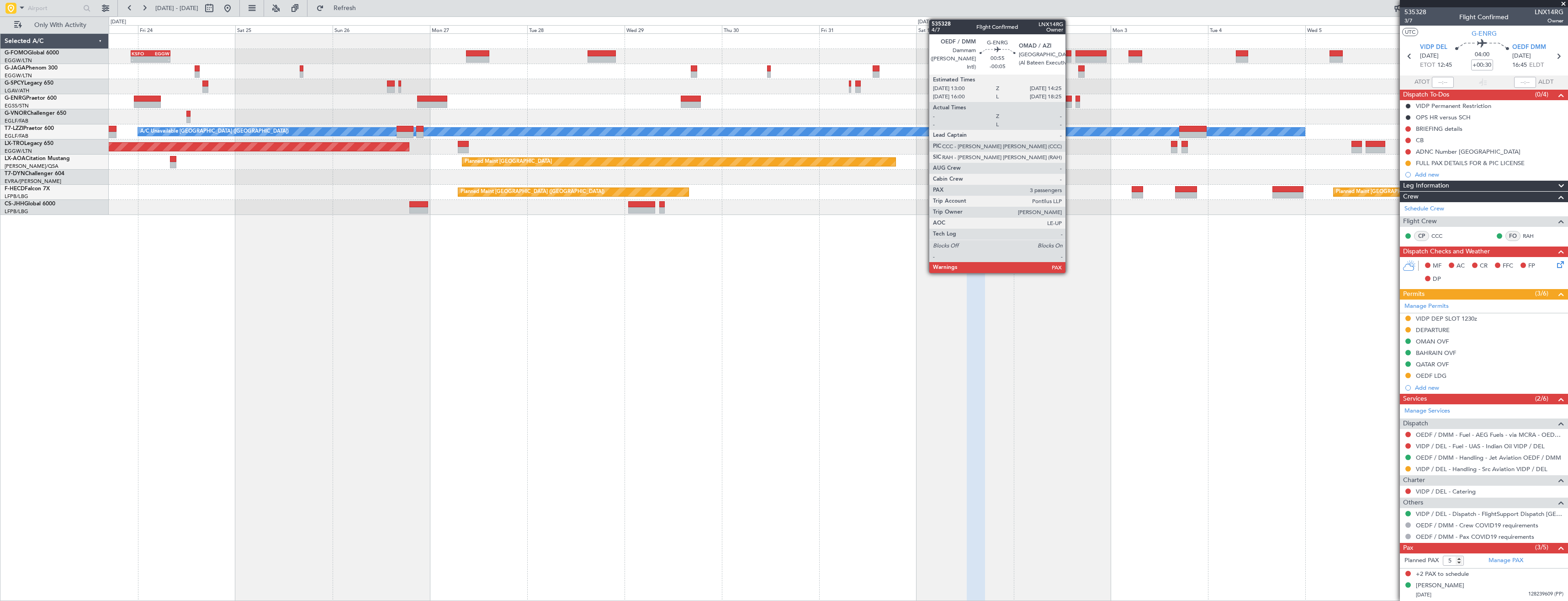
click at [1070, 100] on div at bounding box center [1069, 98] width 6 height 6
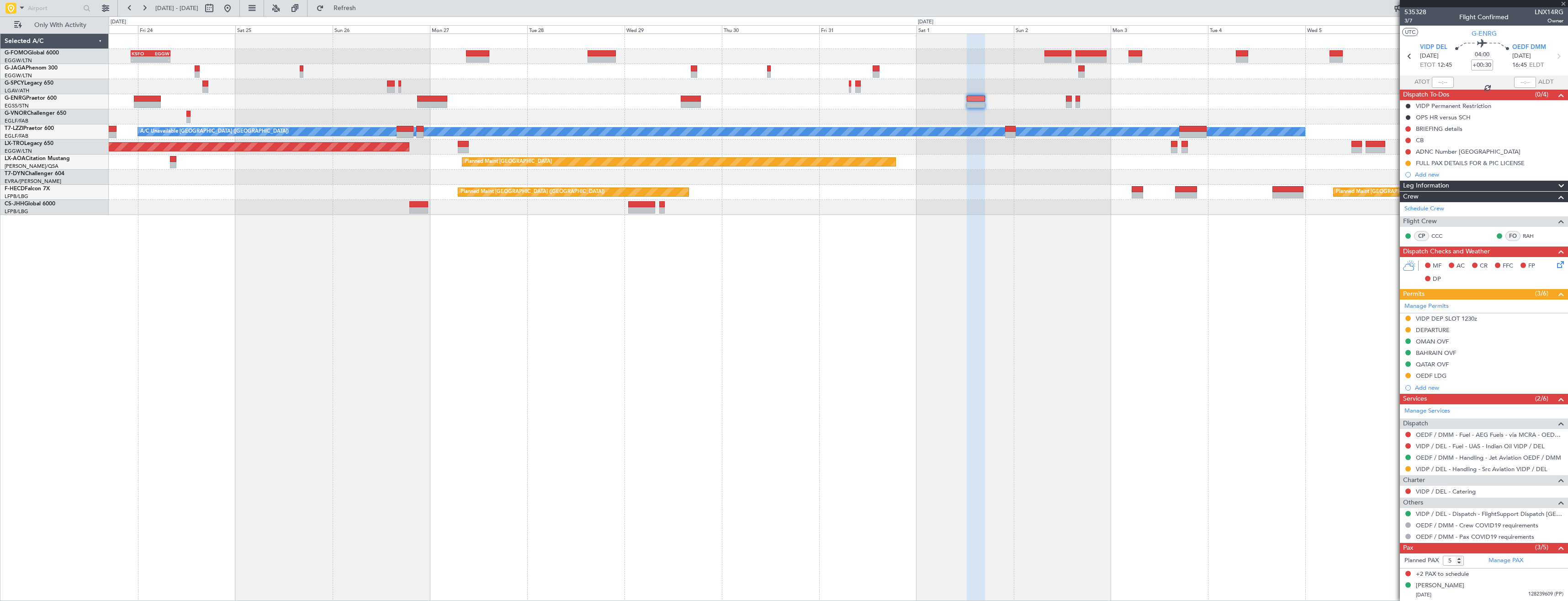
type input "-00:05"
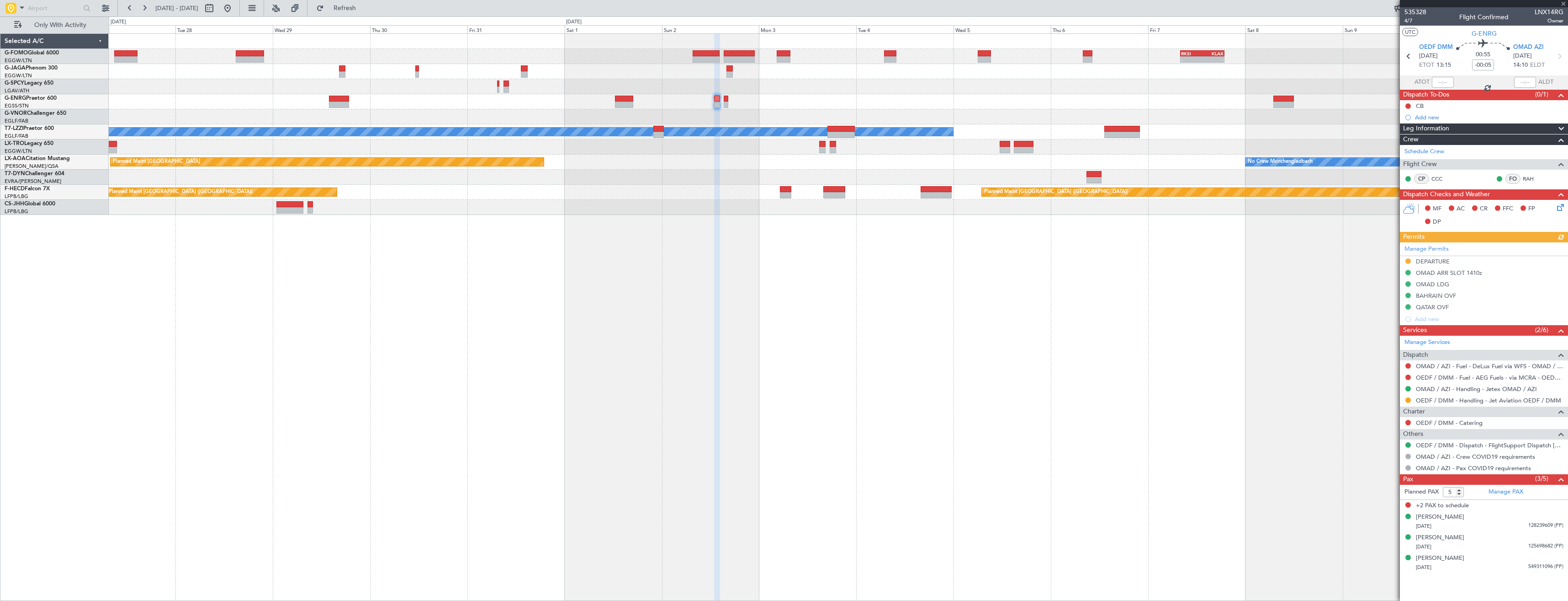
click at [1069, 106] on div at bounding box center [837, 102] width 1459 height 15
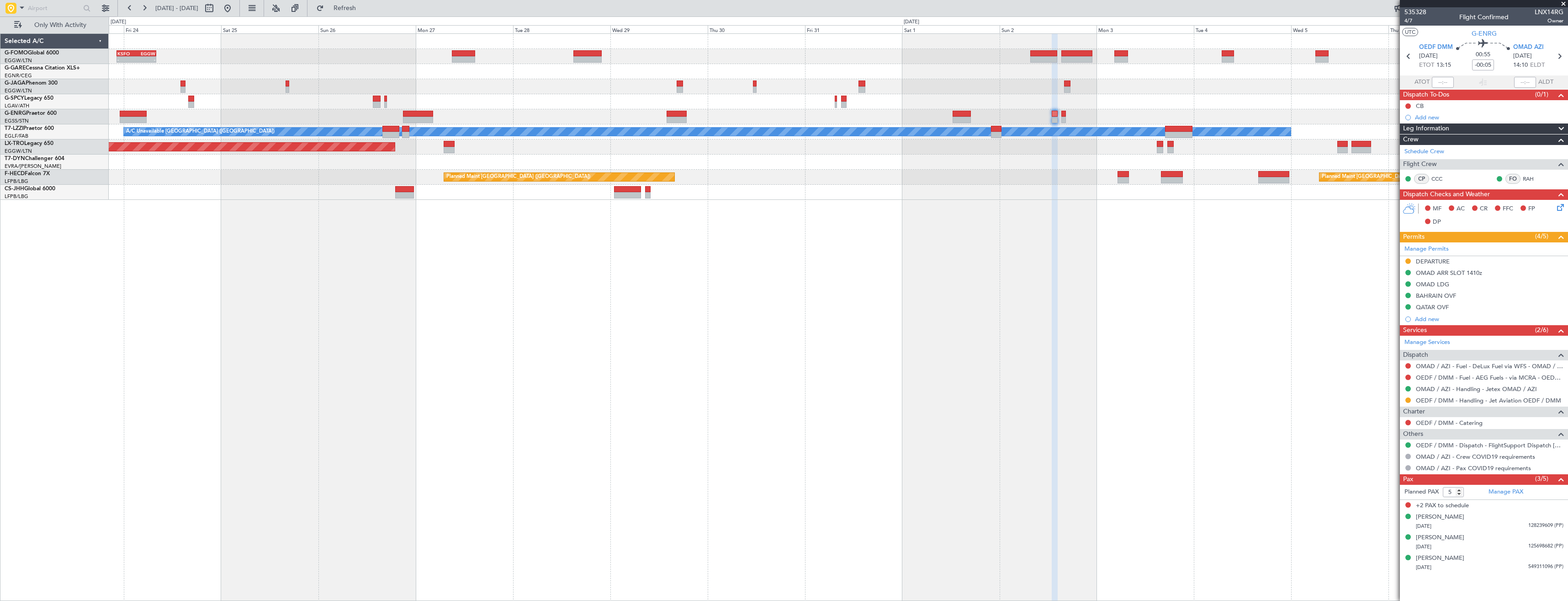
click at [1098, 350] on div "- - RKSI 08:00 Z KLAX 18:50 Z KSFO 22:15 Z EGGW 08:00 Z - - EGGW 03:55 Z KSFO 1…" at bounding box center [838, 317] width 1460 height 567
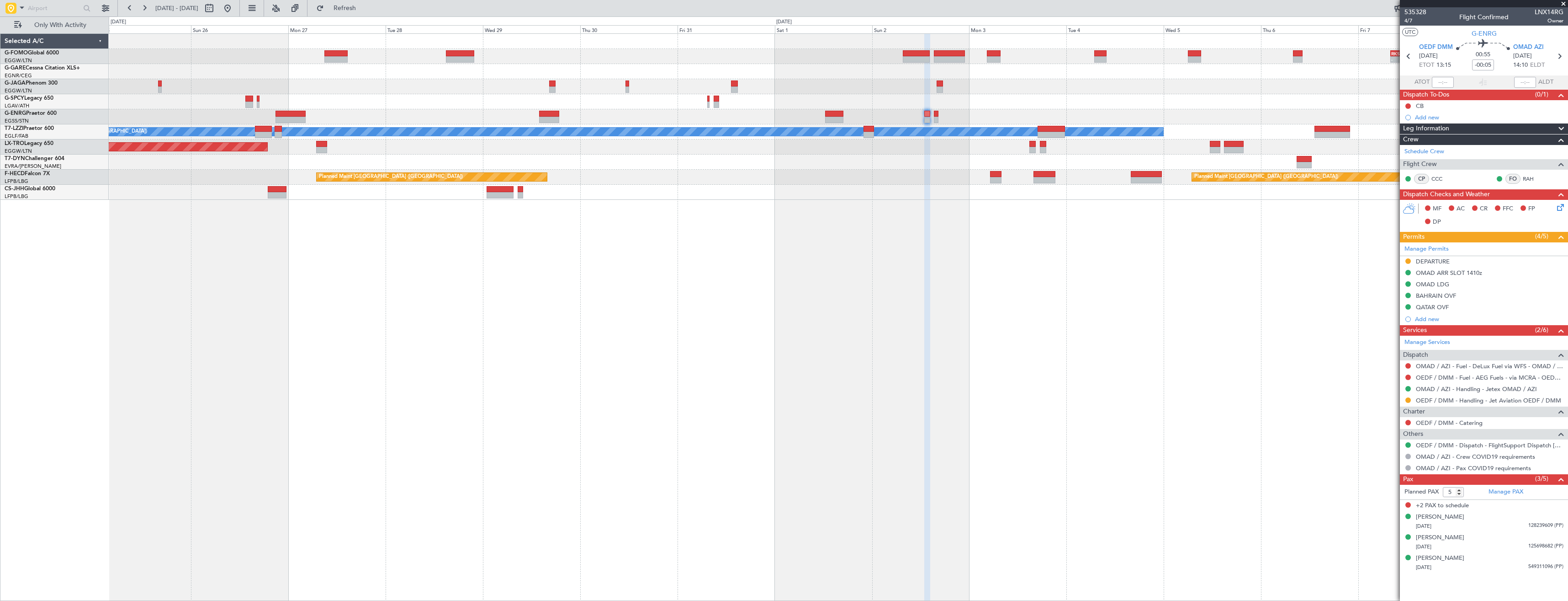
click at [938, 353] on div "- - RKSI 08:00 Z KLAX 18:50 Z KSFO 22:15 Z EGGW 08:00 Z - - EGGW 03:55 Z KSFO 1…" at bounding box center [838, 317] width 1460 height 567
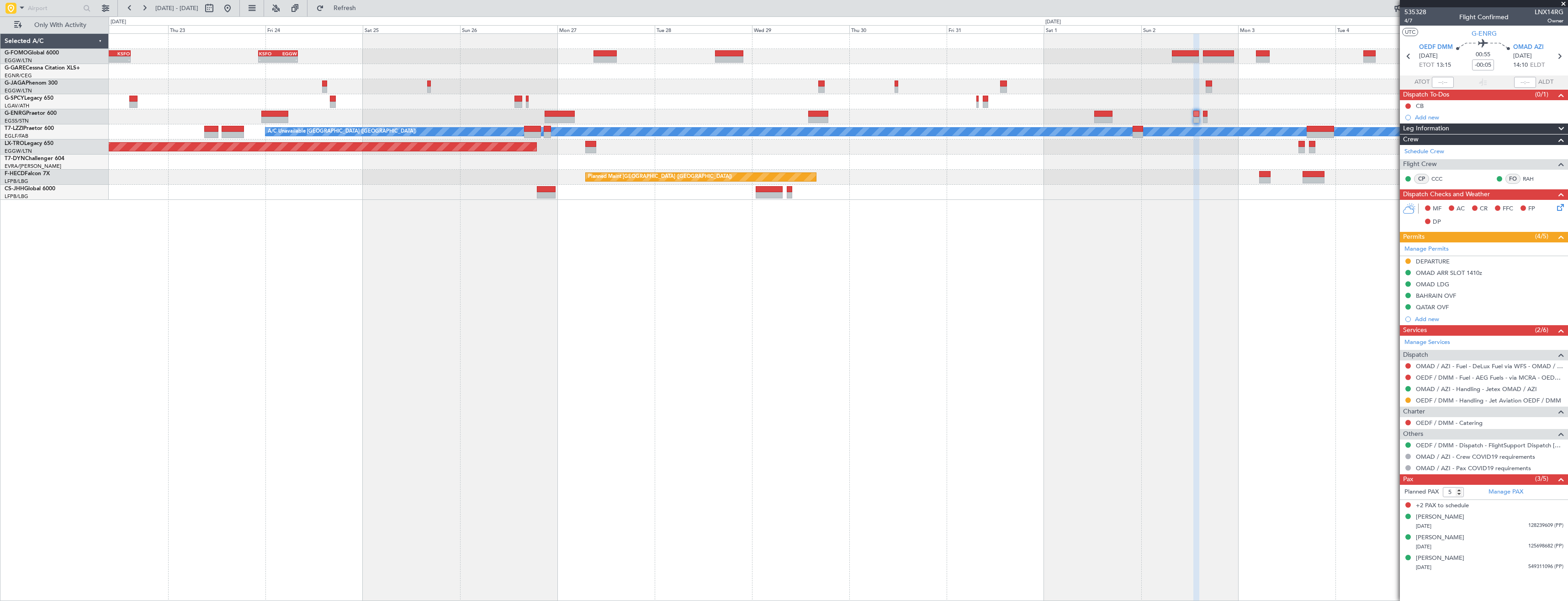
click at [824, 346] on div "KSFO 22:15 Z EGGW 08:00 Z - - EGGW 03:55 Z KSFO 14:45 Z - - - - RKSI 08:00 Z KL…" at bounding box center [838, 317] width 1460 height 567
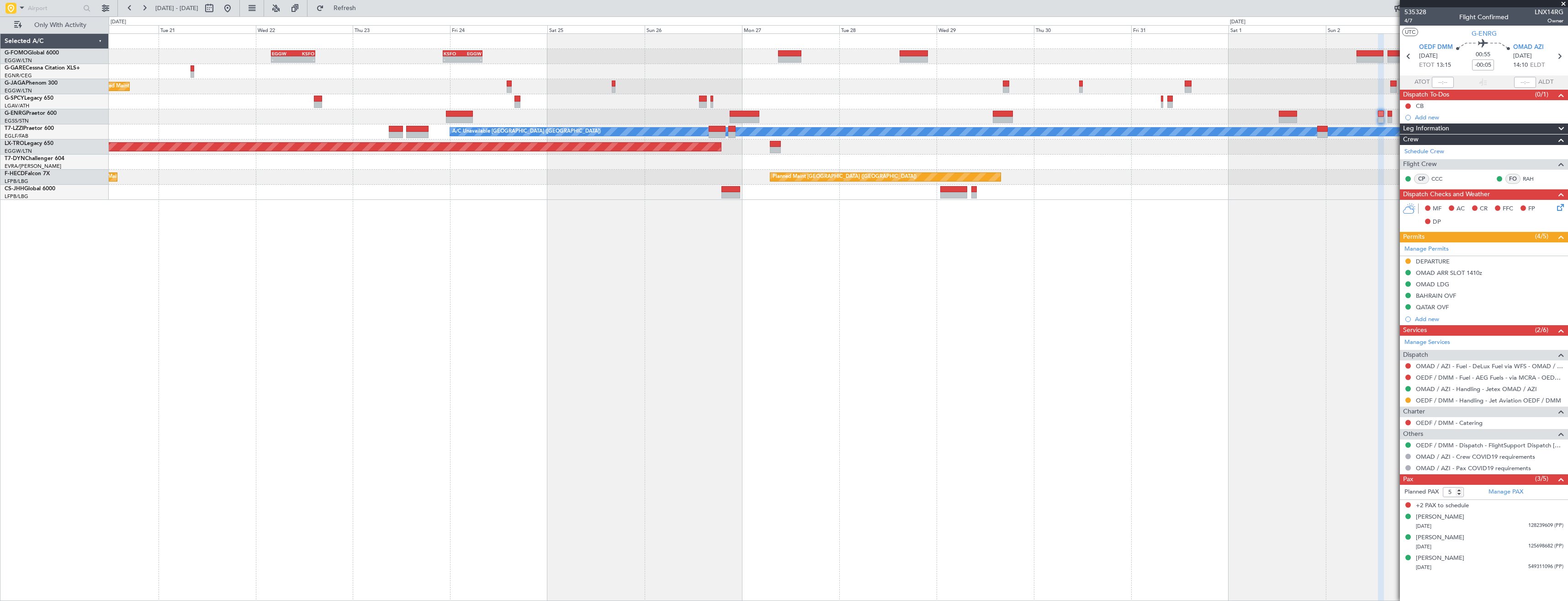
click at [809, 330] on div "KSFO 22:15 Z EGGW 08:00 Z - - EGGW 03:55 Z KSFO 14:45 Z - - - - RKSI 08:00 Z KL…" at bounding box center [838, 317] width 1460 height 567
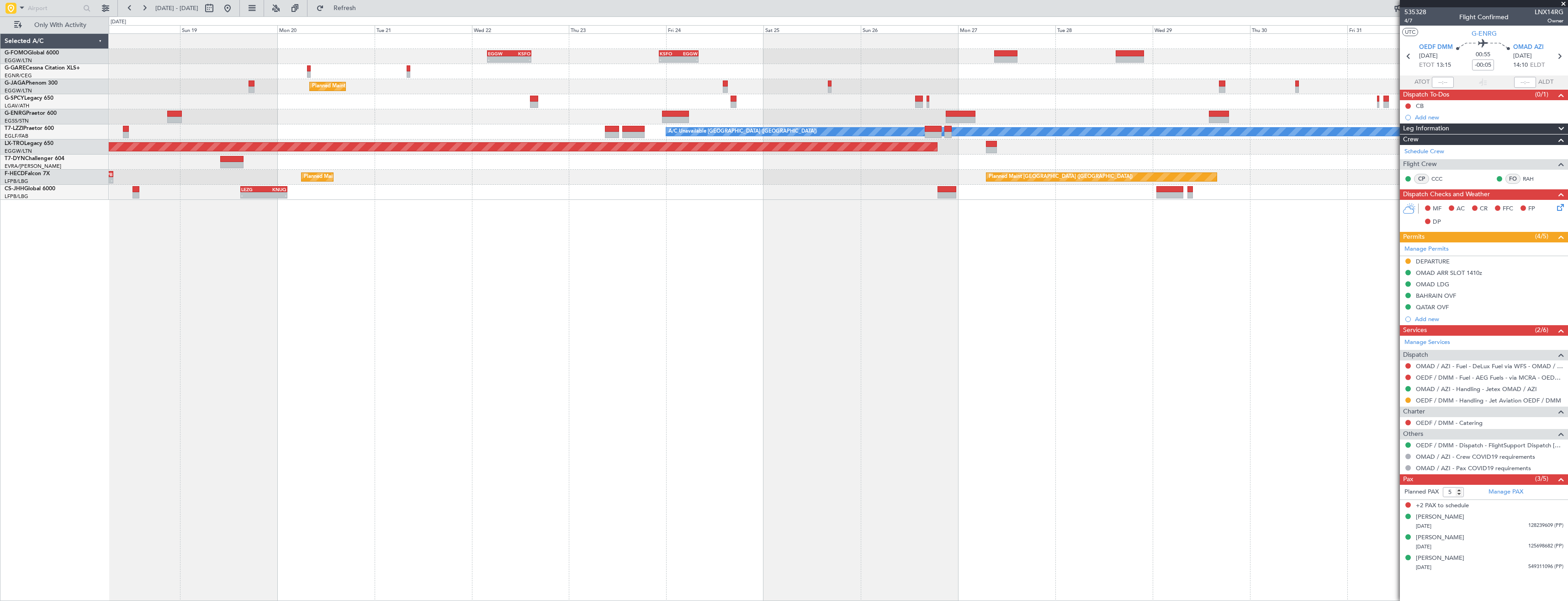
click at [732, 334] on div "KSFO 22:15 Z EGGW 08:00 Z - - EGGW 03:55 Z KSFO 14:45 Z - - Planned Maint [GEOG…" at bounding box center [838, 317] width 1460 height 567
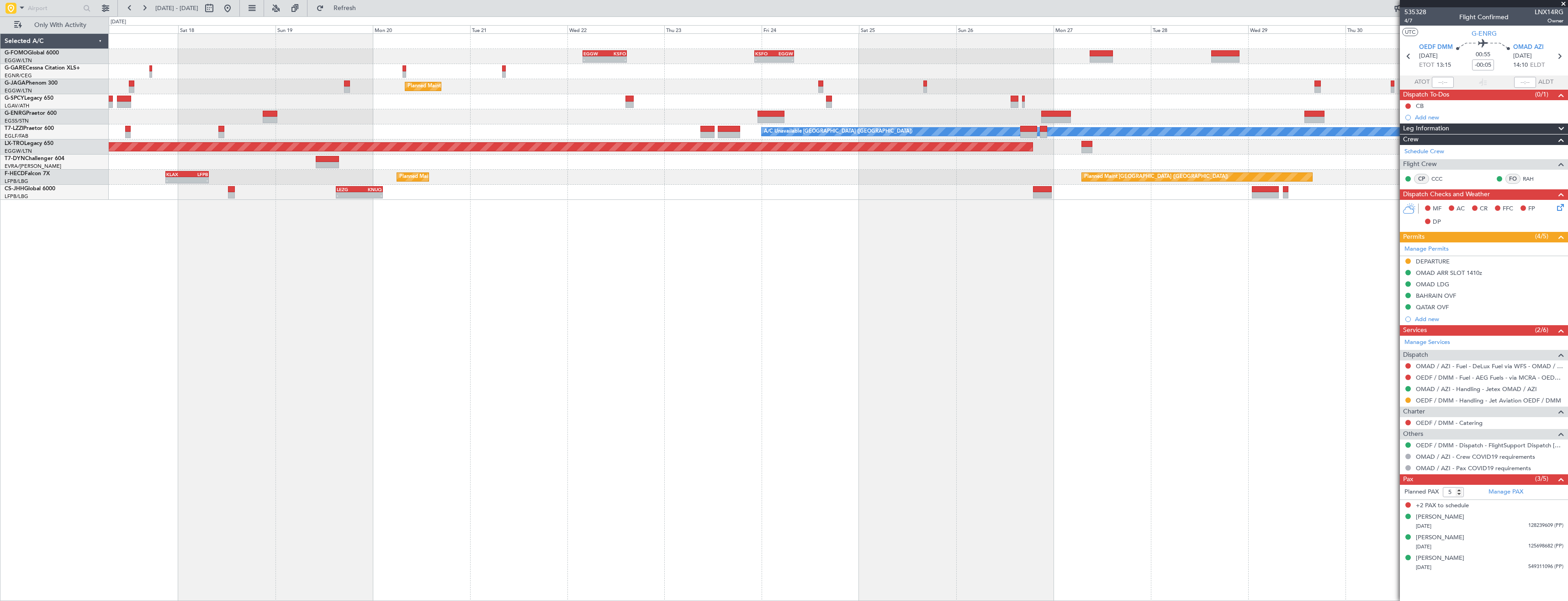
click at [659, 329] on div "KSFO 22:15 Z EGGW 08:00 Z - - EGGW 03:55 Z KSFO 14:45 Z - - Planned Maint [GEOG…" at bounding box center [838, 317] width 1460 height 567
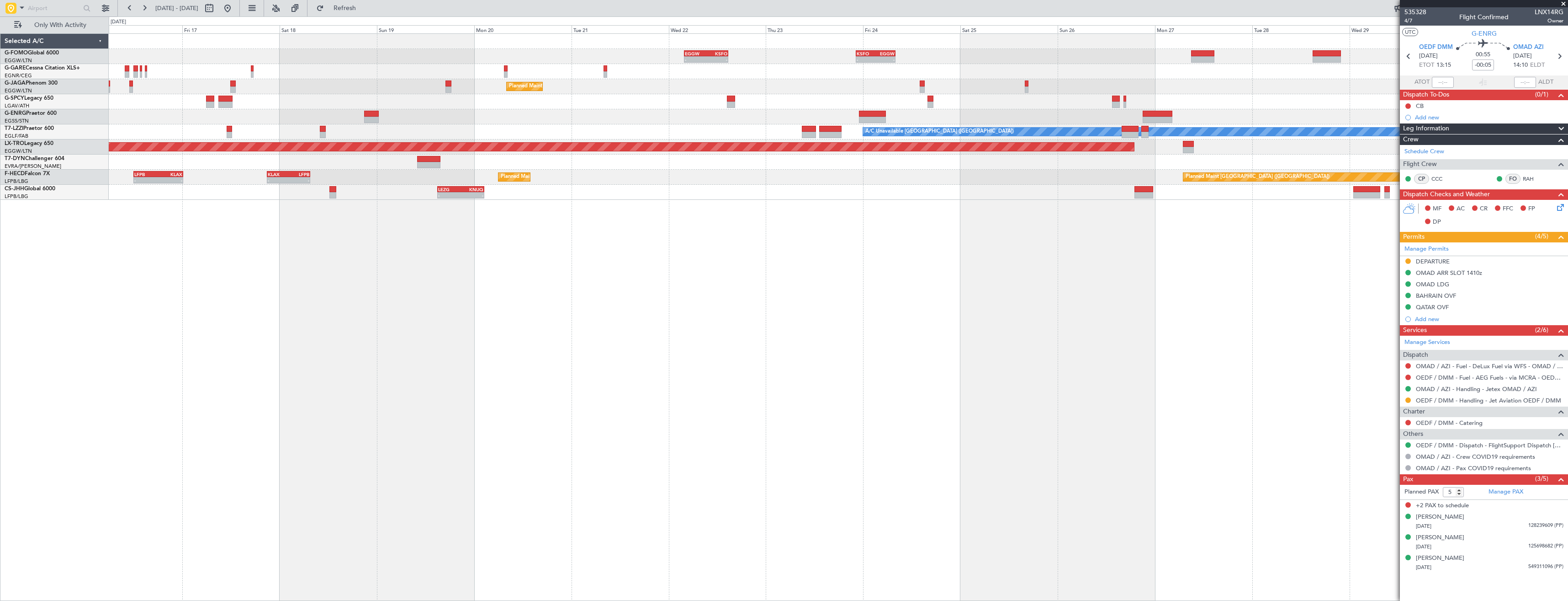
click at [661, 323] on div "KSFO 22:15 Z EGGW 08:00 Z - - EGGW 03:55 Z KSFO 14:45 Z - - Planned Maint [GEOG…" at bounding box center [838, 317] width 1460 height 567
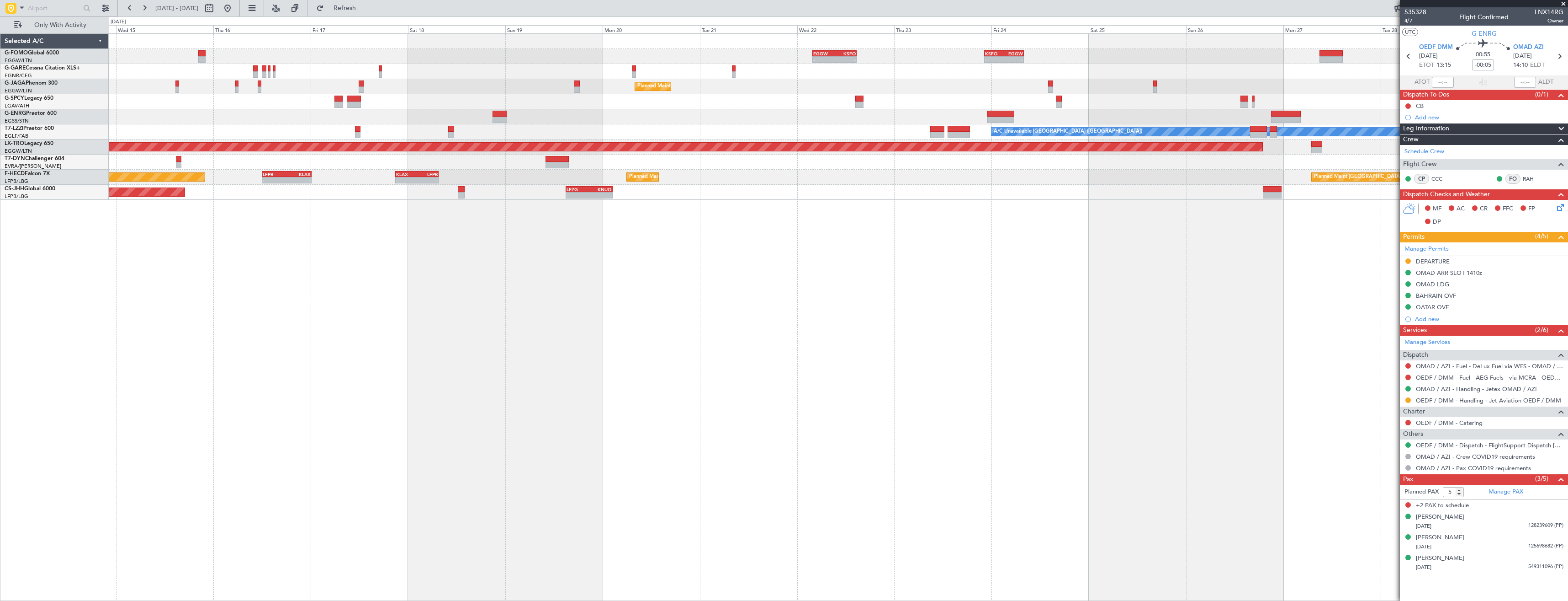
click at [615, 326] on div "KSFO 22:15 Z EGGW 08:00 Z - - EGGW 03:55 Z KSFO 14:45 Z - - Planned Maint [GEOG…" at bounding box center [838, 317] width 1460 height 567
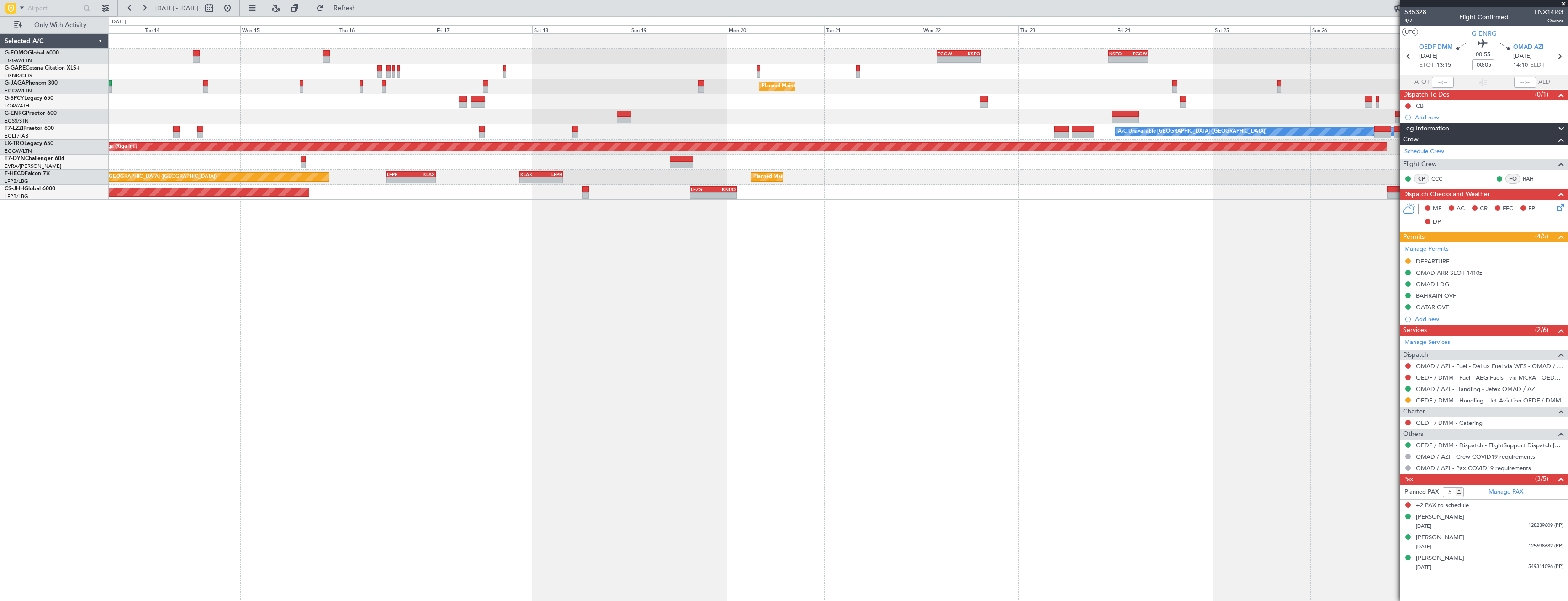
click at [640, 329] on div "KSFO 22:15 Z EGGW 08:00 Z - - EGGW 03:55 Z KSFO 14:45 Z - - Planned Maint [GEOG…" at bounding box center [838, 317] width 1460 height 567
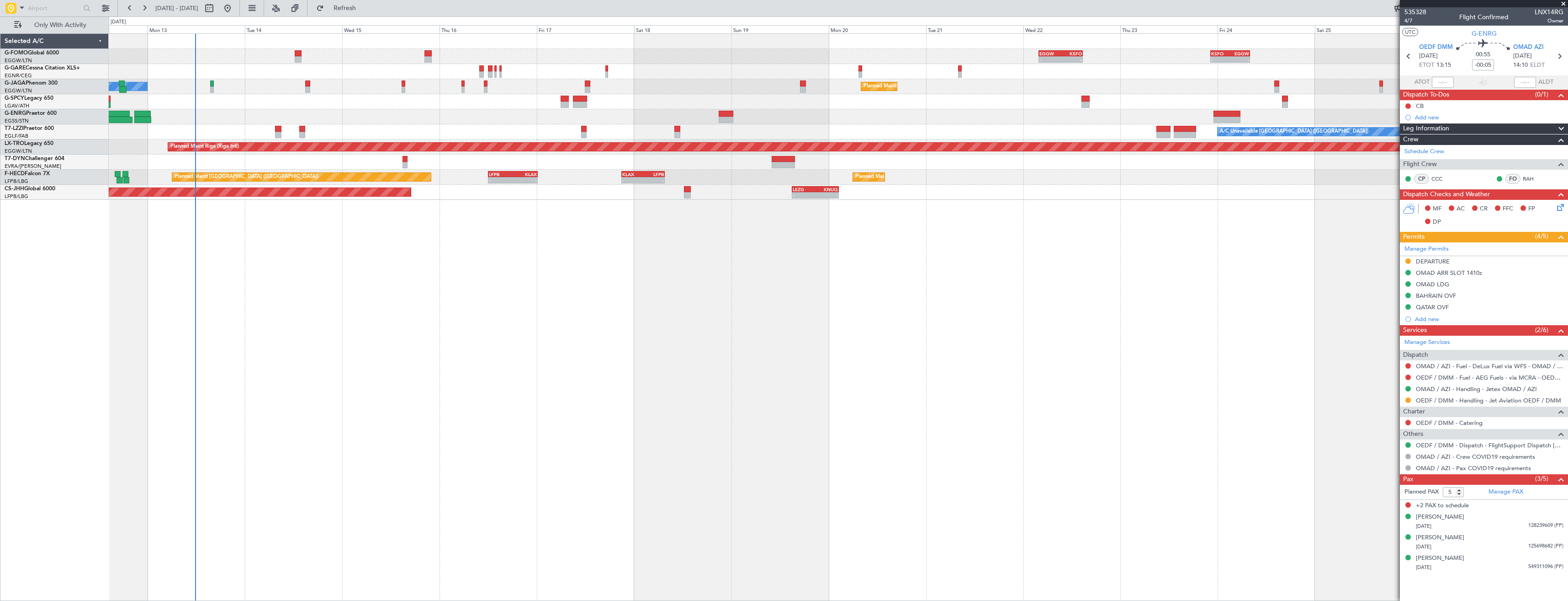
click at [603, 332] on div "KSFO 22:15 Z EGGW 08:00 Z - - EGGW 03:55 Z KSFO 14:45 Z - - Planned Maint [GEOG…" at bounding box center [838, 317] width 1460 height 567
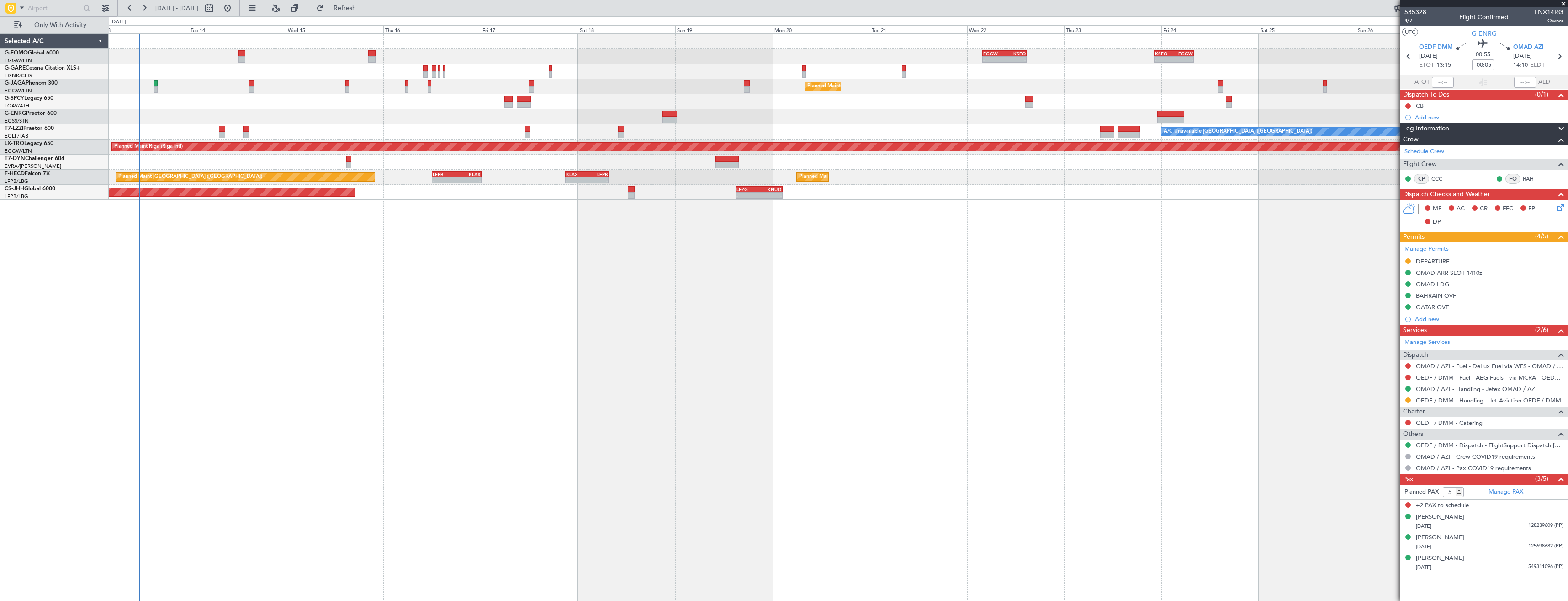
click at [326, 349] on div "KSFO 22:15 Z EGGW 08:00 Z - - EGGW 03:55 Z KSFO 14:45 Z - - Planned Maint [GEOG…" at bounding box center [838, 317] width 1460 height 567
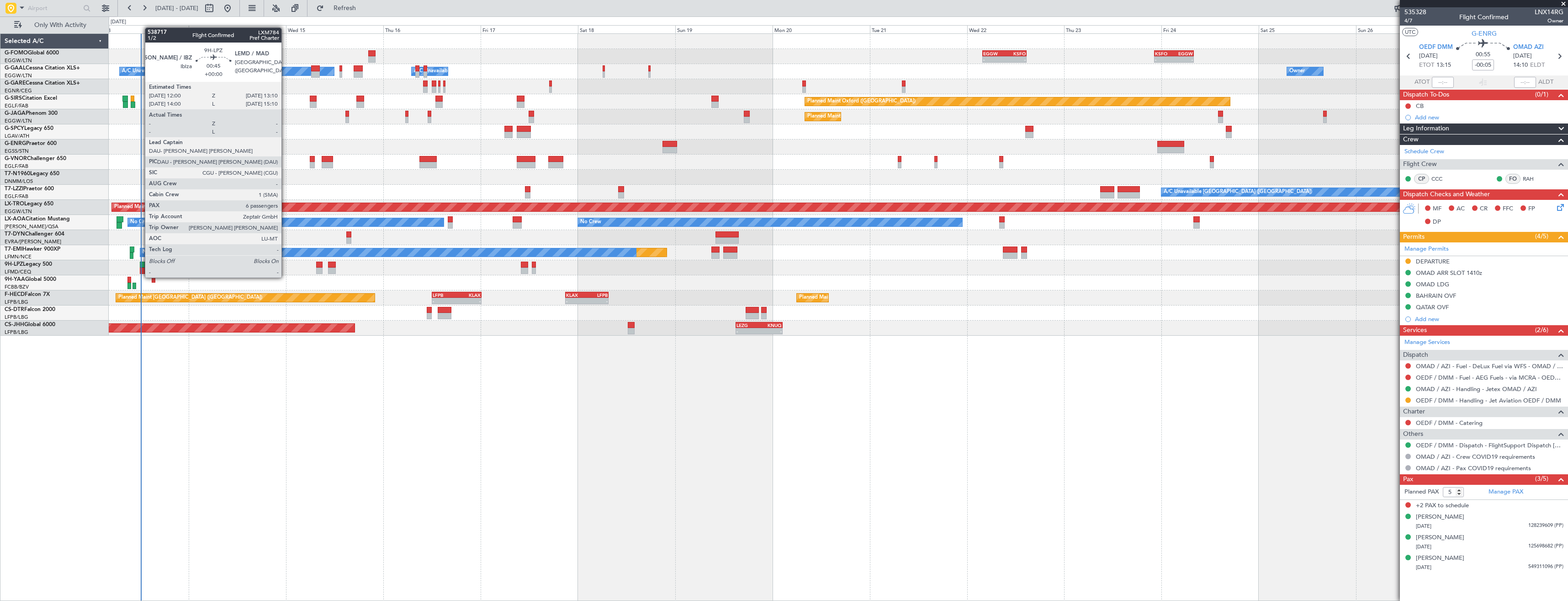
click at [140, 269] on div at bounding box center [142, 270] width 5 height 6
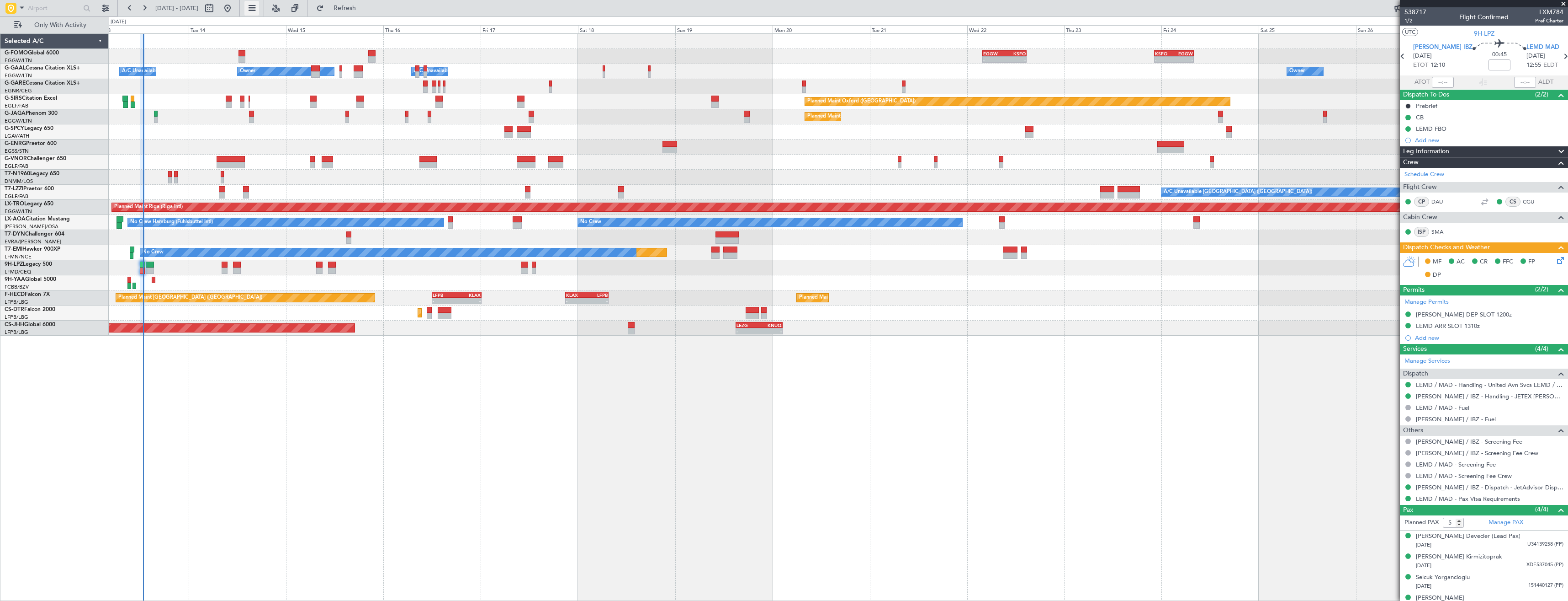
type input "4"
